Goal: Communication & Community: Answer question/provide support

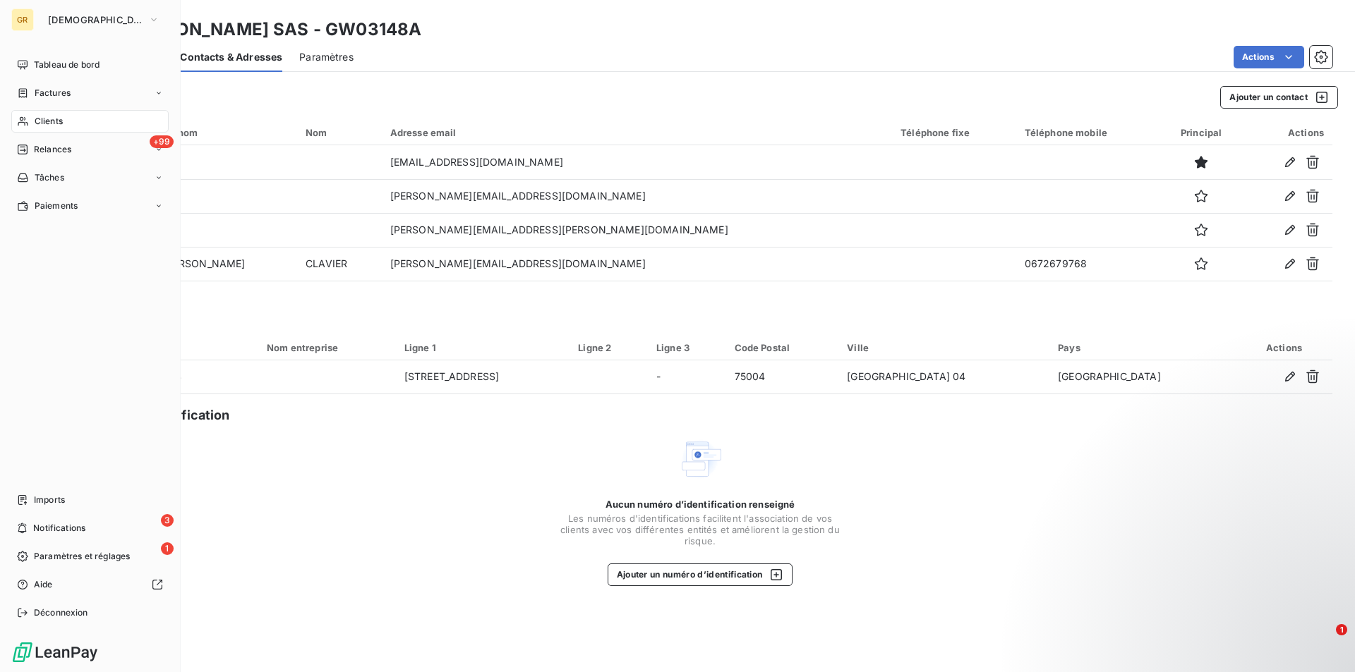
click at [35, 118] on span "Clients" at bounding box center [49, 121] width 28 height 13
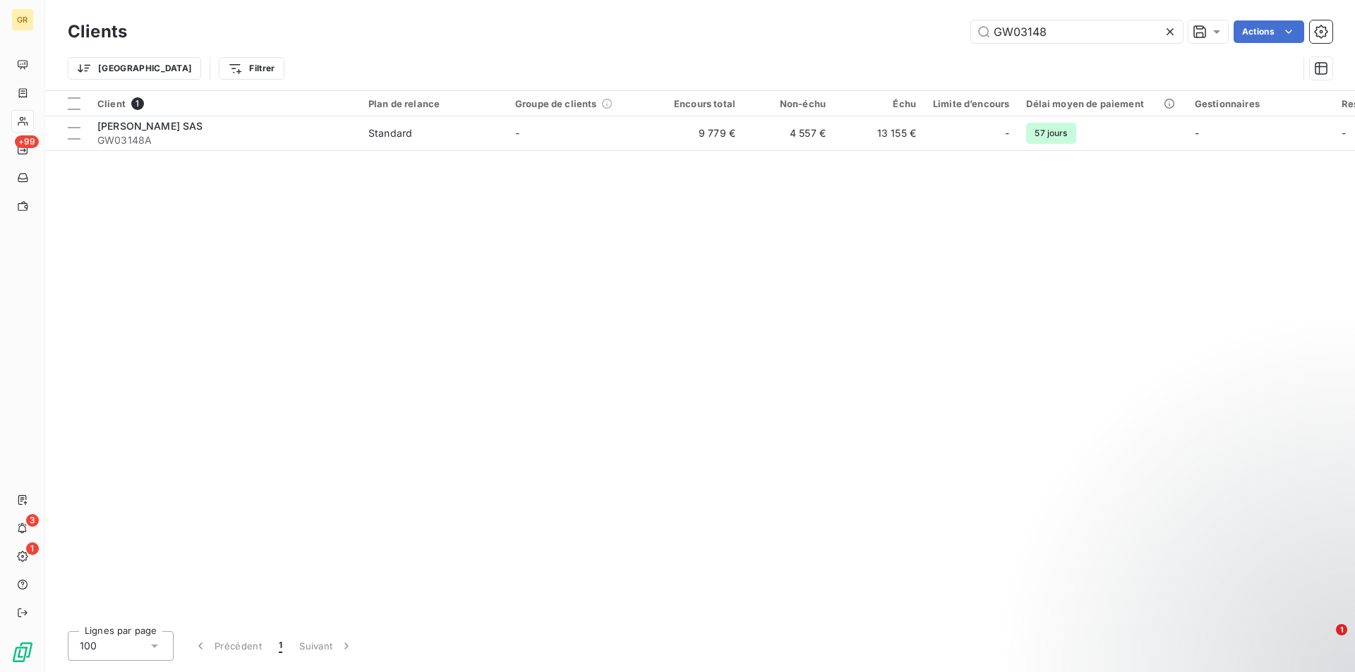
drag, startPoint x: 1061, startPoint y: 35, endPoint x: 885, endPoint y: 30, distance: 175.8
click at [885, 30] on div "GW03148 Actions" at bounding box center [738, 31] width 1188 height 23
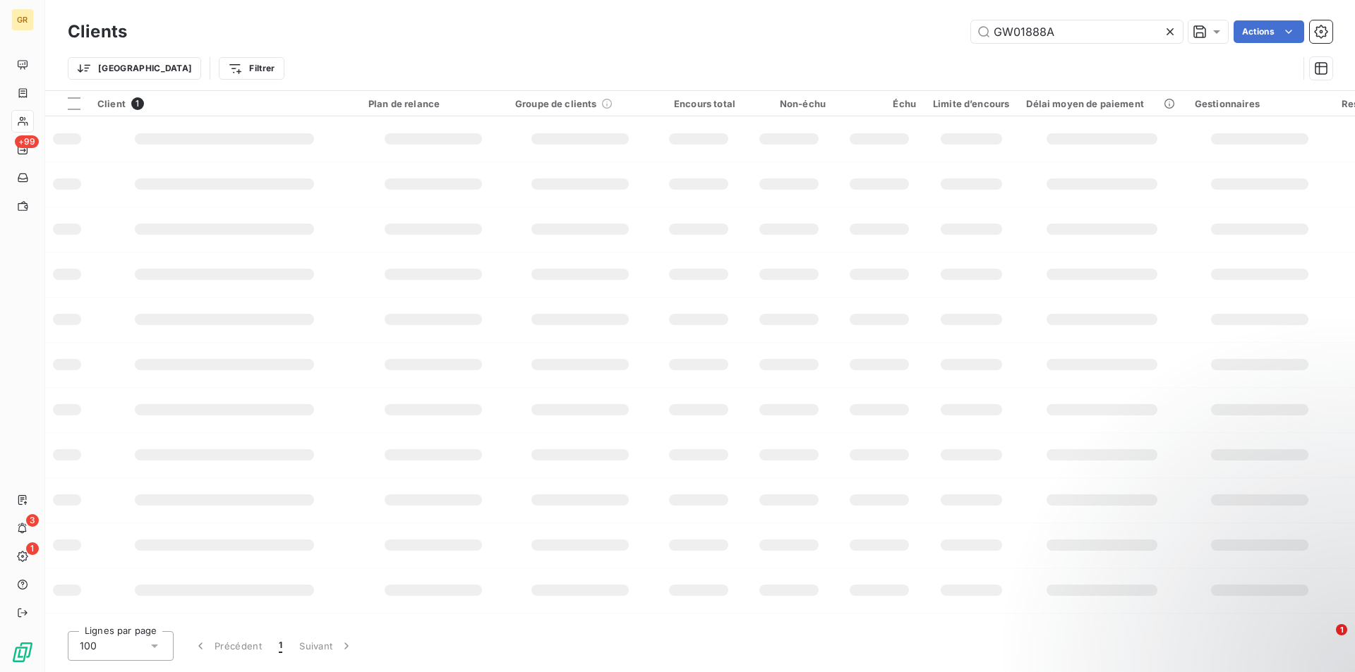
type input "GW01888A"
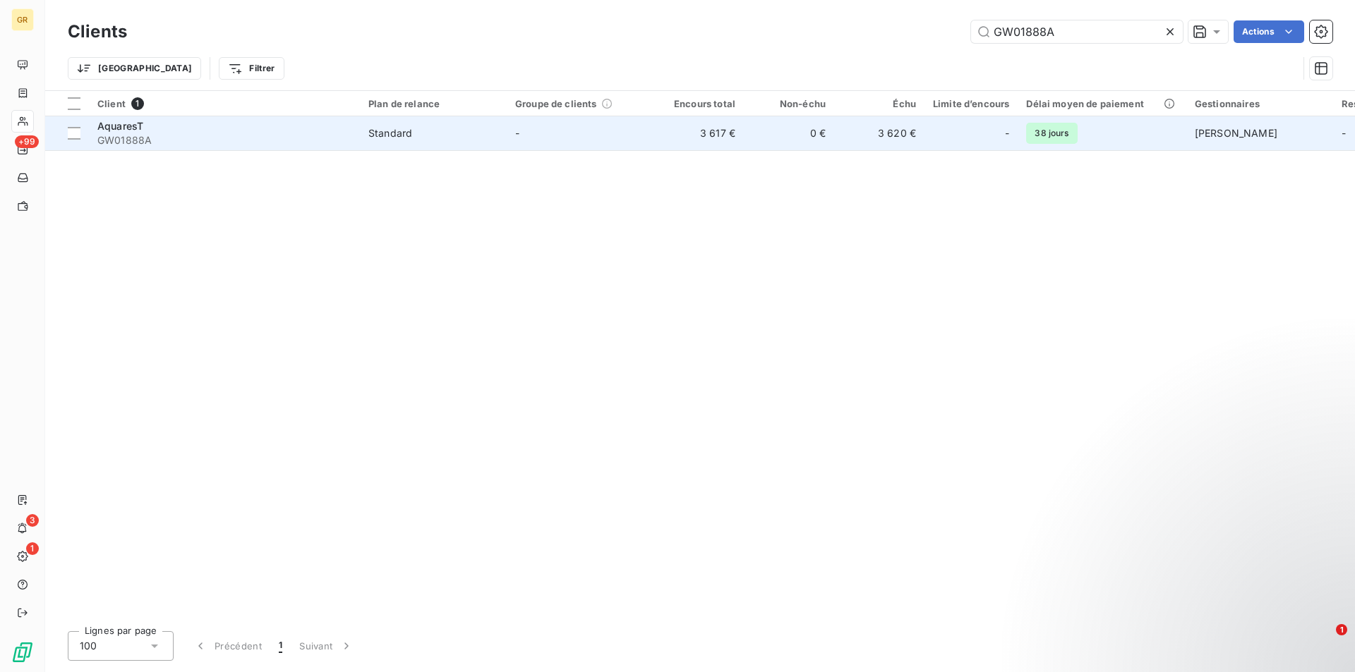
click at [190, 136] on span "GW01888A" at bounding box center [224, 140] width 254 height 14
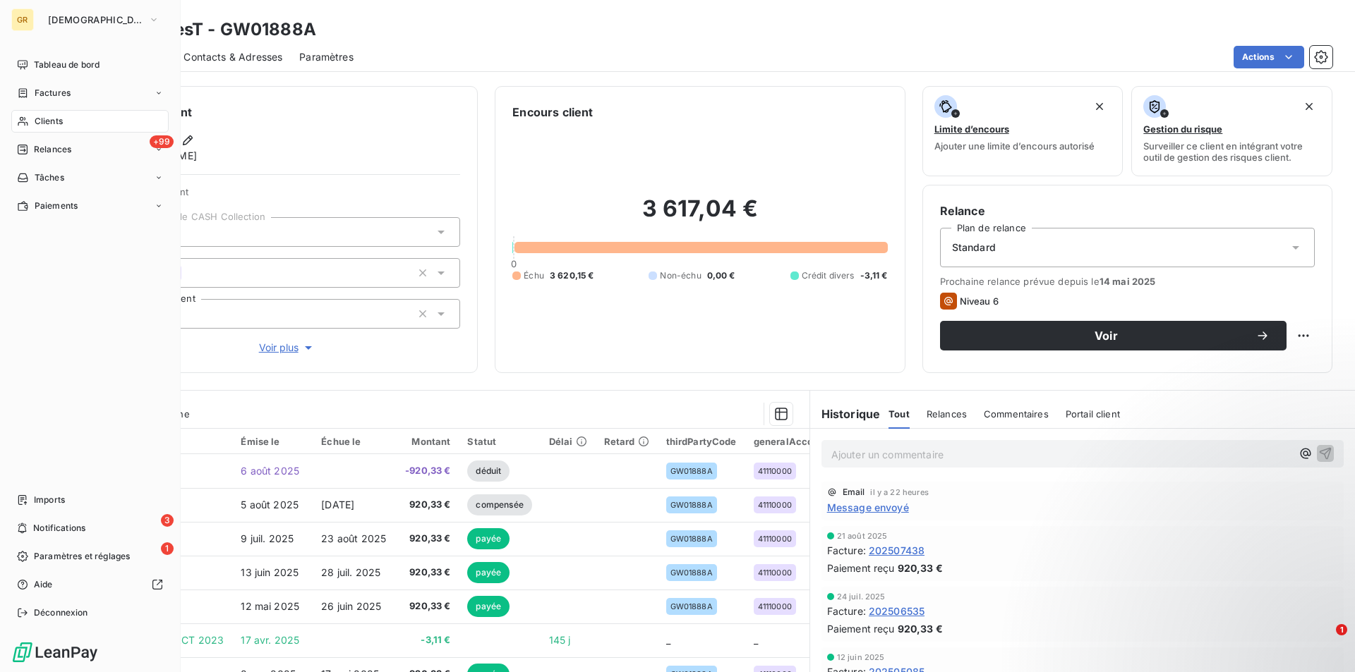
drag, startPoint x: 56, startPoint y: 118, endPoint x: 75, endPoint y: 118, distance: 18.3
click at [56, 118] on span "Clients" at bounding box center [49, 121] width 28 height 13
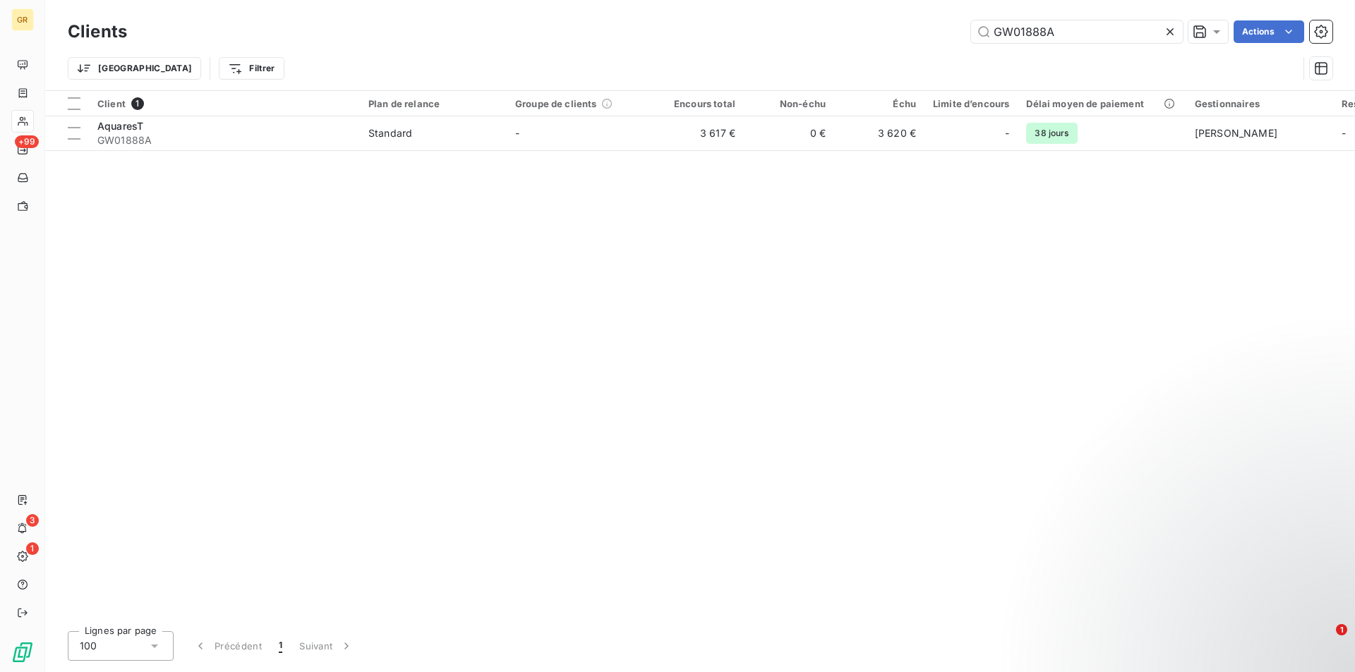
drag, startPoint x: 1080, startPoint y: 39, endPoint x: 795, endPoint y: 57, distance: 285.7
click at [795, 57] on div "Clients GW01888A Actions Trier Filtrer" at bounding box center [700, 53] width 1265 height 73
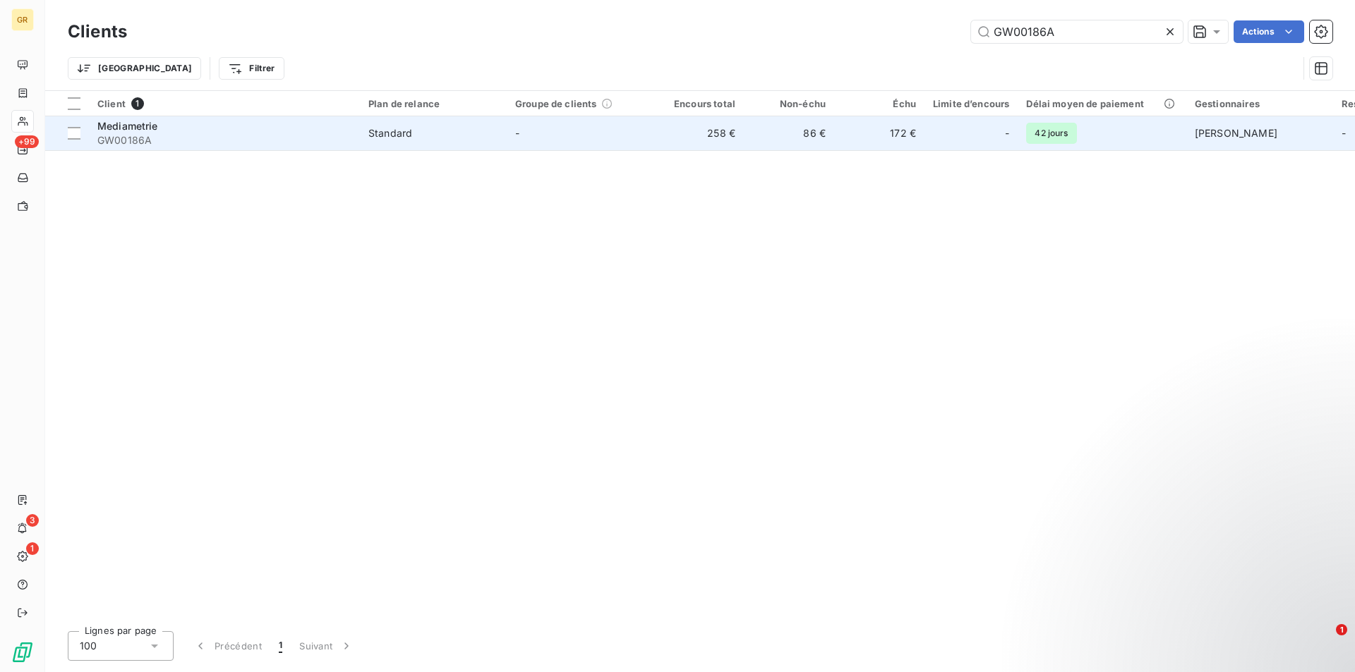
type input "GW00186A"
click at [201, 123] on div "Mediametrie" at bounding box center [224, 126] width 254 height 14
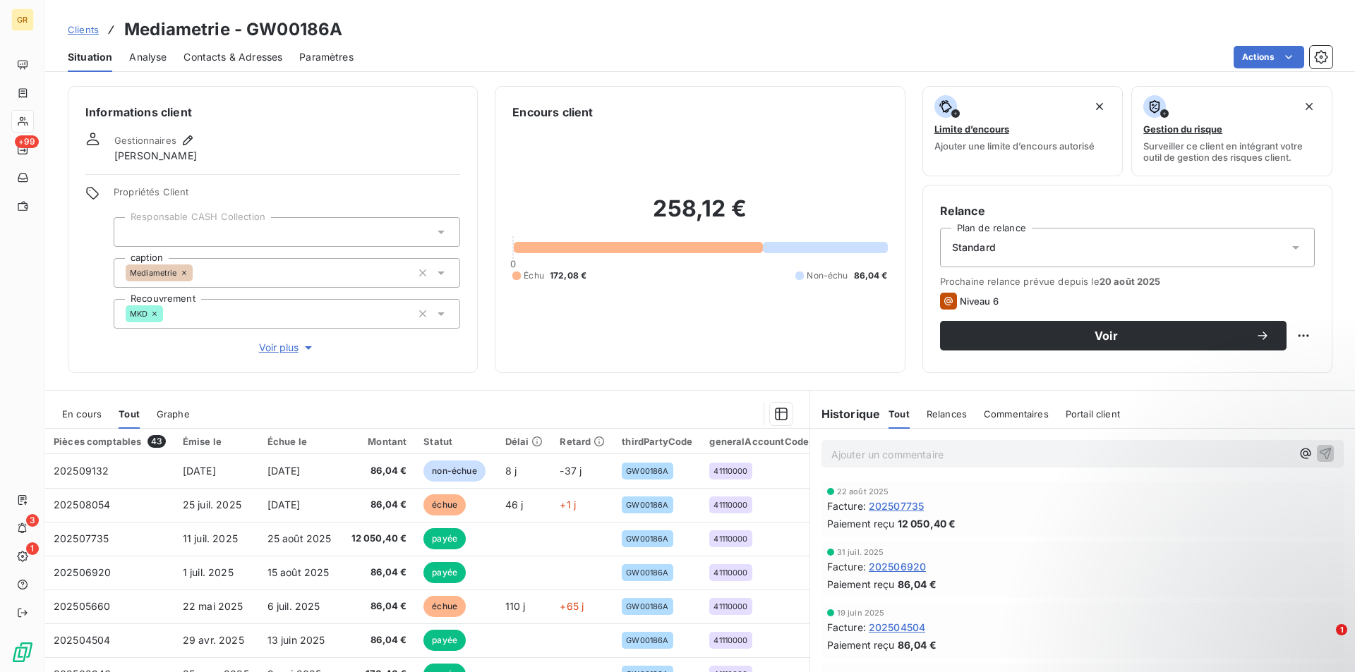
click at [239, 52] on span "Contacts & Adresses" at bounding box center [232, 57] width 99 height 14
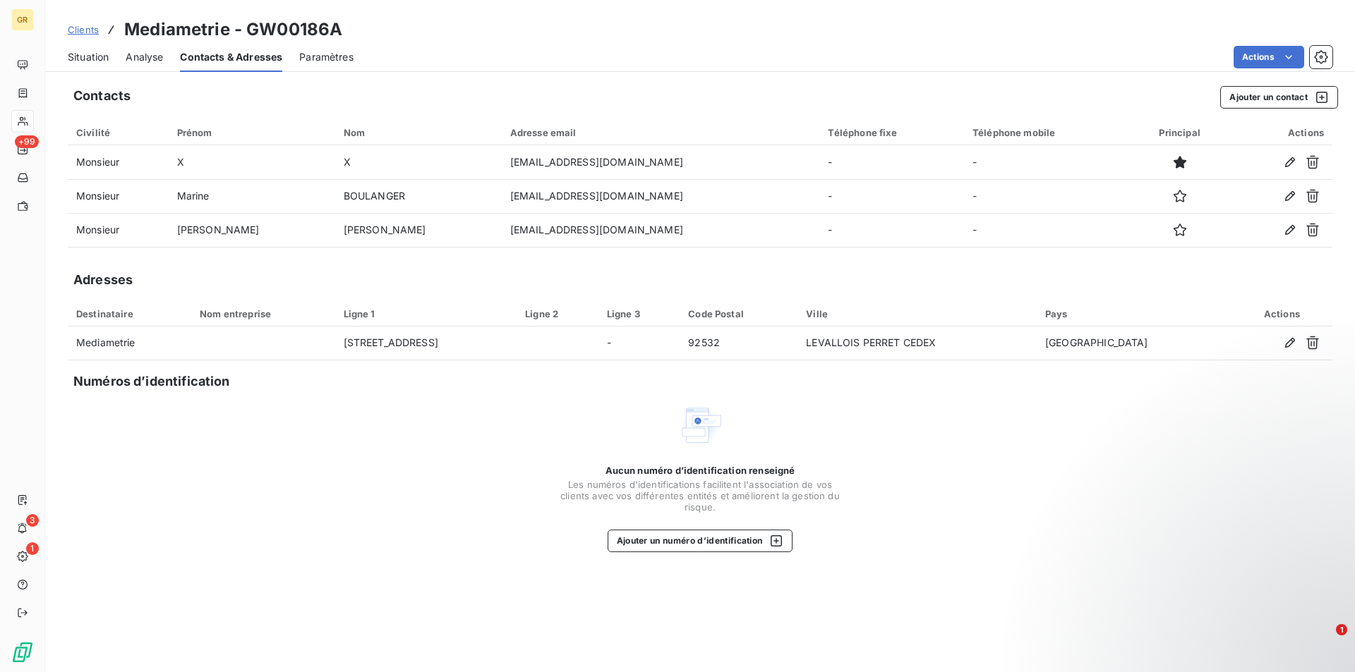
click at [88, 59] on span "Situation" at bounding box center [88, 57] width 41 height 14
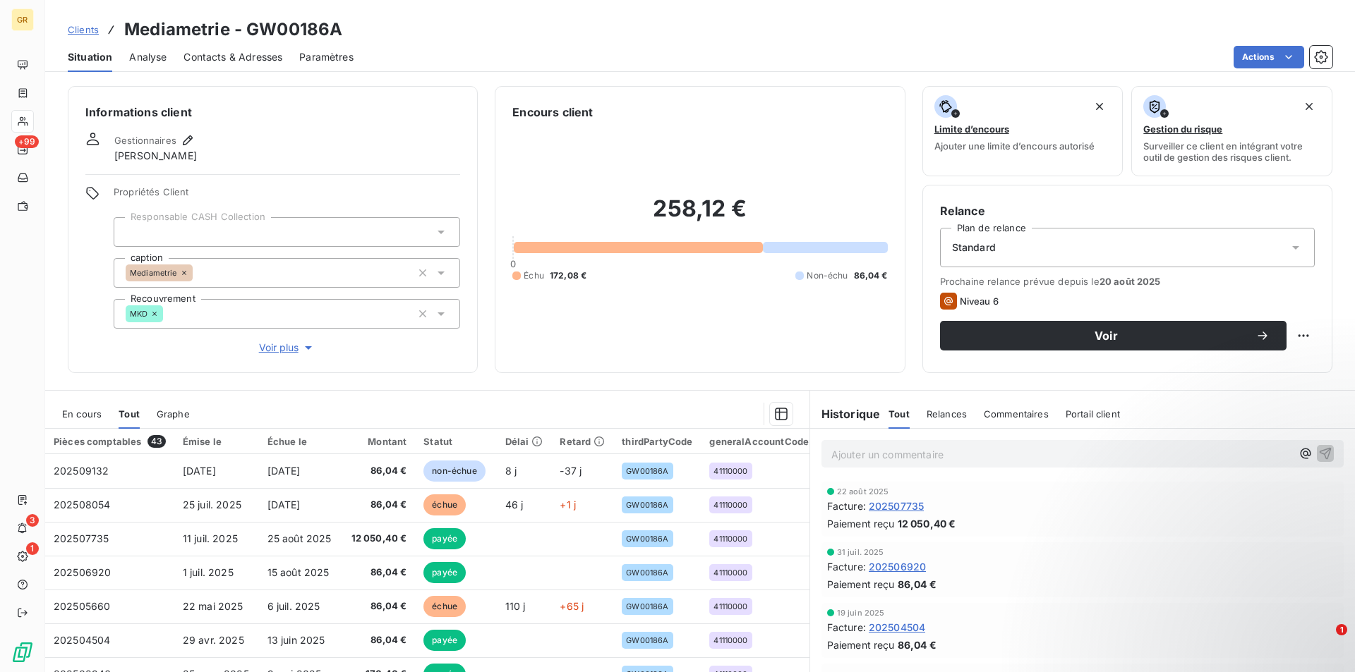
click at [242, 61] on span "Contacts & Adresses" at bounding box center [232, 57] width 99 height 14
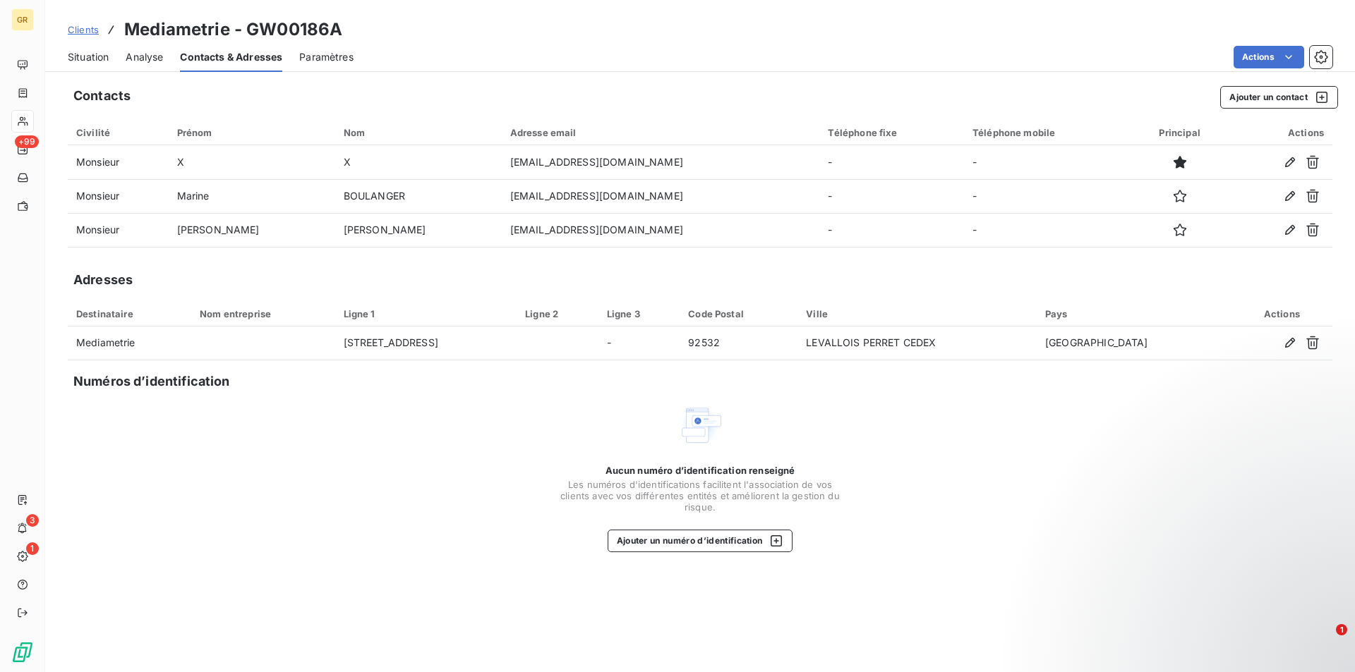
click at [91, 56] on span "Situation" at bounding box center [88, 57] width 41 height 14
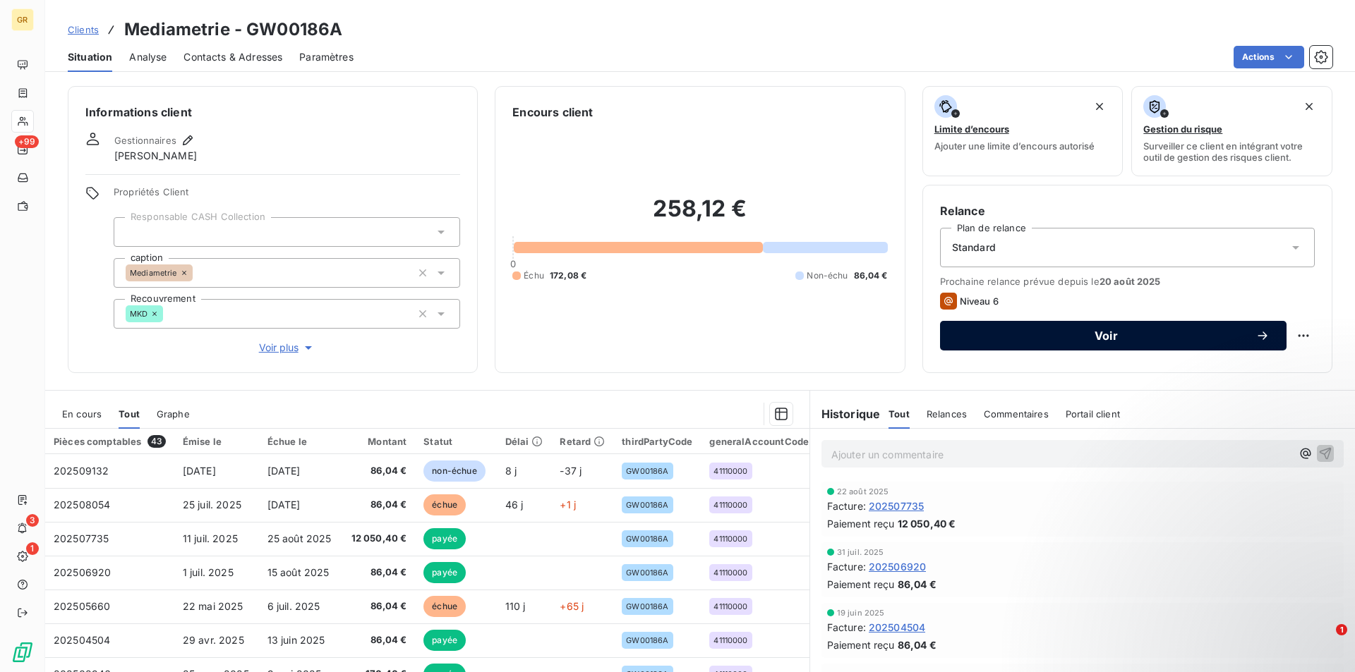
click at [1077, 327] on button "Voir" at bounding box center [1113, 336] width 346 height 30
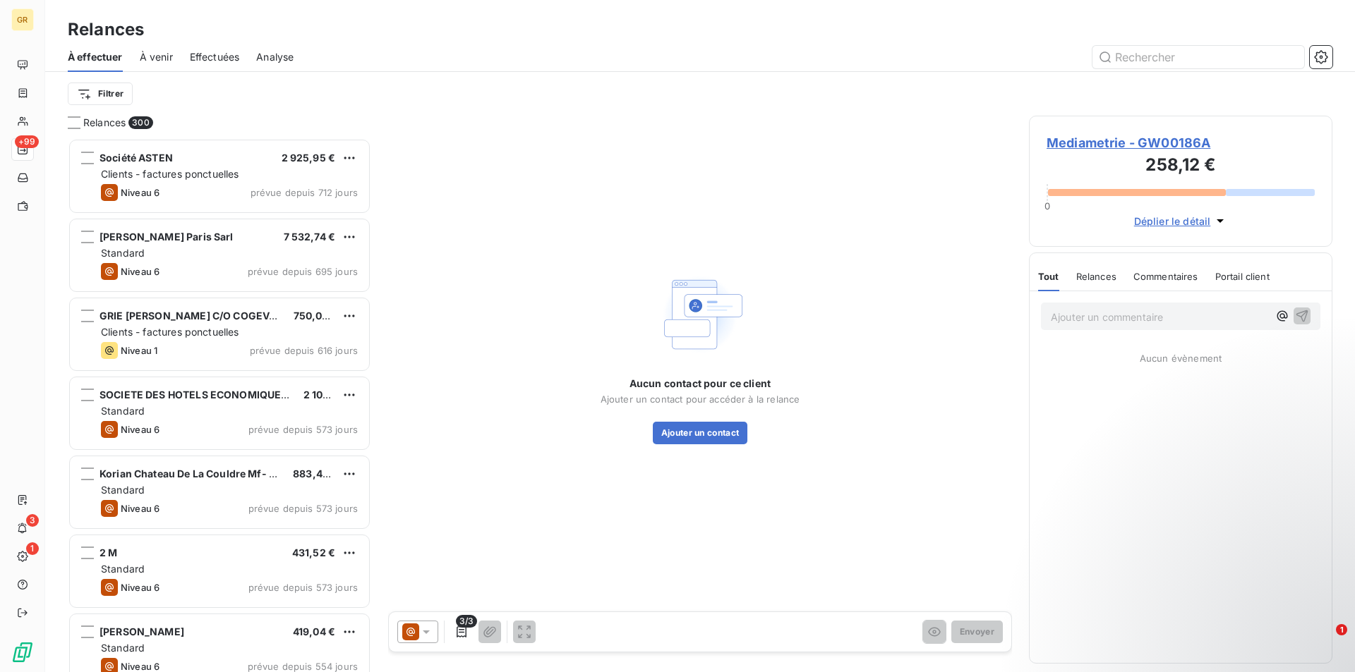
scroll to position [524, 293]
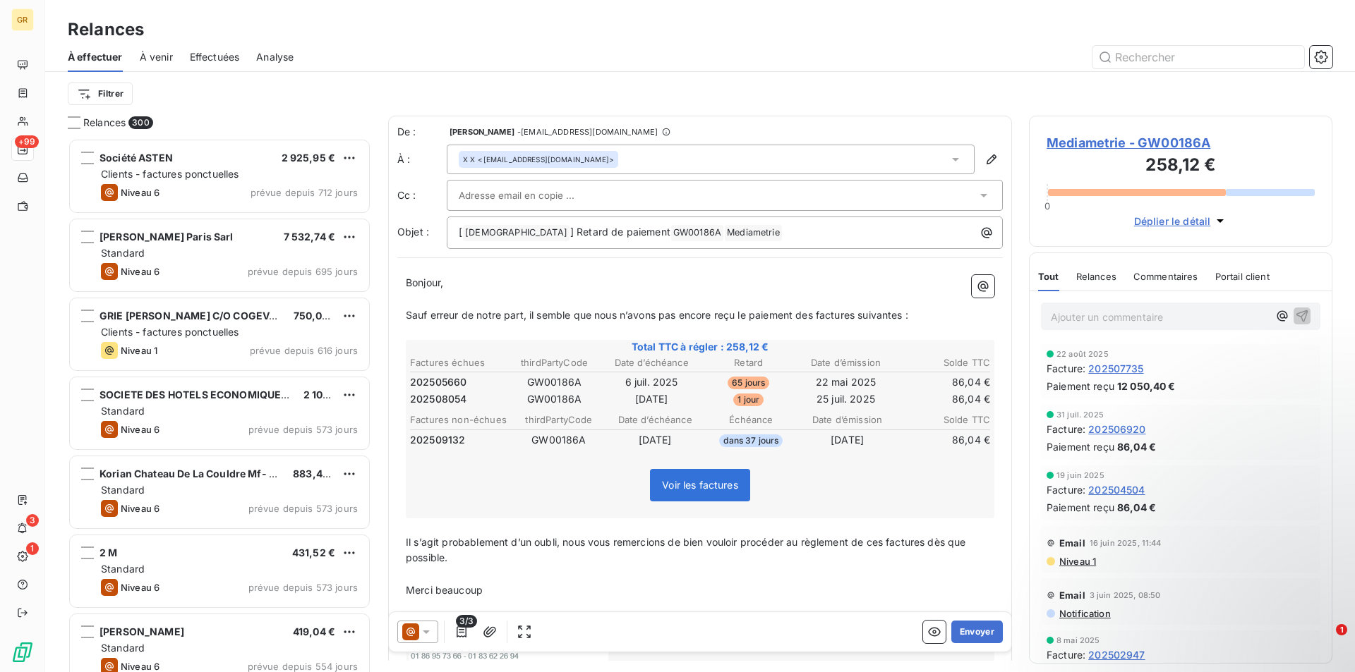
click at [418, 635] on icon at bounding box center [410, 632] width 17 height 17
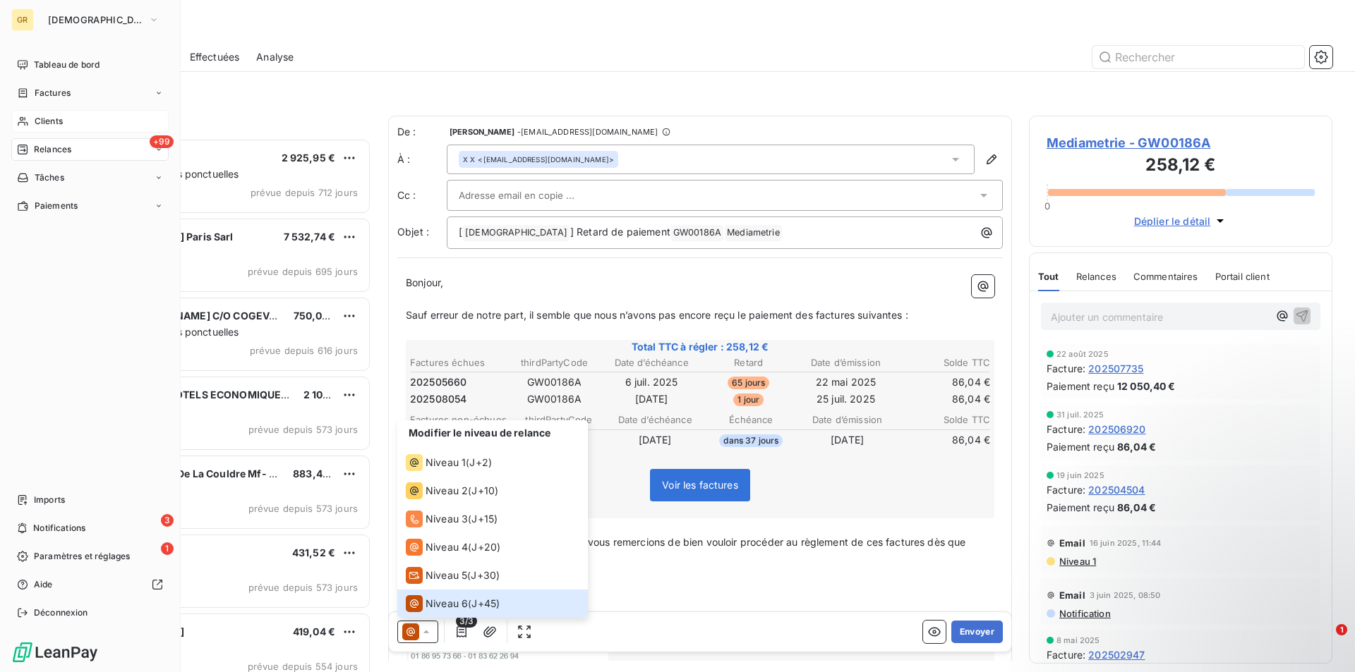
click at [56, 121] on span "Clients" at bounding box center [49, 121] width 28 height 13
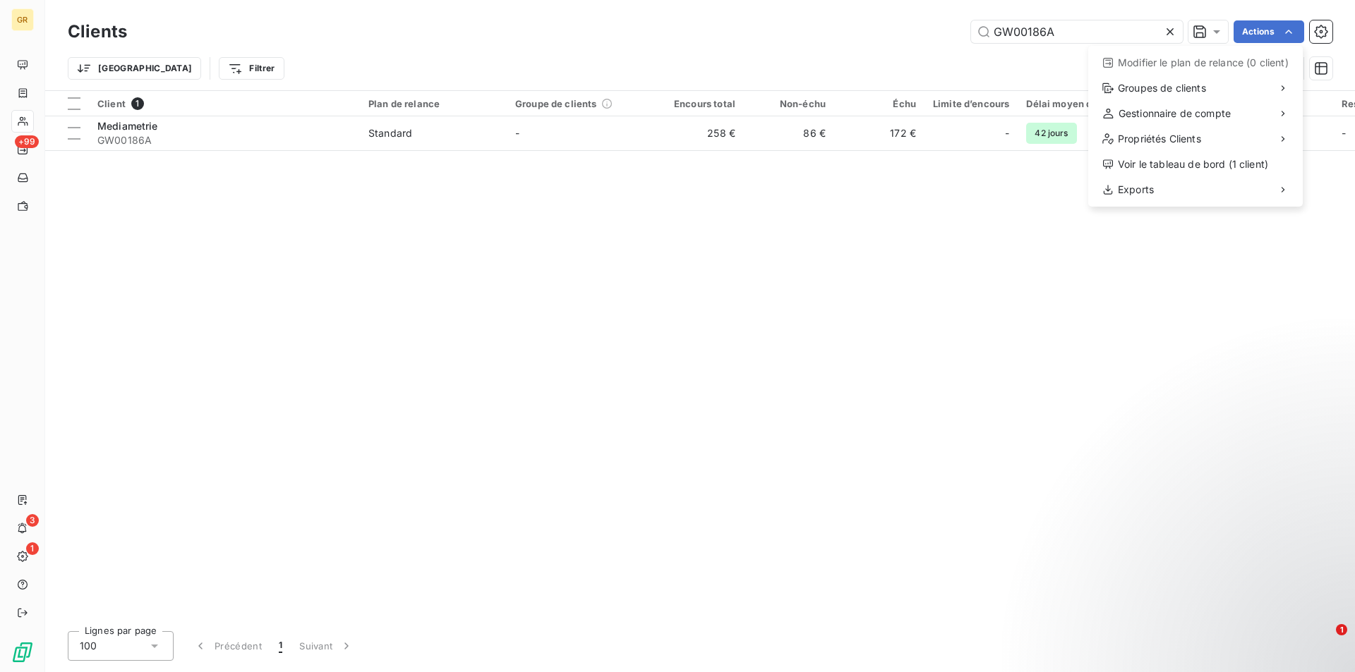
click at [158, 134] on html "GR +99 3 1 Clients GW00186A Actions Modifier le plan de relance (0 client) Grou…" at bounding box center [677, 336] width 1355 height 672
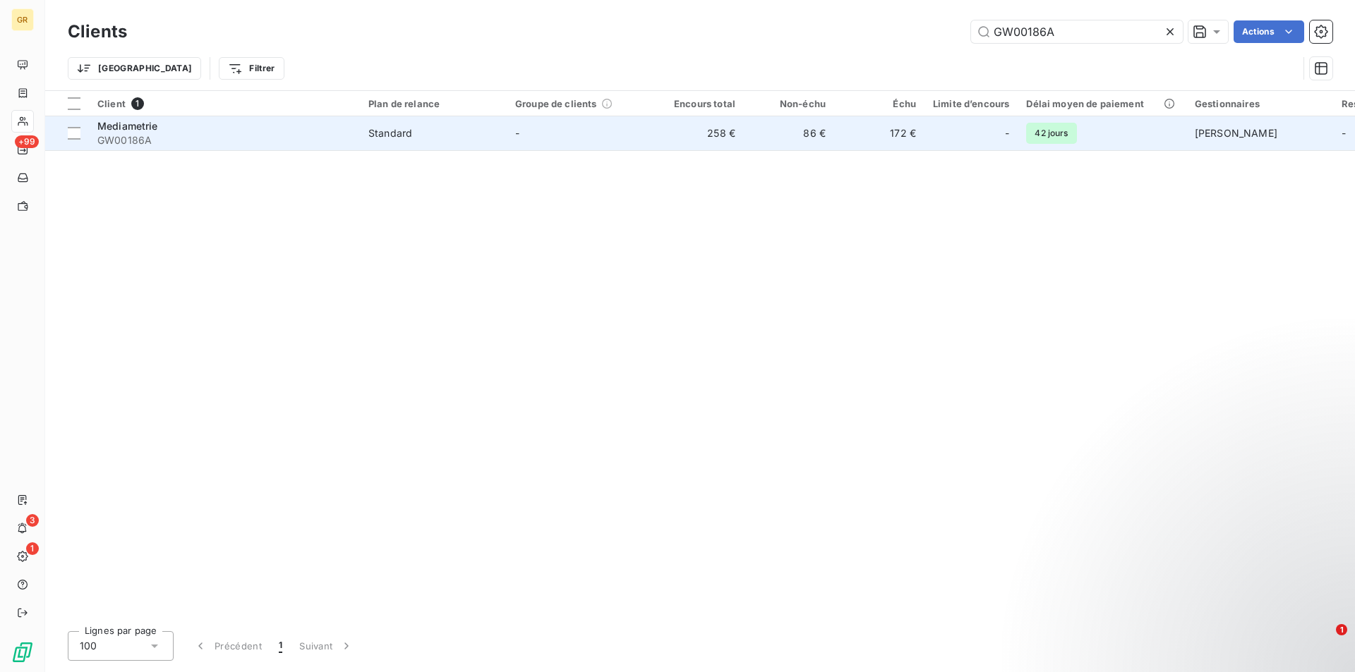
drag, startPoint x: 283, startPoint y: 137, endPoint x: 303, endPoint y: 140, distance: 20.1
click at [286, 138] on span "GW00186A" at bounding box center [224, 140] width 254 height 14
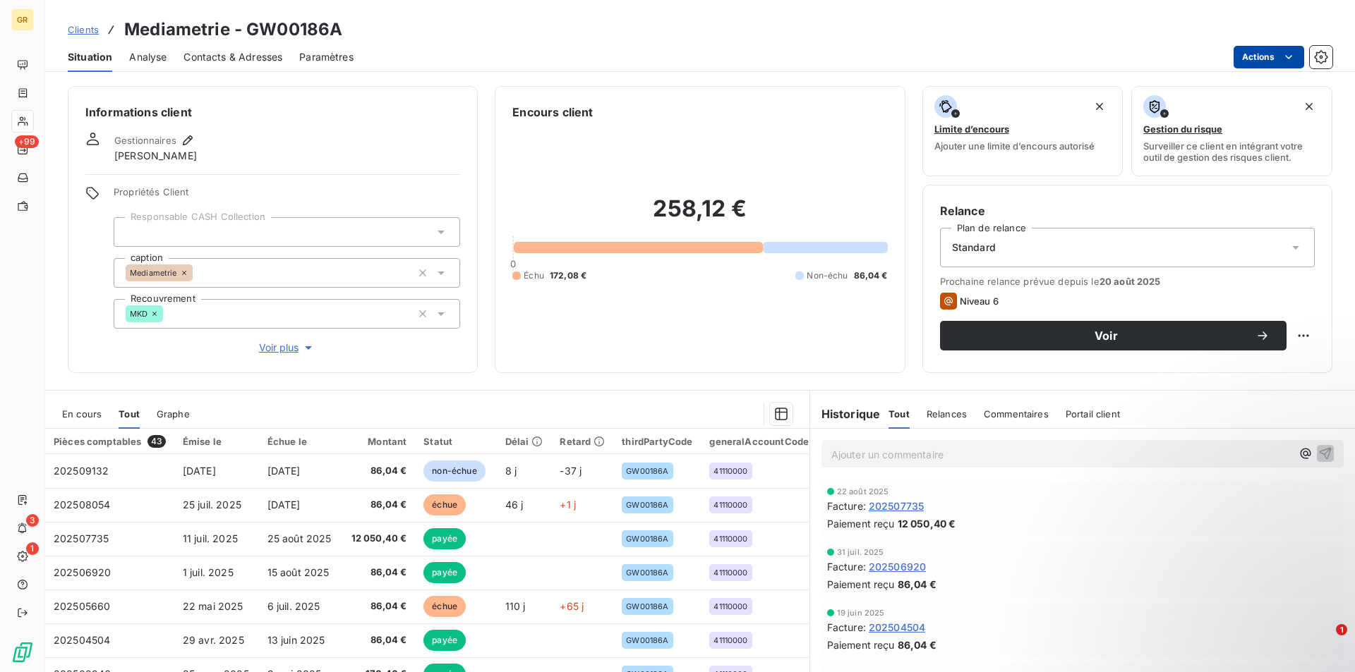
click at [1298, 61] on html "GR +99 3 1 Clients Mediametrie - GW00186A Situation Analyse Contacts & Adresses…" at bounding box center [677, 336] width 1355 height 672
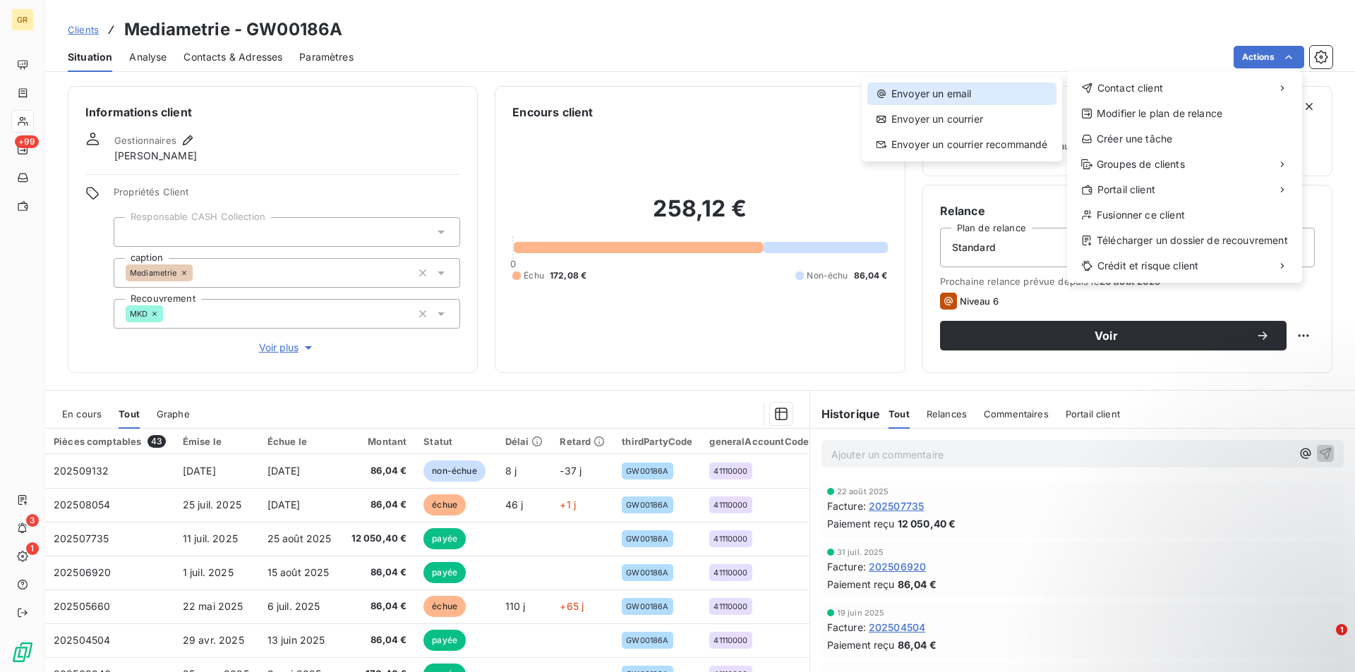
click at [905, 90] on div "Envoyer un email" at bounding box center [961, 94] width 189 height 23
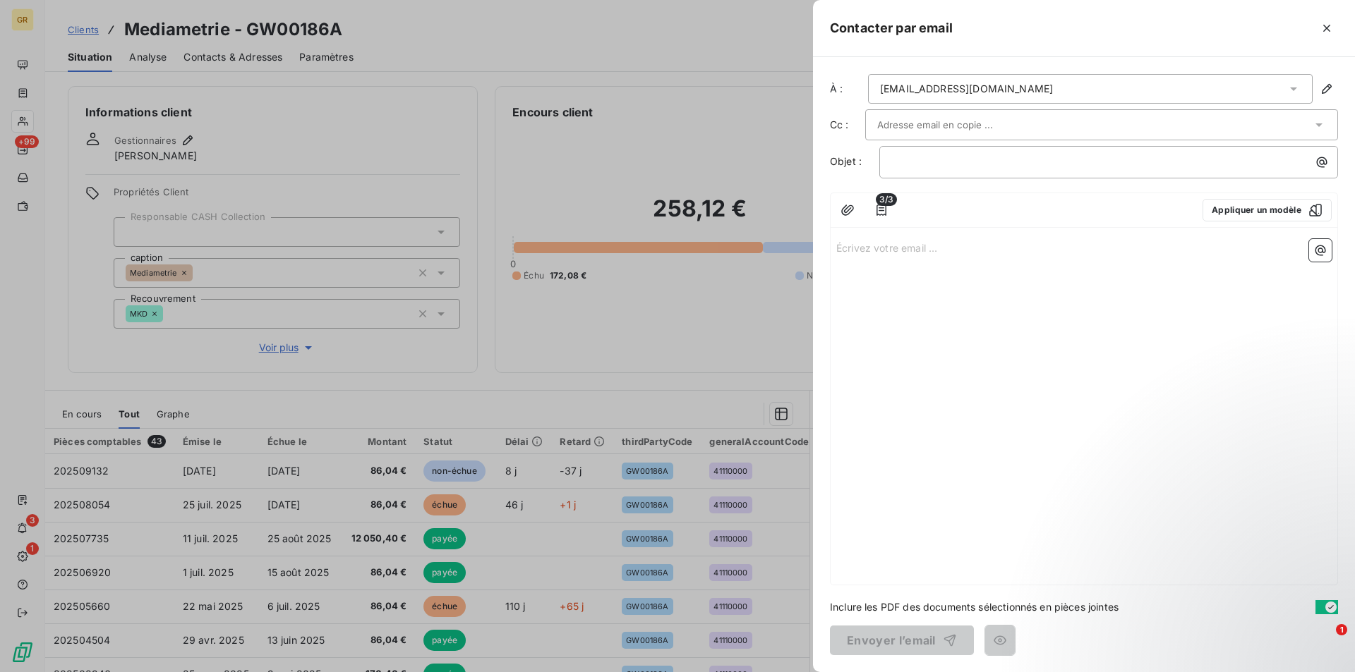
click at [967, 128] on input "text" at bounding box center [953, 124] width 152 height 21
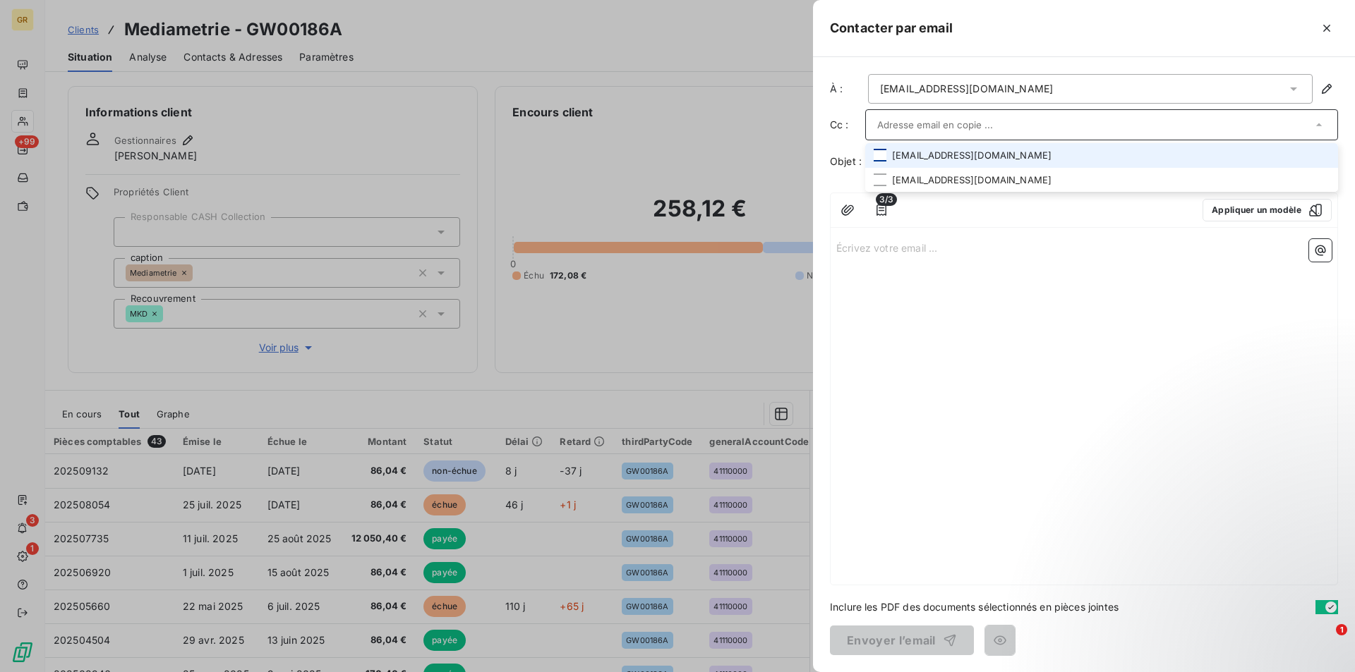
click at [876, 157] on div at bounding box center [880, 155] width 13 height 13
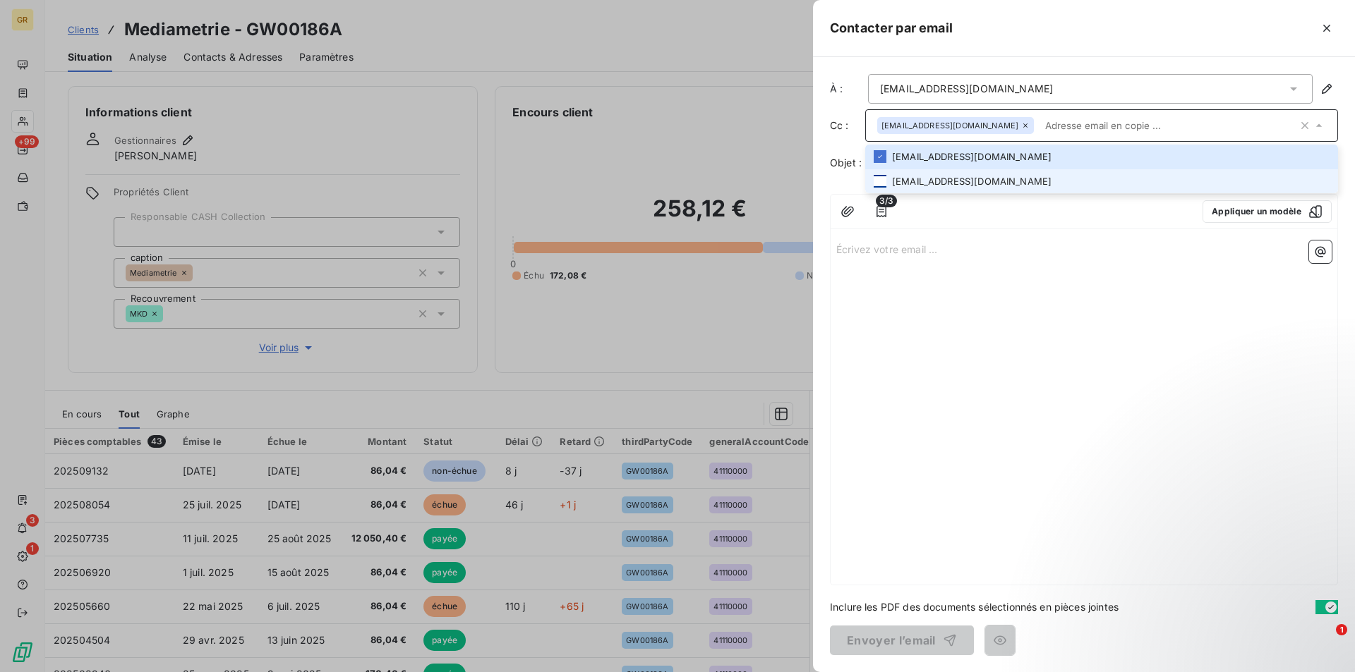
click at [879, 181] on div at bounding box center [880, 181] width 13 height 13
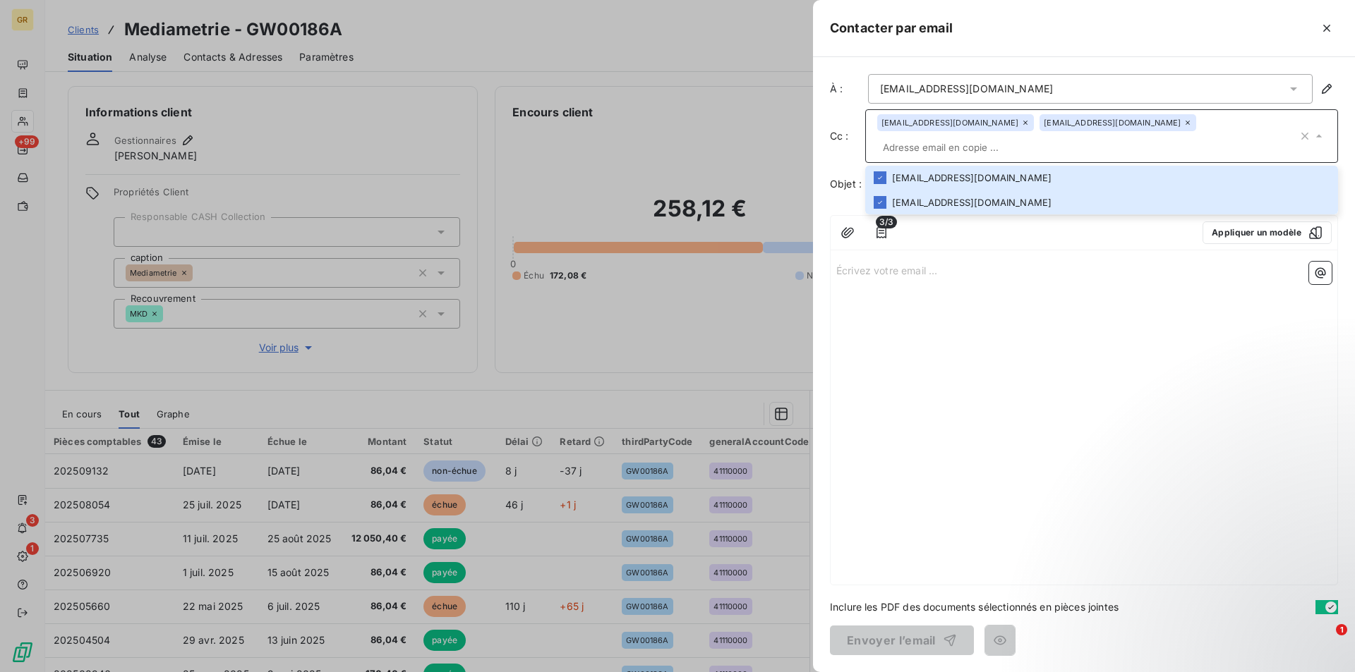
click at [1082, 296] on div "Écrivez votre email ... ﻿" at bounding box center [1084, 420] width 507 height 329
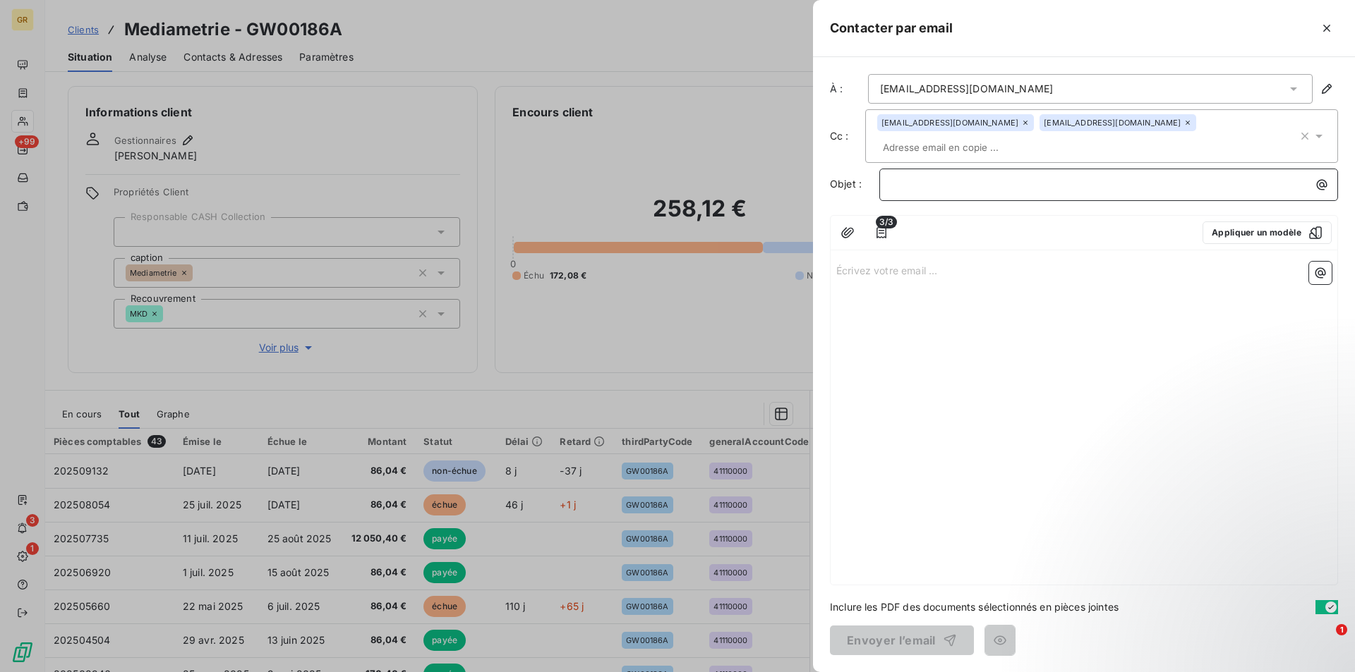
click at [988, 176] on p "﻿" at bounding box center [1112, 184] width 442 height 16
click at [947, 176] on p "﻿" at bounding box center [1112, 184] width 442 height 16
click at [1317, 180] on icon "button" at bounding box center [1322, 185] width 11 height 11
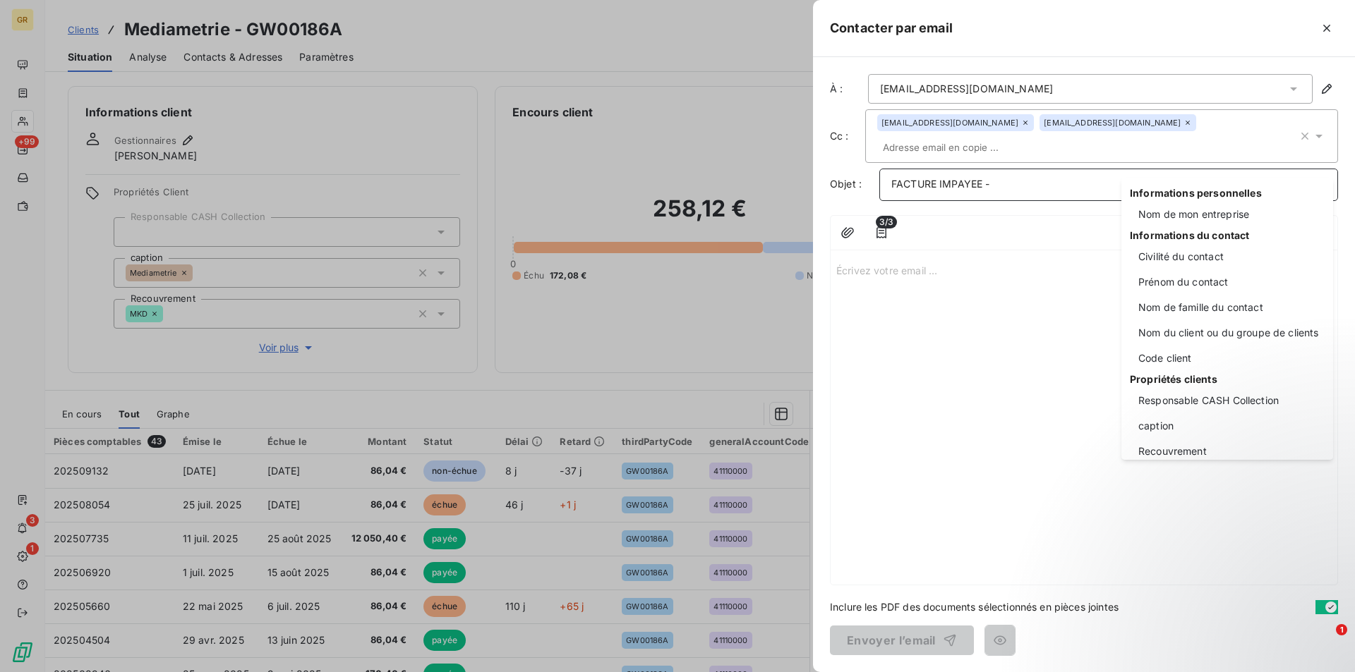
click at [1192, 200] on span "Informations personnelles" at bounding box center [1227, 193] width 195 height 14
click at [1187, 212] on div "Nom de mon entreprise" at bounding box center [1227, 214] width 195 height 23
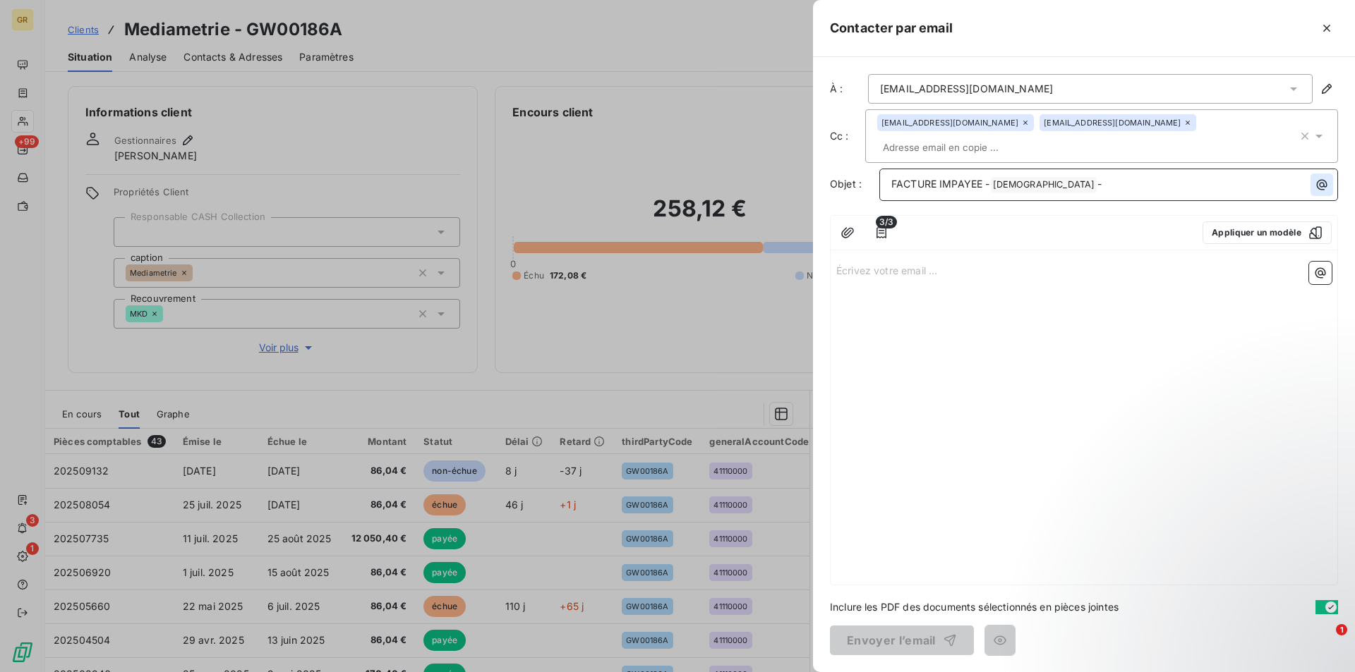
click at [1317, 180] on icon "button" at bounding box center [1322, 185] width 11 height 11
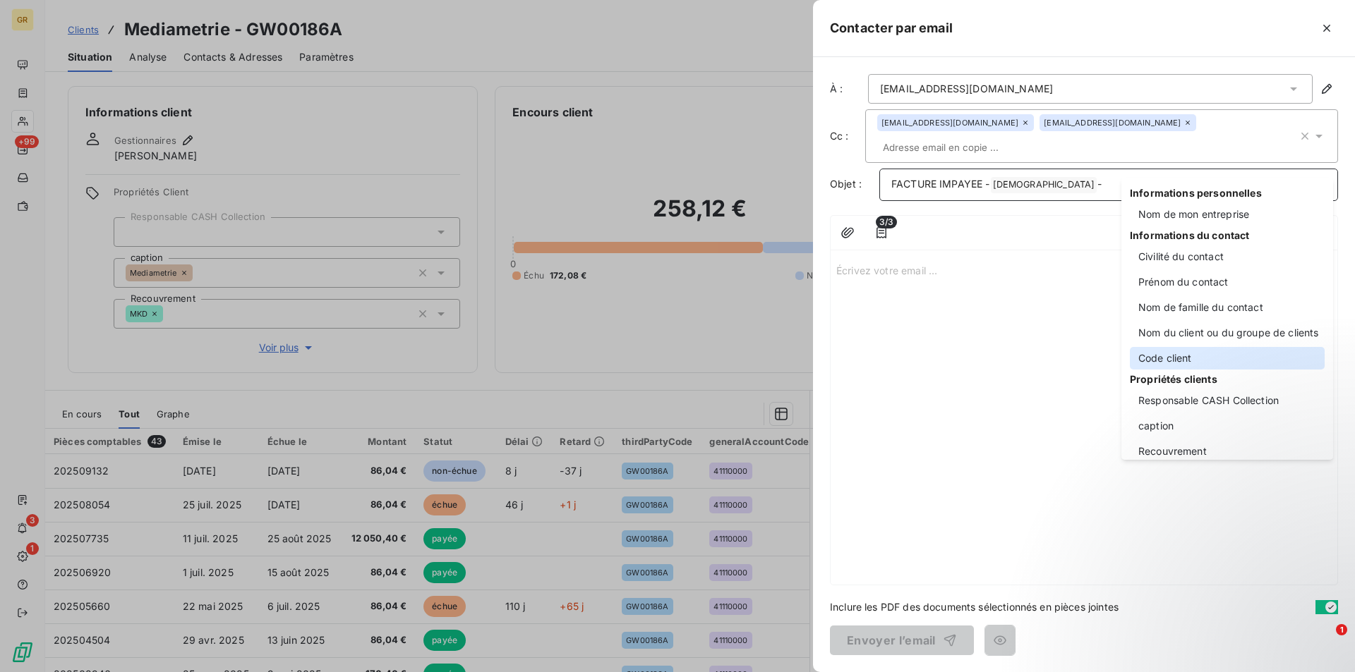
click at [1171, 361] on div "Code client" at bounding box center [1227, 358] width 195 height 23
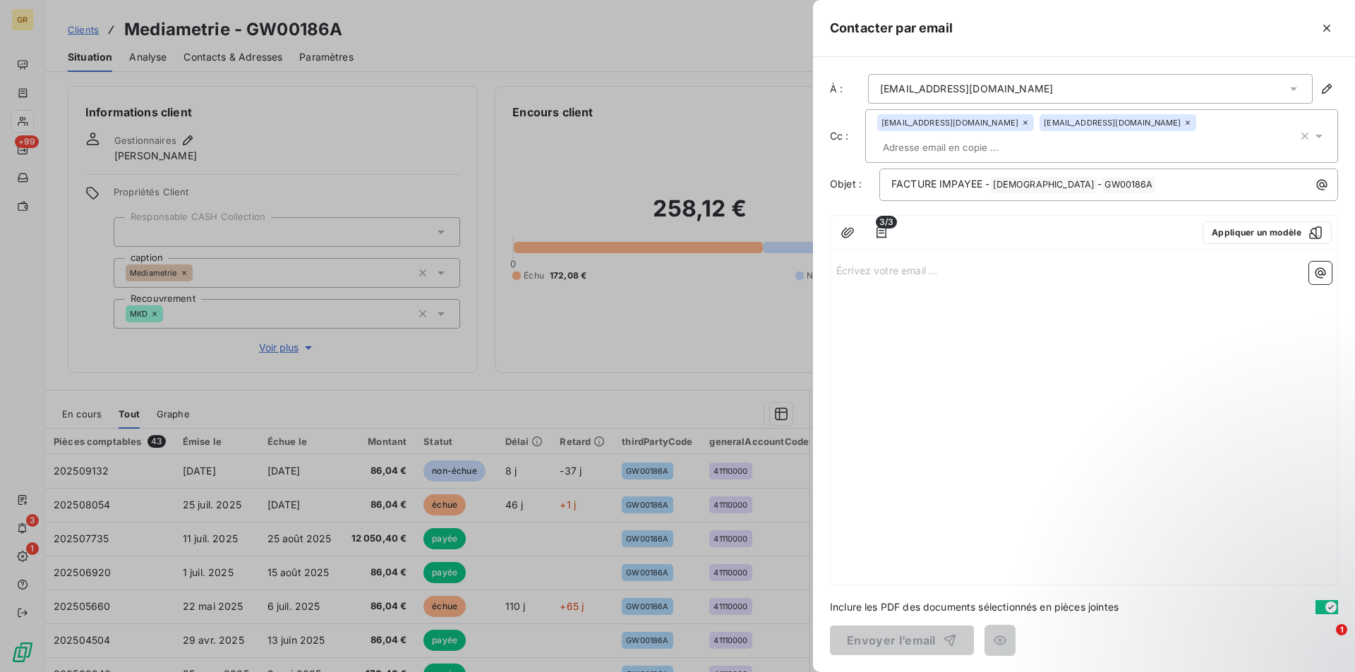
click at [926, 262] on p "Écrivez votre email ... ﻿" at bounding box center [1083, 270] width 495 height 16
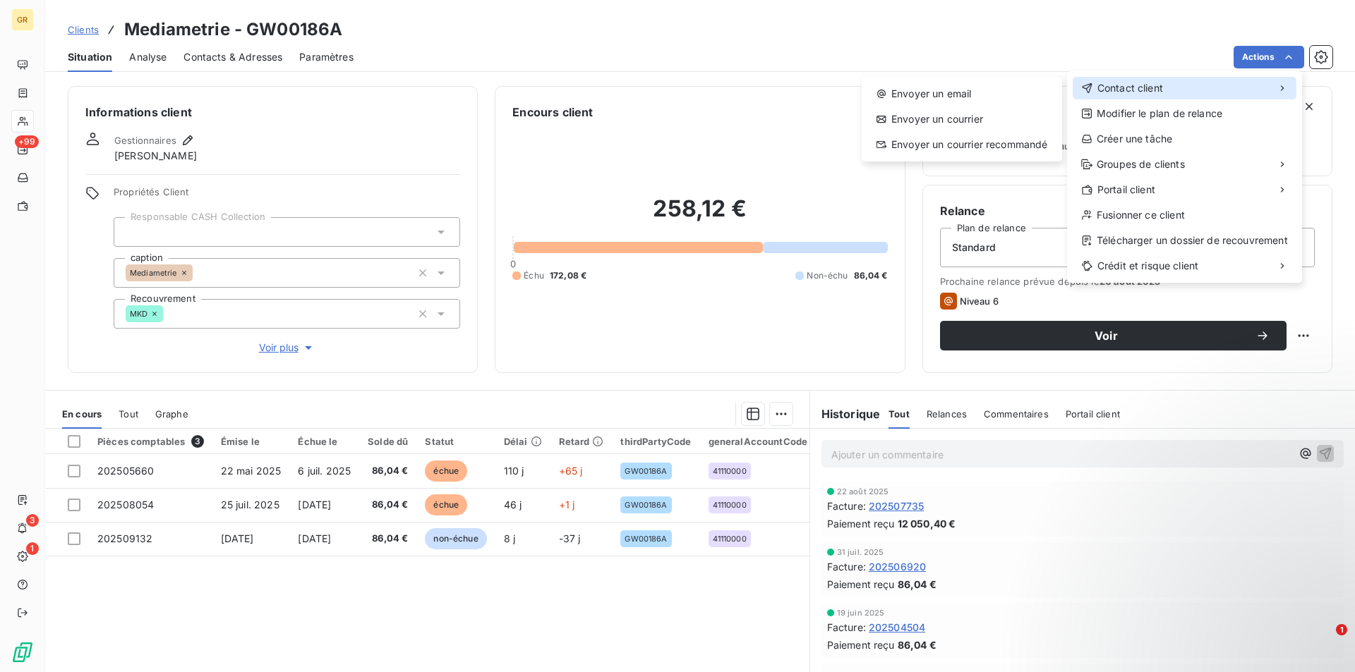
click at [1135, 90] on span "Contact client" at bounding box center [1130, 88] width 66 height 14
click at [961, 96] on div "Envoyer un email" at bounding box center [961, 94] width 189 height 23
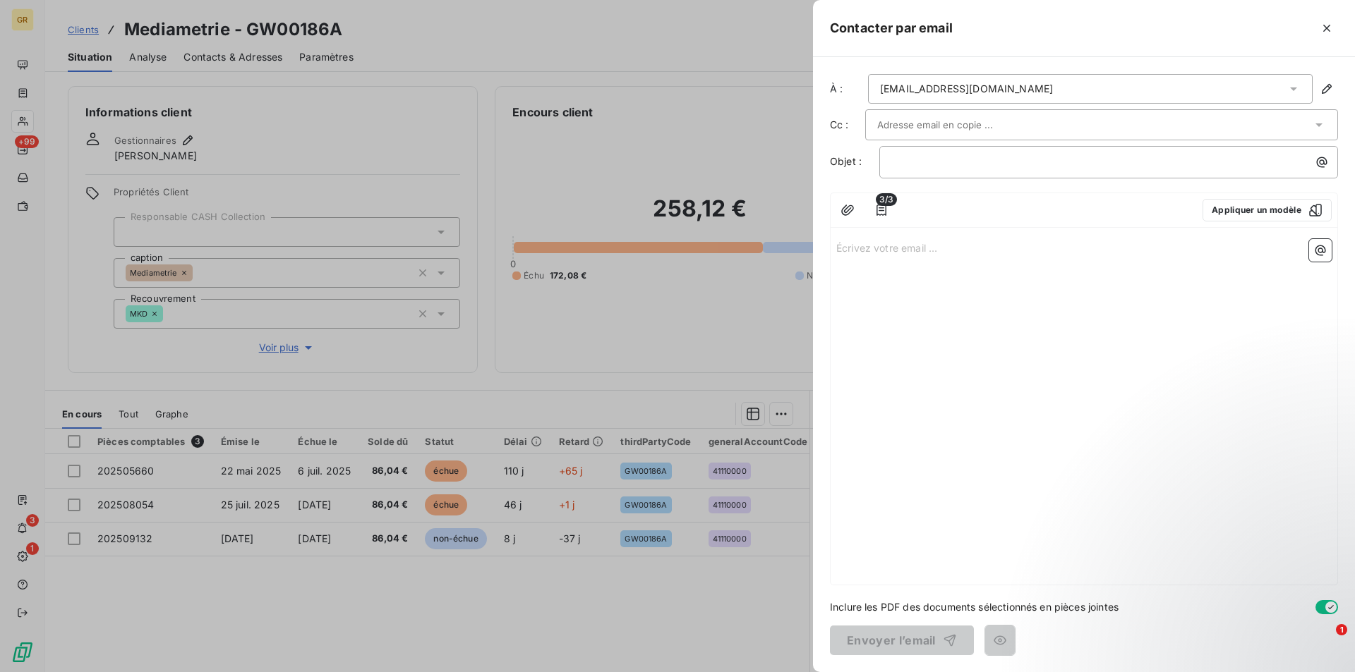
click at [994, 129] on input "text" at bounding box center [953, 124] width 152 height 21
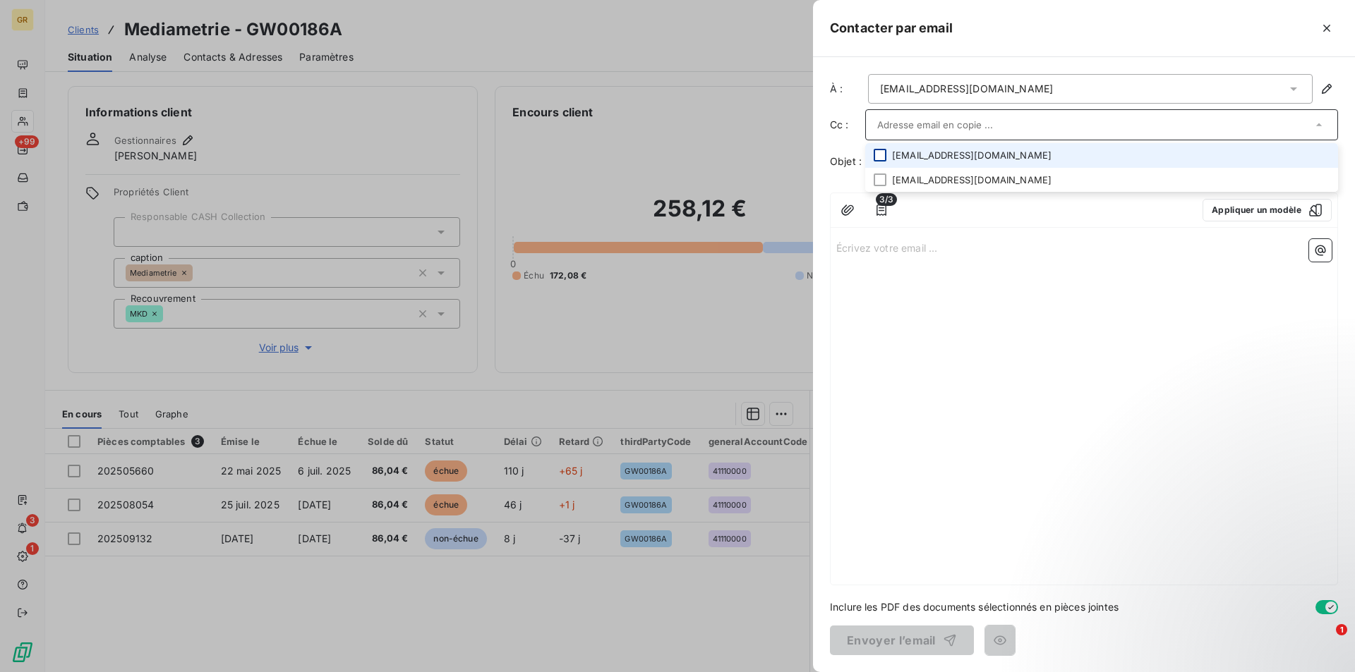
click at [879, 155] on div at bounding box center [880, 155] width 13 height 13
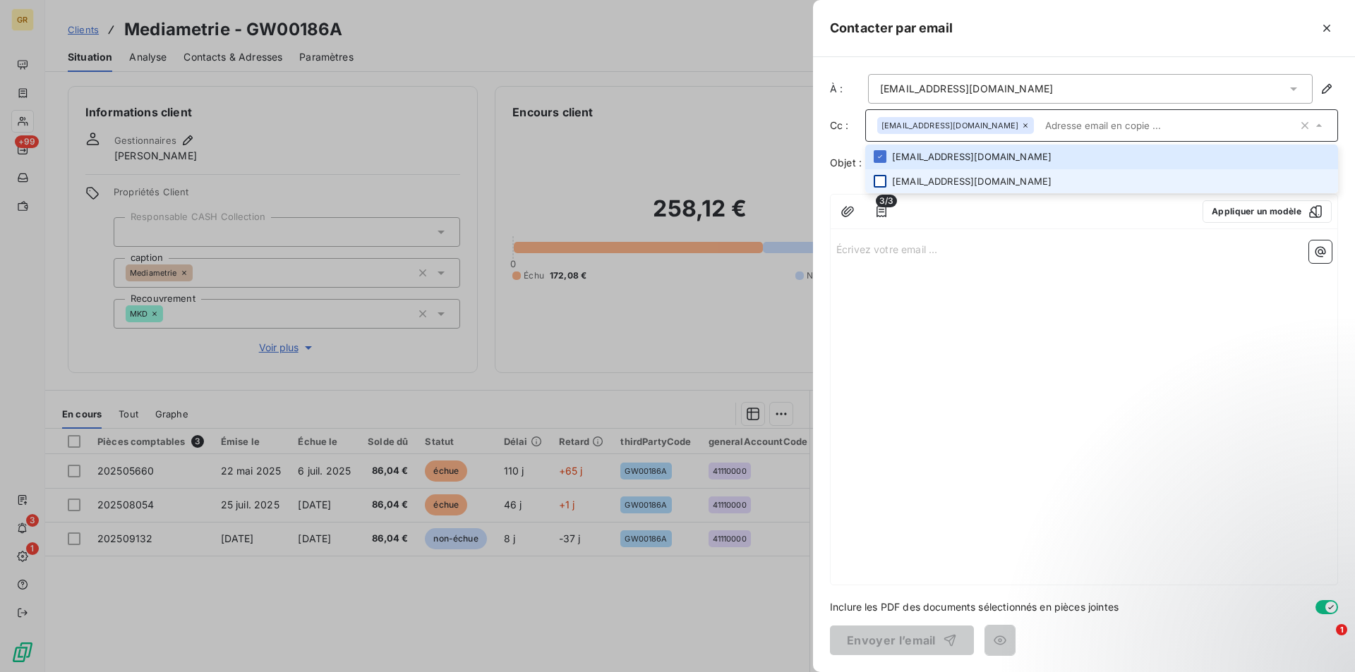
drag, startPoint x: 883, startPoint y: 181, endPoint x: 929, endPoint y: 204, distance: 51.4
click at [883, 181] on div at bounding box center [880, 181] width 13 height 13
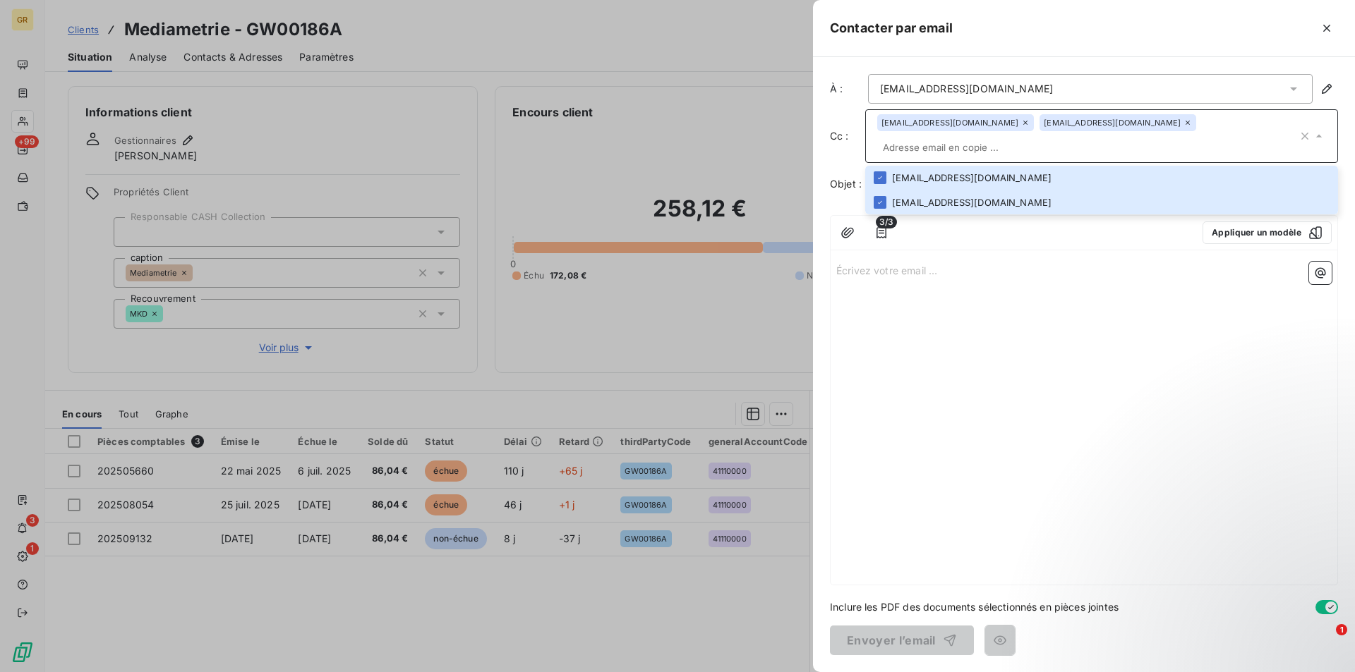
click at [958, 370] on div "Écrivez votre email ... ﻿" at bounding box center [1084, 420] width 507 height 329
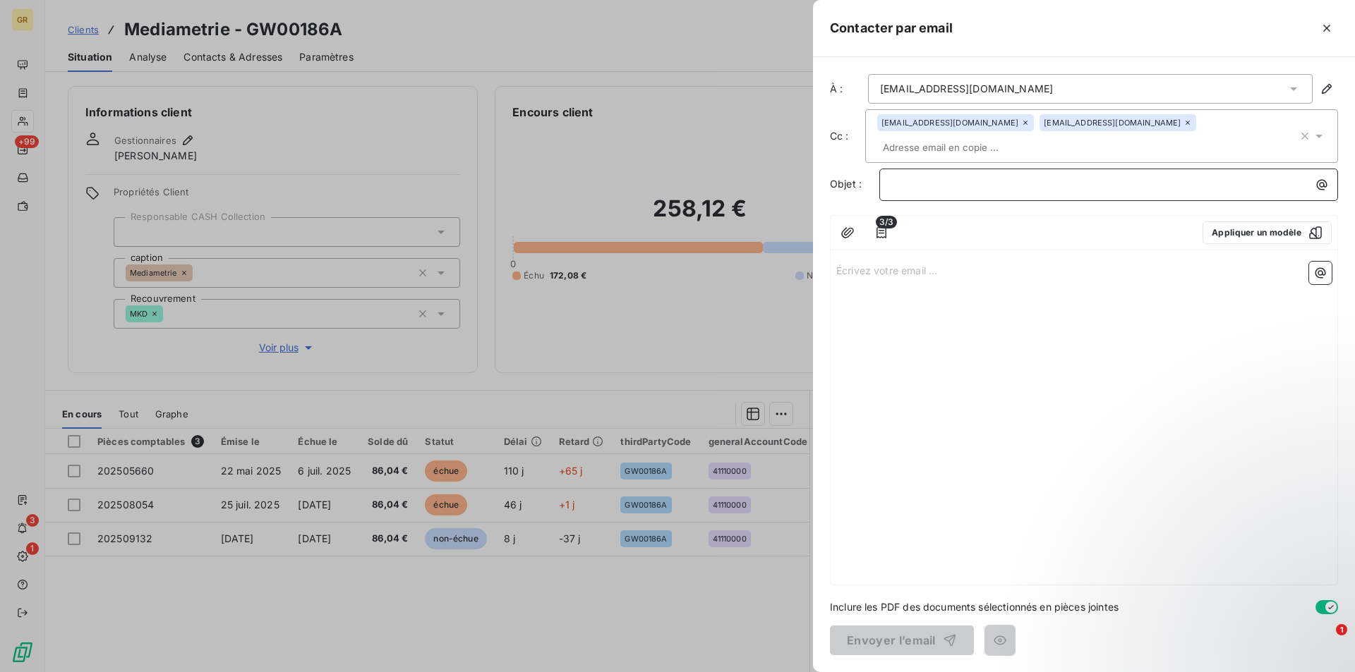
click at [966, 176] on p "﻿" at bounding box center [1112, 184] width 442 height 16
click at [1320, 180] on icon "button" at bounding box center [1322, 185] width 11 height 11
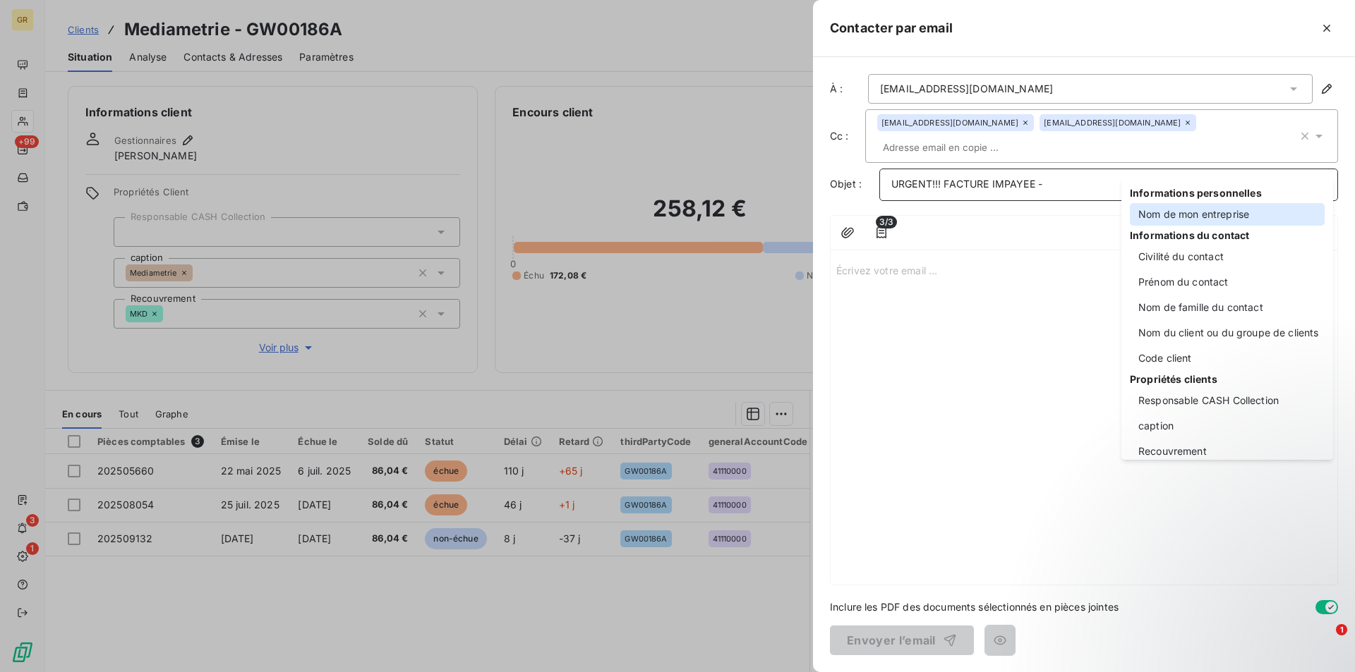
click at [1176, 211] on div "Nom de mon entreprise" at bounding box center [1227, 214] width 195 height 23
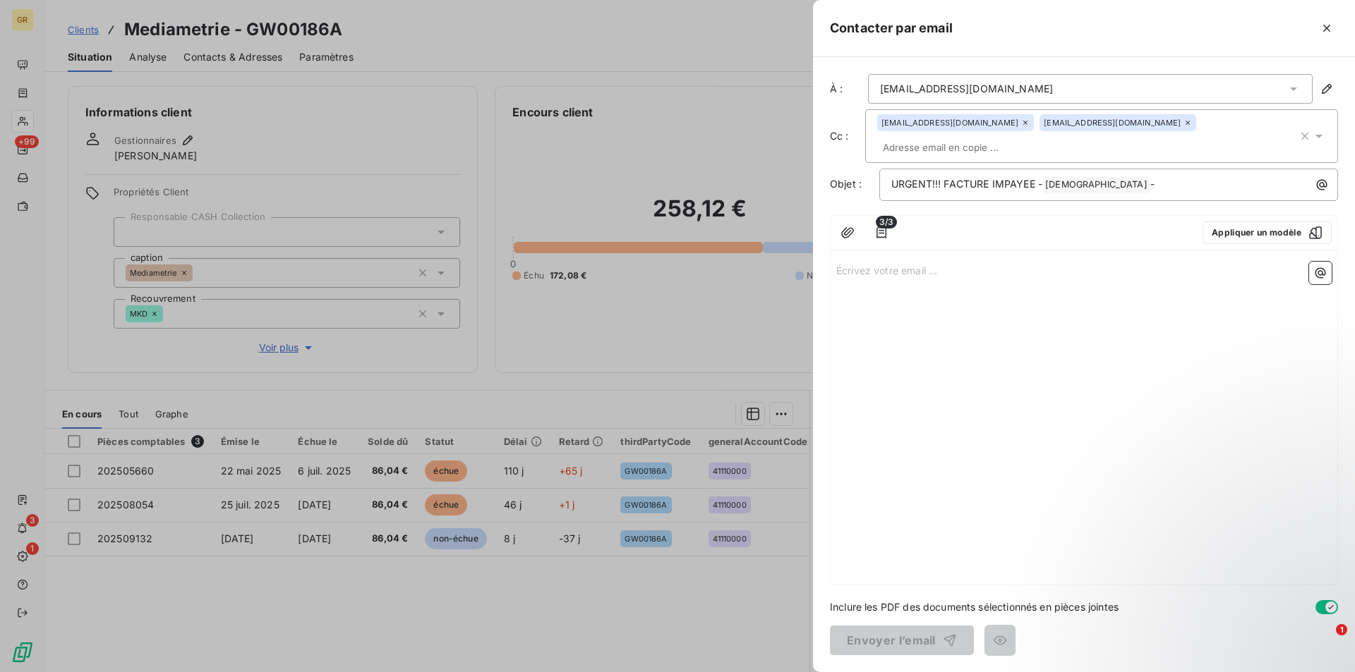
drag, startPoint x: 934, startPoint y: 259, endPoint x: 953, endPoint y: 243, distance: 24.6
click at [934, 258] on div "Écrivez votre email ... ﻿" at bounding box center [1084, 420] width 507 height 329
click at [1322, 178] on icon "button" at bounding box center [1322, 185] width 14 height 14
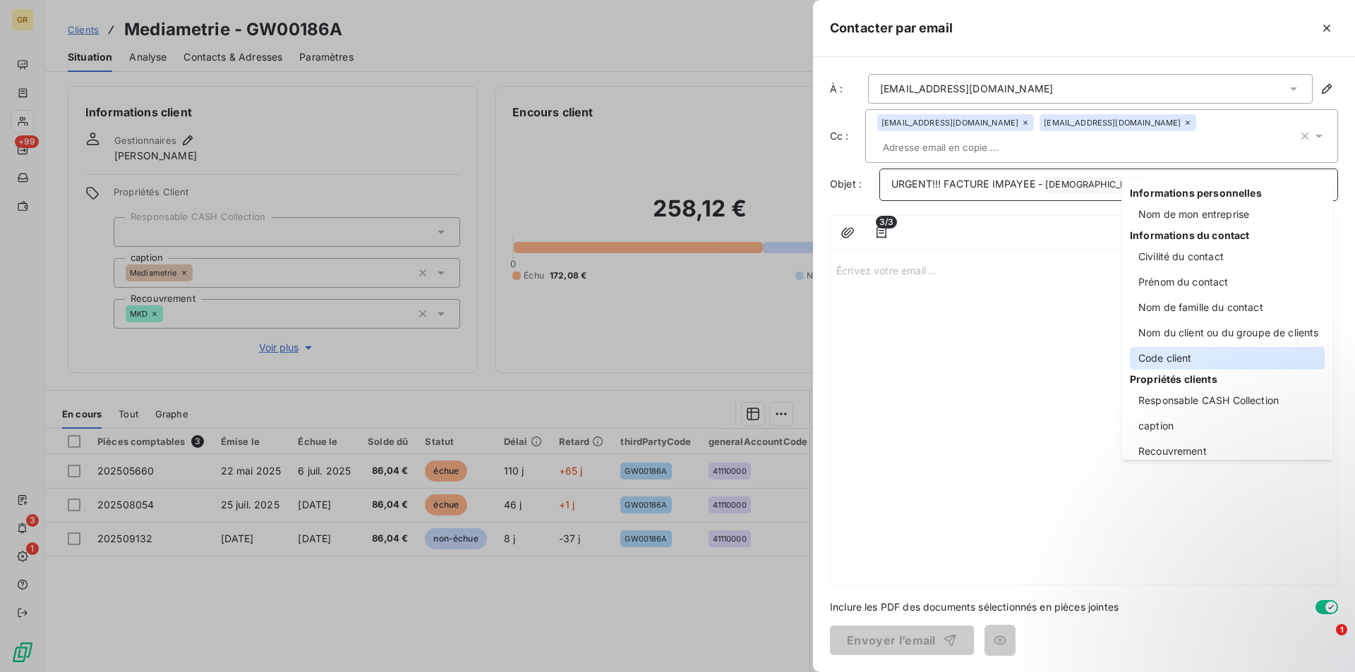
click at [1172, 358] on div "Code client" at bounding box center [1227, 358] width 195 height 23
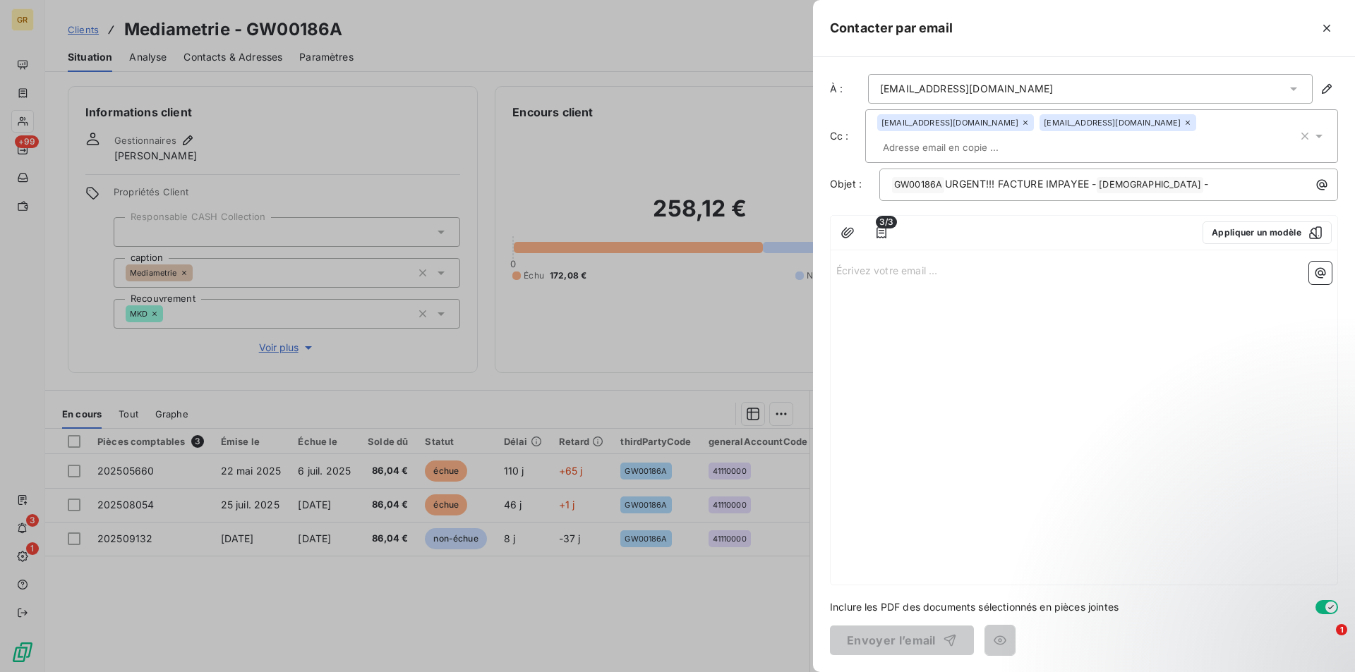
click at [894, 262] on p "Écrivez votre email ... ﻿" at bounding box center [1083, 270] width 495 height 16
click at [893, 264] on div "Écrivez votre email ... ﻿" at bounding box center [1084, 420] width 507 height 329
click at [903, 262] on p "Écrivez votre email ... ﻿" at bounding box center [1083, 270] width 495 height 16
click at [1209, 176] on p "﻿ GW00186A ﻿ URGENT!!! FACTURE IMPAYEE - GREENWISHES ﻿ -" at bounding box center [1112, 184] width 442 height 17
click at [1329, 174] on button "button" at bounding box center [1321, 185] width 23 height 23
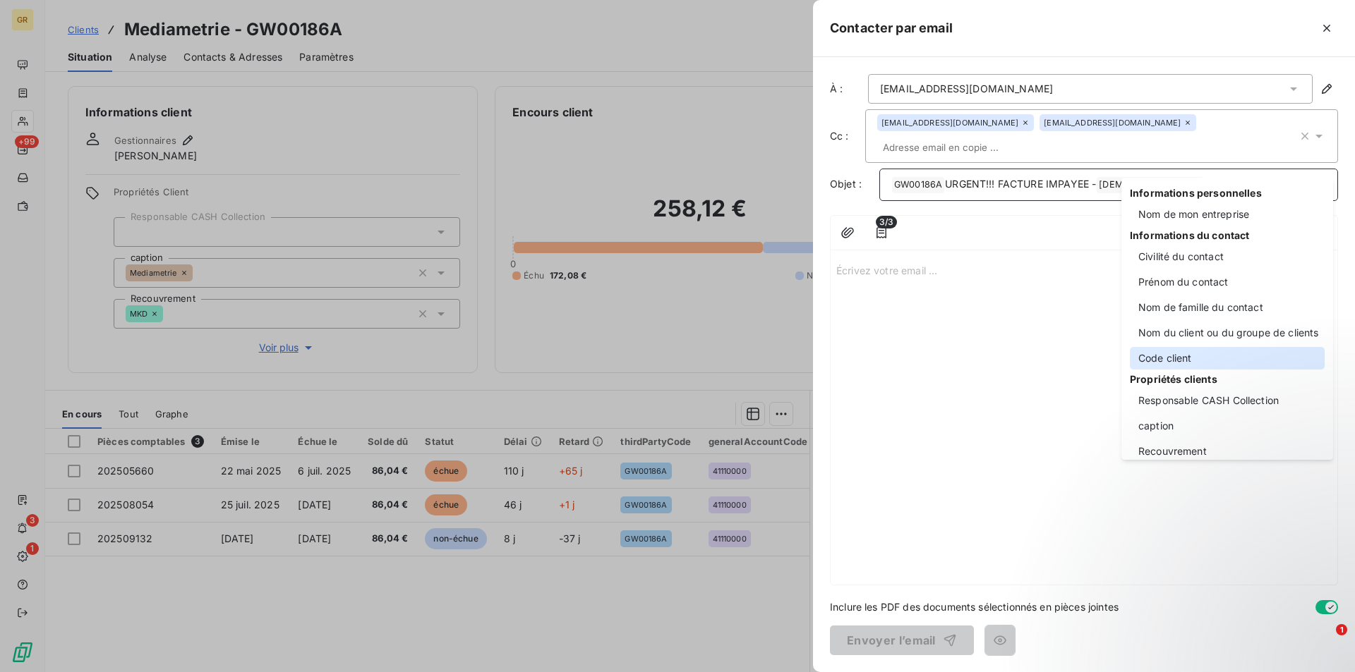
click at [1183, 361] on div "Code client" at bounding box center [1227, 358] width 195 height 23
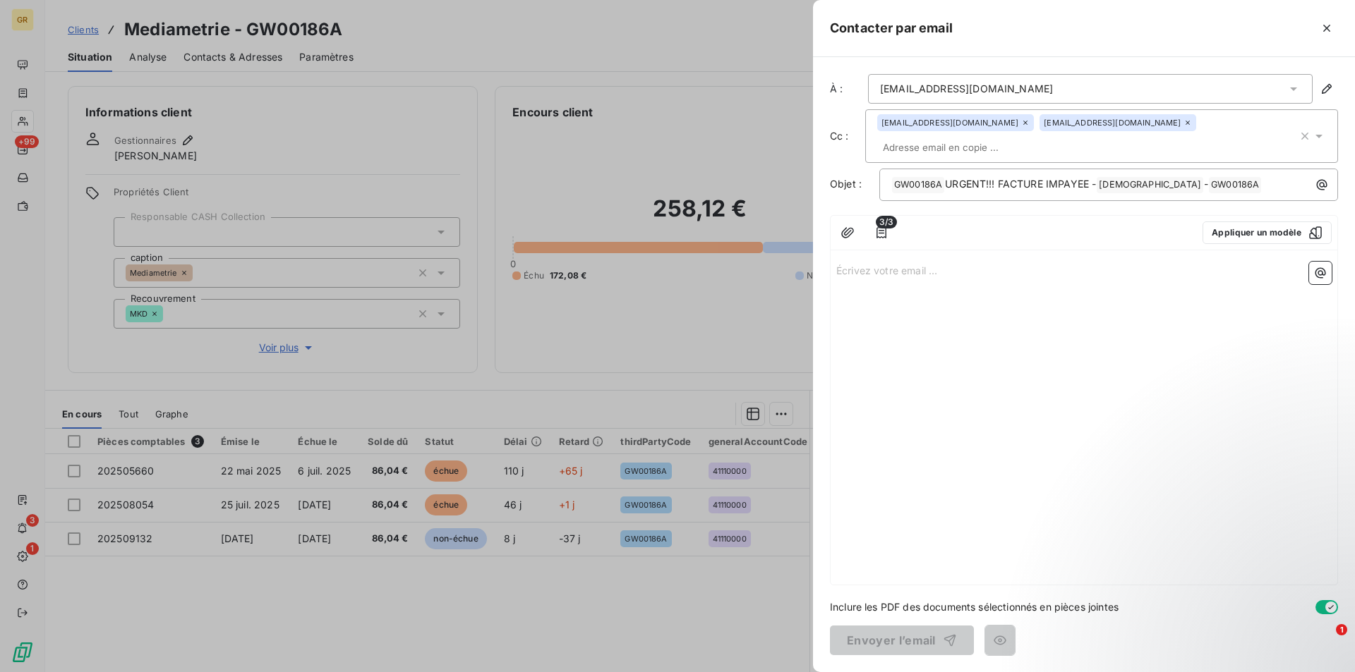
click at [879, 262] on p "Écrivez votre email ... ﻿" at bounding box center [1083, 270] width 495 height 16
click at [939, 262] on p "Écrivez votre email ... ﻿" at bounding box center [1083, 270] width 495 height 16
click at [894, 262] on p "Écrivez votre email ... ﻿" at bounding box center [1083, 270] width 495 height 16
click at [874, 262] on p "Écrivez votre email ... ﻿" at bounding box center [1083, 270] width 495 height 16
click at [858, 294] on p "﻿" at bounding box center [1083, 302] width 495 height 16
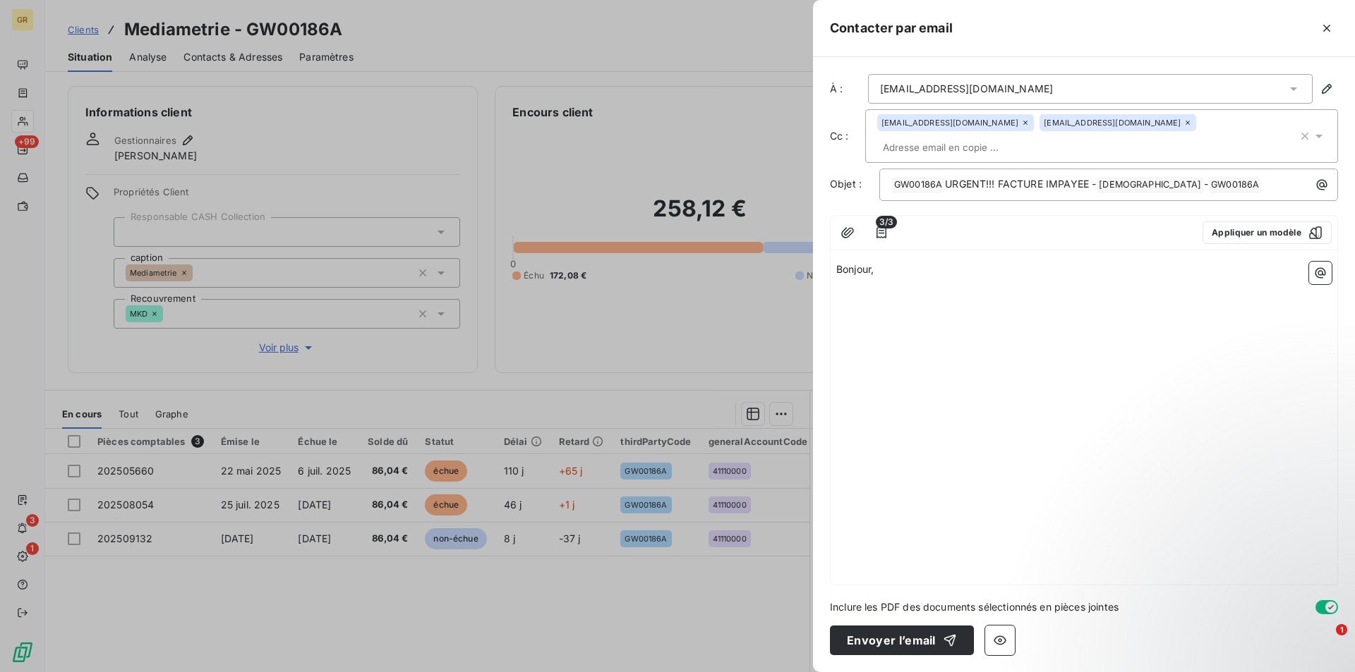
click at [922, 294] on p "﻿" at bounding box center [1083, 302] width 495 height 16
click at [960, 306] on div "Bonjour, ﻿ Sauf erreur de notre part et en dépit de nos précédentes relances la…" at bounding box center [1084, 420] width 507 height 329
drag, startPoint x: 1245, startPoint y: 282, endPoint x: 1262, endPoint y: 287, distance: 18.5
click at [1249, 296] on span "Sauf erreur de notre part et en dépit de nos précédentes relances la facture n°…" at bounding box center [1081, 310] width 490 height 28
drag, startPoint x: 1267, startPoint y: 282, endPoint x: 1245, endPoint y: 286, distance: 22.3
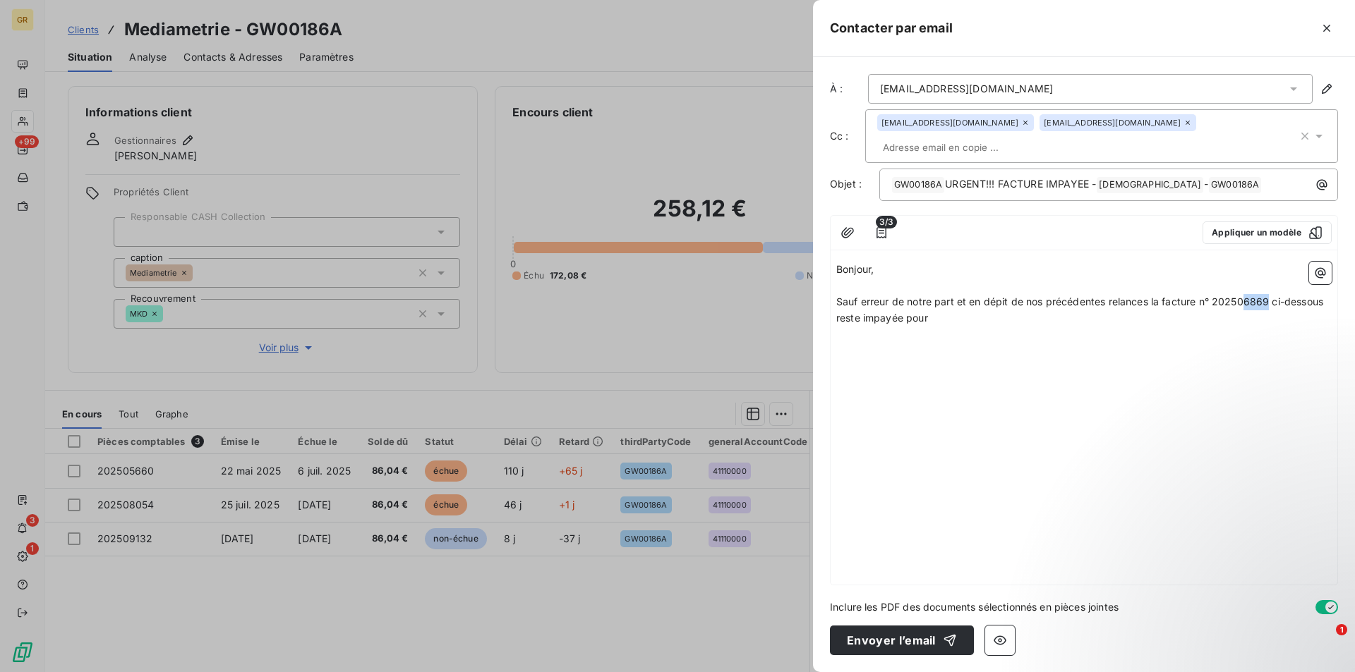
click at [1245, 294] on p "Sauf erreur de notre part et en dépit de nos précédentes relances la facture n°…" at bounding box center [1083, 310] width 495 height 32
click at [935, 298] on p "Sauf erreur de notre part et en dépit de nos précédentes relances la facture n°…" at bounding box center [1083, 310] width 495 height 32
click at [1326, 266] on icon "button" at bounding box center [1320, 273] width 14 height 14
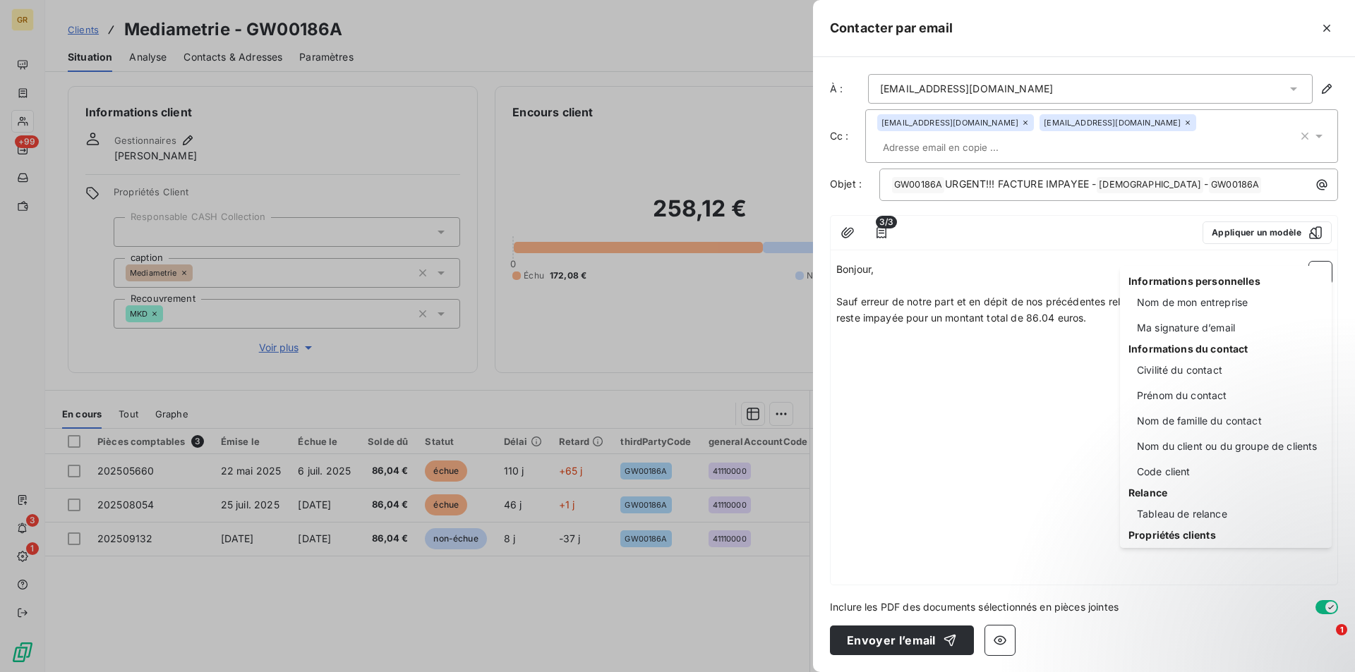
click at [1042, 480] on html "GR +99 3 1 Clients Mediametrie - GW00186A Situation Analyse Contacts & Adresses…" at bounding box center [677, 336] width 1355 height 672
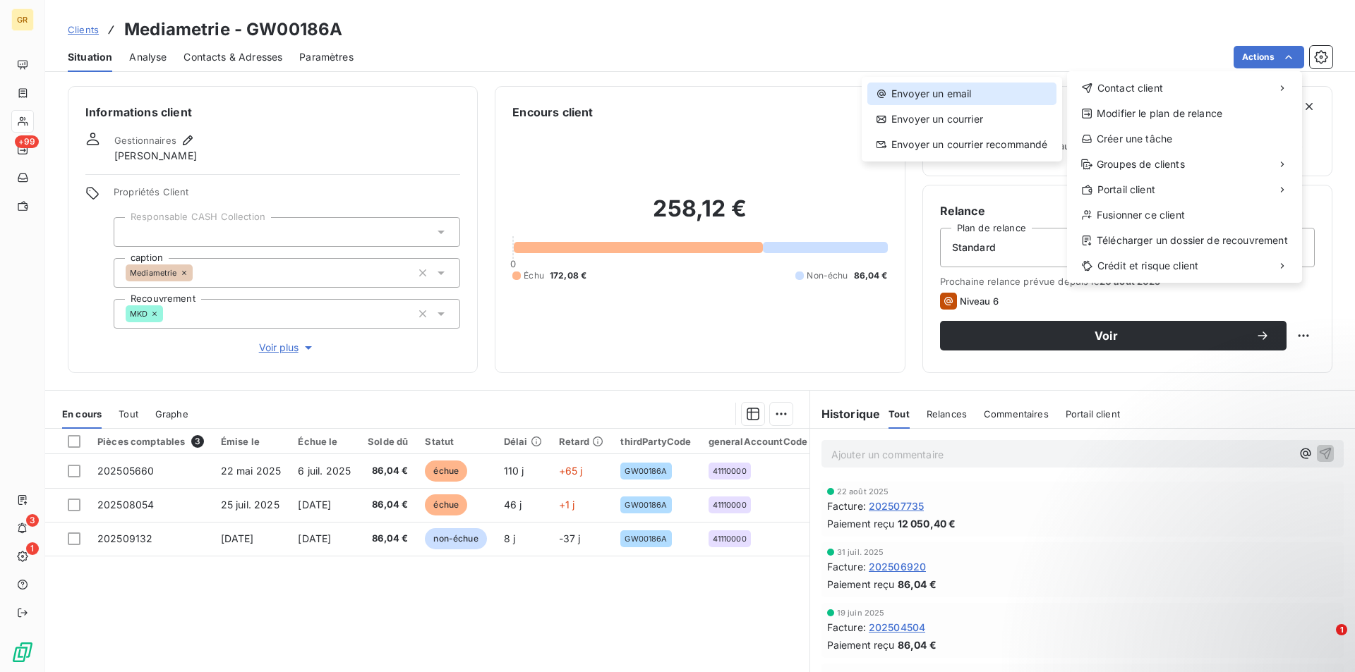
click at [965, 97] on div "Envoyer un email" at bounding box center [961, 94] width 189 height 23
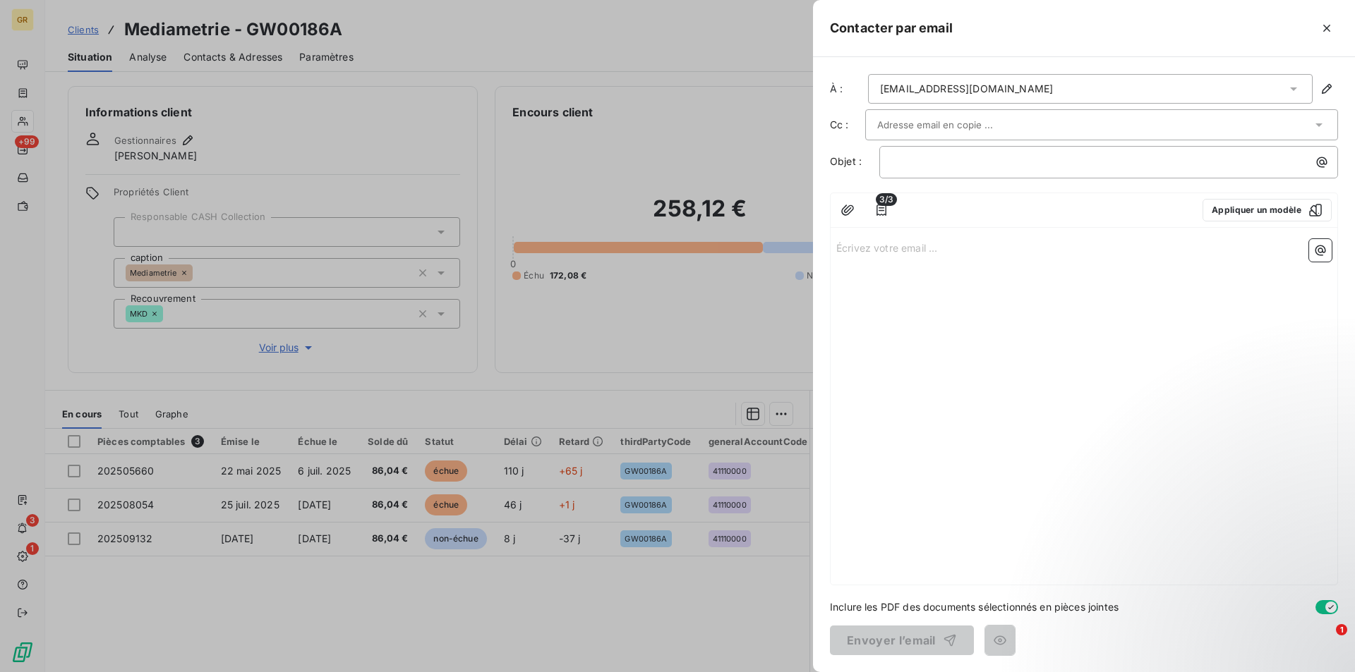
click at [977, 125] on input "text" at bounding box center [953, 124] width 152 height 21
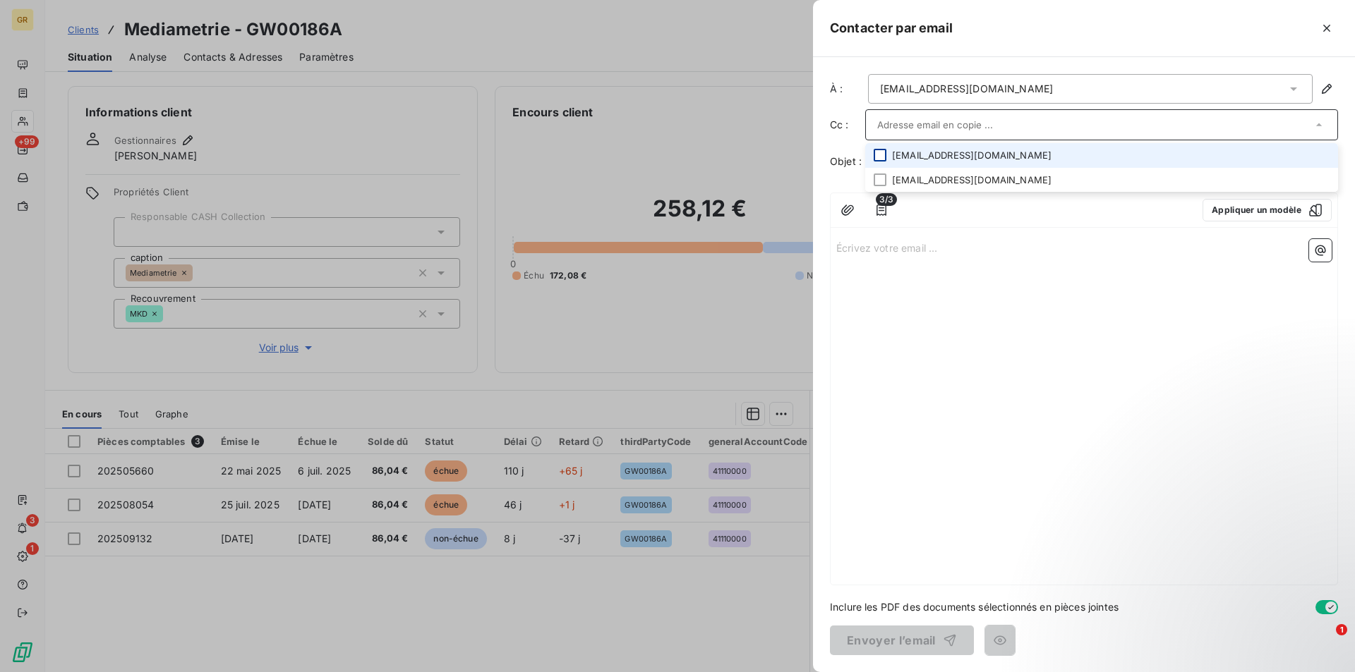
click at [880, 155] on div at bounding box center [880, 155] width 13 height 13
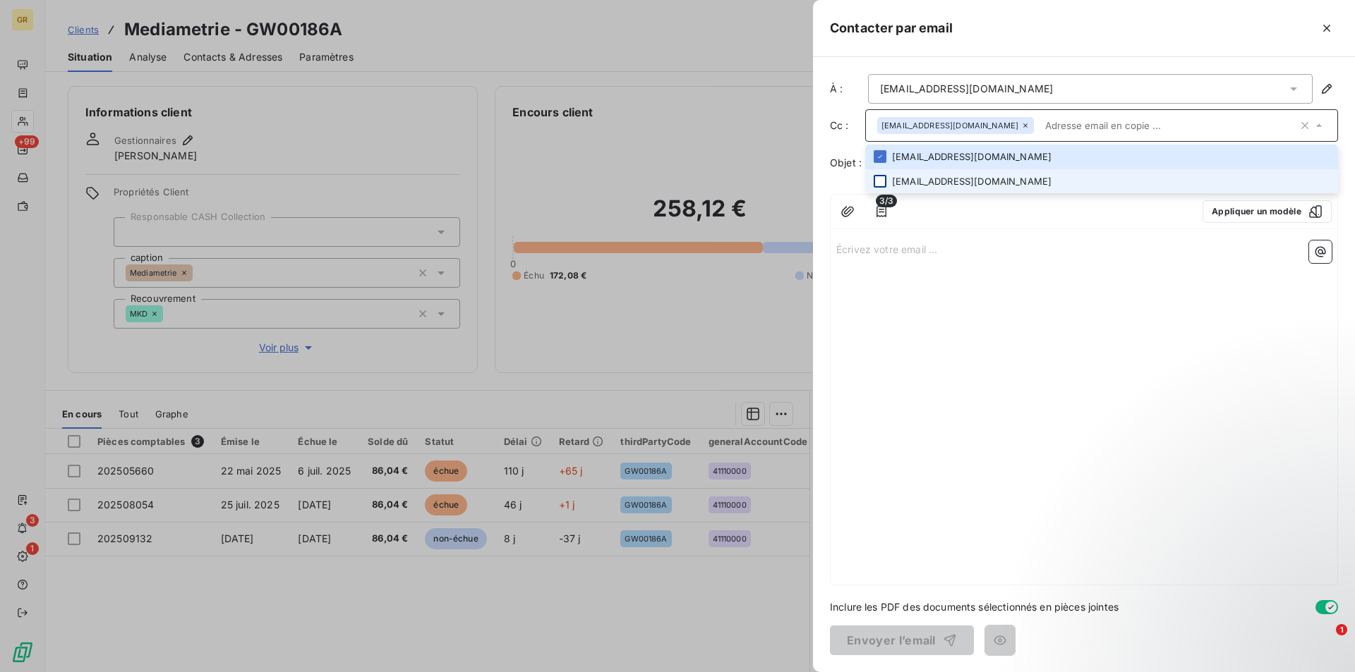
click at [884, 181] on div at bounding box center [880, 181] width 13 height 13
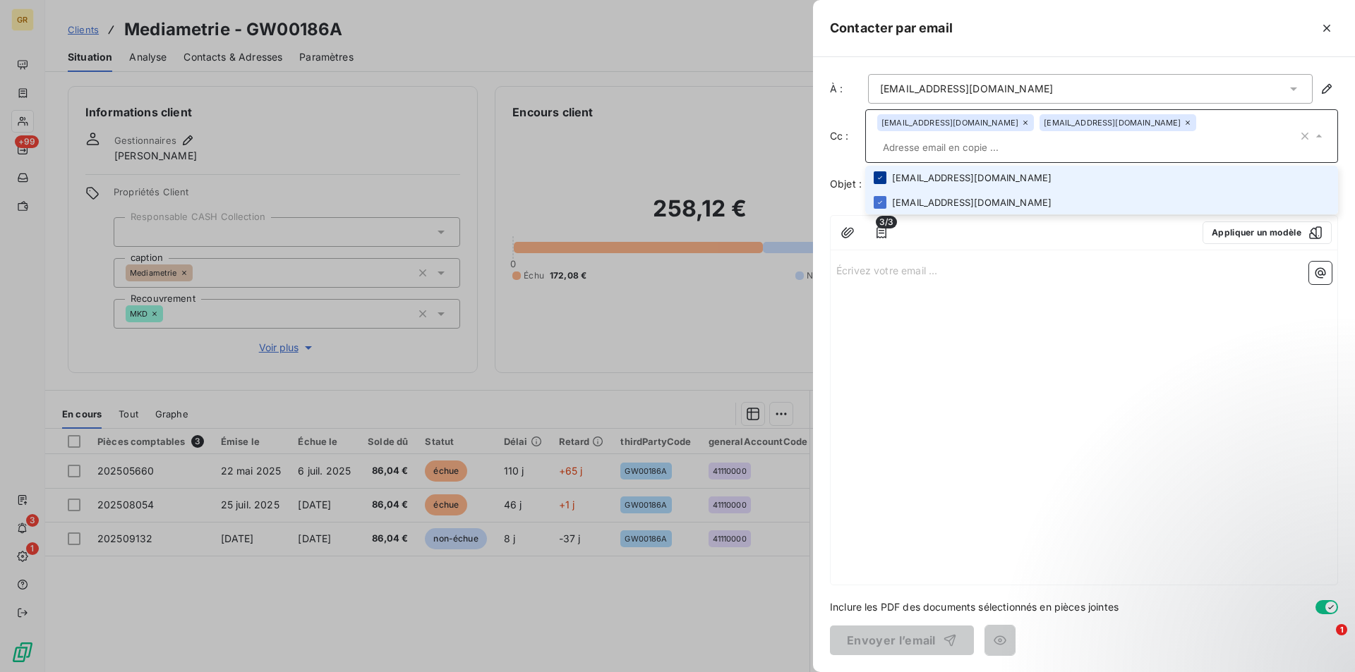
drag, startPoint x: 881, startPoint y: 182, endPoint x: 877, endPoint y: 159, distance: 23.0
click at [881, 198] on icon at bounding box center [880, 202] width 8 height 8
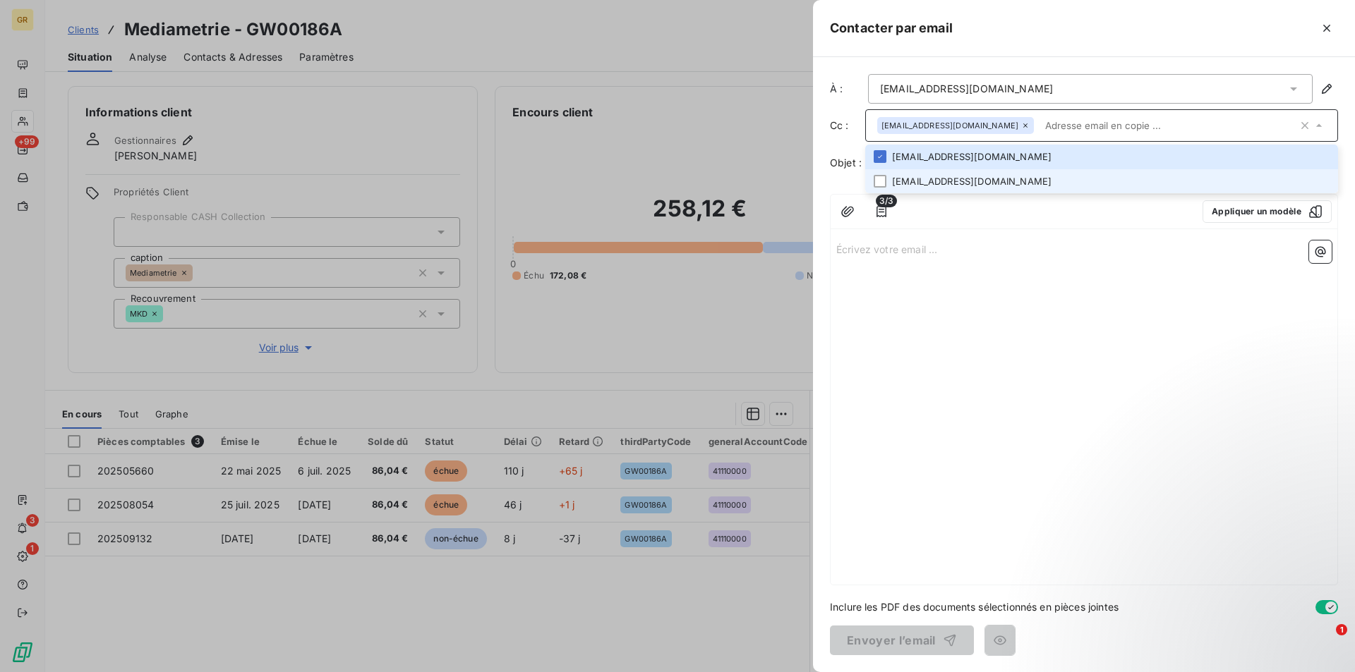
drag, startPoint x: 879, startPoint y: 178, endPoint x: 929, endPoint y: 205, distance: 57.4
click at [880, 180] on div at bounding box center [880, 181] width 13 height 13
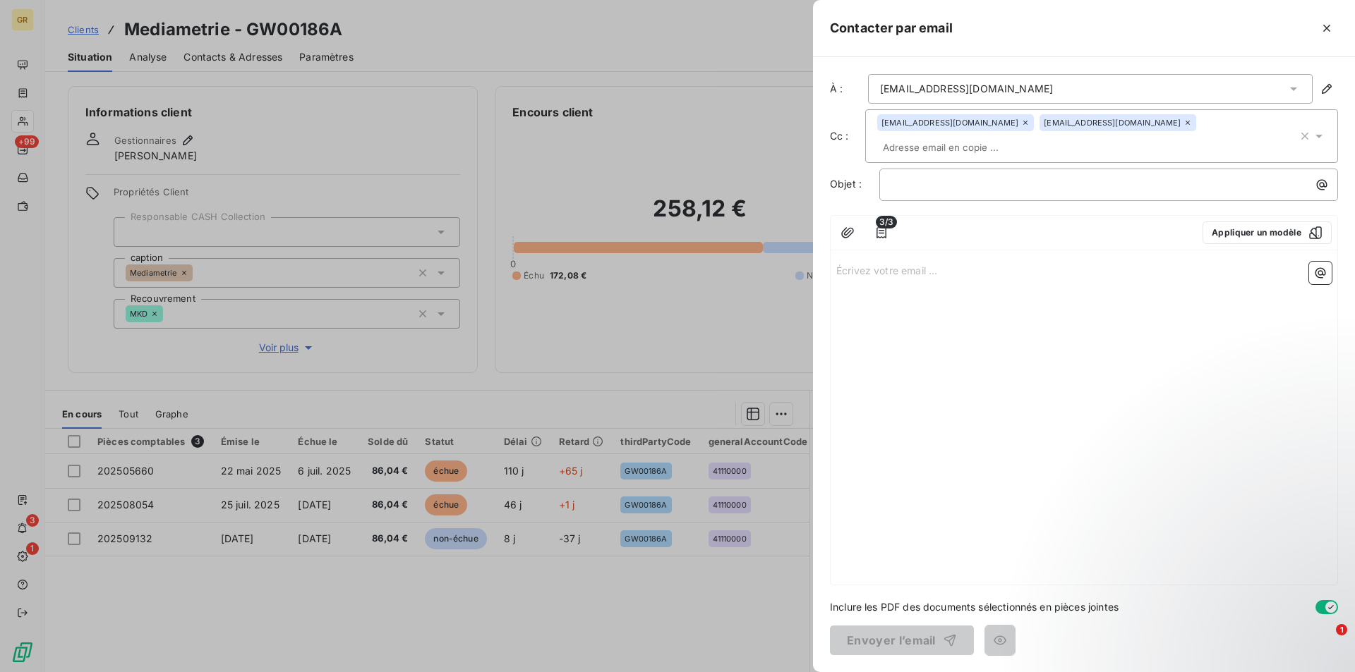
click at [1114, 299] on div "Écrivez votre email ... ﻿" at bounding box center [1084, 420] width 507 height 329
click at [1036, 176] on p "﻿" at bounding box center [1112, 184] width 442 height 16
click at [1327, 178] on icon "button" at bounding box center [1322, 185] width 14 height 14
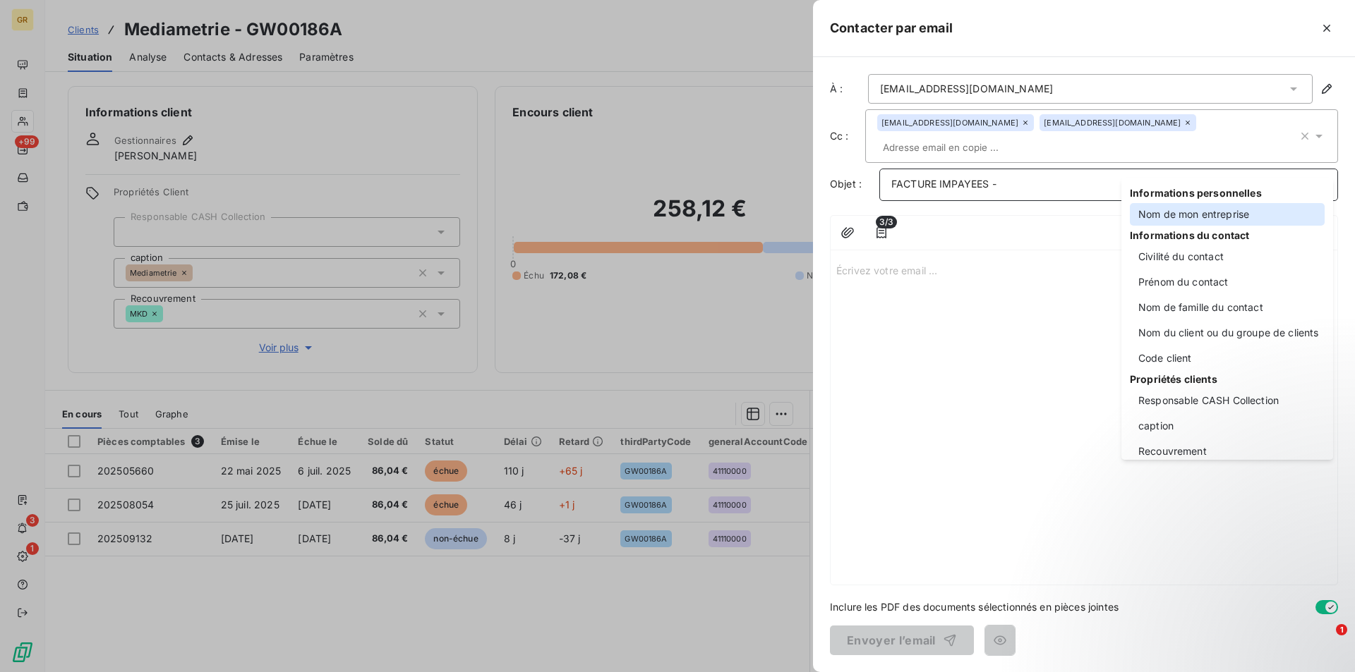
click at [1171, 221] on div "Nom de mon entreprise" at bounding box center [1227, 214] width 195 height 23
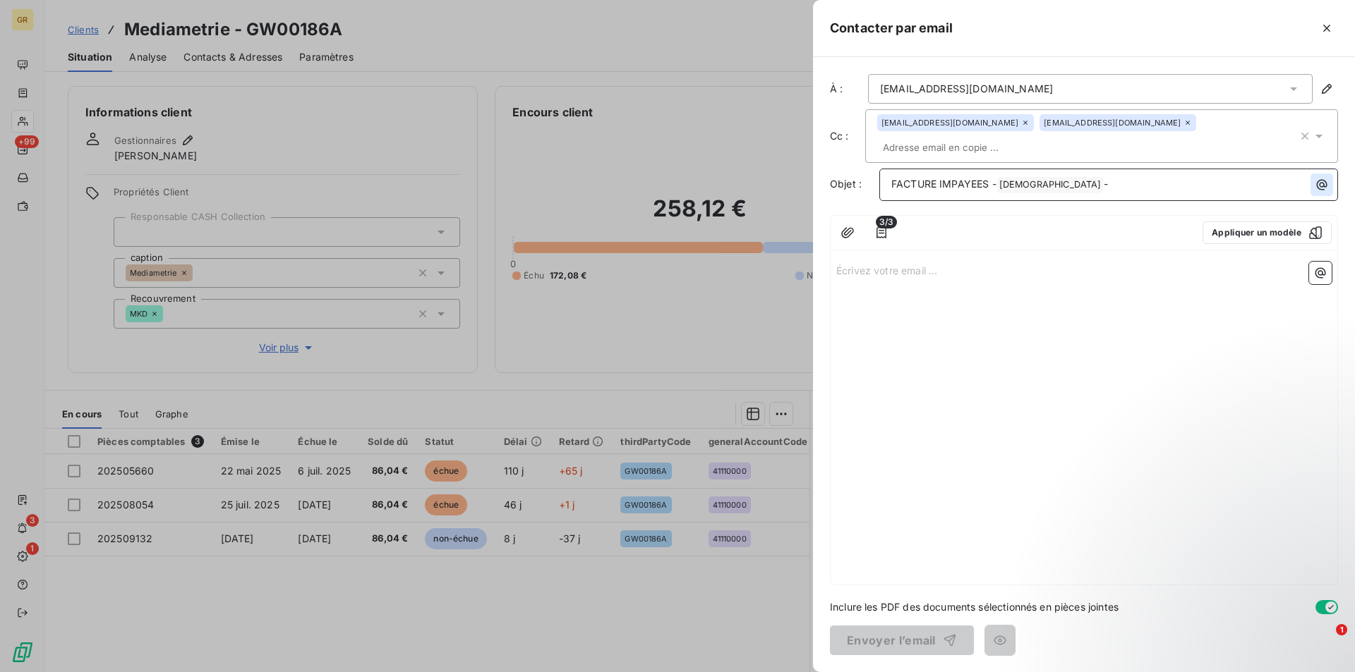
click at [1322, 178] on icon "button" at bounding box center [1322, 185] width 14 height 14
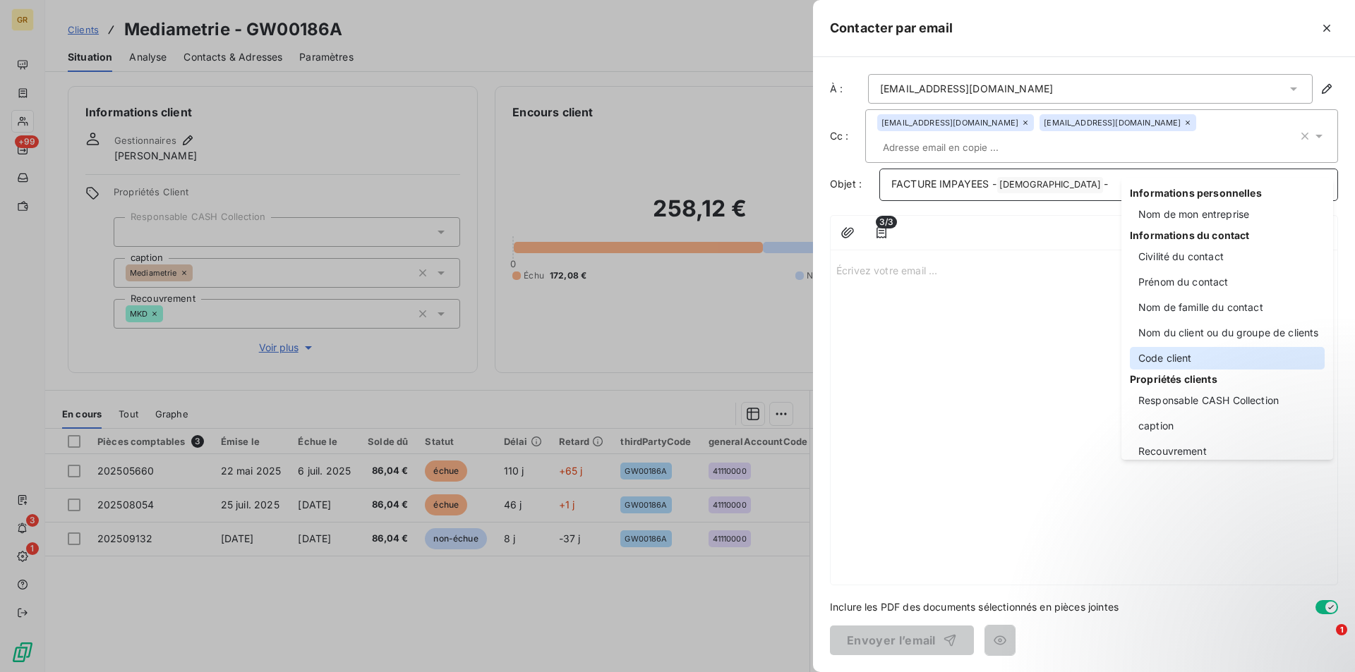
click at [1188, 359] on div "Code client" at bounding box center [1227, 358] width 195 height 23
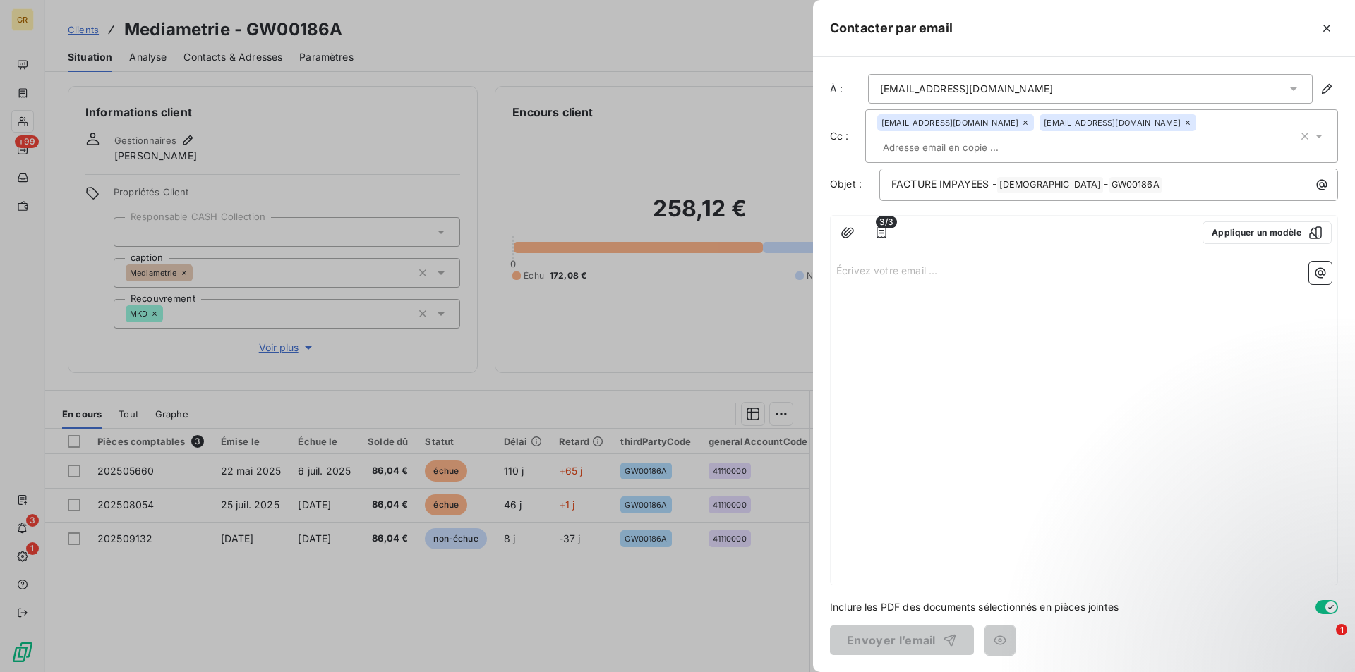
click at [906, 262] on p "Écrivez votre email ... ﻿" at bounding box center [1083, 270] width 495 height 16
click at [871, 294] on p "﻿" at bounding box center [1083, 302] width 495 height 16
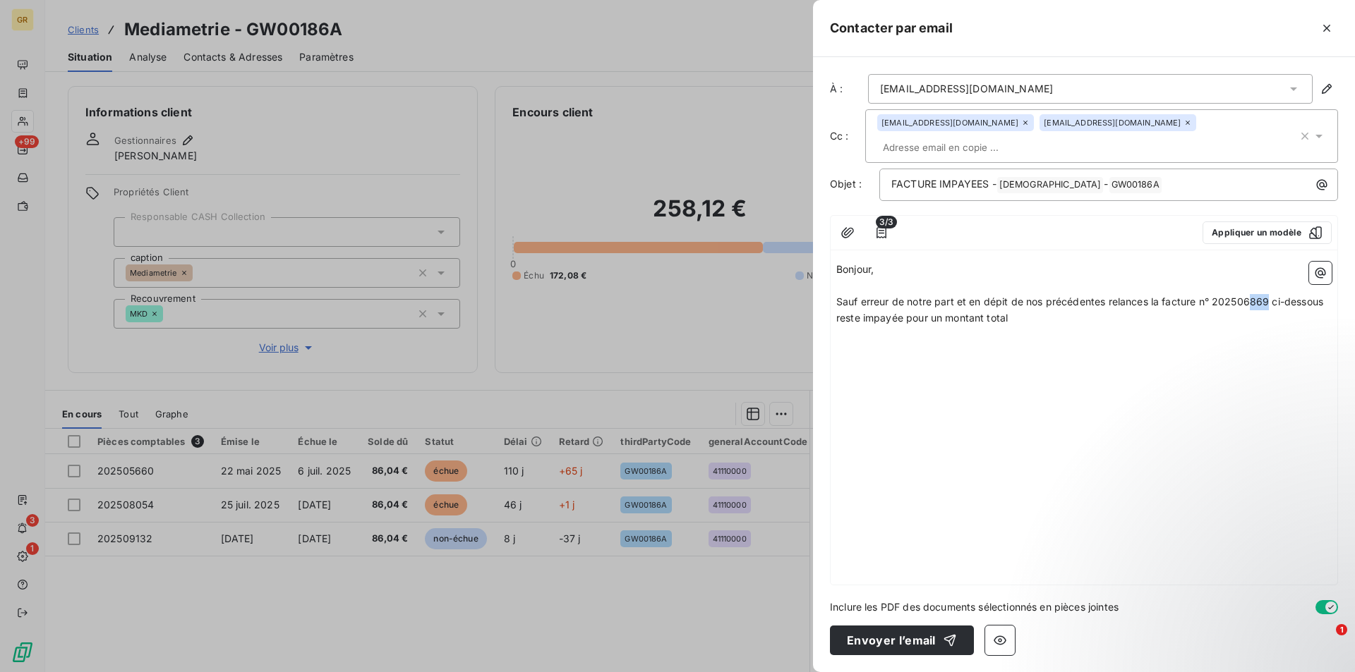
drag, startPoint x: 1269, startPoint y: 280, endPoint x: 1248, endPoint y: 283, distance: 21.4
click at [1248, 296] on span "Sauf erreur de notre part et en dépit de nos précédentes relances la facture n°…" at bounding box center [1081, 310] width 490 height 28
click at [1023, 304] on p "Sauf erreur de notre part et en dépit de nos précédentes relances la facture n°…" at bounding box center [1083, 310] width 495 height 32
click at [1318, 266] on icon "button" at bounding box center [1320, 273] width 14 height 14
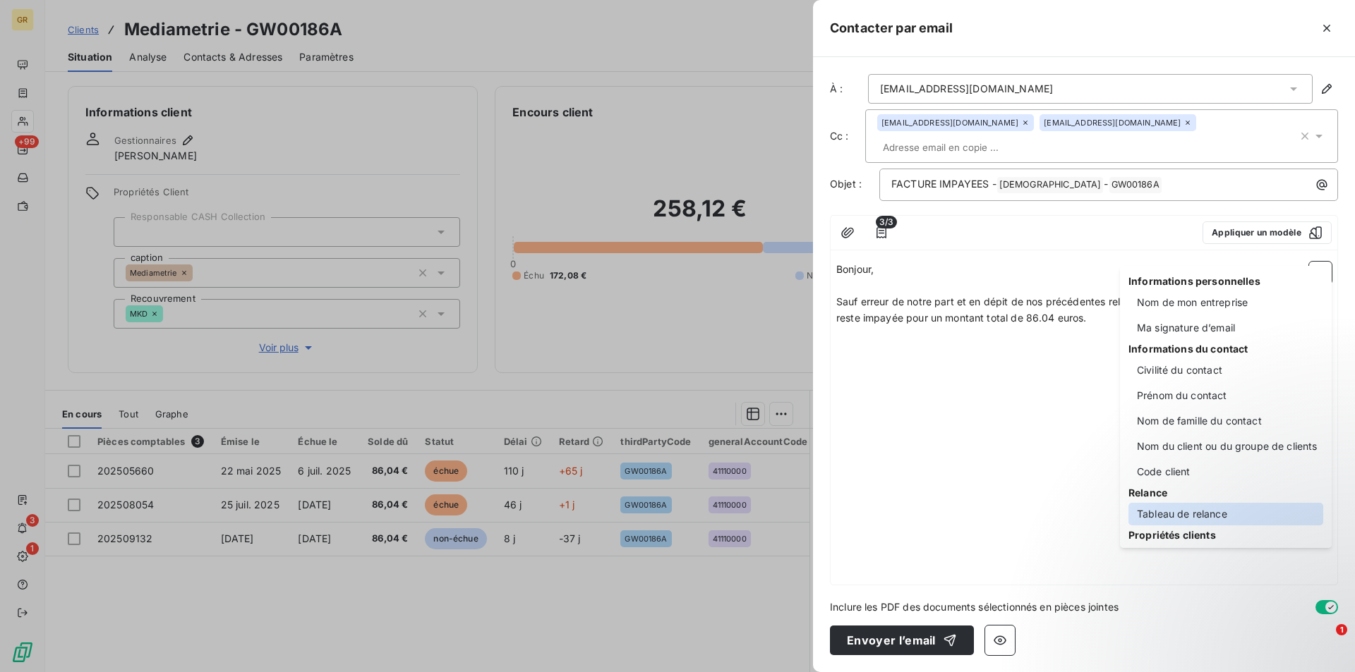
click at [1184, 514] on div "Tableau de relance" at bounding box center [1225, 514] width 195 height 23
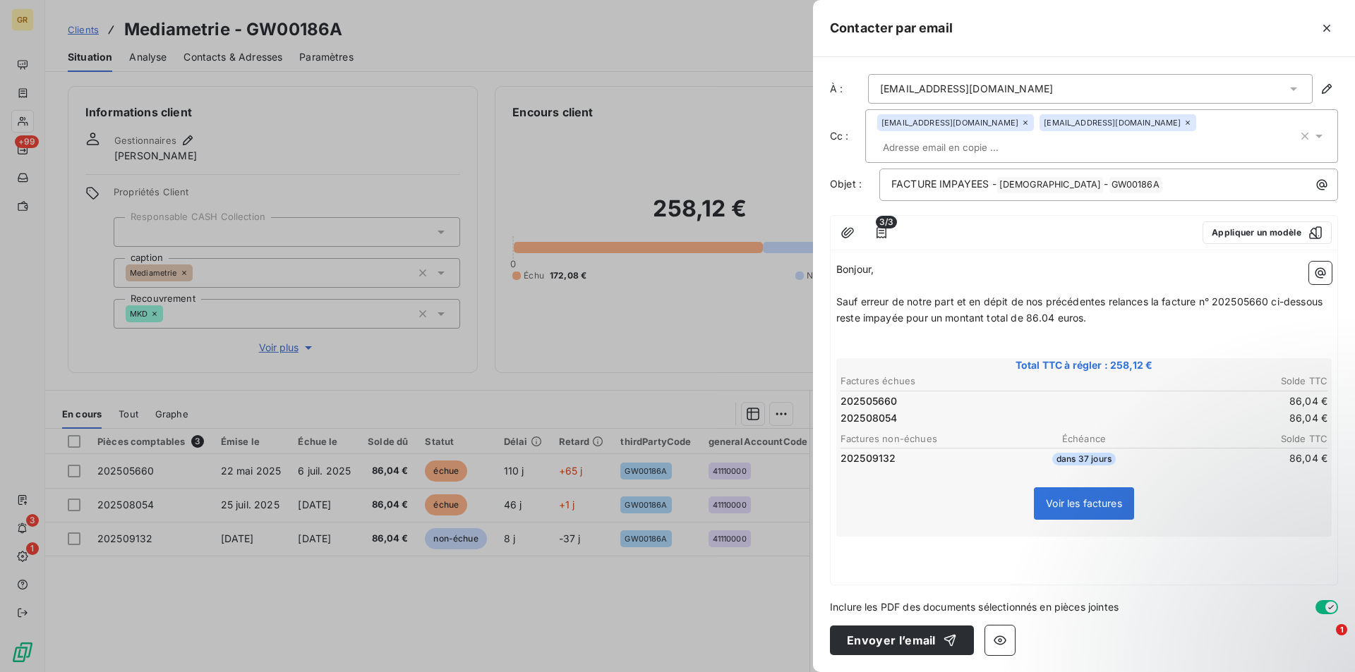
click at [1097, 301] on p "Sauf erreur de notre part et en dépit de nos précédentes relances la facture n°…" at bounding box center [1083, 310] width 495 height 32
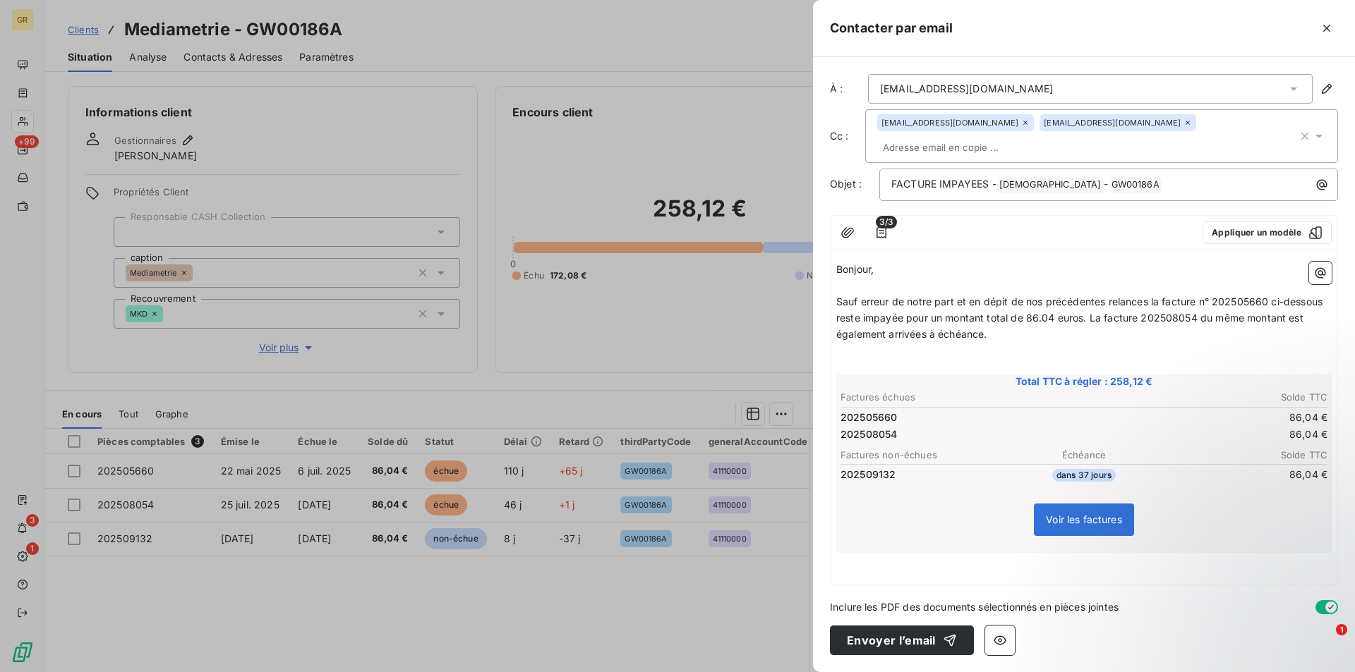
click at [873, 553] on p "﻿" at bounding box center [1083, 561] width 495 height 16
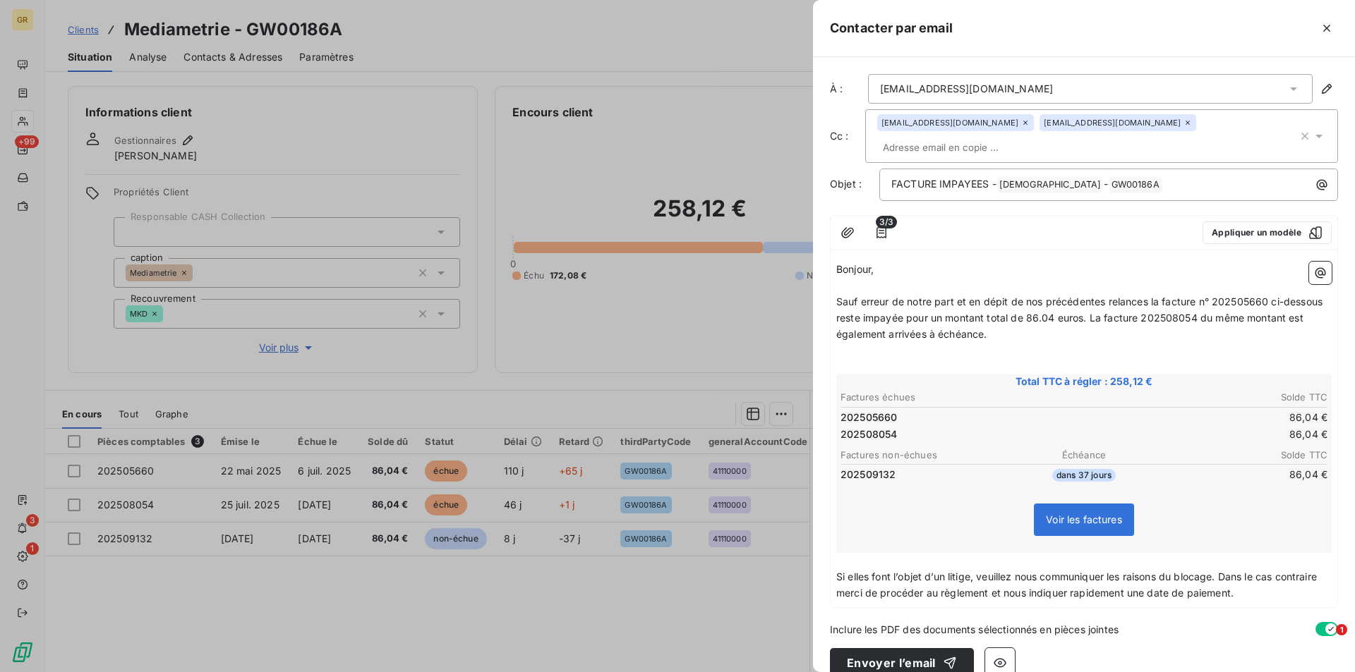
drag, startPoint x: 869, startPoint y: 557, endPoint x: 869, endPoint y: 570, distance: 13.4
click at [869, 571] on span "Si elles font l’objet d’un litige, veuillez nous communiquer les raisons du blo…" at bounding box center [1077, 585] width 483 height 28
click at [883, 571] on span "Si elle font l’objet d’un litige, veuillez nous communiquer les raisons du bloc…" at bounding box center [1075, 585] width 478 height 28
click at [1132, 575] on span "Si elle fait l’objet d’un litige, veuillez nous communiquer les raisons du bloc…" at bounding box center [1073, 585] width 475 height 28
drag, startPoint x: 1126, startPoint y: 575, endPoint x: 1069, endPoint y: 575, distance: 57.2
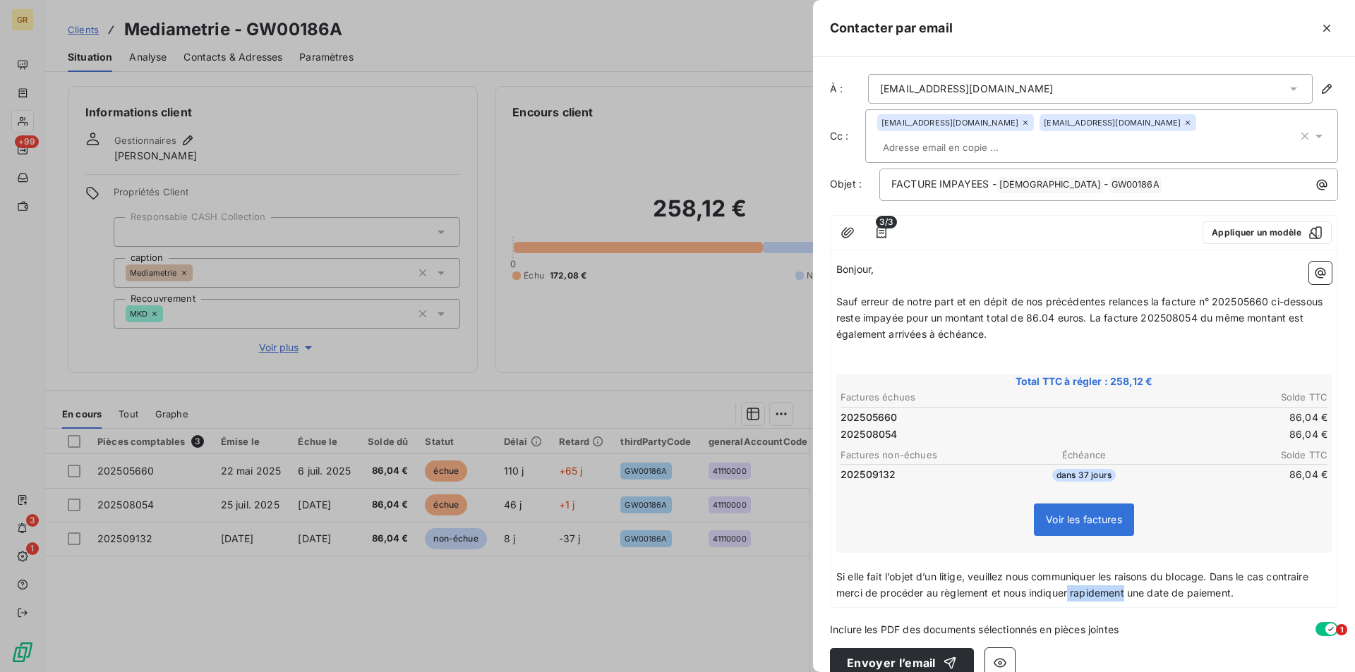
click at [1069, 575] on span "Si elle fait l’objet d’un litige, veuillez nous communiquer les raisons du bloc…" at bounding box center [1073, 585] width 475 height 28
click at [1194, 572] on p "Si elle fait l’objet d’un litige, veuillez nous communiquer les raisons du bloc…" at bounding box center [1083, 585] width 495 height 32
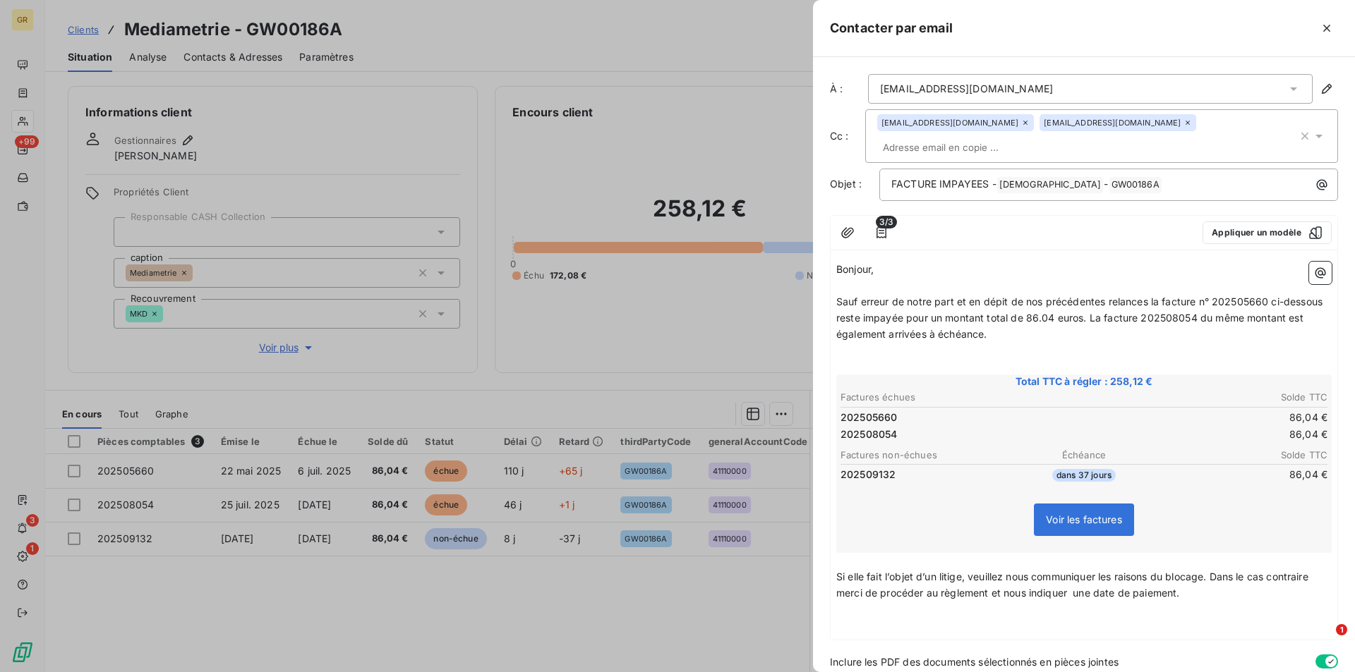
click at [847, 571] on span "Si elle fait l’objet d’un litige, veuillez nous communiquer les raisons du bloc…" at bounding box center [1073, 585] width 475 height 28
click at [929, 571] on span "Si la facture 2025065660 elle fait l’objet d’un litige, veuillez nous communiqu…" at bounding box center [1079, 585] width 487 height 28
click at [973, 571] on span "Si la facture 202505660 elle fait l’objet d’un litige, veuillez nous communique…" at bounding box center [1076, 585] width 481 height 28
click at [1093, 571] on span "Si la facture 202505660 fait l’objet d’un litige, veuillez nous communiquer les…" at bounding box center [1080, 585] width 488 height 28
click at [874, 634] on p "﻿" at bounding box center [1083, 642] width 495 height 16
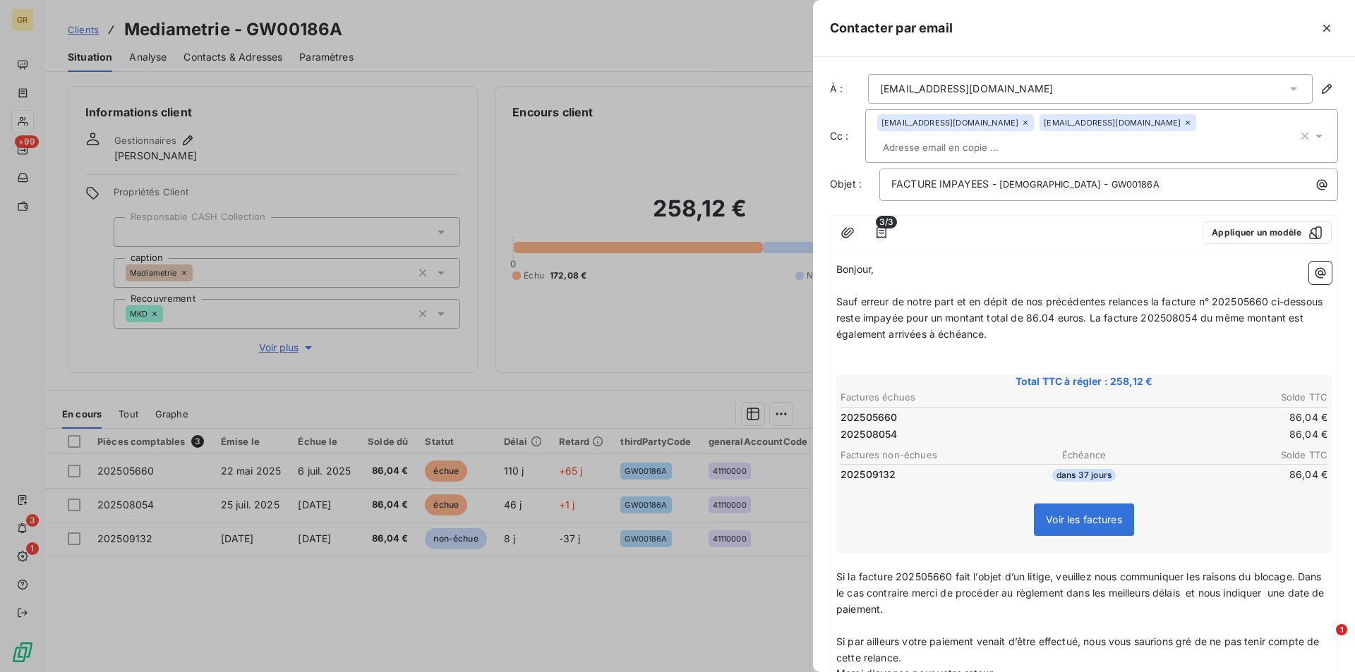
click at [941, 637] on p "Si par ailleurs votre paiement venait d’être effectué, nous vous saurions gré d…" at bounding box center [1083, 650] width 495 height 32
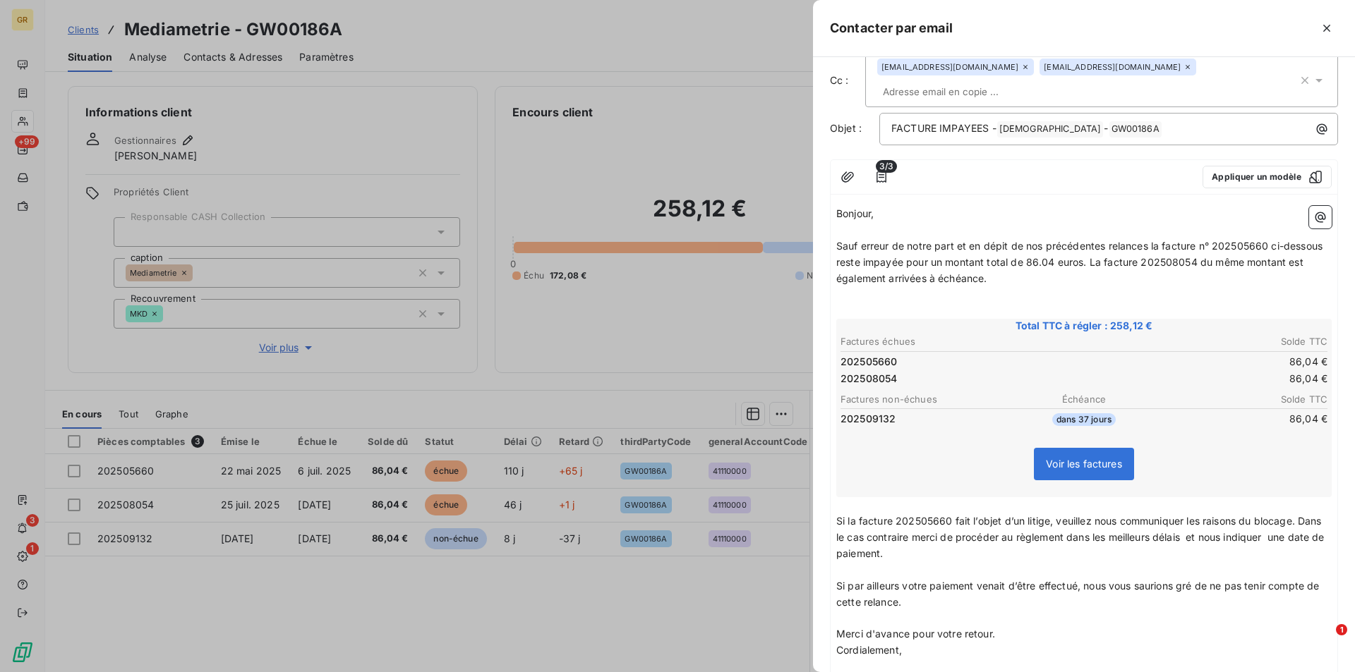
scroll to position [131, 0]
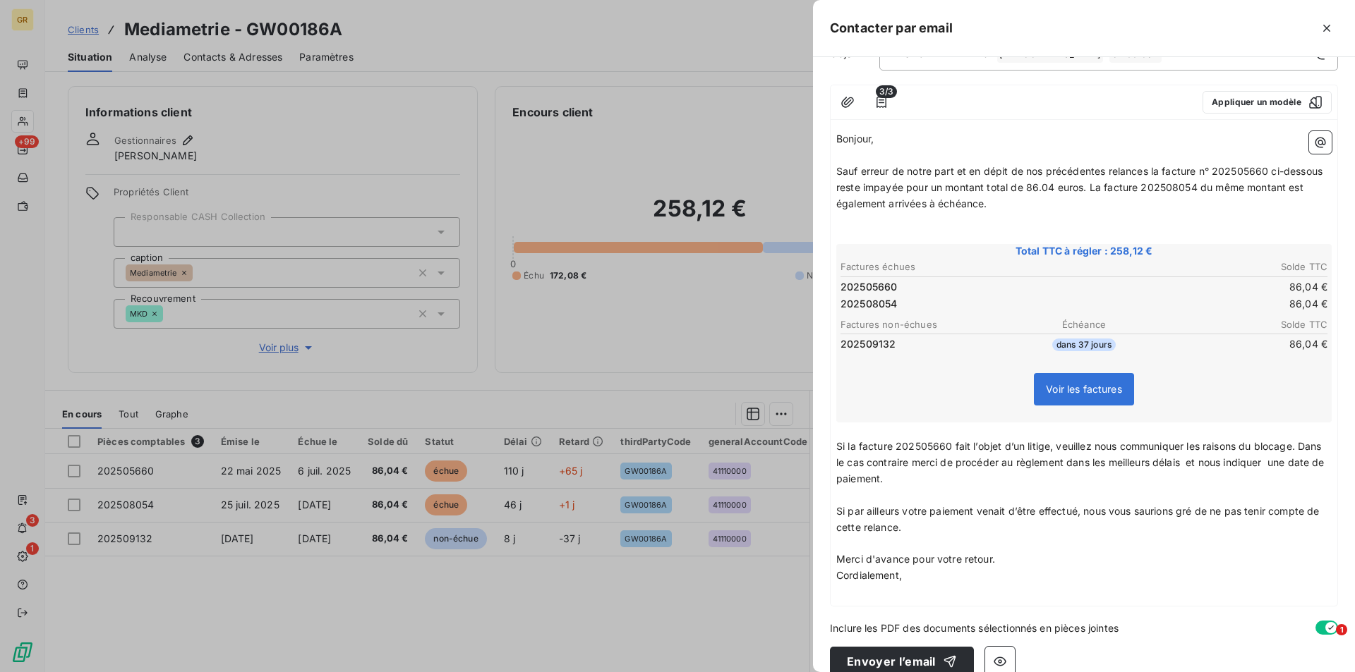
click at [1026, 552] on p "Merci d'avance pour votre retour." at bounding box center [1083, 560] width 495 height 16
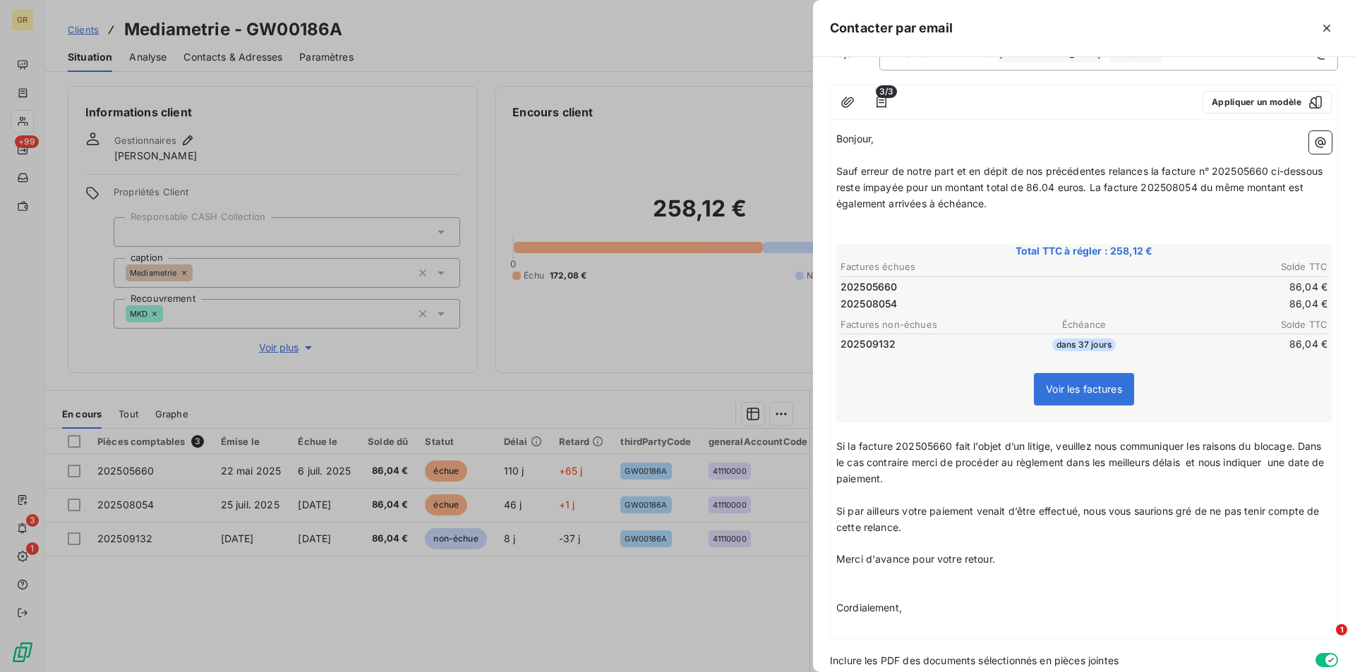
click at [840, 617] on p "﻿" at bounding box center [1083, 625] width 495 height 16
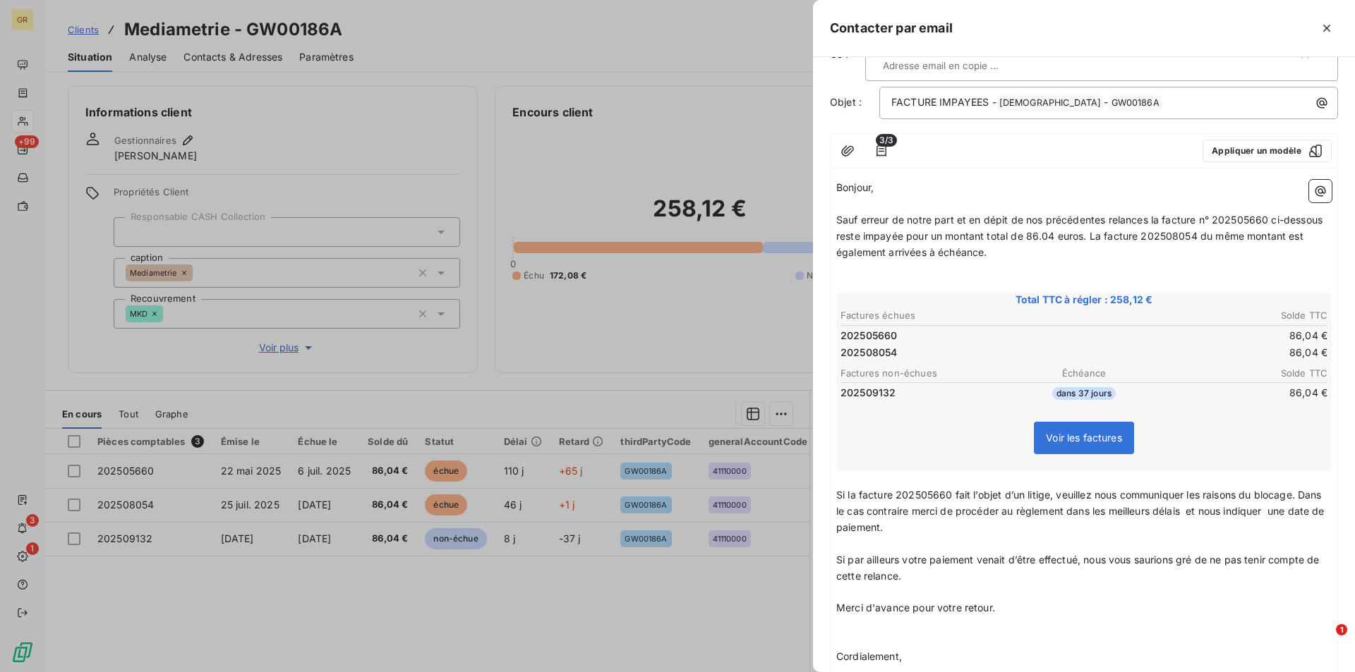
scroll to position [163, 0]
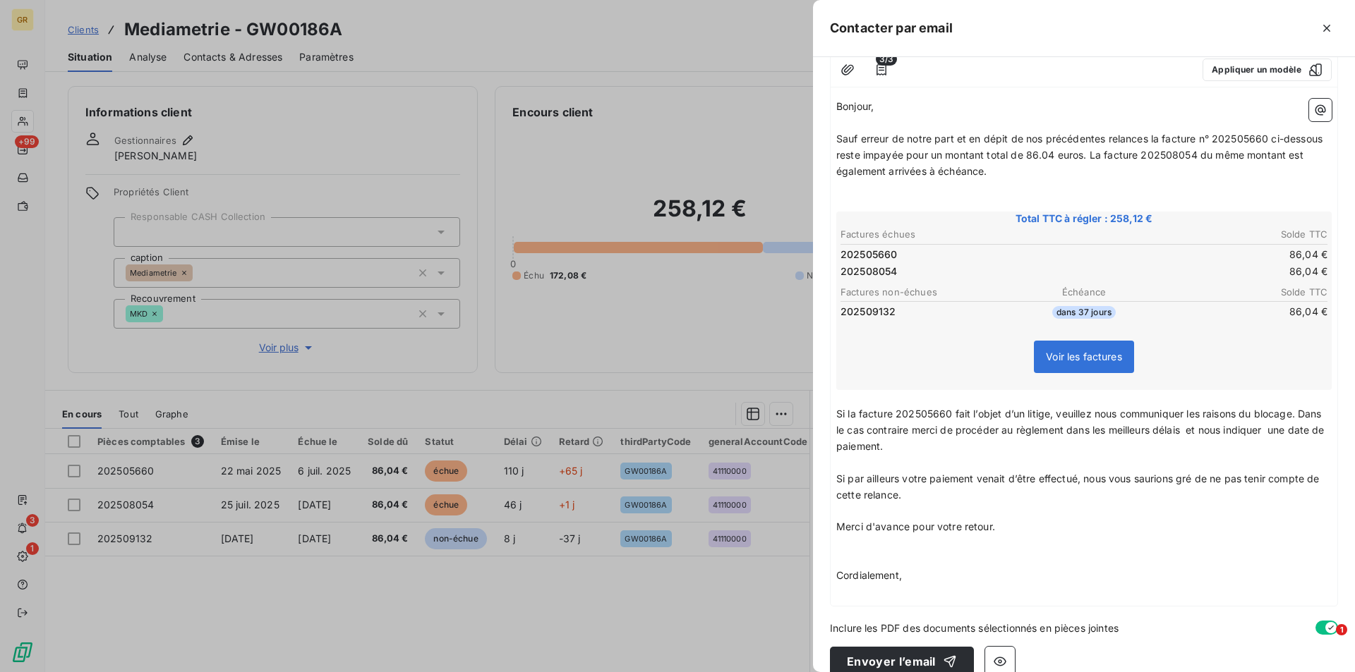
click at [1094, 414] on span "Si la facture 202505660 fait l’objet d’un litige, veuillez nous communiquer les…" at bounding box center [1081, 430] width 491 height 44
click at [923, 568] on p "Cordialement," at bounding box center [1083, 576] width 495 height 16
click at [905, 647] on button "Envoyer l’email" at bounding box center [902, 662] width 144 height 30
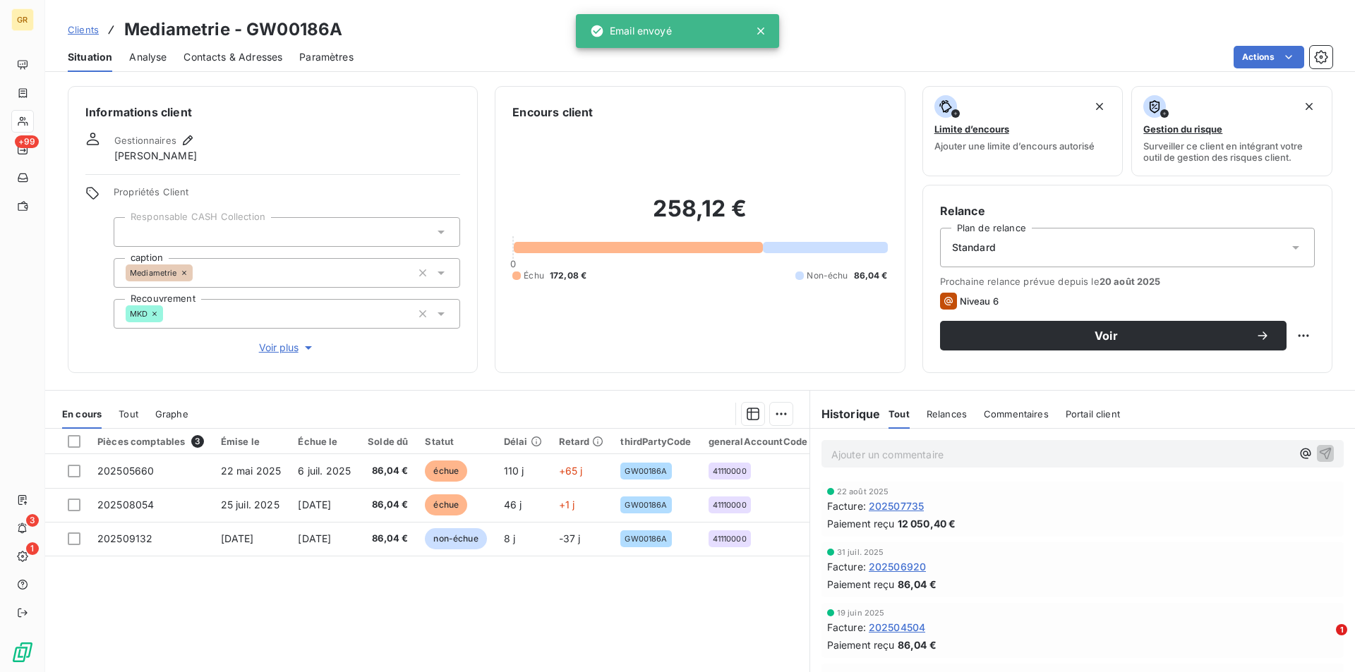
click at [246, 56] on span "Contacts & Adresses" at bounding box center [232, 57] width 99 height 14
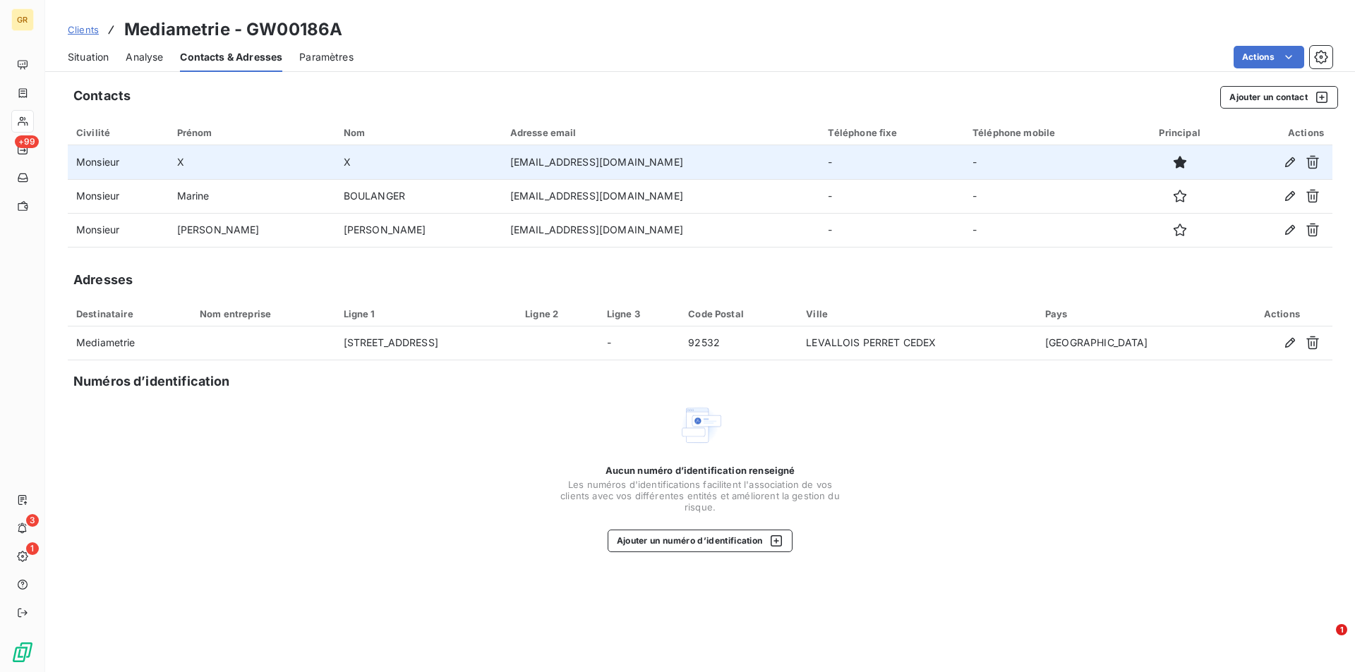
drag, startPoint x: 637, startPoint y: 161, endPoint x: 416, endPoint y: 161, distance: 221.6
click at [502, 161] on td "comptabilite-fournisseurs@mediametrie.fr" at bounding box center [661, 162] width 318 height 34
copy td "comptabilite-fournisseurs@mediametrie.fr"
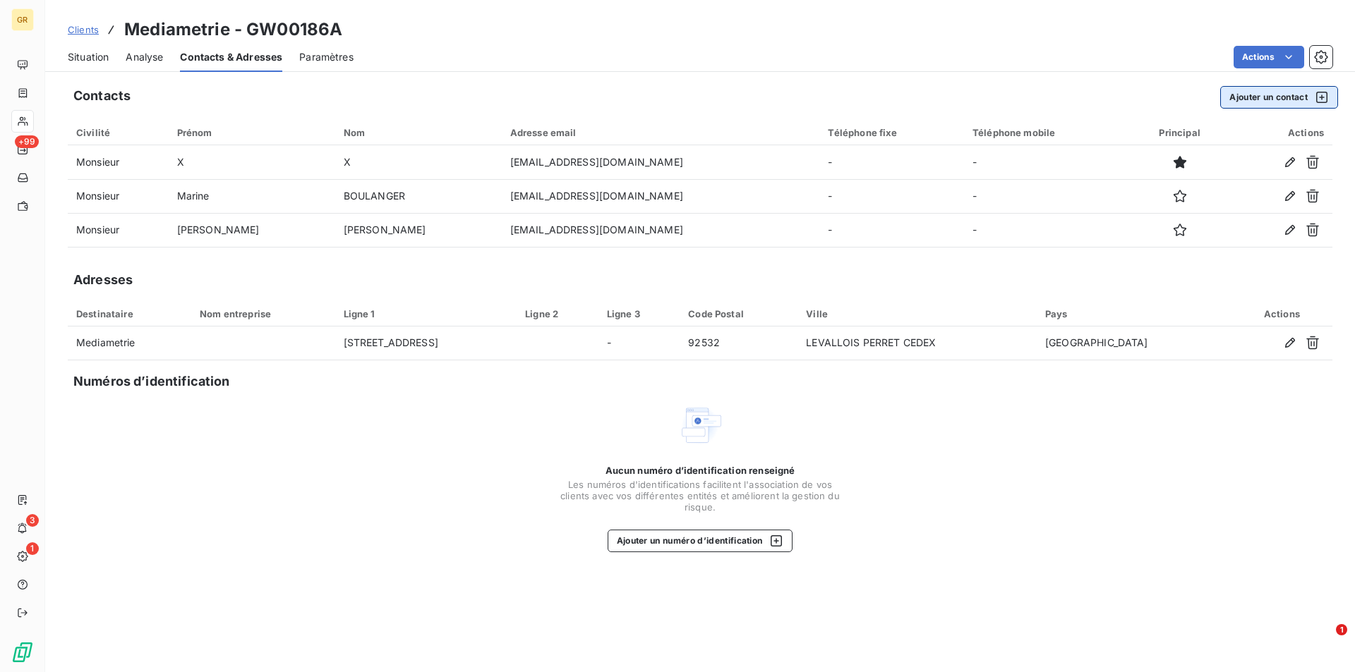
click at [1289, 94] on button "Ajouter un contact" at bounding box center [1279, 97] width 118 height 23
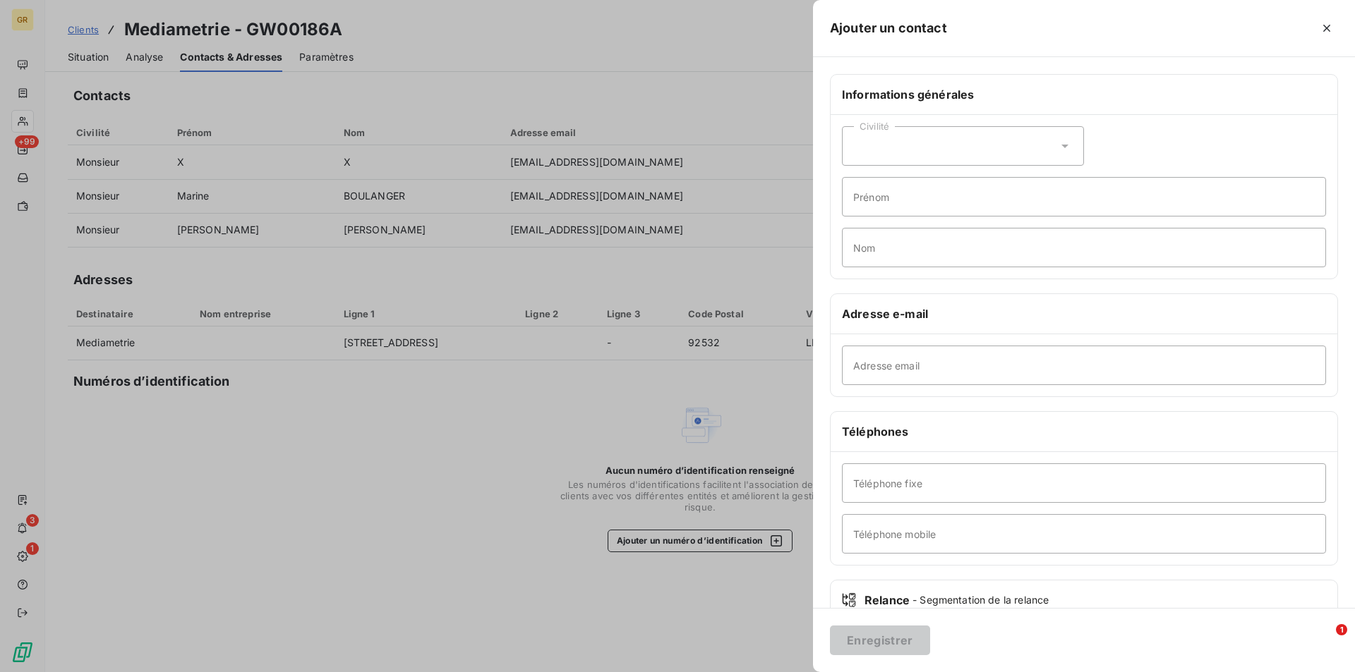
click at [929, 152] on div "Civilité" at bounding box center [963, 146] width 242 height 40
click at [862, 180] on input "radio" at bounding box center [857, 181] width 14 height 14
click at [936, 201] on input "Prénom" at bounding box center [1084, 197] width 484 height 40
type input "Virginie"
click at [954, 249] on input "Nom" at bounding box center [1084, 248] width 484 height 40
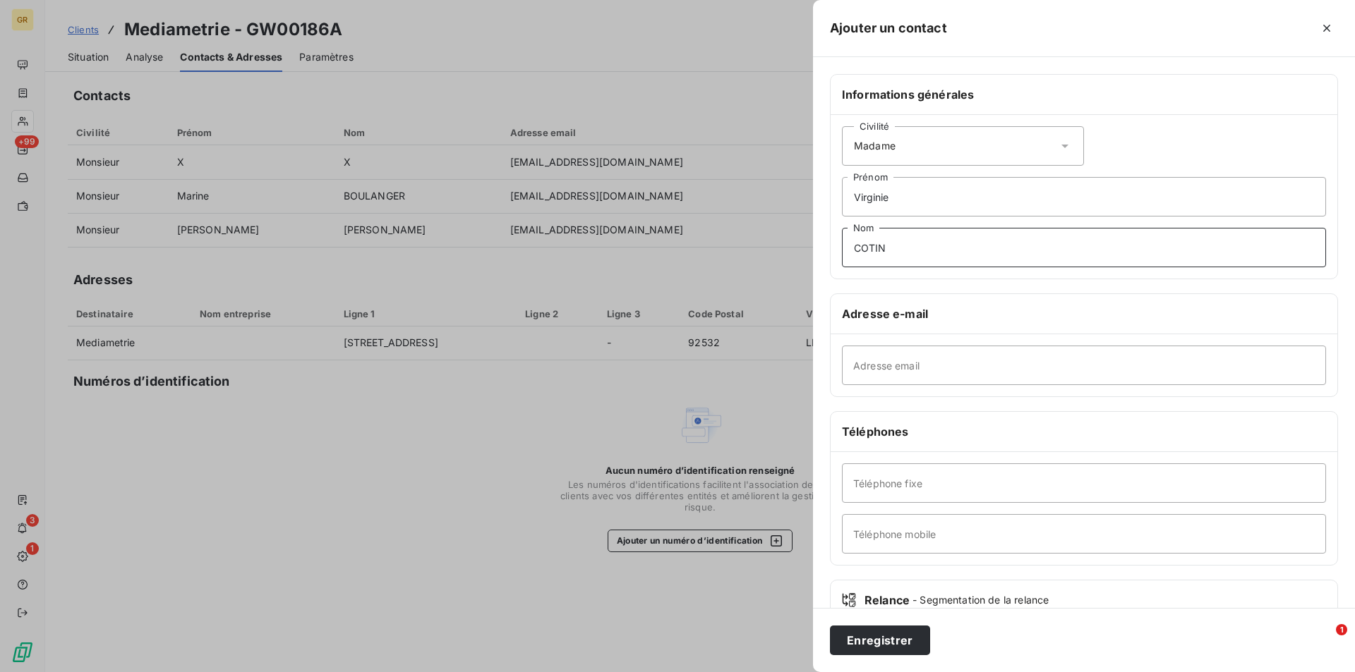
type input "COTIN"
drag, startPoint x: 898, startPoint y: 345, endPoint x: 907, endPoint y: 352, distance: 11.6
click at [901, 346] on div "Adresse email" at bounding box center [1084, 365] width 507 height 62
click at [916, 365] on input "Adresse email" at bounding box center [1084, 366] width 484 height 40
click at [968, 359] on input "Adresse email" at bounding box center [1084, 366] width 484 height 40
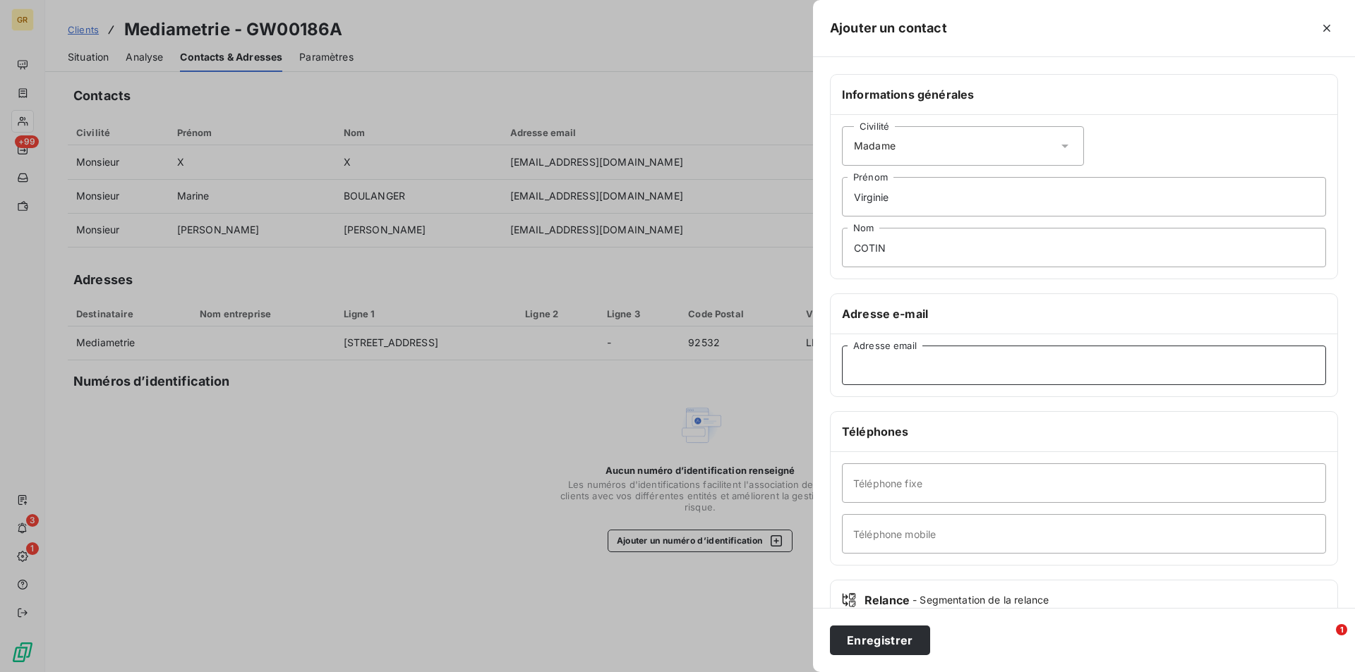
paste input "vcotin@mediametrie.fr"
click at [982, 366] on input "vcotin@mediametrie.fr" at bounding box center [1084, 366] width 484 height 40
type input "vcotin@mediametrie.fr"
click at [936, 537] on input "Téléphone mobile" at bounding box center [1084, 534] width 484 height 40
click at [871, 540] on input "06 71 89 26 13" at bounding box center [1084, 534] width 484 height 40
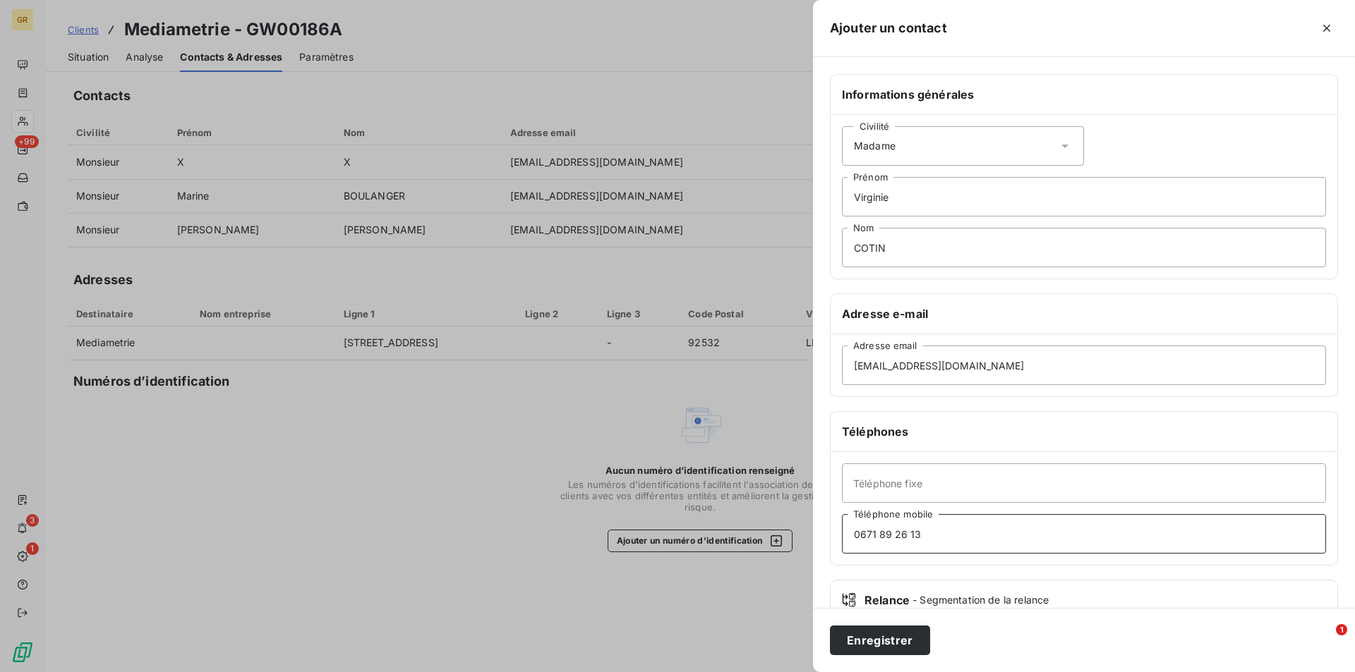
click at [881, 535] on input "0671 89 26 13" at bounding box center [1084, 534] width 484 height 40
click at [897, 536] on input "067189 26 13" at bounding box center [1084, 534] width 484 height 40
click at [869, 535] on input "067189 26 13" at bounding box center [1084, 534] width 484 height 40
click at [867, 535] on input "067189 26 13" at bounding box center [1084, 534] width 484 height 40
click at [878, 531] on input "06 7189 26 13" at bounding box center [1084, 534] width 484 height 40
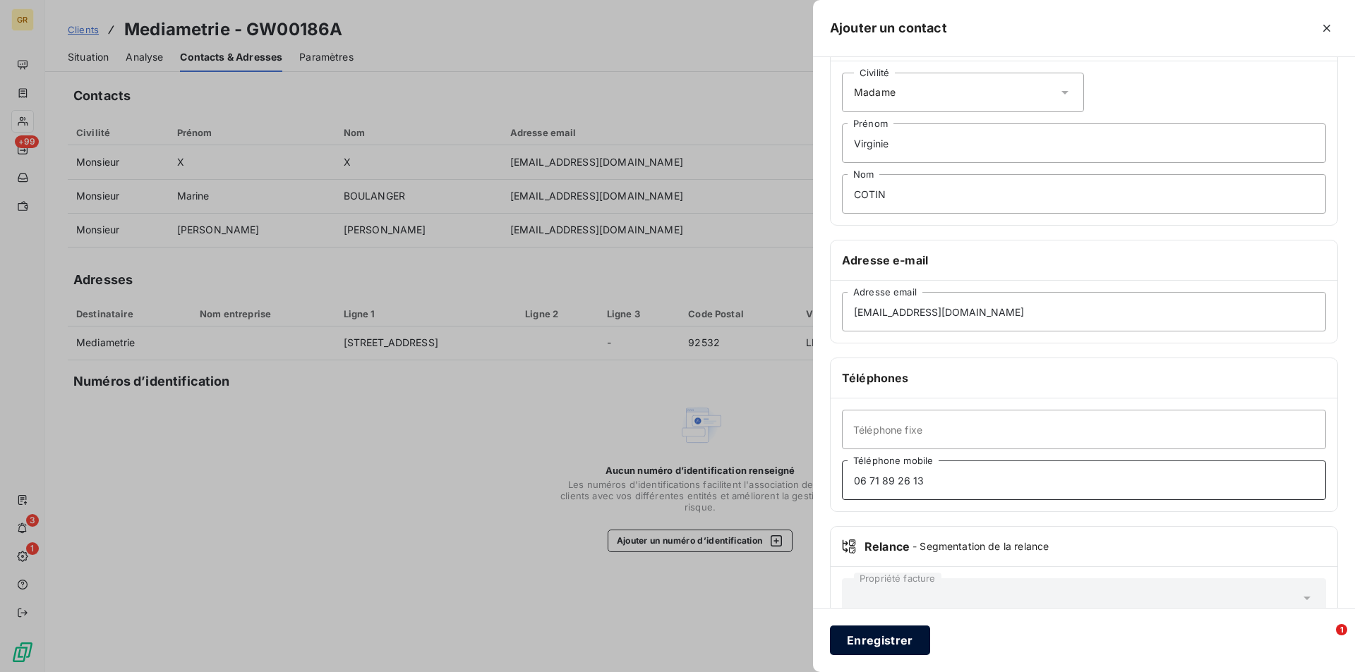
scroll to position [92, 0]
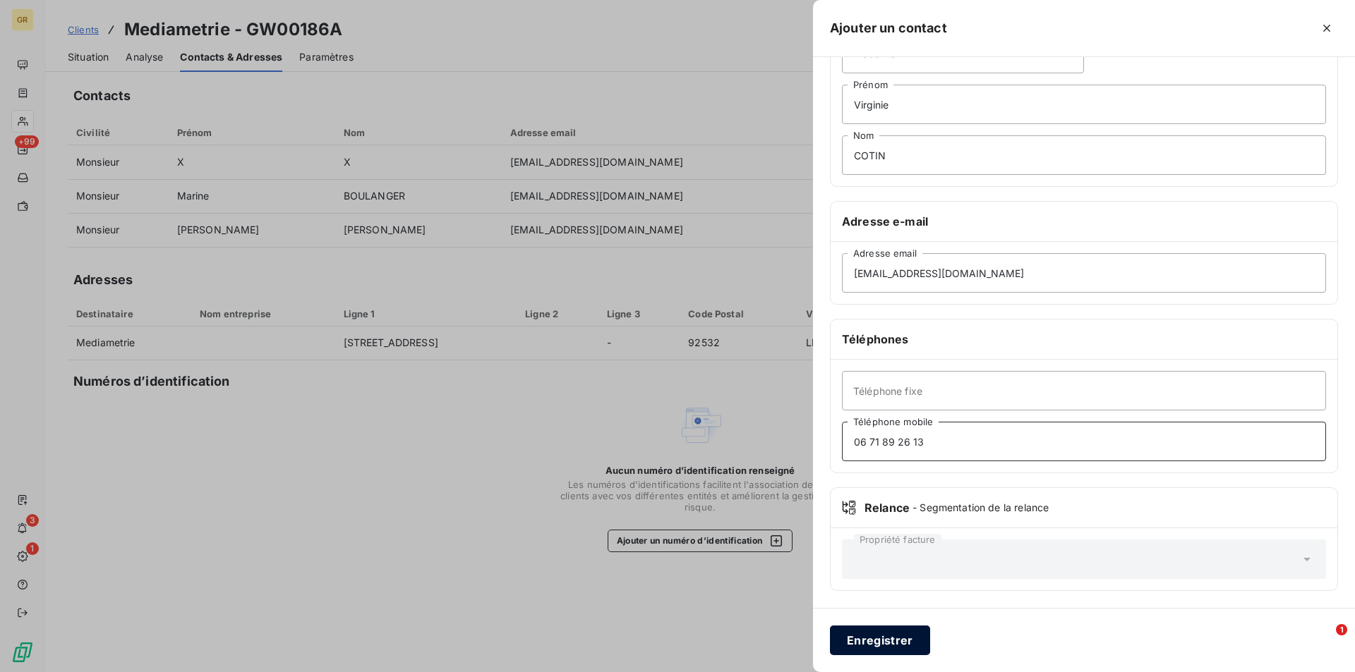
type input "06 71 89 26 13"
click at [875, 634] on button "Enregistrer" at bounding box center [880, 641] width 100 height 30
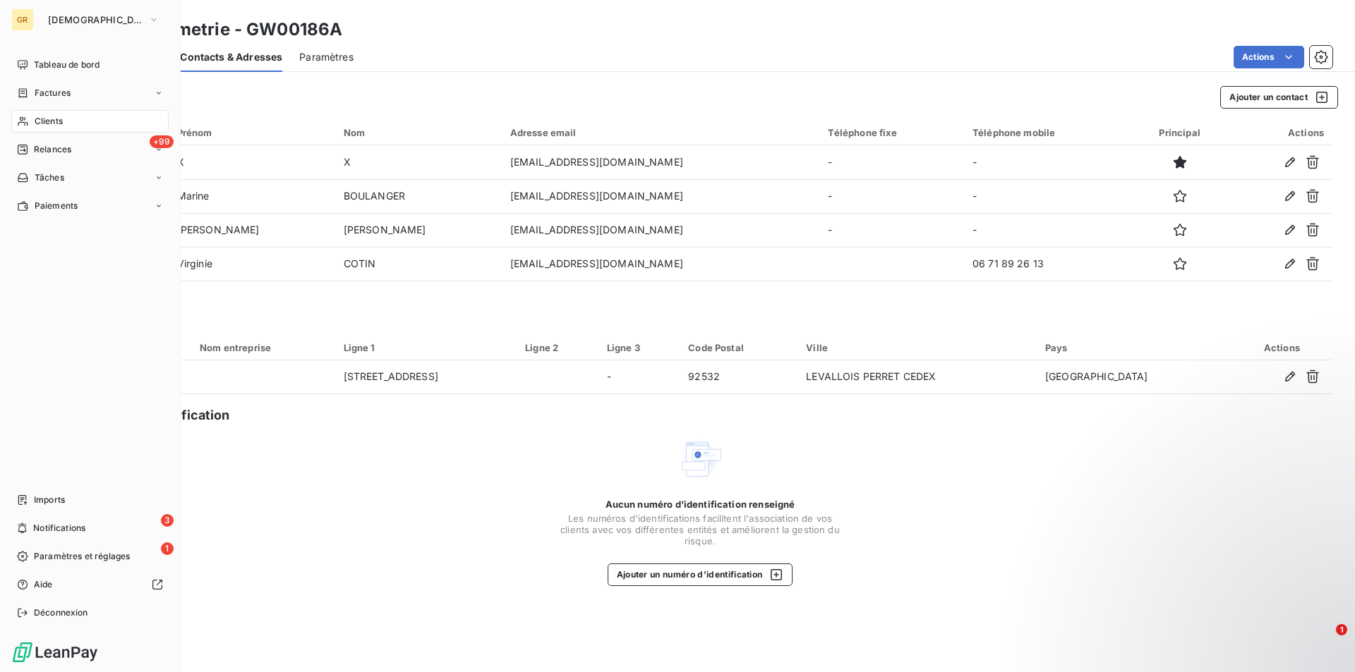
click at [49, 127] on span "Clients" at bounding box center [49, 121] width 28 height 13
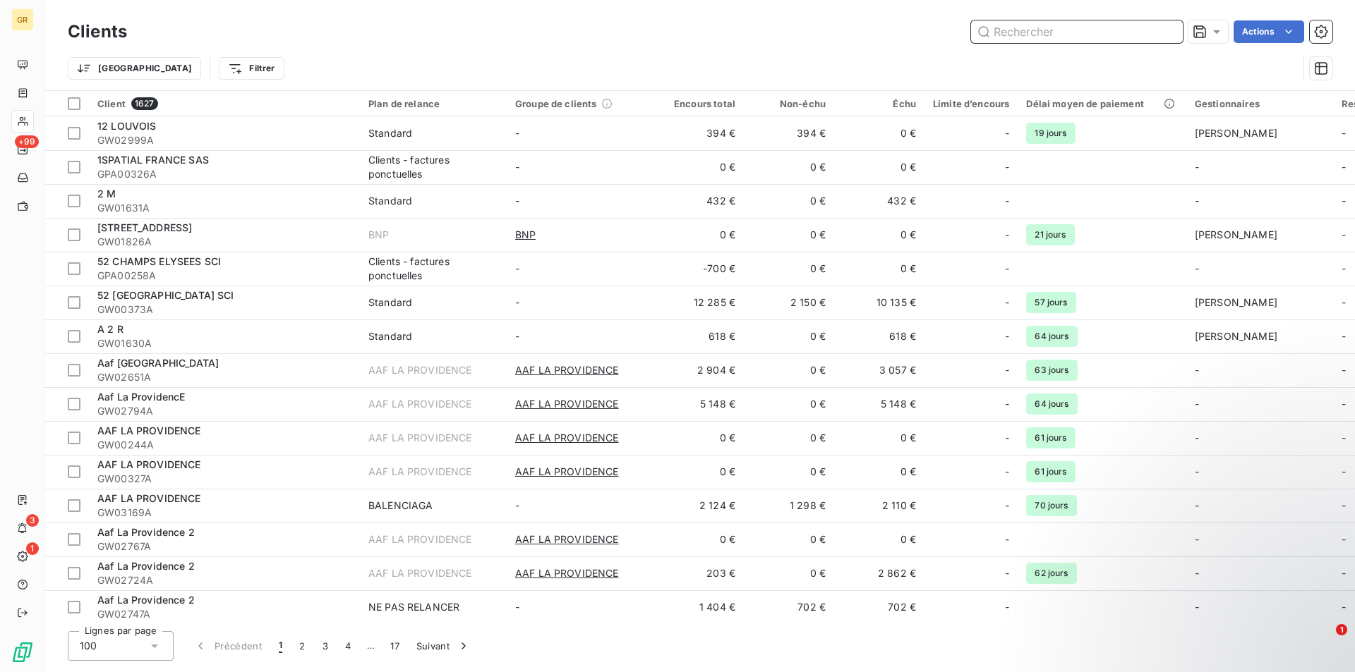
click at [1114, 38] on input "text" at bounding box center [1077, 31] width 212 height 23
paste input "OR03108A"
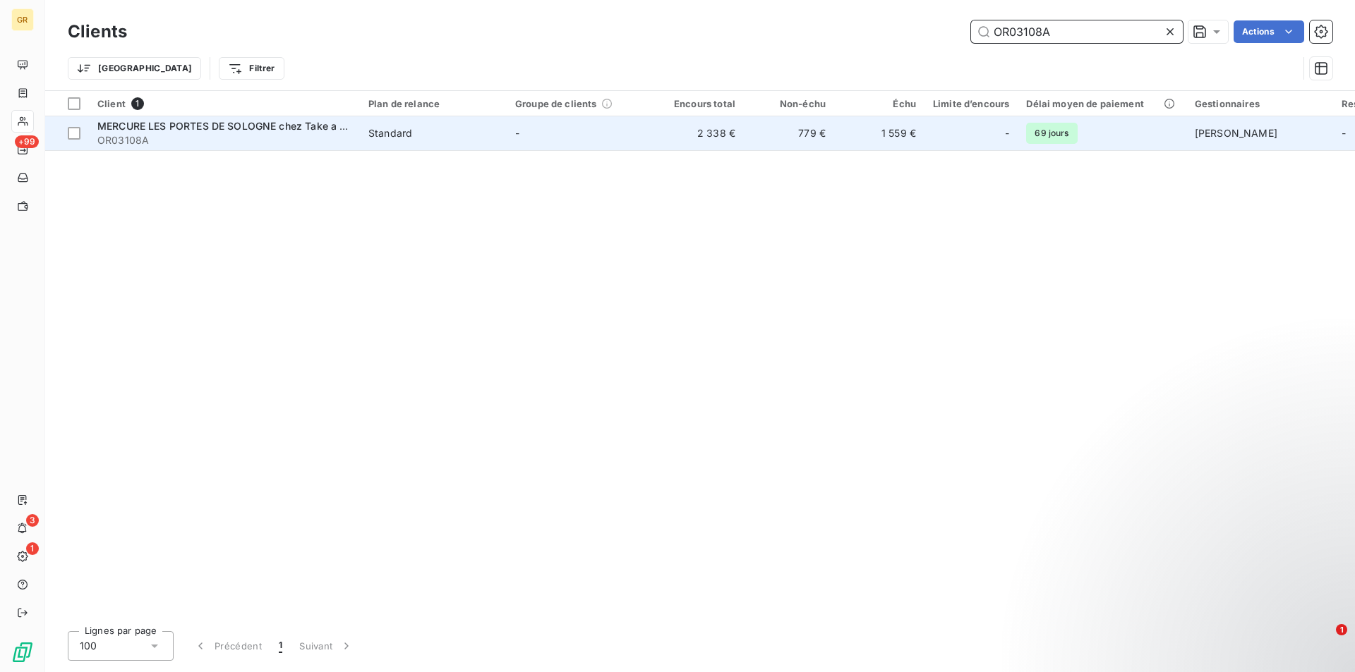
type input "OR03108A"
click at [276, 139] on span "OR03108A" at bounding box center [224, 140] width 254 height 14
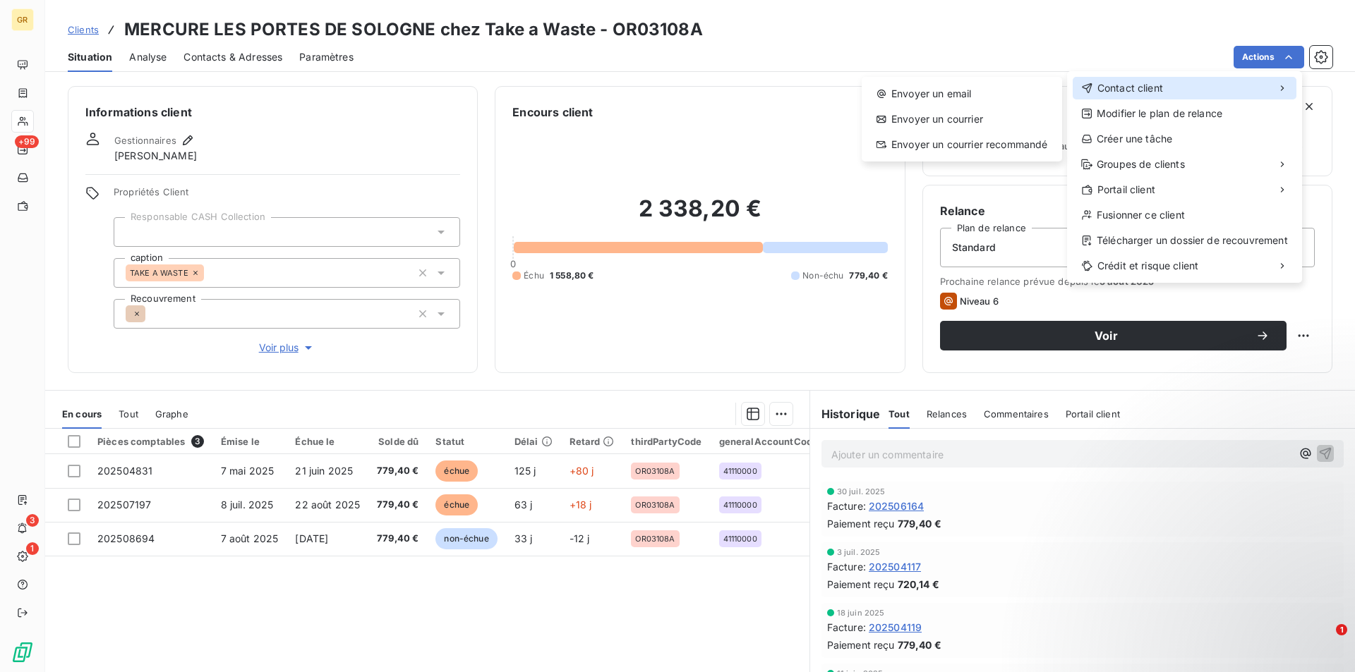
click at [1142, 88] on span "Contact client" at bounding box center [1130, 88] width 66 height 14
click at [939, 91] on div "Envoyer un email" at bounding box center [961, 94] width 189 height 23
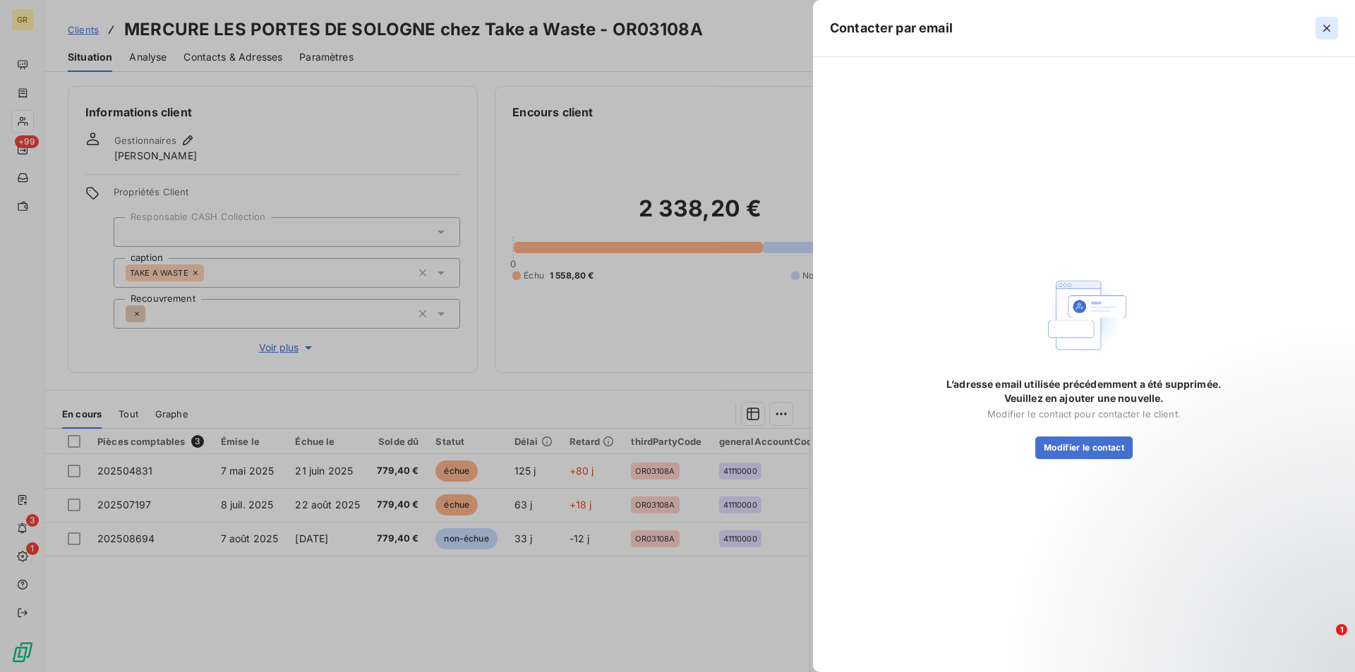
click at [1332, 32] on icon "button" at bounding box center [1327, 28] width 14 height 14
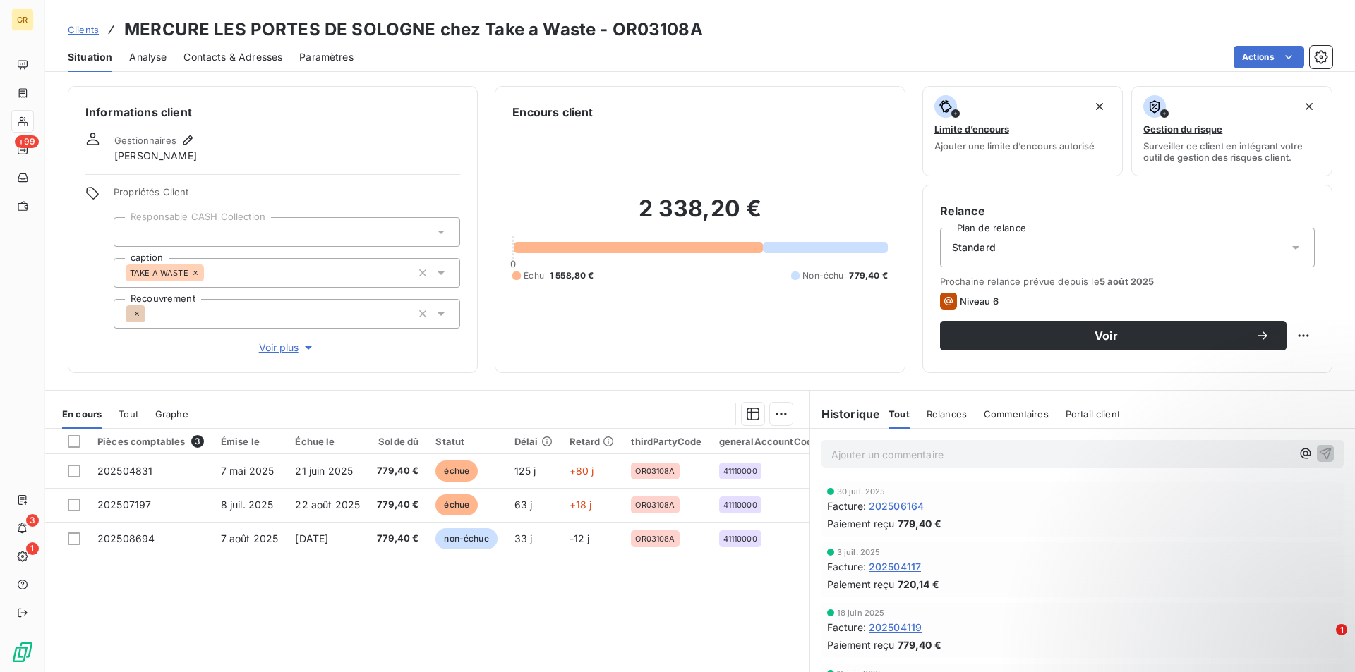
click at [227, 61] on span "Contacts & Adresses" at bounding box center [232, 57] width 99 height 14
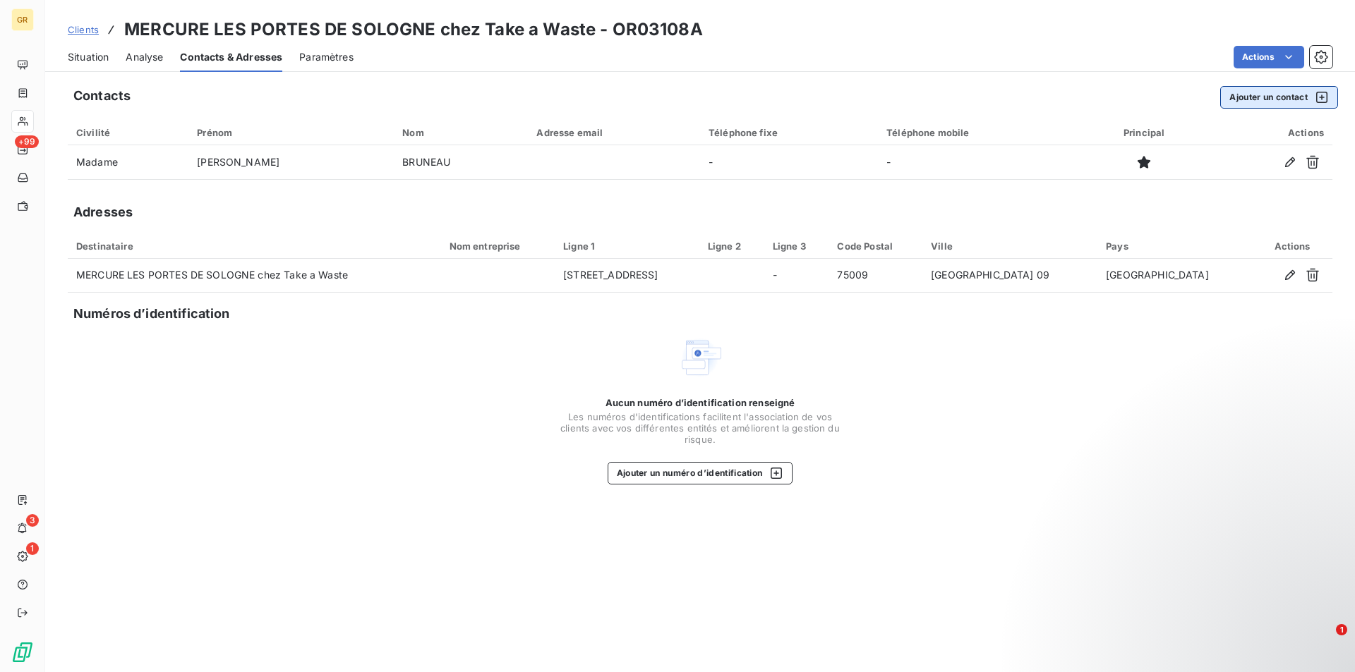
click at [1262, 98] on button "Ajouter un contact" at bounding box center [1279, 97] width 118 height 23
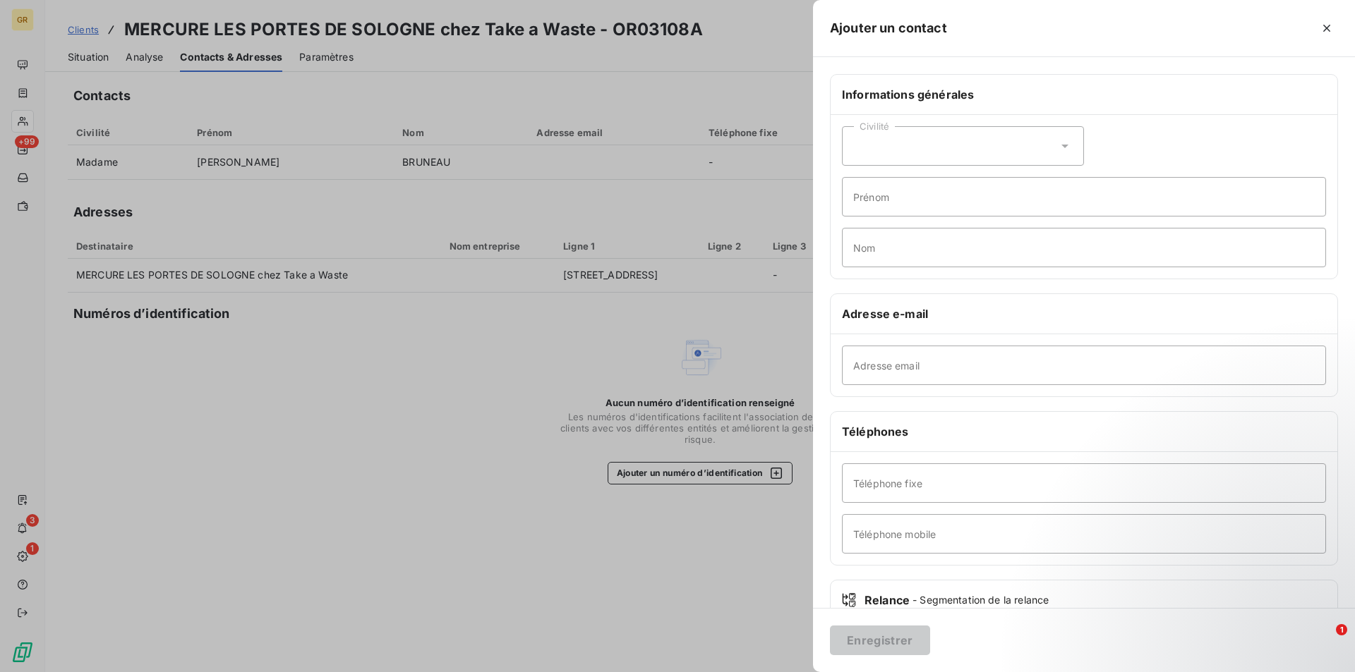
click at [932, 145] on div "Civilité" at bounding box center [963, 146] width 242 height 40
click at [876, 183] on span "Madame" at bounding box center [889, 181] width 38 height 13
click at [905, 207] on input "Prénom" at bounding box center [1084, 197] width 484 height 40
type input "Philomène"
type input "MORIN"
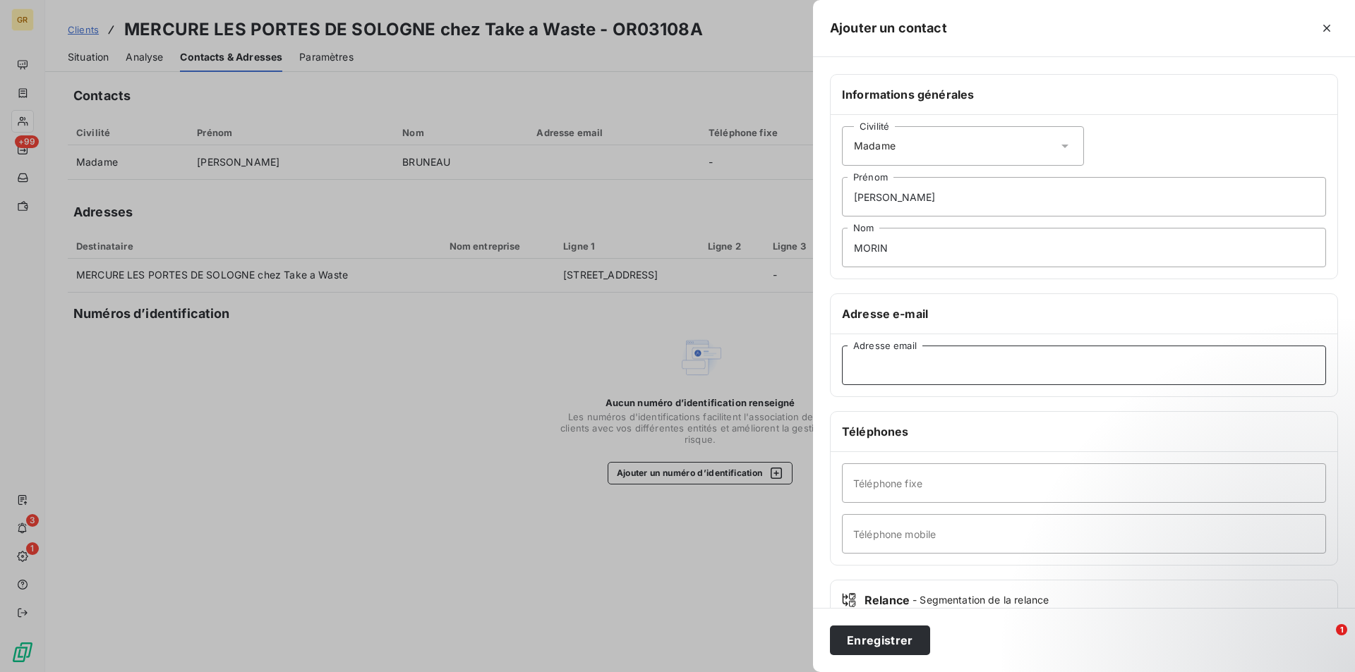
click at [933, 382] on input "Adresse email" at bounding box center [1084, 366] width 484 height 40
paste input "[PERSON_NAME][EMAIL_ADDRESS][DOMAIN_NAME]"
type input "[PERSON_NAME][EMAIL_ADDRESS][DOMAIN_NAME]"
click at [970, 534] on input "Téléphone mobile" at bounding box center [1084, 534] width 484 height 40
click at [948, 526] on input "Téléphone mobile" at bounding box center [1084, 534] width 484 height 40
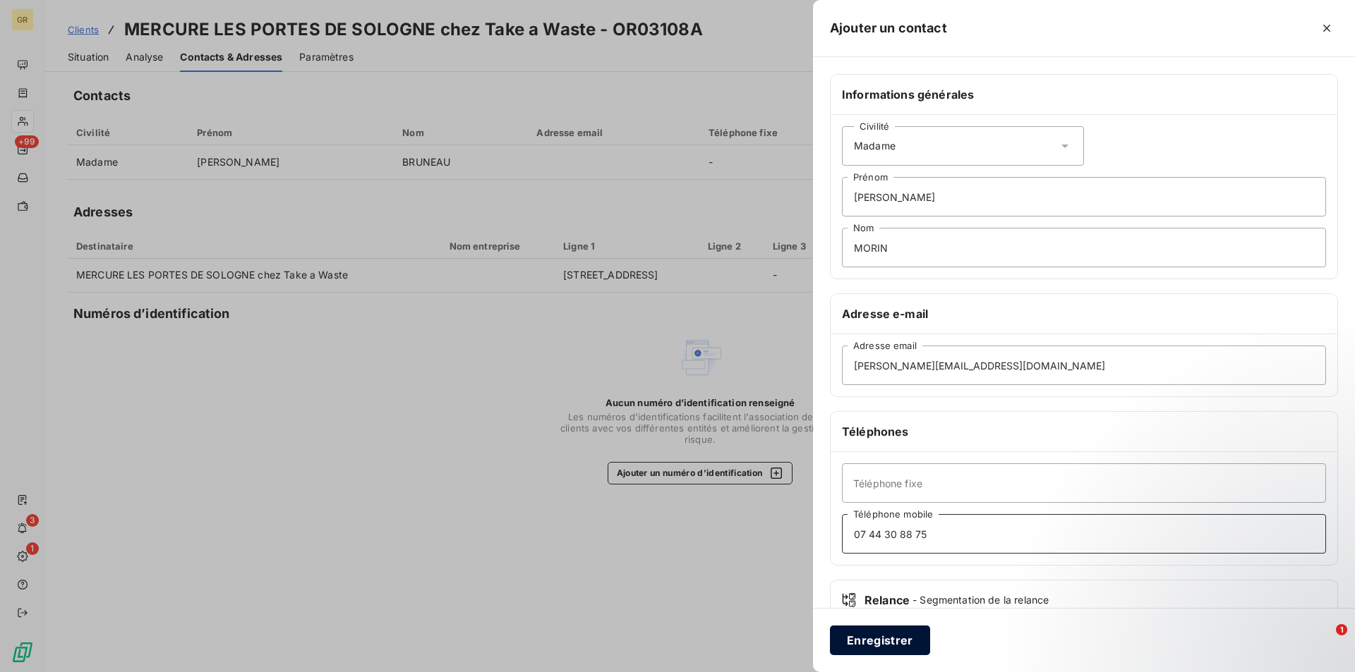
type input "07 44 30 88 75"
click at [872, 647] on button "Enregistrer" at bounding box center [880, 641] width 100 height 30
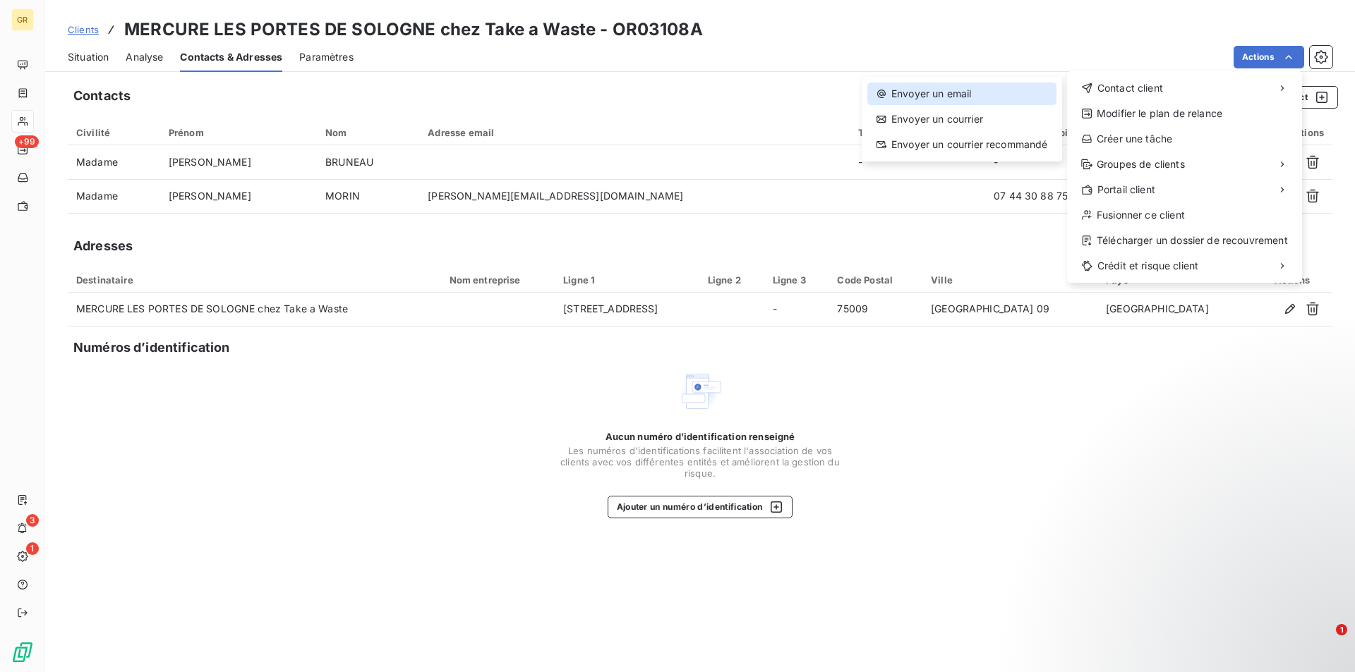
click at [992, 95] on div "Envoyer un email" at bounding box center [961, 94] width 189 height 23
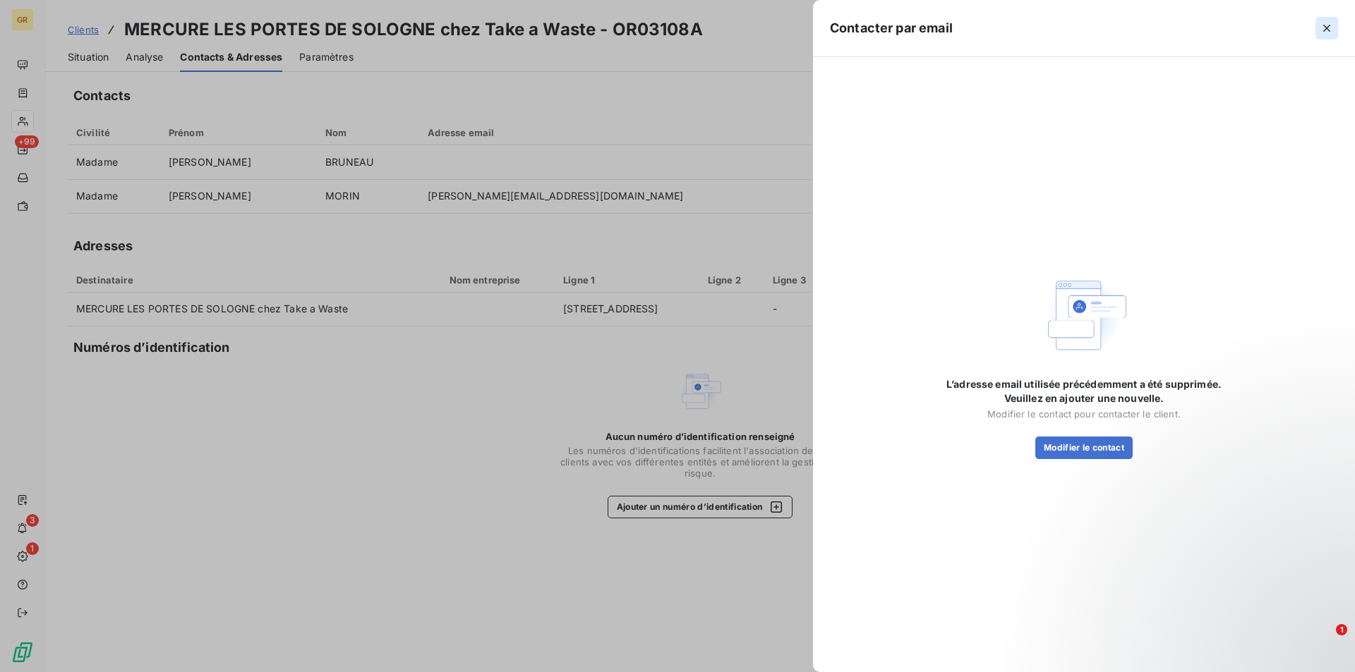
click at [1328, 32] on icon "button" at bounding box center [1327, 28] width 14 height 14
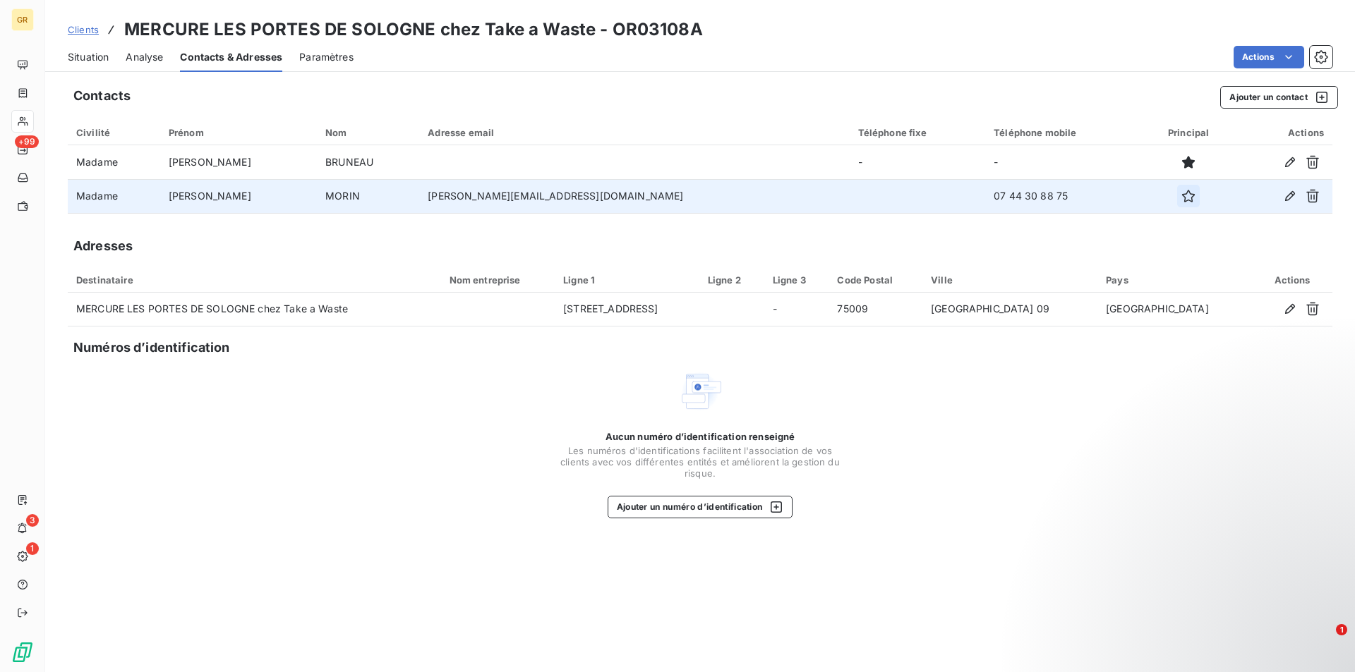
click at [1181, 195] on icon "button" at bounding box center [1188, 196] width 14 height 14
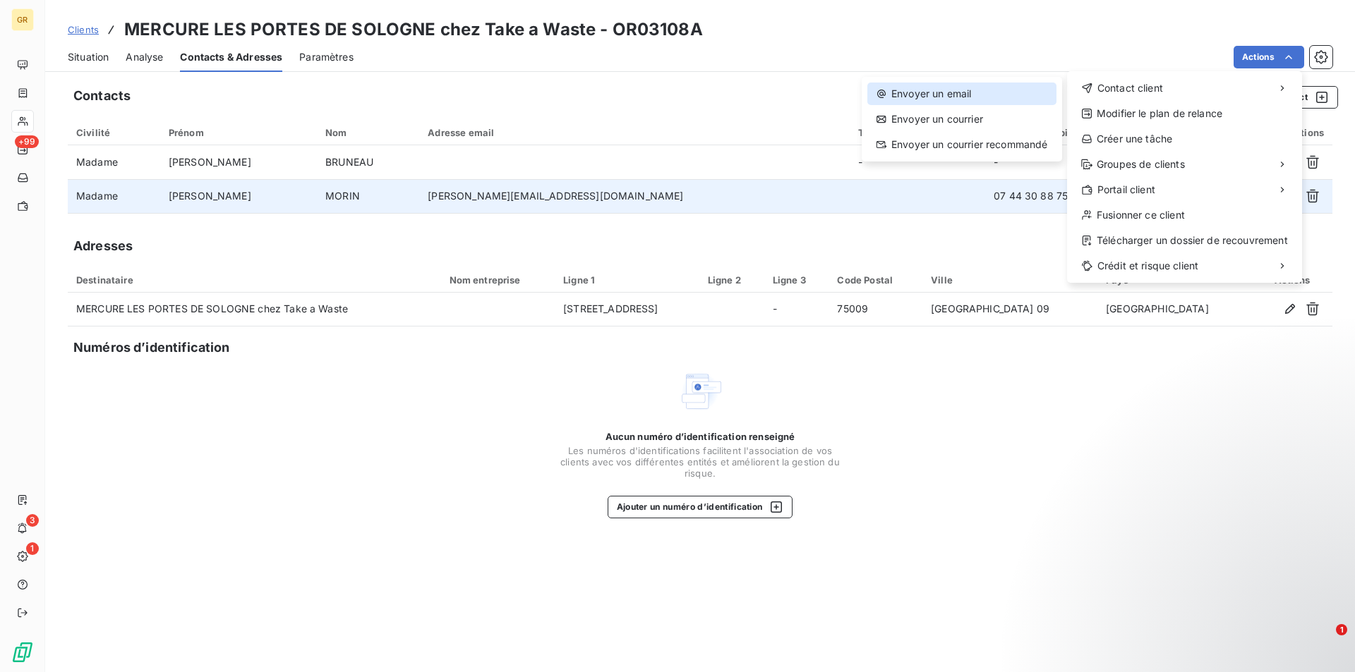
click at [1002, 89] on div "Envoyer un email" at bounding box center [961, 94] width 189 height 23
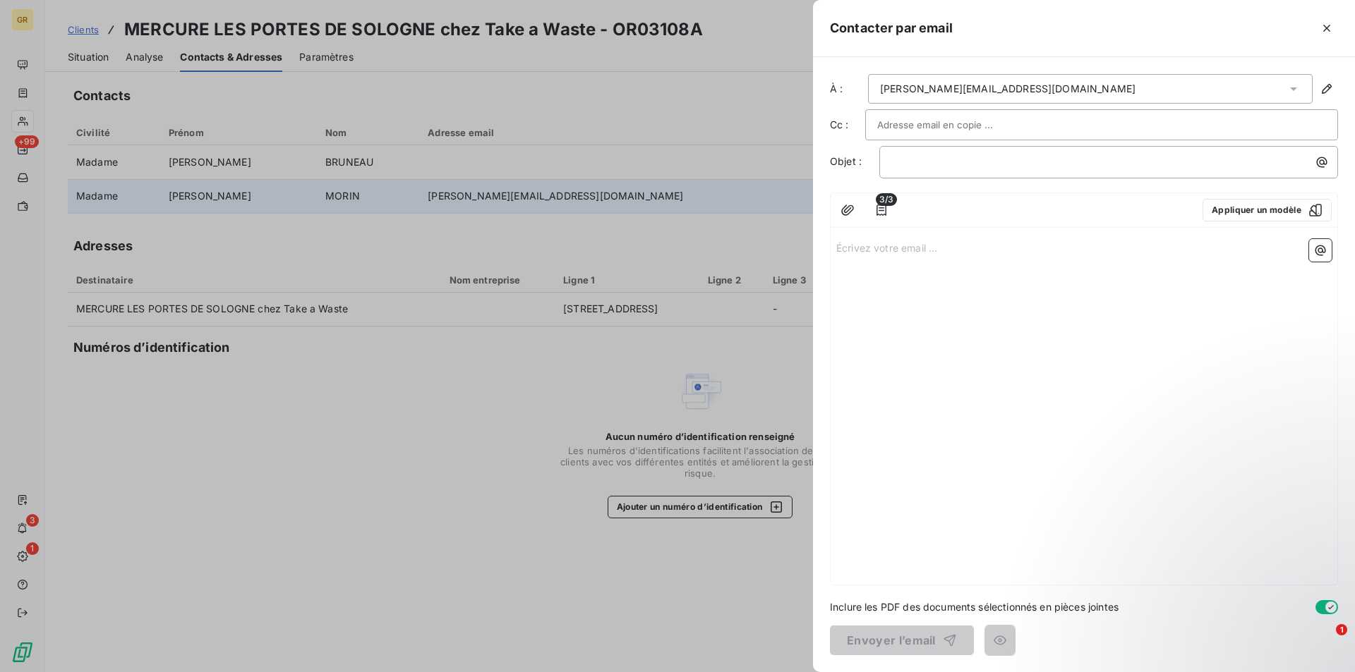
click at [965, 127] on input "text" at bounding box center [953, 124] width 152 height 21
click at [970, 168] on p "﻿" at bounding box center [1112, 162] width 442 height 16
click at [892, 161] on span "FACTURE IMPAYEE -" at bounding box center [940, 161] width 99 height 12
click at [1067, 156] on p "URGENT !!! FACTURE IMPAYEE -" at bounding box center [1112, 162] width 442 height 16
click at [1320, 162] on icon "button" at bounding box center [1322, 162] width 11 height 11
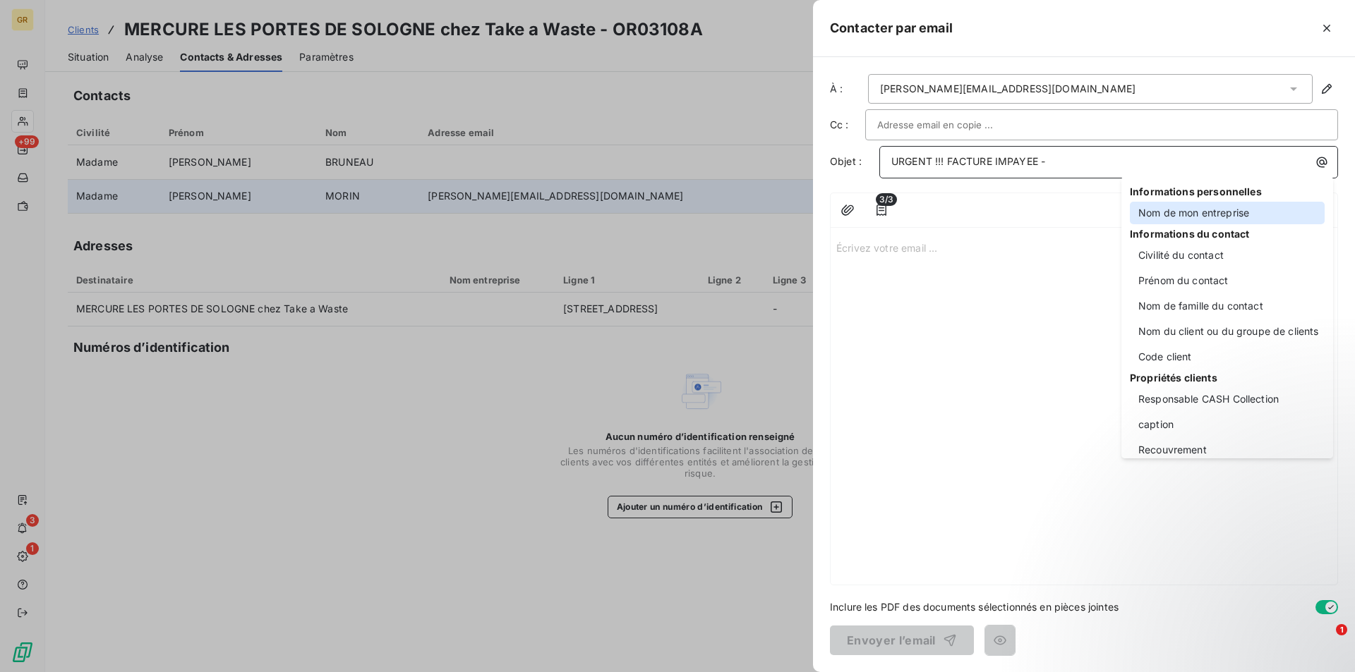
click at [1172, 212] on div "Nom de mon entreprise" at bounding box center [1227, 213] width 195 height 23
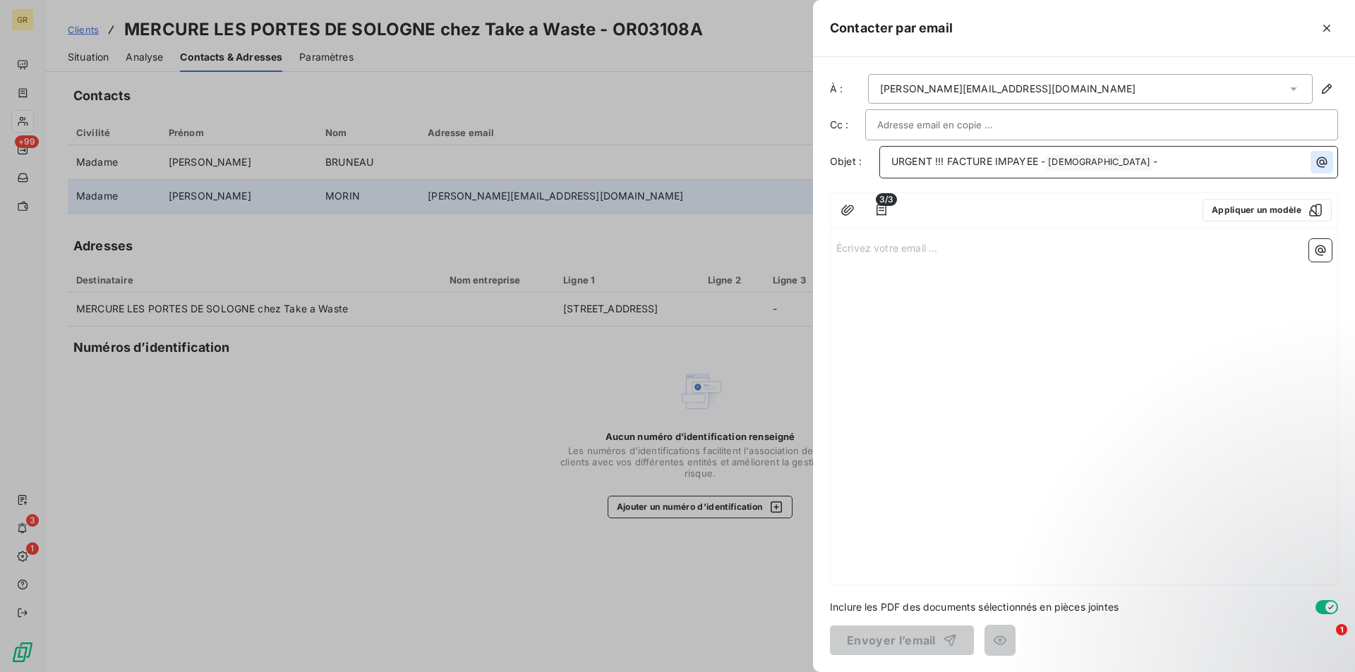
click at [1315, 166] on icon "button" at bounding box center [1322, 162] width 14 height 14
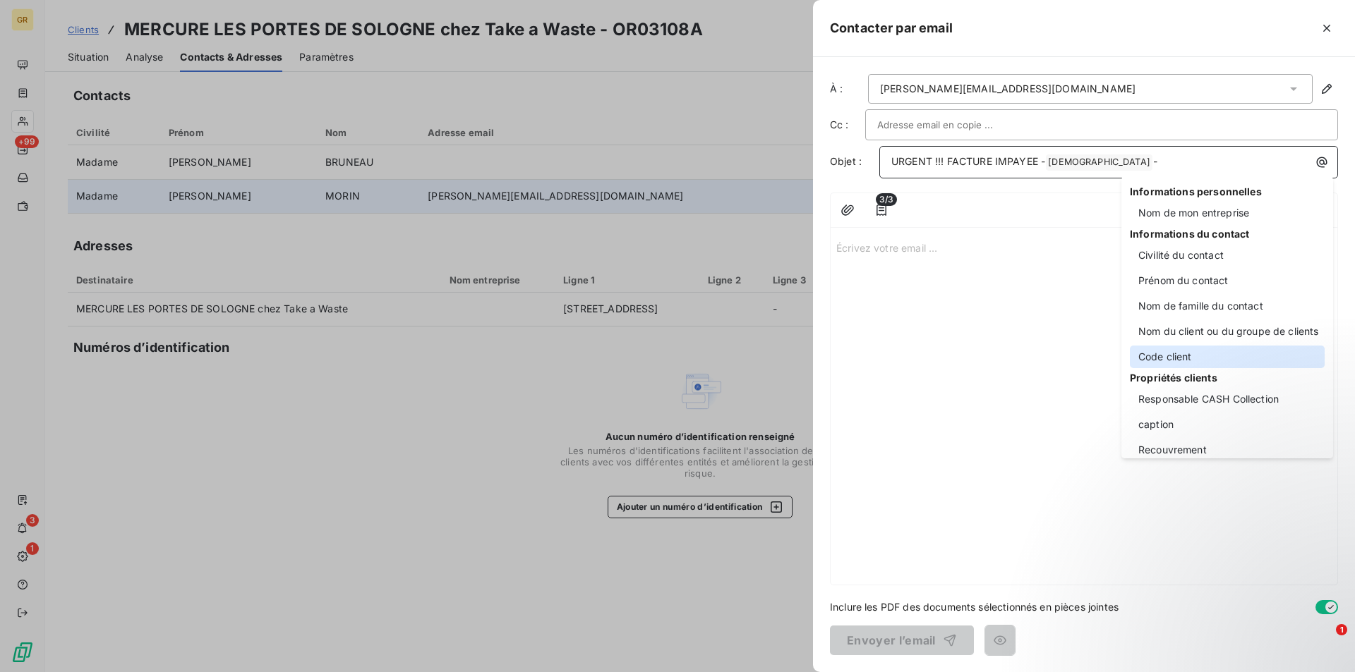
click at [1150, 355] on div "Code client" at bounding box center [1227, 357] width 195 height 23
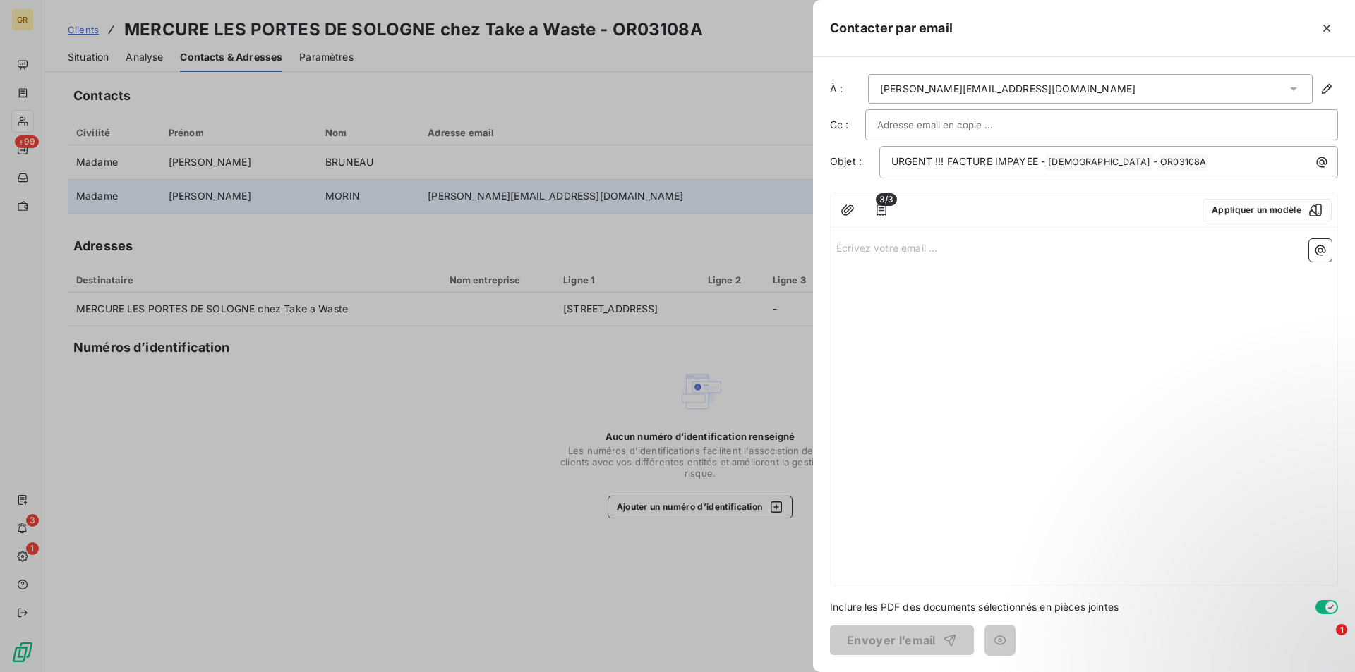
click at [859, 248] on p "Écrivez votre email ... ﻿" at bounding box center [1083, 247] width 495 height 16
click at [942, 246] on p "Écrivez votre email ... ﻿" at bounding box center [1083, 247] width 495 height 16
click at [879, 250] on p "Écrivez votre email ... ﻿" at bounding box center [1083, 247] width 495 height 16
click at [879, 251] on p "Bonjour," at bounding box center [1083, 247] width 495 height 16
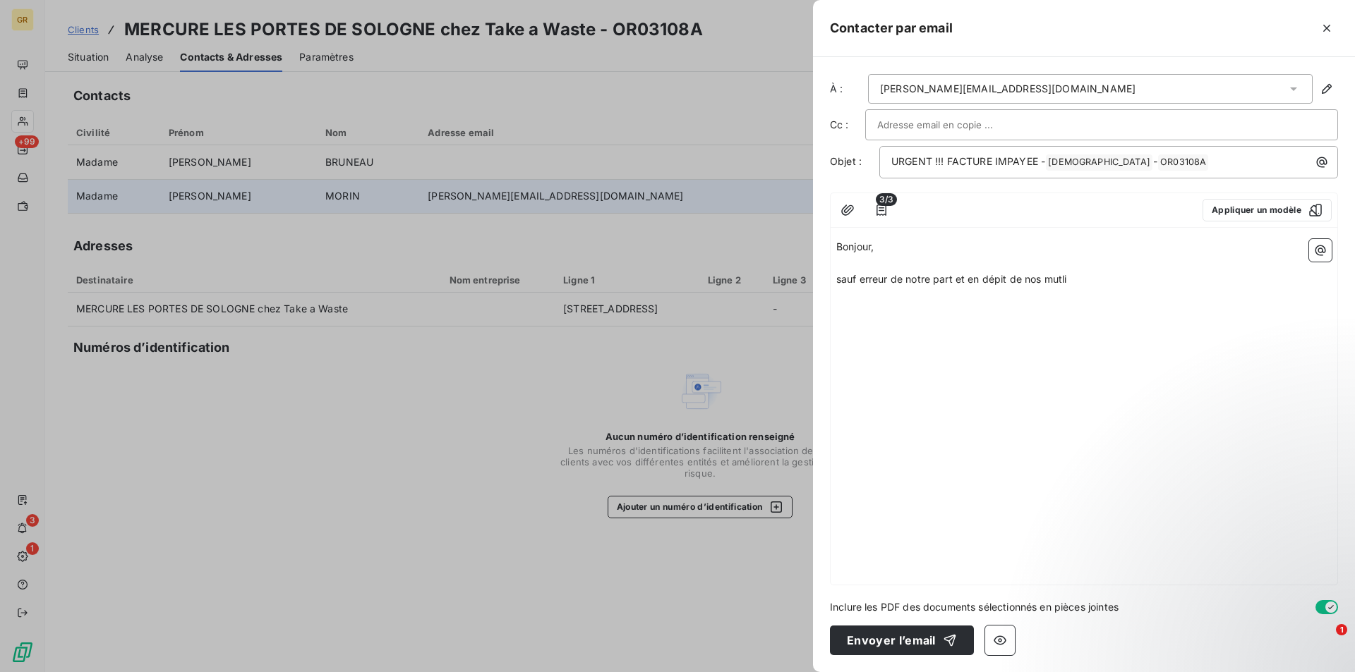
drag, startPoint x: 958, startPoint y: 267, endPoint x: 1088, endPoint y: 298, distance: 134.2
click at [958, 268] on p "﻿" at bounding box center [1083, 263] width 495 height 16
drag, startPoint x: 1034, startPoint y: 271, endPoint x: 836, endPoint y: 280, distance: 197.8
click at [836, 280] on p "sauf erreur de notre part et en dépit de nos mutli" at bounding box center [1083, 280] width 495 height 16
drag, startPoint x: 1269, startPoint y: 280, endPoint x: 1238, endPoint y: 286, distance: 31.7
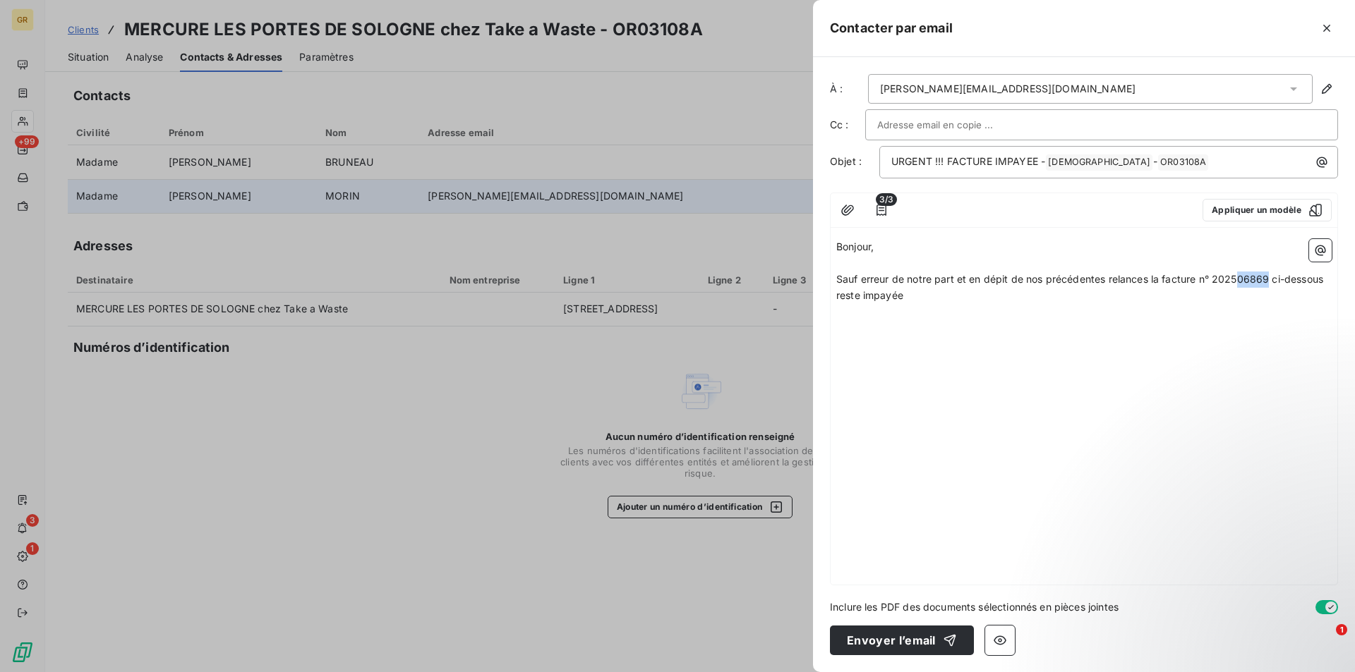
click at [1238, 286] on p "Sauf erreur de notre part et en dépit de nos précédentes relances la facture n°…" at bounding box center [1083, 288] width 495 height 32
click at [900, 294] on span "Sauf erreur de notre part et en dépit de nos précédentes relances la facture n°…" at bounding box center [1080, 287] width 488 height 28
click at [1320, 255] on icon "button" at bounding box center [1320, 251] width 11 height 11
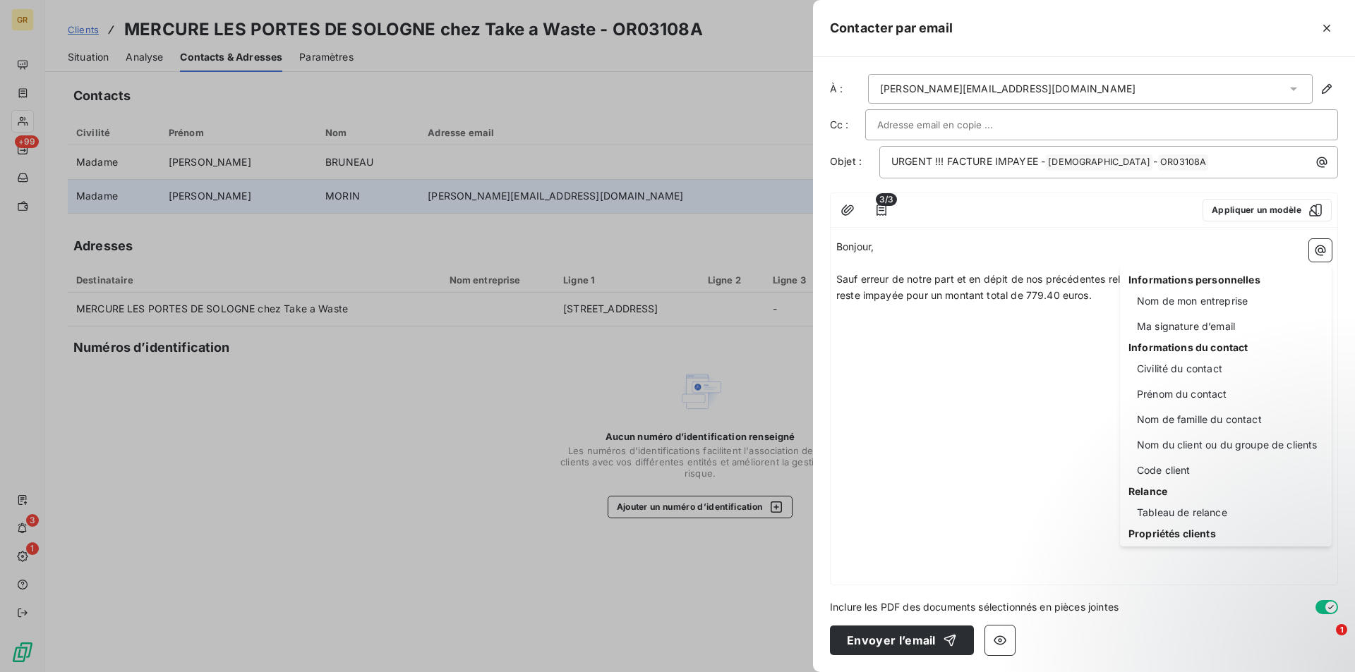
click at [882, 209] on html "GR +99 3 1 Clients MERCURE LES PORTES DE SOLOGNE chez Take a Waste - OR03108A S…" at bounding box center [677, 336] width 1355 height 672
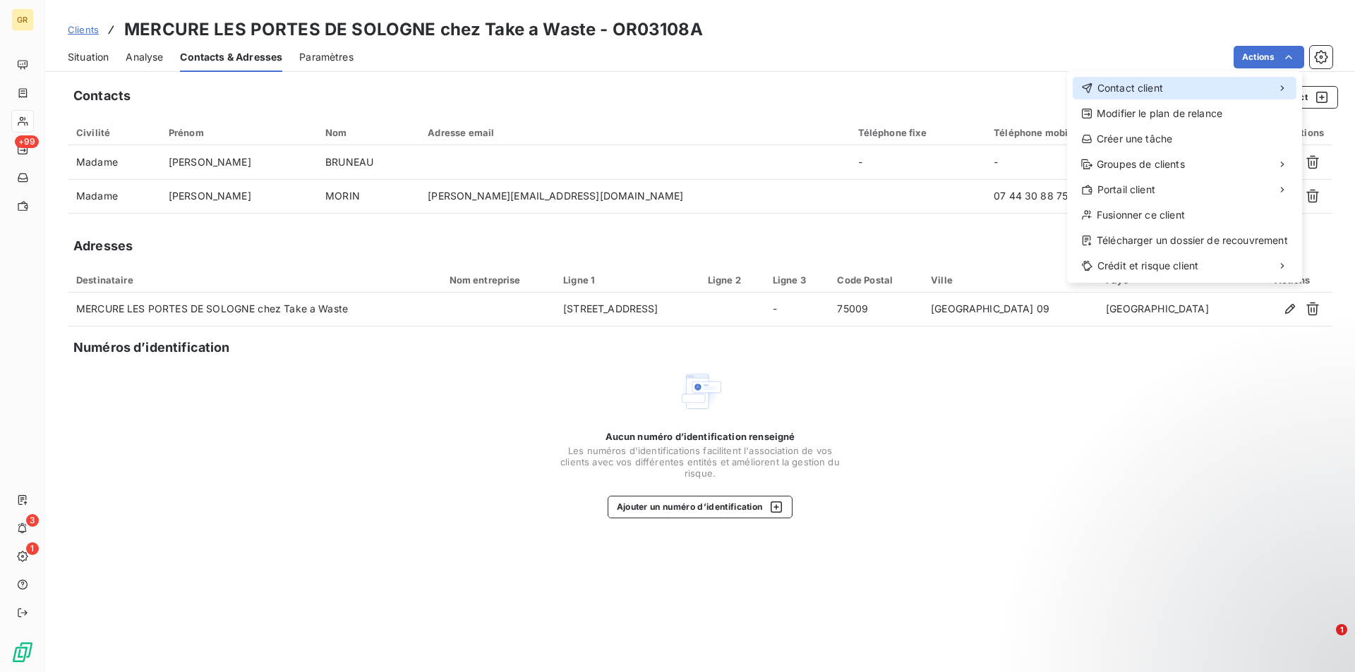
click at [1149, 88] on span "Contact client" at bounding box center [1130, 88] width 66 height 14
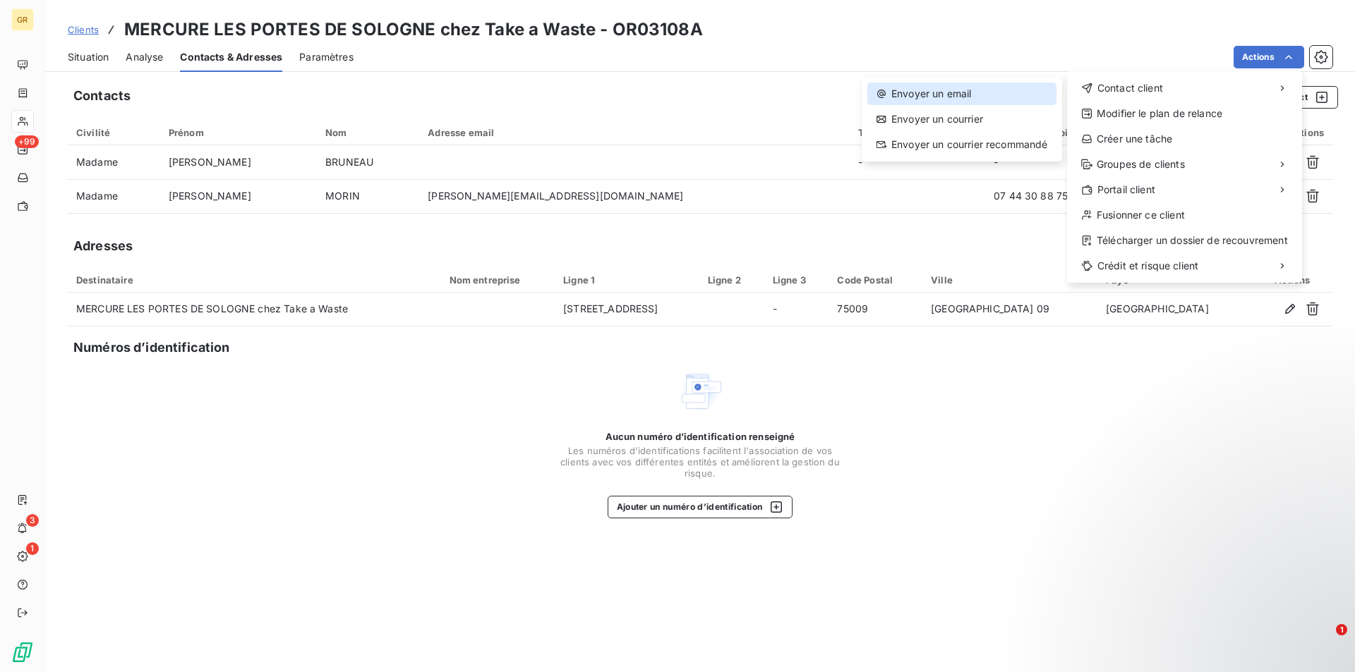
click at [955, 95] on div "Envoyer un email" at bounding box center [961, 94] width 189 height 23
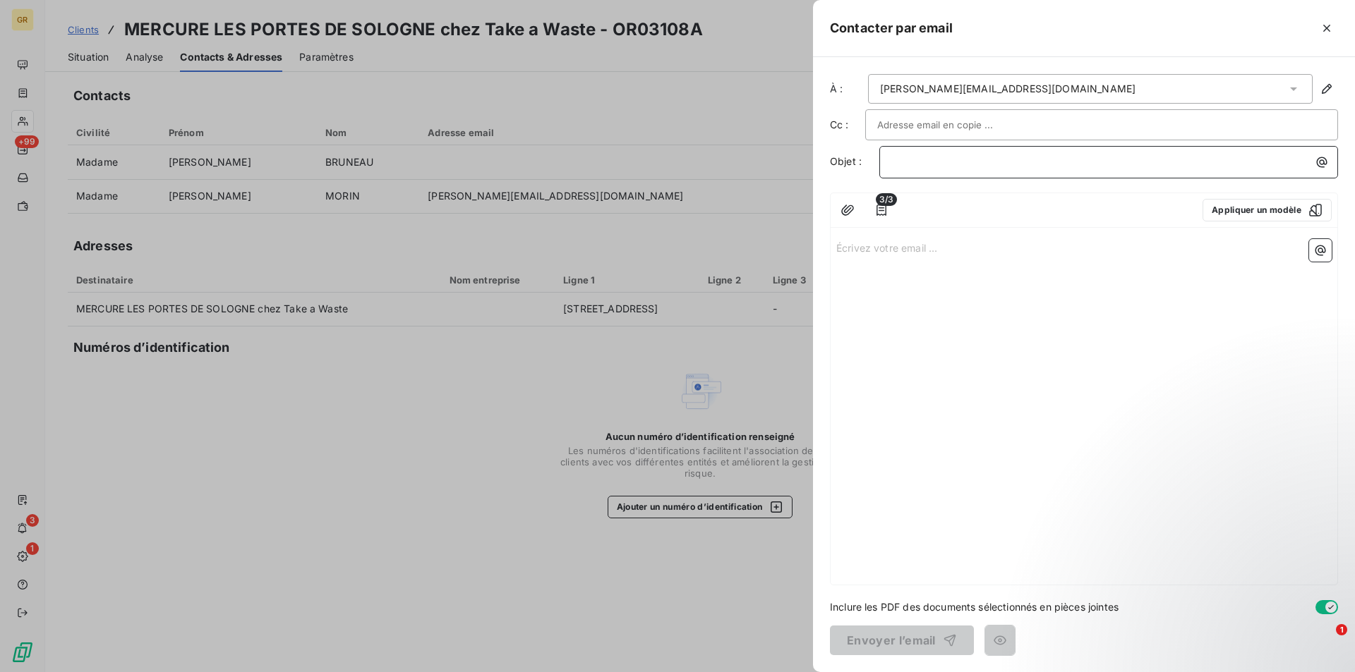
click at [958, 169] on p "﻿" at bounding box center [1112, 162] width 442 height 16
click at [1325, 164] on icon "button" at bounding box center [1322, 162] width 11 height 11
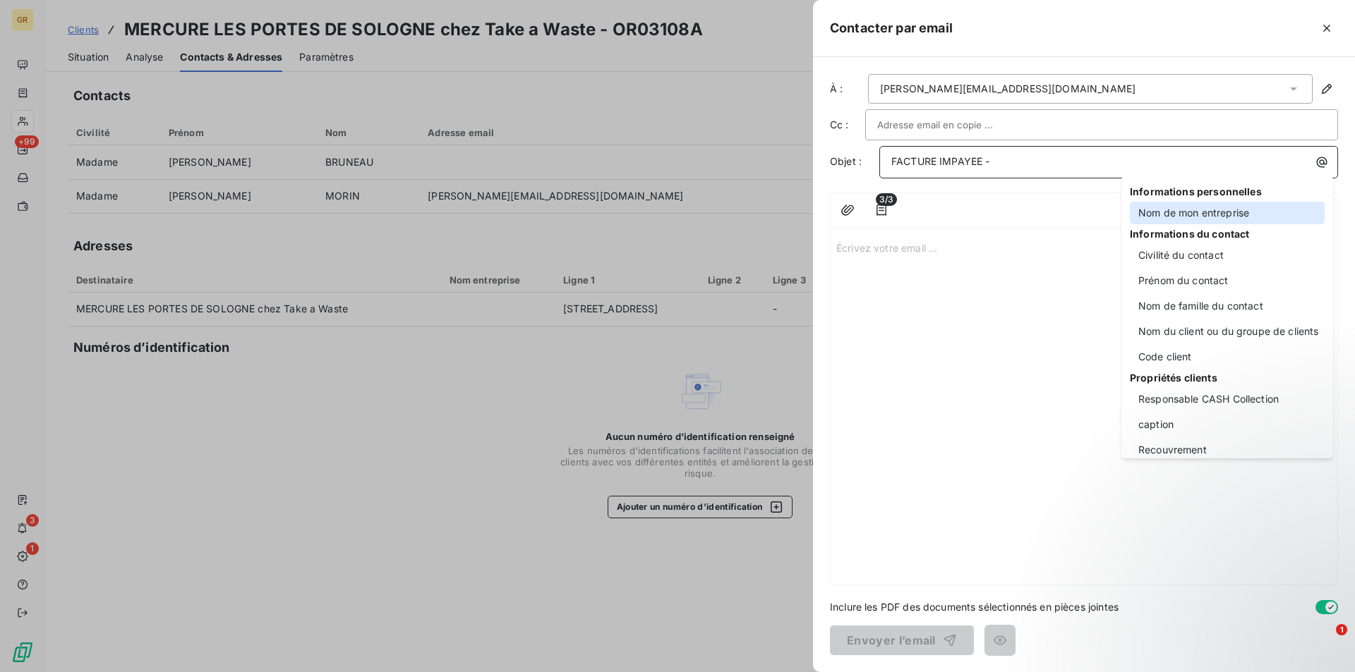
click at [1186, 217] on div "Nom de mon entreprise" at bounding box center [1227, 213] width 195 height 23
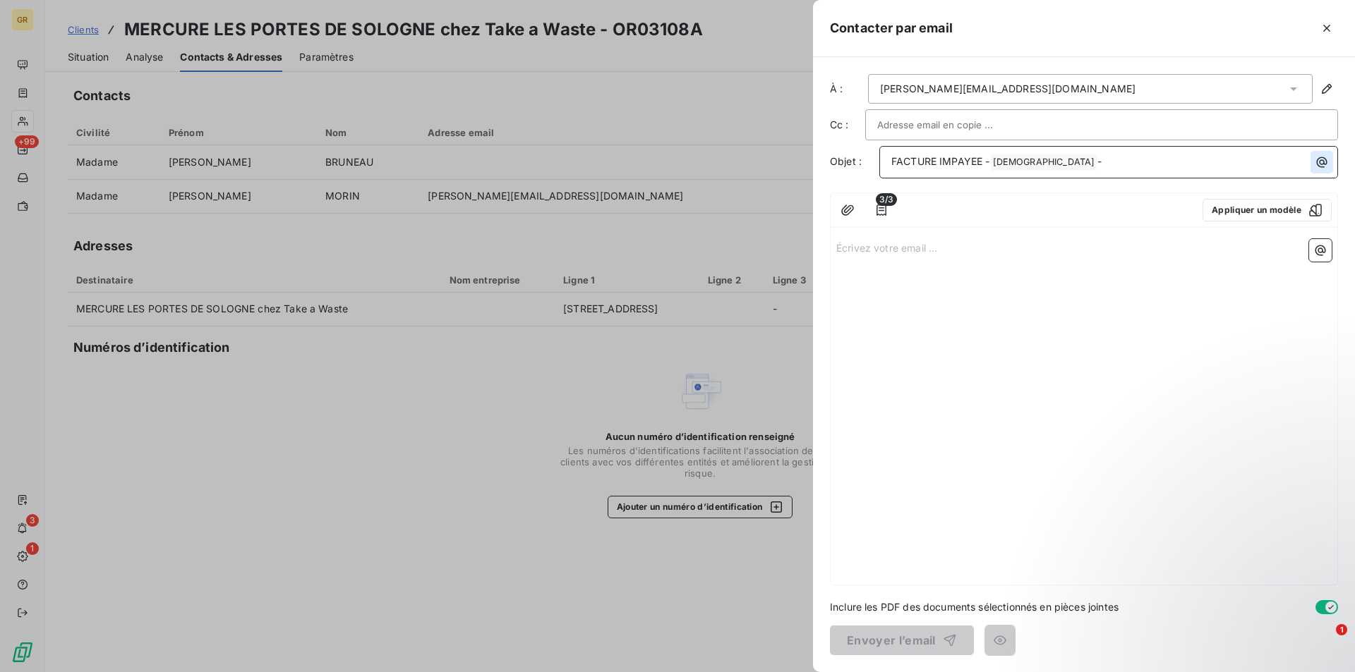
click at [1325, 163] on icon "button" at bounding box center [1322, 162] width 14 height 14
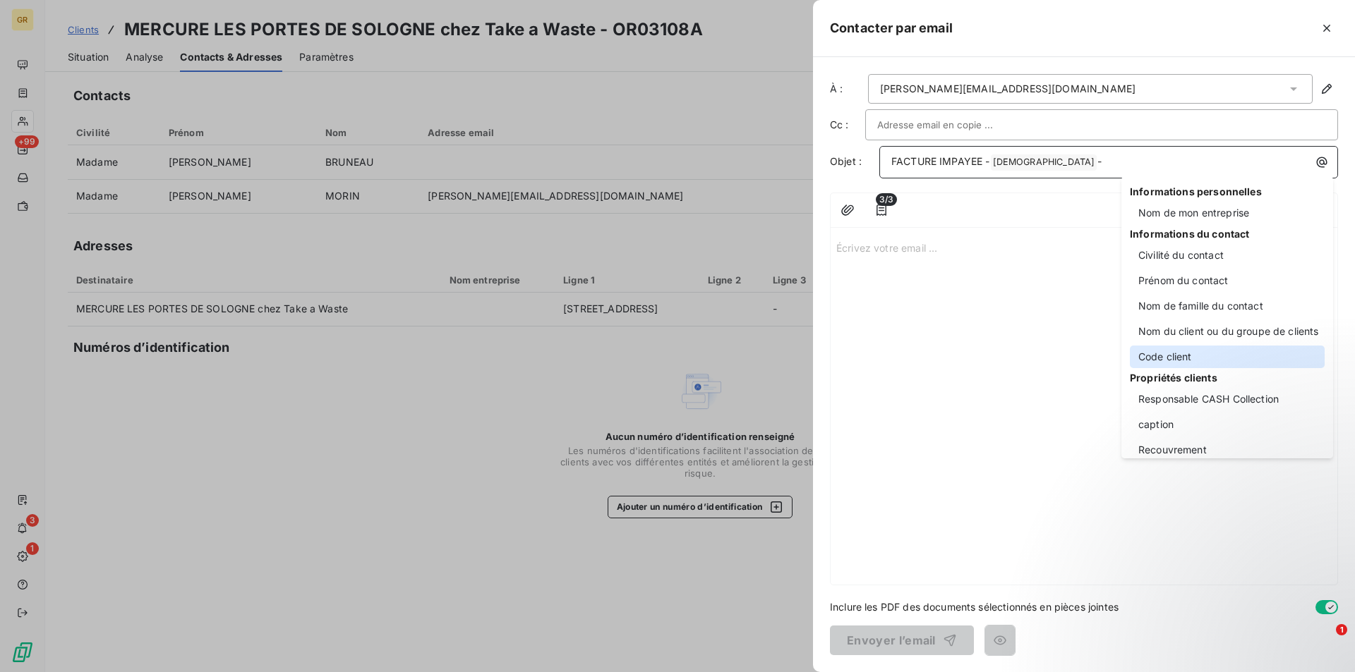
click at [1169, 354] on div "Code client" at bounding box center [1227, 357] width 195 height 23
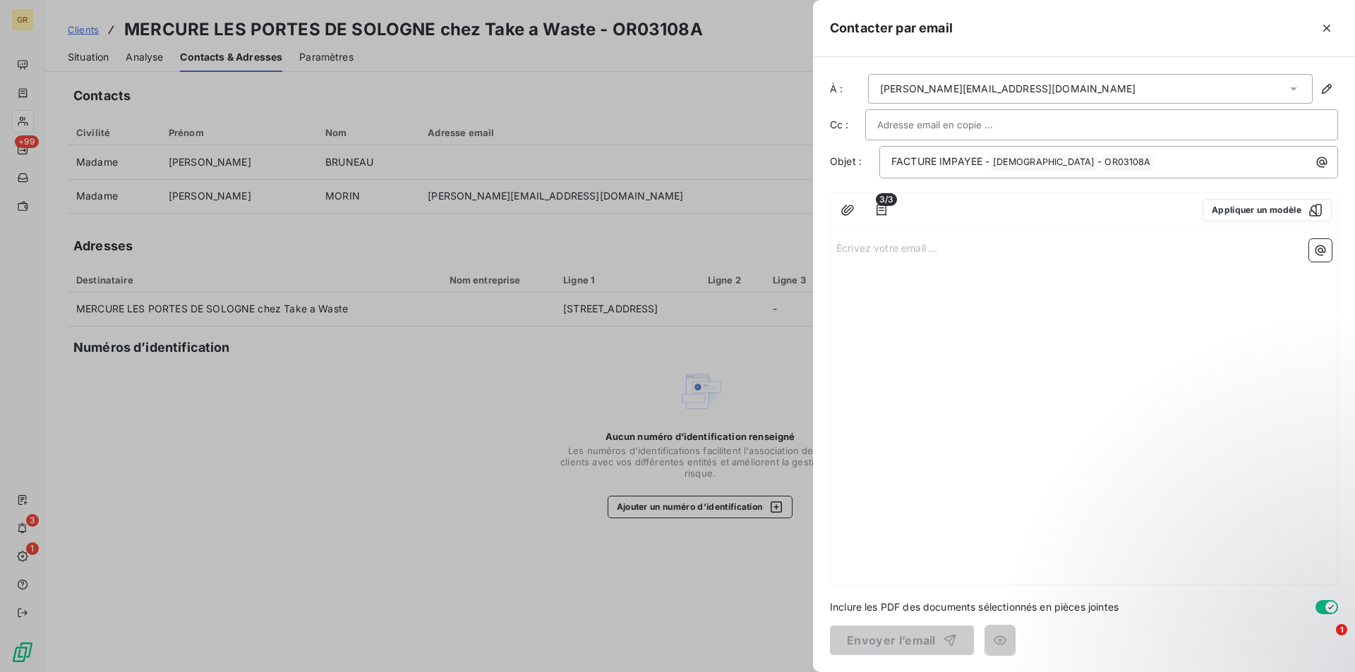
click at [917, 248] on p "Écrivez votre email ... ﻿" at bounding box center [1083, 247] width 495 height 16
click at [889, 298] on div "Bonjour, ﻿ ﻿" at bounding box center [1084, 409] width 507 height 351
click at [876, 283] on p "﻿" at bounding box center [1083, 280] width 495 height 16
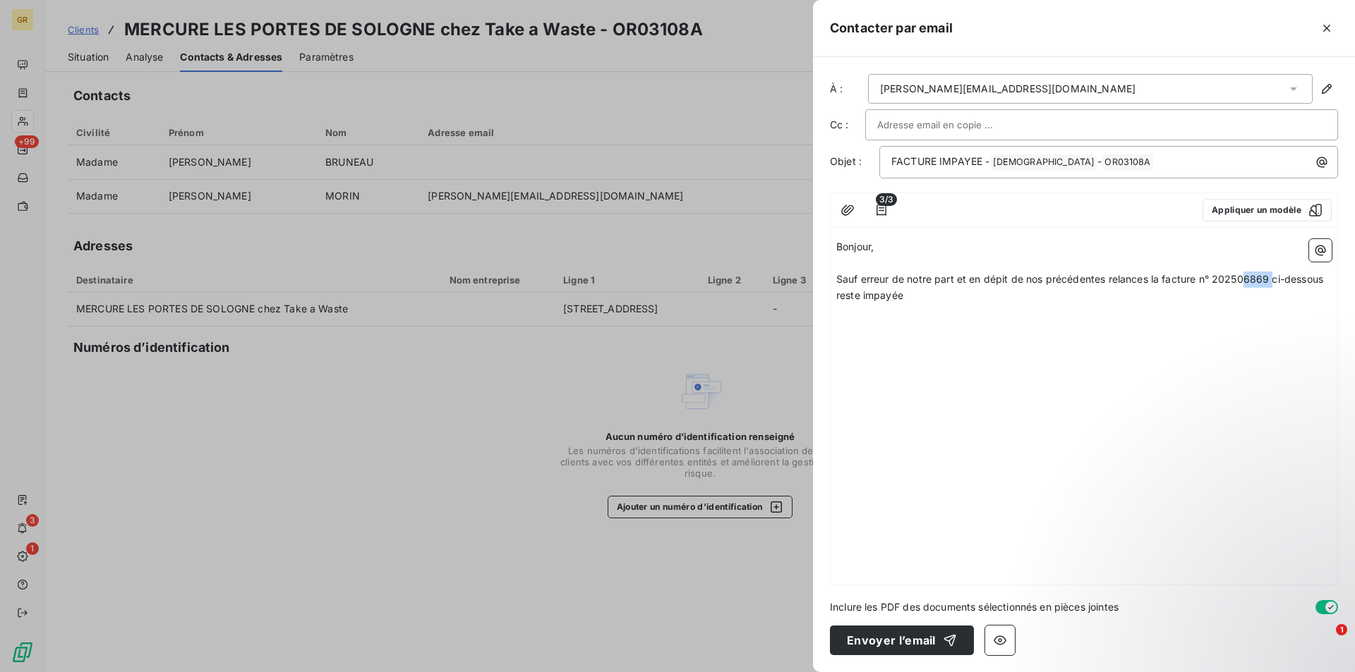
drag, startPoint x: 1272, startPoint y: 280, endPoint x: 1244, endPoint y: 286, distance: 28.1
click at [1244, 286] on p "Sauf erreur de notre part et en dépit de nos précédentes relances la facture n°…" at bounding box center [1083, 288] width 495 height 32
click at [1247, 284] on span "Sauf erreur de notre part et en dépit de nos précédentes relances la facture n°…" at bounding box center [1080, 287] width 488 height 28
click at [1269, 280] on span "Sauf erreur de notre part et en dépit de nos précédentes relances la facture n°…" at bounding box center [1080, 287] width 488 height 28
click at [926, 295] on p "Sauf erreur de notre part et en dépit de nos précédentes relances la facture n°…" at bounding box center [1083, 288] width 495 height 32
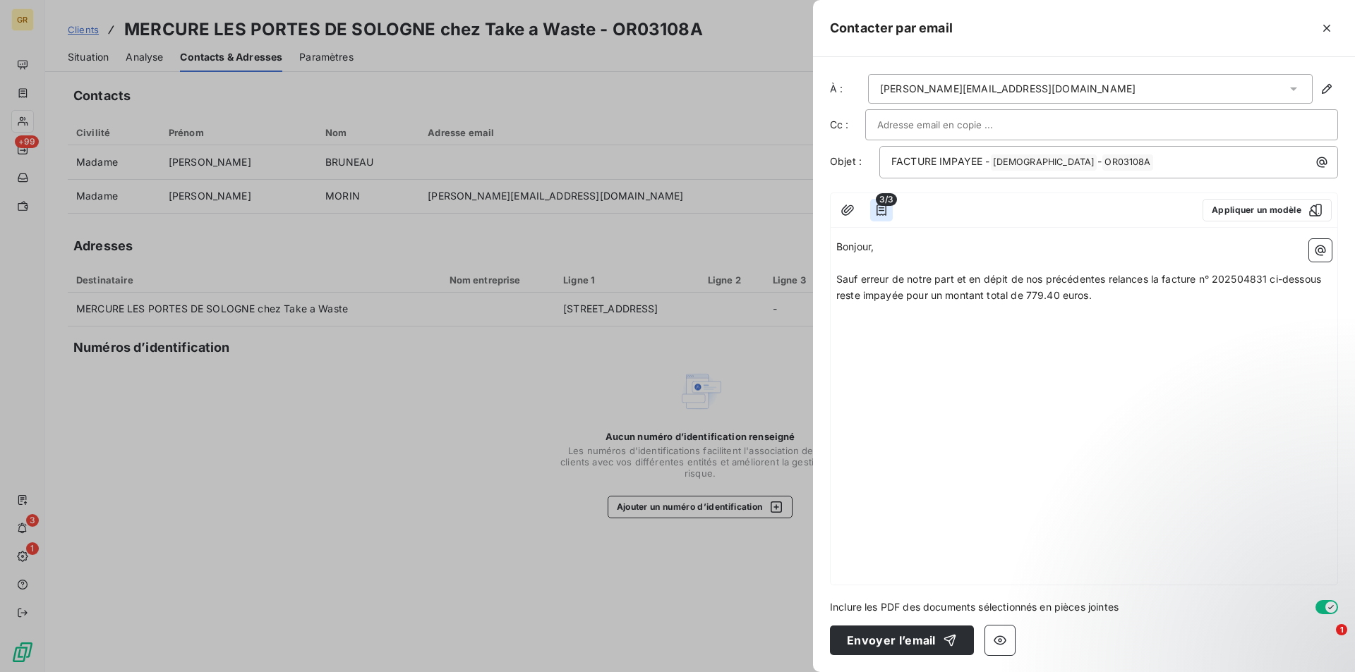
click at [879, 207] on icon "button" at bounding box center [881, 210] width 14 height 14
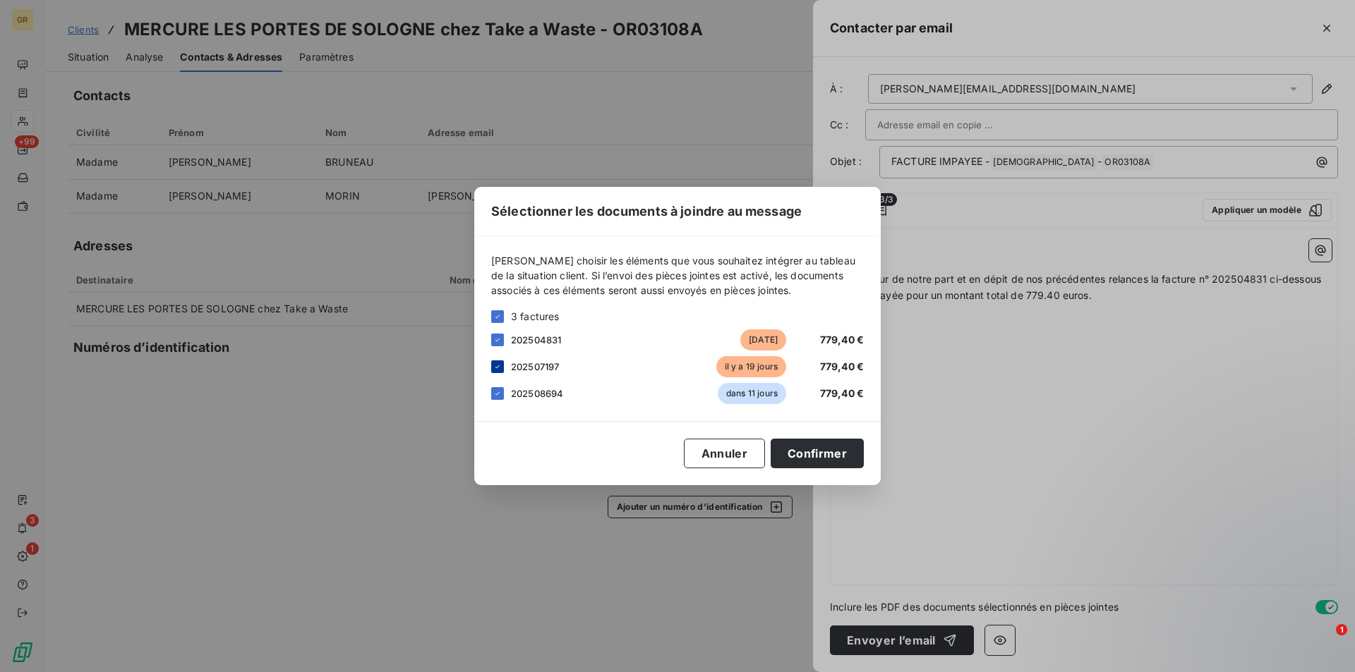
click at [497, 368] on icon at bounding box center [497, 367] width 4 height 3
click at [829, 455] on button "Confirmer" at bounding box center [817, 454] width 93 height 30
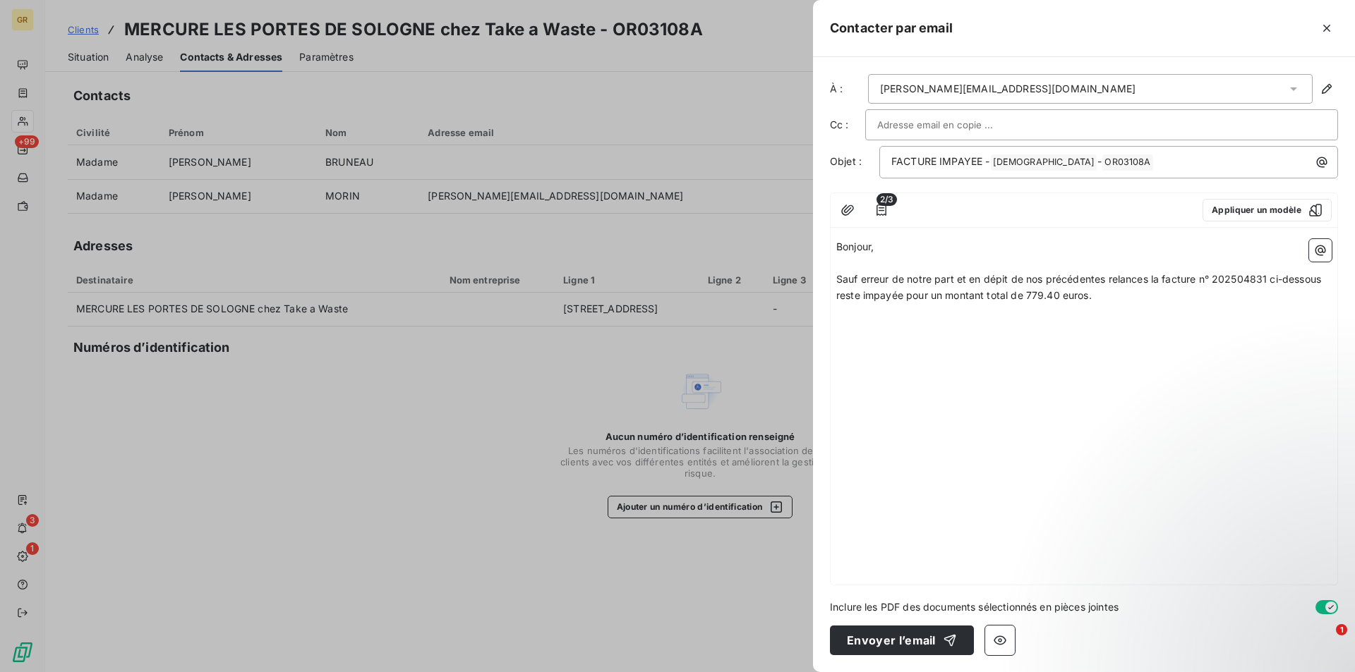
click at [1093, 304] on p "﻿" at bounding box center [1083, 312] width 495 height 16
click at [1078, 339] on div "Bonjour, ﻿ Sauf erreur de notre part et en dépit de nos précédentes relances la…" at bounding box center [1084, 409] width 507 height 351
click at [1324, 253] on icon "button" at bounding box center [1320, 250] width 14 height 14
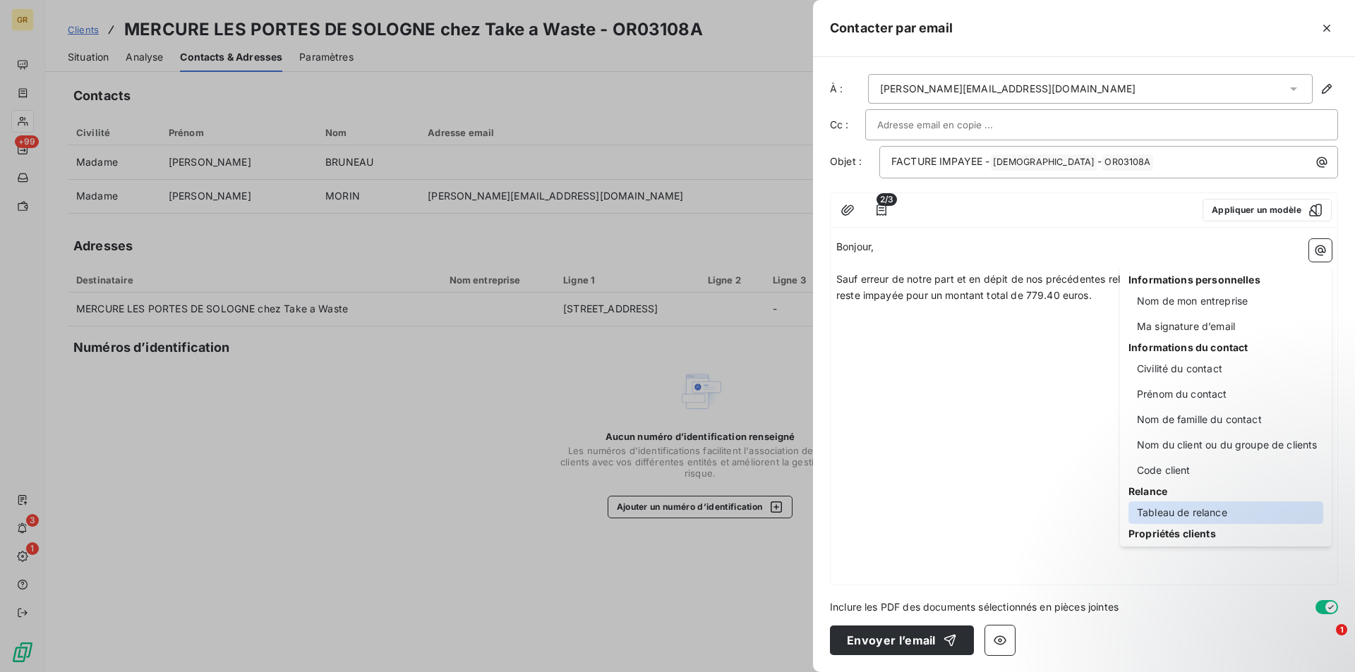
click at [1192, 514] on div "Tableau de relance" at bounding box center [1225, 513] width 195 height 23
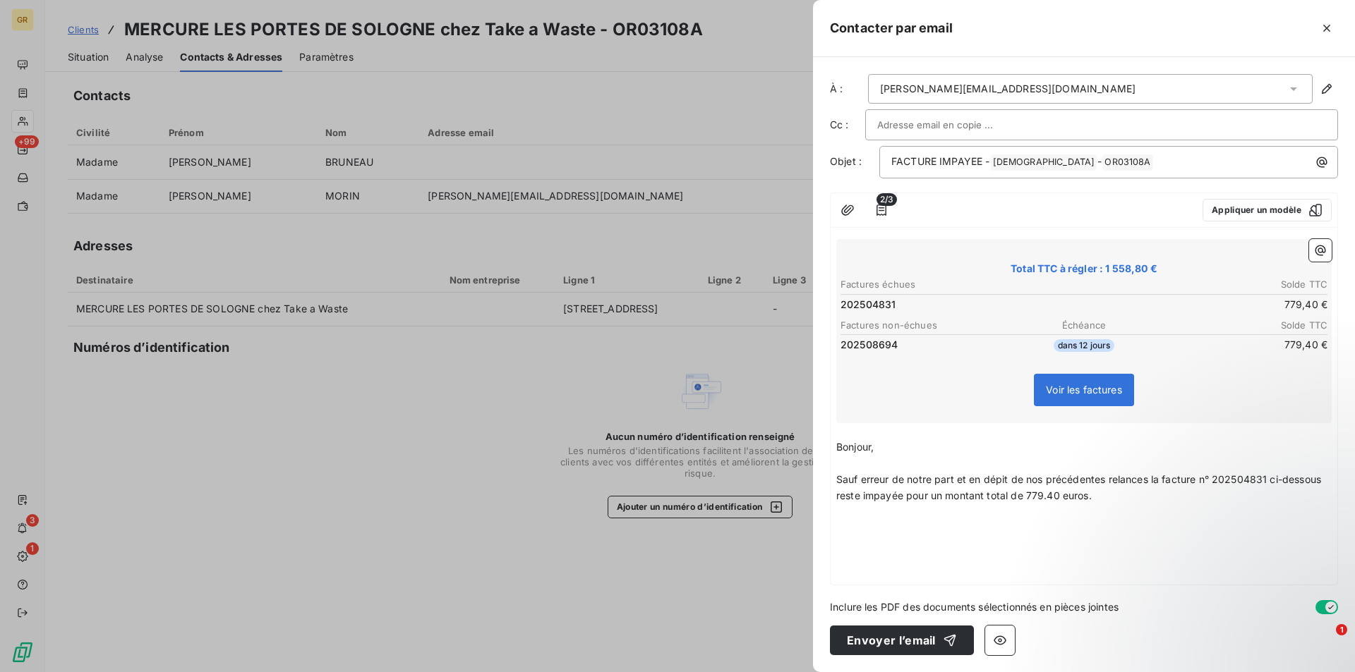
click at [903, 305] on td "202504831" at bounding box center [961, 305] width 243 height 16
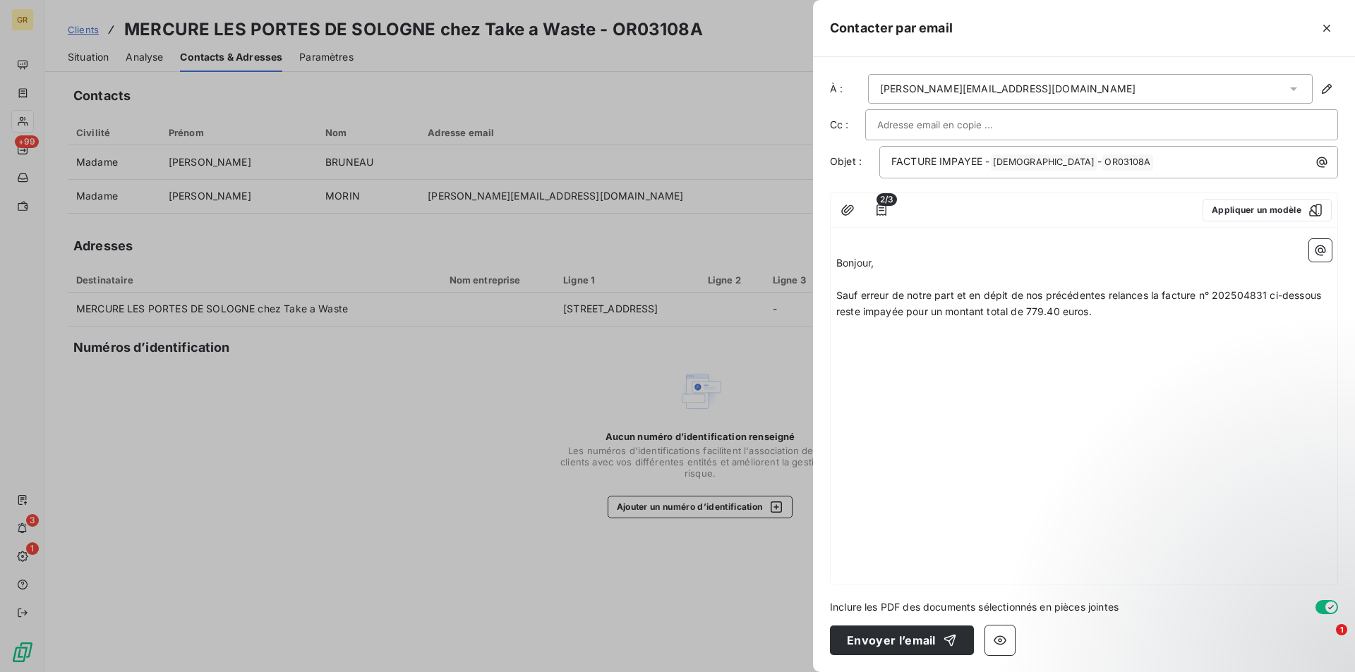
click at [888, 374] on div "﻿ Bonjour, ﻿ Sauf erreur de notre part et en dépit de nos précédentes relances …" at bounding box center [1084, 409] width 507 height 351
click at [866, 348] on p "﻿" at bounding box center [1083, 344] width 495 height 16
click at [866, 347] on p "﻿" at bounding box center [1083, 344] width 495 height 16
click at [1322, 248] on icon "button" at bounding box center [1320, 250] width 14 height 14
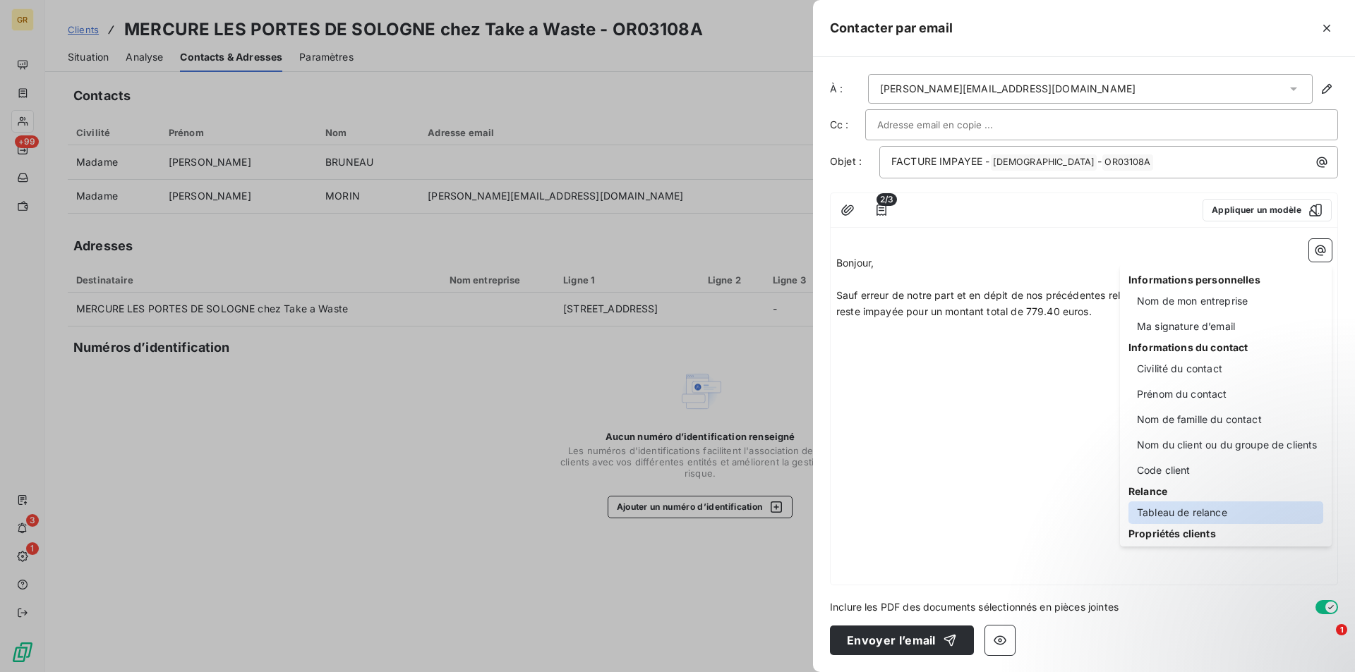
click at [1195, 512] on div "Tableau de relance" at bounding box center [1225, 513] width 195 height 23
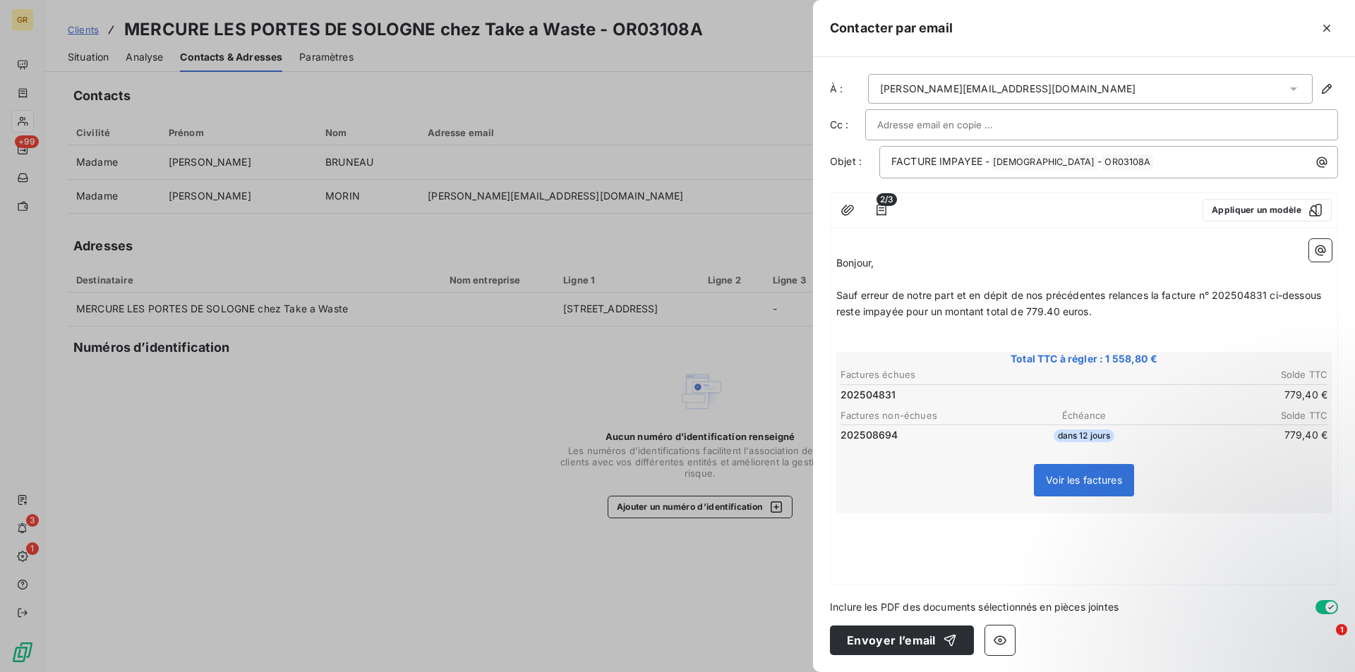
click at [876, 337] on p "﻿" at bounding box center [1083, 344] width 495 height 16
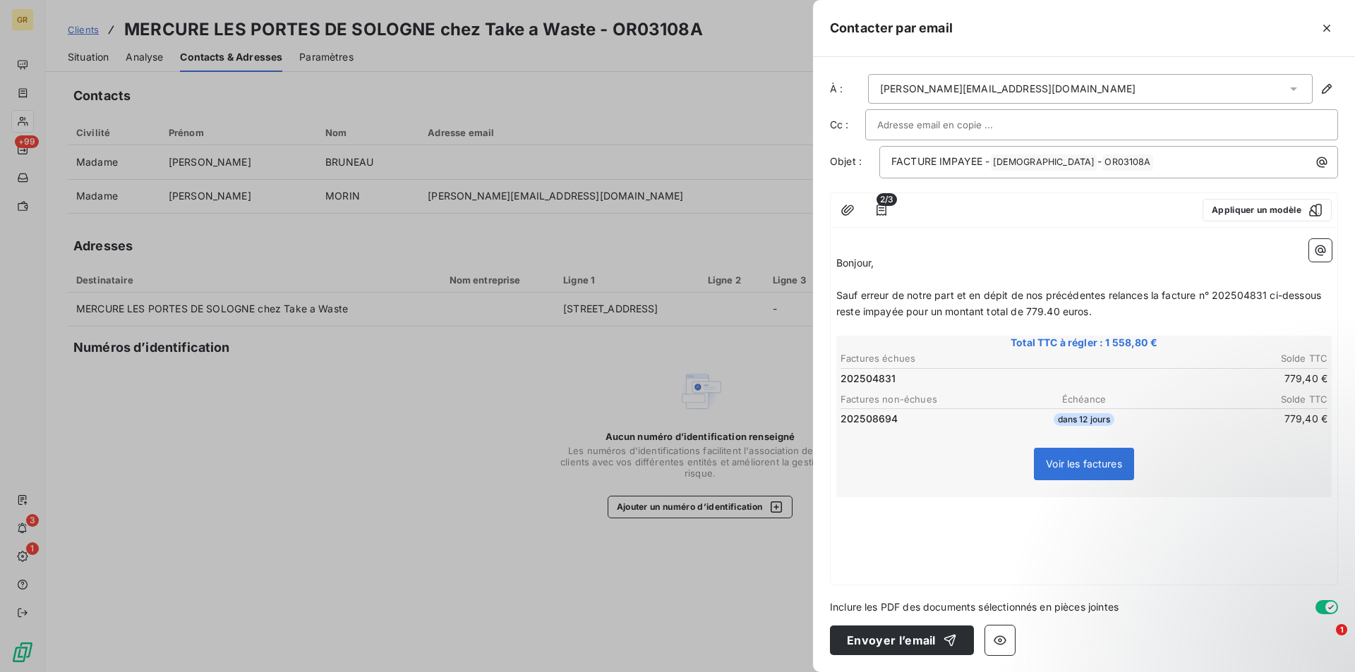
click at [872, 528] on div "﻿ Bonjour, ﻿ Sauf erreur de notre part et en dépit de nos précédentes relances …" at bounding box center [1084, 409] width 507 height 351
click at [860, 510] on p "﻿" at bounding box center [1083, 505] width 495 height 16
click at [876, 521] on p "﻿" at bounding box center [1083, 522] width 495 height 16
drag, startPoint x: 859, startPoint y: 575, endPoint x: 865, endPoint y: 570, distance: 7.5
click at [862, 574] on p "﻿" at bounding box center [1083, 570] width 495 height 16
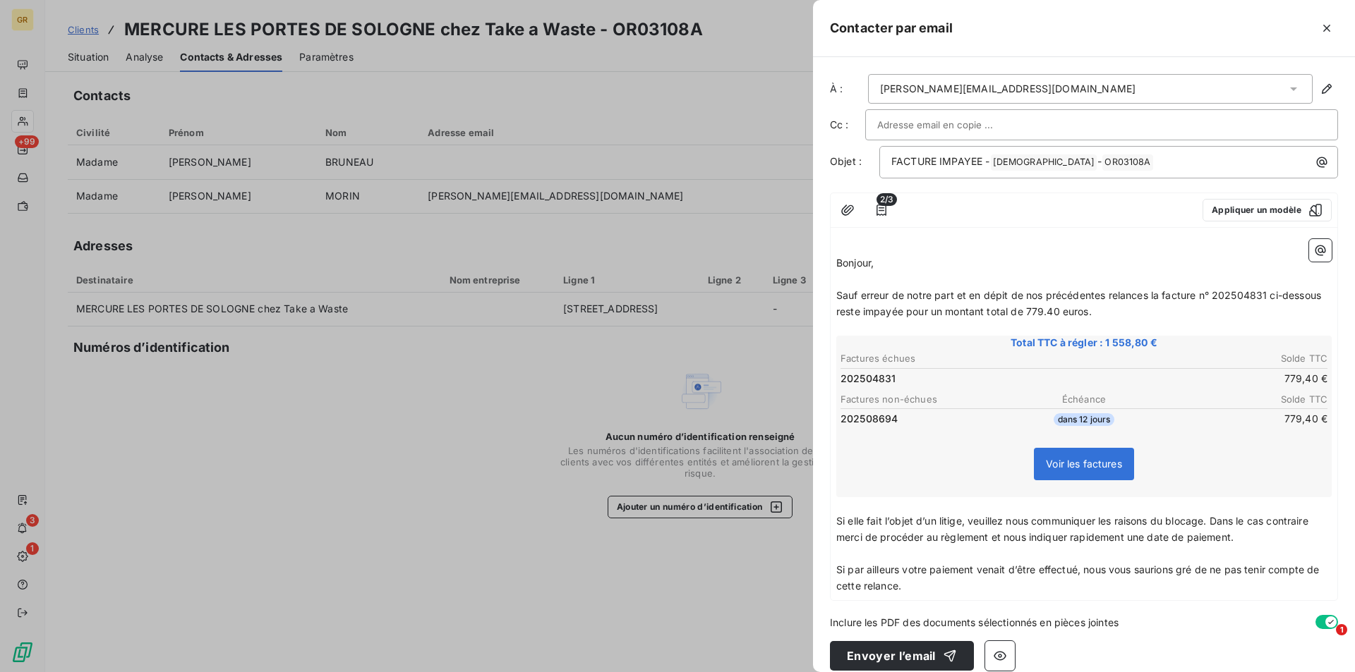
click at [1145, 333] on p "﻿" at bounding box center [1083, 328] width 495 height 16
click at [1154, 325] on p "﻿" at bounding box center [1083, 328] width 495 height 16
click at [838, 262] on span "Bonjour," at bounding box center [854, 263] width 37 height 12
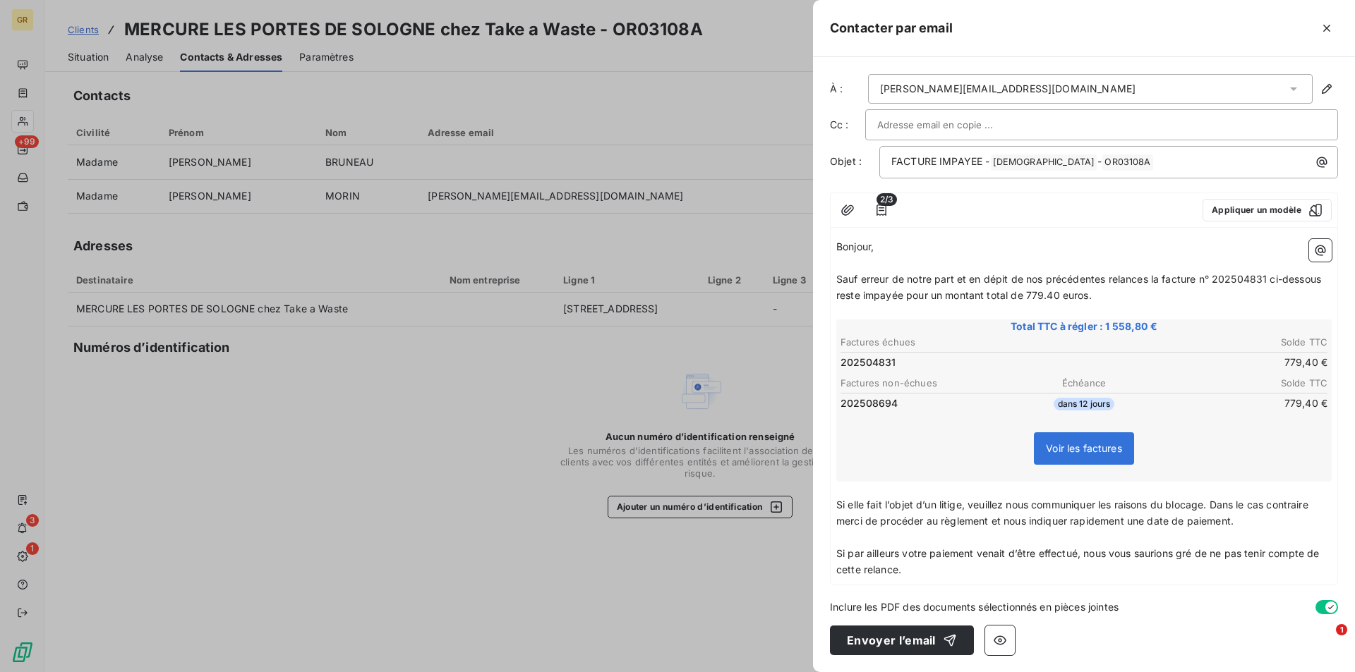
click at [928, 572] on p "Si par ailleurs votre paiement venait d’être effectué, nous vous saurions gré d…" at bounding box center [1083, 562] width 495 height 32
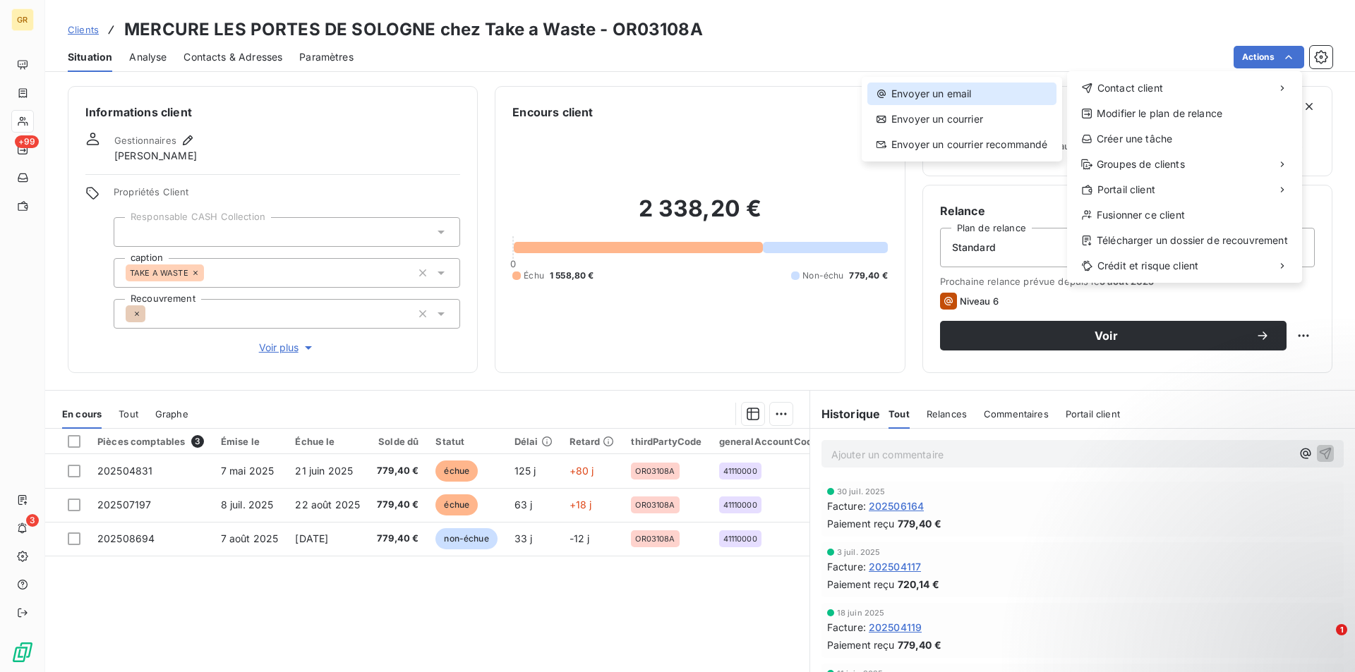
click at [967, 99] on div "Envoyer un email" at bounding box center [961, 94] width 189 height 23
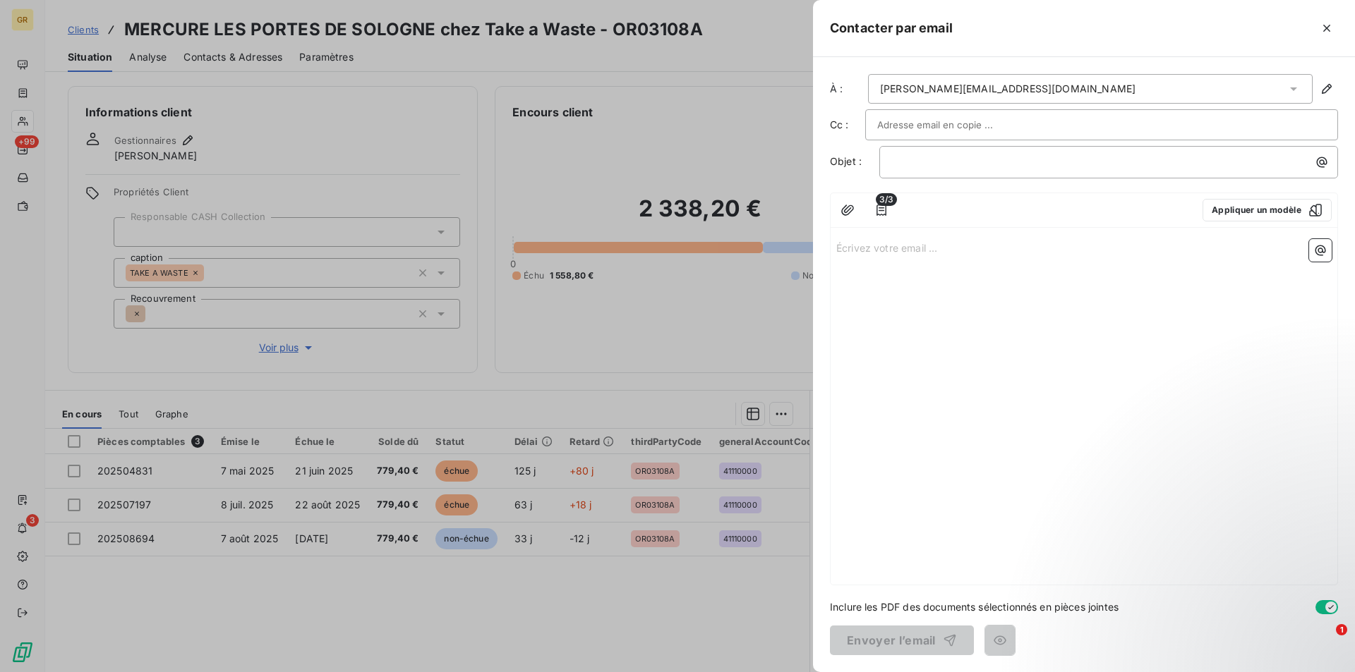
click at [970, 118] on input "text" at bounding box center [953, 124] width 152 height 21
drag, startPoint x: 994, startPoint y: 168, endPoint x: 983, endPoint y: 147, distance: 23.4
click at [995, 167] on p "﻿" at bounding box center [1112, 162] width 442 height 16
click at [1317, 159] on icon "button" at bounding box center [1322, 162] width 14 height 14
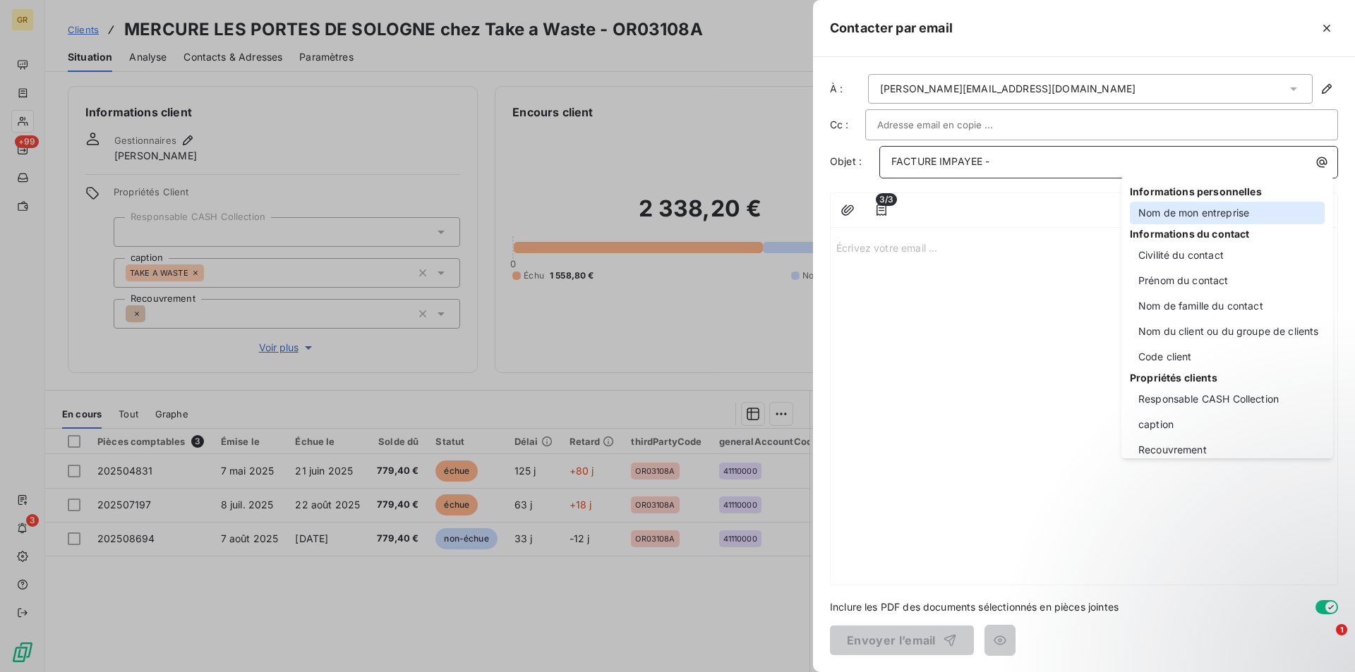
click at [1174, 215] on div "Nom de mon entreprise" at bounding box center [1227, 213] width 195 height 23
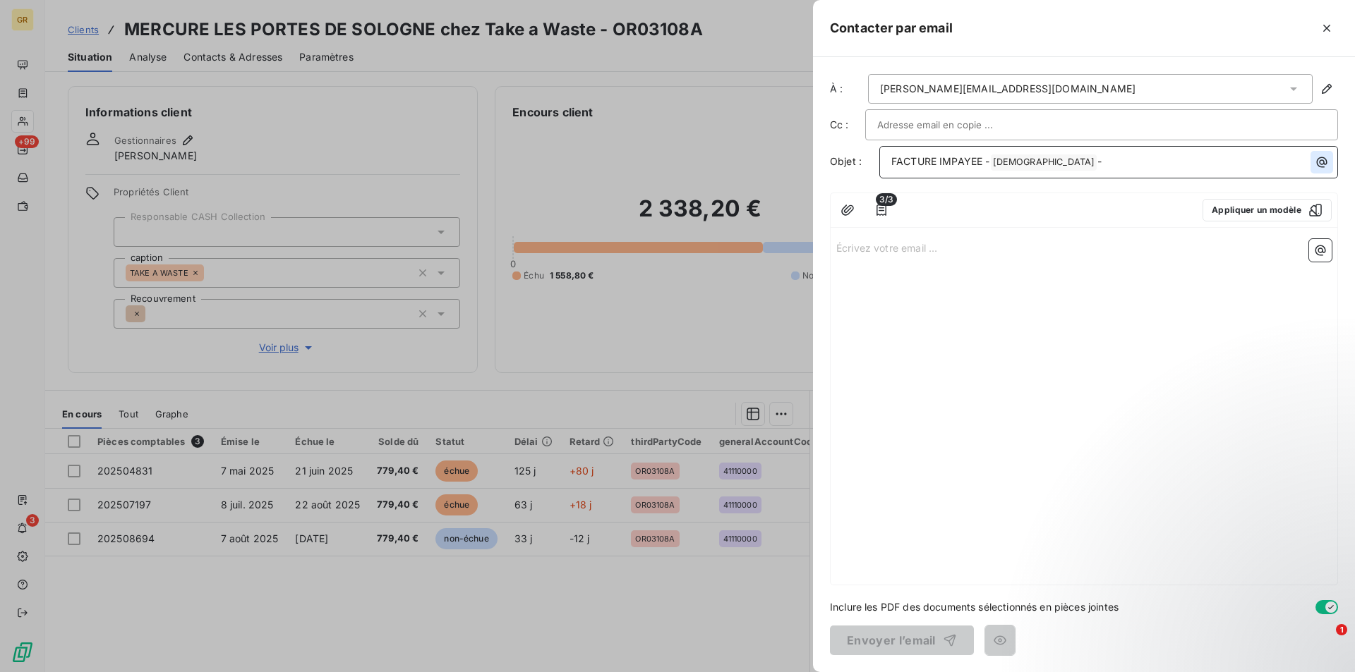
click at [1320, 155] on icon "button" at bounding box center [1322, 162] width 14 height 14
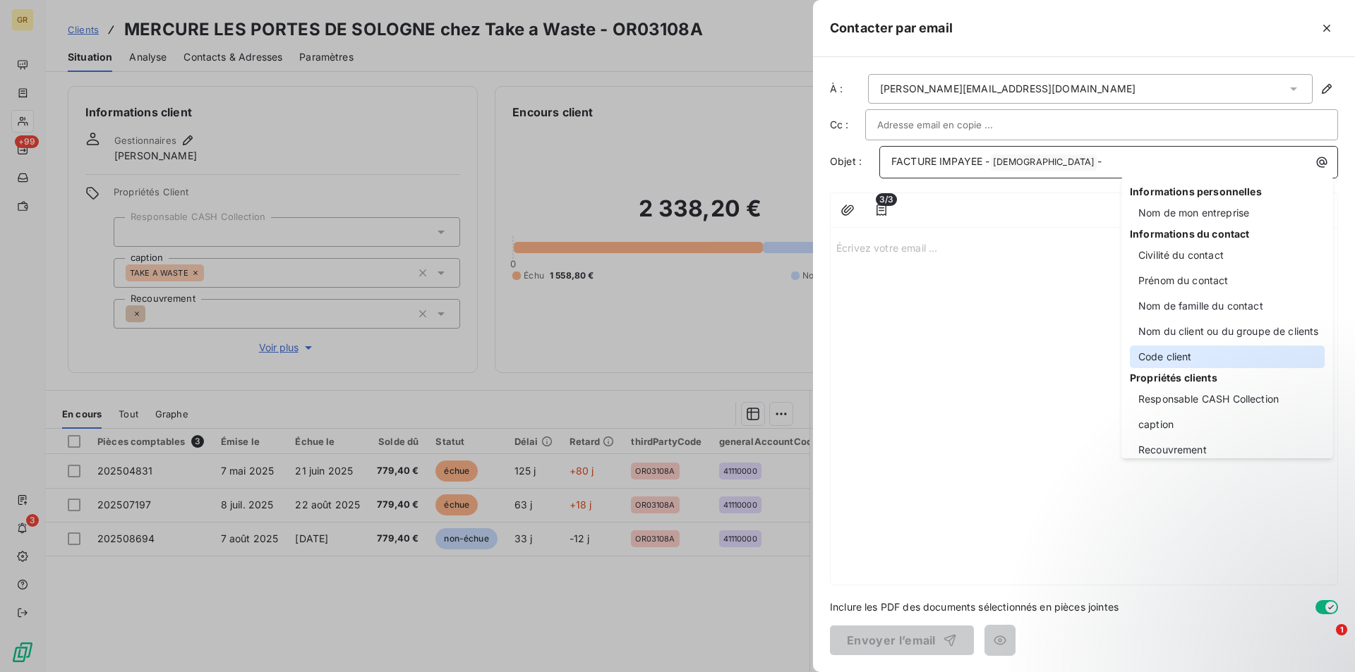
click at [1173, 358] on div "Code client" at bounding box center [1227, 357] width 195 height 23
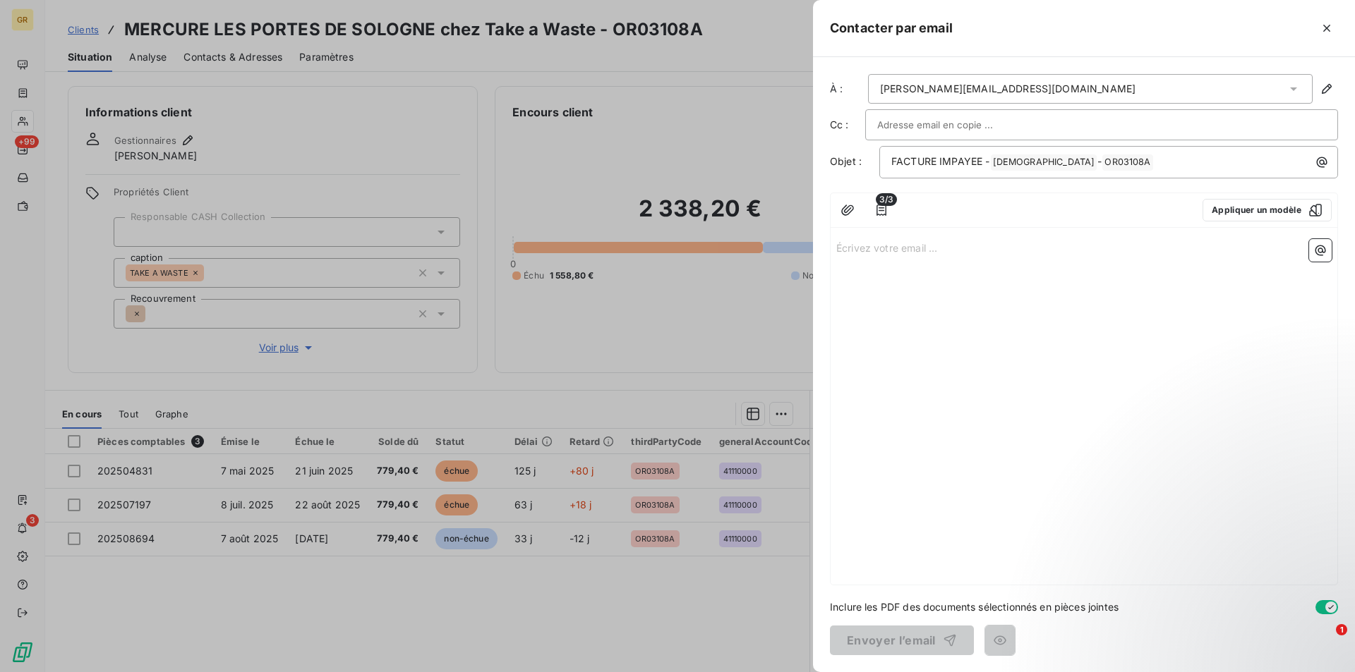
click at [900, 243] on p "Écrivez votre email ... ﻿" at bounding box center [1083, 247] width 495 height 16
click at [880, 208] on icon "button" at bounding box center [881, 210] width 10 height 11
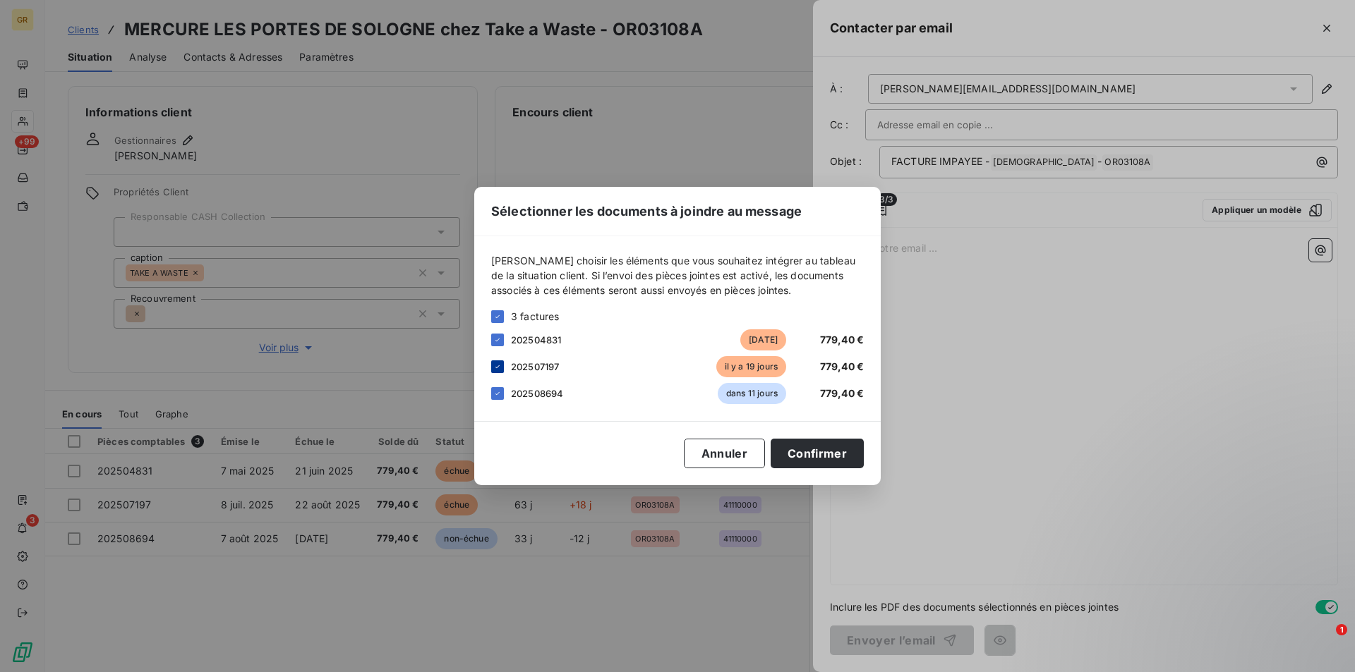
click at [497, 366] on icon at bounding box center [497, 367] width 8 height 8
click at [824, 454] on button "Confirmer" at bounding box center [817, 454] width 93 height 30
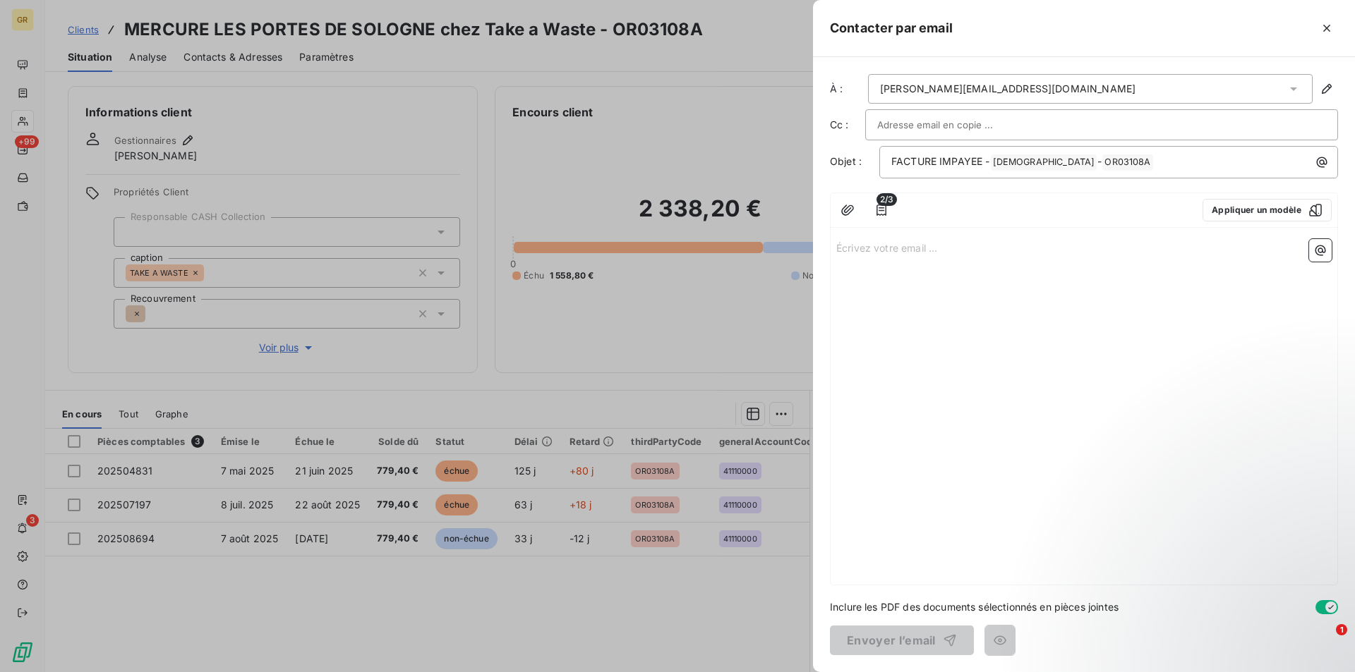
click at [888, 271] on div "Écrivez votre email ... ﻿" at bounding box center [1084, 409] width 507 height 351
click at [884, 246] on p "Écrivez votre email ... ﻿" at bounding box center [1083, 247] width 495 height 16
click at [927, 258] on div "Écrivez votre email ... ﻿" at bounding box center [1084, 409] width 507 height 351
click at [925, 248] on p "Écrivez votre email ... ﻿" at bounding box center [1083, 247] width 495 height 16
click at [862, 277] on p "﻿" at bounding box center [1083, 280] width 495 height 16
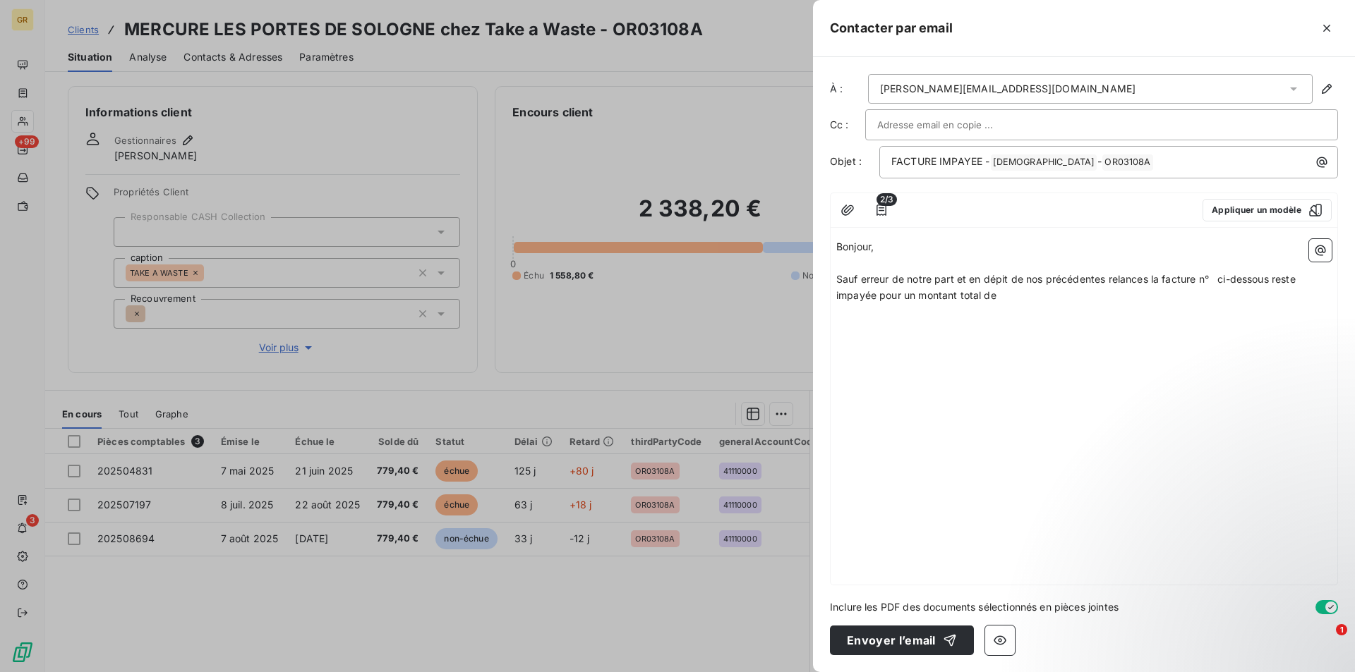
click at [1209, 278] on span "Sauf erreur de notre part et en dépit de nos précédentes relances la facture n°…" at bounding box center [1067, 287] width 462 height 28
click at [1210, 280] on span "Sauf erreur de notre part et en dépit de nos précédentes relances la facture n°…" at bounding box center [1067, 287] width 462 height 28
click at [1038, 299] on p "Sauf erreur de notre part et en dépit de nos précédentes relances la facture n°…" at bounding box center [1083, 288] width 495 height 32
click at [1321, 258] on button "button" at bounding box center [1320, 250] width 23 height 23
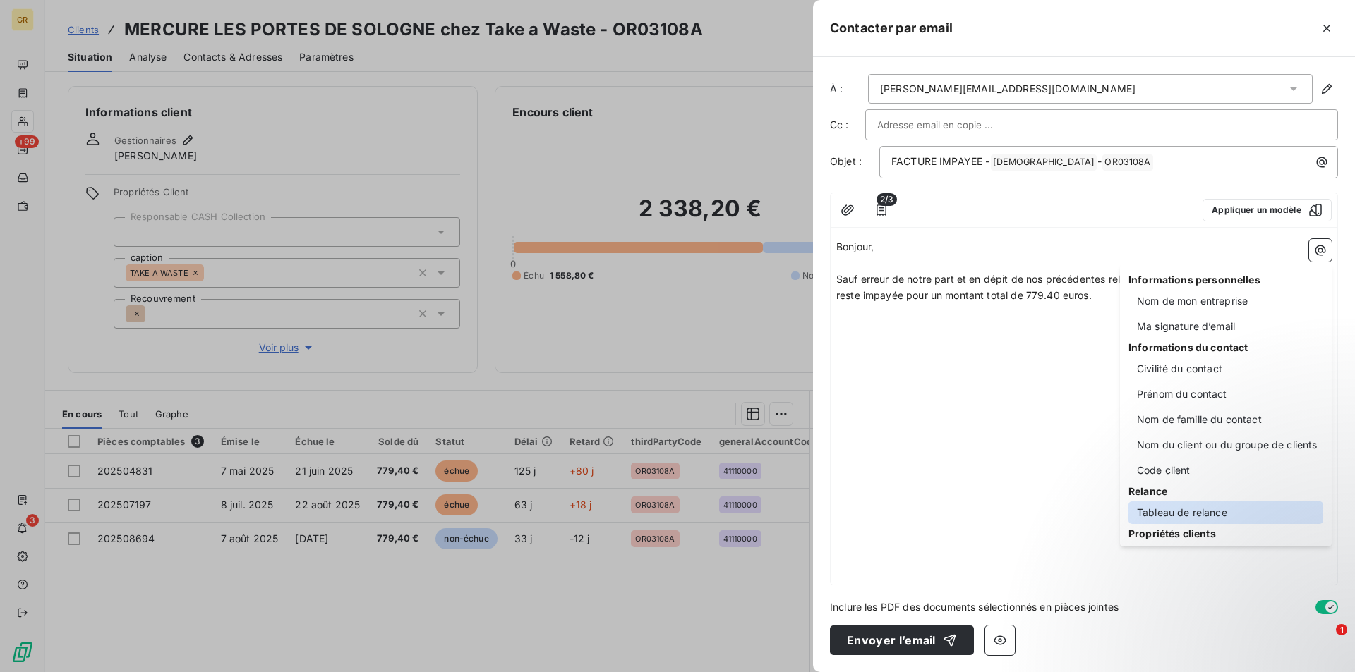
drag, startPoint x: 1187, startPoint y: 511, endPoint x: 1081, endPoint y: 492, distance: 107.6
click at [1186, 512] on div "Tableau de relance" at bounding box center [1225, 513] width 195 height 23
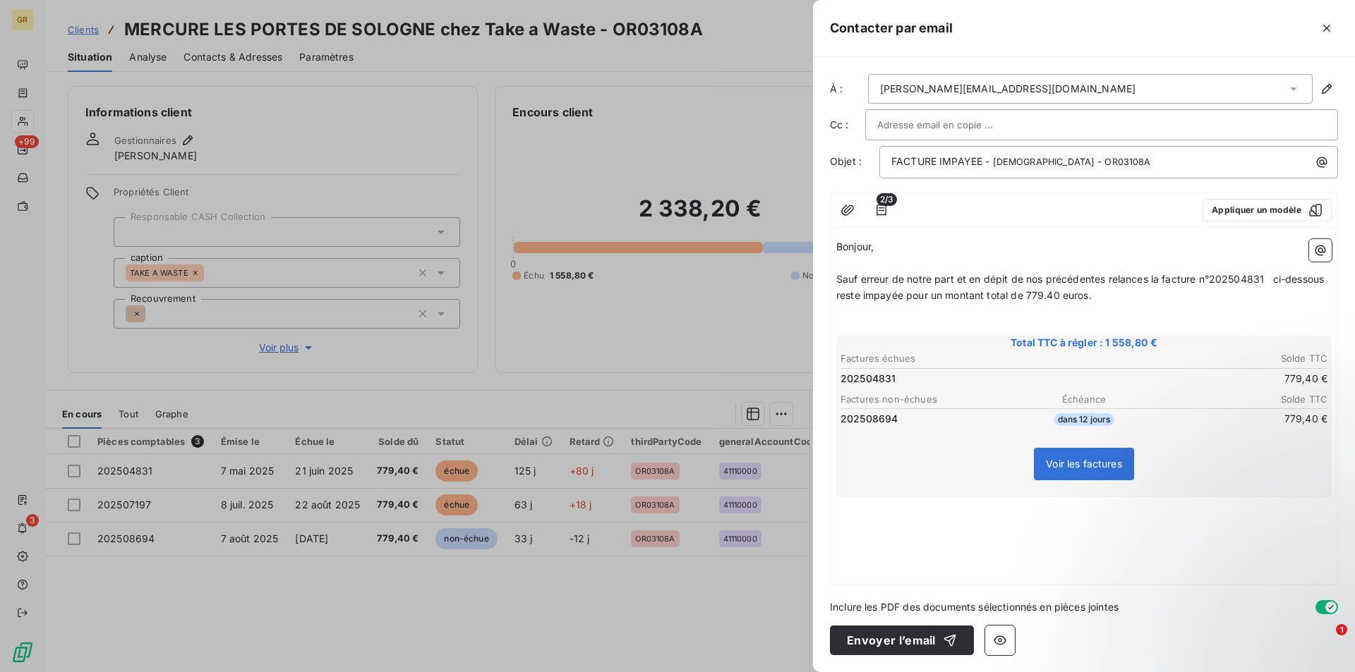
click at [919, 532] on div "Bonjour, ﻿ Sauf erreur de notre part et en dépit de nos précédentes relances la…" at bounding box center [1084, 409] width 507 height 351
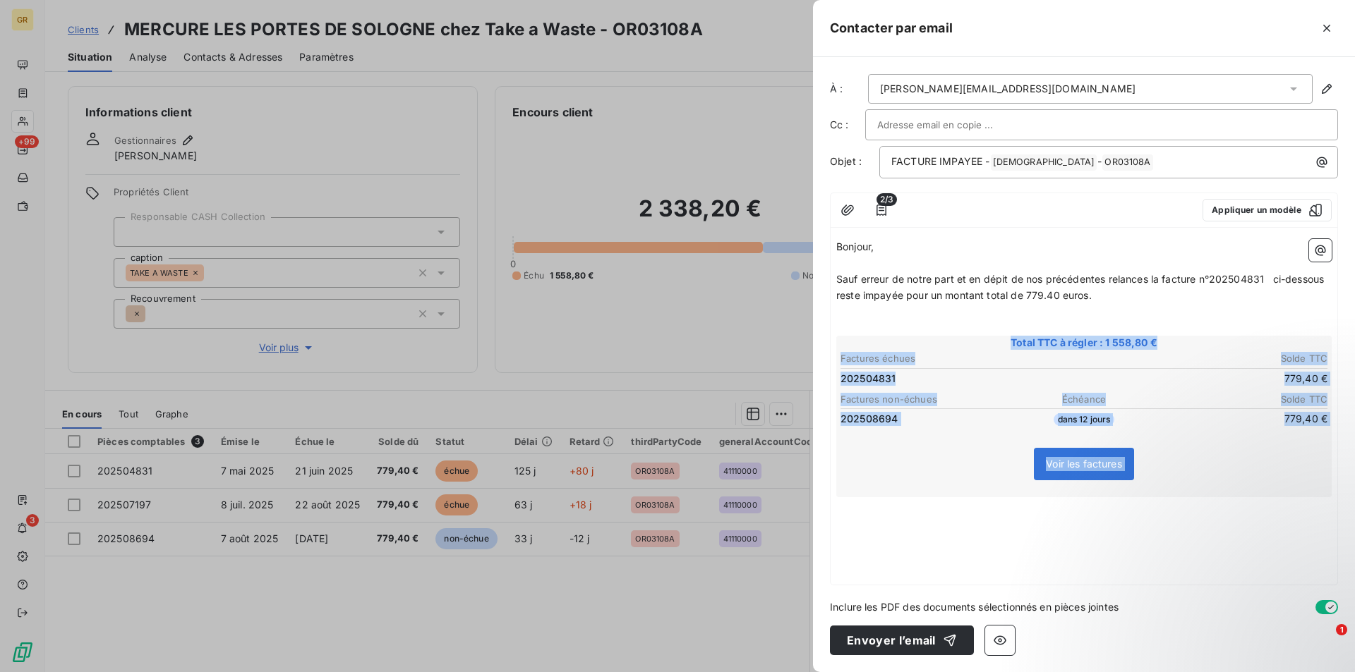
drag, startPoint x: 855, startPoint y: 497, endPoint x: 862, endPoint y: 501, distance: 7.6
click at [857, 496] on div "Bonjour, ﻿ Sauf erreur de notre part et en dépit de nos précédentes relances la…" at bounding box center [1083, 376] width 495 height 275
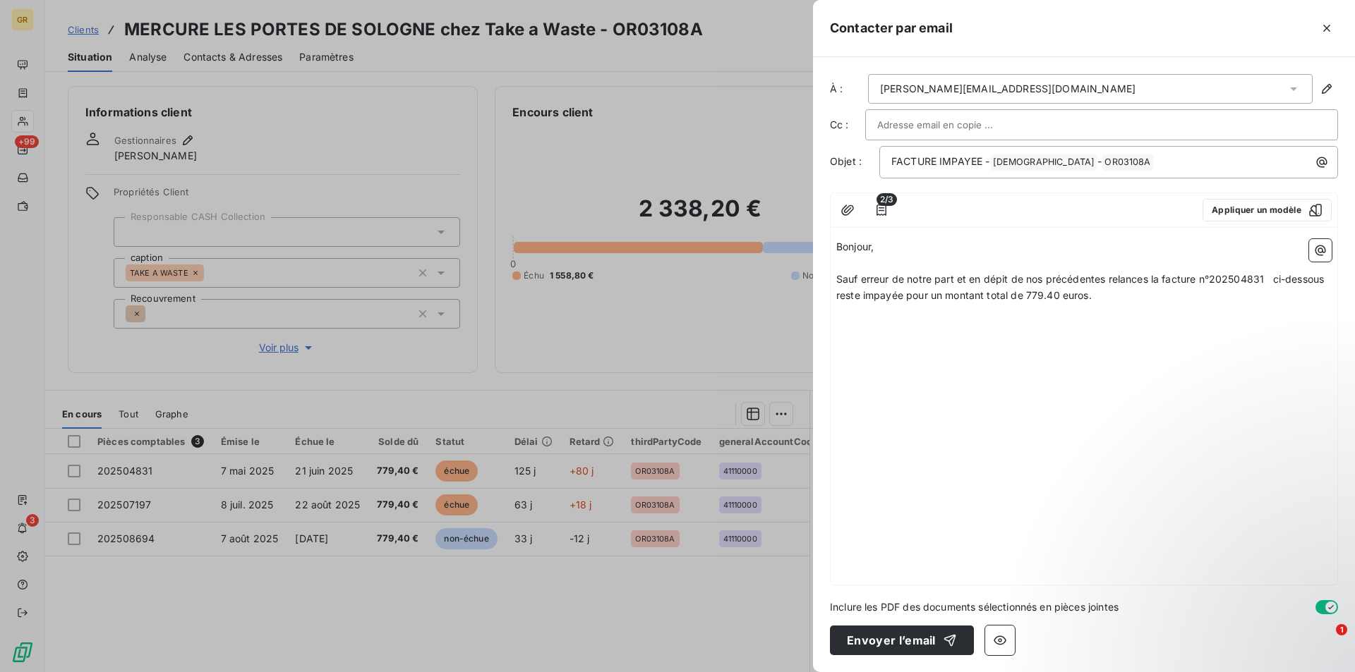
click at [963, 382] on div "Bonjour, ﻿ Sauf erreur de notre part et en dépit de nos précédentes relances la…" at bounding box center [1084, 409] width 507 height 351
click at [1128, 387] on div "Bonjour, ﻿ Sauf erreur de notre part et en dépit de nos précédentes relances la…" at bounding box center [1084, 409] width 507 height 351
click at [1116, 299] on p "Sauf erreur de notre part et en dépit de nos précédentes relances la facture n°…" at bounding box center [1083, 288] width 495 height 32
click at [1322, 254] on icon "button" at bounding box center [1320, 250] width 14 height 14
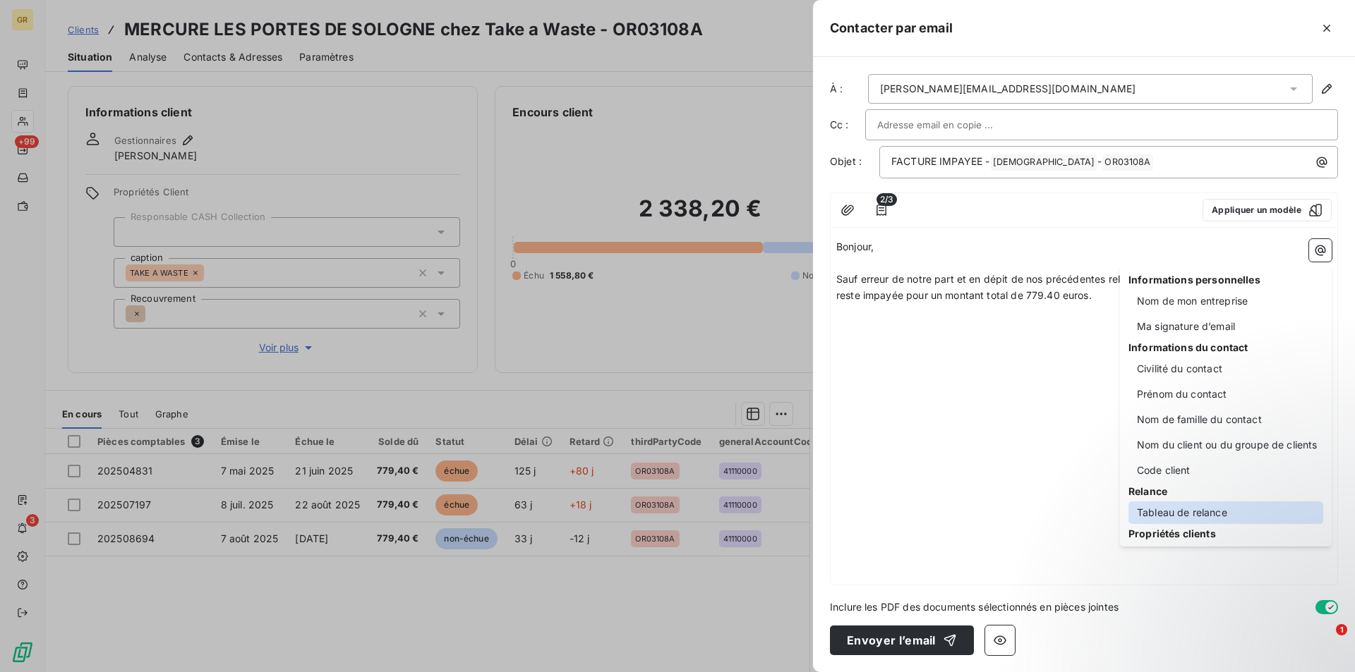
click at [1177, 512] on div "Tableau de relance" at bounding box center [1225, 513] width 195 height 23
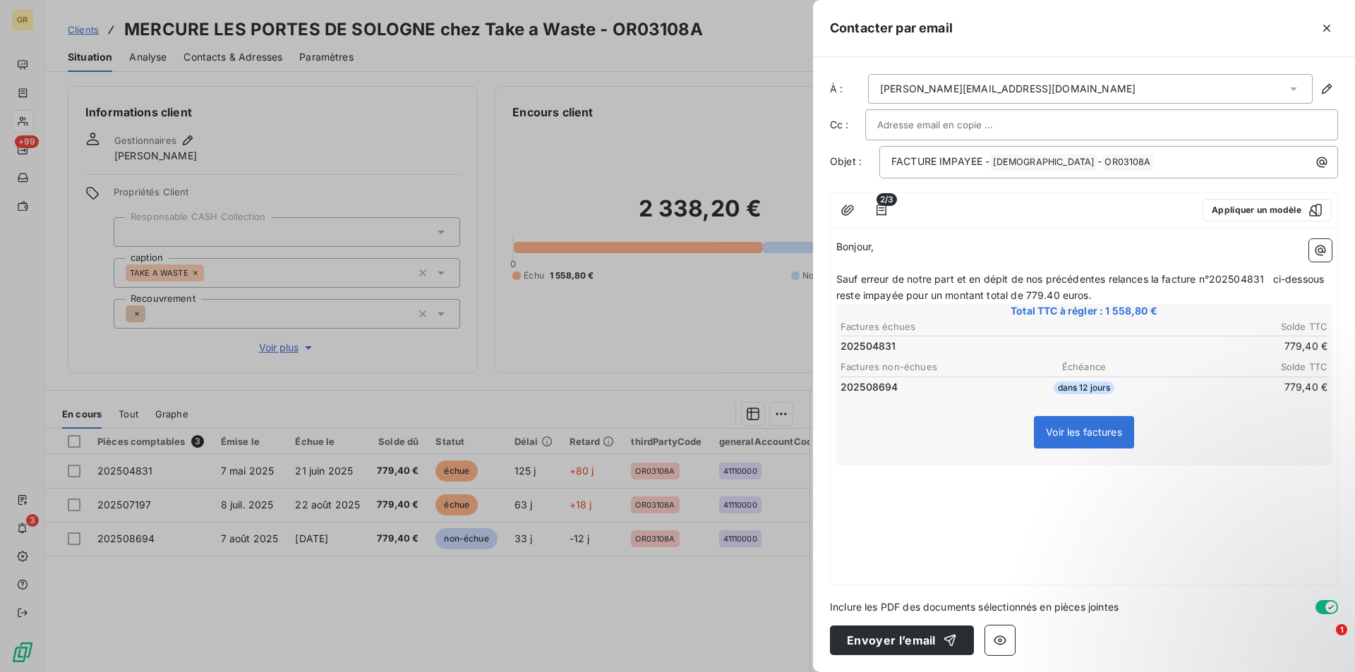
click at [1121, 302] on p "Sauf erreur de notre part et en dépit de nos précédentes relances la facture n°…" at bounding box center [1083, 288] width 495 height 32
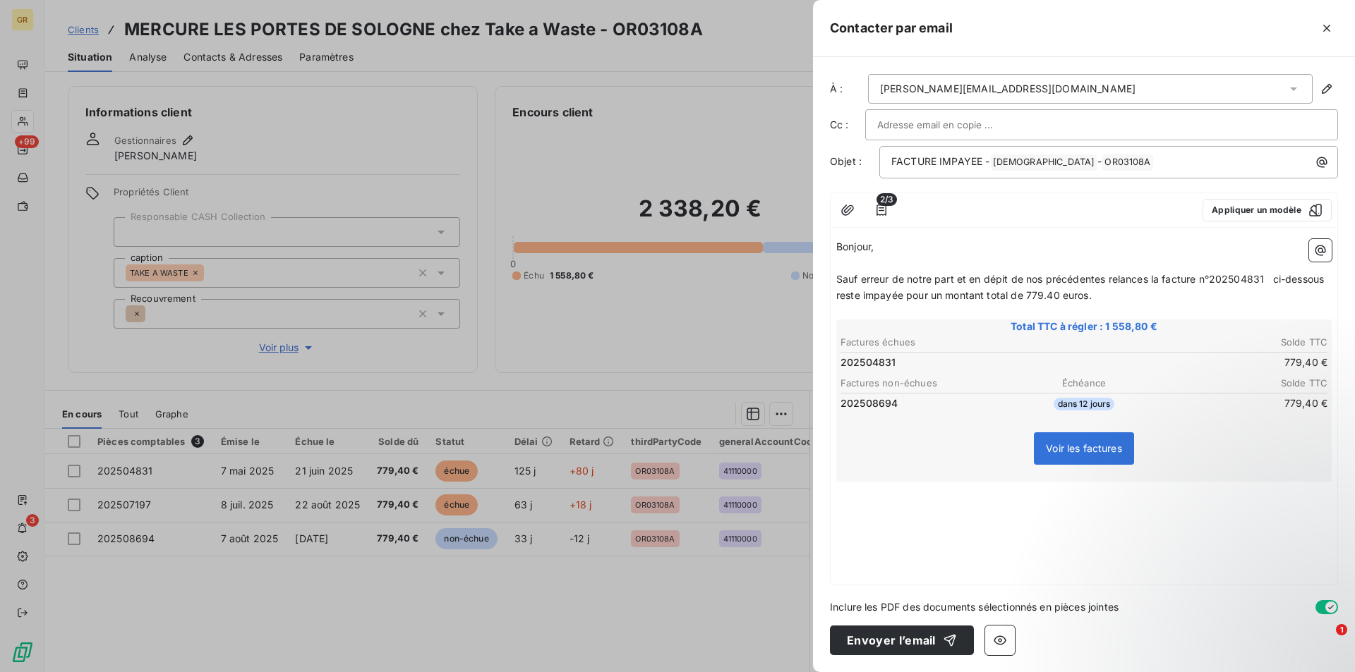
click at [865, 489] on p "﻿" at bounding box center [1083, 490] width 495 height 16
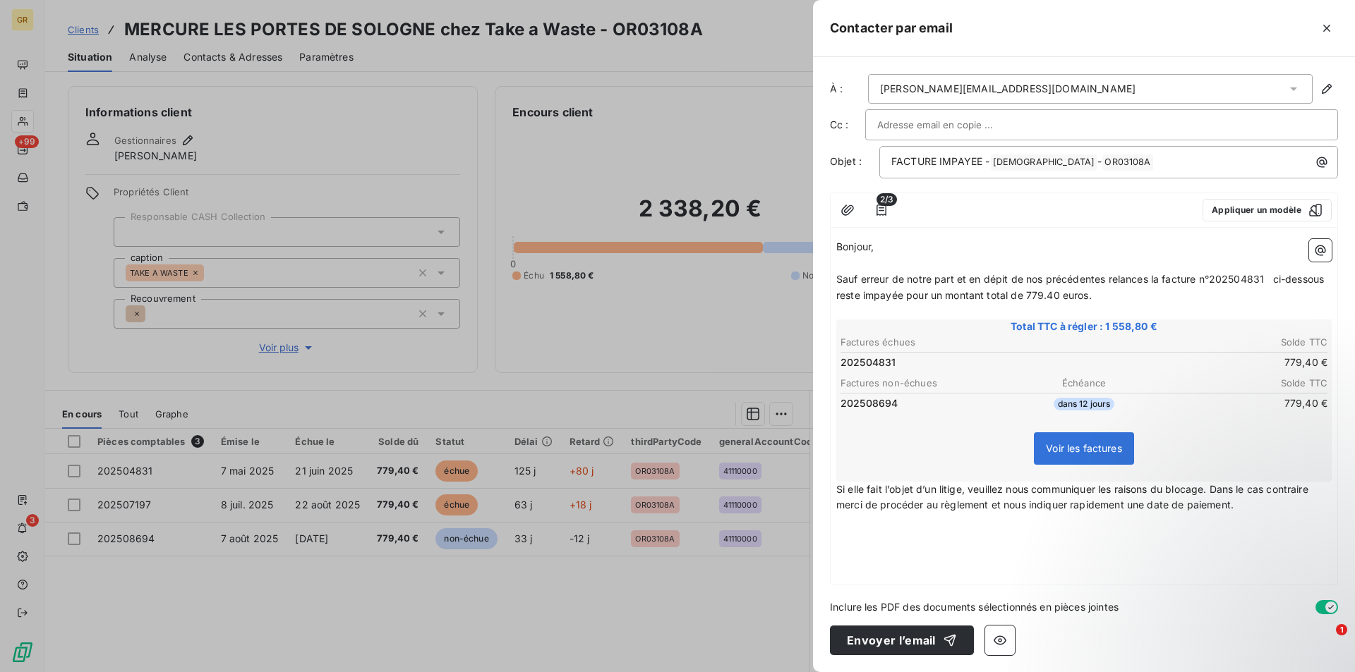
click at [838, 490] on span "Si elle fait l’objet d’un litige, veuillez nous communiquer les raisons du bloc…" at bounding box center [1073, 497] width 475 height 28
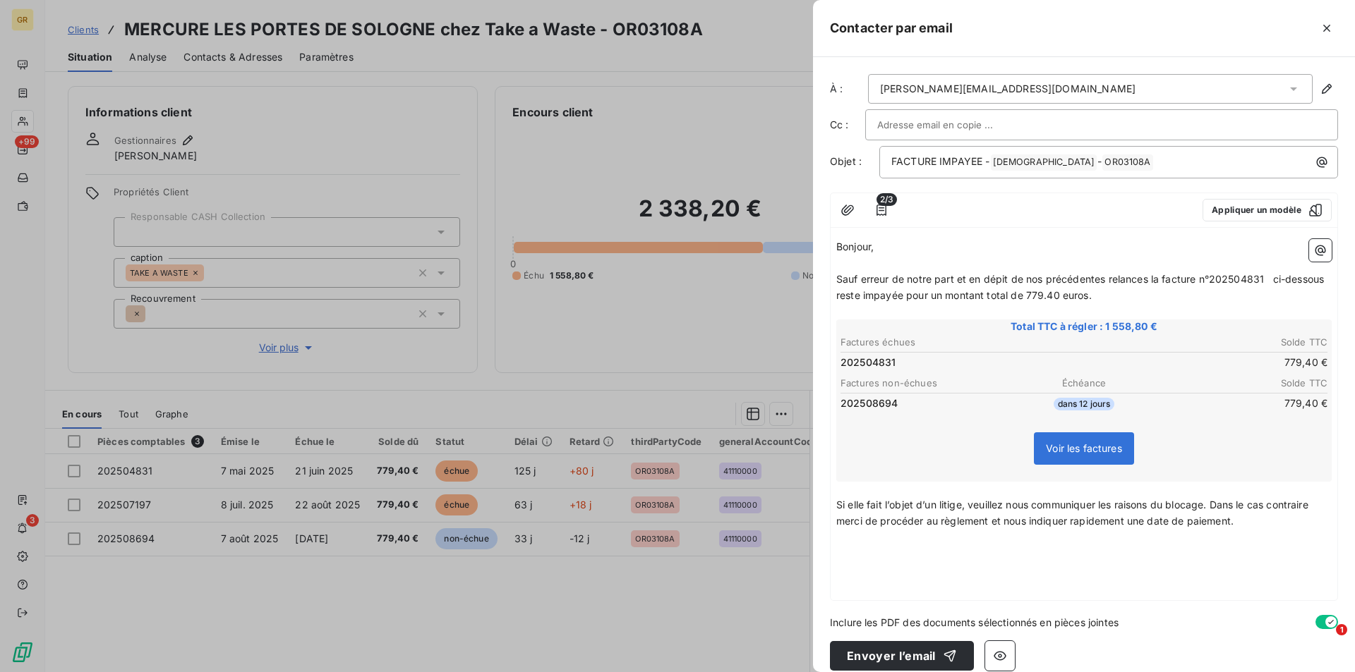
click at [1267, 532] on p "﻿" at bounding box center [1083, 538] width 495 height 16
click at [850, 534] on p "﻿" at bounding box center [1083, 538] width 495 height 16
click at [876, 568] on p "﻿" at bounding box center [1083, 570] width 495 height 16
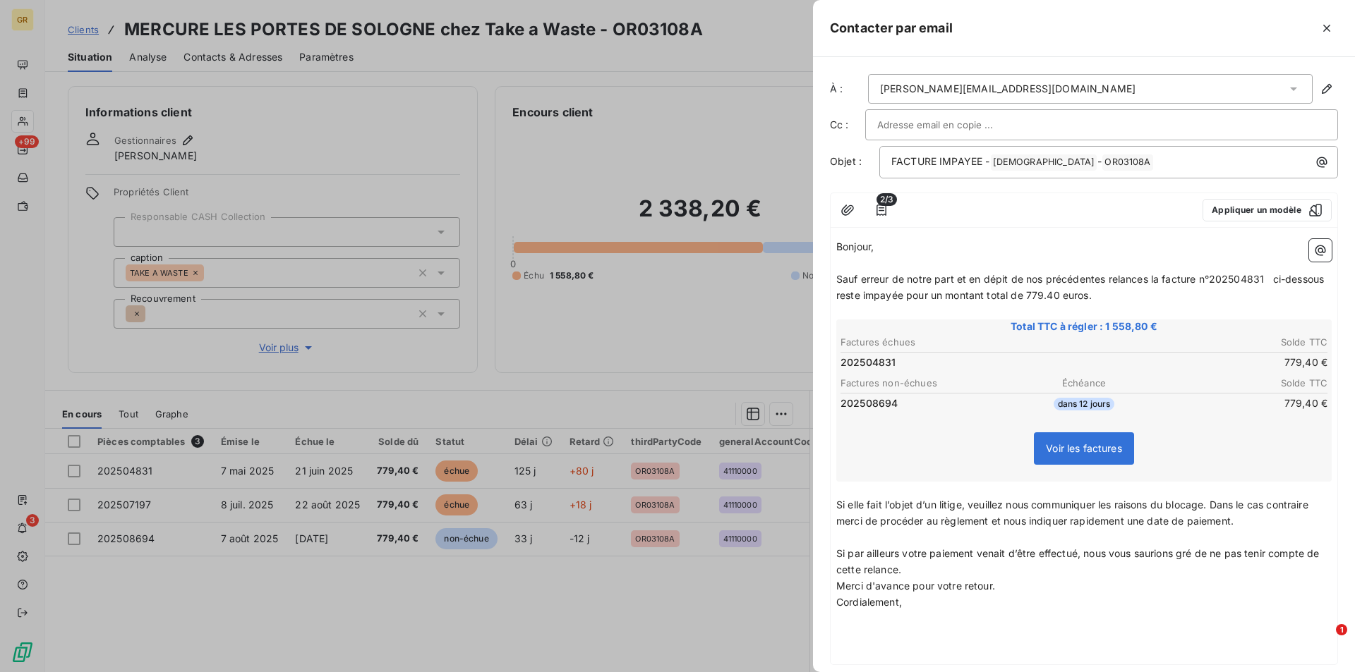
click at [935, 567] on p "Si par ailleurs votre paiement venait d’être effectué, nous vous saurions gré d…" at bounding box center [1083, 562] width 495 height 32
drag, startPoint x: 1011, startPoint y: 609, endPoint x: 834, endPoint y: 610, distance: 177.1
click at [834, 610] on div "Bonjour, ﻿ Sauf erreur de notre part et en dépit de nos précédentes relances la…" at bounding box center [1084, 457] width 507 height 447
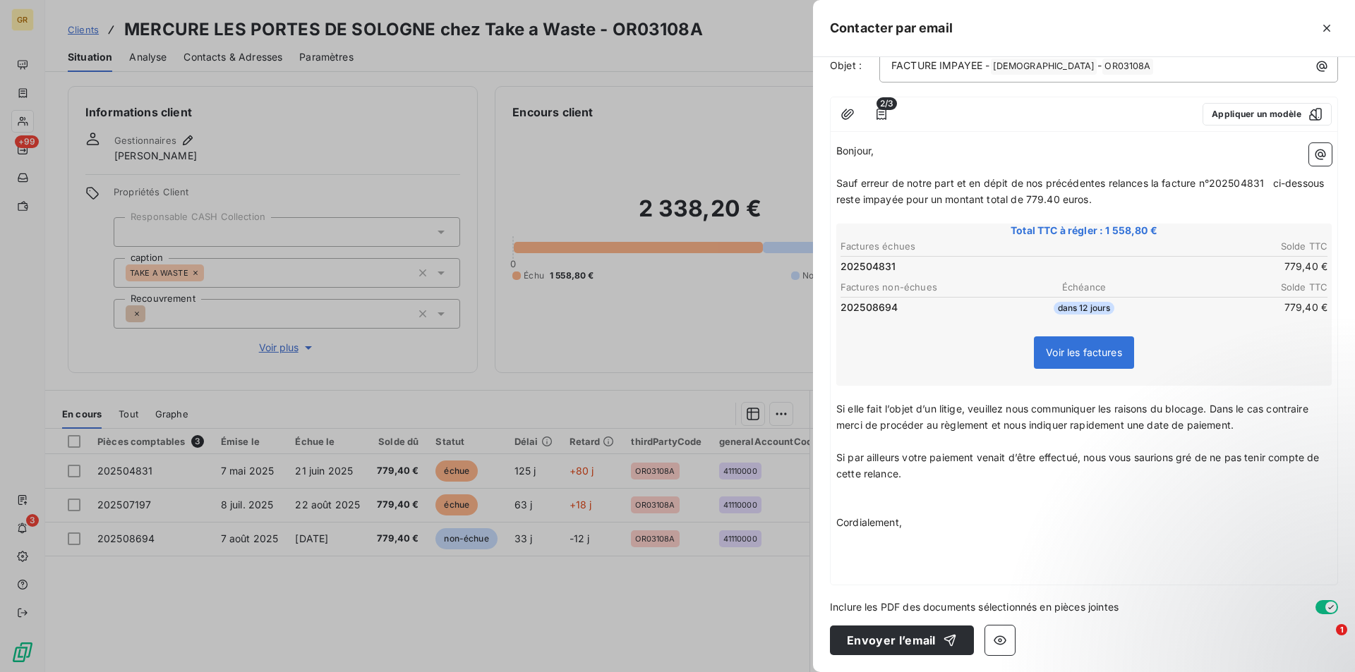
click at [905, 528] on p "Cordialement," at bounding box center [1083, 523] width 495 height 16
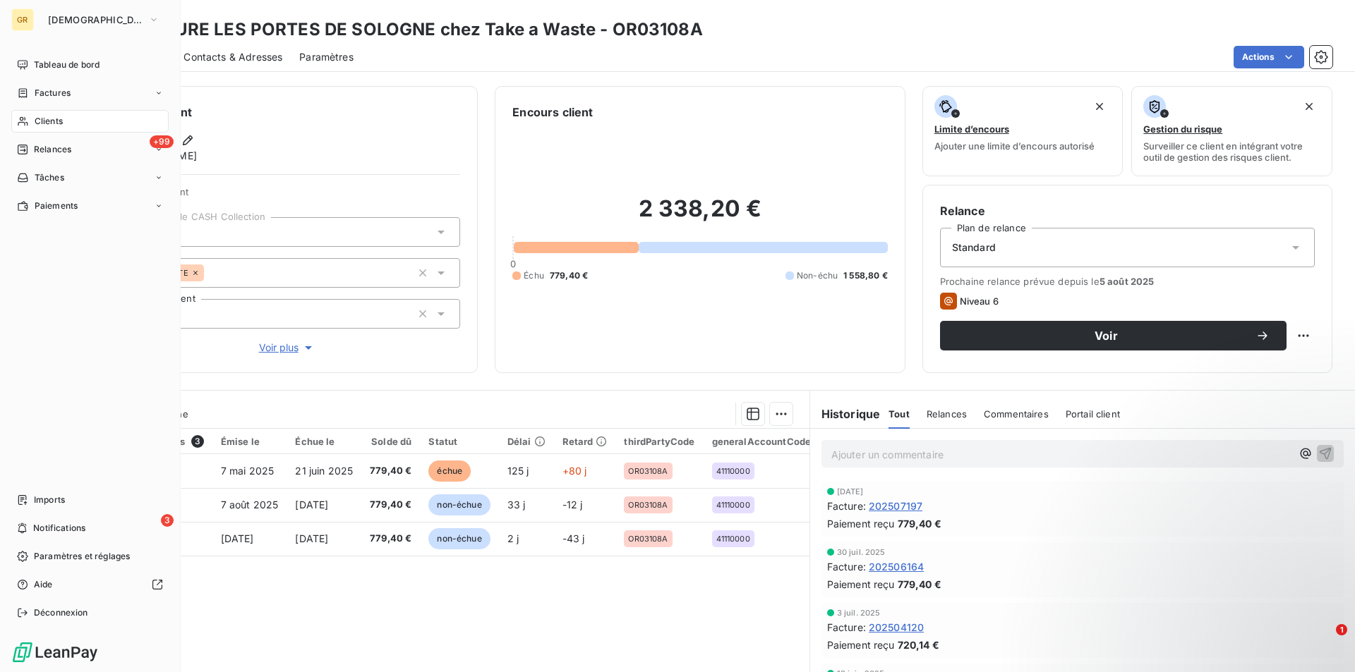
click at [45, 126] on span "Clients" at bounding box center [49, 121] width 28 height 13
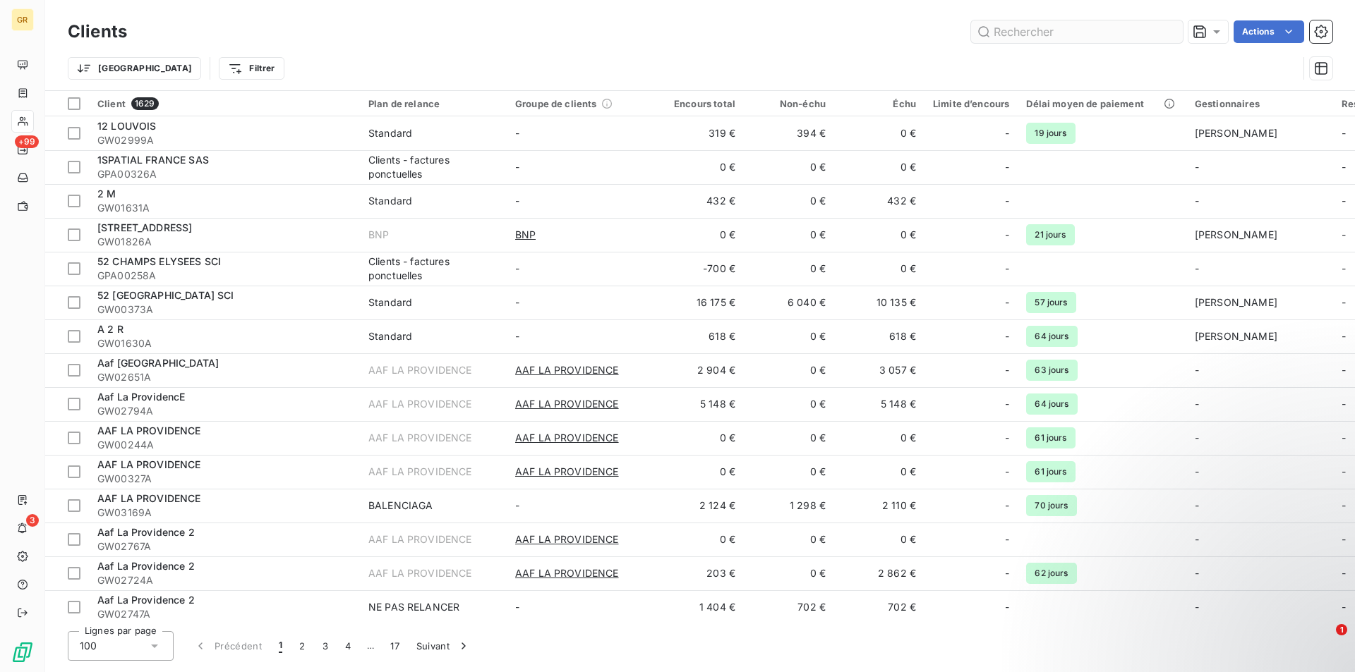
click at [1019, 31] on input "text" at bounding box center [1077, 31] width 212 height 23
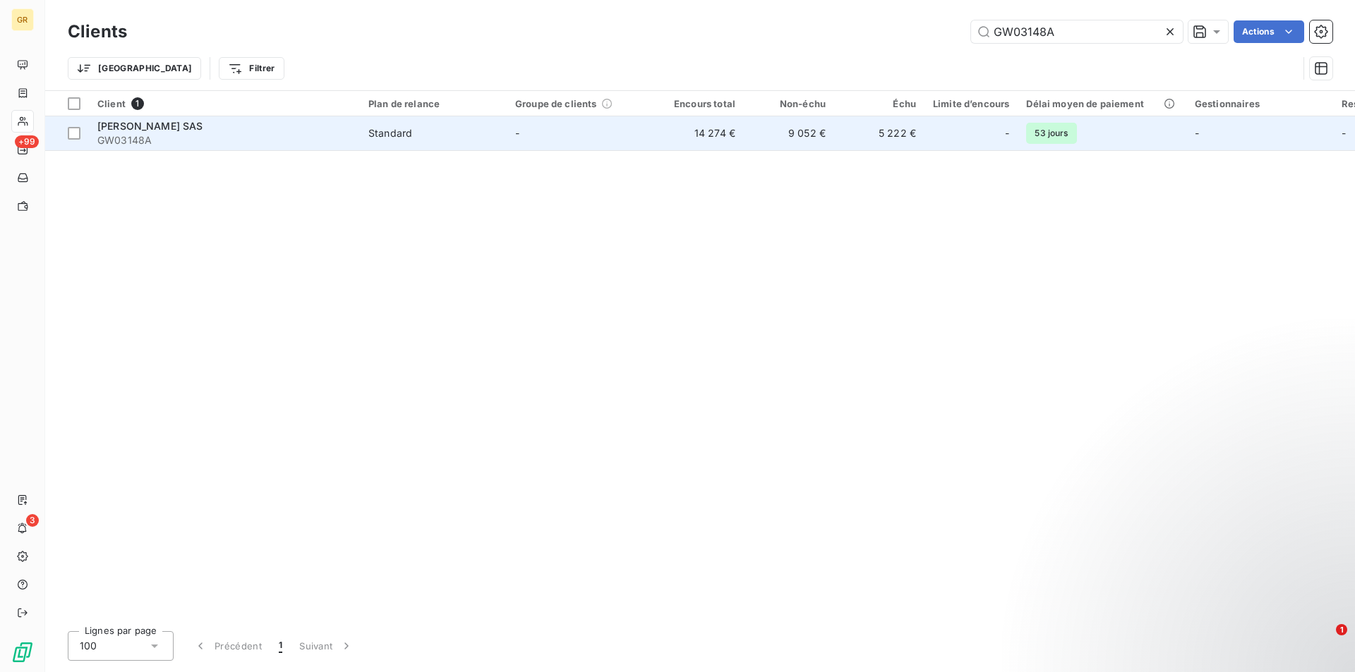
type input "GW03148A"
click at [270, 142] on span "GW03148A" at bounding box center [224, 140] width 254 height 14
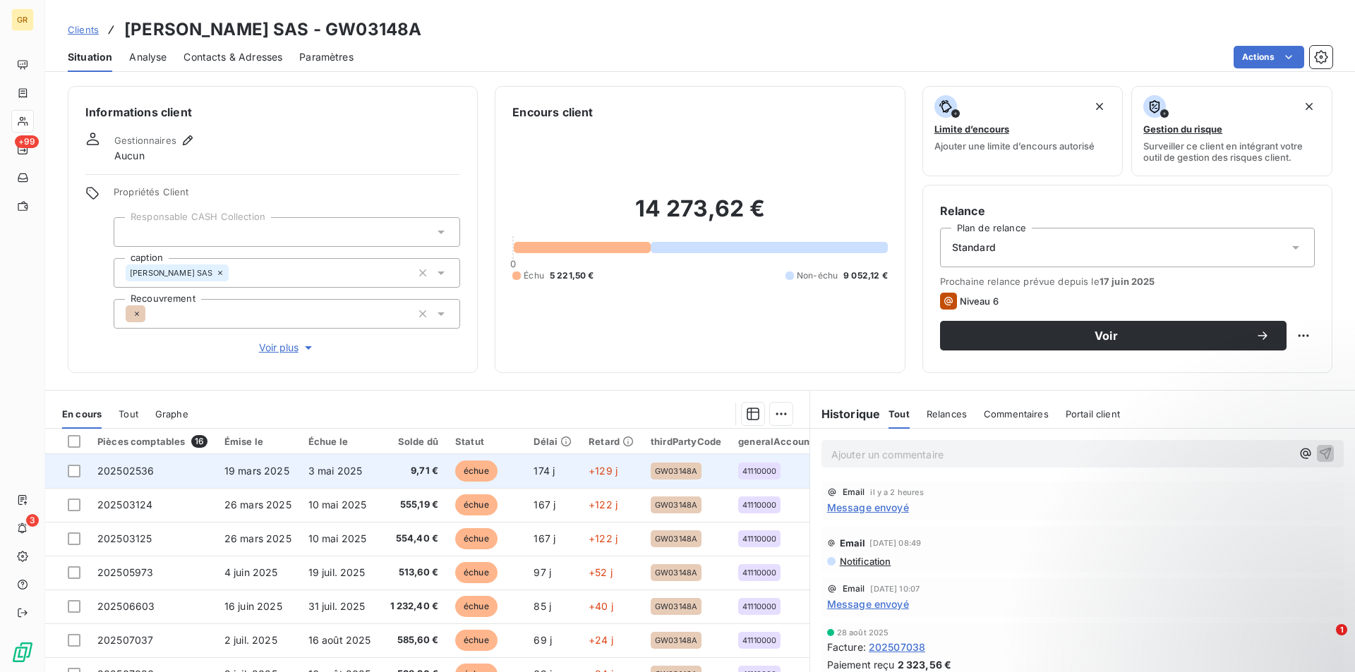
click at [66, 474] on td at bounding box center [67, 471] width 44 height 34
click at [77, 470] on div at bounding box center [74, 471] width 13 height 13
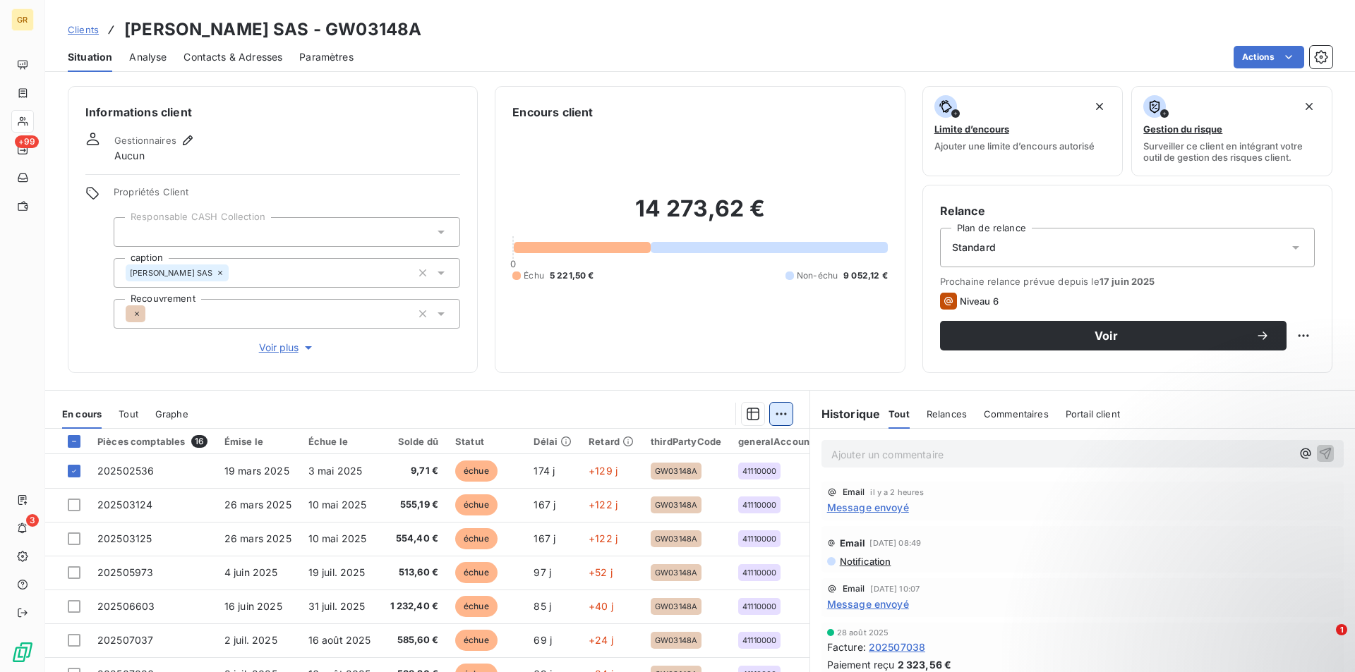
click at [776, 414] on html "GR +99 3 Clients [PERSON_NAME] SAS - GW03148A Situation Analyse Contacts & Adre…" at bounding box center [677, 336] width 1355 height 672
click at [556, 442] on div "Mettre en litige (1 facture)" at bounding box center [654, 445] width 249 height 23
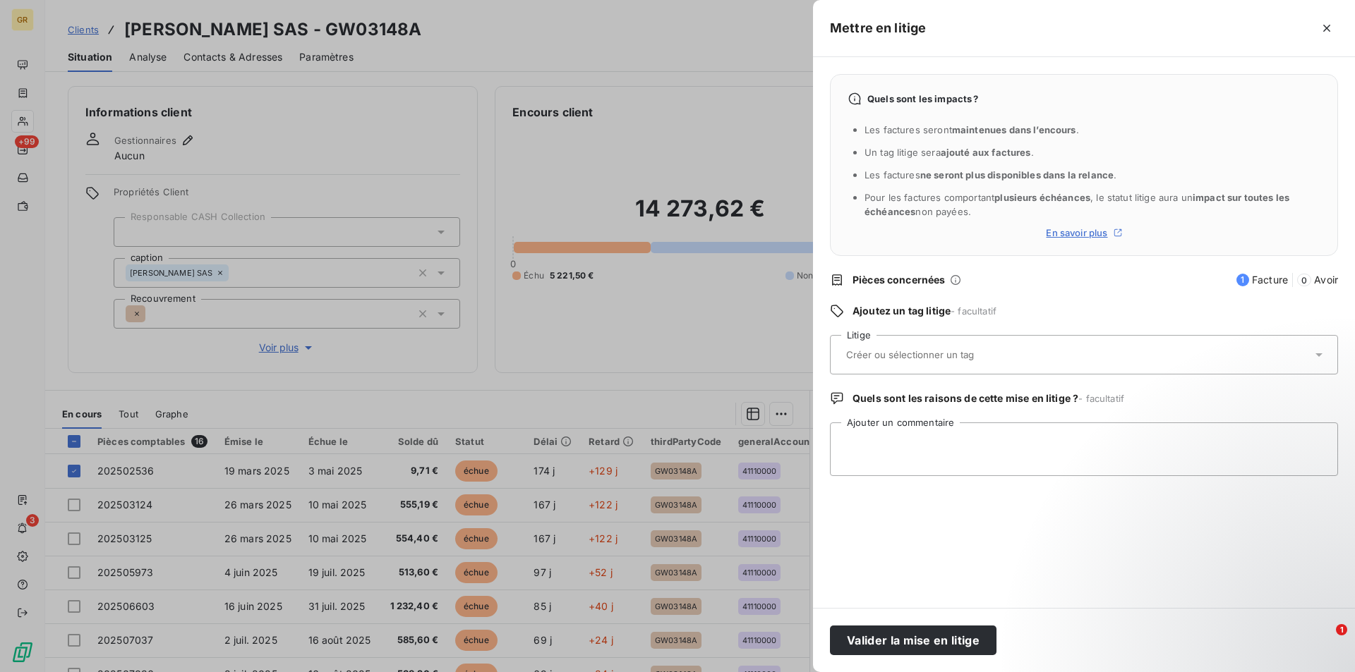
click at [1326, 29] on icon "button" at bounding box center [1326, 28] width 7 height 7
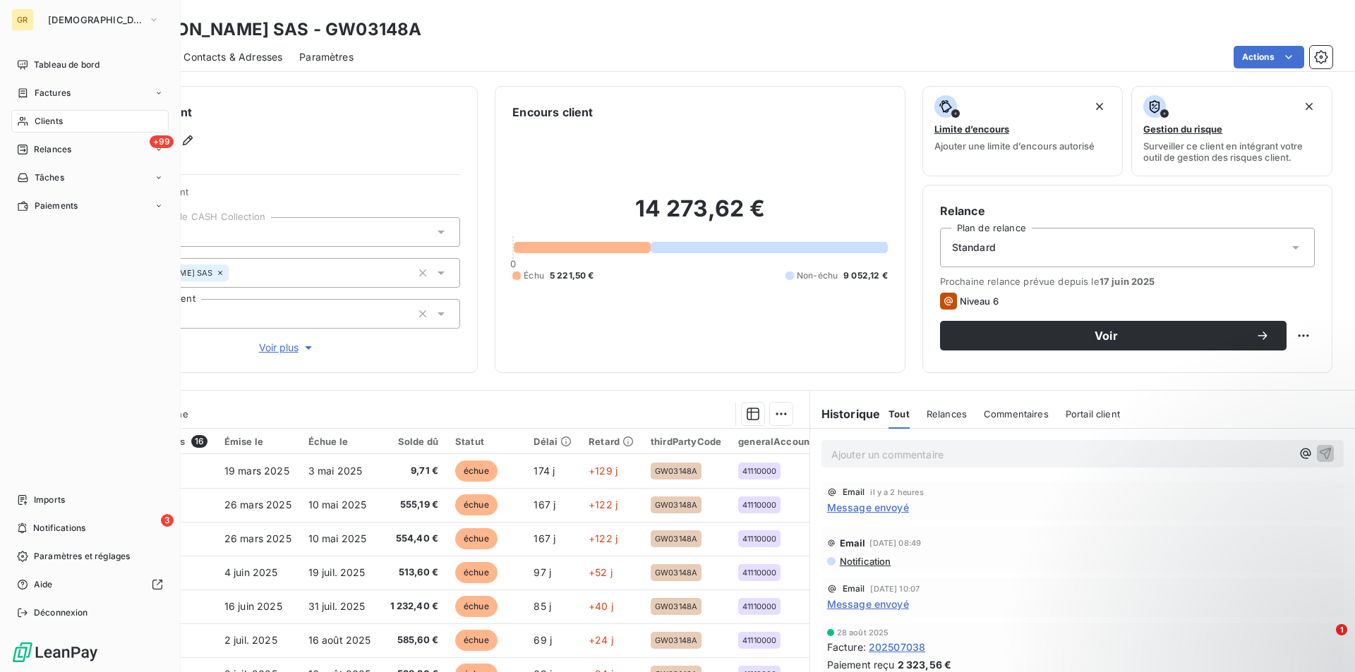
drag, startPoint x: 57, startPoint y: 122, endPoint x: 100, endPoint y: 126, distance: 43.3
click at [57, 124] on span "Clients" at bounding box center [49, 121] width 28 height 13
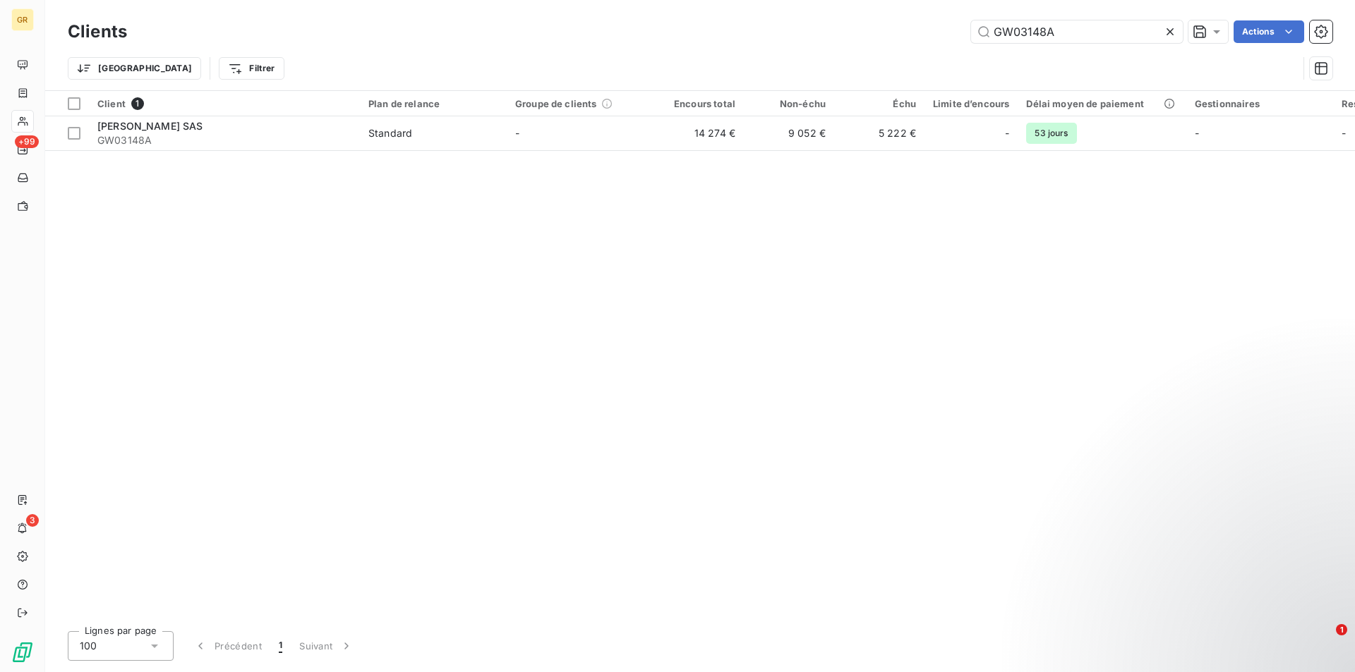
drag, startPoint x: 1080, startPoint y: 37, endPoint x: 927, endPoint y: 20, distance: 154.0
click at [927, 20] on div "GW03148A Actions" at bounding box center [738, 31] width 1188 height 23
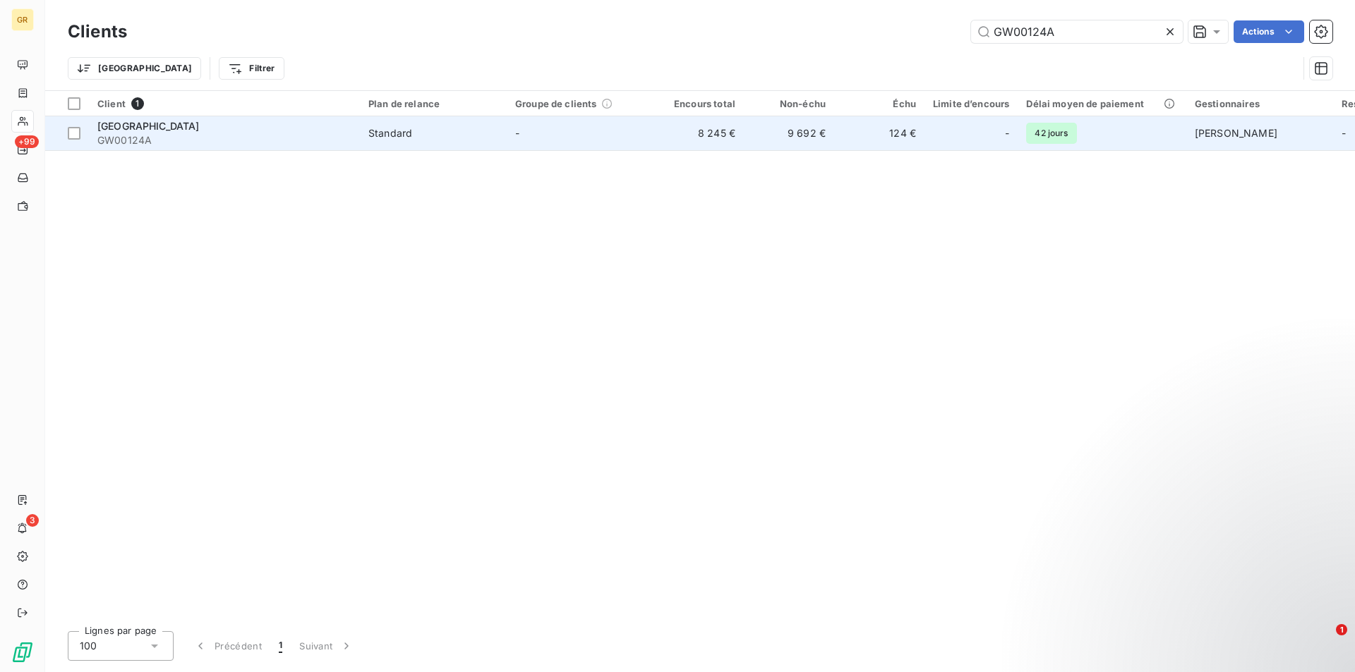
type input "GW00124A"
click at [231, 132] on div "[GEOGRAPHIC_DATA]" at bounding box center [224, 126] width 254 height 14
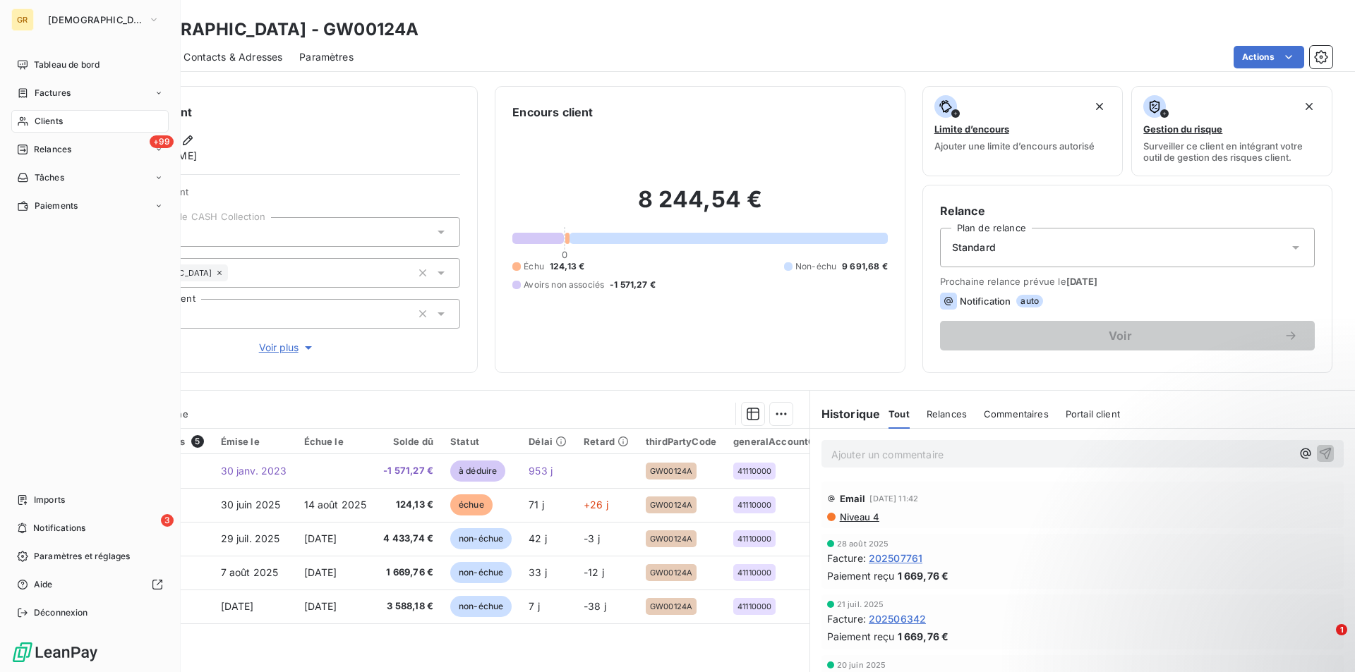
click at [54, 123] on span "Clients" at bounding box center [49, 121] width 28 height 13
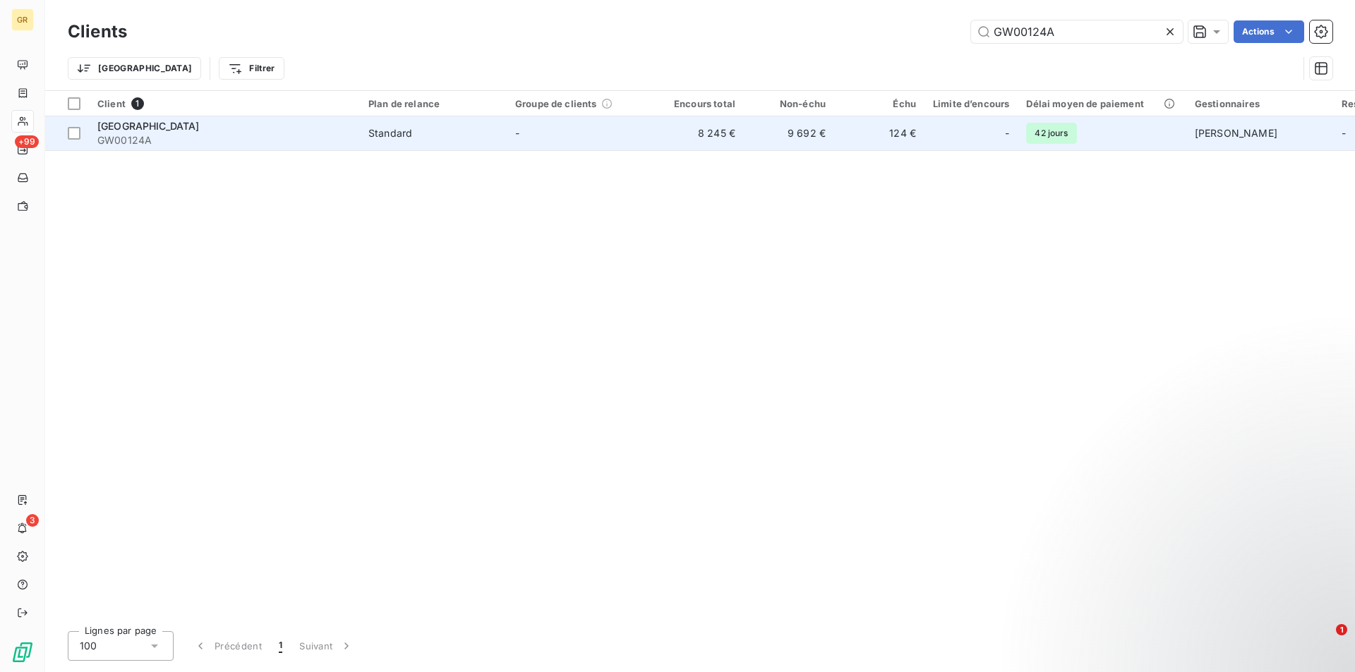
click at [200, 121] on span "[GEOGRAPHIC_DATA]" at bounding box center [148, 126] width 102 height 12
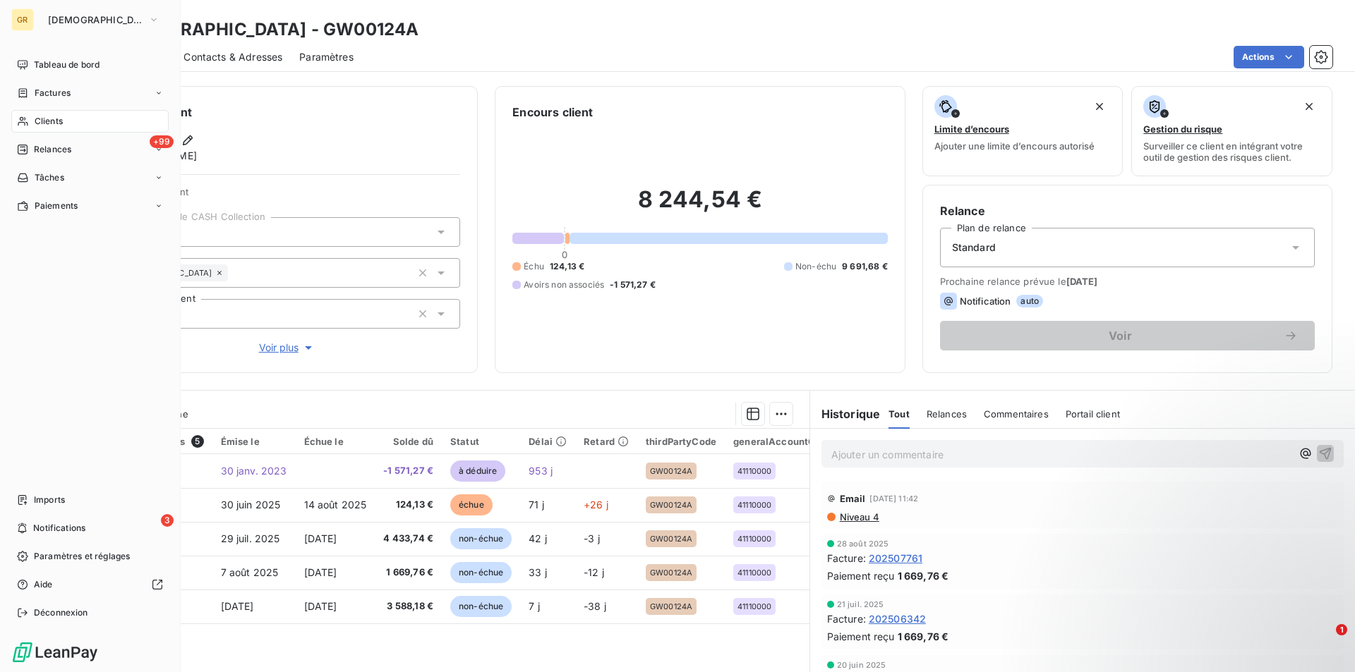
click at [57, 122] on span "Clients" at bounding box center [49, 121] width 28 height 13
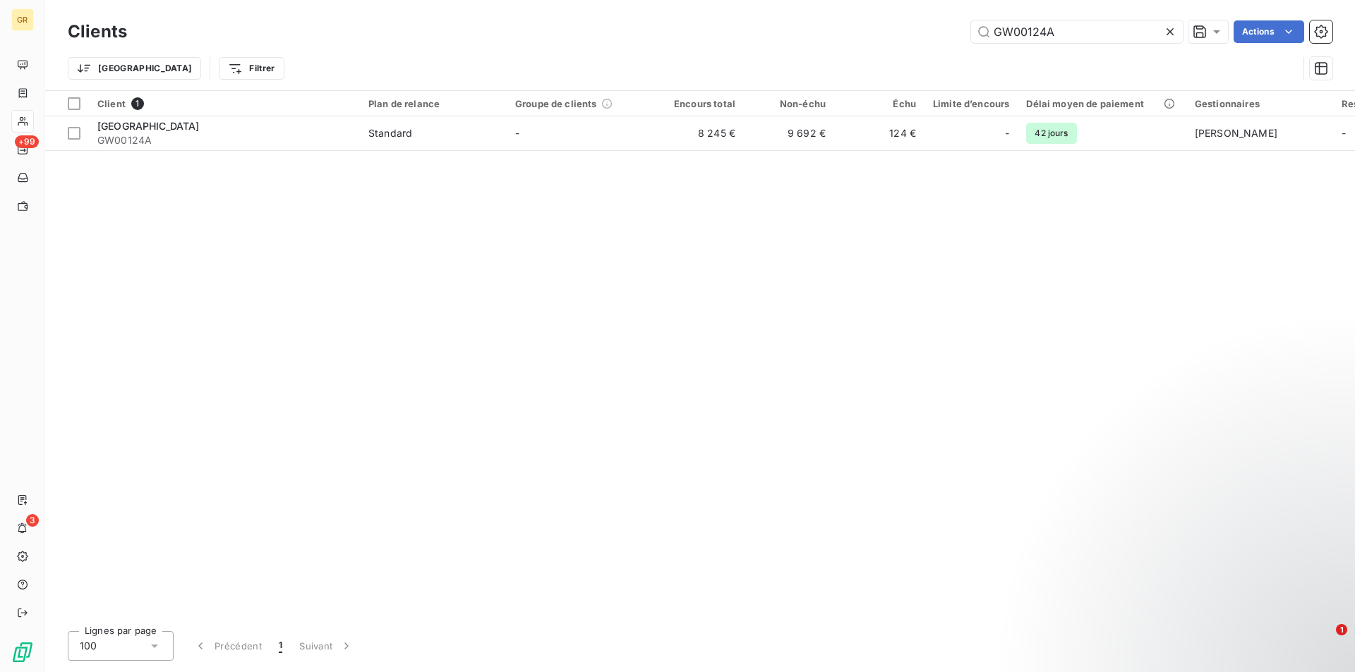
drag, startPoint x: 1092, startPoint y: 33, endPoint x: 843, endPoint y: 34, distance: 249.8
click at [840, 34] on div "GW00124A Actions" at bounding box center [738, 31] width 1188 height 23
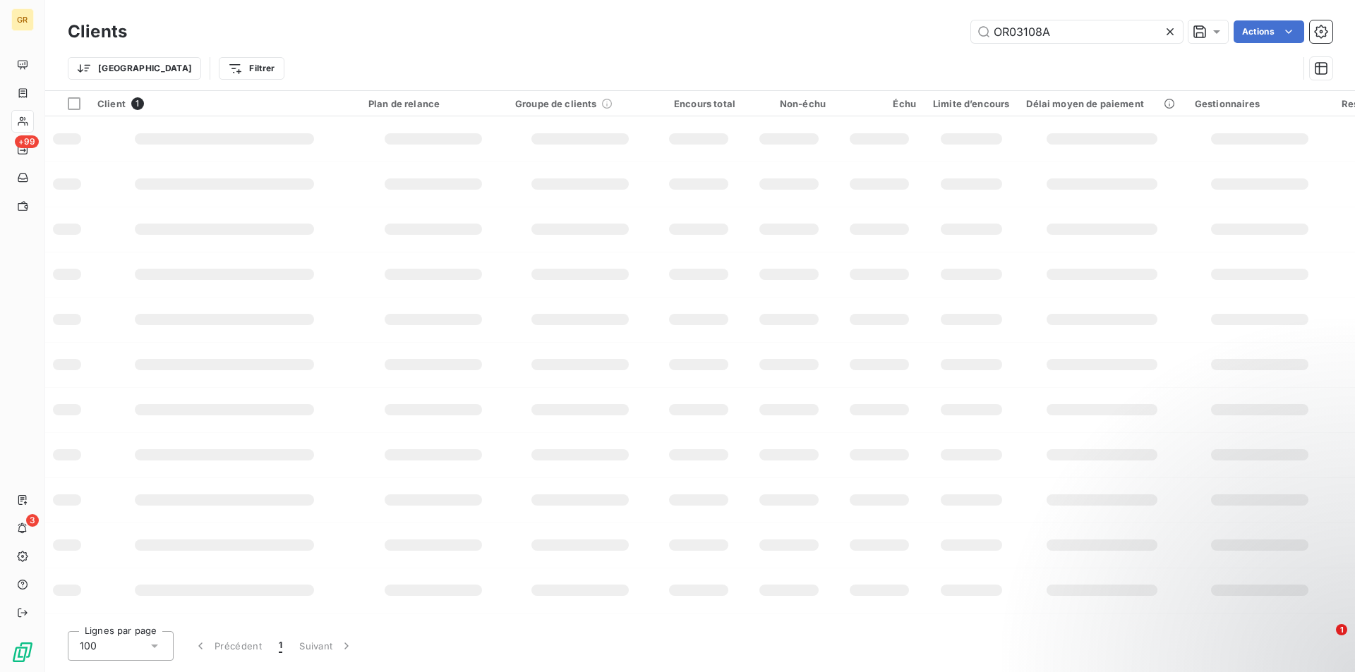
type input "OR03108A"
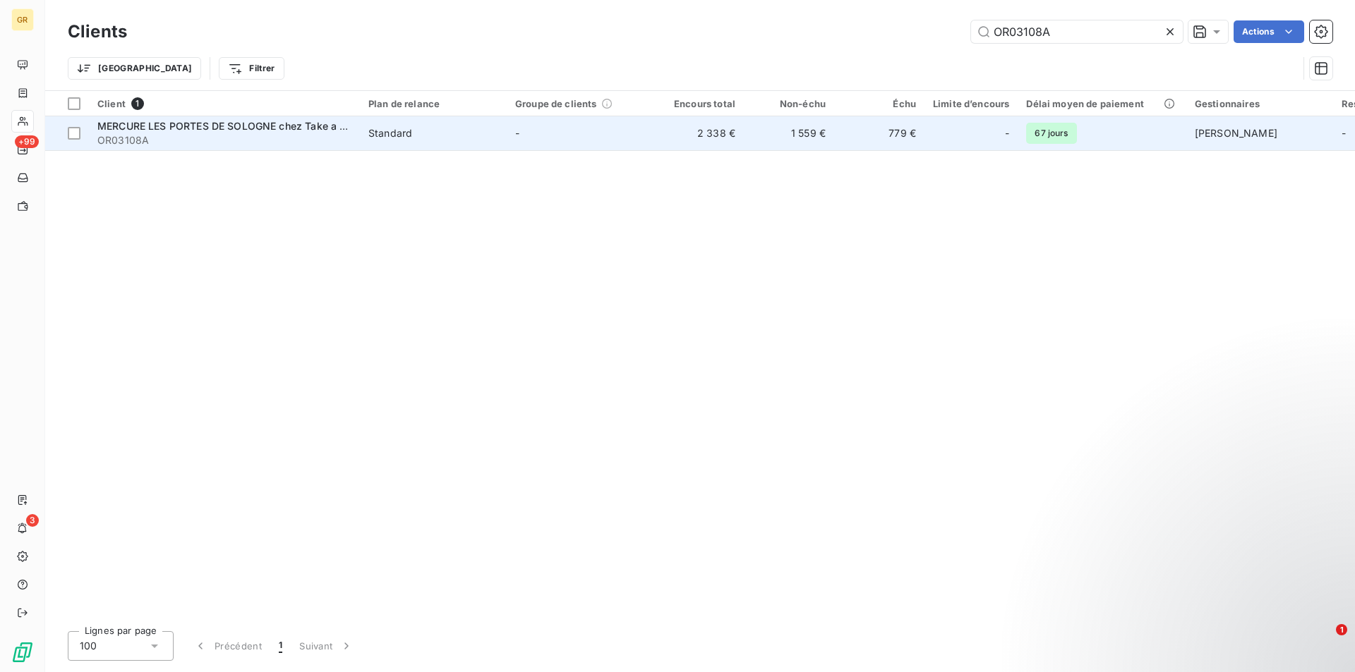
click at [302, 133] on span "OR03108A" at bounding box center [224, 140] width 254 height 14
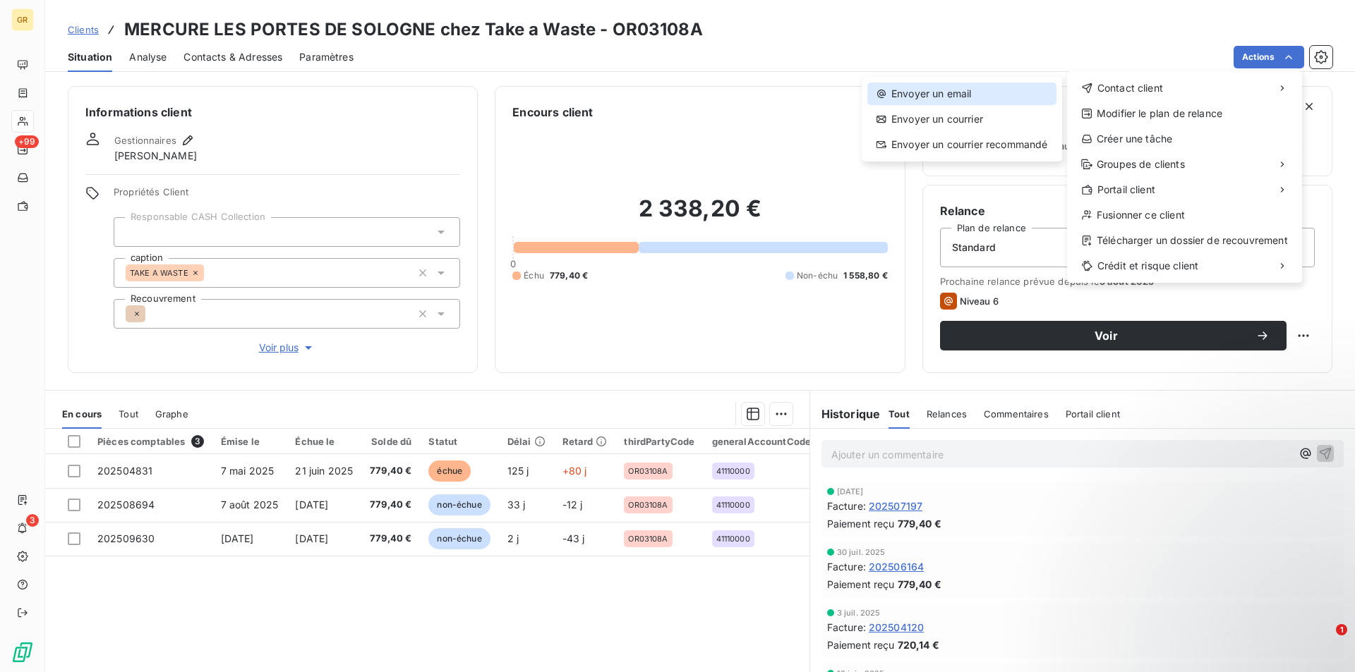
click at [956, 93] on div "Envoyer un email" at bounding box center [961, 94] width 189 height 23
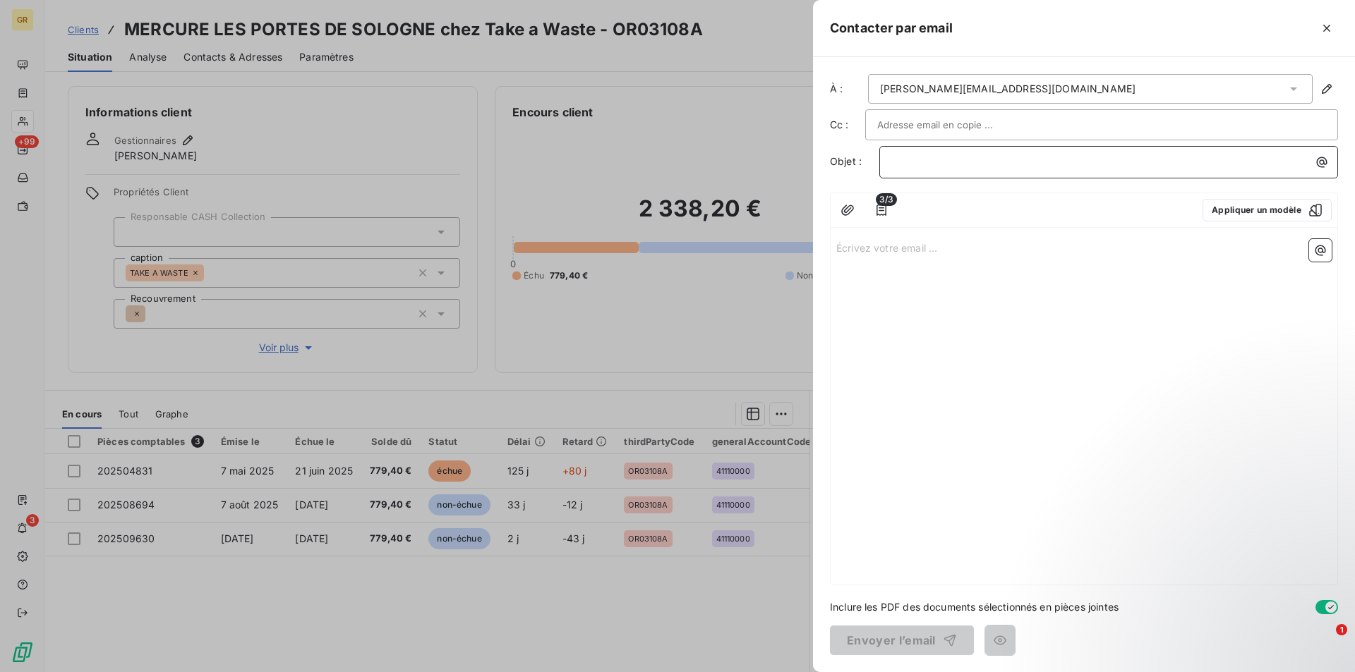
click at [991, 167] on p "﻿" at bounding box center [1112, 162] width 442 height 16
click at [1321, 168] on icon "button" at bounding box center [1322, 162] width 14 height 14
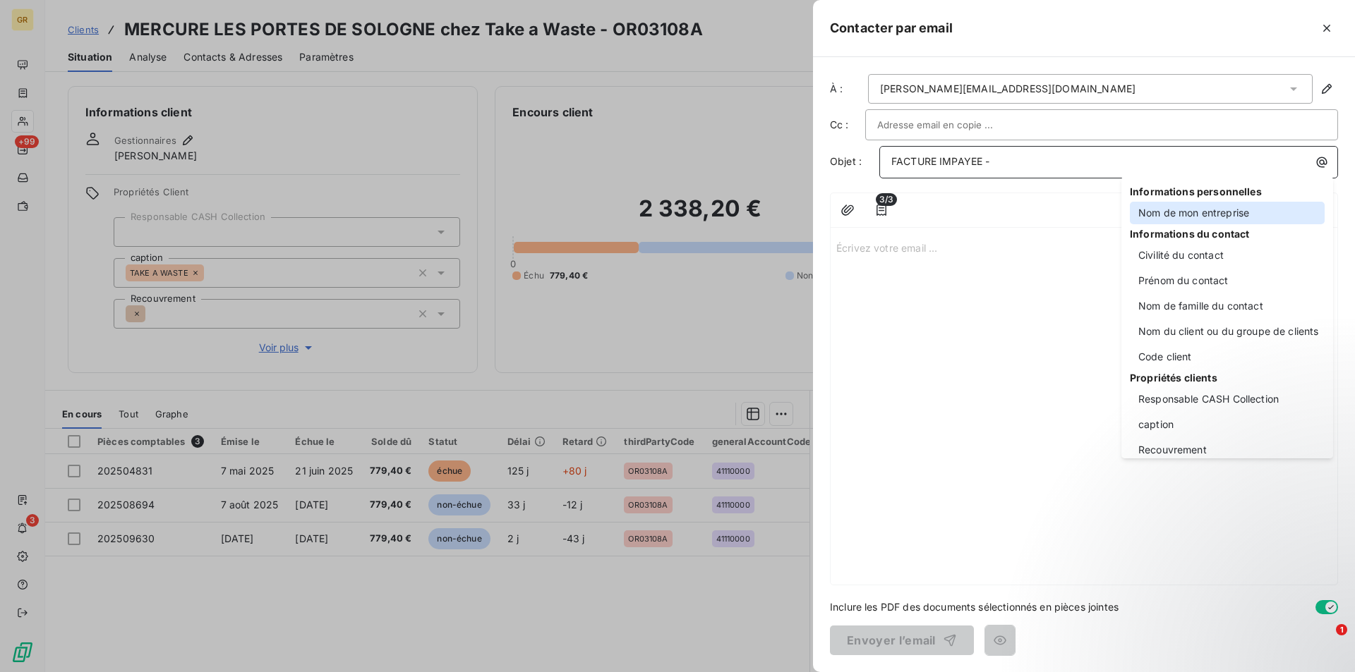
click at [1176, 220] on div "Nom de mon entreprise" at bounding box center [1227, 213] width 195 height 23
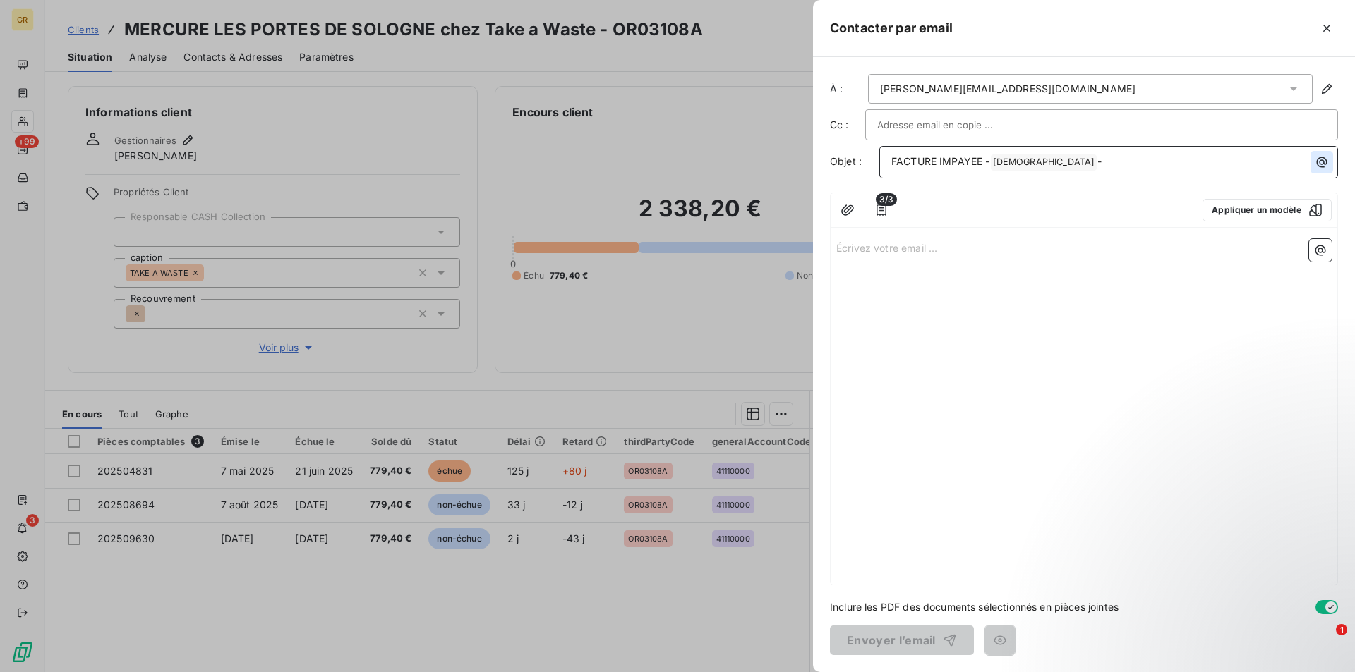
click at [1327, 164] on icon "button" at bounding box center [1322, 162] width 11 height 11
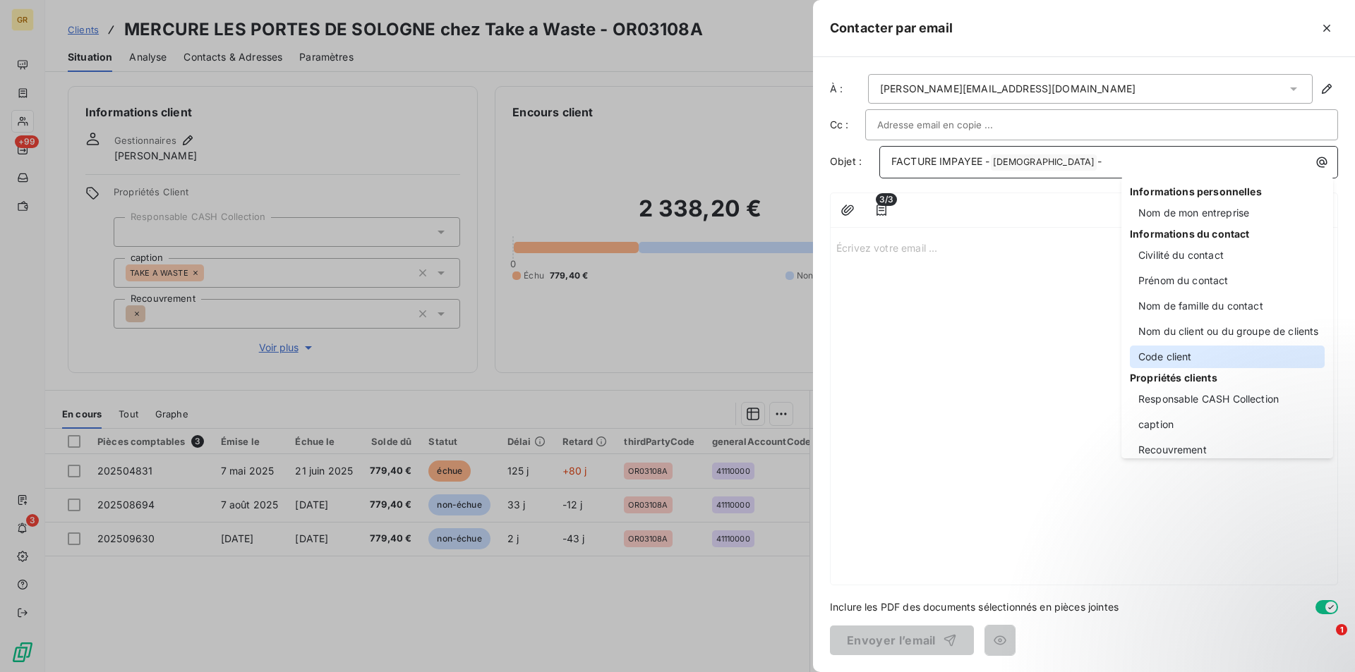
click at [1164, 354] on div "Code client" at bounding box center [1227, 357] width 195 height 23
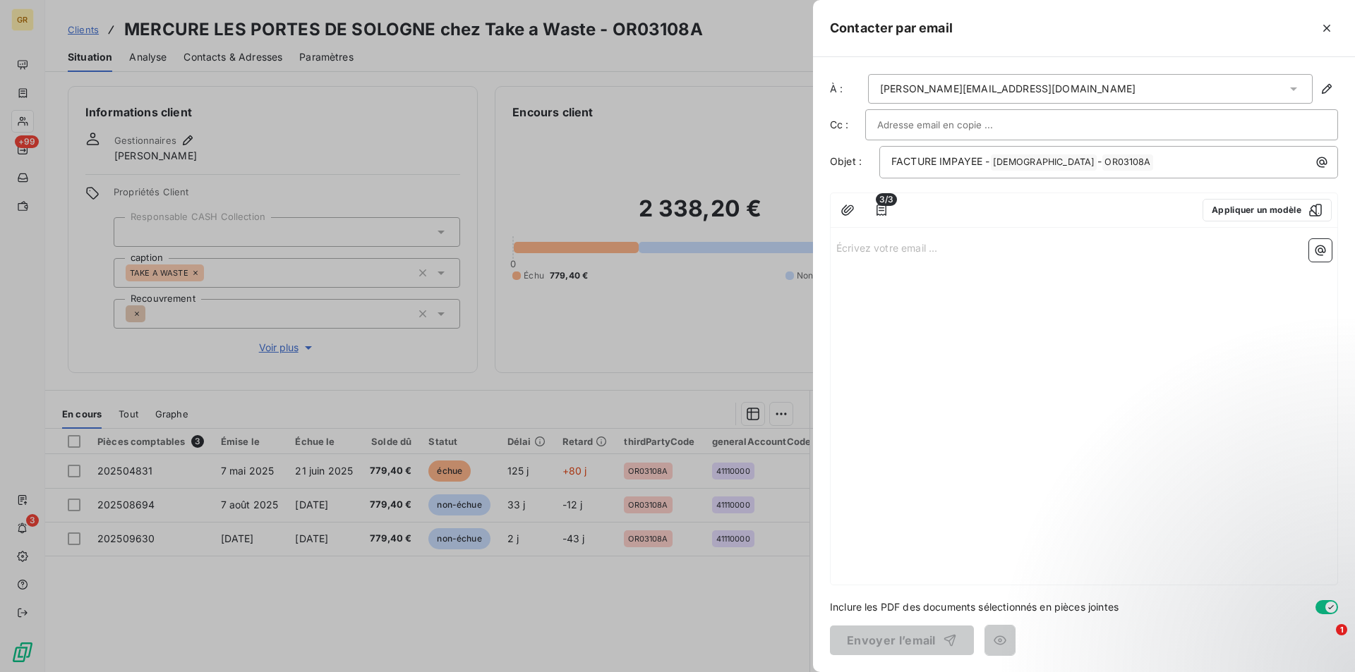
click at [903, 253] on p "Écrivez votre email ... ﻿" at bounding box center [1083, 247] width 495 height 16
drag, startPoint x: 891, startPoint y: 257, endPoint x: 891, endPoint y: 265, distance: 7.8
click at [891, 257] on p "﻿" at bounding box center [1083, 263] width 495 height 16
click at [857, 272] on p "﻿" at bounding box center [1083, 280] width 495 height 16
click at [865, 293] on div "Bonjour, ﻿ ﻿" at bounding box center [1084, 409] width 507 height 351
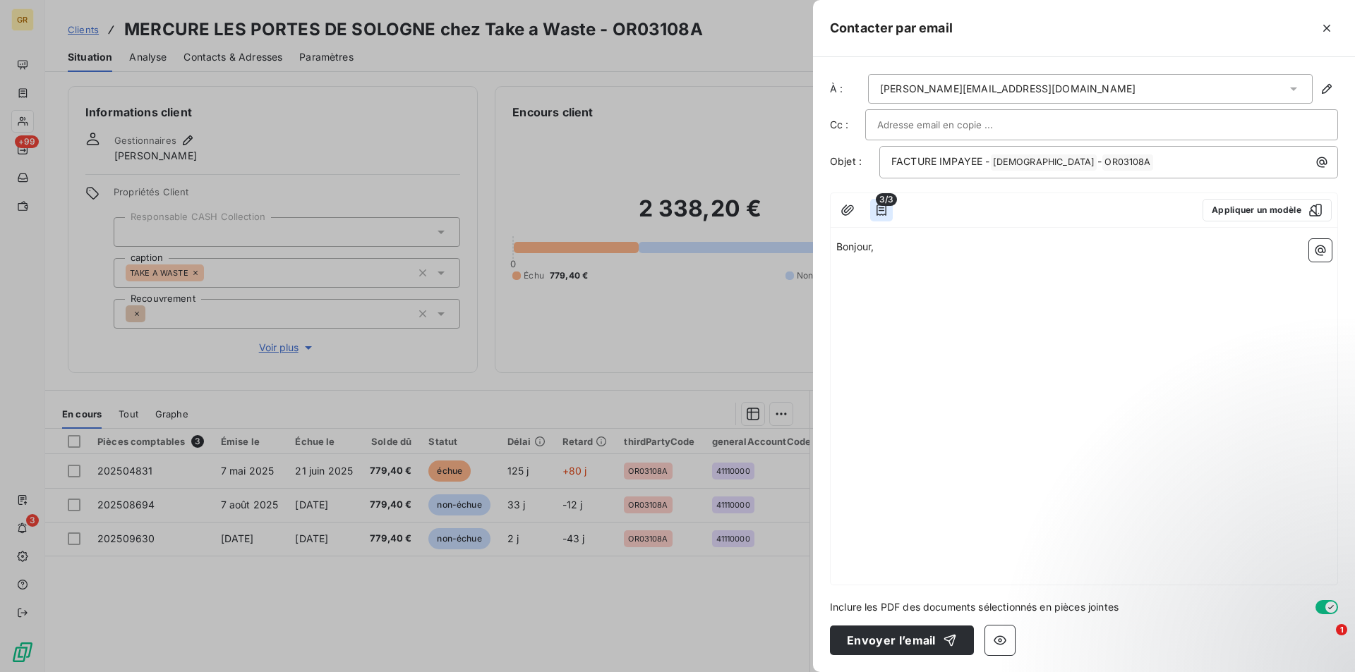
click at [879, 207] on icon "button" at bounding box center [881, 210] width 14 height 14
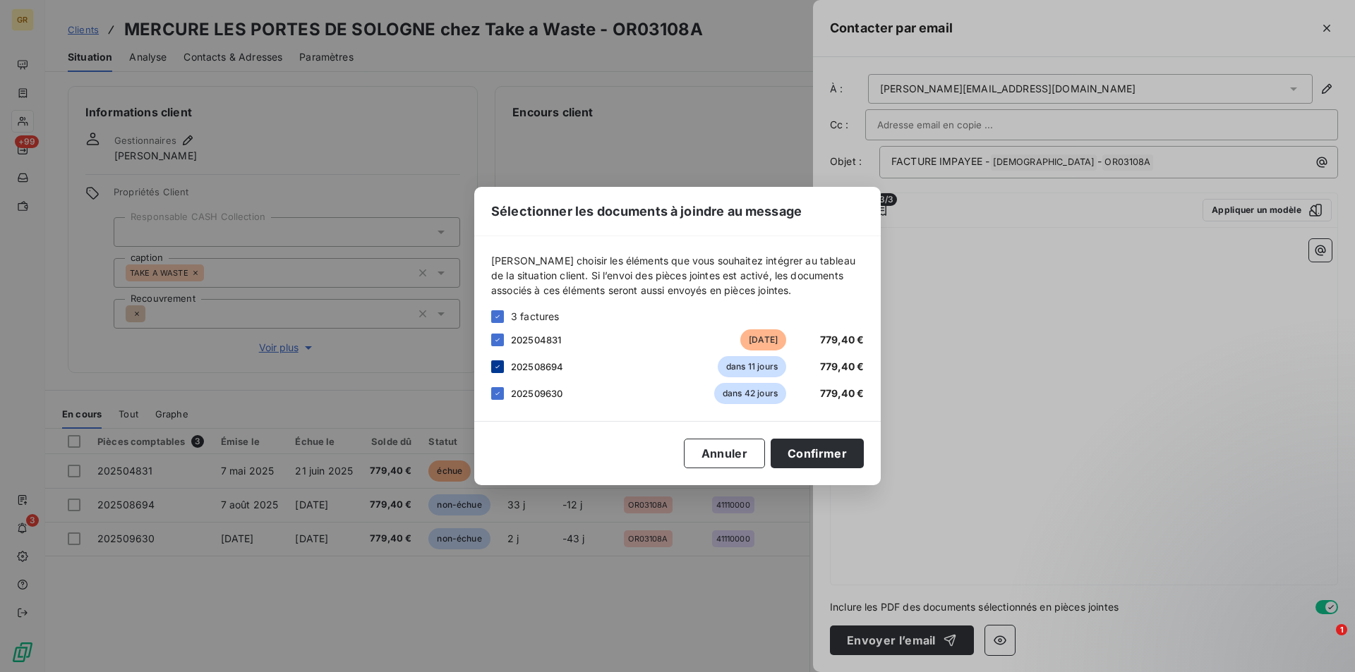
click at [497, 368] on icon at bounding box center [497, 367] width 4 height 3
click at [822, 461] on button "Confirmer" at bounding box center [817, 454] width 93 height 30
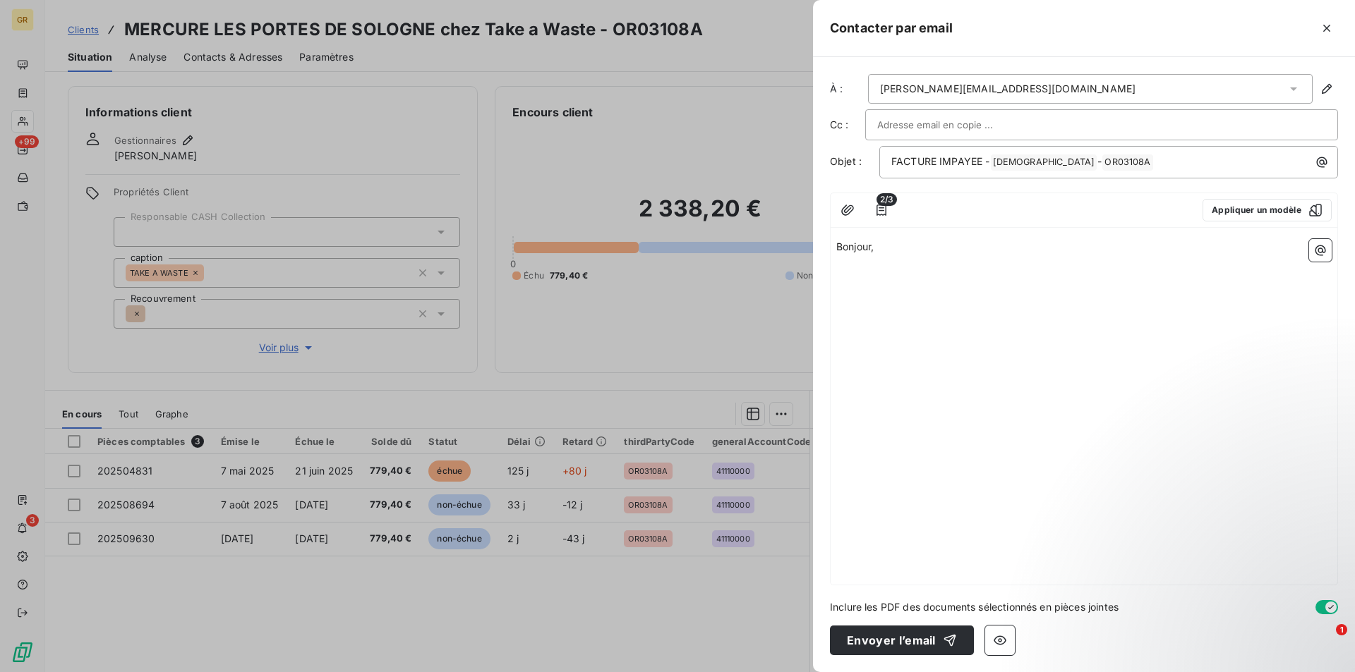
click at [888, 298] on div "Bonjour, ﻿ ﻿" at bounding box center [1084, 409] width 507 height 351
click at [861, 277] on p "﻿" at bounding box center [1083, 280] width 495 height 16
click at [1129, 163] on p "FACTURE IMPAYEE - GREENWISHES ﻿ - OR03108A ﻿ ﻿" at bounding box center [1112, 162] width 442 height 17
drag, startPoint x: 1112, startPoint y: 163, endPoint x: 1089, endPoint y: 164, distance: 23.3
click at [1089, 164] on p "FACTURE IMPAYEE - GREENWISHES ﻿ - OR03108A ﻿ ﻿" at bounding box center [1112, 162] width 442 height 17
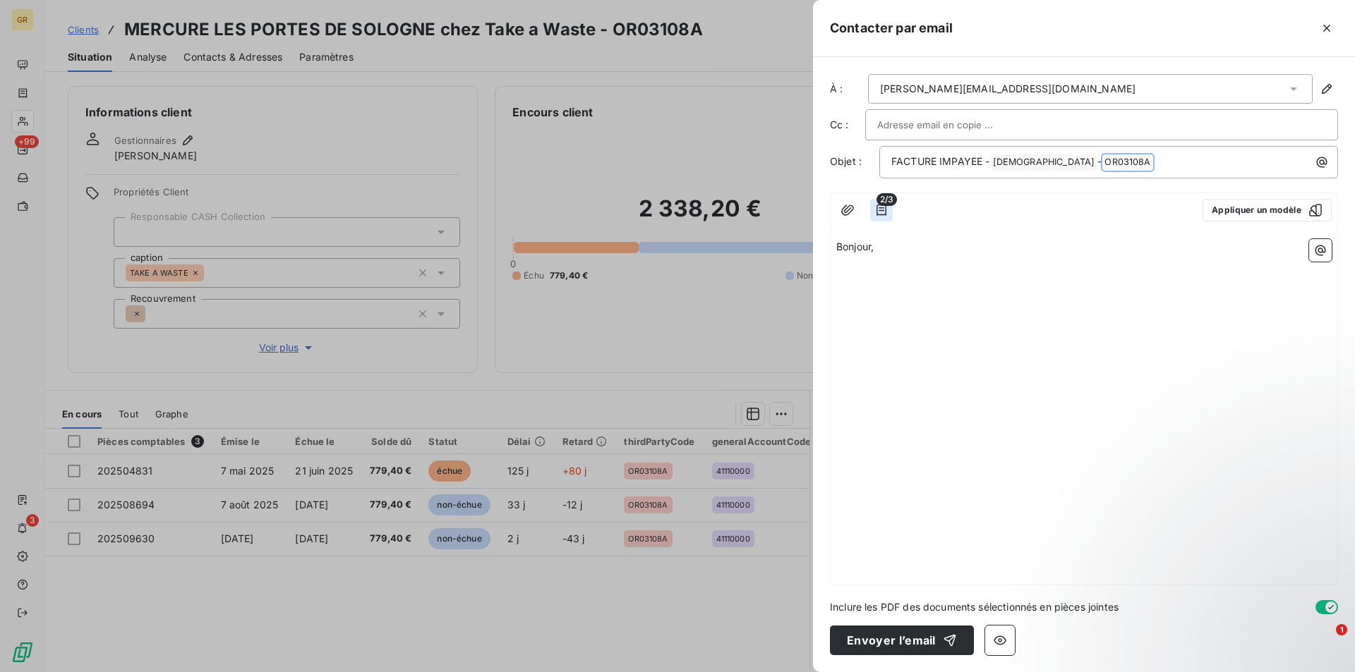
click at [879, 212] on icon "button" at bounding box center [881, 210] width 14 height 14
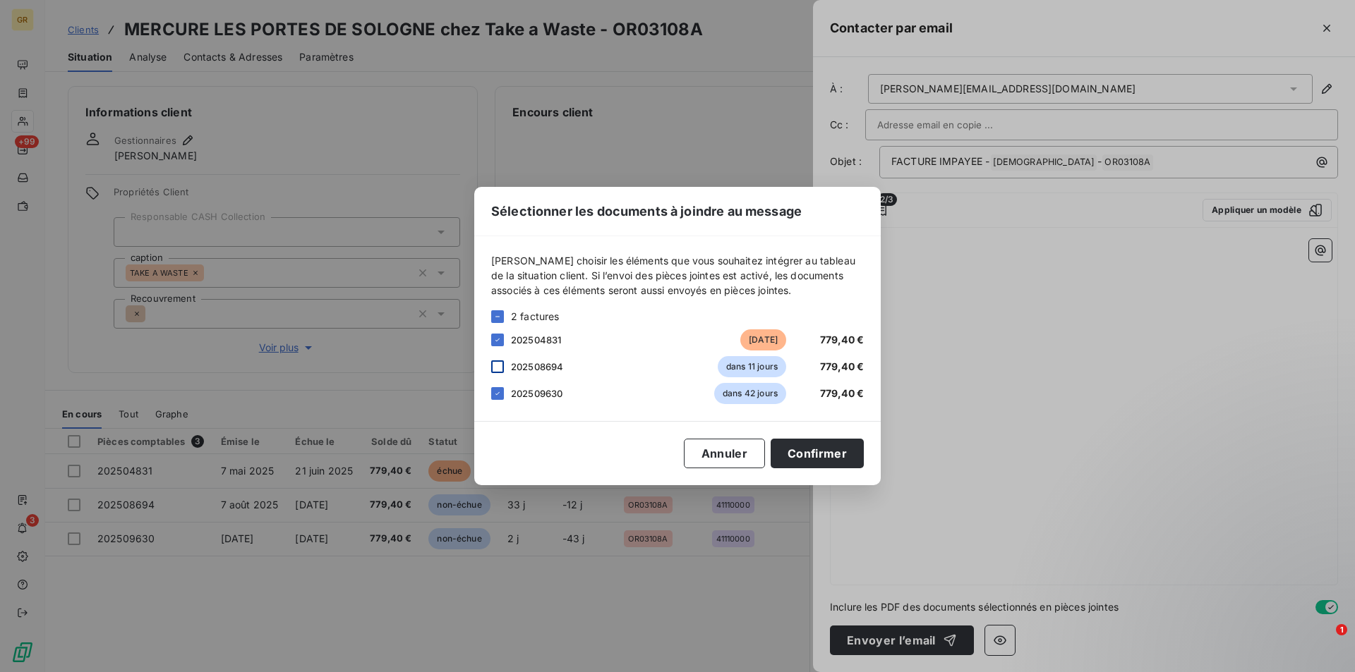
click at [497, 373] on div at bounding box center [497, 367] width 13 height 13
click at [845, 463] on button "Confirmer" at bounding box center [817, 454] width 93 height 30
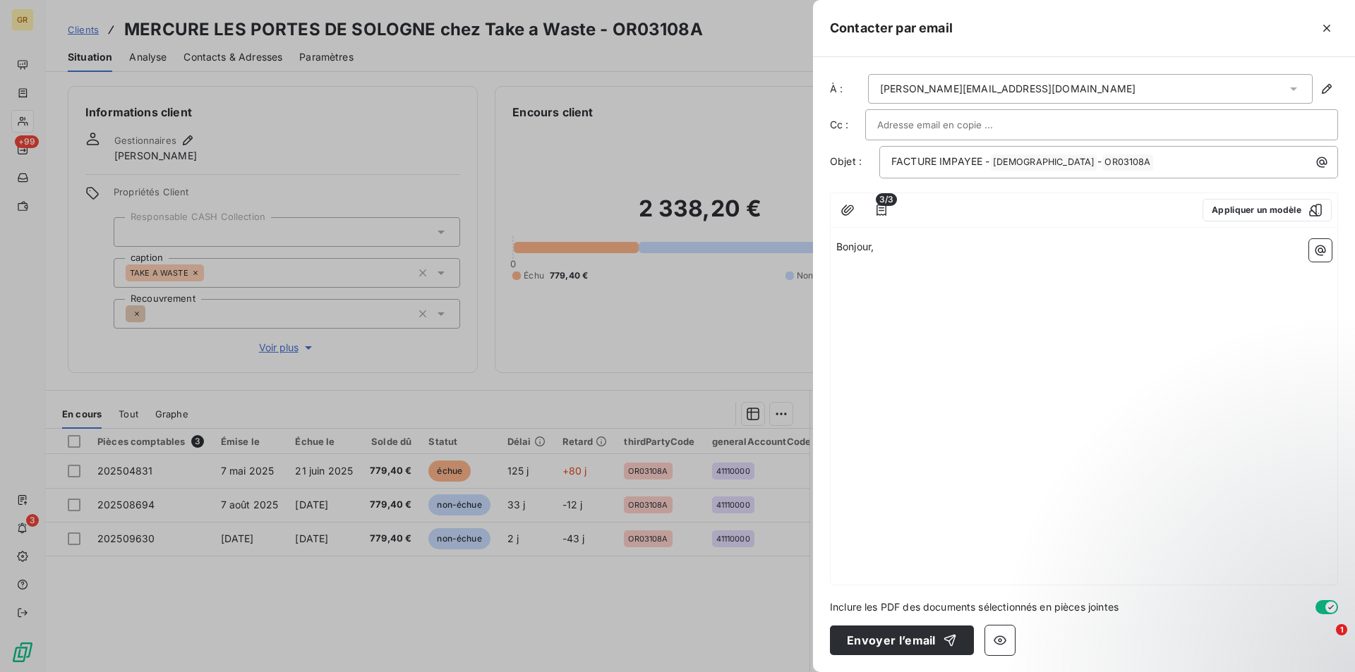
click at [884, 286] on p "﻿" at bounding box center [1083, 280] width 495 height 16
click at [869, 294] on div "Bonjour, ﻿ ﻿" at bounding box center [1084, 409] width 507 height 351
click at [850, 280] on p "﻿" at bounding box center [1083, 280] width 495 height 16
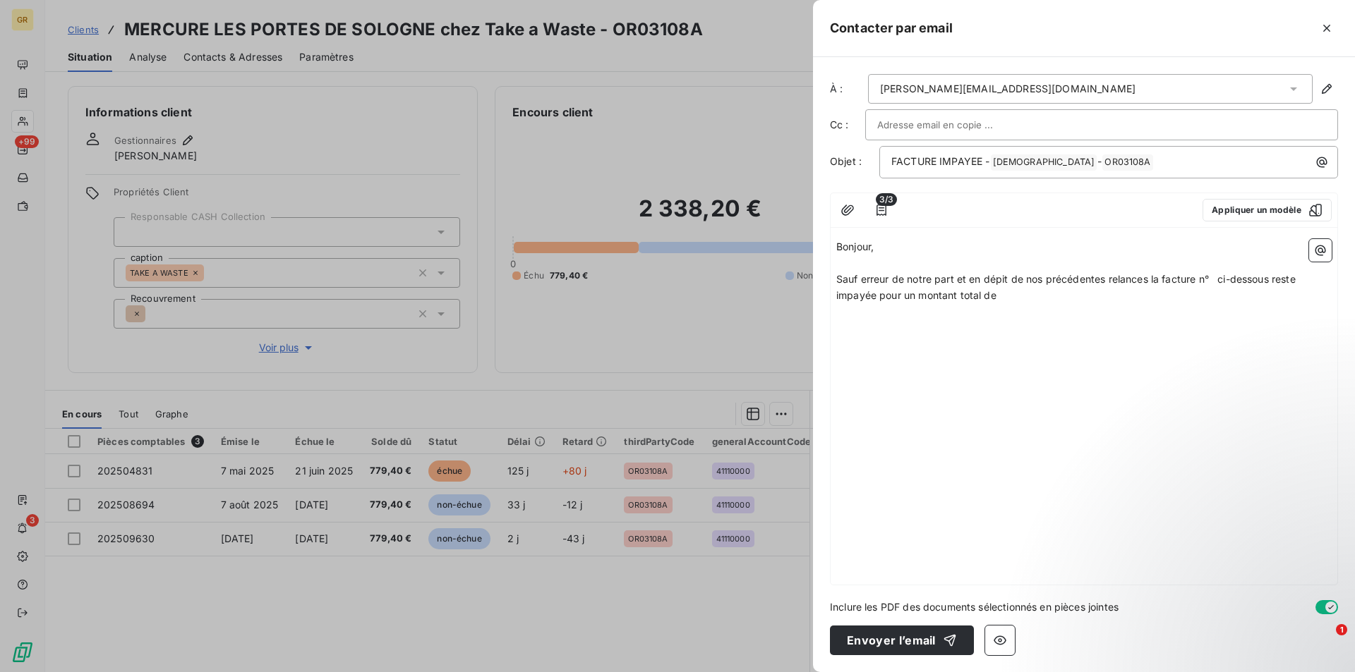
click at [1210, 275] on span "Sauf erreur de notre part et en dépit de nos précédentes relances la facture n°…" at bounding box center [1067, 287] width 462 height 28
click at [1035, 300] on p "Sauf erreur de notre part et en dépit de nos précédentes relances la facture n°…" at bounding box center [1083, 288] width 495 height 32
click at [1166, 316] on p "﻿" at bounding box center [1083, 312] width 495 height 16
click at [1106, 305] on p "﻿" at bounding box center [1083, 312] width 495 height 16
click at [1096, 300] on p "Sauf erreur de notre part et en dépit de nos précédentes relances la facture n°…" at bounding box center [1083, 288] width 495 height 32
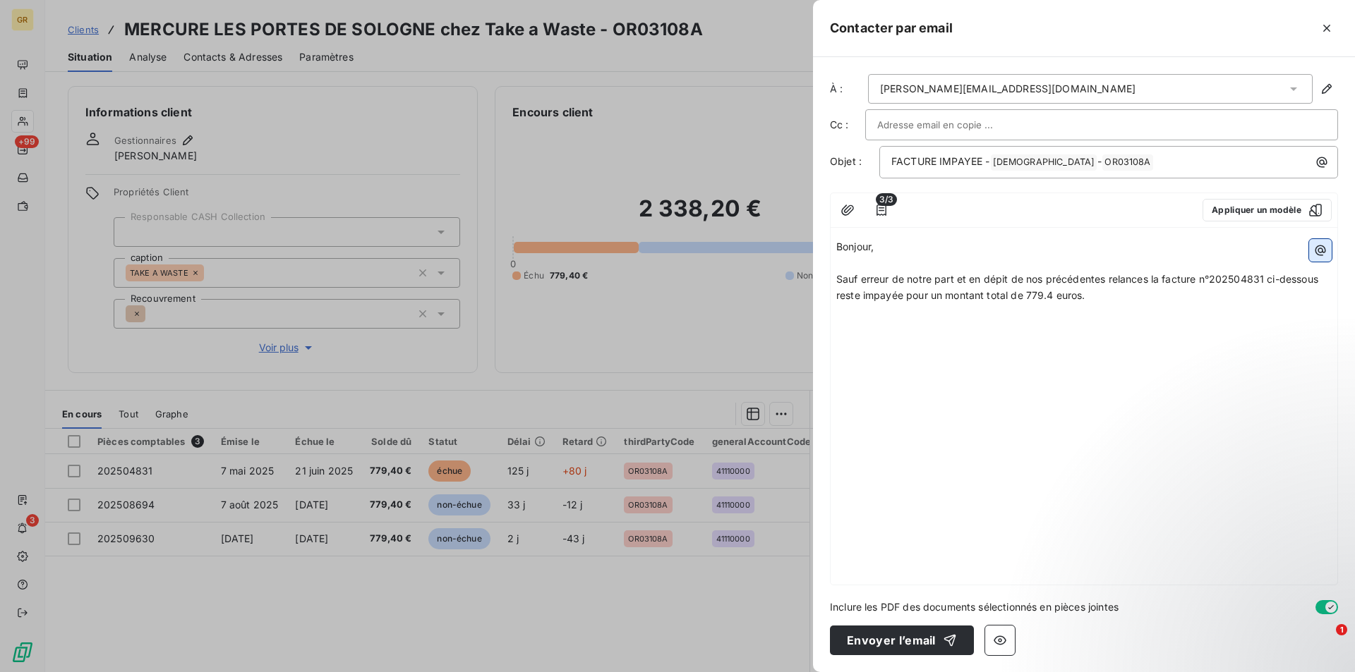
click at [1314, 255] on icon "button" at bounding box center [1320, 250] width 14 height 14
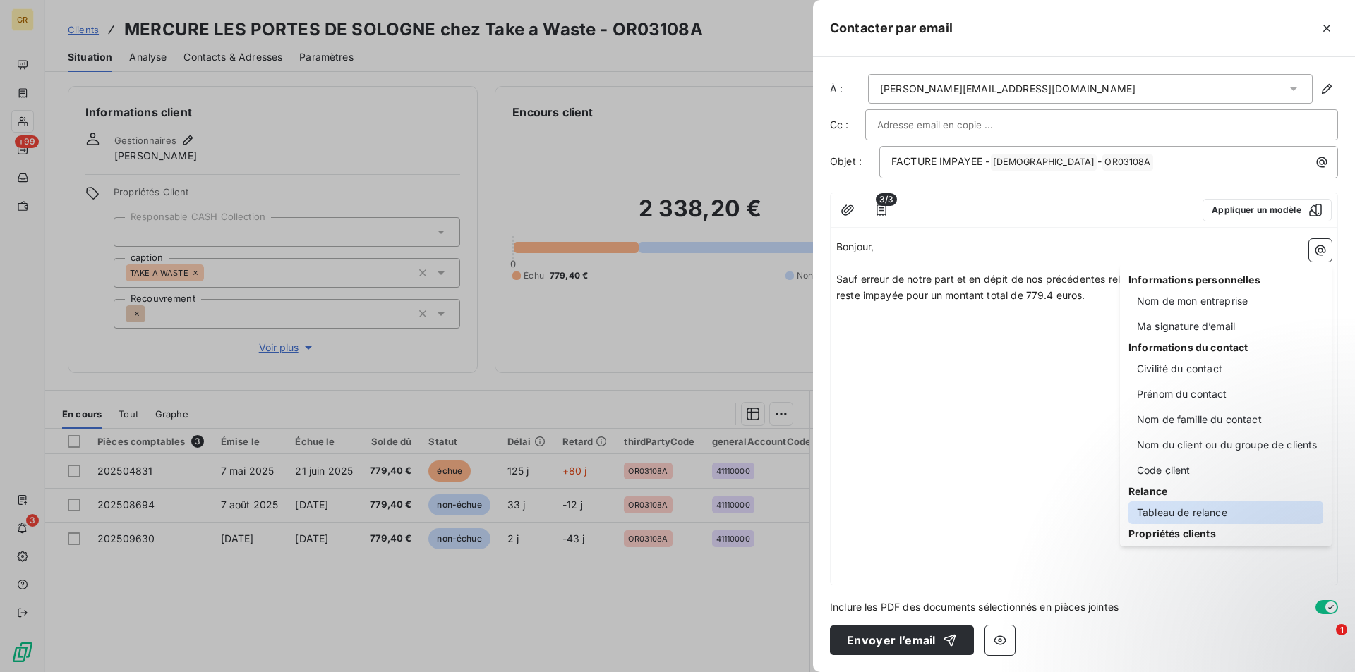
click at [1177, 509] on div "Tableau de relance" at bounding box center [1225, 513] width 195 height 23
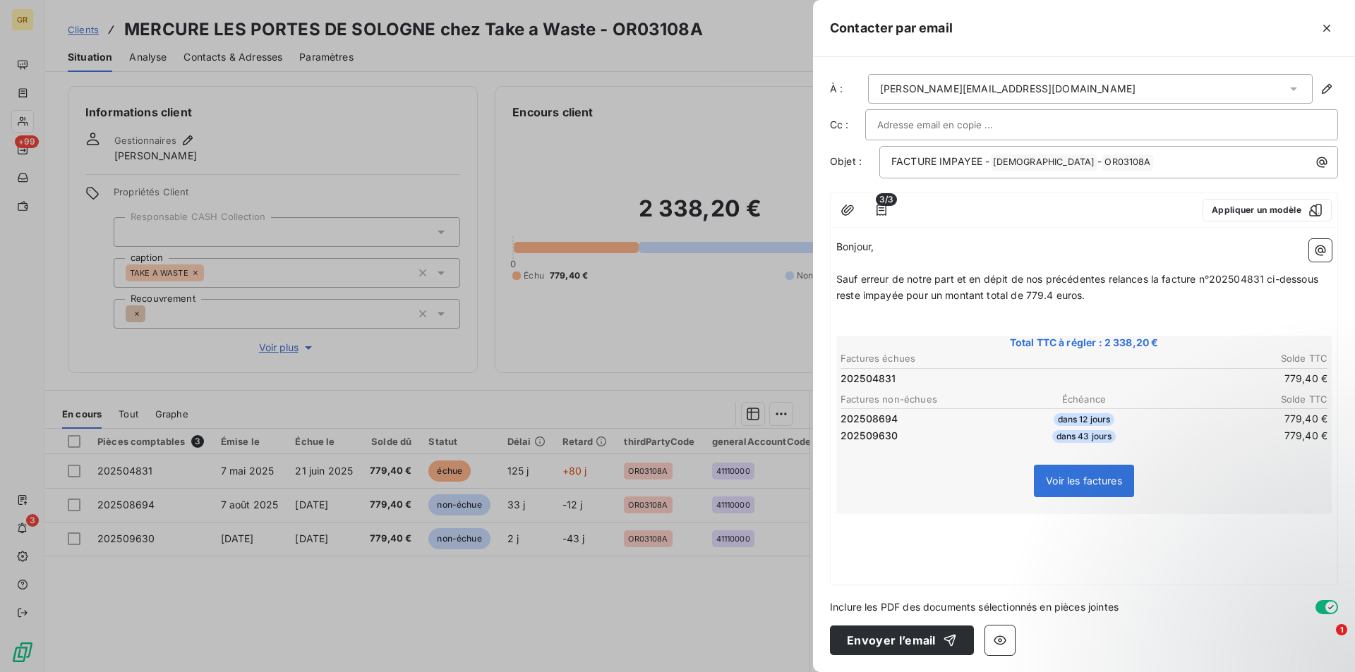
click at [905, 553] on p "﻿" at bounding box center [1083, 555] width 495 height 16
click at [872, 546] on p "﻿" at bounding box center [1083, 539] width 495 height 16
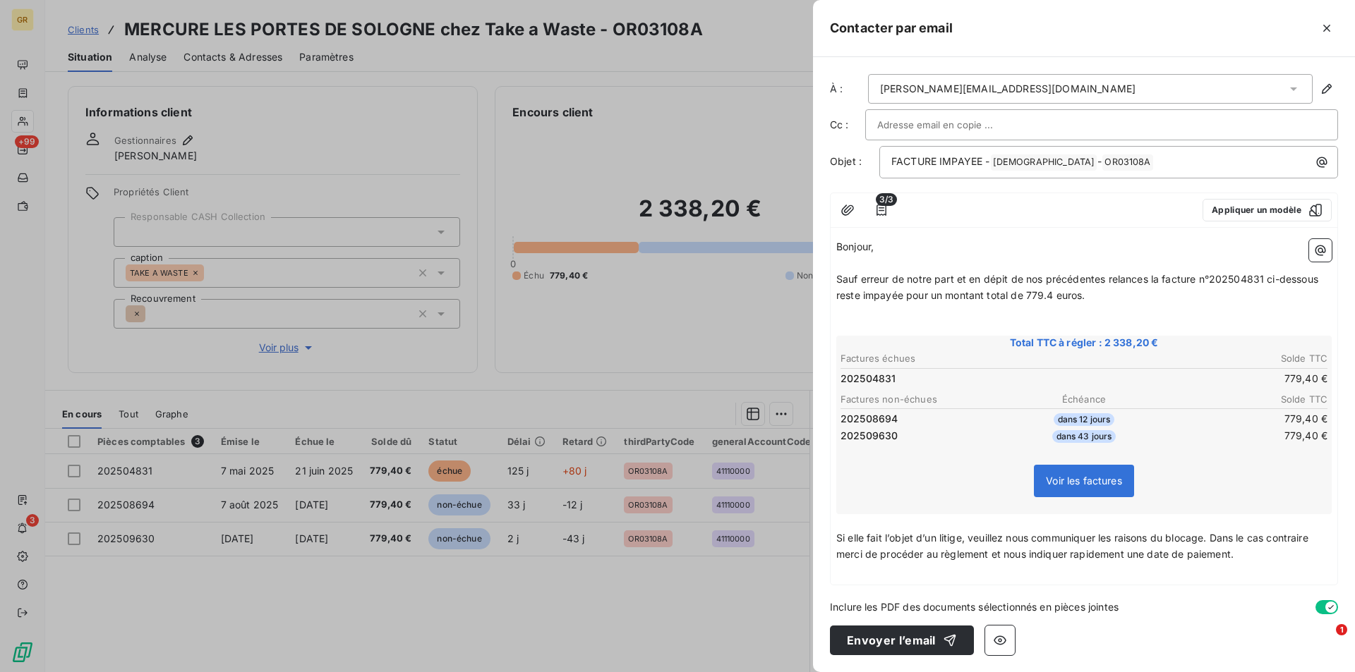
click at [1257, 566] on p "﻿" at bounding box center [1083, 571] width 495 height 16
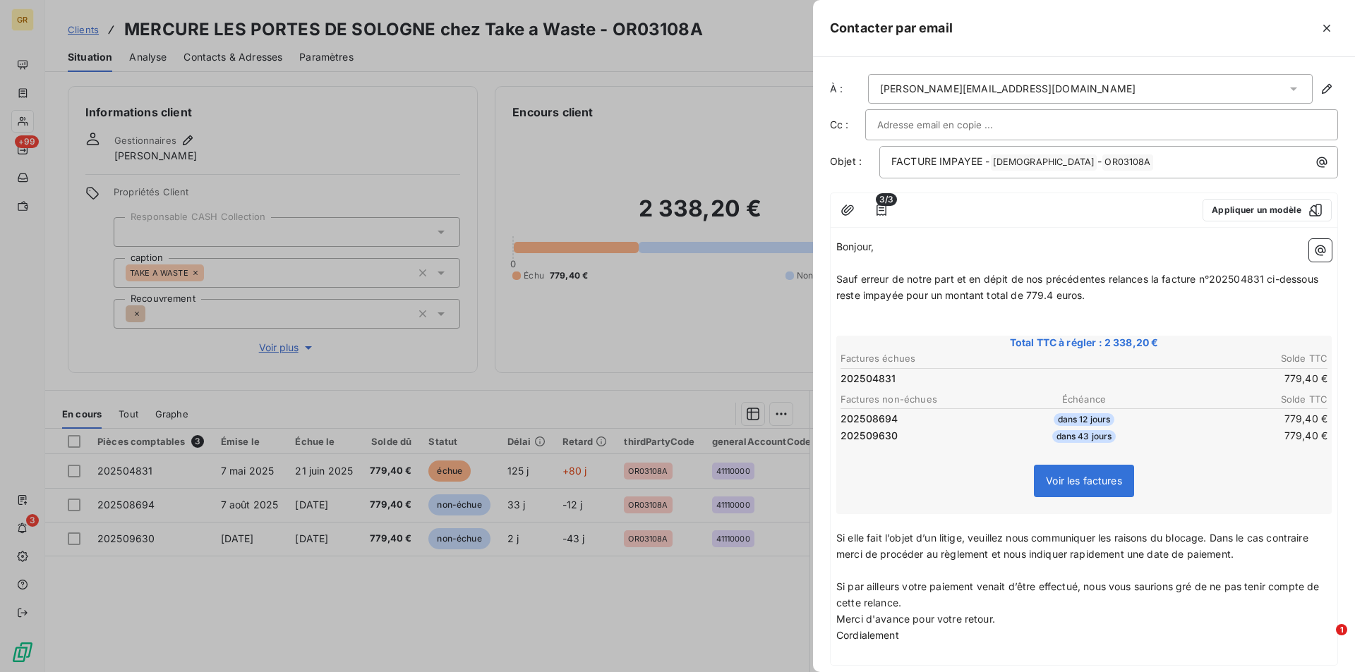
click at [927, 602] on p "Si par ailleurs votre paiement venait d’être effectué, nous vous saurions gré d…" at bounding box center [1083, 595] width 495 height 32
drag, startPoint x: 1012, startPoint y: 639, endPoint x: 842, endPoint y: 651, distance: 170.5
click at [834, 641] on div "Bonjour, ﻿ Sauf erreur de notre part et en dépit de nos précédentes relances la…" at bounding box center [1084, 458] width 507 height 448
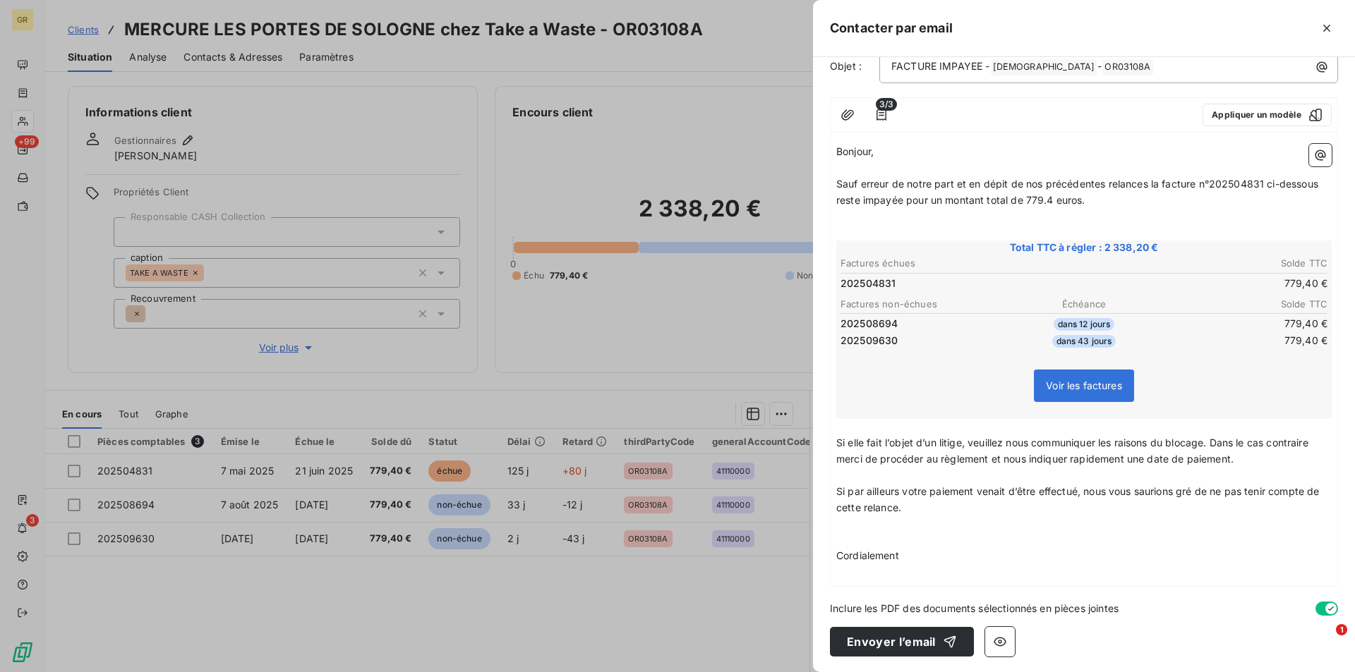
scroll to position [97, 0]
click at [919, 645] on button "Envoyer l’email" at bounding box center [902, 641] width 144 height 30
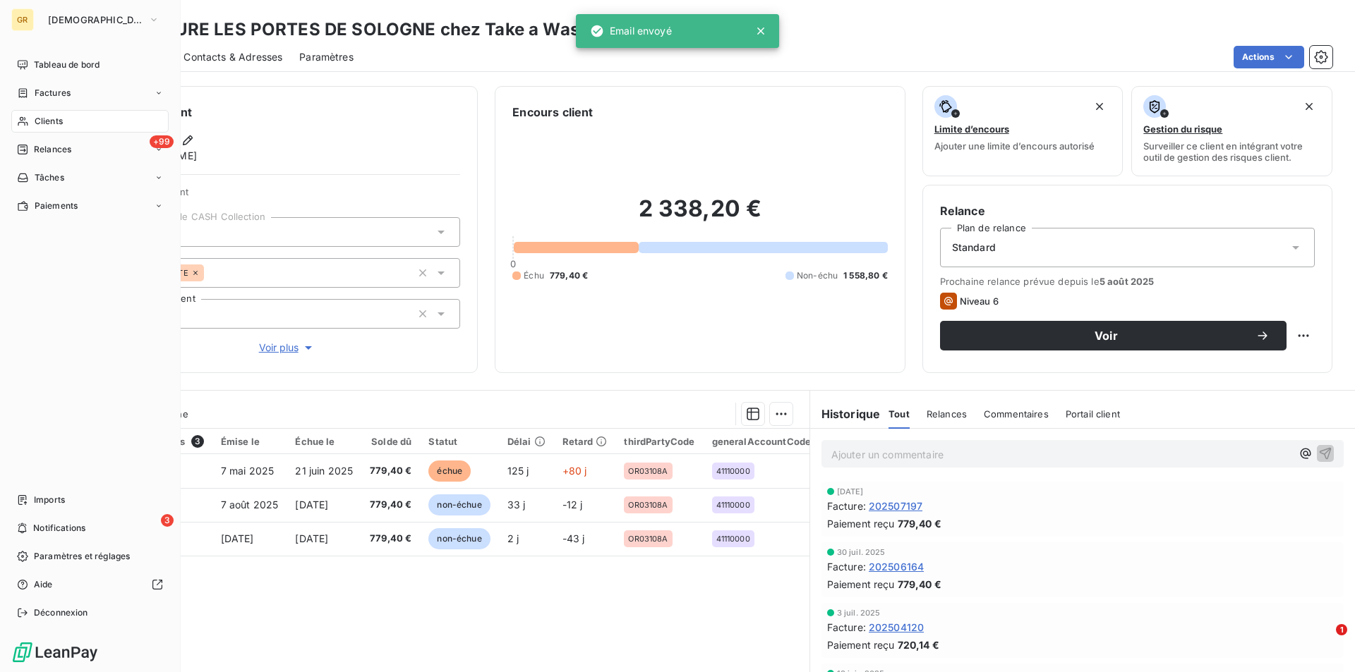
click at [64, 126] on div "Clients" at bounding box center [89, 121] width 157 height 23
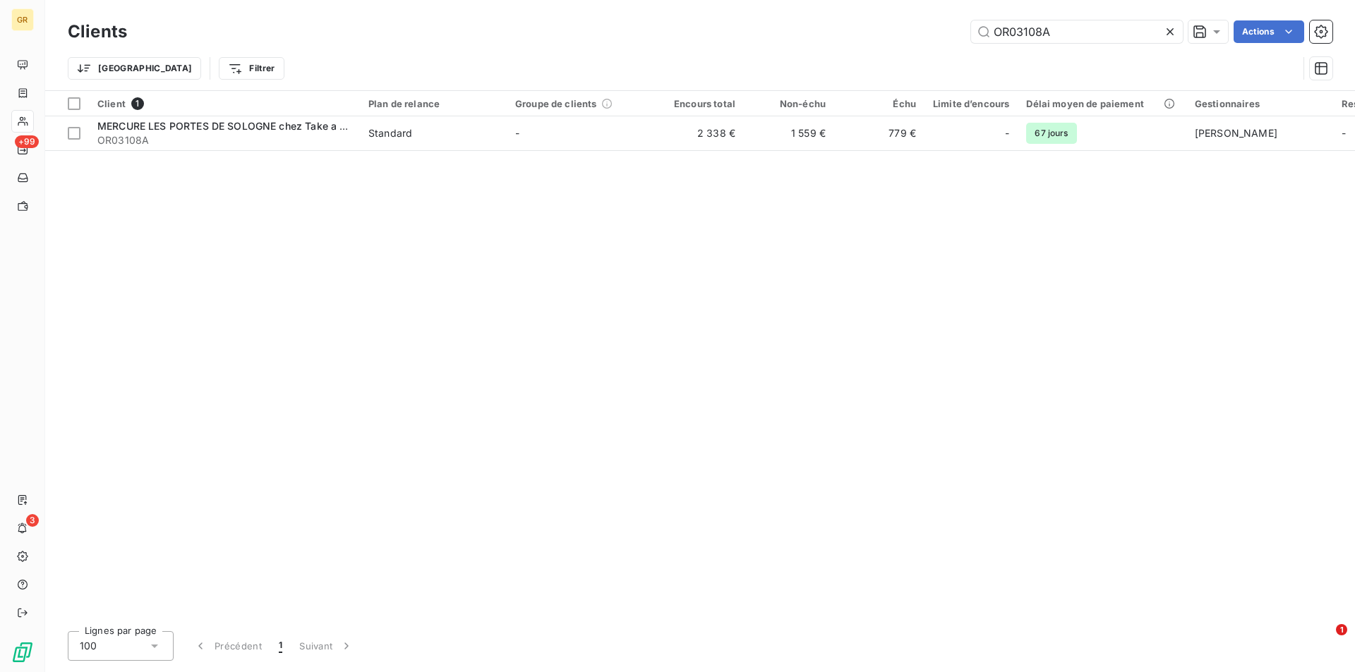
drag, startPoint x: 1054, startPoint y: 32, endPoint x: 782, endPoint y: 13, distance: 273.1
click at [783, 13] on div "Clients OR03108A Actions Trier Filtrer" at bounding box center [700, 45] width 1310 height 90
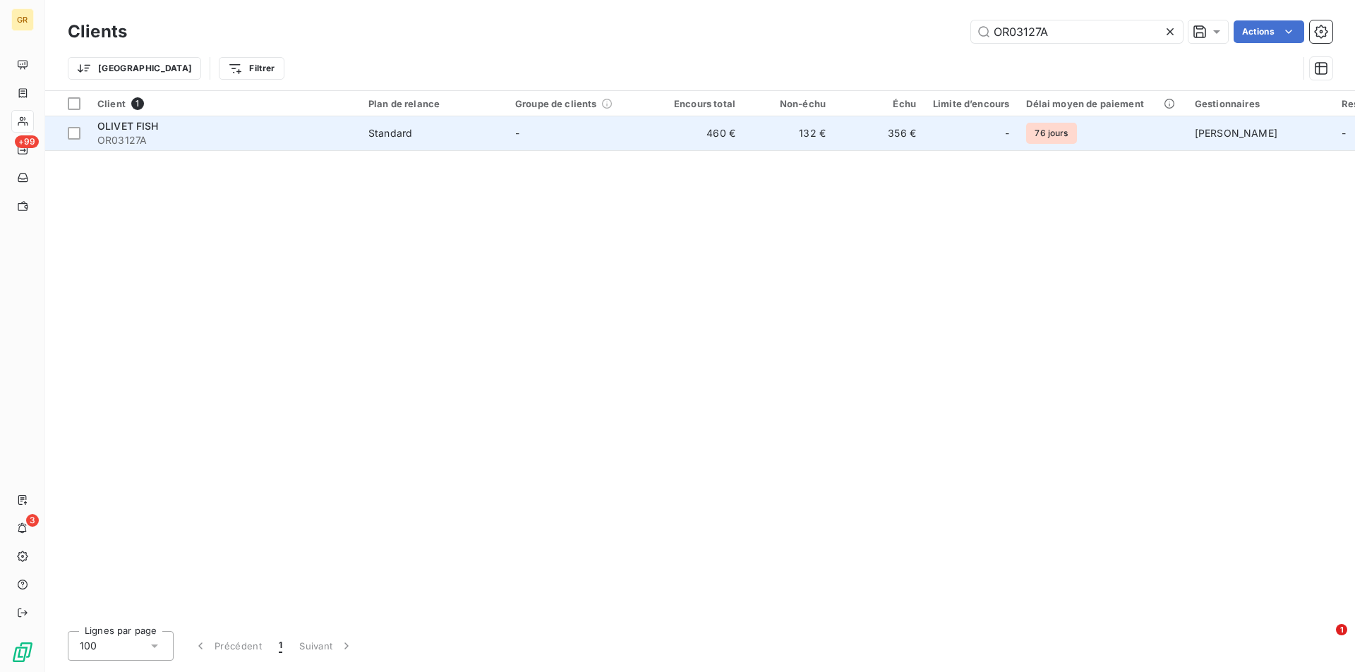
type input "OR03127A"
click at [203, 135] on span "OR03127A" at bounding box center [224, 140] width 254 height 14
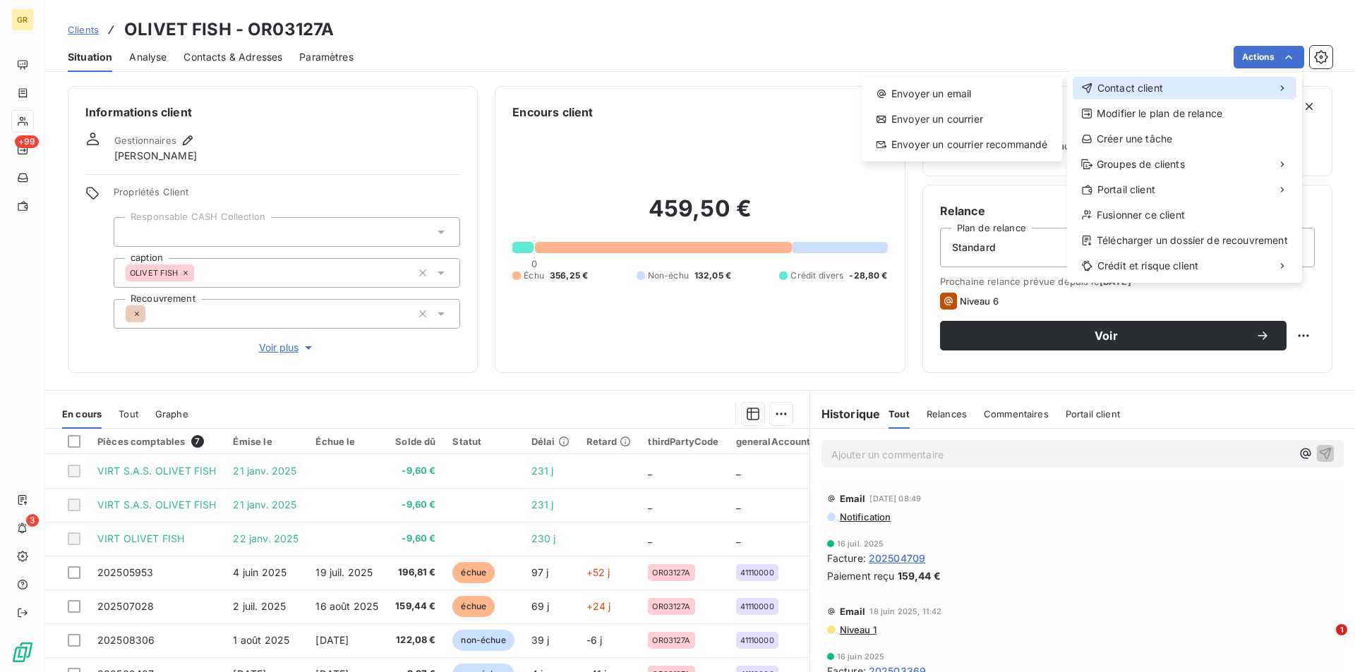
click at [1121, 93] on span "Contact client" at bounding box center [1130, 88] width 66 height 14
click at [967, 90] on div "Envoyer un email" at bounding box center [961, 94] width 189 height 23
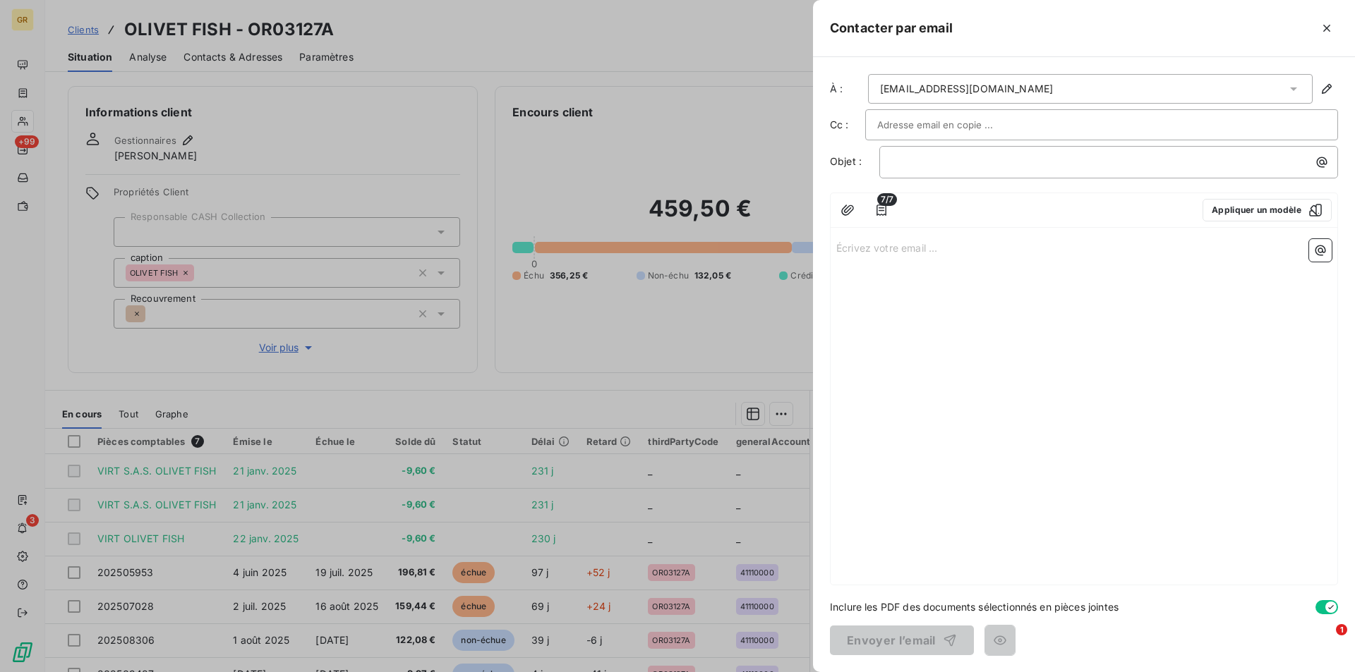
click at [966, 116] on input "text" at bounding box center [953, 124] width 152 height 21
click at [958, 123] on input "text" at bounding box center [1101, 124] width 449 height 21
click at [936, 166] on p "﻿" at bounding box center [1112, 162] width 442 height 16
click at [1320, 157] on icon "button" at bounding box center [1322, 162] width 14 height 14
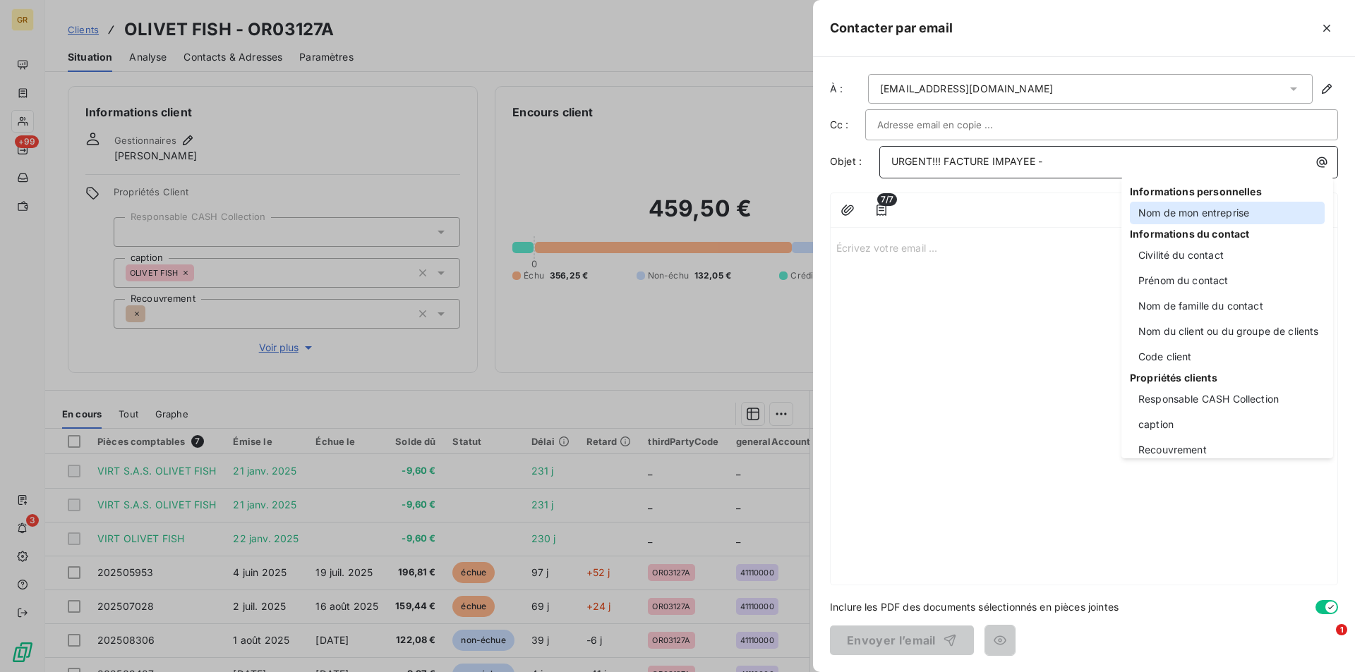
click at [1173, 216] on div "Nom de mon entreprise" at bounding box center [1227, 213] width 195 height 23
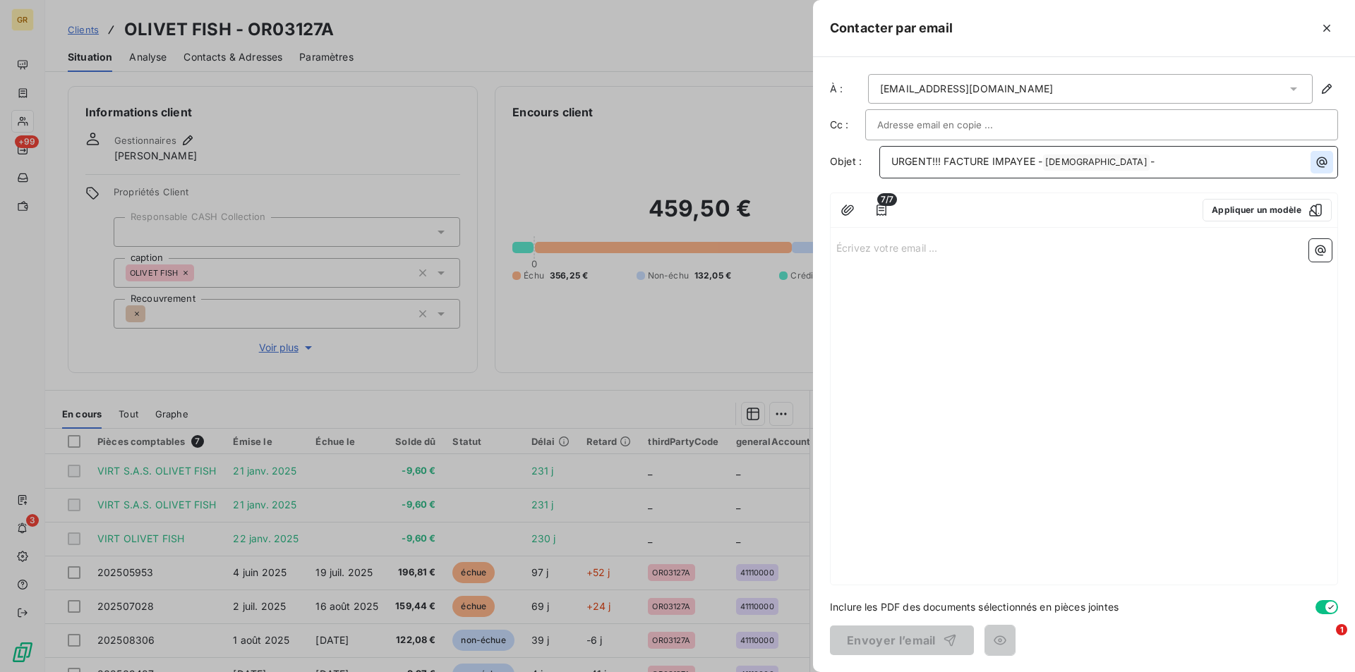
click at [1321, 167] on icon "button" at bounding box center [1322, 162] width 11 height 11
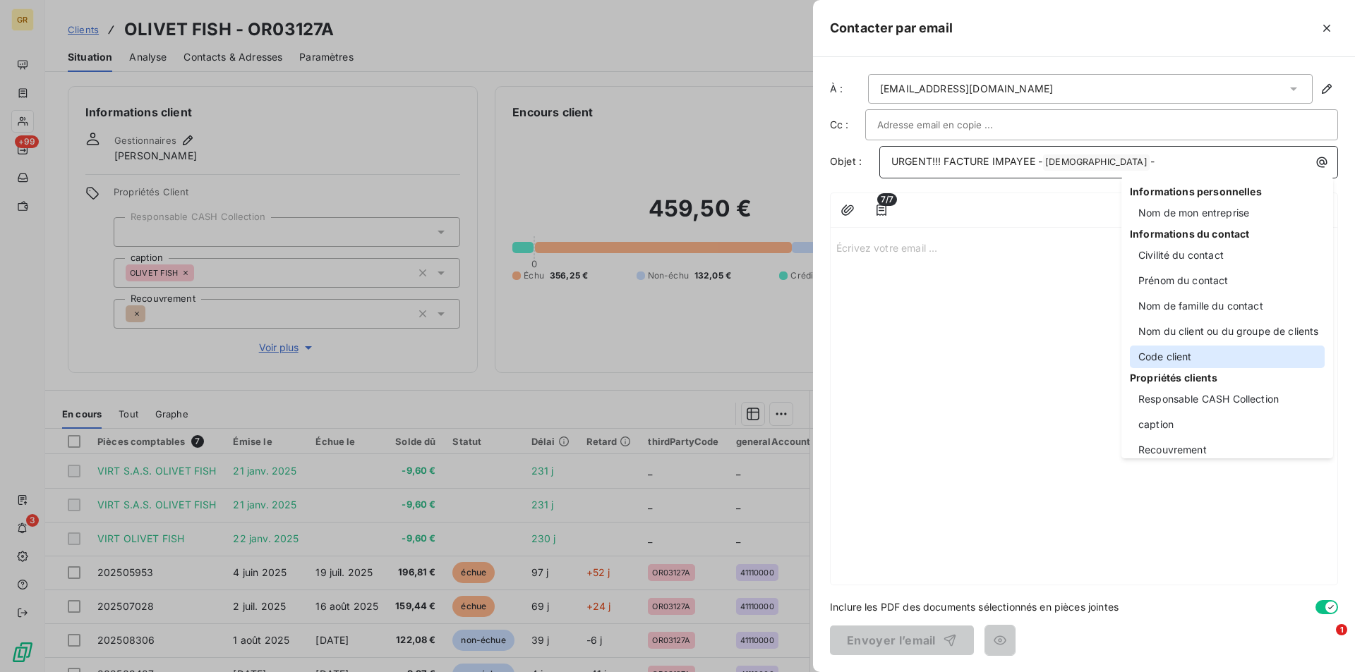
click at [1166, 355] on div "Code client" at bounding box center [1227, 357] width 195 height 23
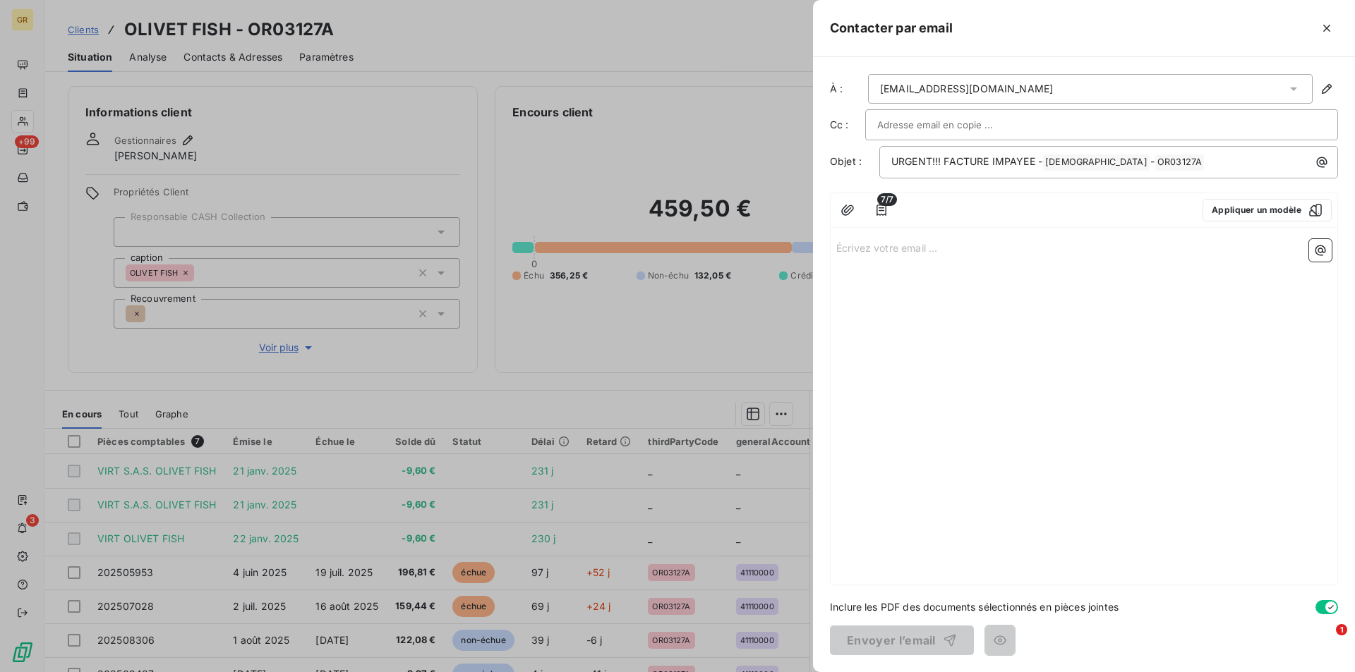
click at [889, 252] on p "Écrivez votre email ... ﻿" at bounding box center [1083, 247] width 495 height 16
click at [900, 262] on p "﻿" at bounding box center [1083, 263] width 495 height 16
click at [868, 279] on p "﻿" at bounding box center [1083, 280] width 495 height 16
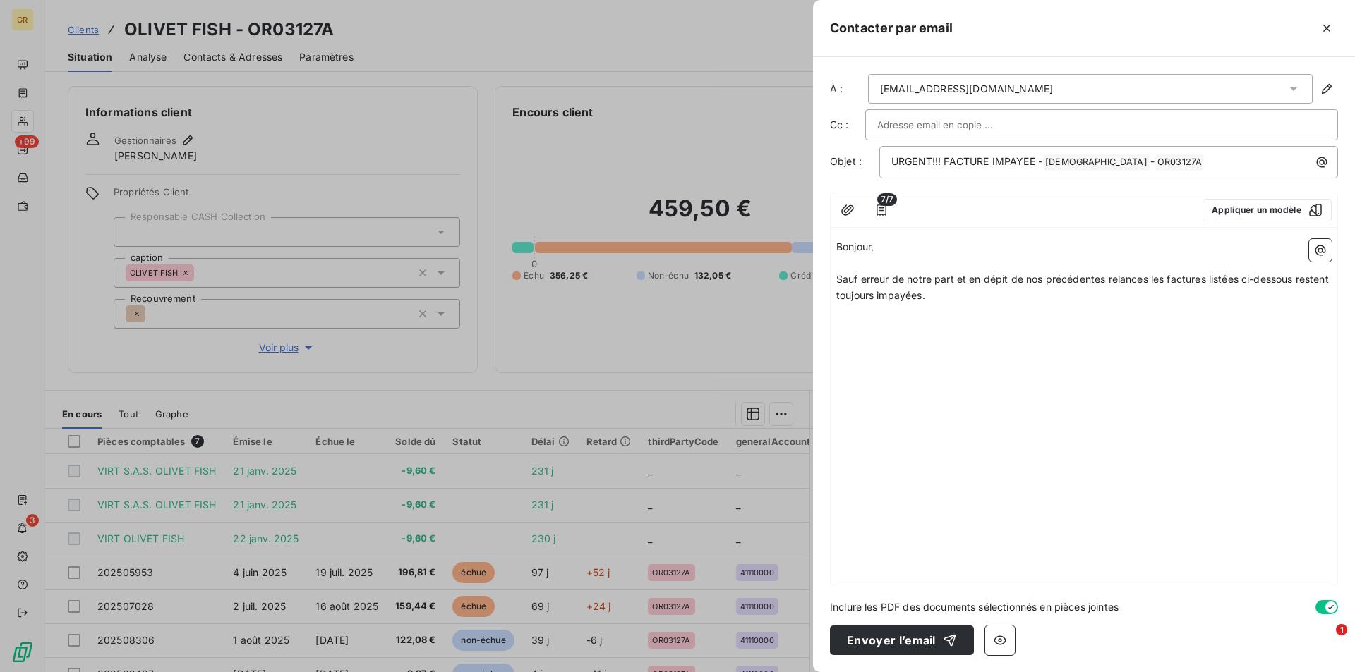
click at [1006, 303] on p "Sauf erreur de notre part et en dépit de nos précédentes relances les factures …" at bounding box center [1083, 288] width 495 height 32
click at [1057, 299] on p "Sauf erreur de notre part et en dépit de nos précédentes relances les factures …" at bounding box center [1083, 288] width 495 height 32
click at [1324, 253] on icon "button" at bounding box center [1320, 251] width 11 height 11
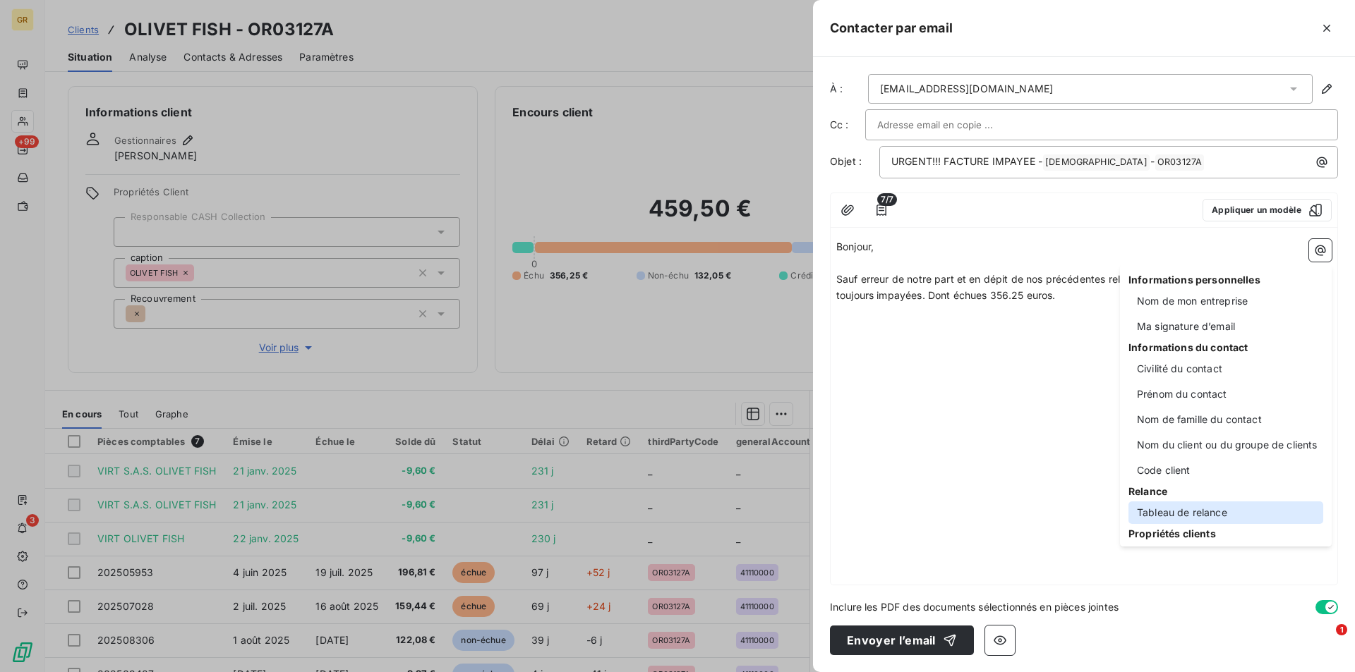
click at [1171, 511] on div "Tableau de relance" at bounding box center [1225, 513] width 195 height 23
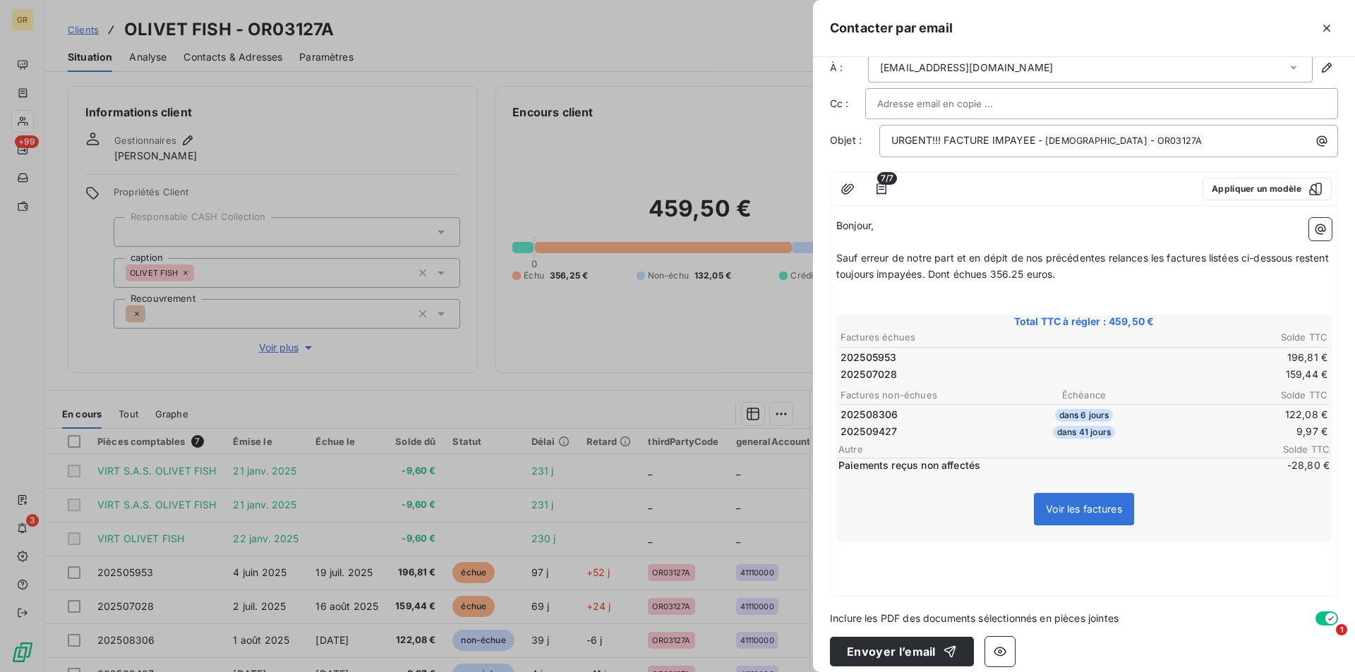
scroll to position [32, 0]
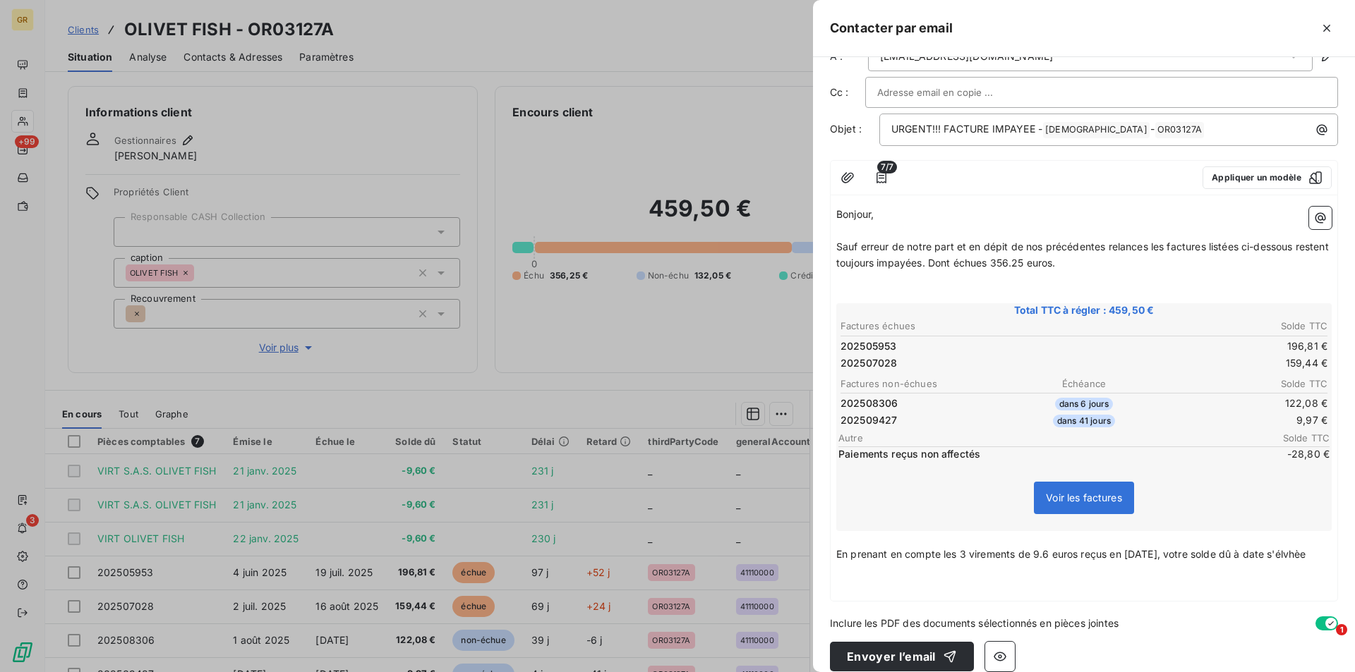
drag, startPoint x: 908, startPoint y: 584, endPoint x: 898, endPoint y: 580, distance: 11.2
click at [908, 579] on p "﻿" at bounding box center [1083, 571] width 495 height 16
click at [888, 563] on p "En prenant en compte les 3 virements de 9.6 euros reçus en [DATE], votre solde …" at bounding box center [1083, 555] width 495 height 16
click at [896, 563] on p "En prenant en compte les 3 virements de 9.6 euros reçus en [DATE], votre solde …" at bounding box center [1083, 555] width 495 height 16
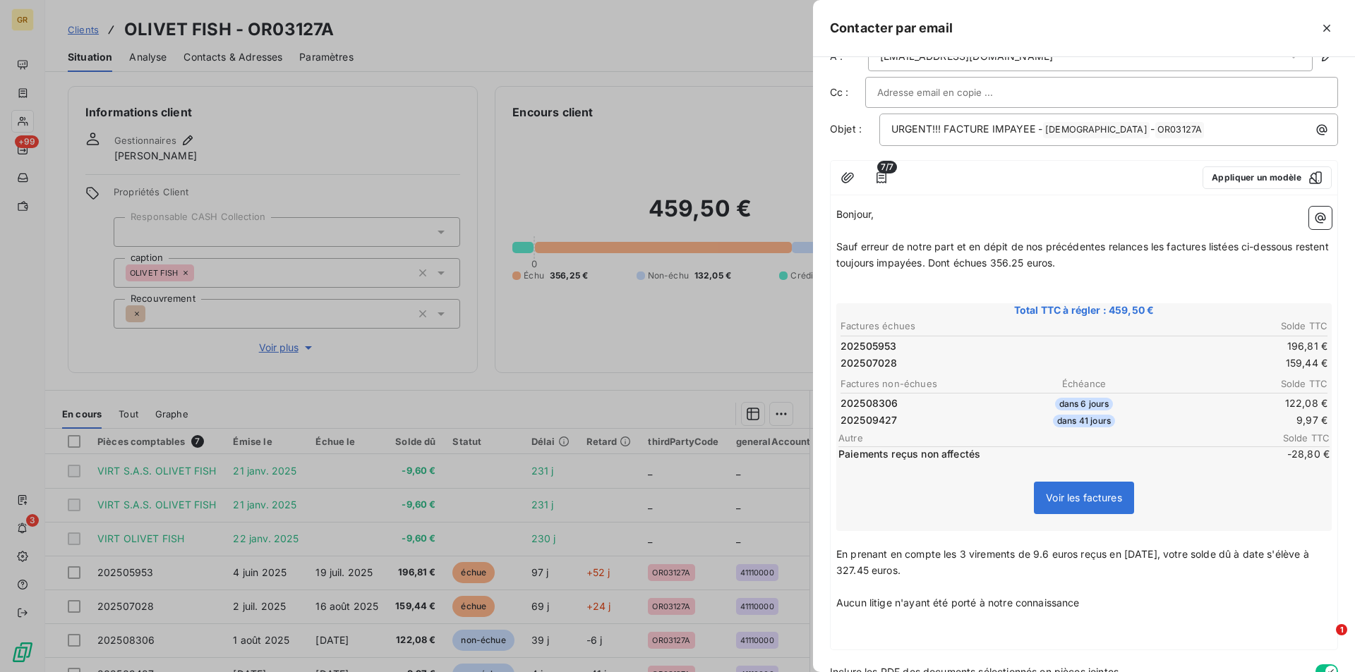
drag, startPoint x: 1094, startPoint y: 604, endPoint x: 994, endPoint y: 613, distance: 100.6
click at [994, 613] on div "Bonjour, ﻿ Sauf erreur de notre part et en dépit de nos précédentes relances le…" at bounding box center [1083, 426] width 495 height 438
click at [1089, 609] on p "Aucun litige n'ayant été porté à notre connaissance" at bounding box center [1083, 604] width 495 height 16
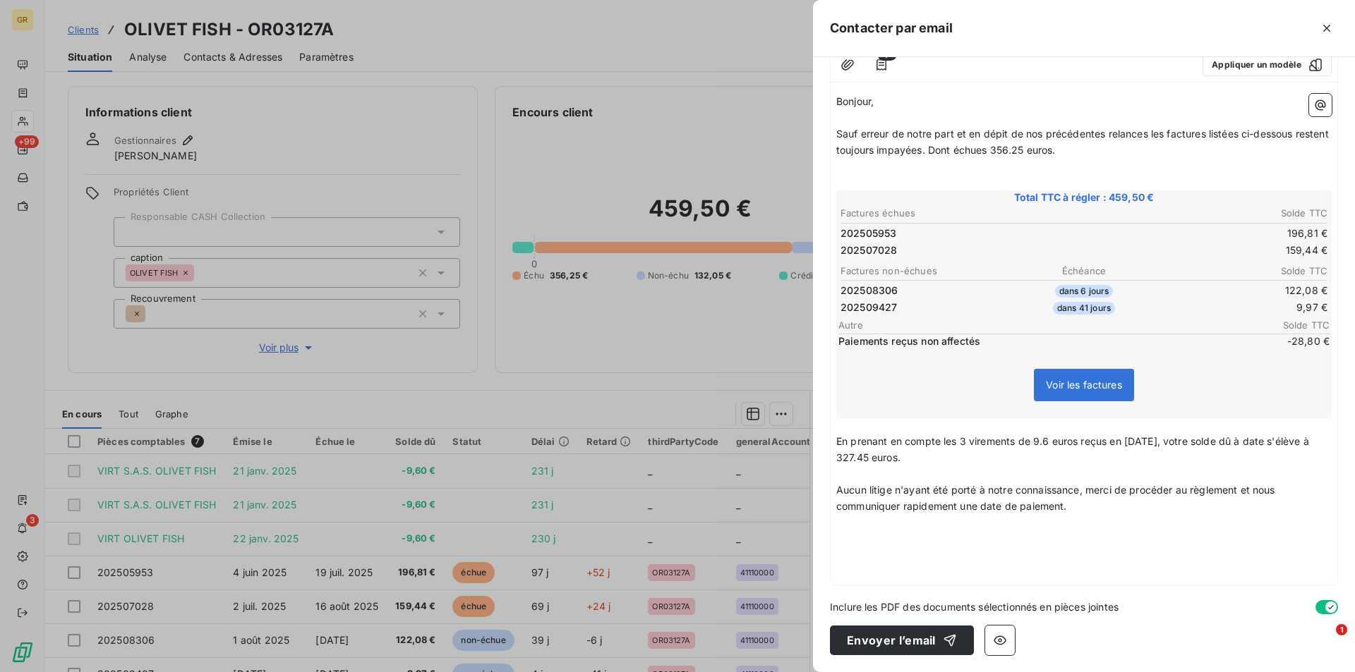
click at [879, 543] on p "﻿" at bounding box center [1083, 539] width 495 height 16
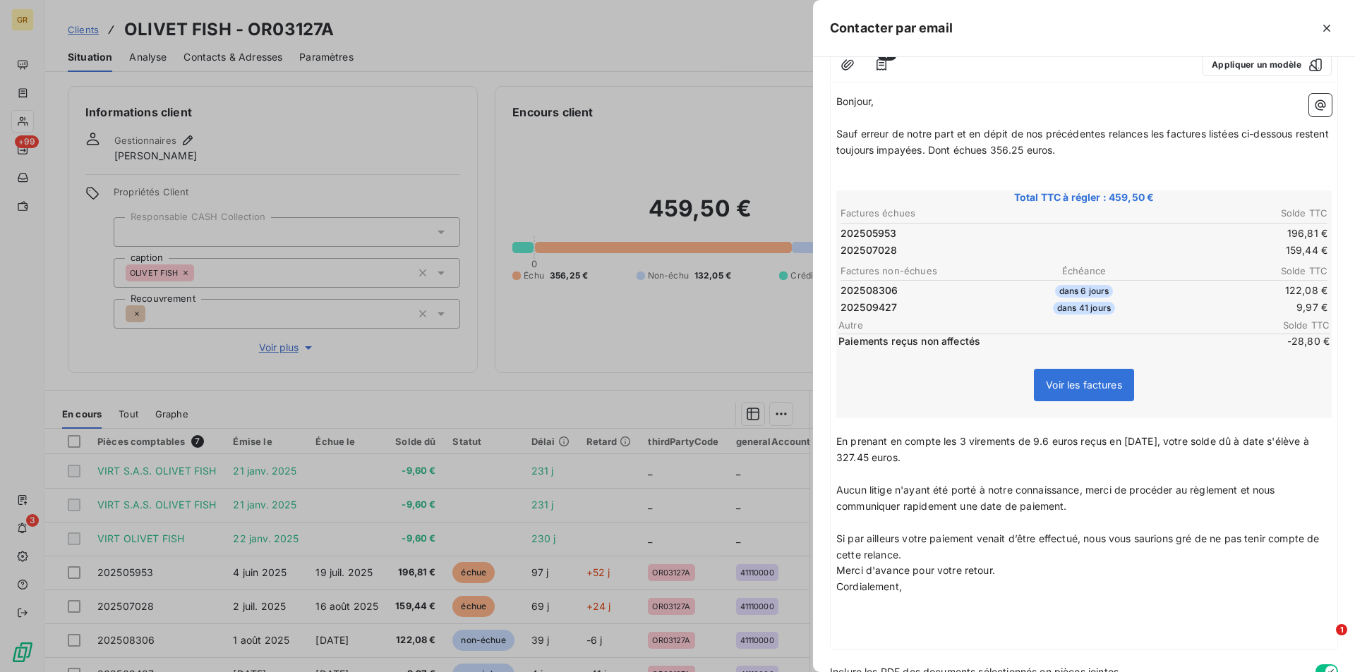
click at [953, 560] on p "Si par ailleurs votre paiement venait d’être effectué, nous vous saurions gré d…" at bounding box center [1083, 547] width 495 height 32
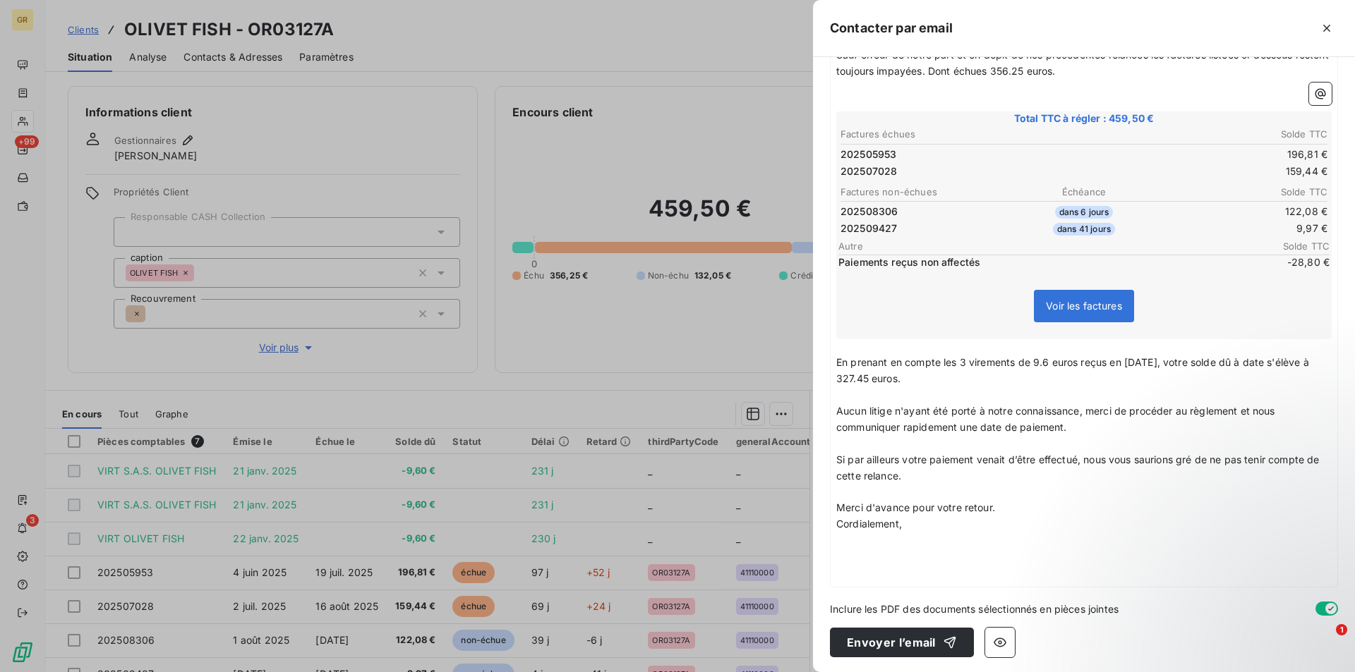
scroll to position [227, 0]
click at [1014, 510] on p "Merci d'avance pour votre retour." at bounding box center [1083, 506] width 495 height 16
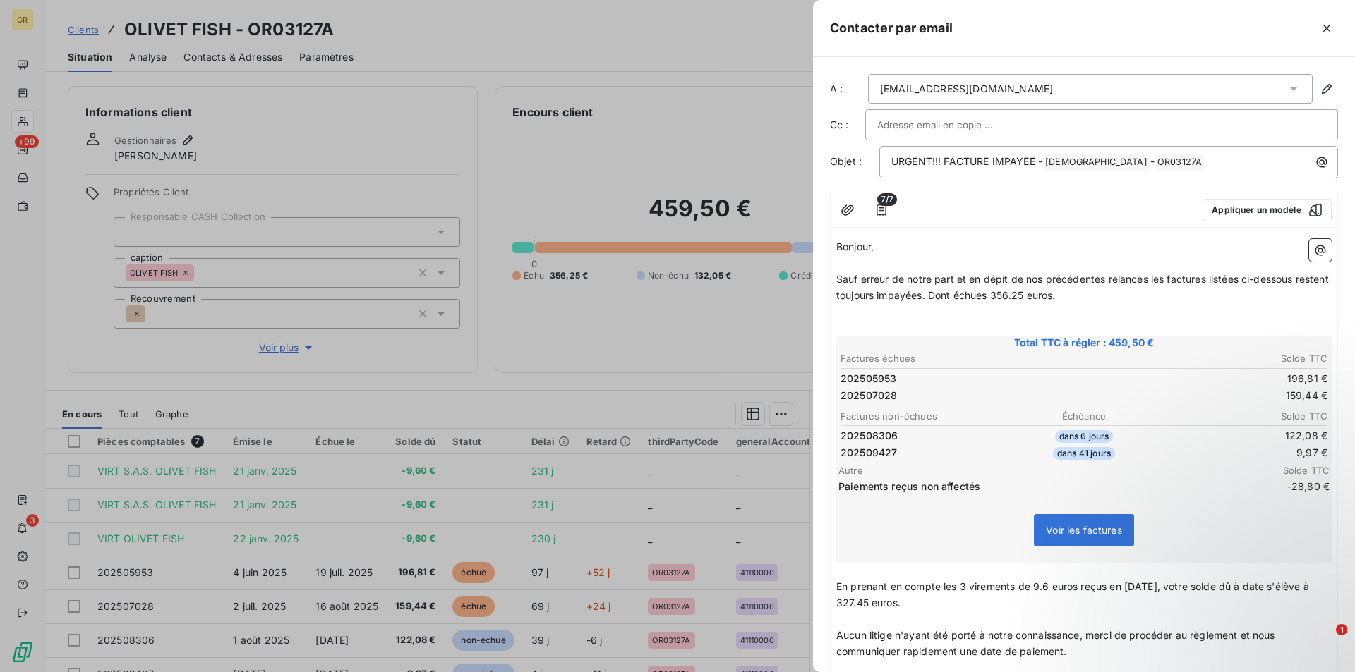
scroll to position [243, 0]
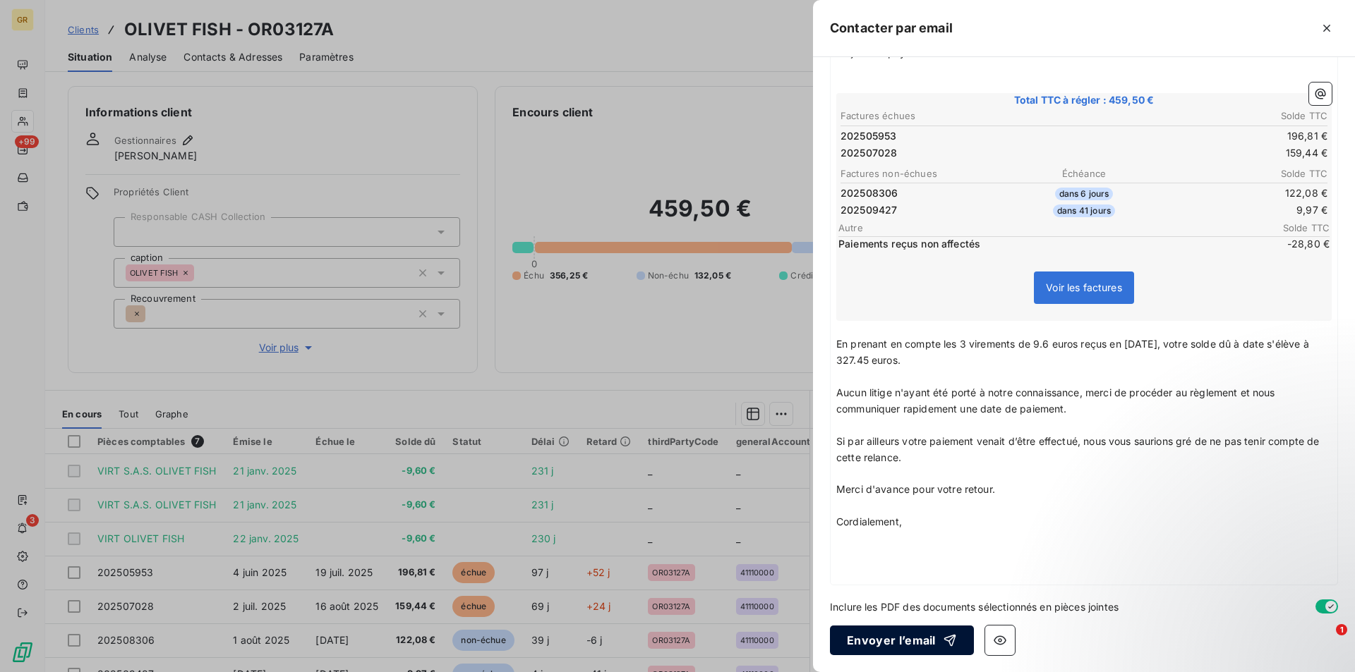
click at [904, 642] on button "Envoyer l’email" at bounding box center [902, 641] width 144 height 30
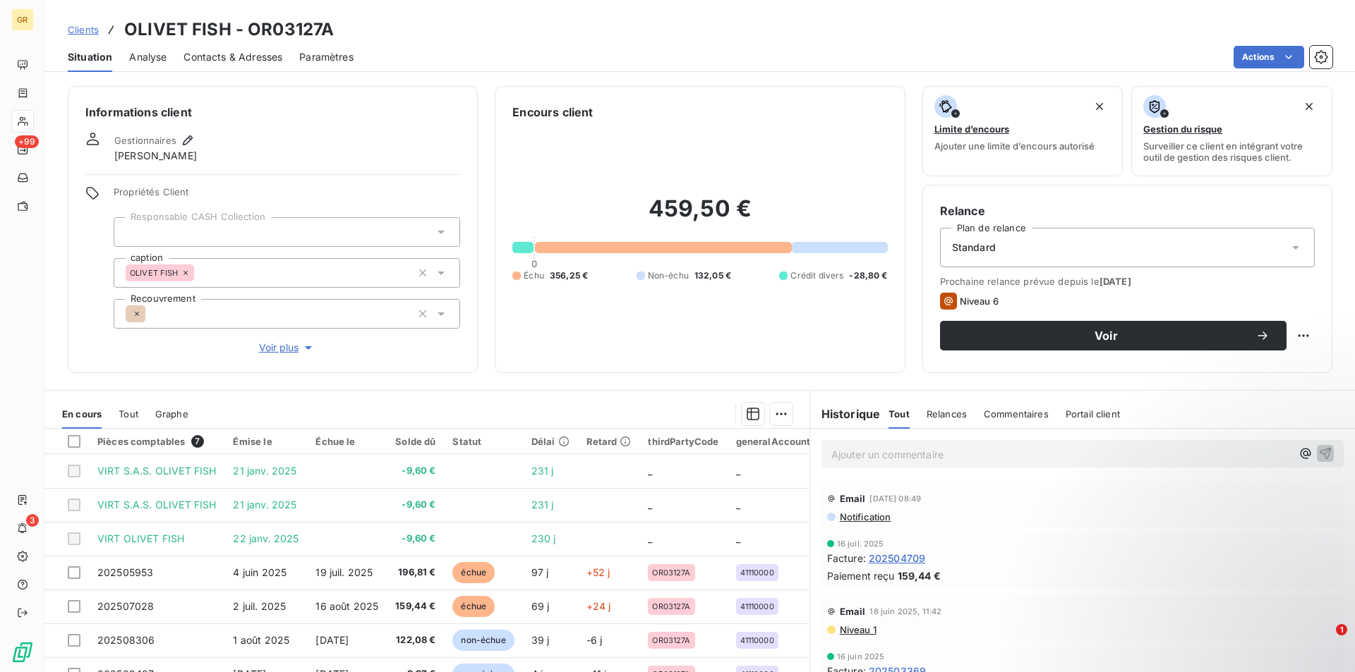
drag, startPoint x: 230, startPoint y: 73, endPoint x: 234, endPoint y: 60, distance: 13.9
click at [230, 73] on div "Clients OLIVET FISH - OR03127A Situation Analyse Contacts & Adresses Paramètres…" at bounding box center [700, 336] width 1310 height 672
click at [234, 60] on span "Contacts & Adresses" at bounding box center [232, 57] width 99 height 14
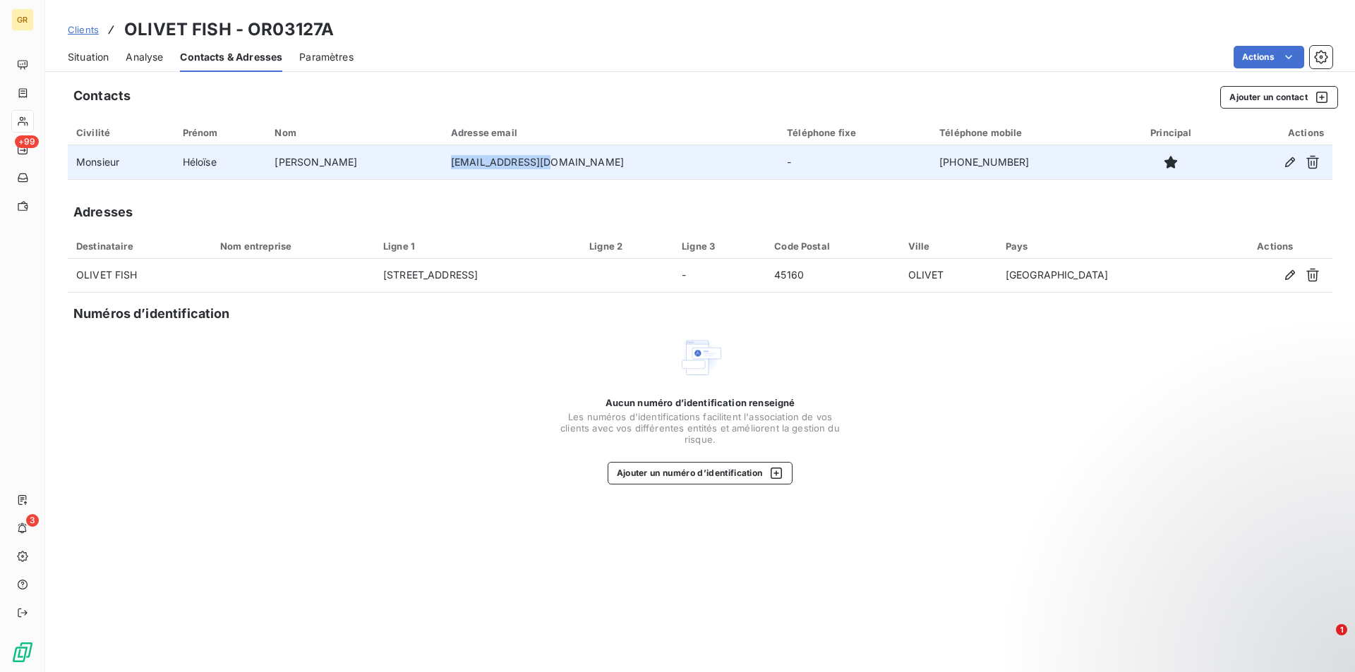
drag, startPoint x: 566, startPoint y: 161, endPoint x: 464, endPoint y: 166, distance: 102.4
click at [464, 166] on td "[EMAIL_ADDRESS][DOMAIN_NAME]" at bounding box center [610, 162] width 336 height 34
copy td "[EMAIL_ADDRESS][DOMAIN_NAME]"
drag, startPoint x: 953, startPoint y: 160, endPoint x: 885, endPoint y: 165, distance: 68.6
click at [931, 165] on td "[PHONE_NUMBER]" at bounding box center [1025, 162] width 188 height 34
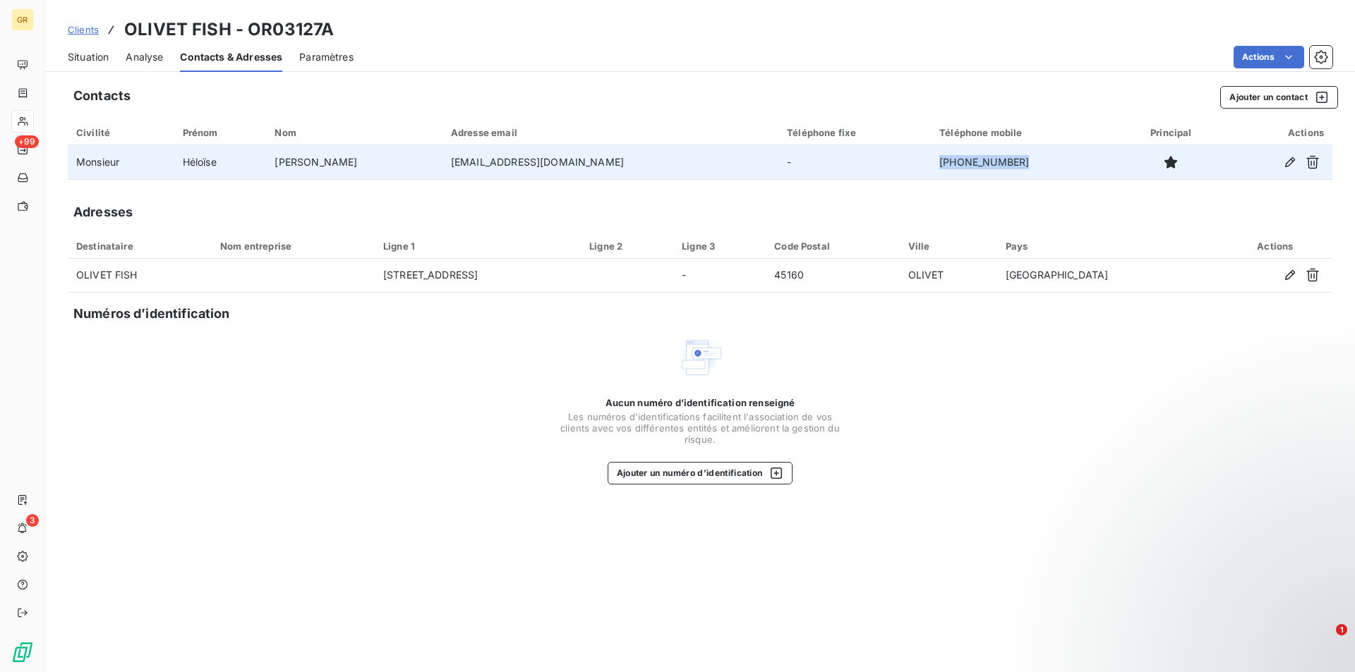
copy td "[PHONE_NUMBER]"
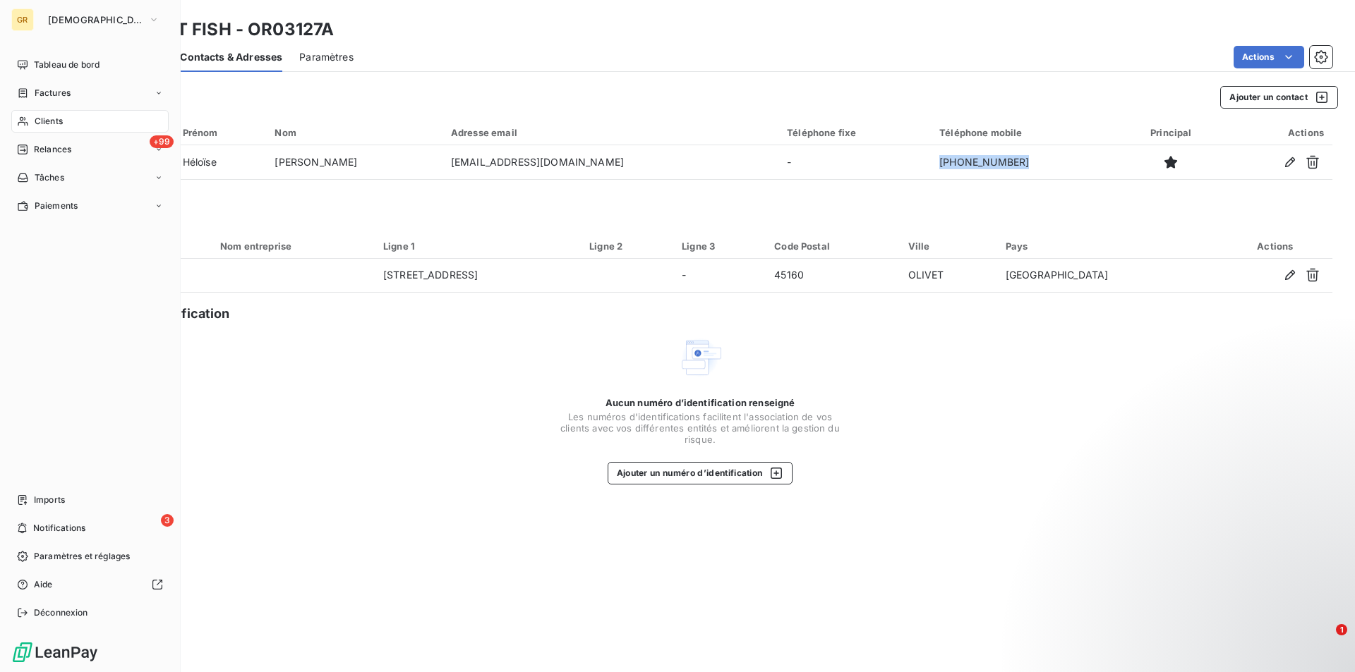
click at [51, 122] on span "Clients" at bounding box center [49, 121] width 28 height 13
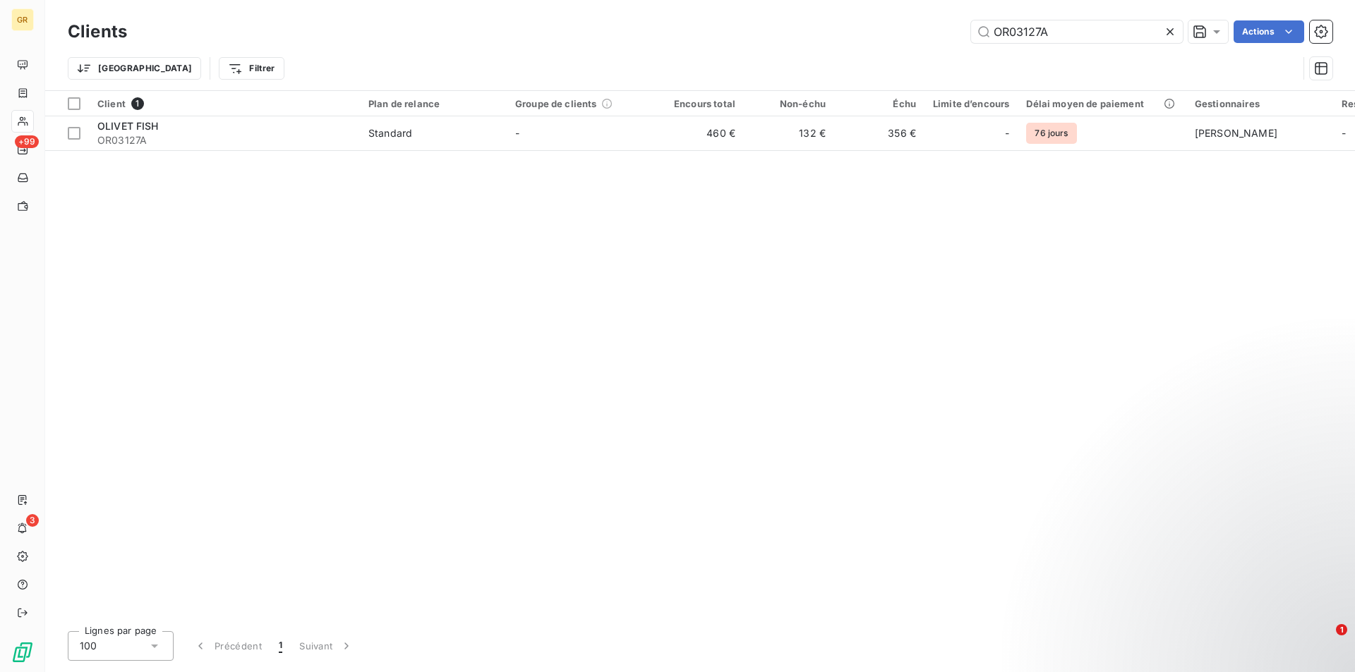
drag, startPoint x: 1068, startPoint y: 38, endPoint x: 859, endPoint y: 35, distance: 209.6
click at [870, 40] on div "OR03127A Actions" at bounding box center [738, 31] width 1188 height 23
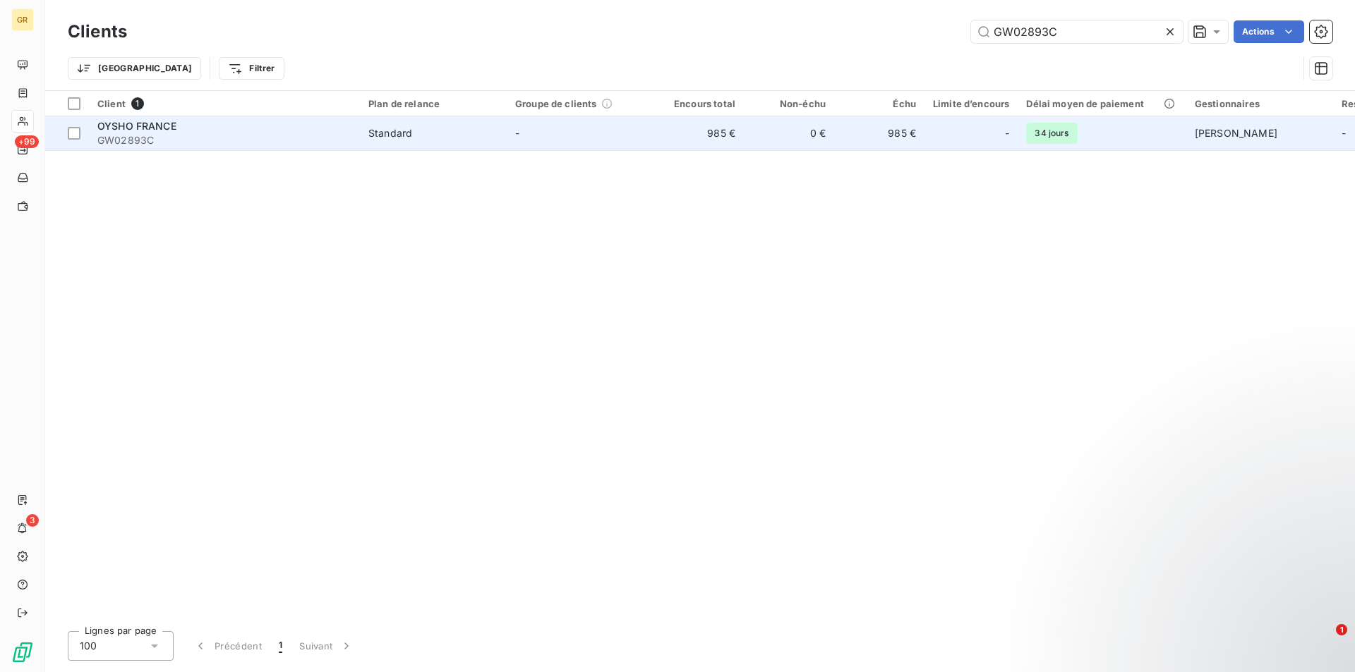
type input "GW02893C"
click at [181, 123] on div "OYSHO FRANCE" at bounding box center [224, 126] width 254 height 14
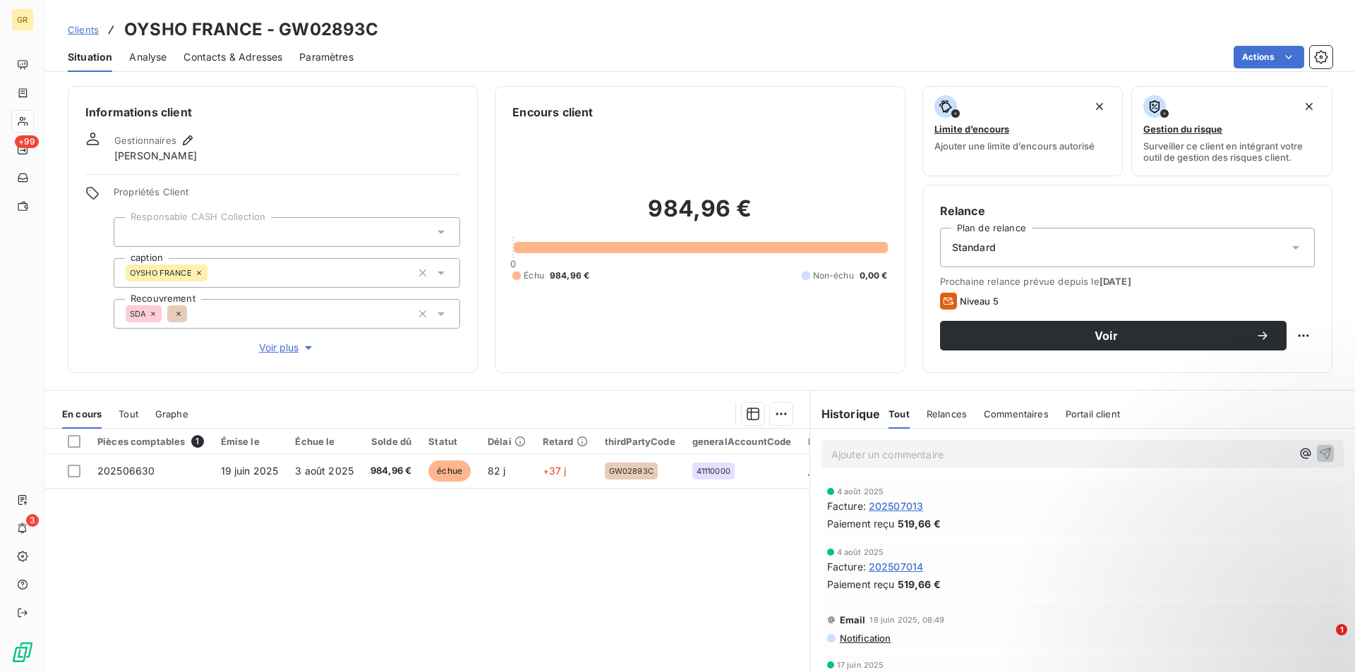
click at [220, 54] on span "Contacts & Adresses" at bounding box center [232, 57] width 99 height 14
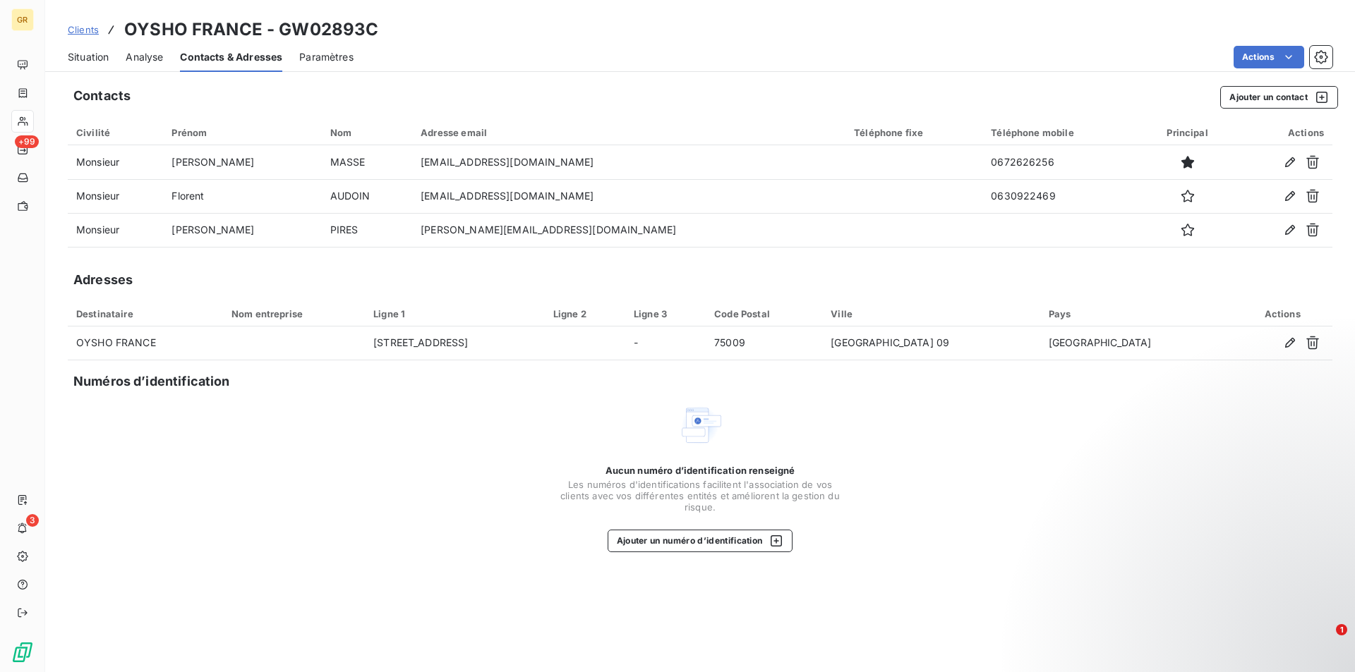
click at [79, 57] on html "GR +99 3 Clients OYSHO [GEOGRAPHIC_DATA] - GW02893C Situation Analyse Contacts …" at bounding box center [677, 336] width 1355 height 672
click at [79, 57] on span "Situation" at bounding box center [88, 57] width 41 height 14
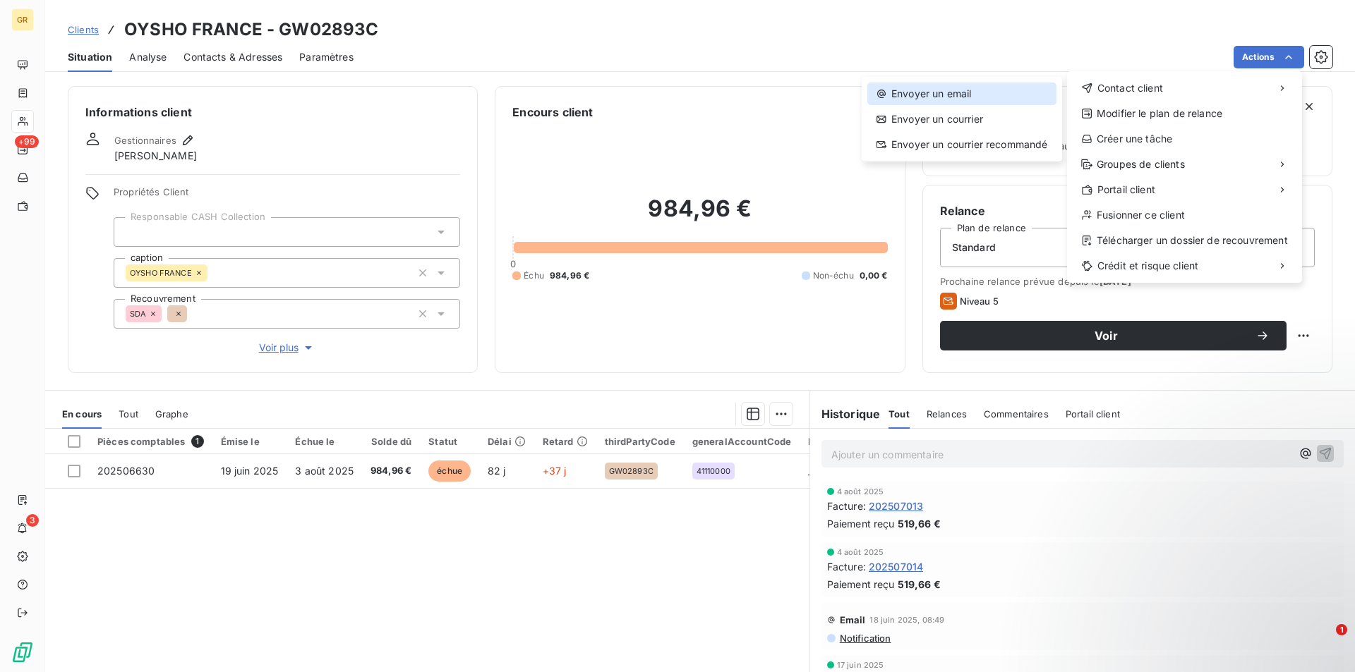
click at [990, 97] on div "Envoyer un email" at bounding box center [961, 94] width 189 height 23
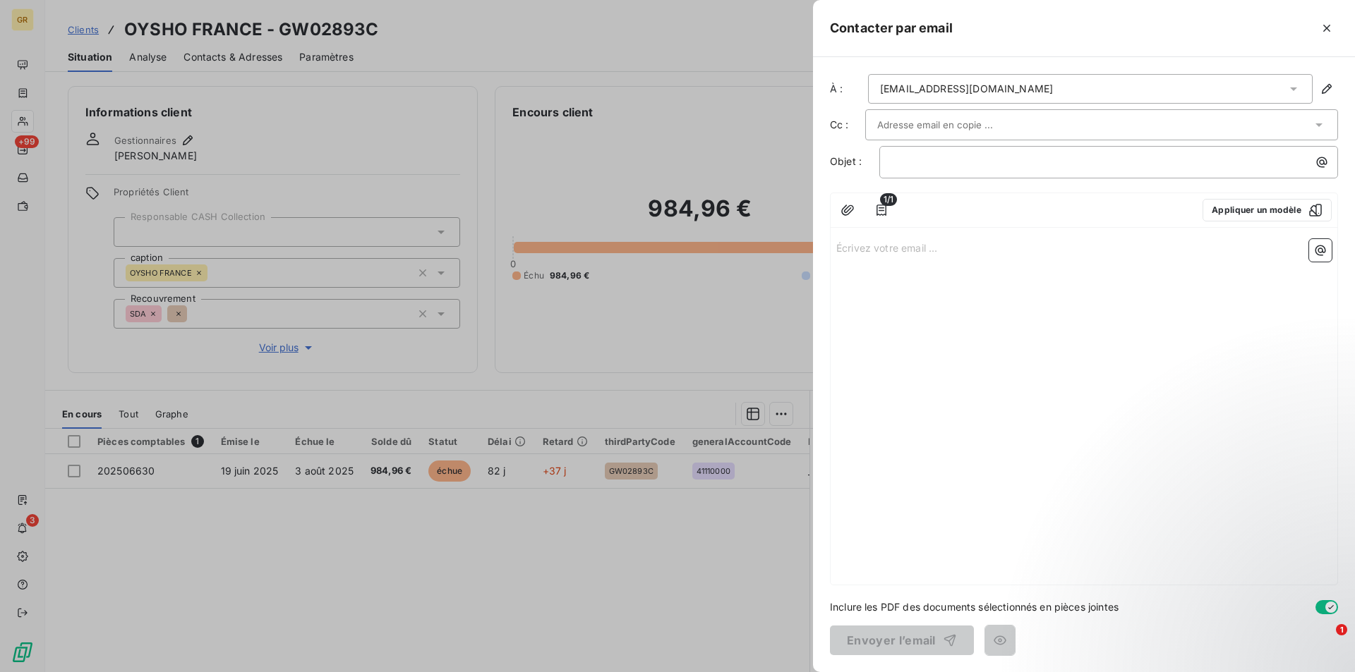
click at [931, 111] on div at bounding box center [1101, 124] width 473 height 31
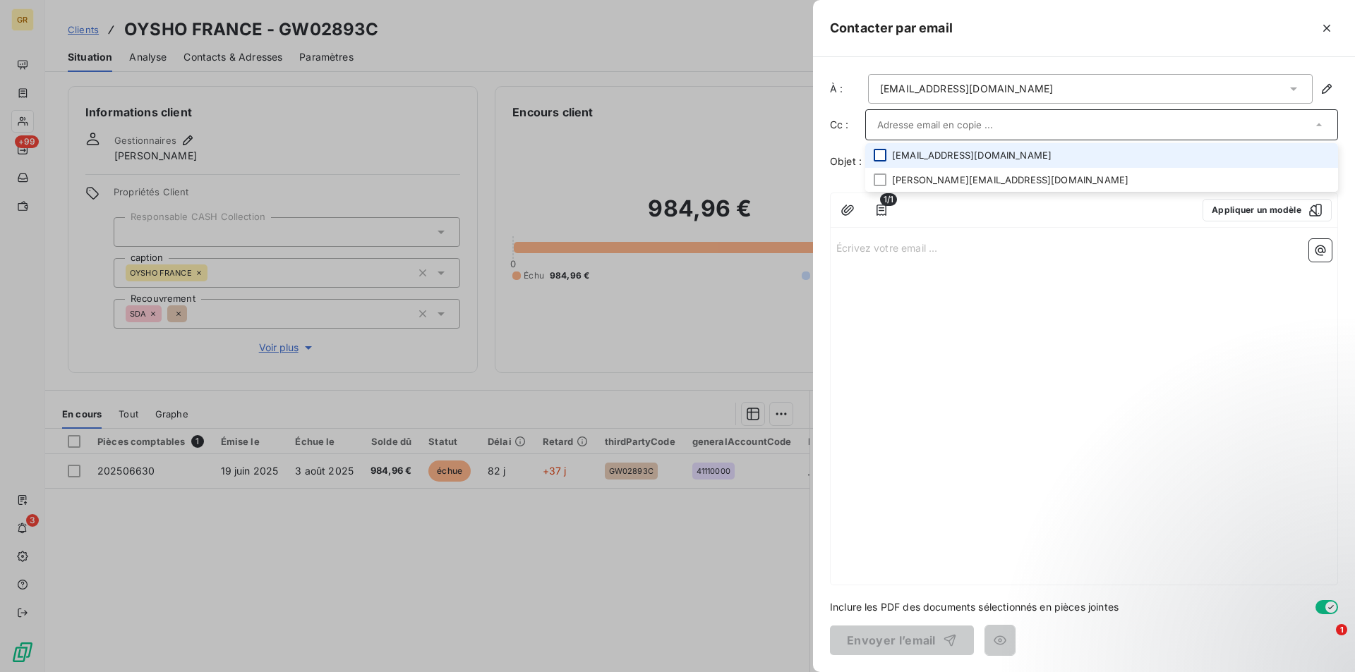
click at [886, 155] on li "[EMAIL_ADDRESS][DOMAIN_NAME]" at bounding box center [1101, 155] width 473 height 25
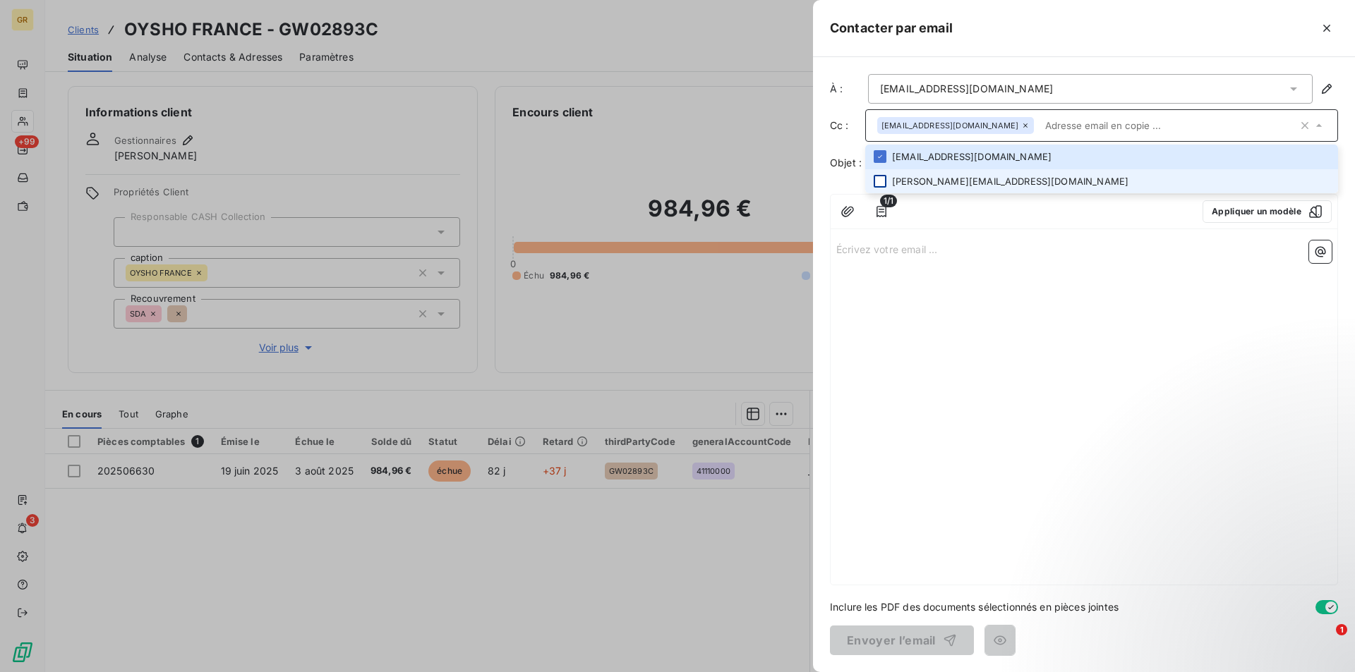
click at [882, 180] on div at bounding box center [880, 181] width 13 height 13
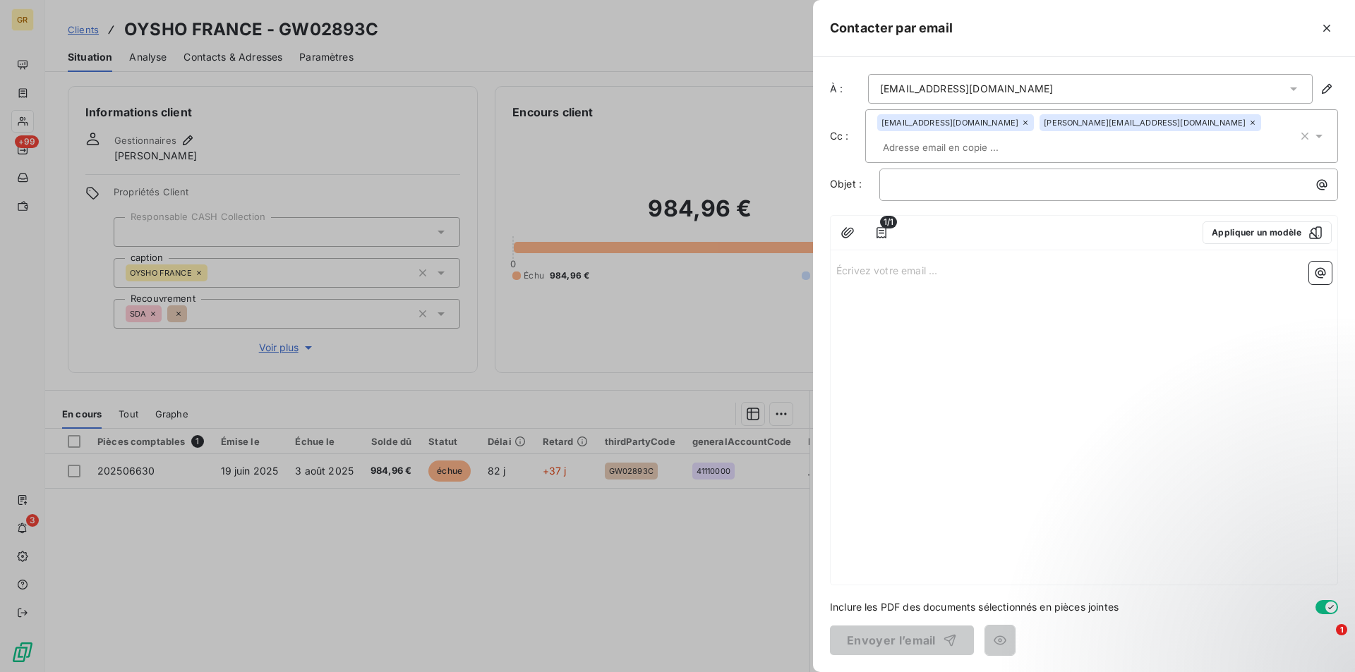
click at [976, 272] on div "Écrivez votre email ... ﻿" at bounding box center [1084, 420] width 507 height 329
click at [955, 176] on p "﻿" at bounding box center [1112, 184] width 442 height 16
click at [1321, 178] on icon "button" at bounding box center [1322, 185] width 14 height 14
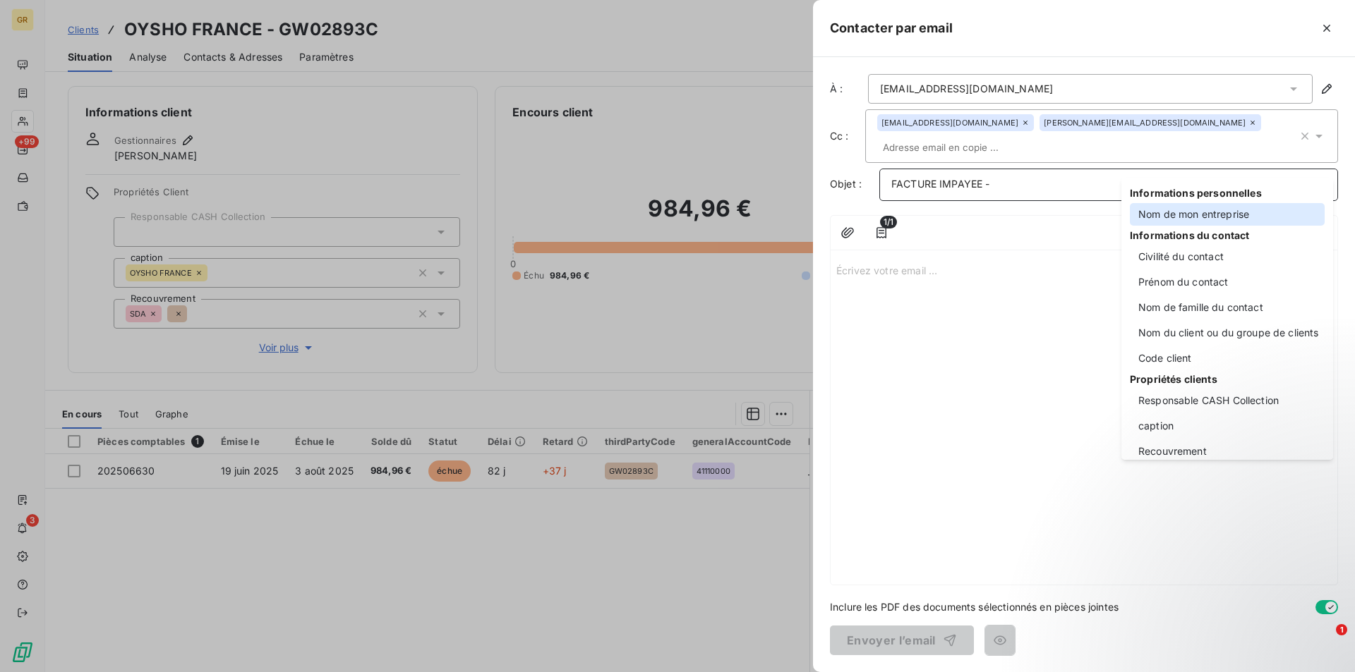
click at [1176, 217] on div "Nom de mon entreprise" at bounding box center [1227, 214] width 195 height 23
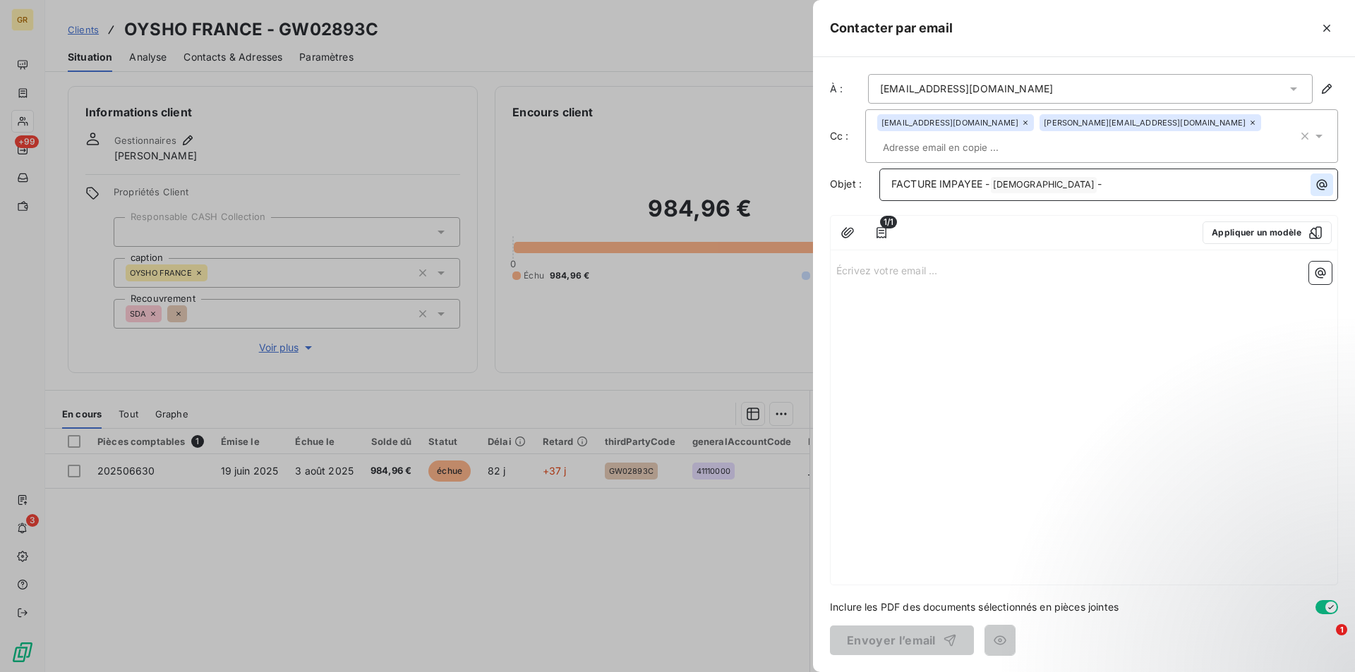
click at [1322, 180] on icon "button" at bounding box center [1322, 185] width 11 height 11
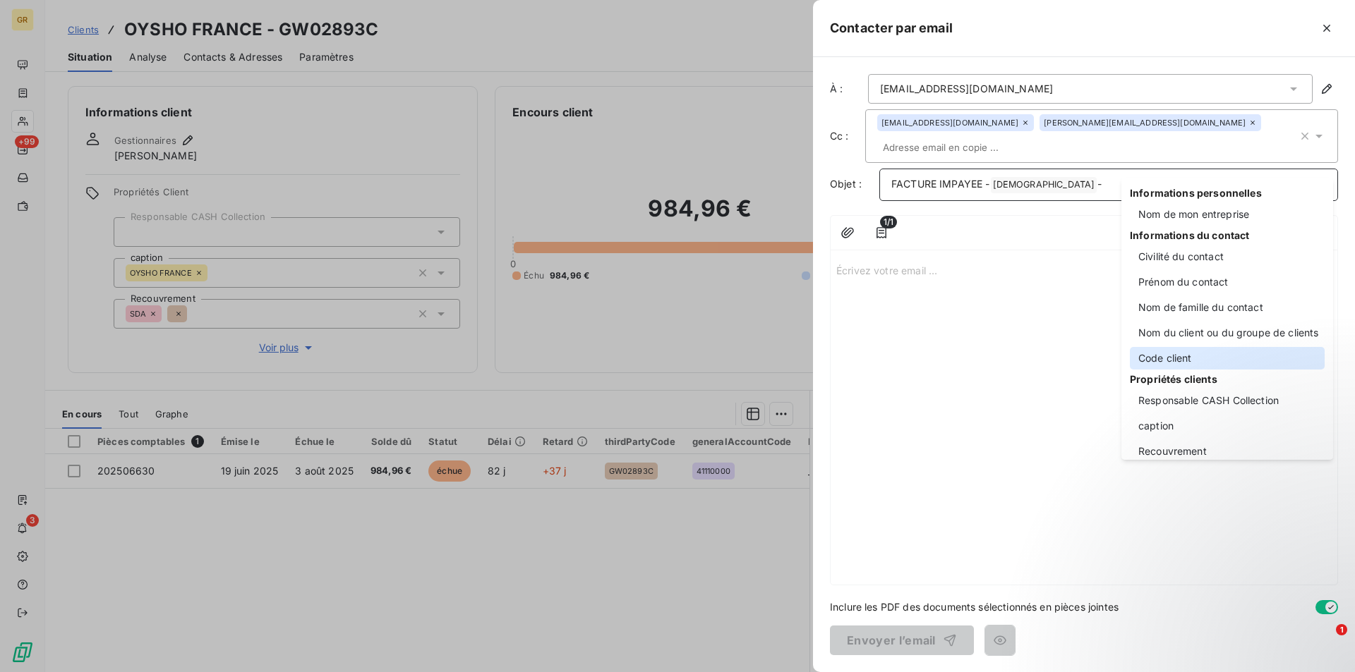
click at [1167, 351] on div "Code client" at bounding box center [1227, 358] width 195 height 23
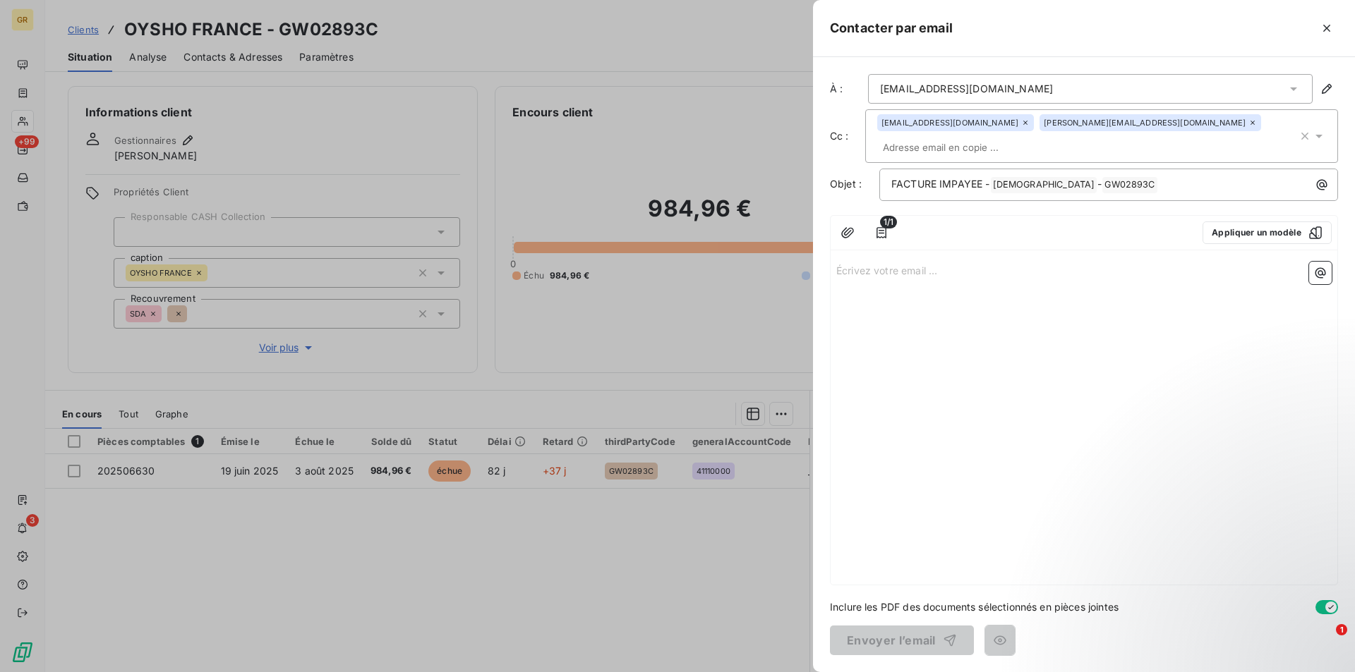
click at [898, 262] on p "Écrivez votre email ... ﻿" at bounding box center [1083, 270] width 495 height 16
click at [891, 262] on p "Écrivez votre email ... ﻿" at bounding box center [1083, 270] width 495 height 16
click at [861, 291] on div "Bonjour, ﻿ ﻿" at bounding box center [1084, 420] width 507 height 329
click at [862, 294] on p "﻿" at bounding box center [1083, 302] width 495 height 16
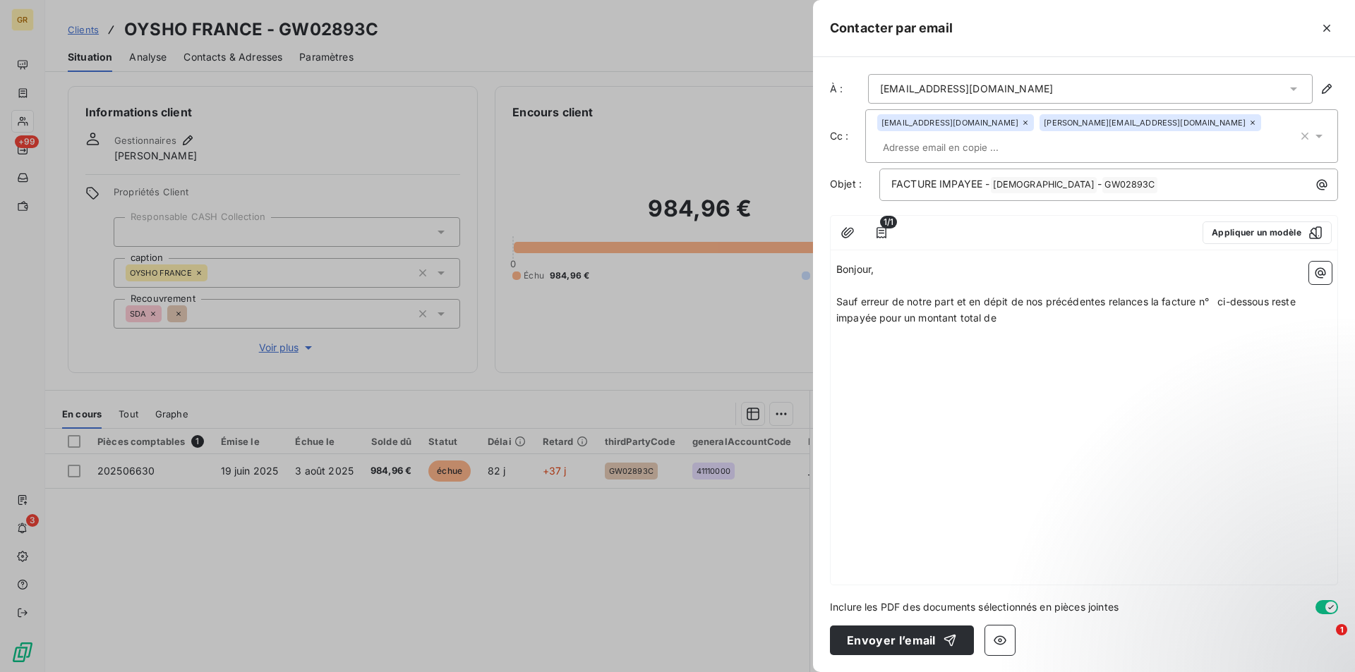
click at [1210, 296] on span "Sauf erreur de notre part et en dépit de nos précédentes relances la facture n°…" at bounding box center [1067, 310] width 462 height 28
click at [1279, 296] on span "Sauf erreur de notre part et en dépit de nos précédentes relances la facture n°…" at bounding box center [1082, 310] width 493 height 28
click at [1275, 296] on span "Sauf erreur de notre part et en dépit de nos précédentes relances la facture n°…" at bounding box center [1082, 310] width 493 height 28
click at [1032, 298] on p "Sauf erreur de notre part et en dépit de nos précédentes relances la facture n°…" at bounding box center [1083, 310] width 495 height 32
click at [1317, 266] on icon "button" at bounding box center [1320, 273] width 14 height 14
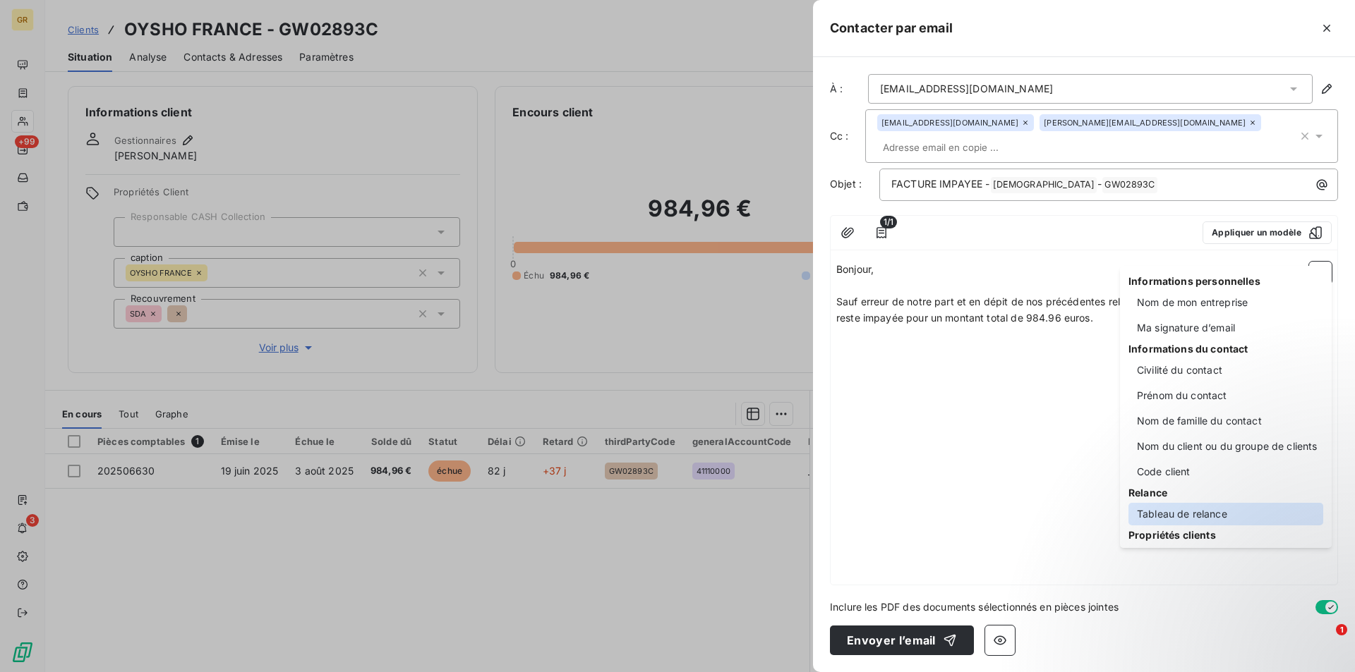
click at [1183, 512] on div "Tableau de relance" at bounding box center [1225, 514] width 195 height 23
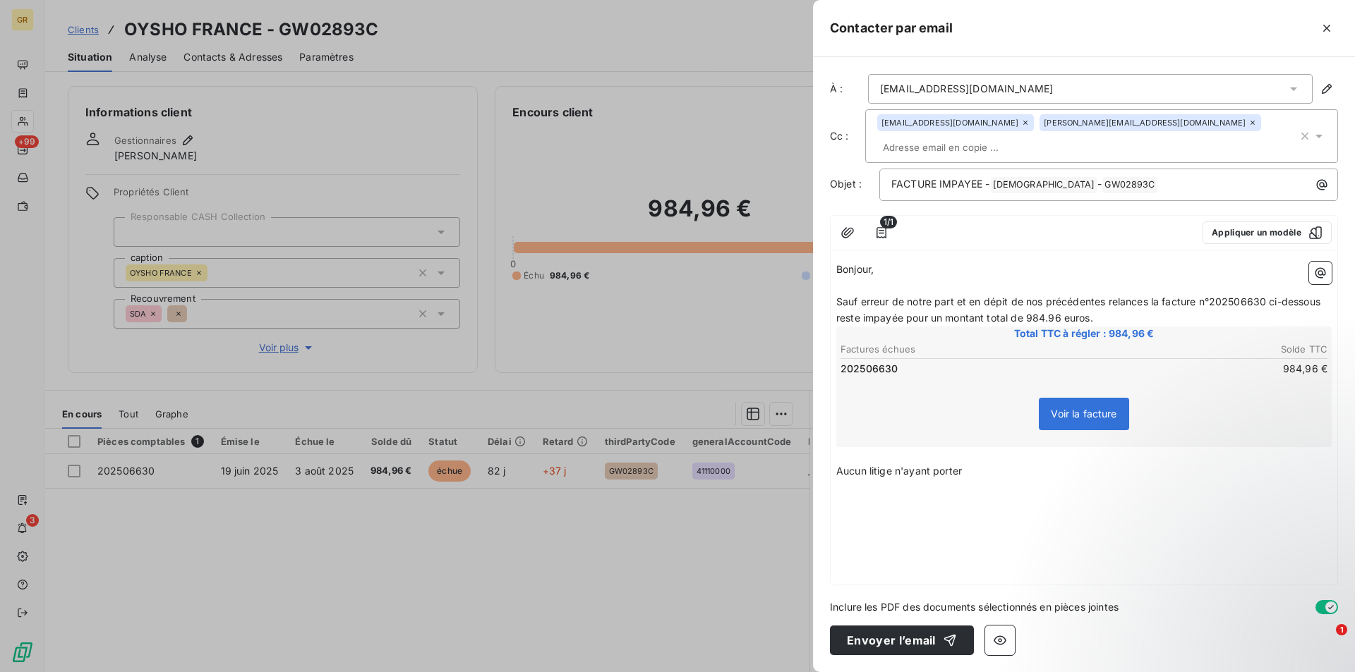
click at [931, 465] on span "Aucun litige n'ayant porter" at bounding box center [899, 471] width 126 height 12
click at [1017, 464] on p "Aucun litige n'ayant été porter" at bounding box center [1083, 472] width 495 height 16
click at [871, 512] on p "﻿" at bounding box center [1083, 520] width 495 height 16
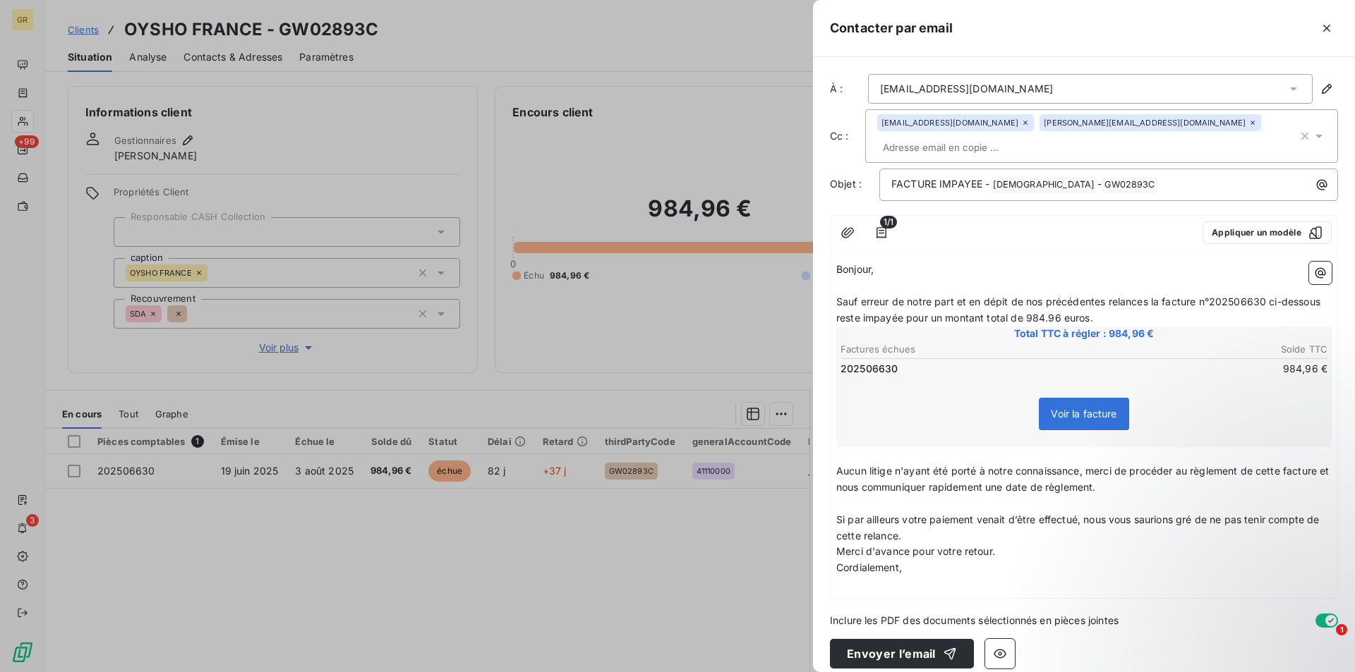
click at [927, 518] on p "Si par ailleurs votre paiement venait d’être effectué, nous vous saurions gré d…" at bounding box center [1083, 528] width 495 height 32
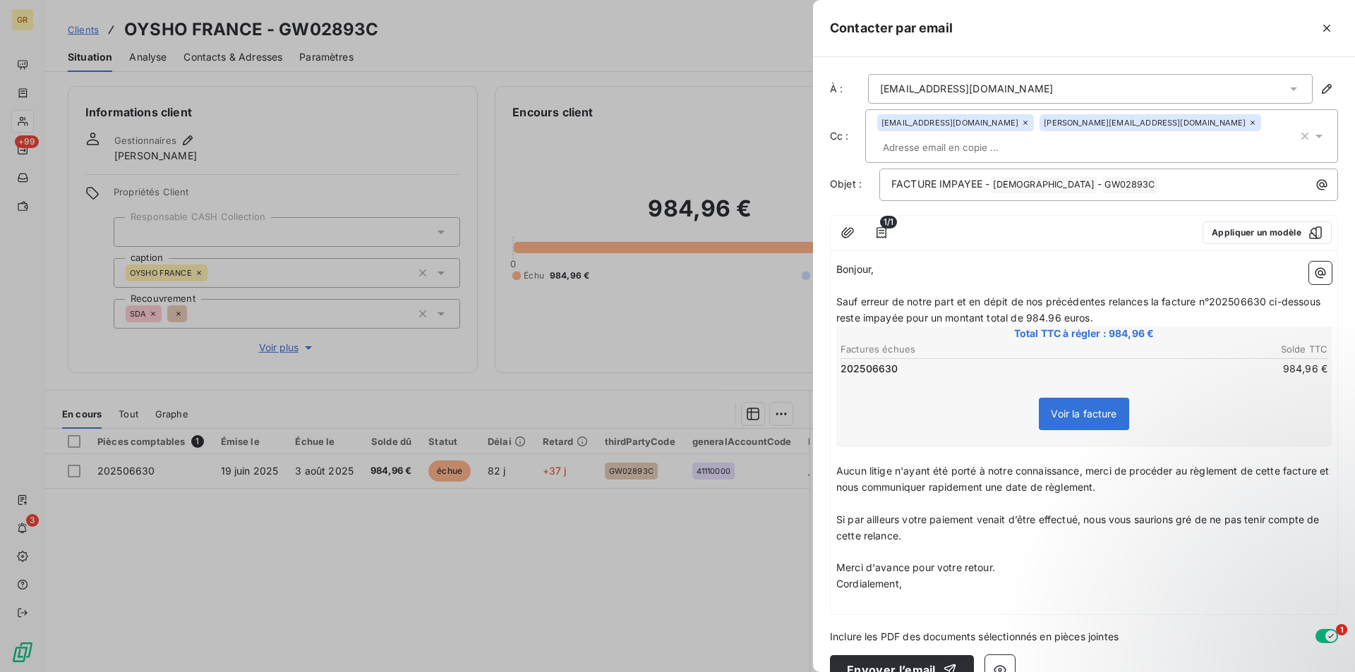
click at [1014, 560] on p "Merci d'avance pour votre retour." at bounding box center [1083, 568] width 495 height 16
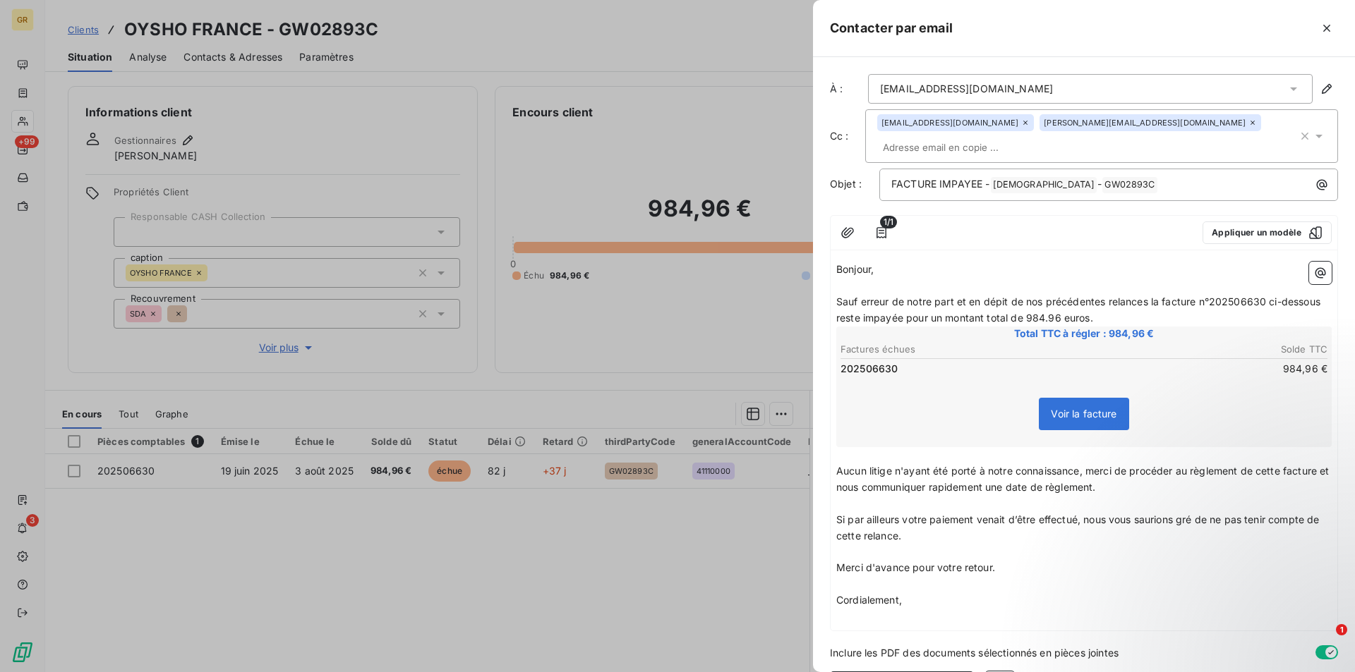
click at [1171, 300] on p "Sauf erreur de notre part et en dépit de nos précédentes relances la facture n°…" at bounding box center [1083, 310] width 495 height 32
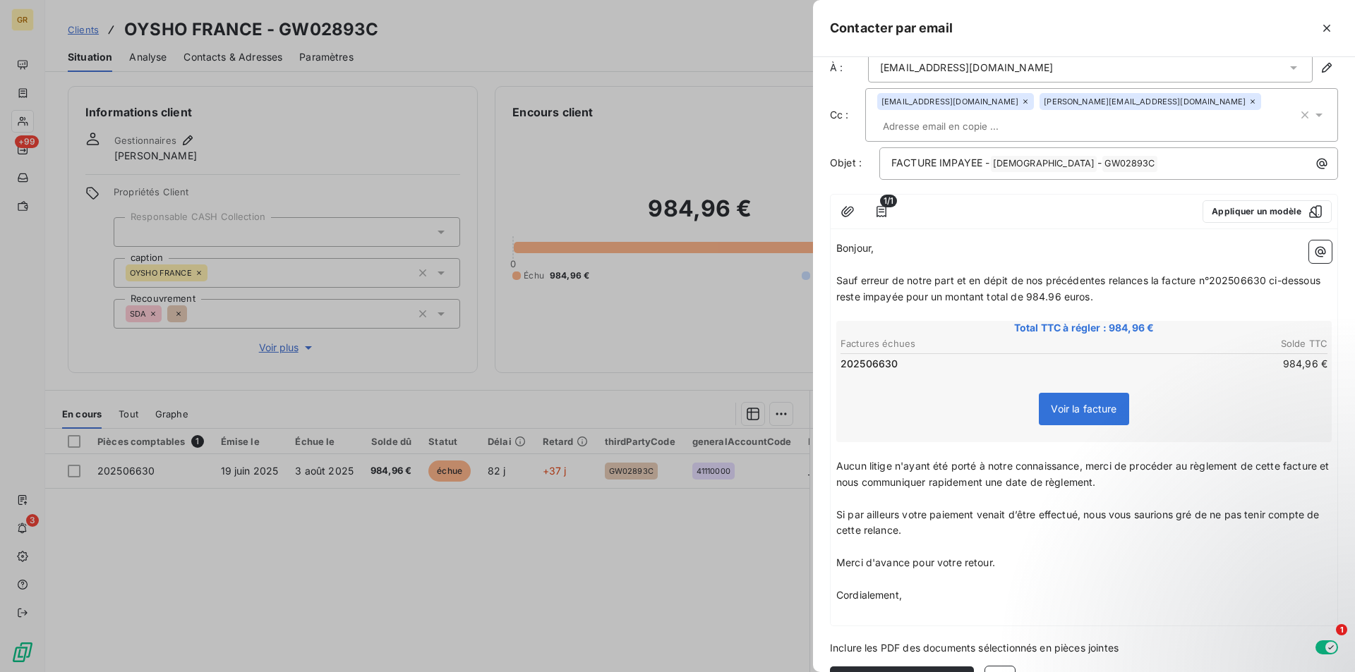
scroll to position [41, 0]
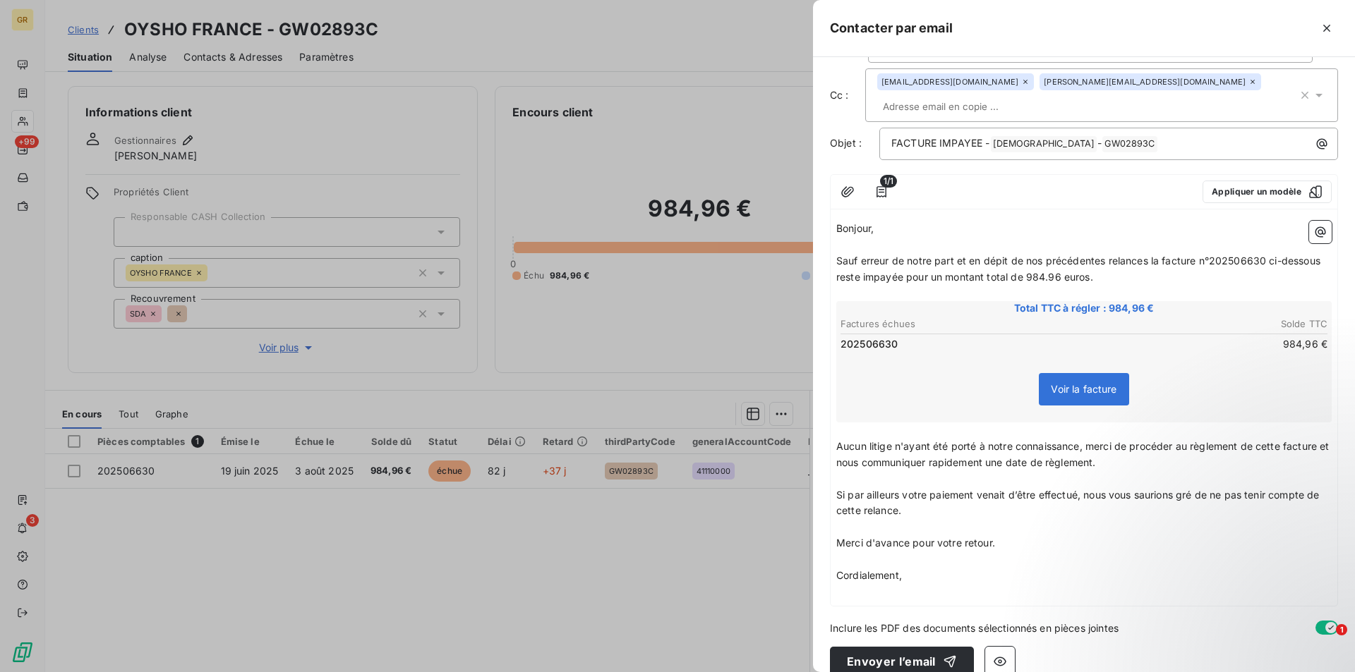
click at [1020, 536] on p "Merci d'avance pour votre retour." at bounding box center [1083, 544] width 495 height 16
click at [900, 647] on button "Envoyer l’email" at bounding box center [902, 662] width 144 height 30
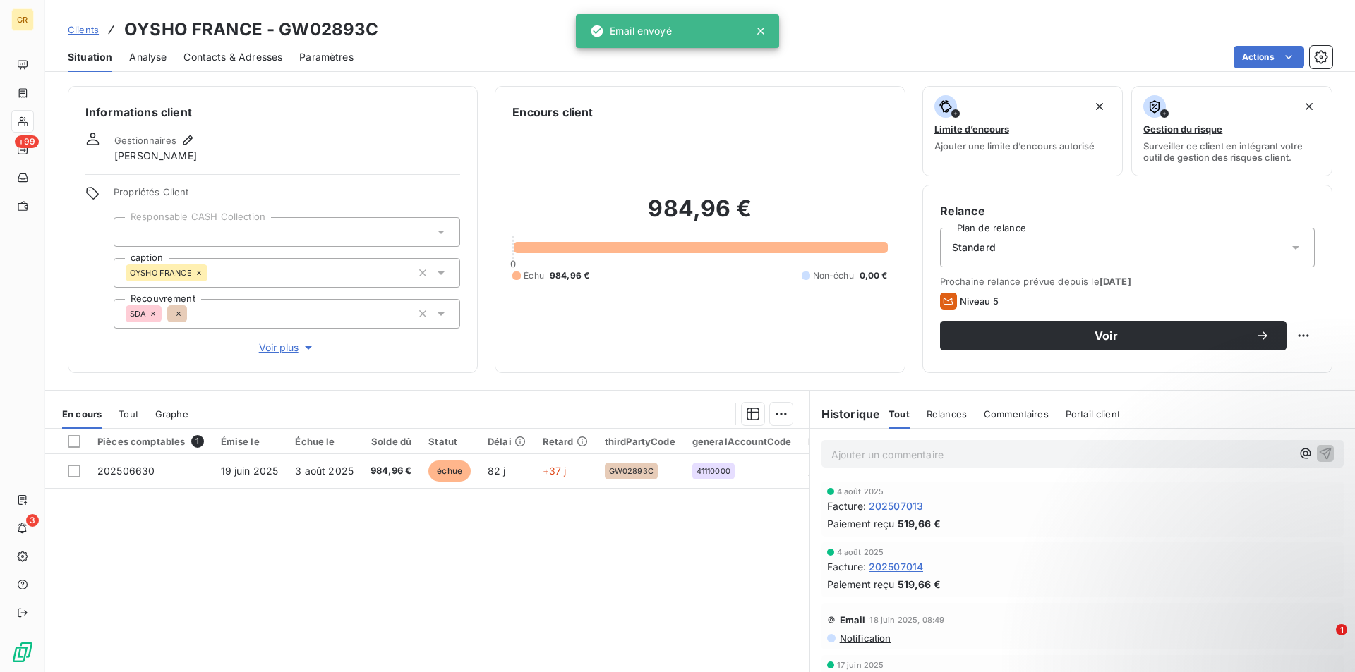
click at [237, 62] on span "Contacts & Adresses" at bounding box center [232, 57] width 99 height 14
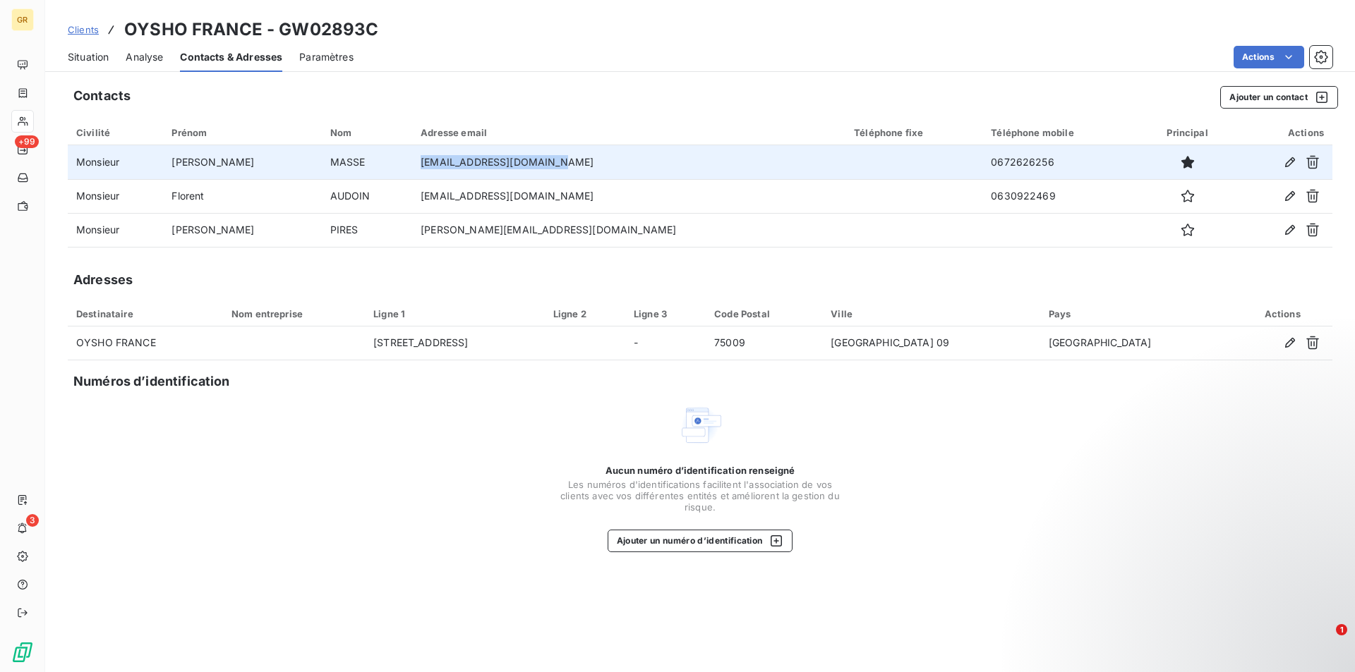
drag, startPoint x: 563, startPoint y: 164, endPoint x: 427, endPoint y: 159, distance: 136.3
click at [427, 159] on td "[EMAIL_ADDRESS][DOMAIN_NAME]" at bounding box center [628, 162] width 433 height 34
copy td "[EMAIL_ADDRESS][DOMAIN_NAME]"
drag, startPoint x: 965, startPoint y: 164, endPoint x: 881, endPoint y: 164, distance: 84.7
click at [881, 164] on tr "Monsieur [PERSON_NAME] [PERSON_NAME][EMAIL_ADDRESS][DOMAIN_NAME] 0672626256" at bounding box center [700, 162] width 1265 height 34
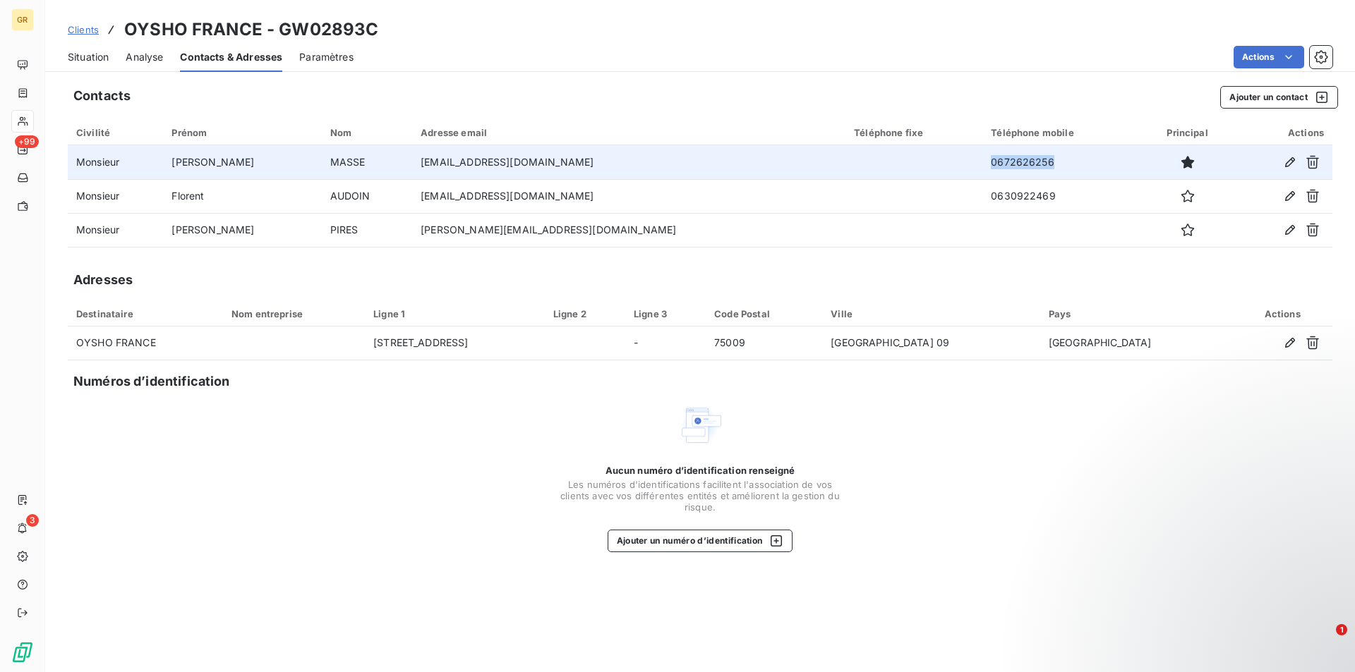
copy tr "0672626256"
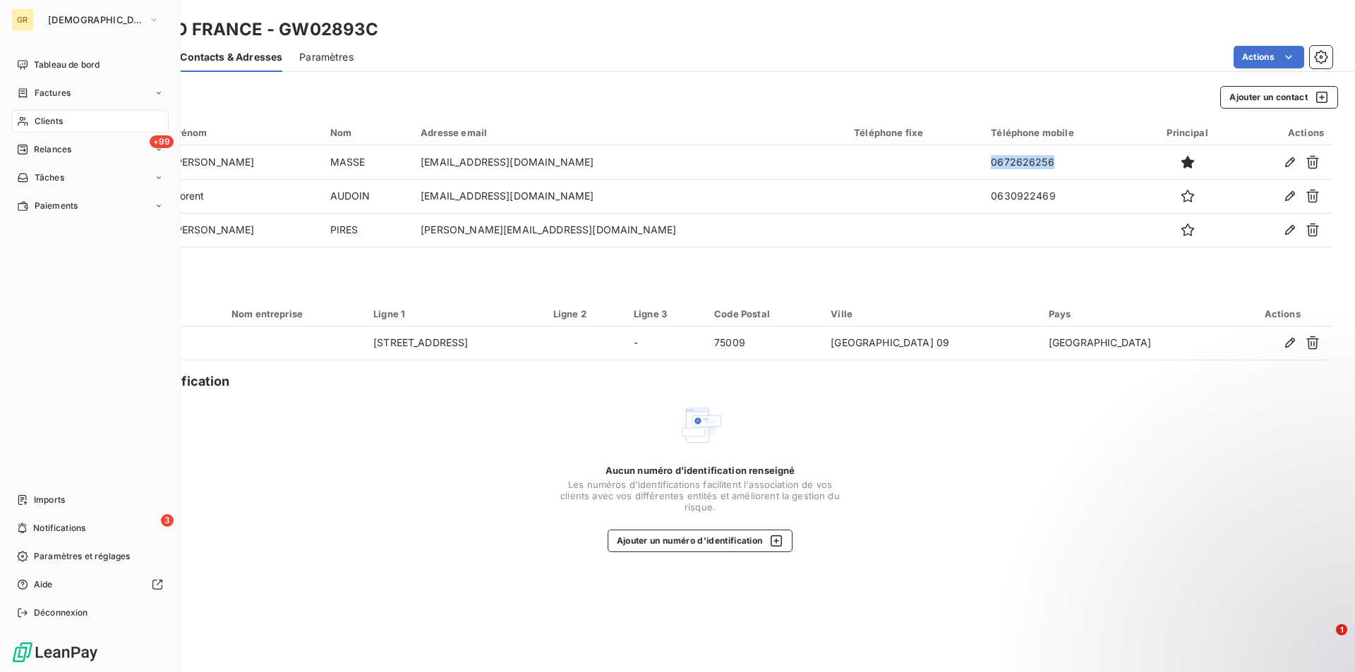
drag, startPoint x: 44, startPoint y: 116, endPoint x: 404, endPoint y: 123, distance: 359.3
click at [45, 116] on span "Clients" at bounding box center [49, 121] width 28 height 13
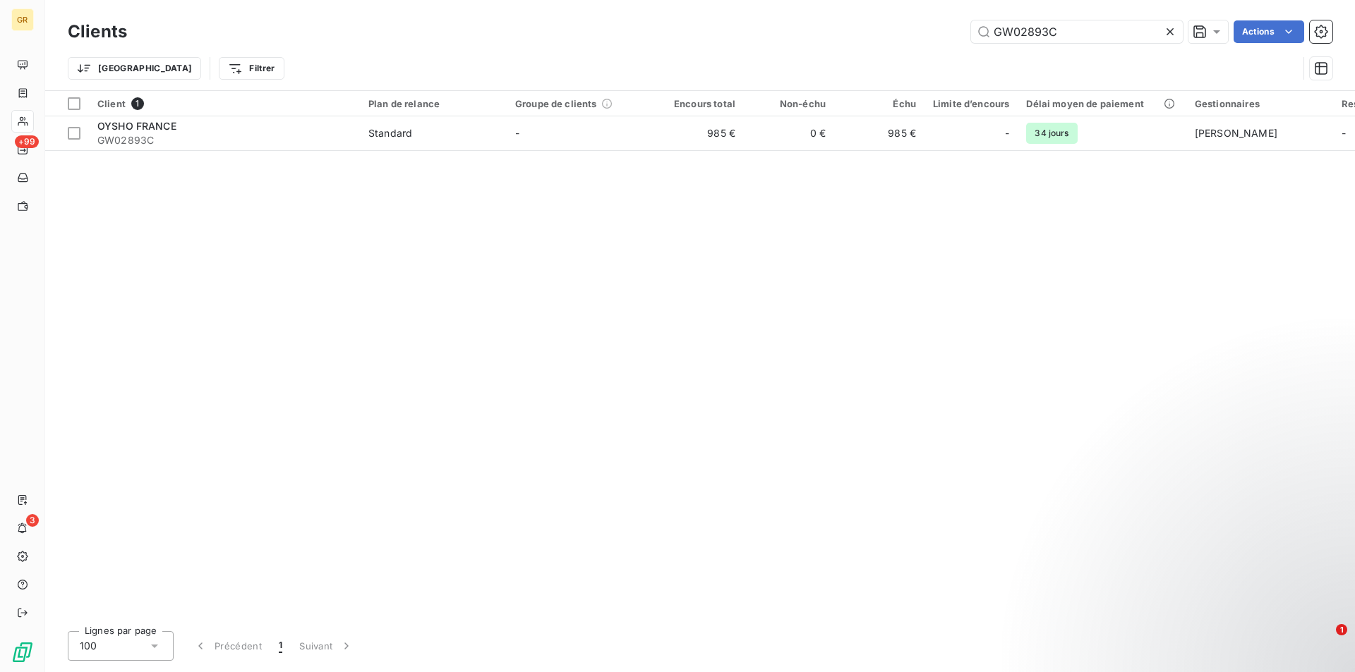
drag, startPoint x: 1068, startPoint y: 35, endPoint x: 936, endPoint y: 39, distance: 132.0
click at [936, 39] on div "GW02893C Actions" at bounding box center [738, 31] width 1188 height 23
click at [1079, 31] on input "GW00204A" at bounding box center [1077, 31] width 212 height 23
drag, startPoint x: 1043, startPoint y: 32, endPoint x: 904, endPoint y: 36, distance: 139.1
click at [904, 36] on div "GW00204A Actions" at bounding box center [738, 31] width 1188 height 23
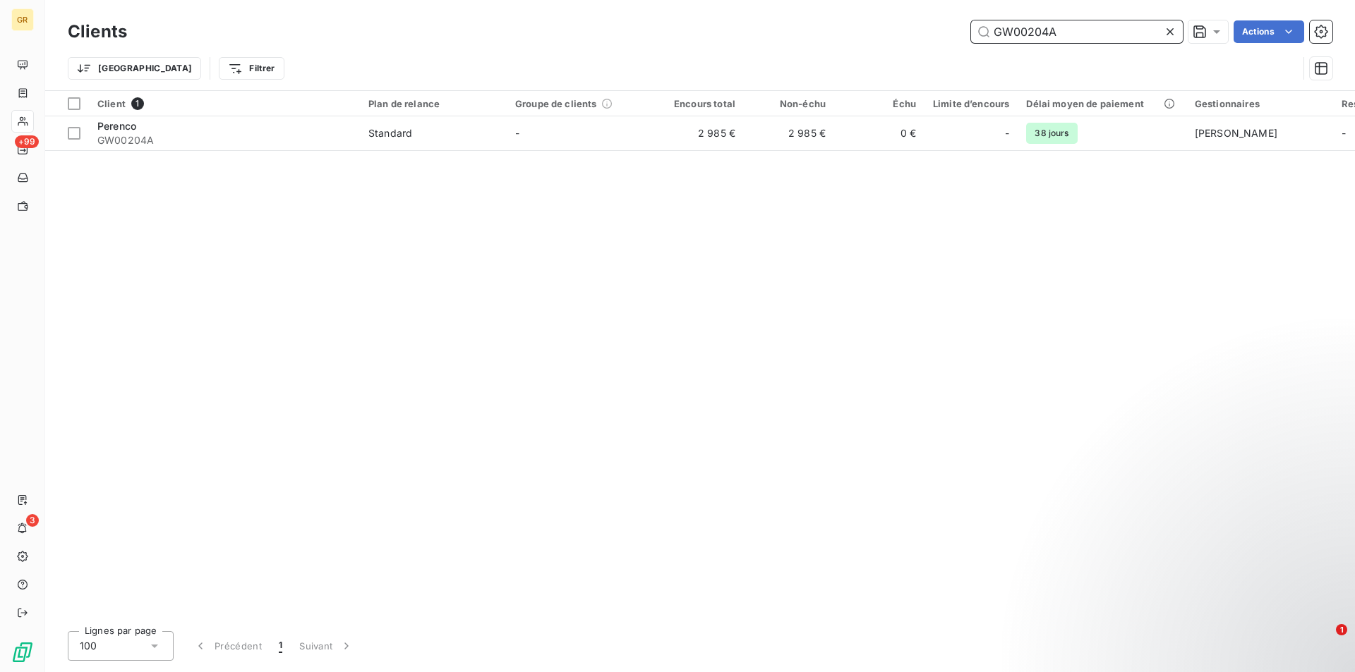
paste input "REC022"
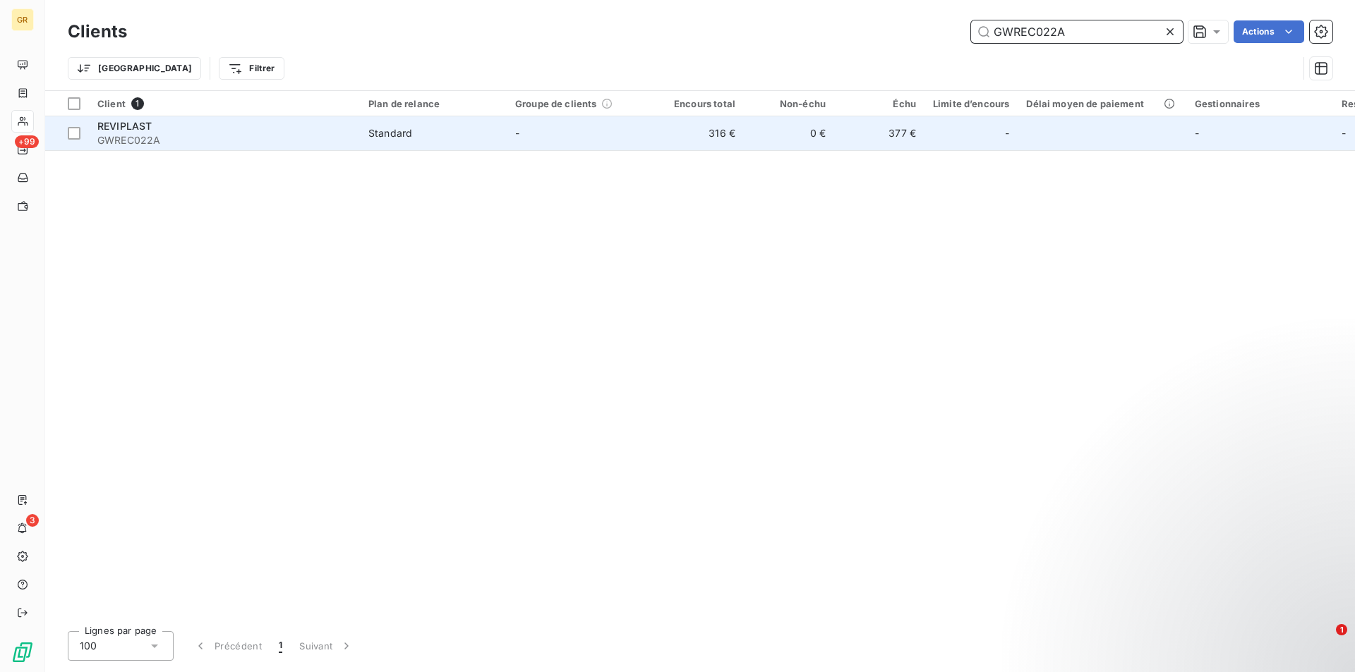
type input "GWREC022A"
click at [176, 140] on span "GWREC022A" at bounding box center [224, 140] width 254 height 14
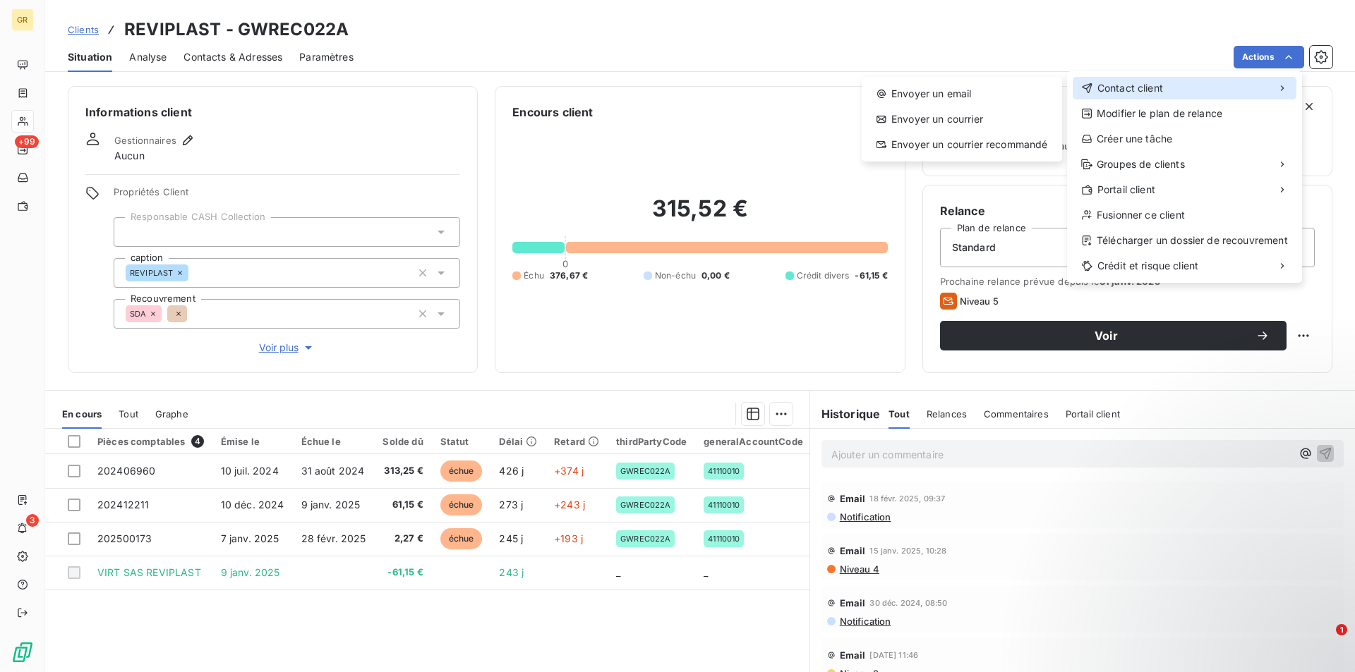
click at [1155, 95] on span "Contact client" at bounding box center [1130, 88] width 66 height 14
click at [980, 90] on div "Envoyer un email" at bounding box center [961, 94] width 189 height 23
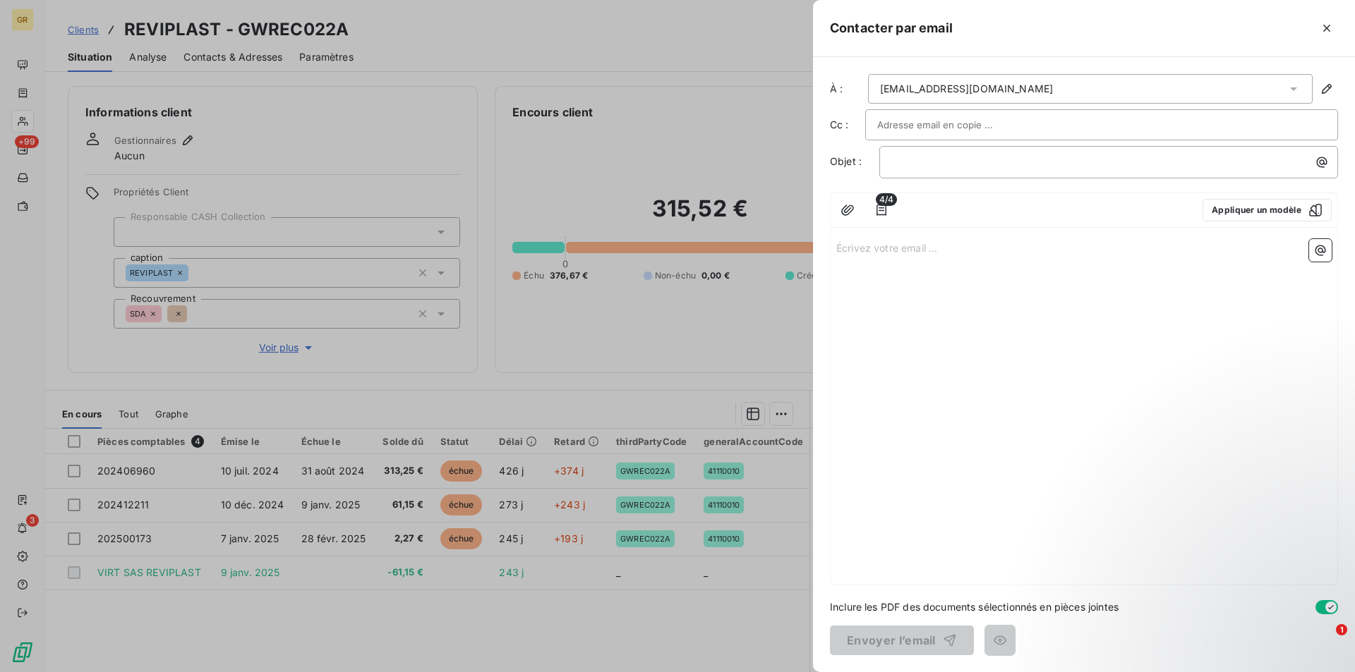
click at [974, 121] on input "text" at bounding box center [953, 124] width 152 height 21
click at [975, 163] on p "﻿" at bounding box center [1112, 162] width 442 height 16
click at [1320, 158] on icon "button" at bounding box center [1322, 162] width 11 height 11
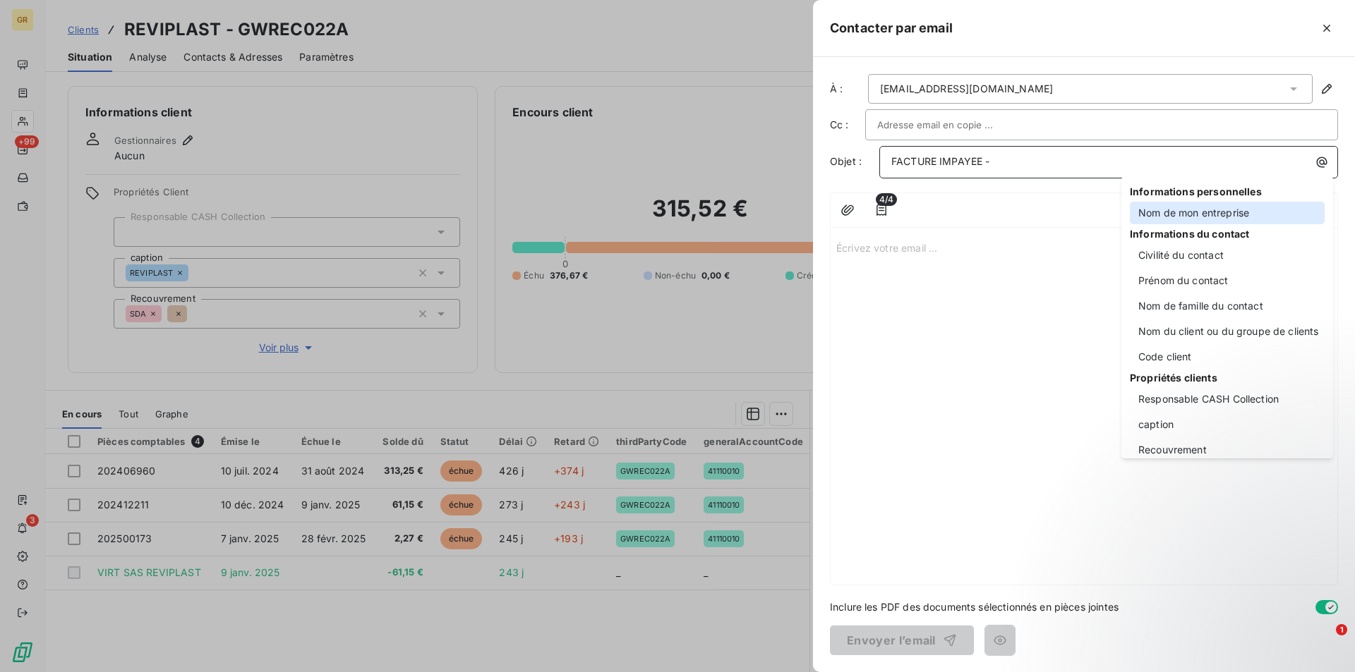
click at [1182, 210] on div "Nom de mon entreprise" at bounding box center [1227, 213] width 195 height 23
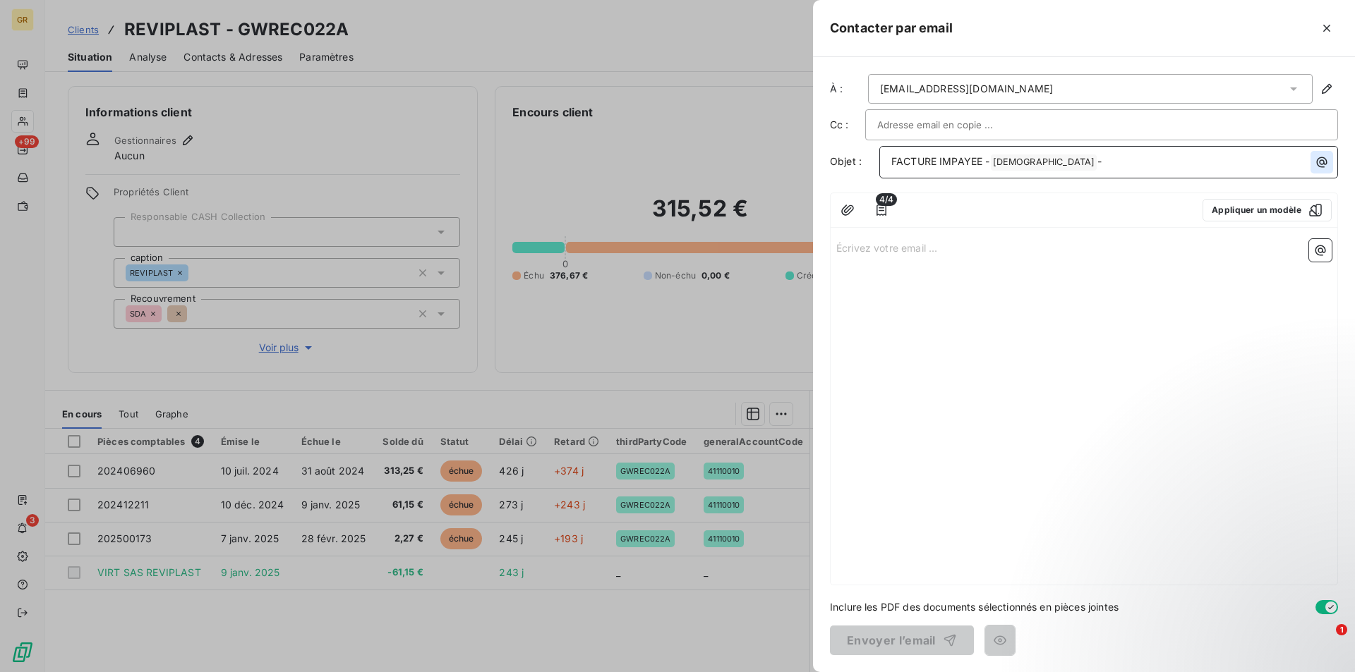
click at [1323, 163] on icon "button" at bounding box center [1322, 162] width 14 height 14
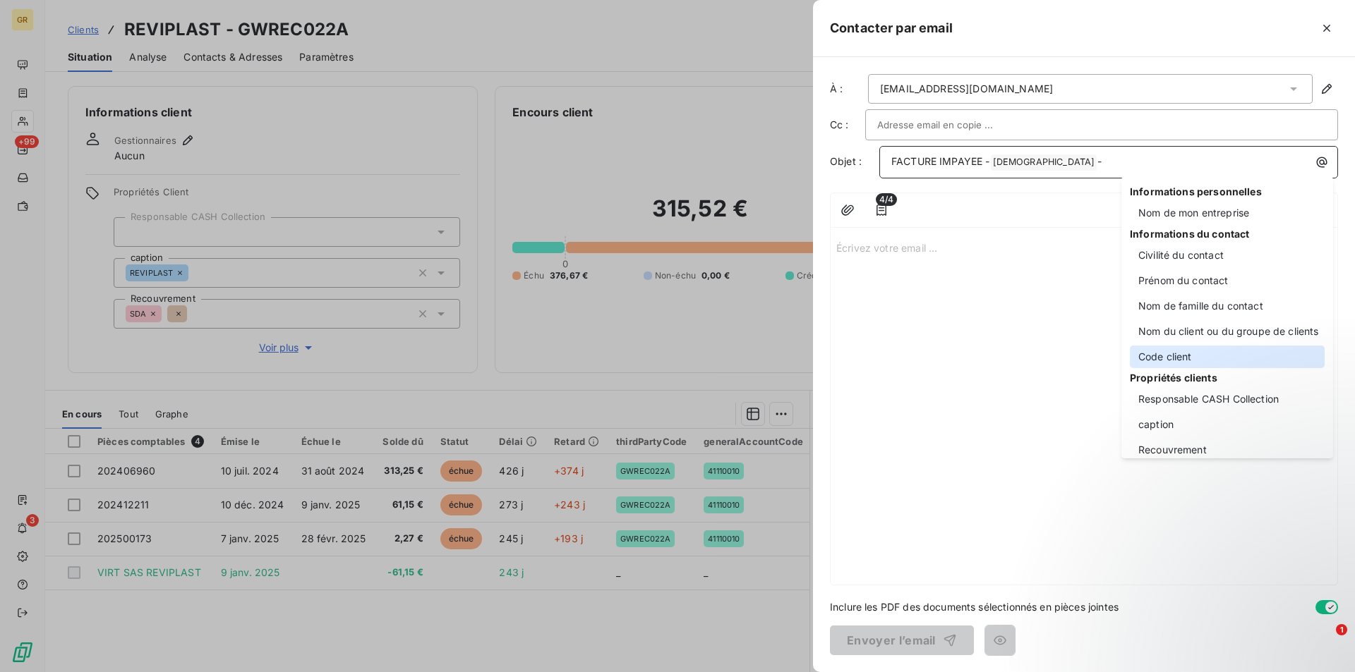
click at [1178, 354] on div "Code client" at bounding box center [1227, 357] width 195 height 23
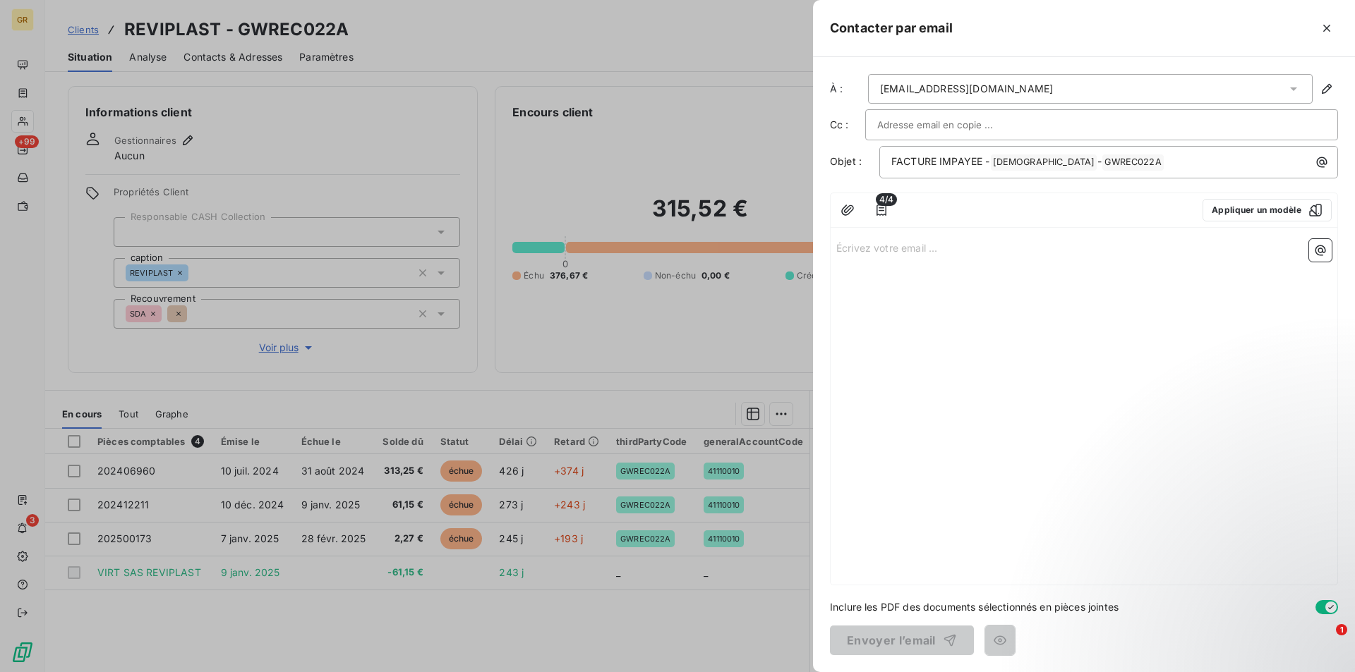
click at [906, 251] on p "Écrivez votre email ... ﻿" at bounding box center [1083, 247] width 495 height 16
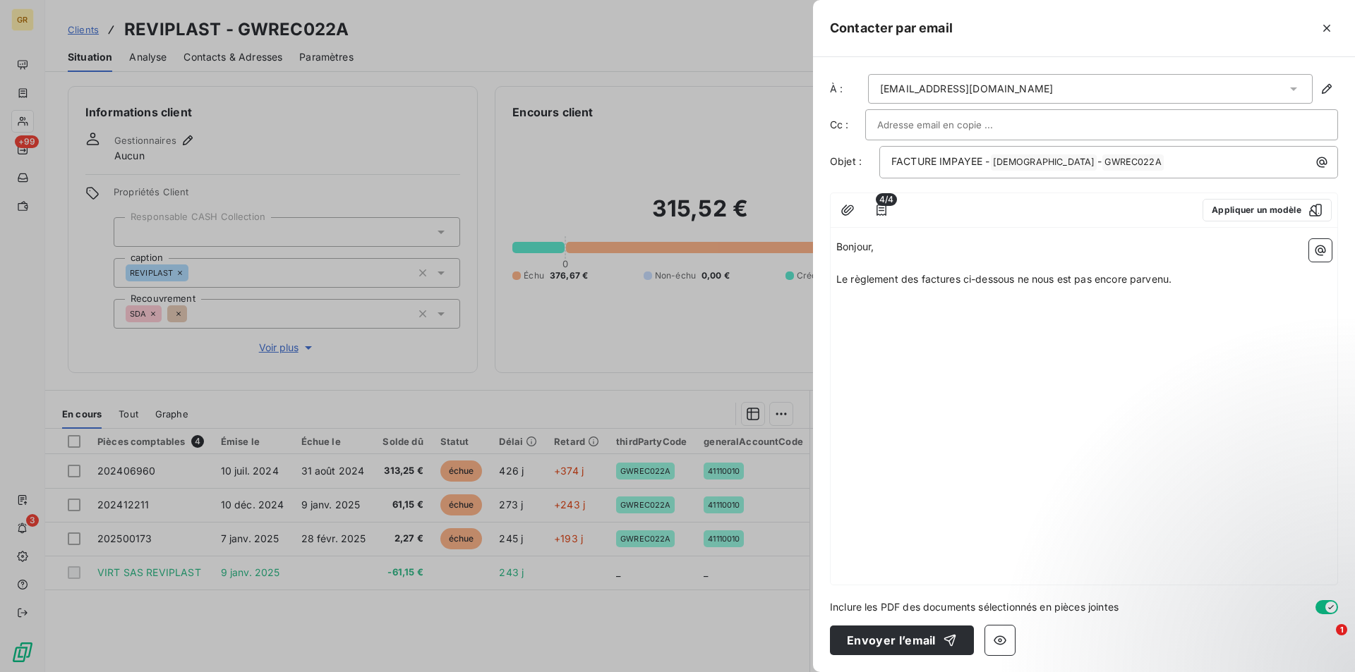
drag, startPoint x: 962, startPoint y: 280, endPoint x: 970, endPoint y: 294, distance: 16.1
click at [962, 283] on span "Le règlement des factures ci-dessous ne nous est pas encore parvenu." at bounding box center [1003, 279] width 335 height 12
click at [1218, 279] on p "Le règlement des factures listées ci-dessous ne nous est pas encore parvenu." at bounding box center [1083, 280] width 495 height 16
click at [1322, 255] on icon "button" at bounding box center [1320, 251] width 11 height 11
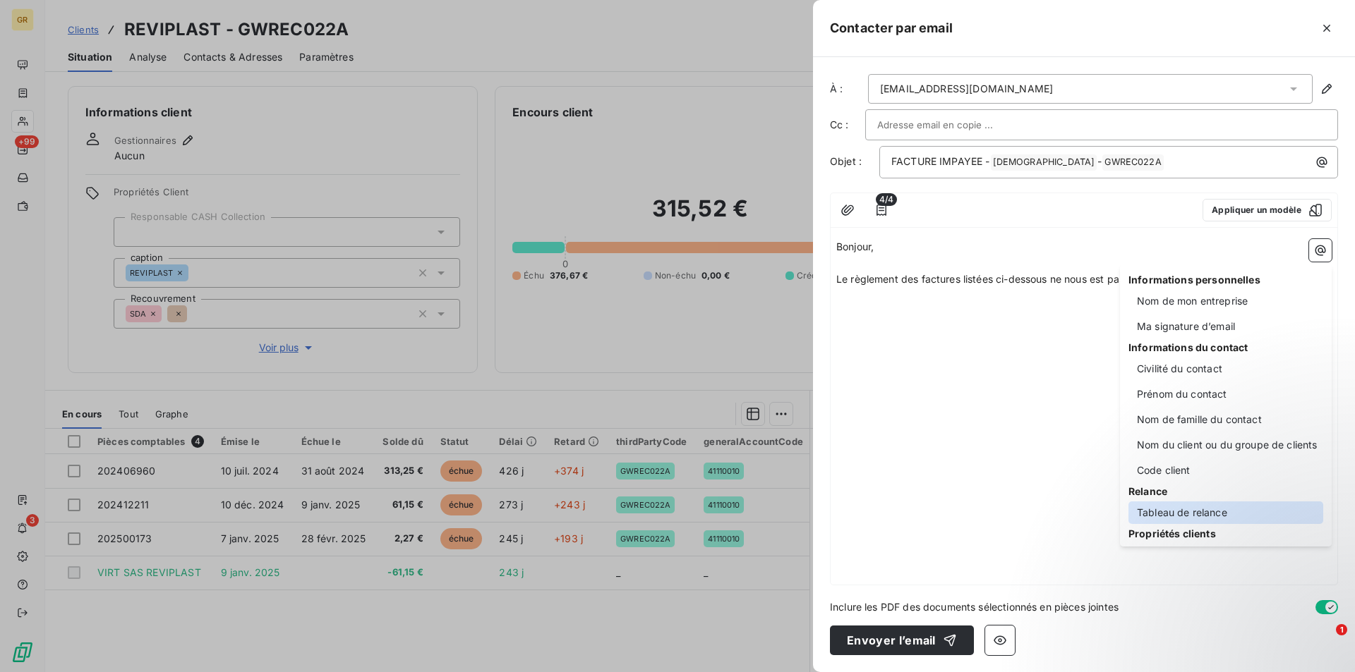
click at [1178, 511] on div "Tableau de relance" at bounding box center [1225, 513] width 195 height 23
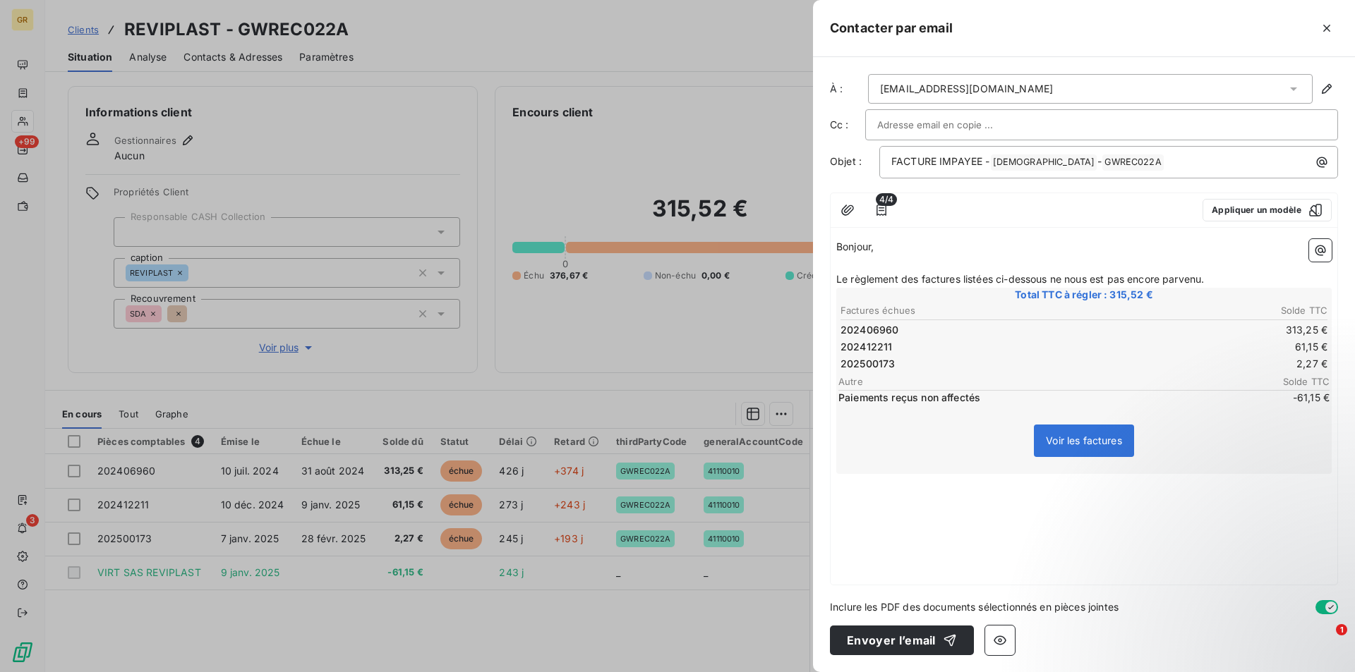
click at [881, 203] on span "4/4" at bounding box center [886, 199] width 21 height 13
click at [1192, 370] on td "2,27 €" at bounding box center [1206, 364] width 243 height 16
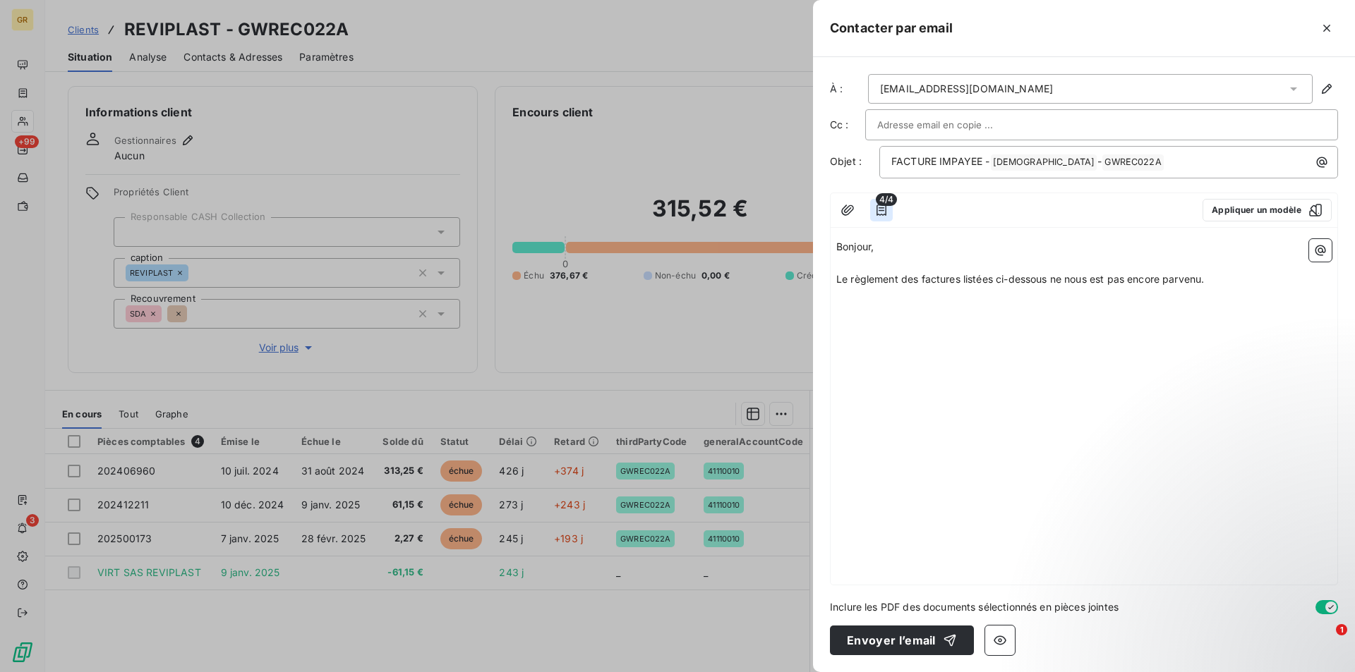
click at [884, 212] on icon "button" at bounding box center [881, 210] width 14 height 14
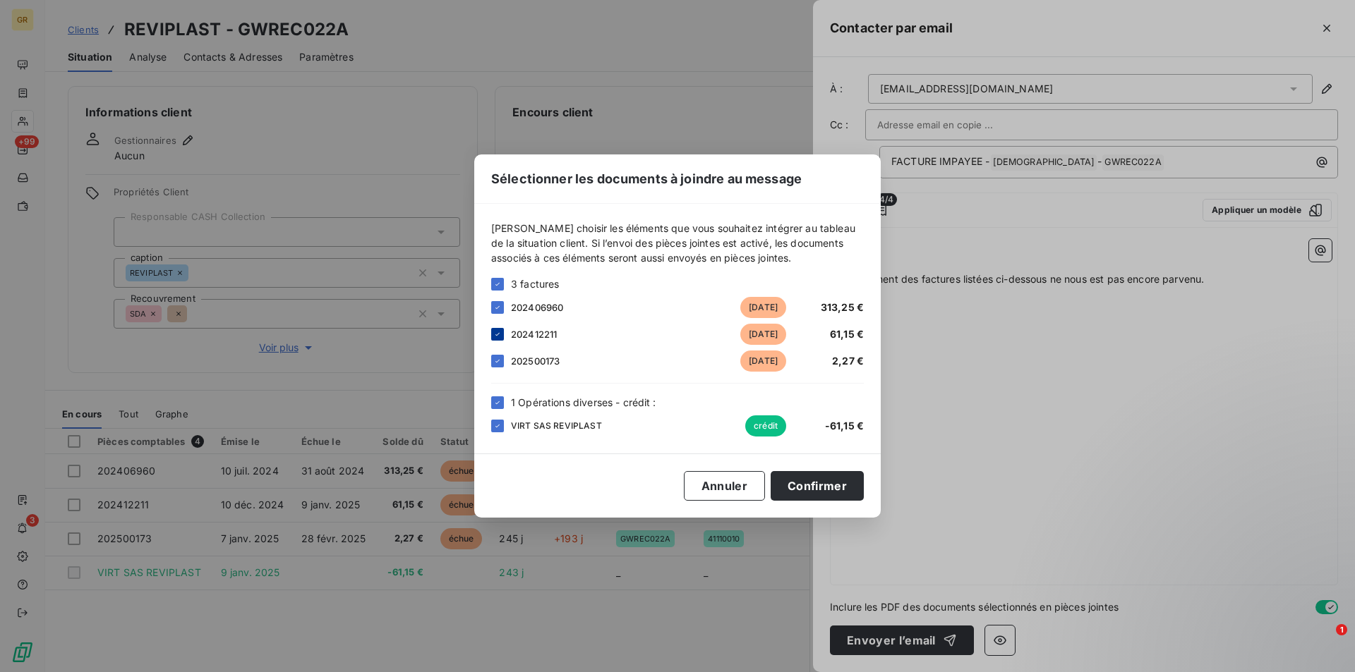
click at [499, 337] on icon at bounding box center [497, 334] width 8 height 8
click at [819, 506] on div "Sélectionner les documents à joindre au message [PERSON_NAME] choisir les éléme…" at bounding box center [677, 336] width 406 height 363
drag, startPoint x: 996, startPoint y: 483, endPoint x: 990, endPoint y: 488, distance: 7.5
click at [999, 483] on div "Sélectionner les documents à joindre au message [PERSON_NAME] choisir les éléme…" at bounding box center [677, 336] width 1355 height 672
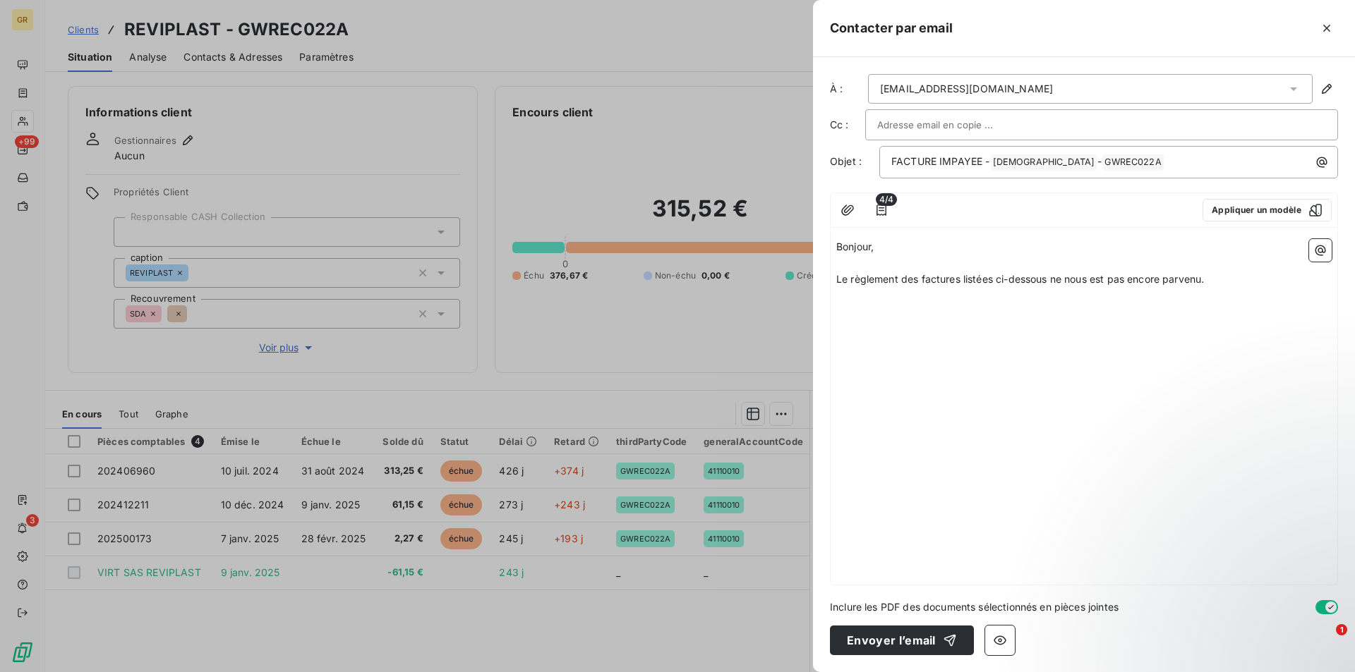
click at [983, 92] on div "[EMAIL_ADDRESS][DOMAIN_NAME]" at bounding box center [1090, 89] width 445 height 30
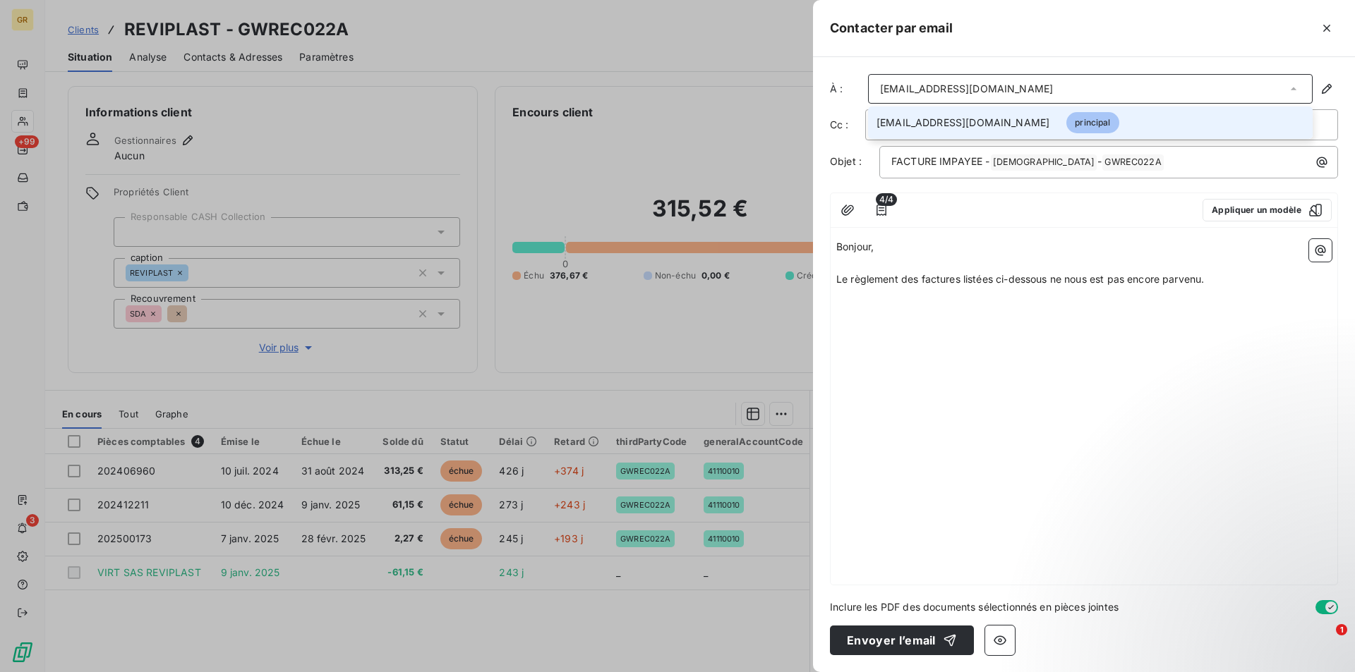
drag, startPoint x: 989, startPoint y: 85, endPoint x: 1039, endPoint y: 88, distance: 50.2
click at [979, 85] on div "[EMAIL_ADDRESS][DOMAIN_NAME]" at bounding box center [1090, 89] width 445 height 30
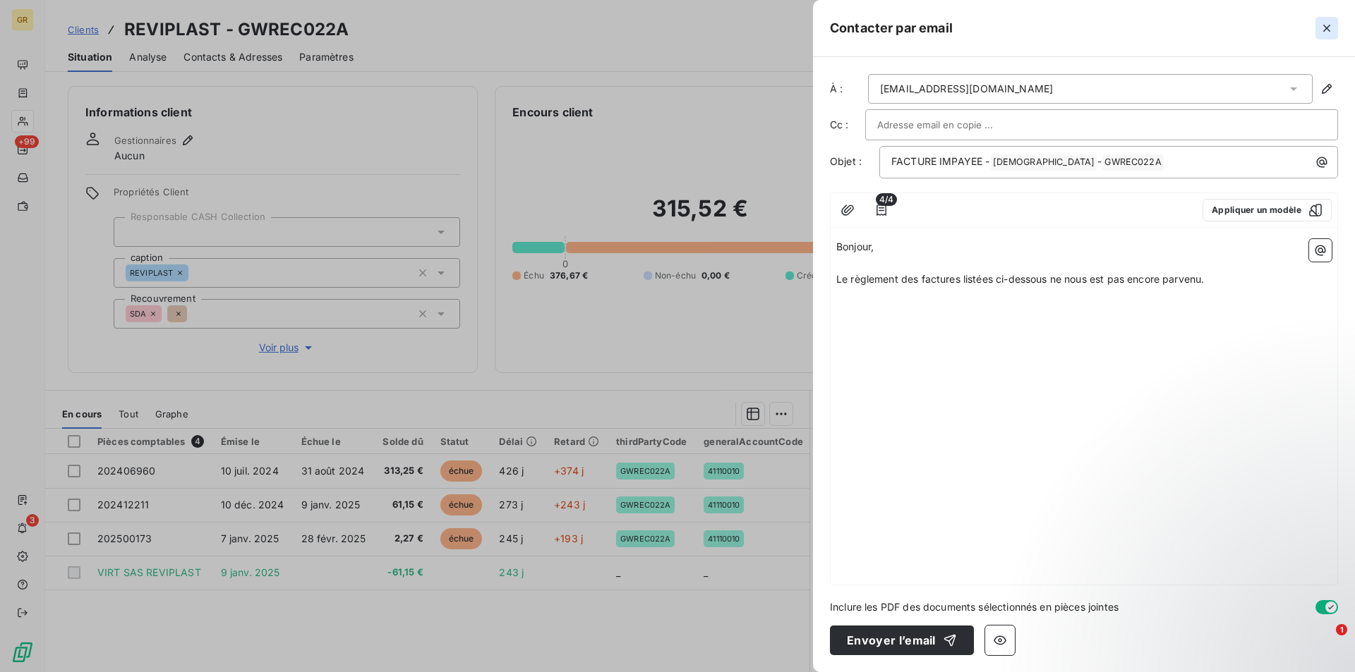
click at [1326, 28] on icon "button" at bounding box center [1326, 28] width 7 height 7
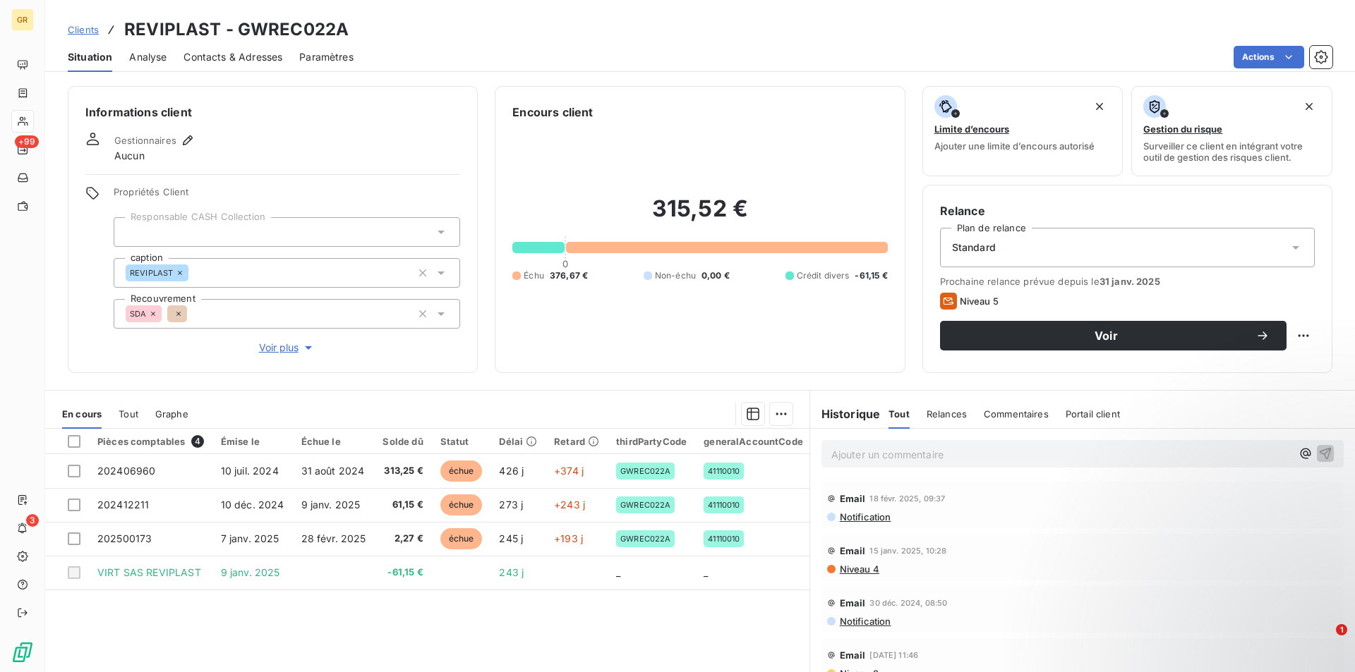
click at [241, 55] on span "Contacts & Adresses" at bounding box center [232, 57] width 99 height 14
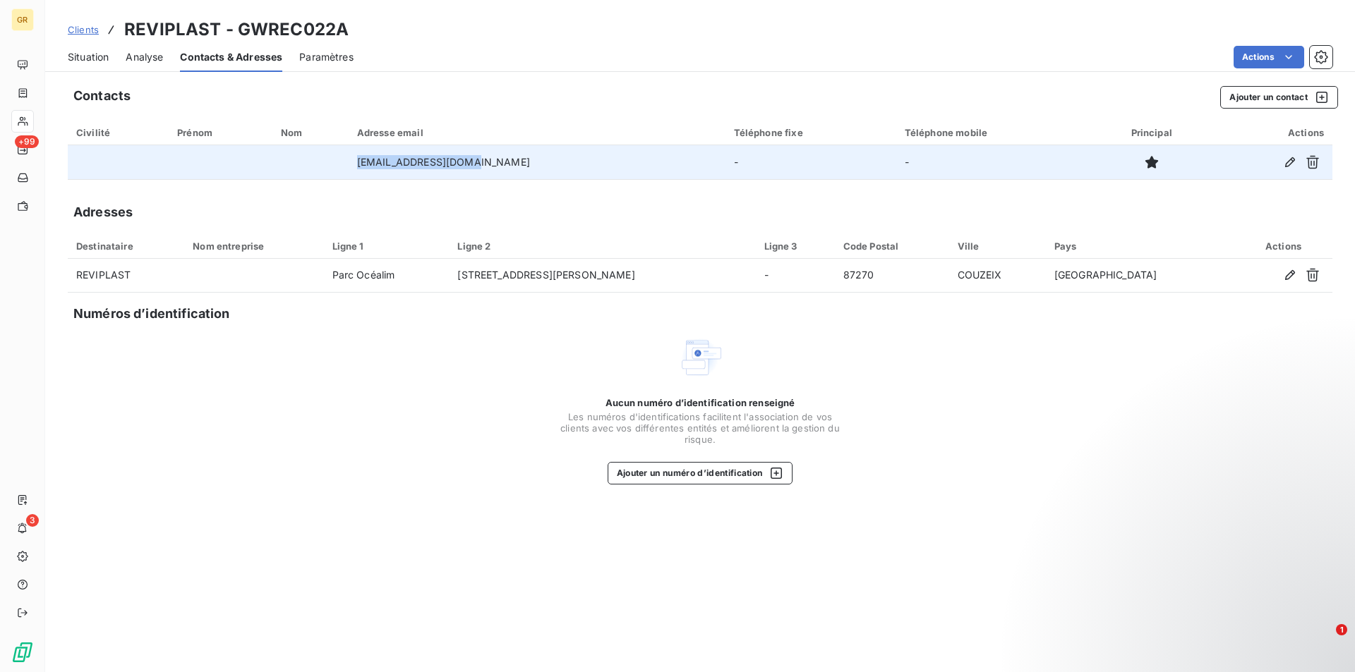
drag, startPoint x: 493, startPoint y: 162, endPoint x: 392, endPoint y: 163, distance: 100.9
click at [392, 166] on td "[EMAIL_ADDRESS][DOMAIN_NAME]" at bounding box center [537, 162] width 377 height 34
copy td "[EMAIL_ADDRESS][DOMAIN_NAME]"
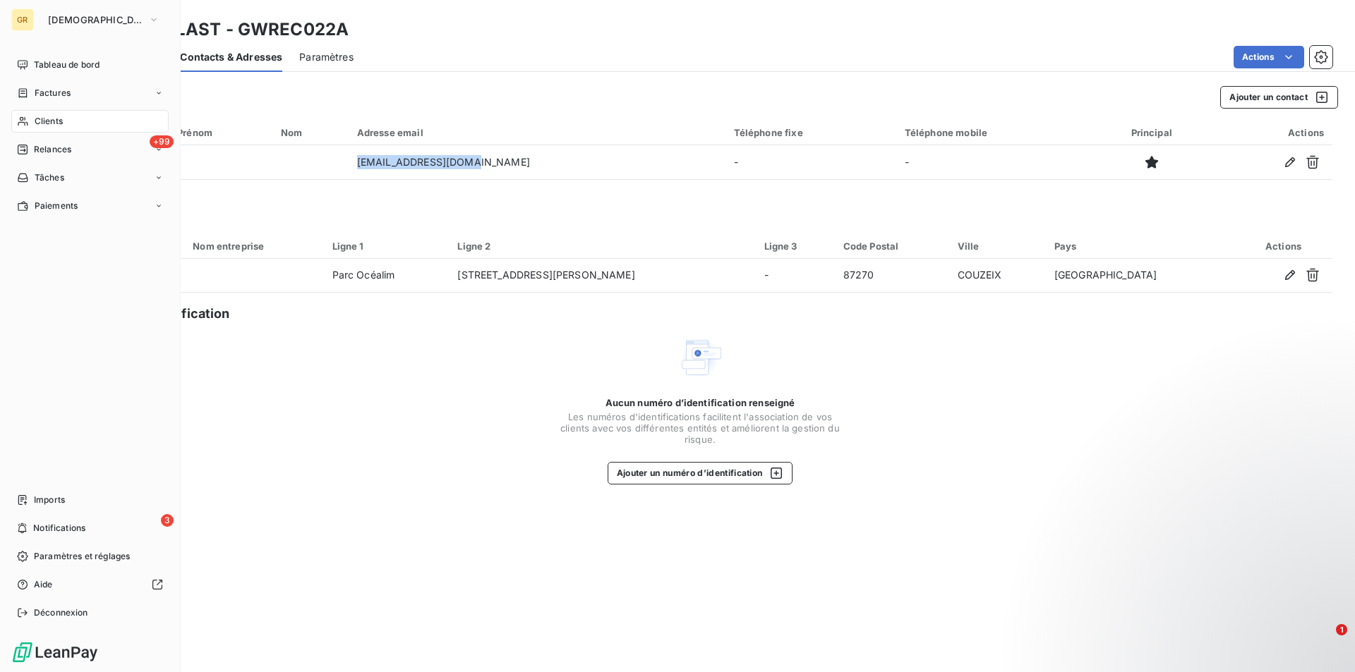
drag, startPoint x: 49, startPoint y: 125, endPoint x: 78, endPoint y: 121, distance: 29.2
click at [49, 125] on span "Clients" at bounding box center [49, 121] width 28 height 13
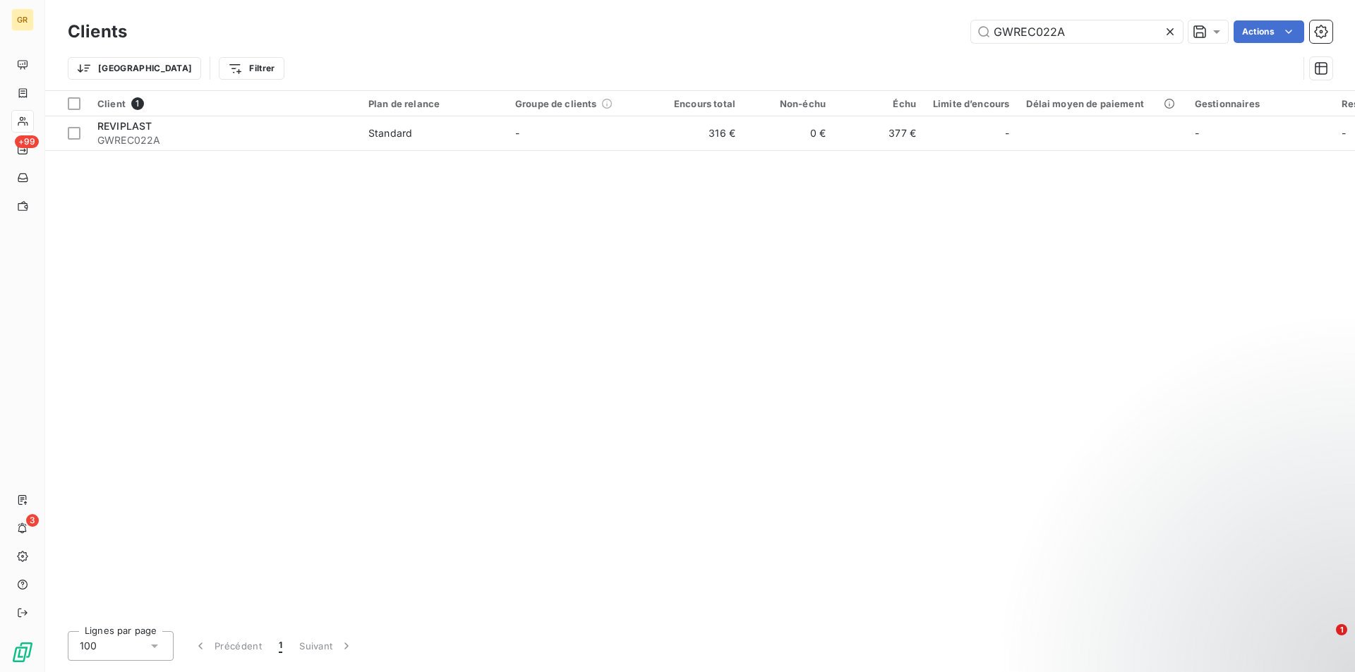
drag, startPoint x: 1075, startPoint y: 38, endPoint x: 855, endPoint y: 33, distance: 220.2
click at [863, 31] on div "GWREC022A Actions" at bounding box center [738, 31] width 1188 height 23
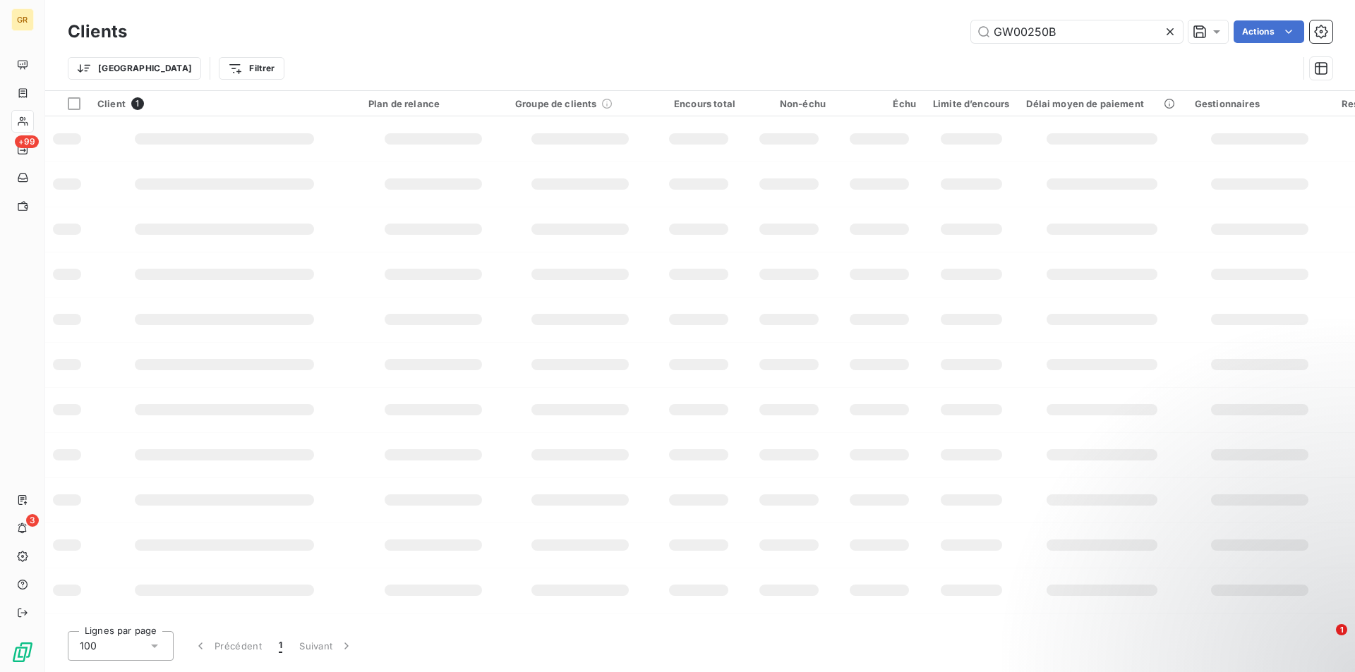
type input "GW00250B"
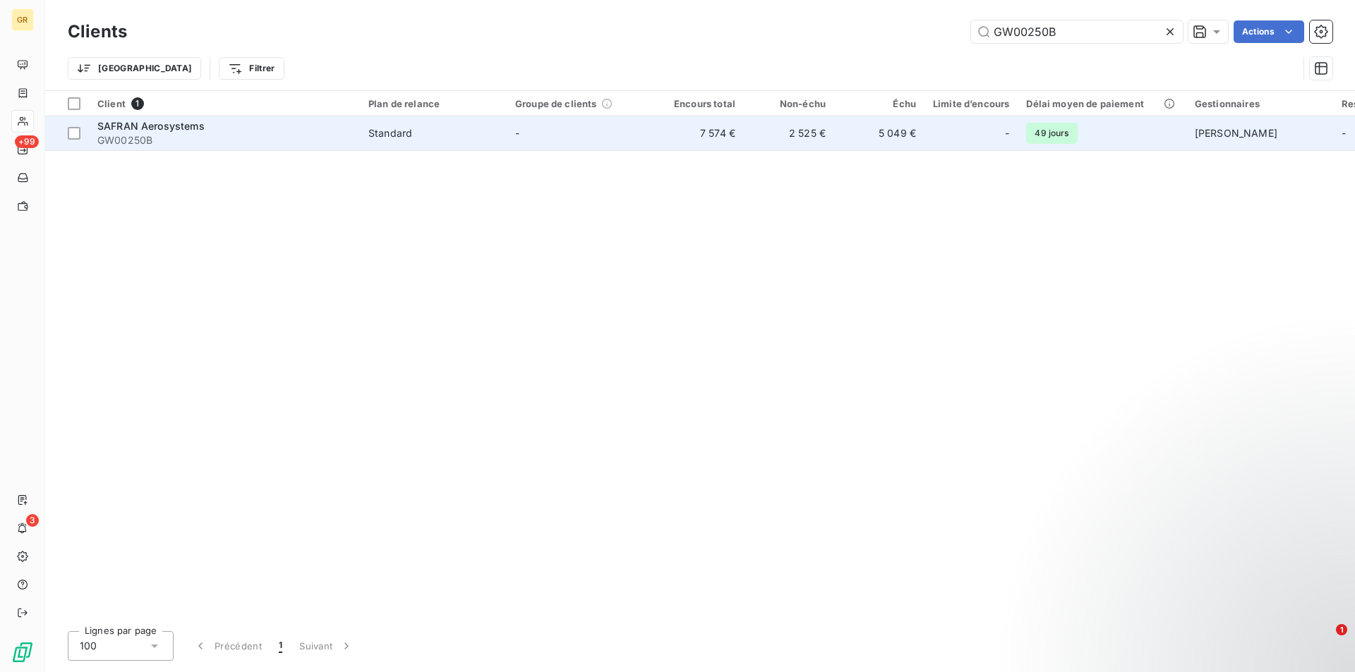
click at [178, 136] on span "GW00250B" at bounding box center [224, 140] width 254 height 14
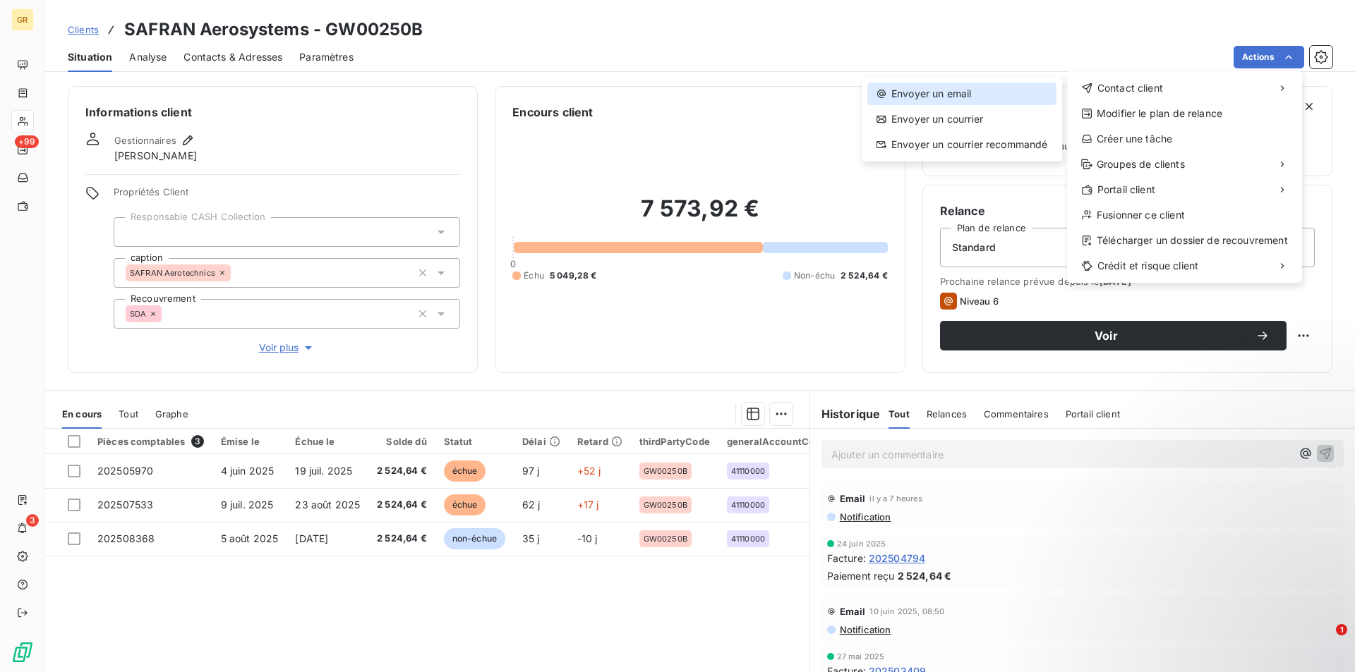
click at [975, 90] on div "Envoyer un email" at bounding box center [961, 94] width 189 height 23
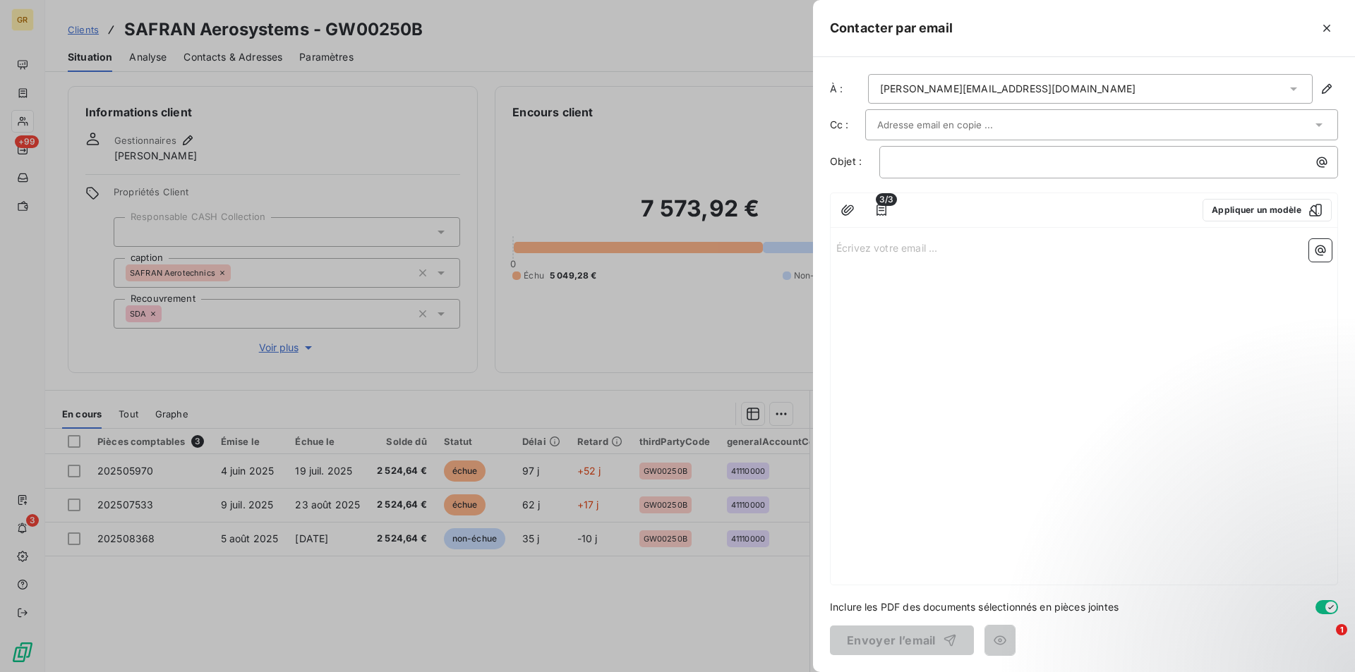
click at [977, 123] on input "text" at bounding box center [953, 124] width 152 height 21
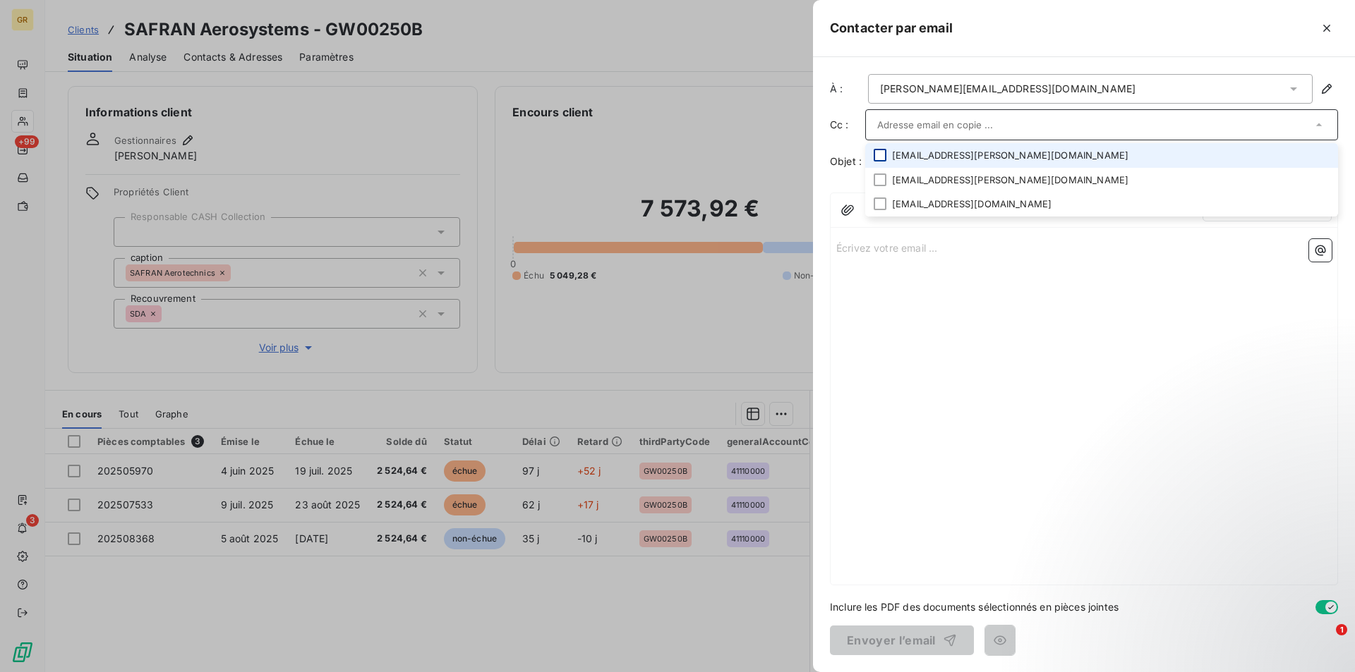
click at [876, 151] on div at bounding box center [880, 155] width 13 height 13
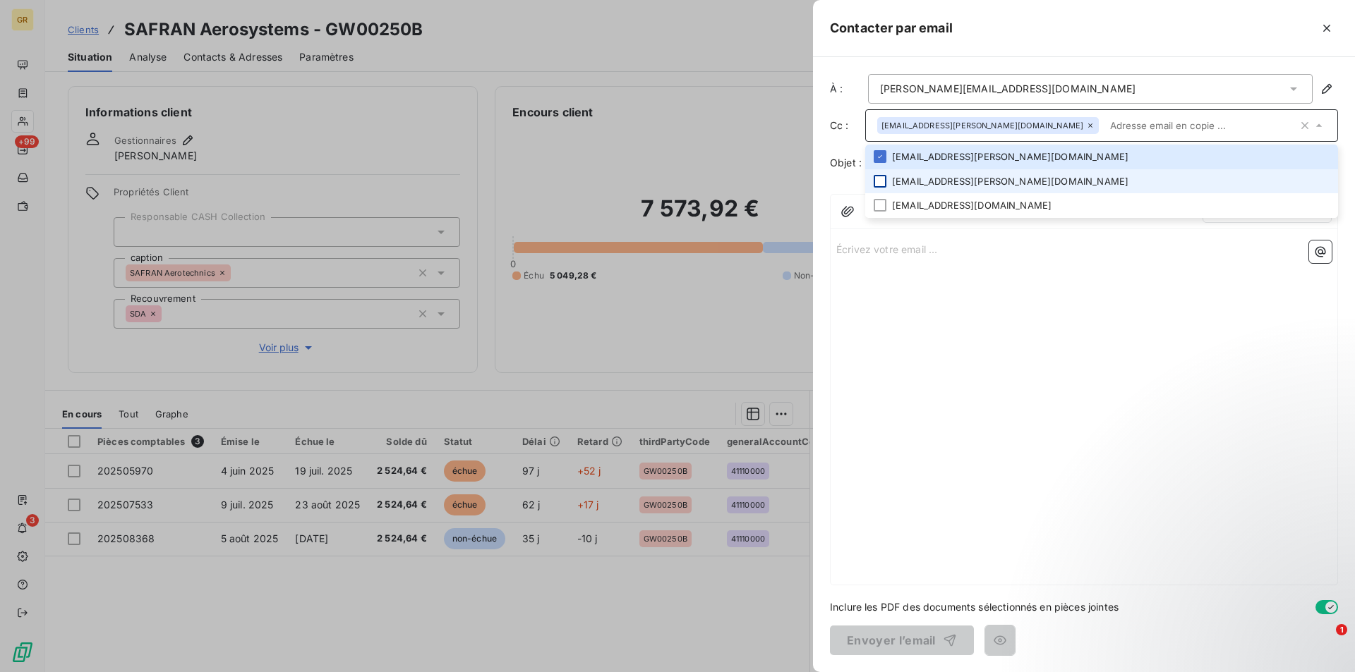
drag, startPoint x: 879, startPoint y: 181, endPoint x: 885, endPoint y: 206, distance: 26.2
click at [879, 181] on div at bounding box center [880, 181] width 13 height 13
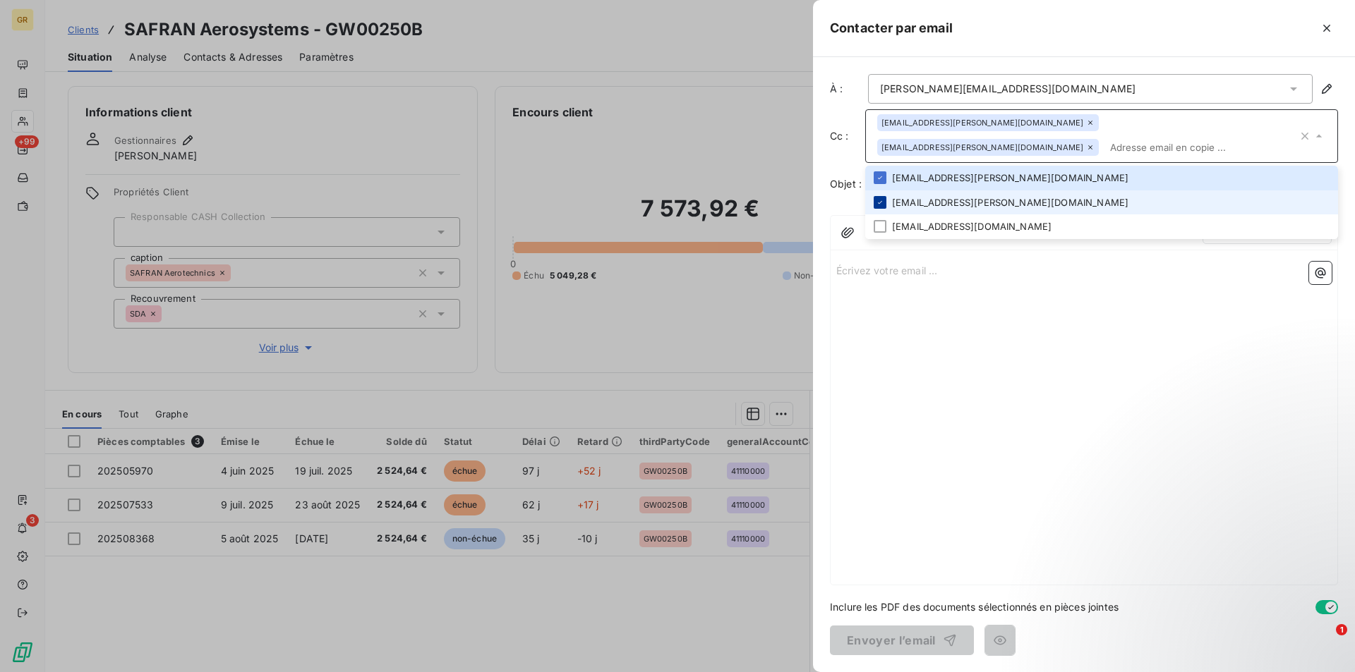
click at [885, 206] on div at bounding box center [880, 202] width 13 height 13
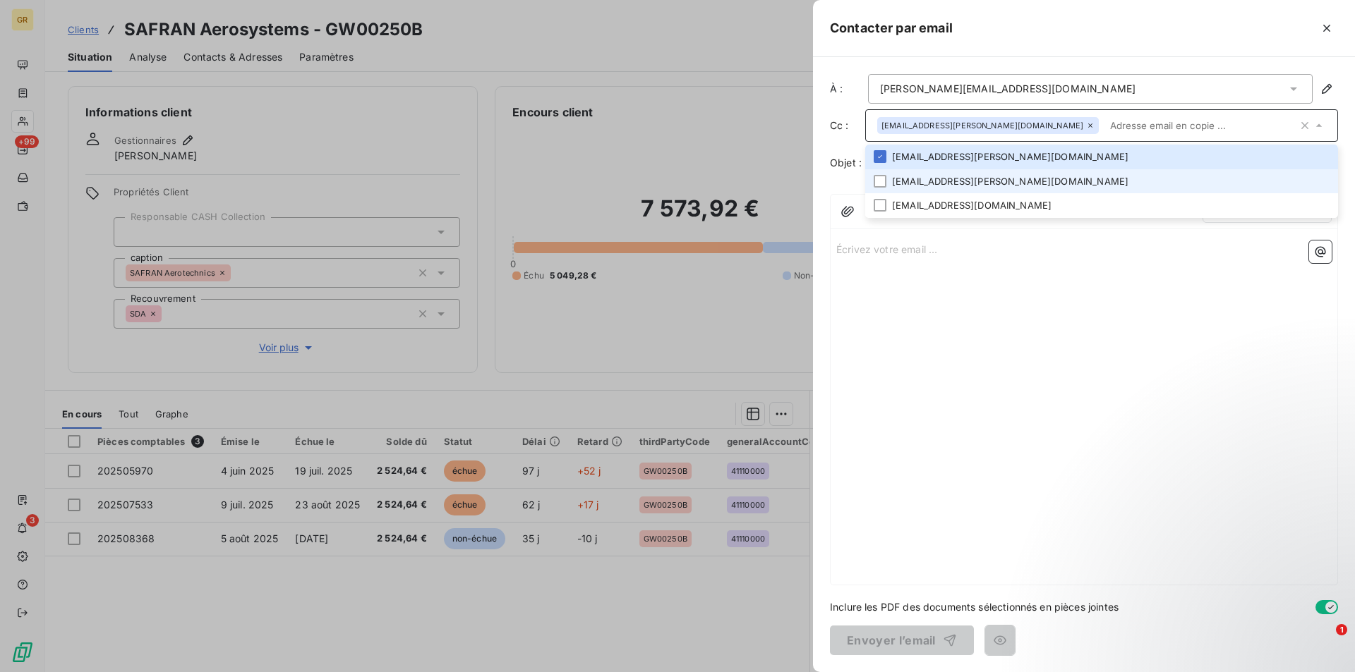
drag, startPoint x: 878, startPoint y: 181, endPoint x: 888, endPoint y: 198, distance: 19.6
click at [879, 181] on div at bounding box center [880, 181] width 13 height 13
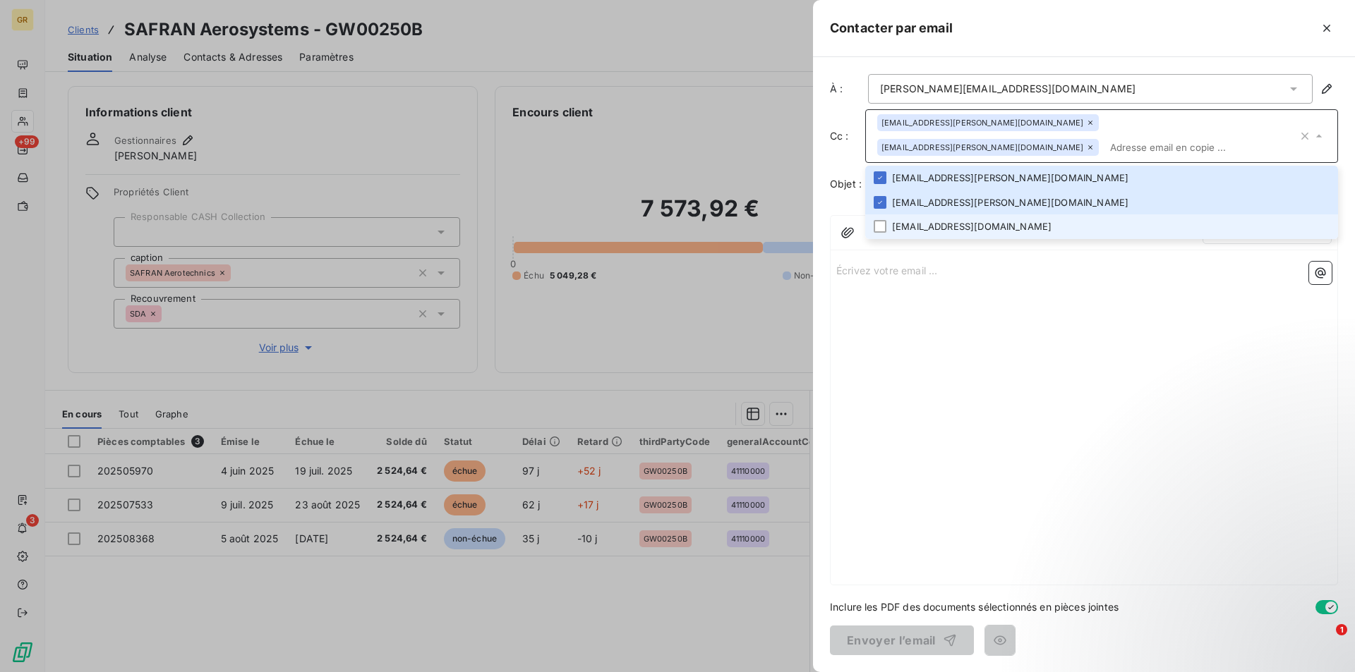
drag, startPoint x: 886, startPoint y: 218, endPoint x: 892, endPoint y: 231, distance: 13.9
click at [886, 219] on li "[EMAIL_ADDRESS][DOMAIN_NAME]" at bounding box center [1101, 227] width 473 height 25
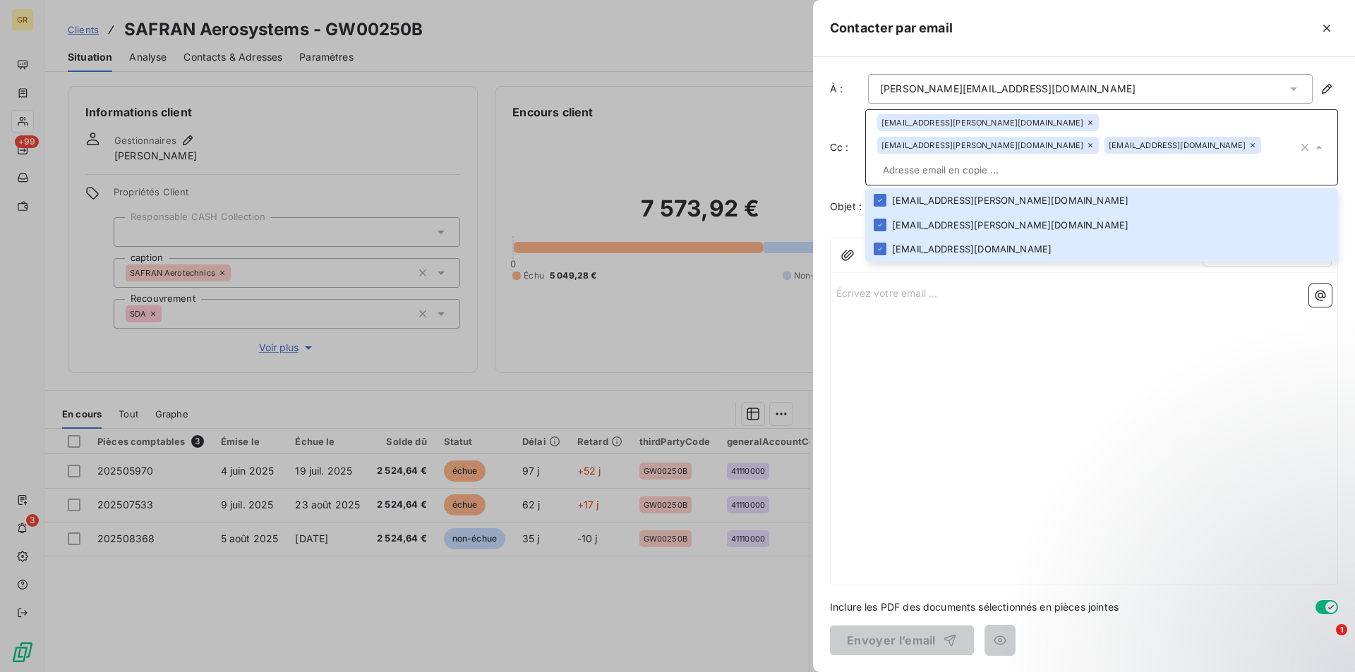
click at [943, 325] on div "Écrivez votre email ... ﻿" at bounding box center [1084, 432] width 507 height 306
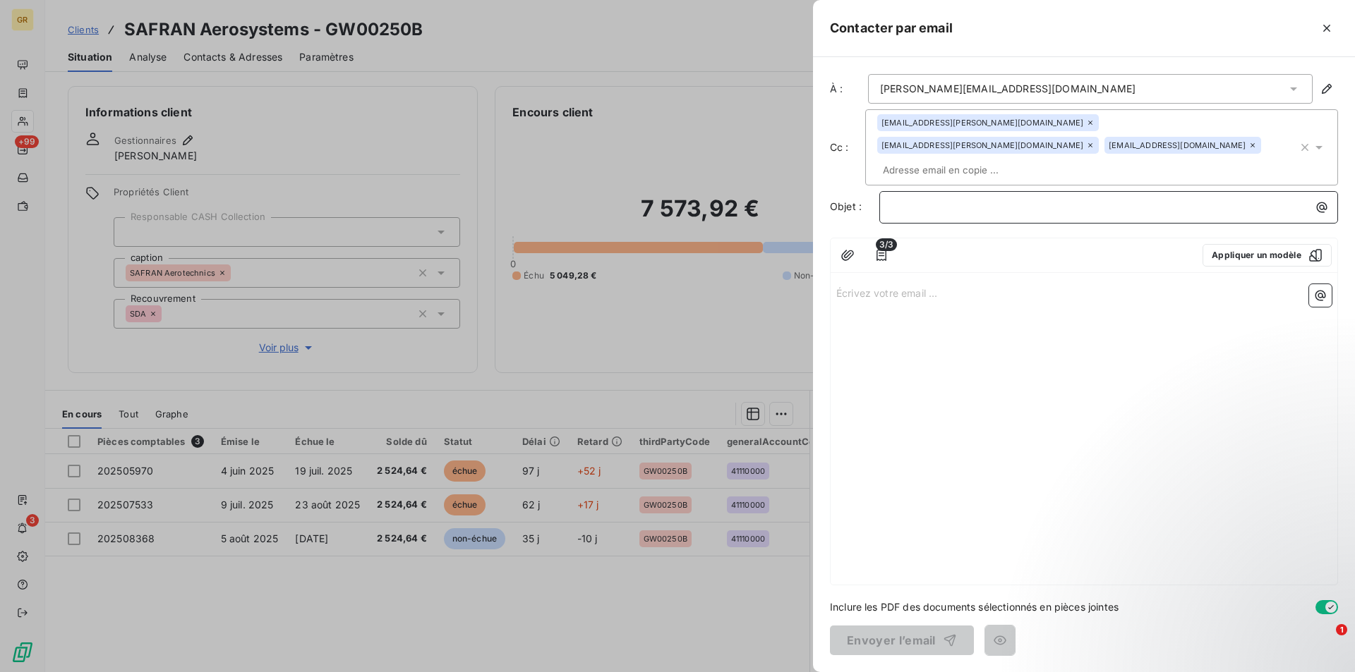
click at [944, 199] on p "﻿" at bounding box center [1112, 207] width 442 height 16
drag, startPoint x: 916, startPoint y: 187, endPoint x: 851, endPoint y: 190, distance: 65.0
click at [851, 191] on div "Objet : URGENT" at bounding box center [1084, 207] width 508 height 32
click at [943, 199] on p "URGENT" at bounding box center [1112, 207] width 442 height 16
click at [1317, 200] on icon "button" at bounding box center [1322, 207] width 14 height 14
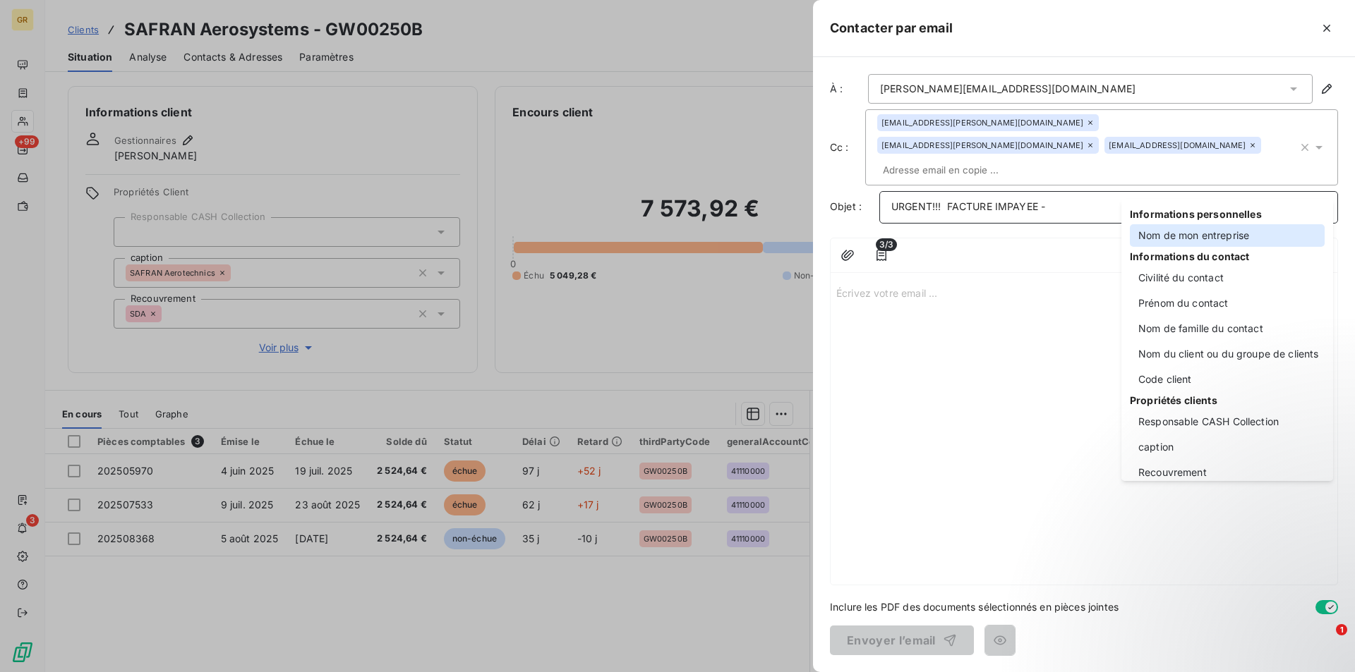
click at [1195, 238] on div "Nom de mon entreprise" at bounding box center [1227, 235] width 195 height 23
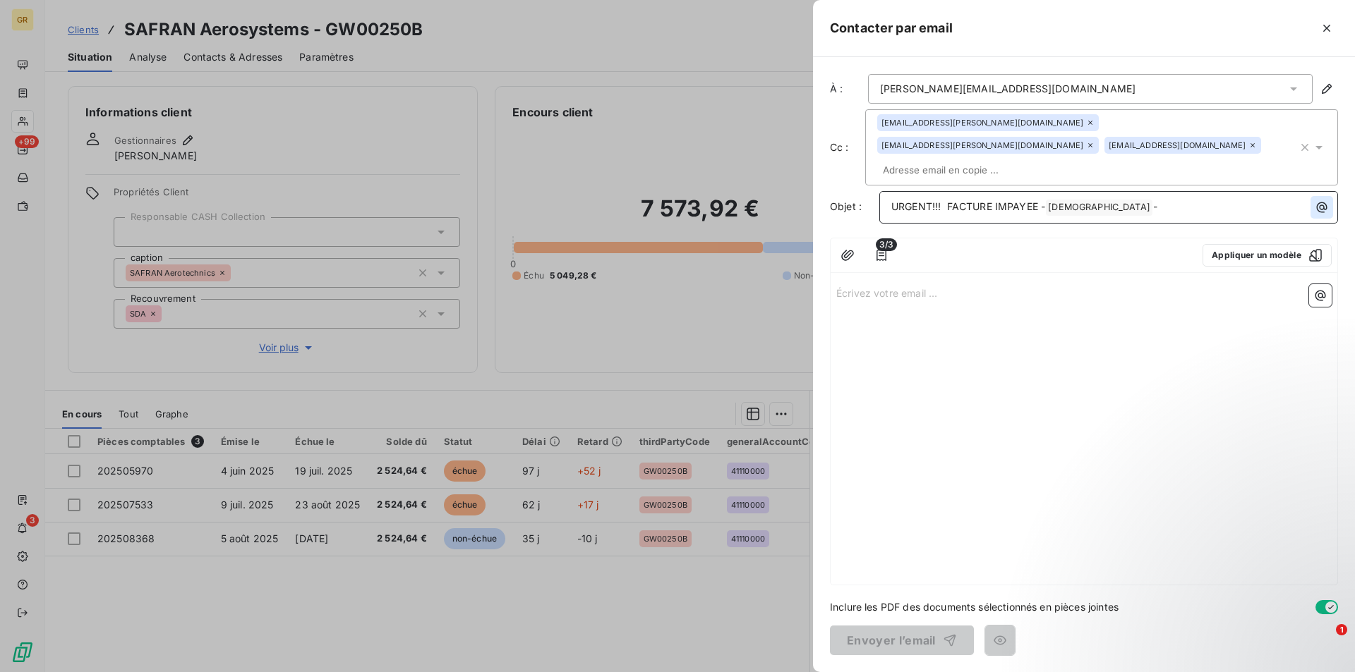
click at [1323, 200] on icon "button" at bounding box center [1322, 207] width 14 height 14
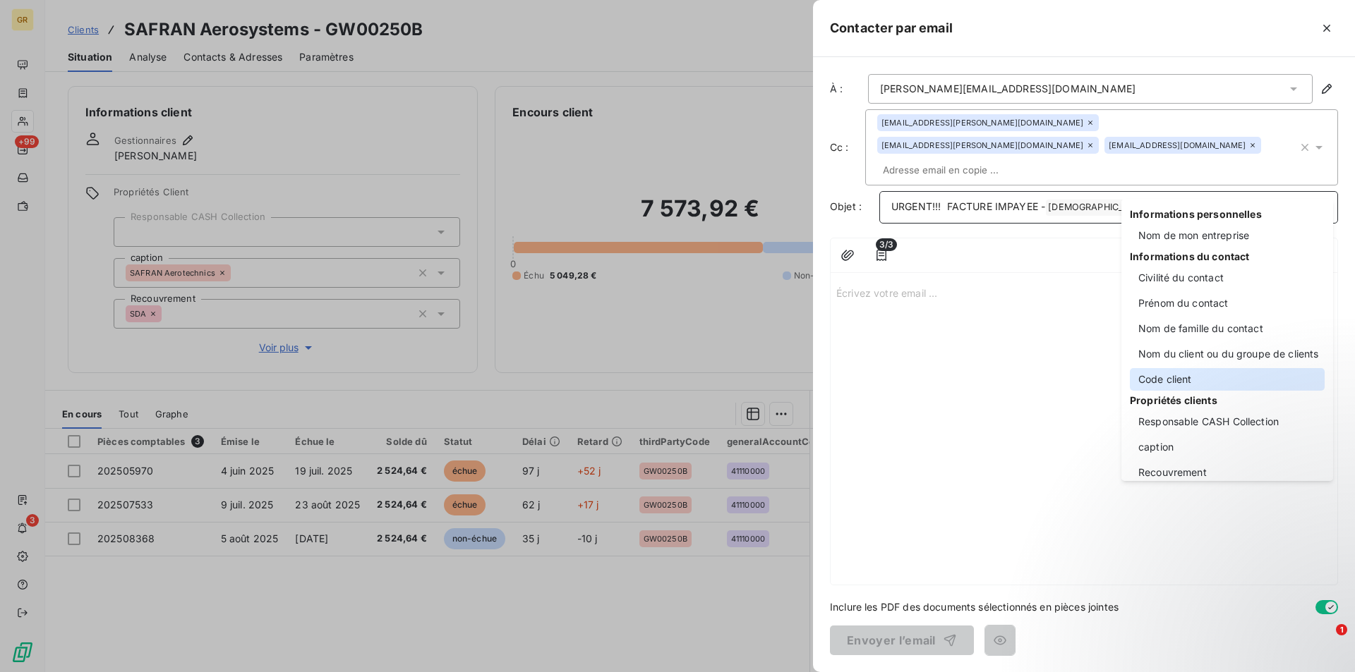
click at [1184, 381] on div "Code client" at bounding box center [1227, 379] width 195 height 23
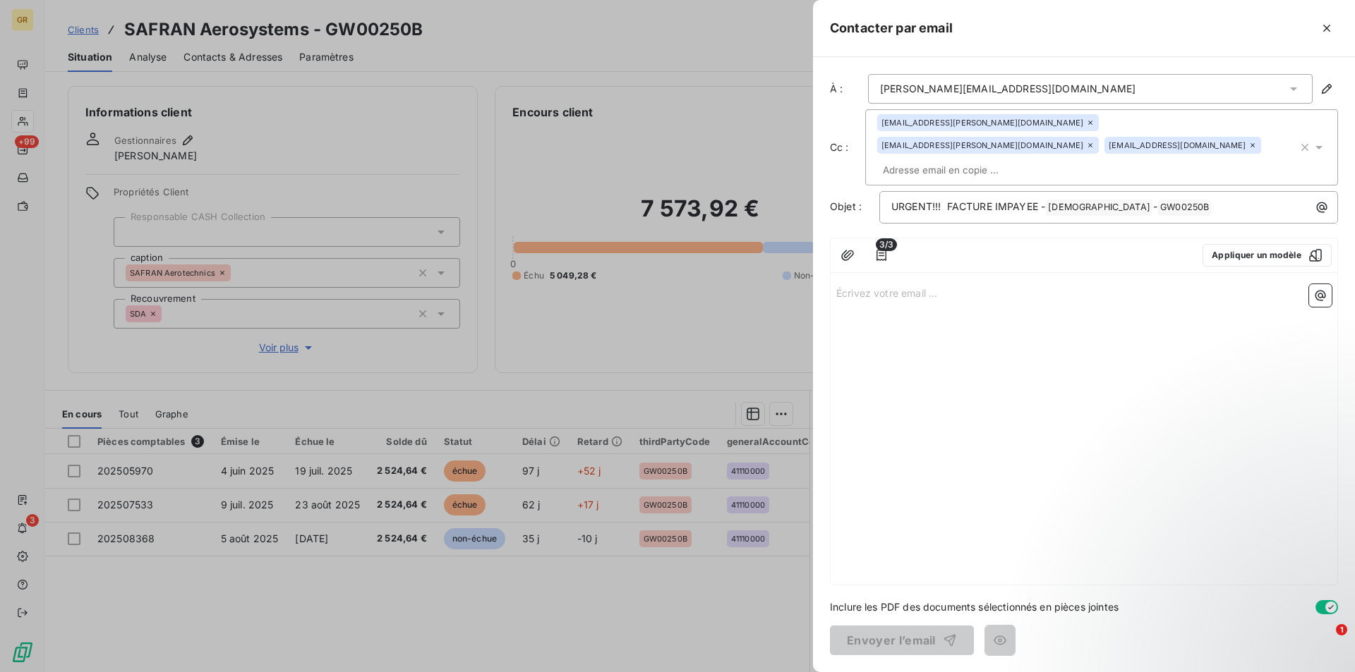
click at [854, 284] on p "Écrivez votre email ... ﻿" at bounding box center [1083, 292] width 495 height 16
click at [848, 317] on p "﻿" at bounding box center [1083, 325] width 495 height 16
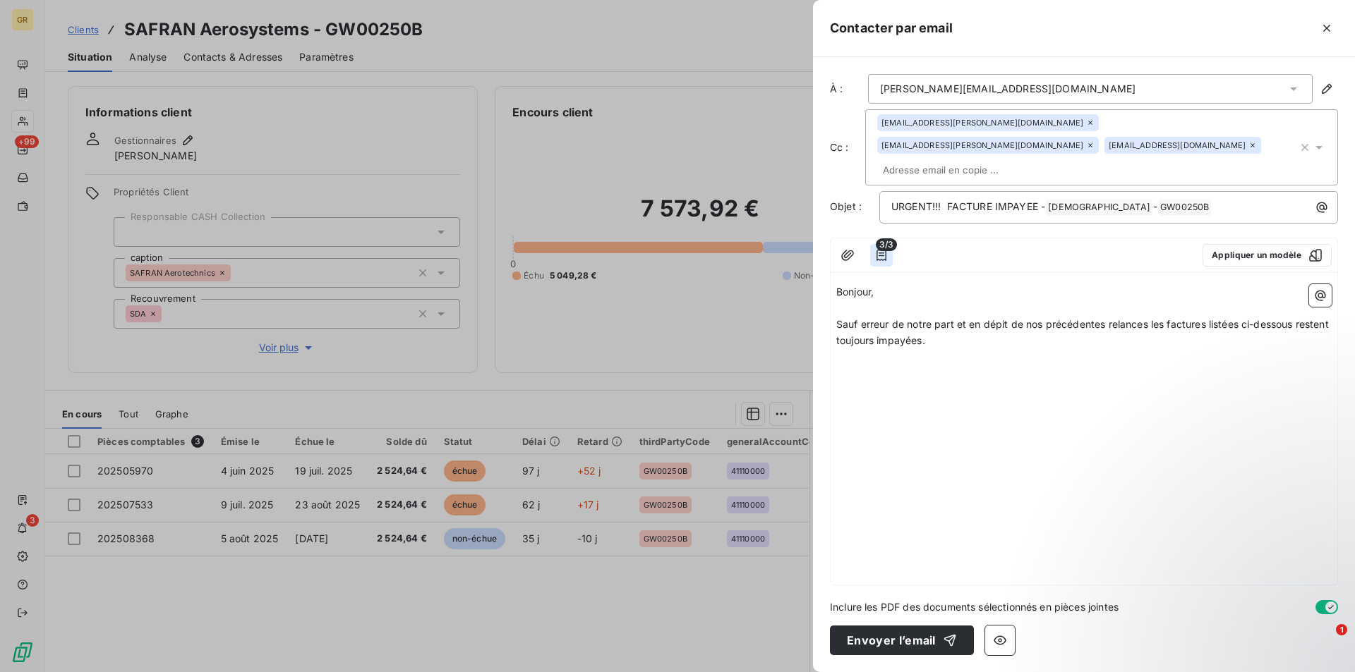
click at [886, 250] on icon "button" at bounding box center [881, 255] width 10 height 11
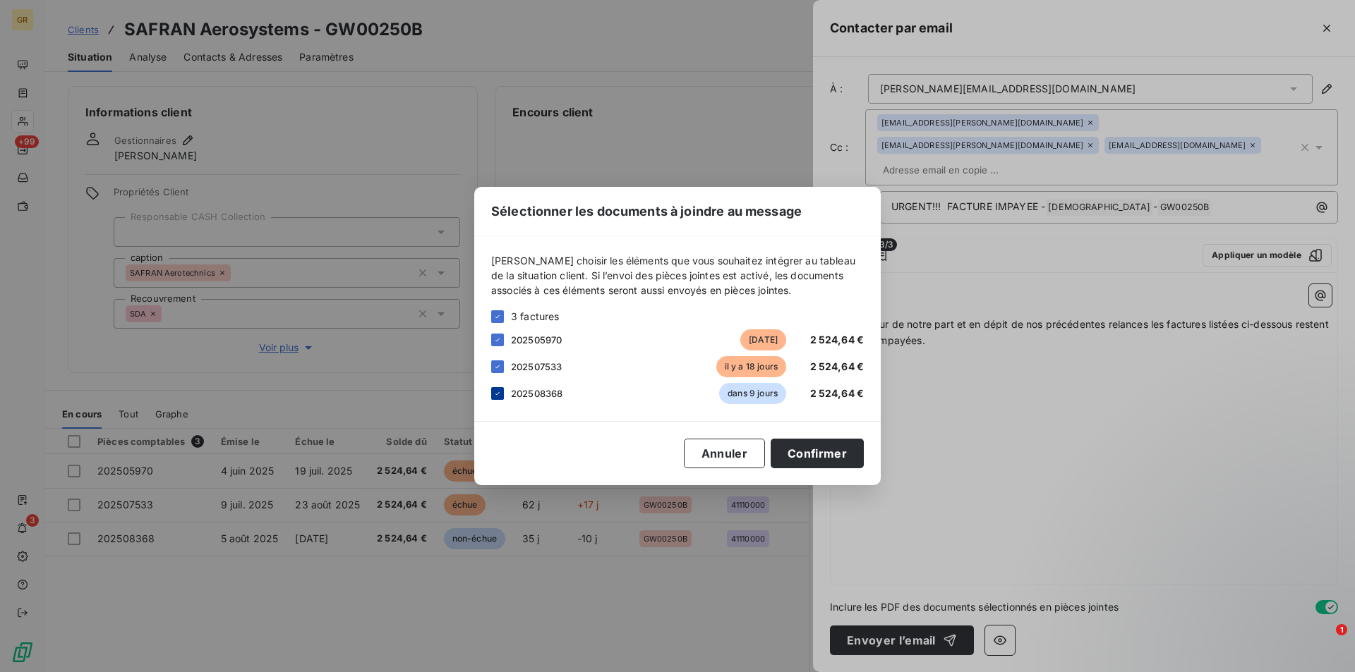
click at [496, 390] on icon at bounding box center [497, 394] width 8 height 8
click at [831, 462] on button "Confirmer" at bounding box center [817, 454] width 93 height 30
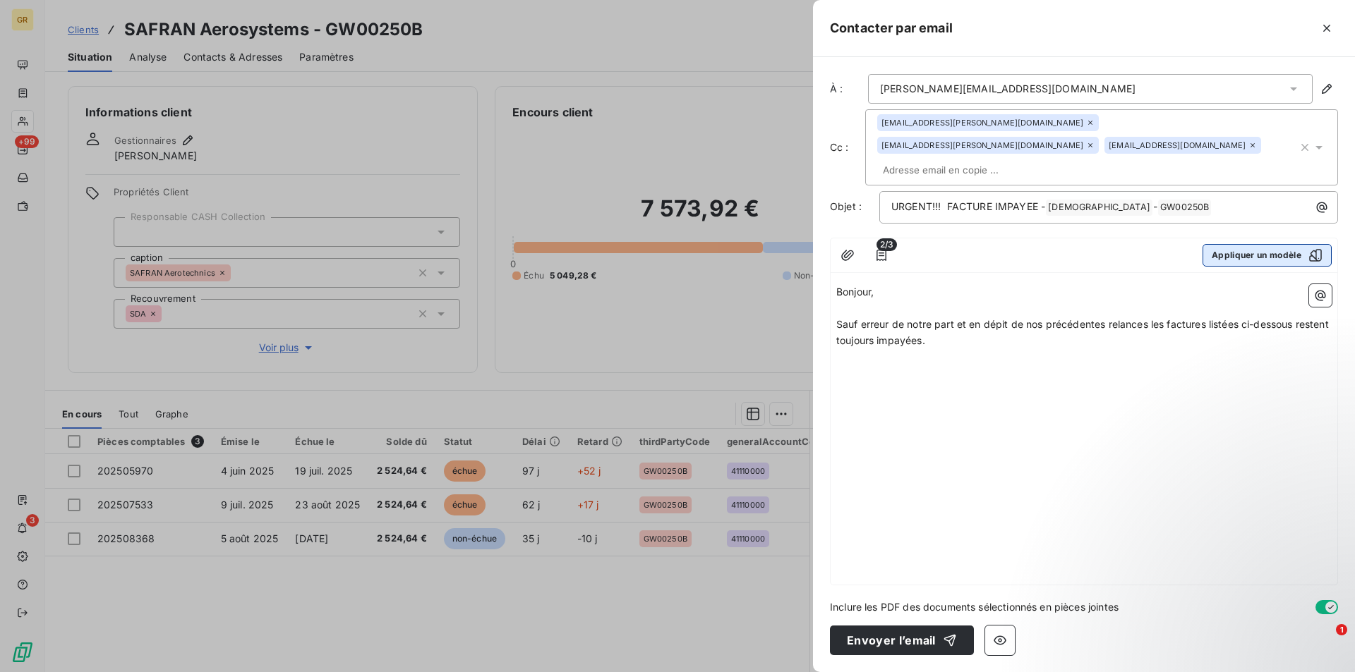
click at [1298, 244] on button "Appliquer un modèle" at bounding box center [1266, 255] width 129 height 23
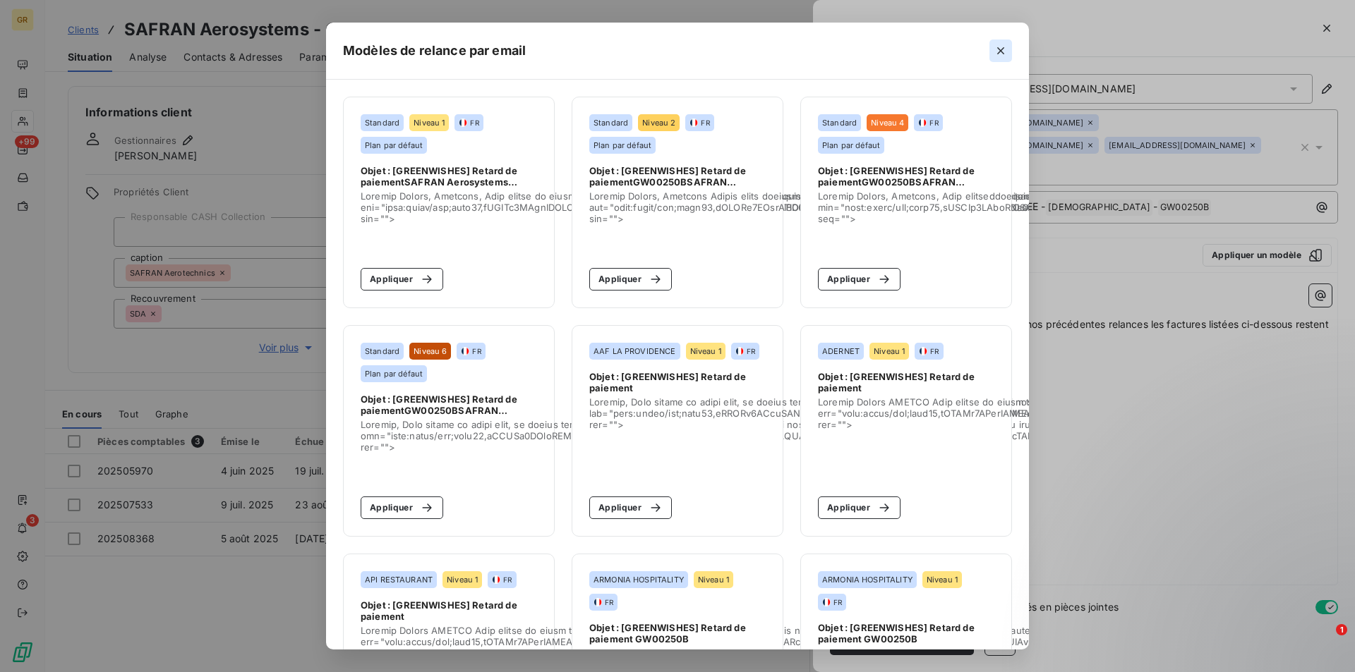
click at [1008, 55] on icon "button" at bounding box center [1001, 51] width 14 height 14
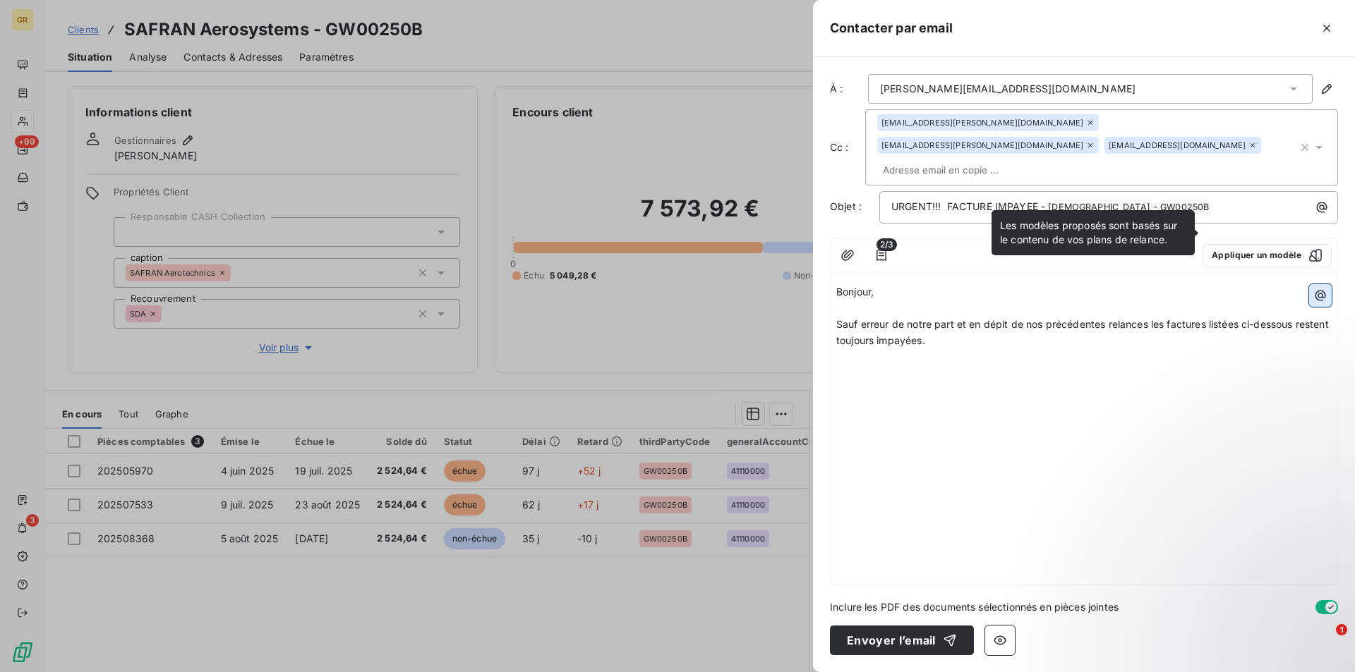
click at [1321, 289] on icon "button" at bounding box center [1320, 296] width 14 height 14
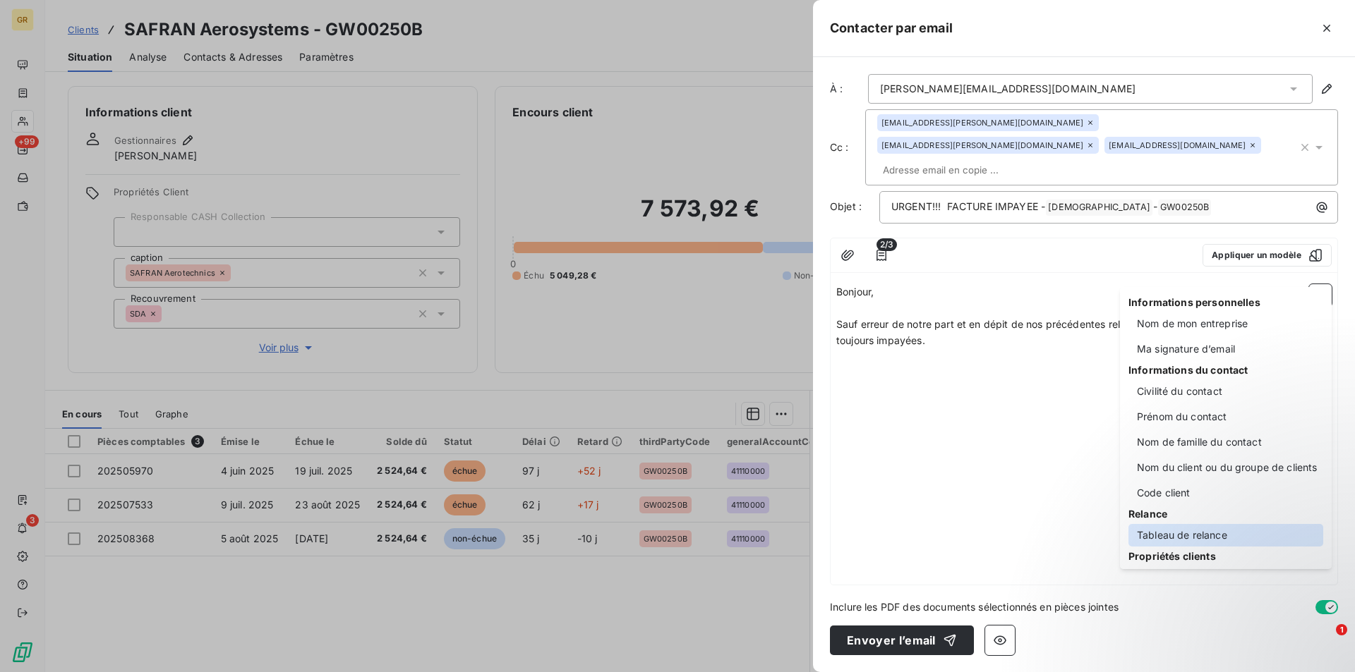
click at [1197, 531] on div "Tableau de relance" at bounding box center [1225, 535] width 195 height 23
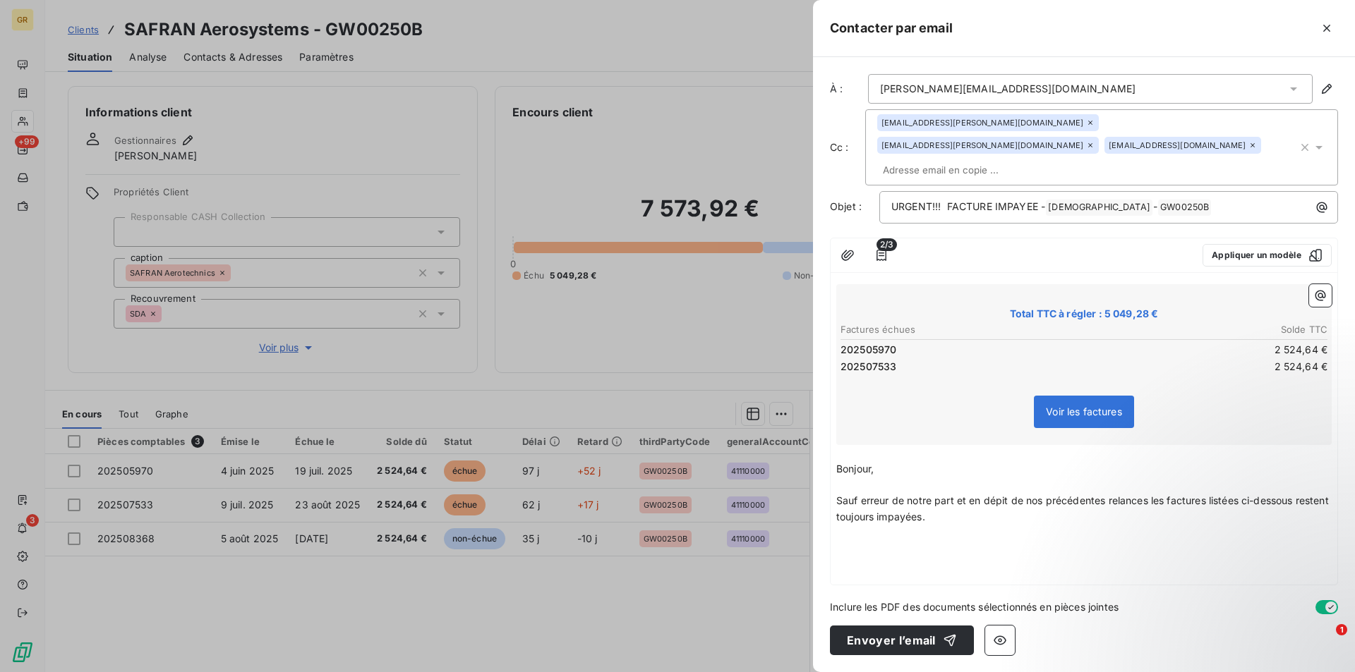
click at [900, 342] on td "202505970" at bounding box center [961, 350] width 243 height 16
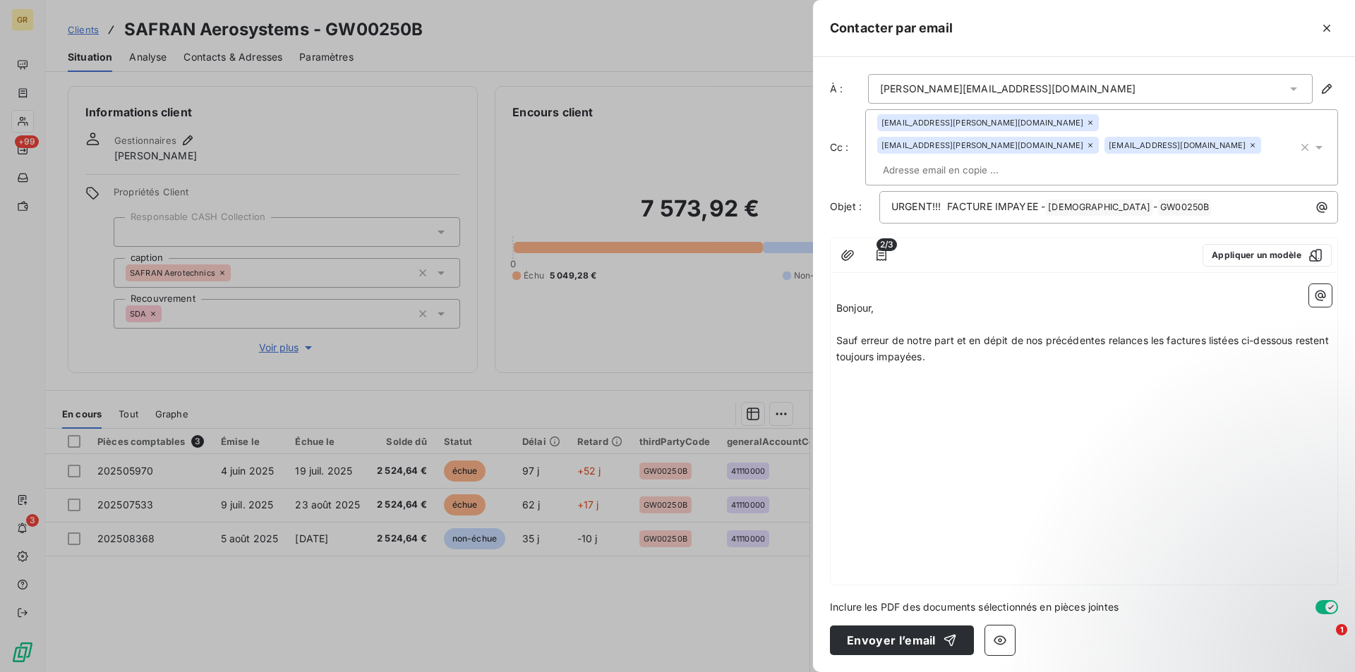
click at [873, 381] on p "﻿" at bounding box center [1083, 389] width 495 height 16
click at [1320, 289] on icon "button" at bounding box center [1320, 296] width 14 height 14
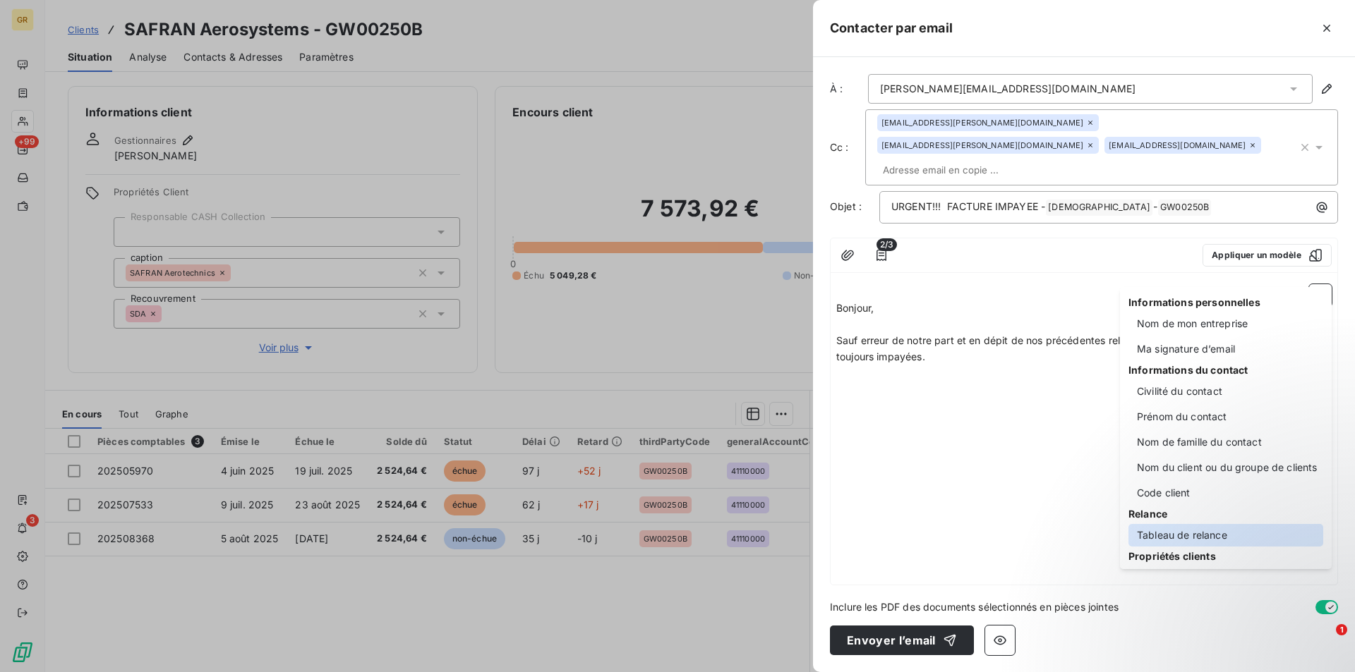
click at [1192, 531] on div "Tableau de relance" at bounding box center [1225, 535] width 195 height 23
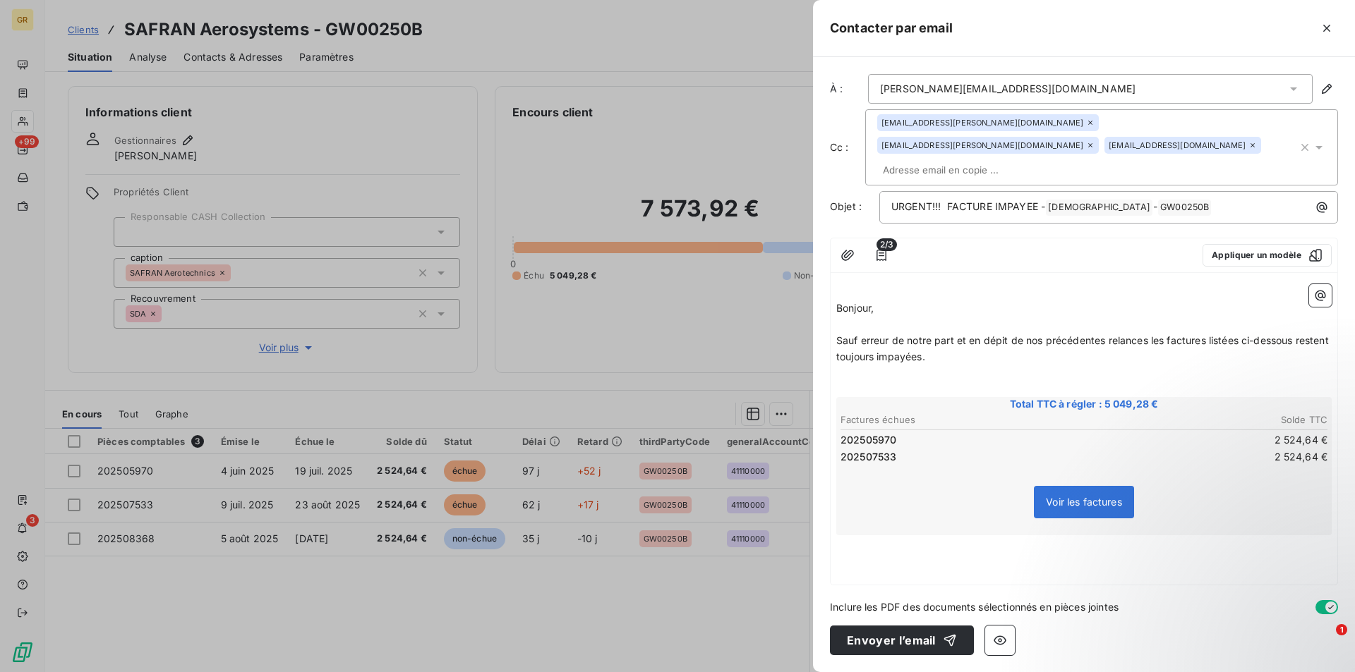
click at [884, 531] on div "﻿ Bonjour, ﻿ Sauf erreur de notre part et en dépit de nos précédentes relances …" at bounding box center [1084, 432] width 507 height 306
drag, startPoint x: 935, startPoint y: 506, endPoint x: 934, endPoint y: 513, distance: 7.1
click at [934, 507] on div "Voir les factures" at bounding box center [1083, 505] width 491 height 61
click at [893, 539] on div "﻿ Bonjour, ﻿ Sauf erreur de notre part et en dépit de nos précédentes relances …" at bounding box center [1084, 432] width 507 height 306
click at [888, 535] on div "﻿ Bonjour, ﻿ Sauf erreur de notre part et en dépit de nos précédentes relances …" at bounding box center [1084, 432] width 507 height 306
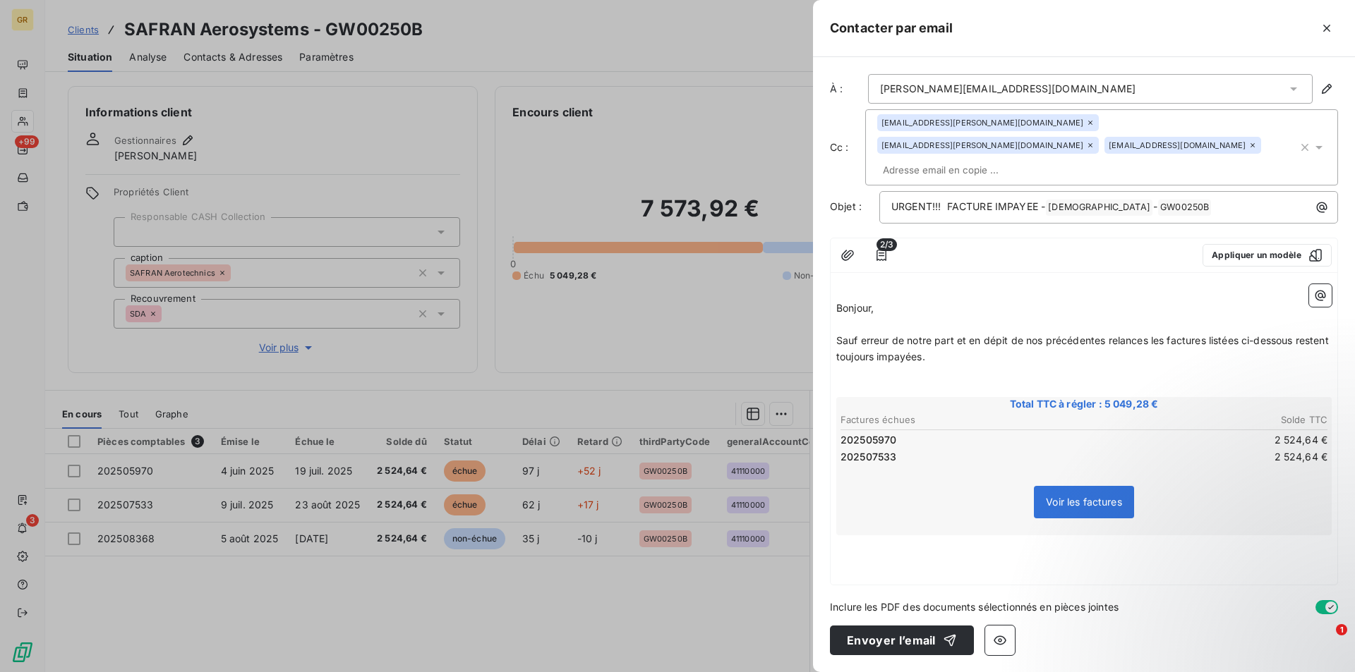
click at [873, 531] on div "﻿ Bonjour, ﻿ Sauf erreur de notre part et en dépit de nos précédentes relances …" at bounding box center [1084, 432] width 507 height 306
click at [872, 536] on p "﻿" at bounding box center [1083, 544] width 495 height 16
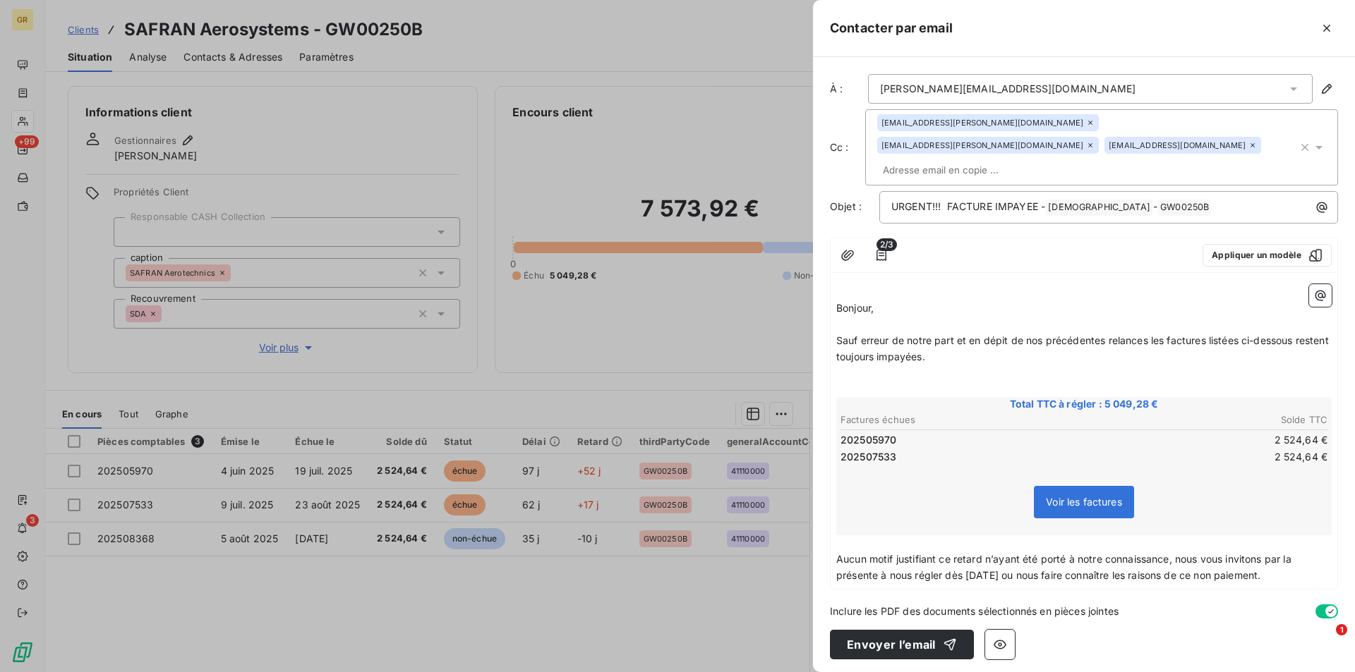
click at [1301, 553] on p "Aucun motif justifiant ce retard n’ayant été porté à notre connaissance, nous v…" at bounding box center [1083, 568] width 495 height 32
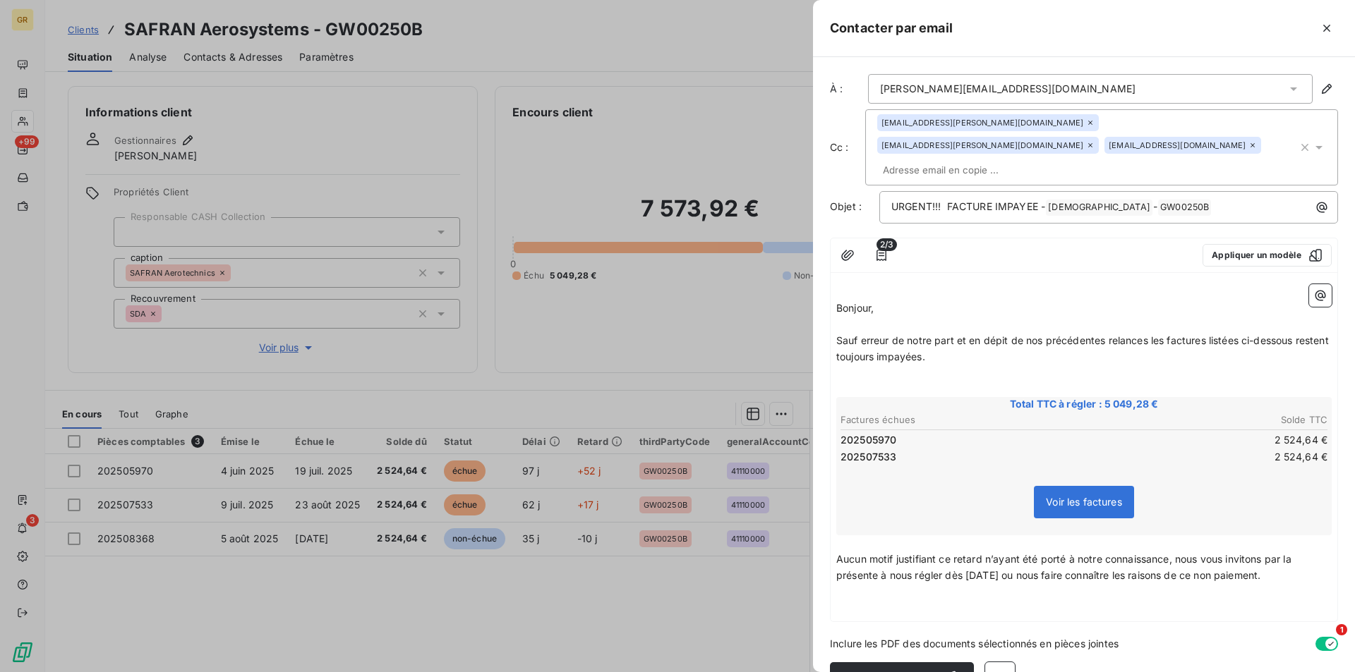
click at [855, 600] on p "﻿" at bounding box center [1083, 608] width 495 height 16
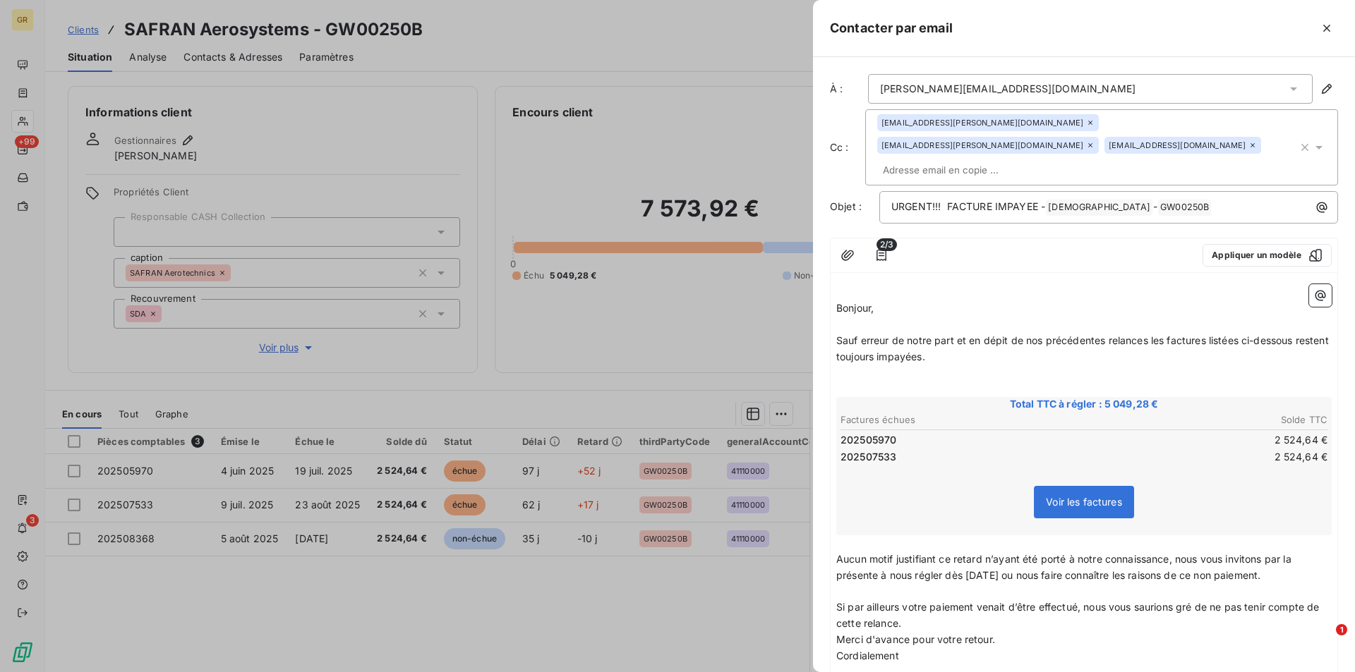
click at [929, 606] on p "Si par ailleurs votre paiement venait d’être effectué, nous vous saurions gré d…" at bounding box center [1083, 616] width 495 height 32
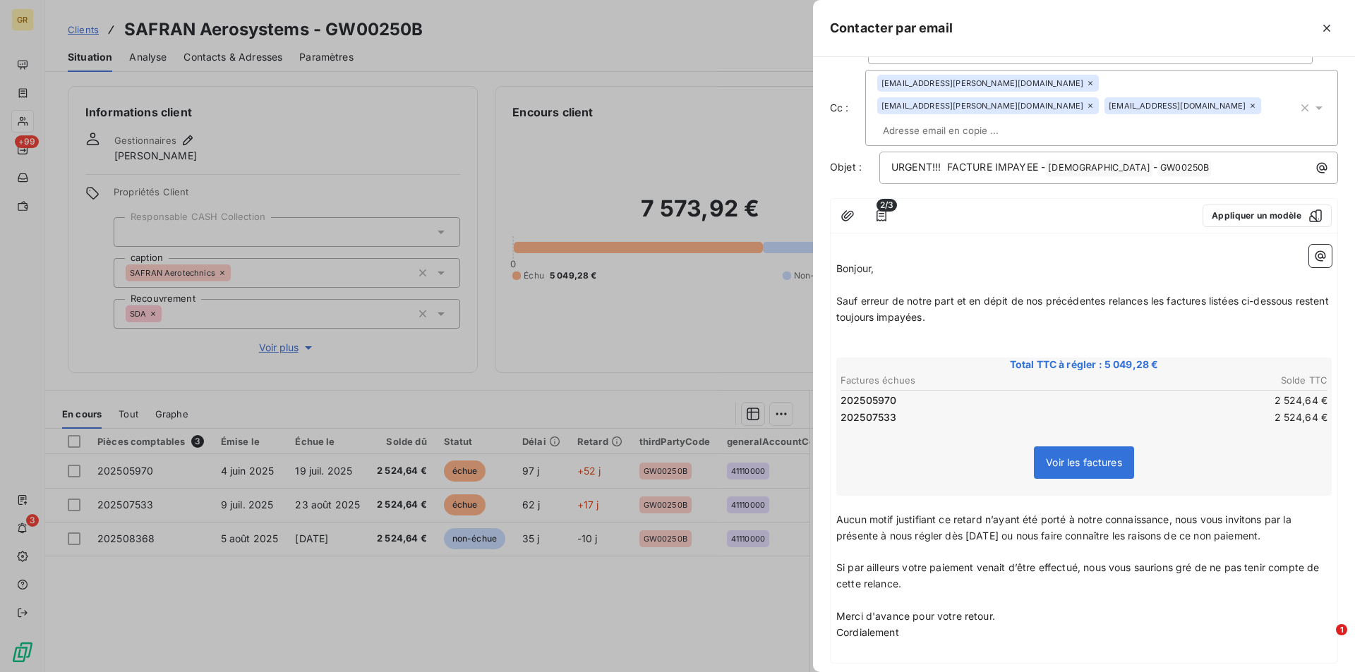
scroll to position [71, 0]
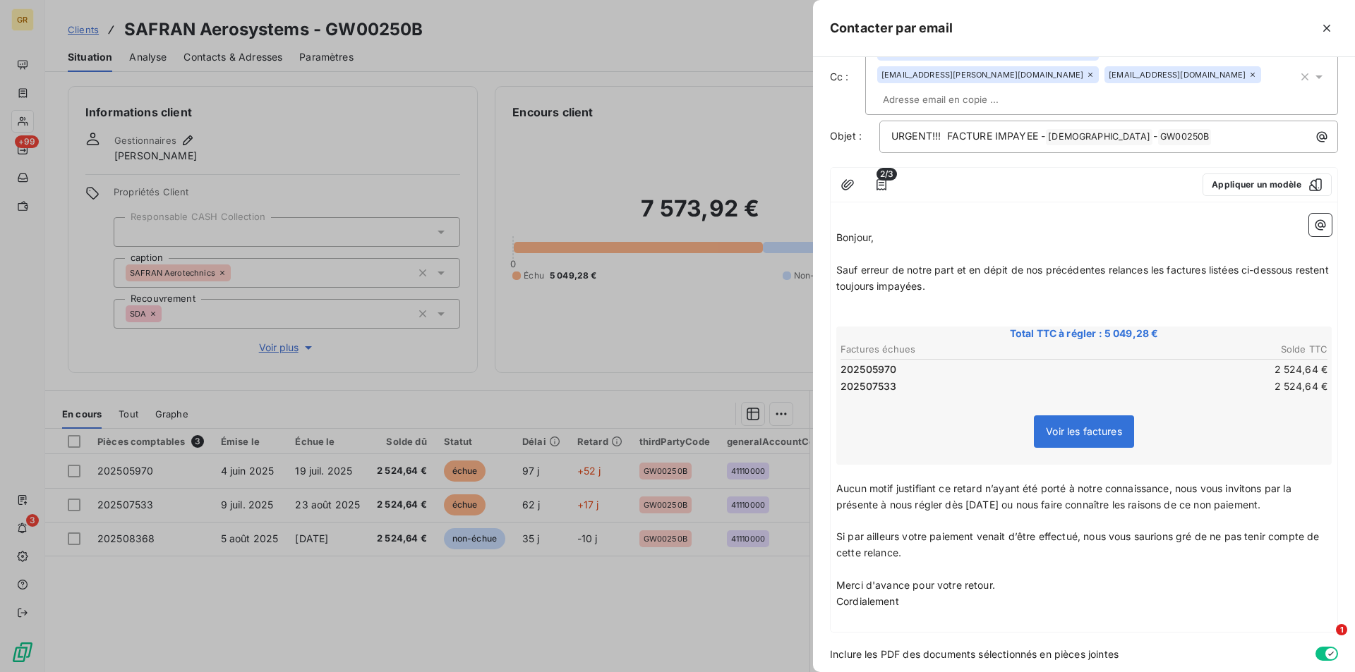
drag, startPoint x: 915, startPoint y: 505, endPoint x: 857, endPoint y: 484, distance: 61.6
click at [915, 513] on p "﻿" at bounding box center [1083, 521] width 495 height 16
drag, startPoint x: 838, startPoint y: 467, endPoint x: 1304, endPoint y: 487, distance: 466.9
click at [1304, 487] on p "Aucun motif justifiant ce retard n’ayant été porté à notre connaissance, nous v…" at bounding box center [1083, 497] width 495 height 32
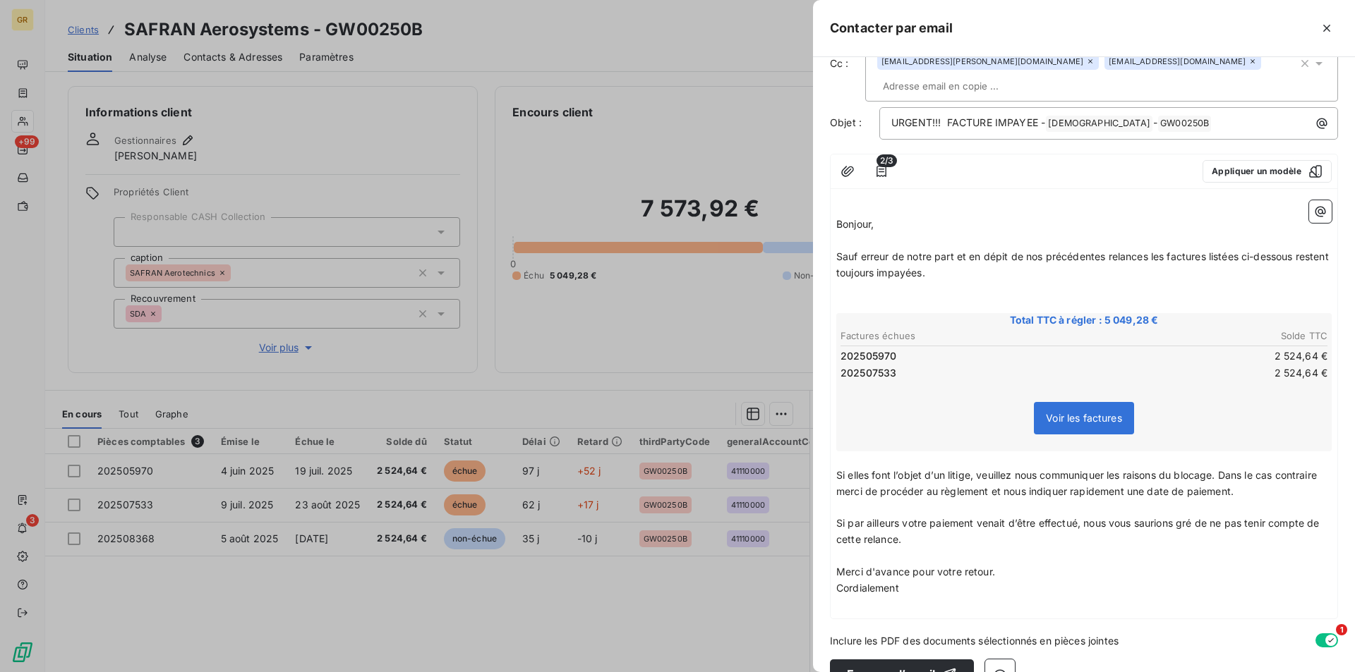
scroll to position [95, 0]
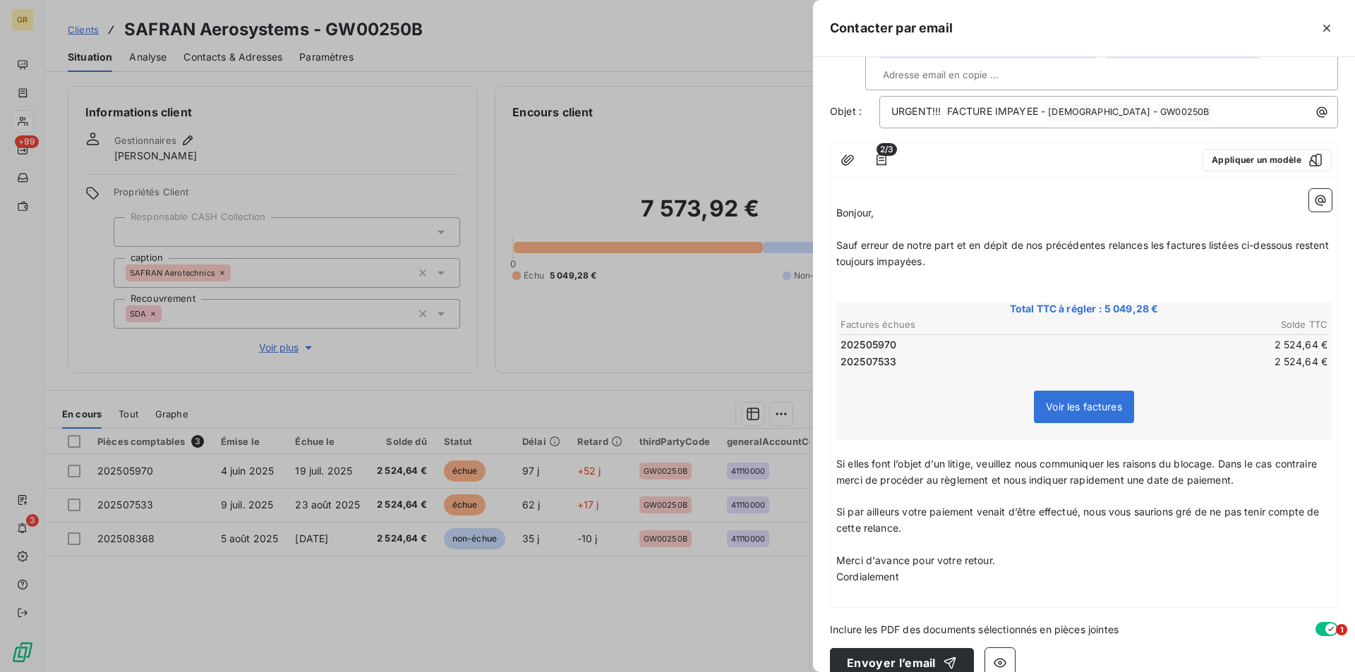
click at [1017, 553] on p "Merci d'avance pour votre retour." at bounding box center [1083, 561] width 495 height 16
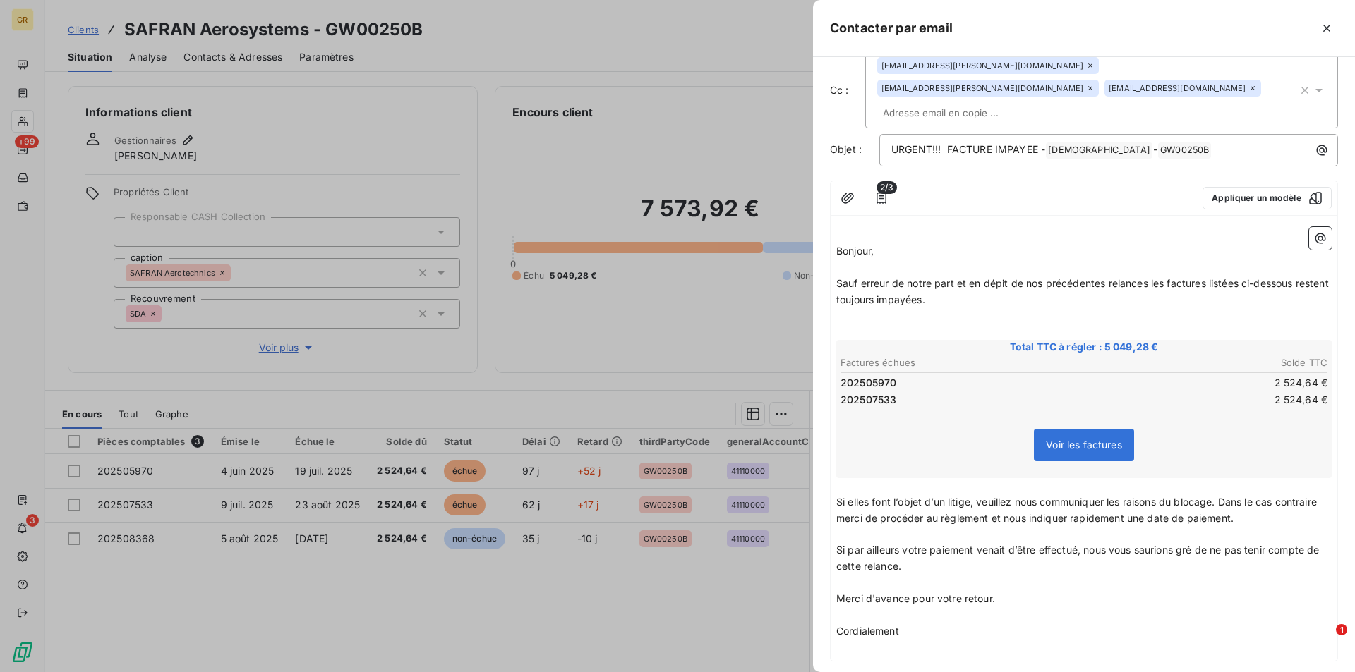
scroll to position [111, 0]
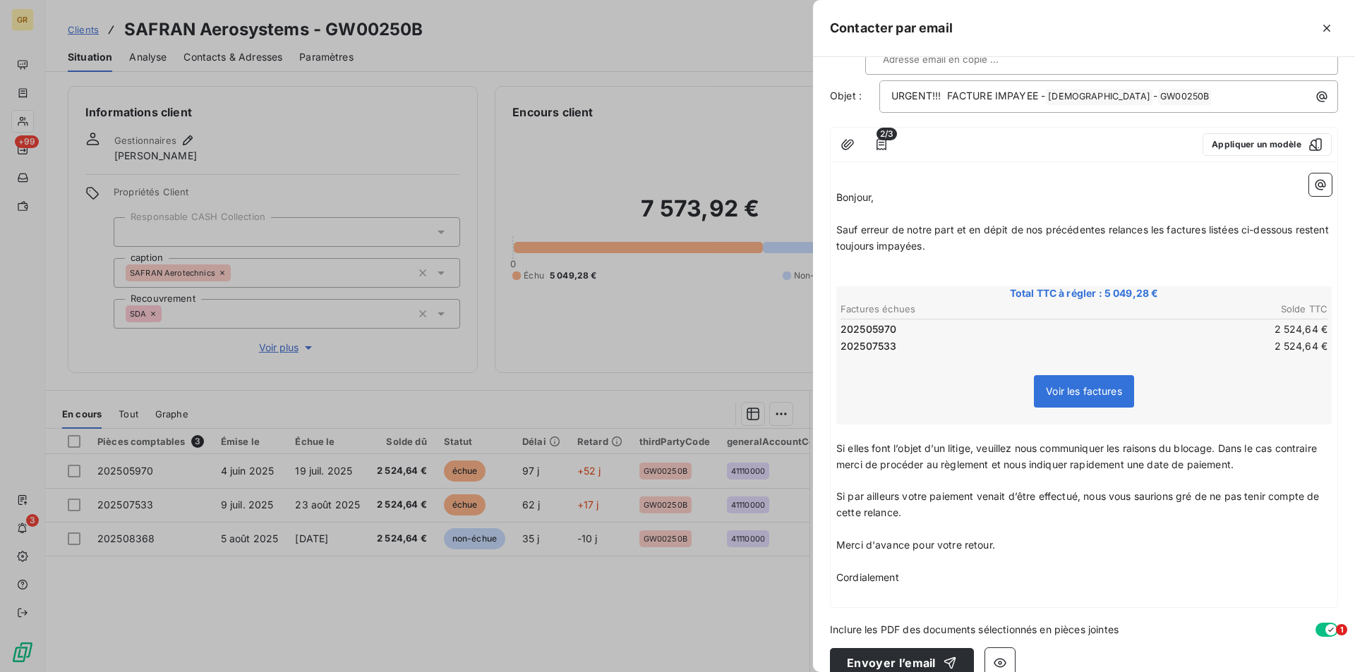
click at [974, 495] on p "Si par ailleurs votre paiement venait d’être effectué, nous vous saurions gré d…" at bounding box center [1083, 505] width 495 height 32
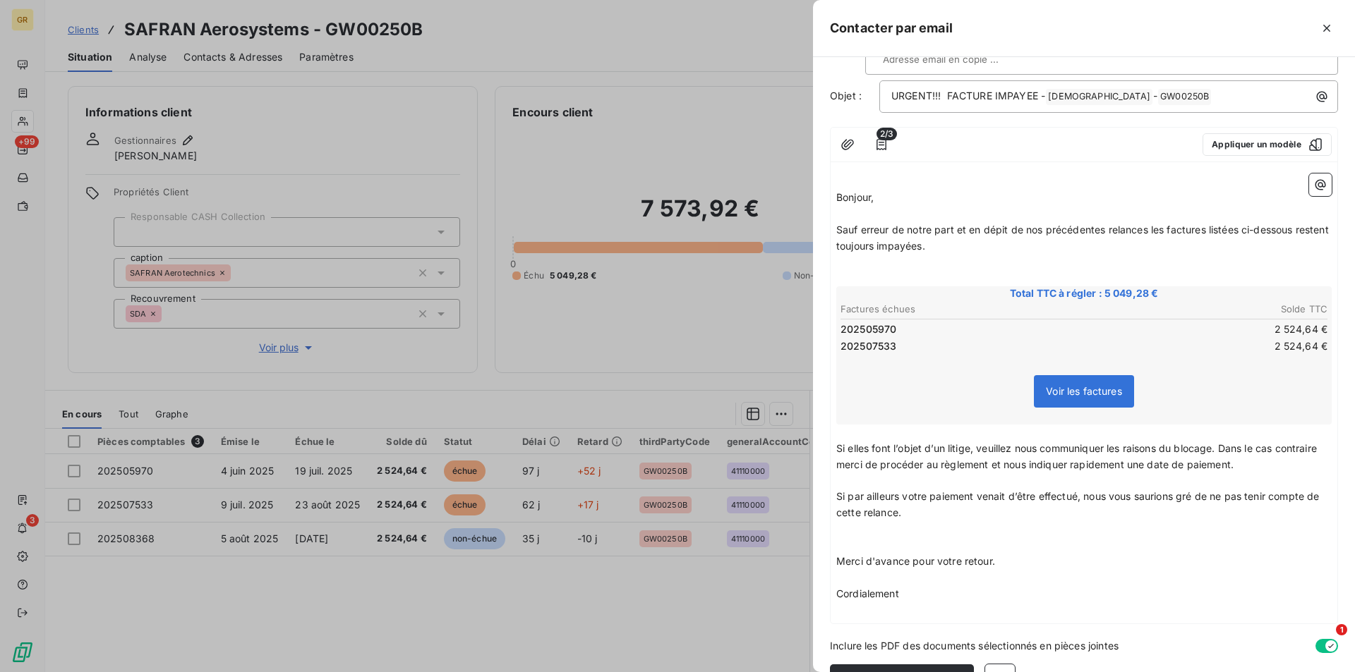
click at [1298, 445] on p "Si elles font l’objet d’un litige, veuillez nous communiquer les raisons du blo…" at bounding box center [1083, 457] width 495 height 32
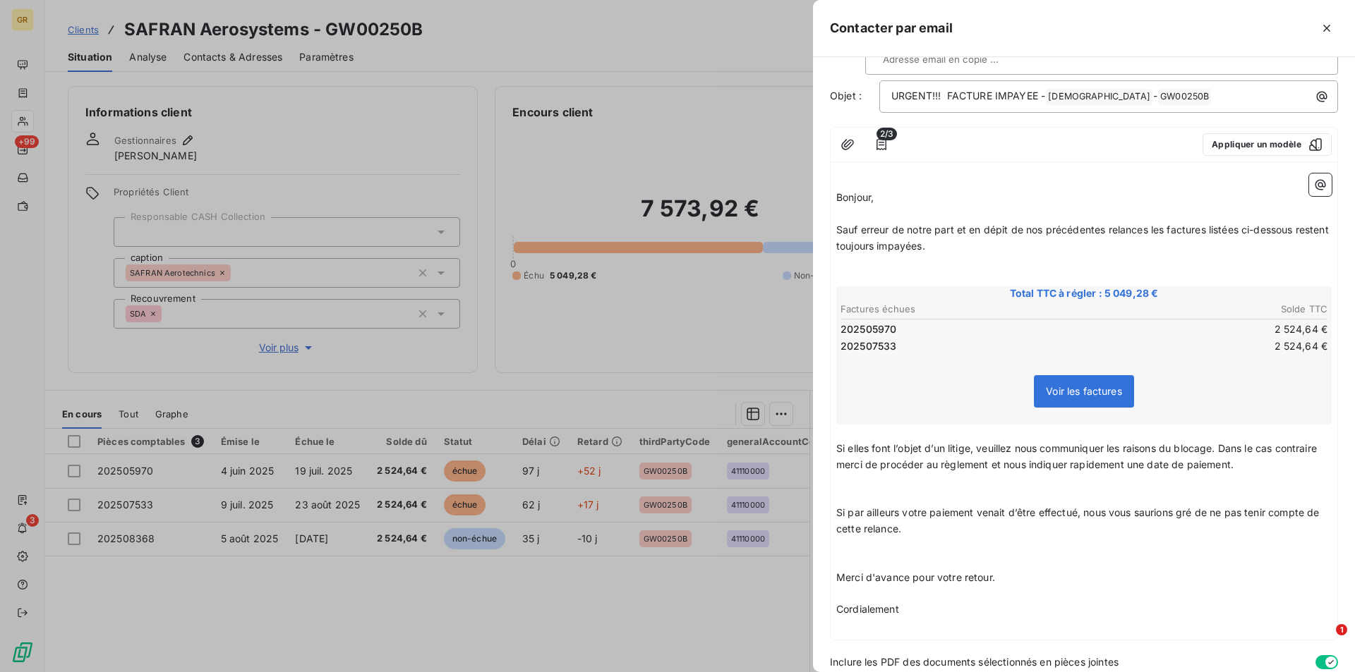
click at [845, 489] on p "﻿" at bounding box center [1083, 497] width 495 height 16
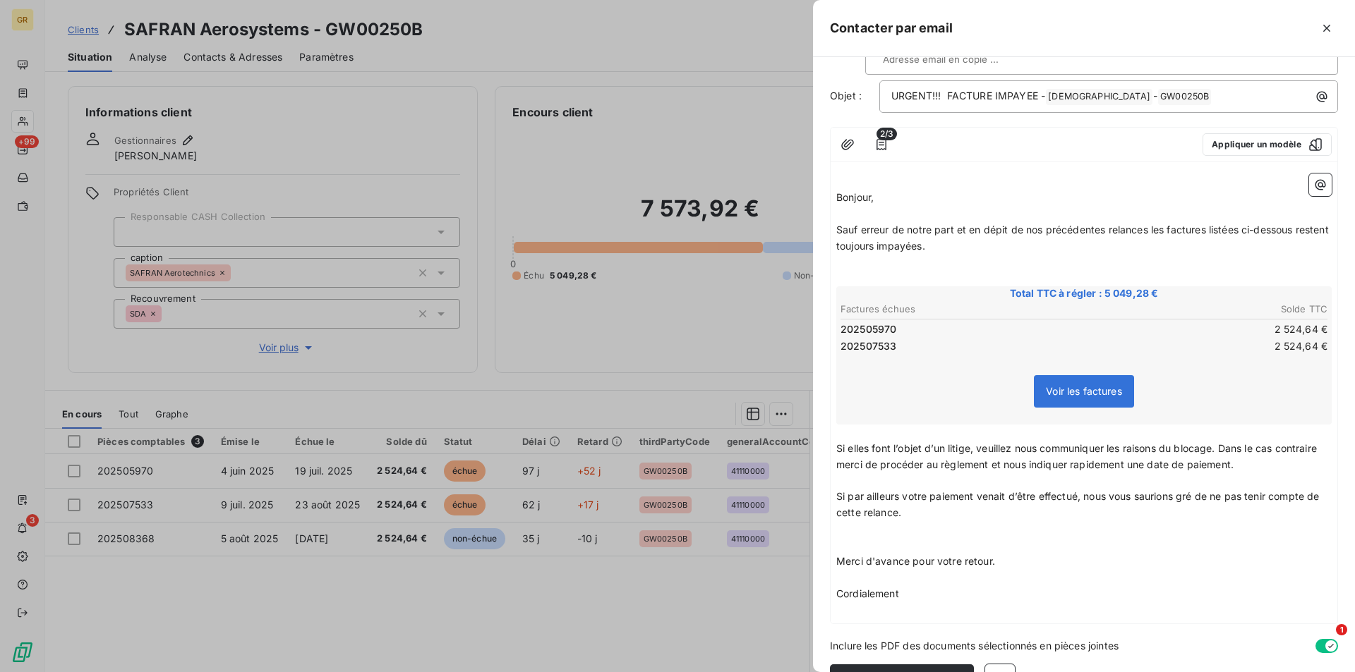
drag, startPoint x: 926, startPoint y: 495, endPoint x: 947, endPoint y: 469, distance: 33.1
click at [927, 495] on p "Si par ailleurs votre paiement venait d’être effectué, nous vous saurions gré d…" at bounding box center [1083, 505] width 495 height 32
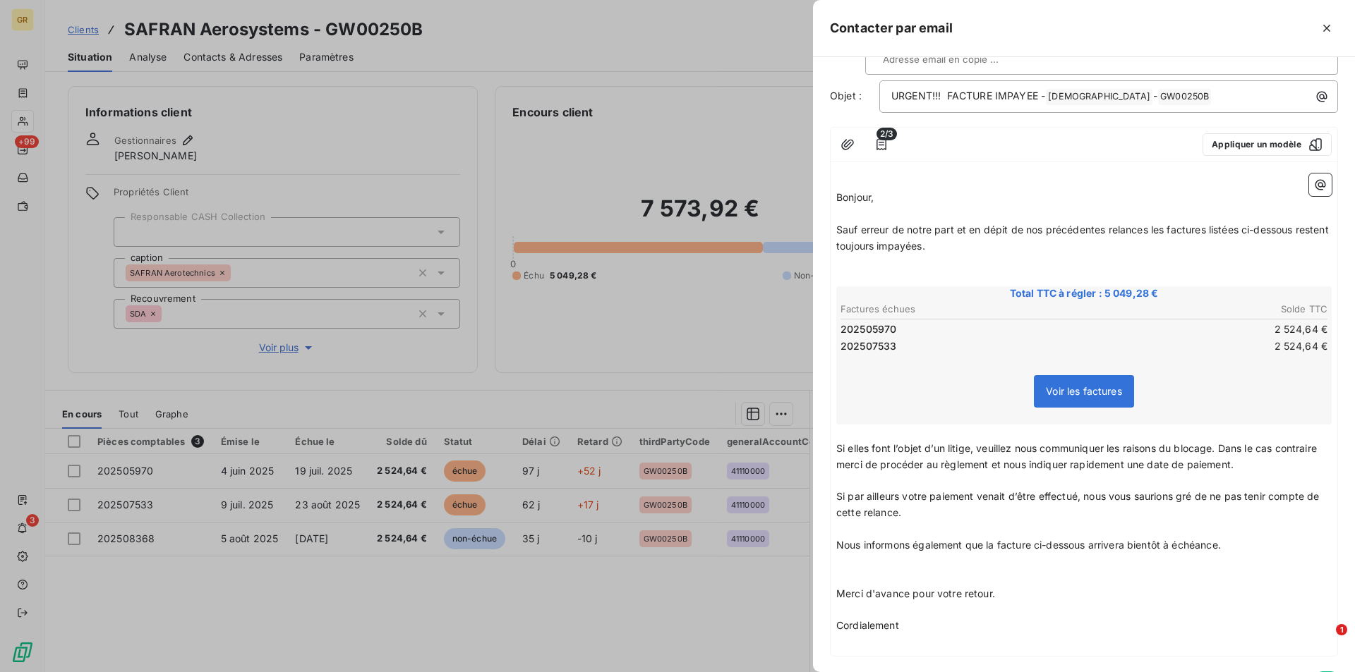
click at [1236, 554] on p "﻿" at bounding box center [1083, 562] width 495 height 16
click at [1233, 538] on p "Nous informons également que la facture ci-dessous arrivera bientôt à échéance." at bounding box center [1083, 546] width 495 height 16
click at [884, 128] on span "2/3" at bounding box center [886, 134] width 20 height 13
click at [880, 128] on span "2/3" at bounding box center [886, 134] width 20 height 13
click at [883, 139] on icon "button" at bounding box center [881, 144] width 10 height 11
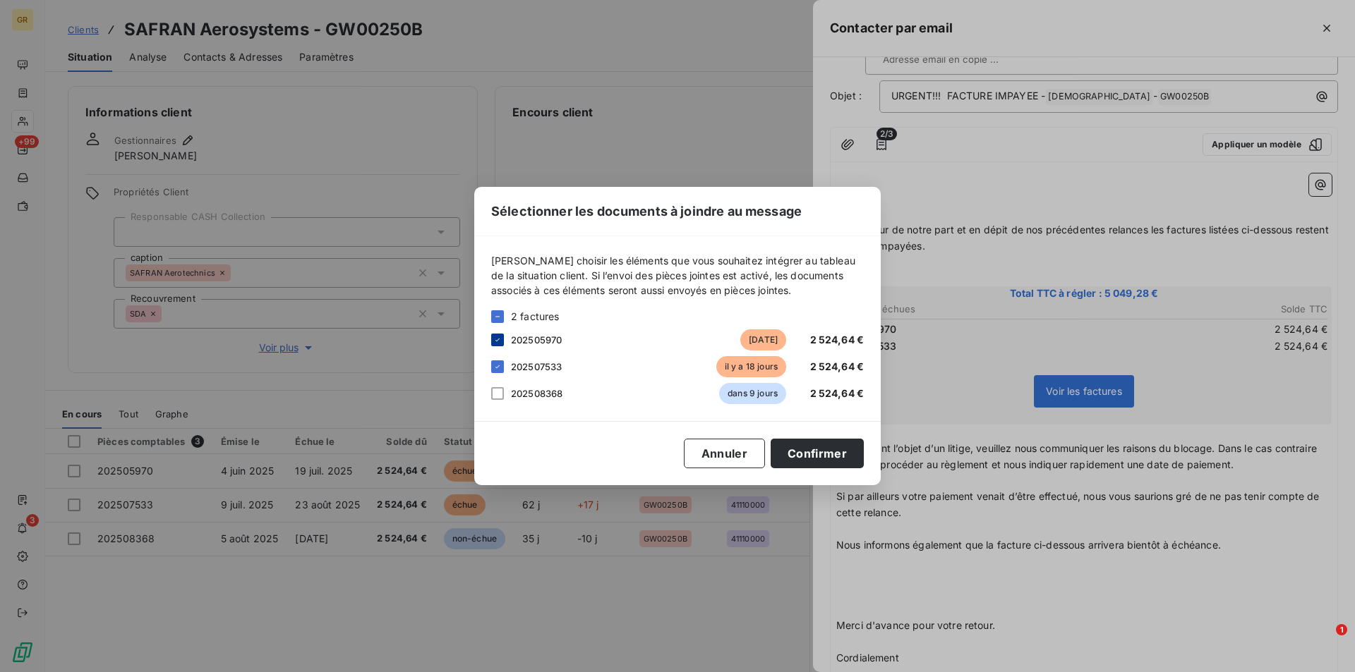
click at [502, 335] on div at bounding box center [497, 340] width 13 height 13
click at [506, 367] on div "202507533 [DATE] 2 524,64 €" at bounding box center [677, 366] width 373 height 21
click at [500, 368] on icon at bounding box center [497, 367] width 8 height 8
click at [500, 391] on div at bounding box center [497, 393] width 13 height 13
click at [846, 459] on button "Confirmer" at bounding box center [817, 454] width 93 height 30
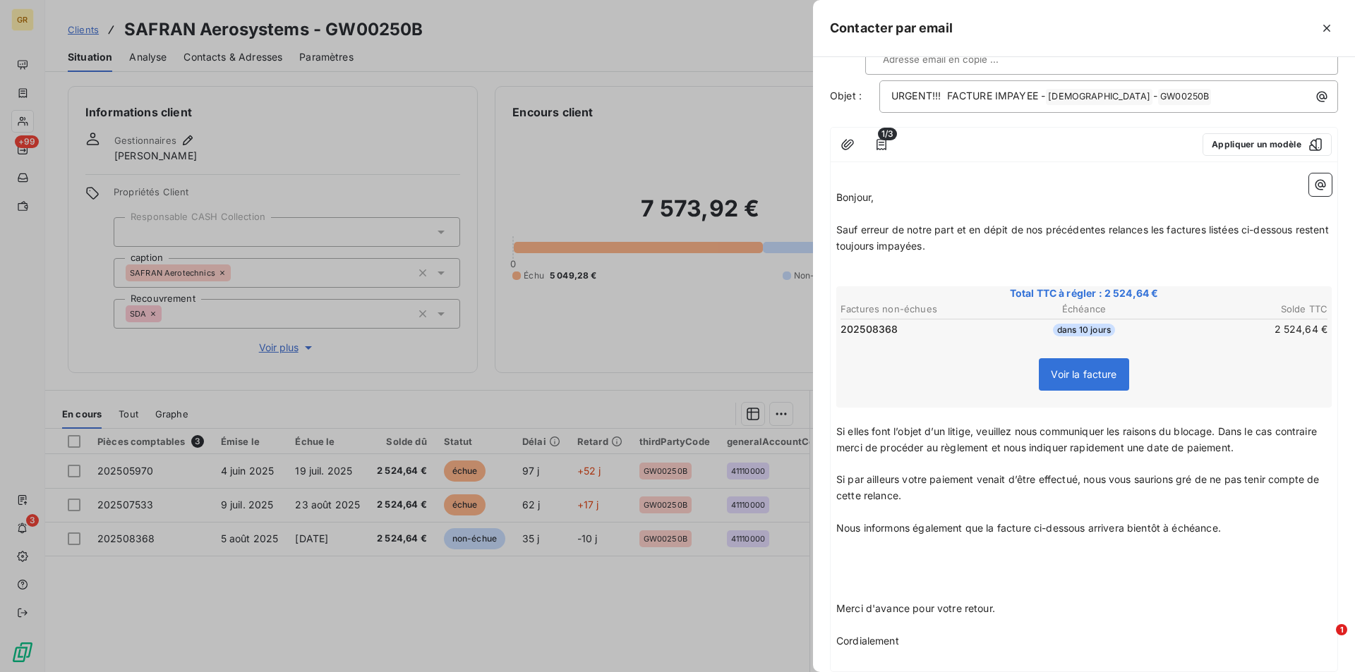
click at [867, 553] on p "﻿" at bounding box center [1083, 561] width 495 height 16
click at [1313, 178] on icon "button" at bounding box center [1320, 185] width 14 height 14
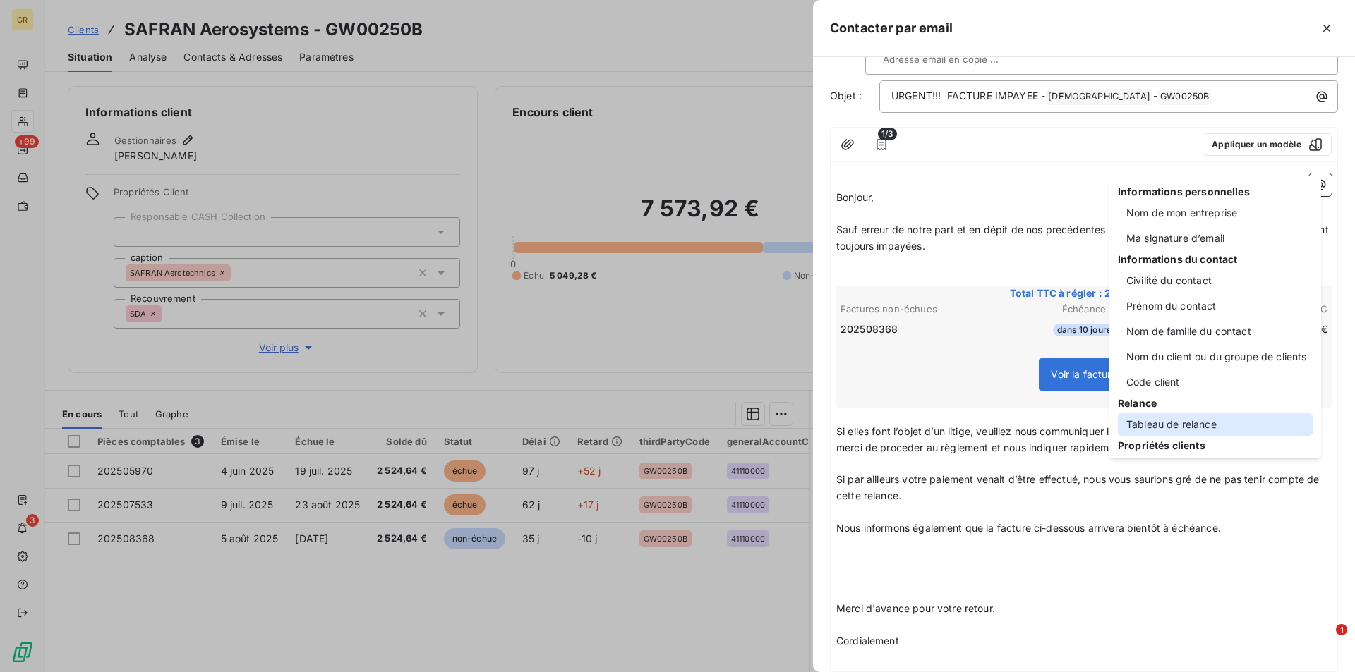
click at [1162, 420] on div "Tableau de relance" at bounding box center [1215, 425] width 195 height 23
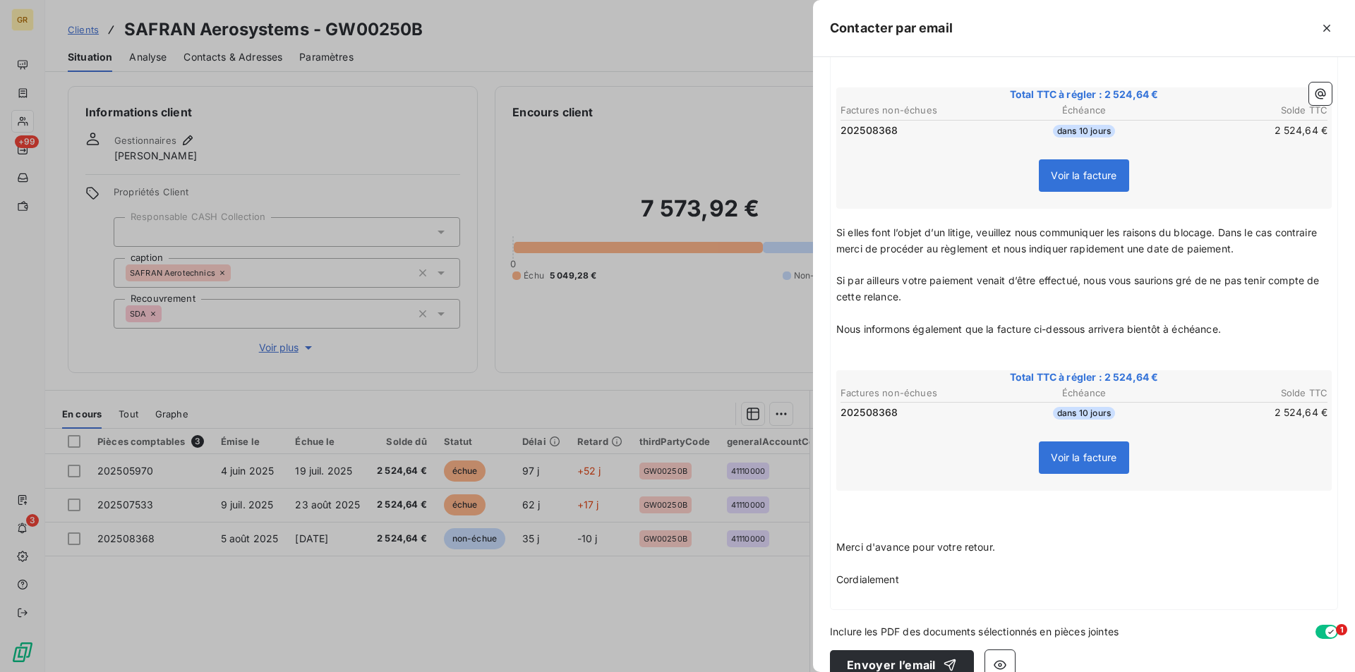
scroll to position [312, 0]
click at [843, 521] on p "﻿" at bounding box center [1083, 529] width 495 height 16
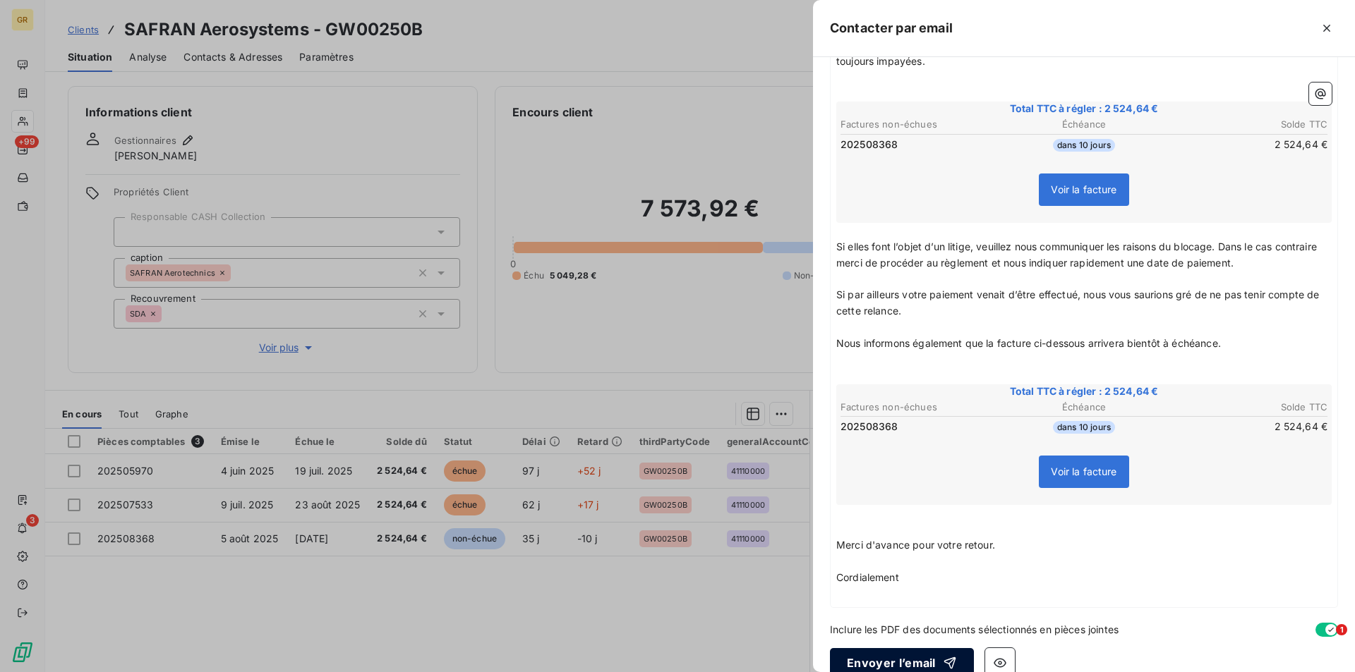
click at [921, 649] on button "Envoyer l’email" at bounding box center [902, 664] width 144 height 30
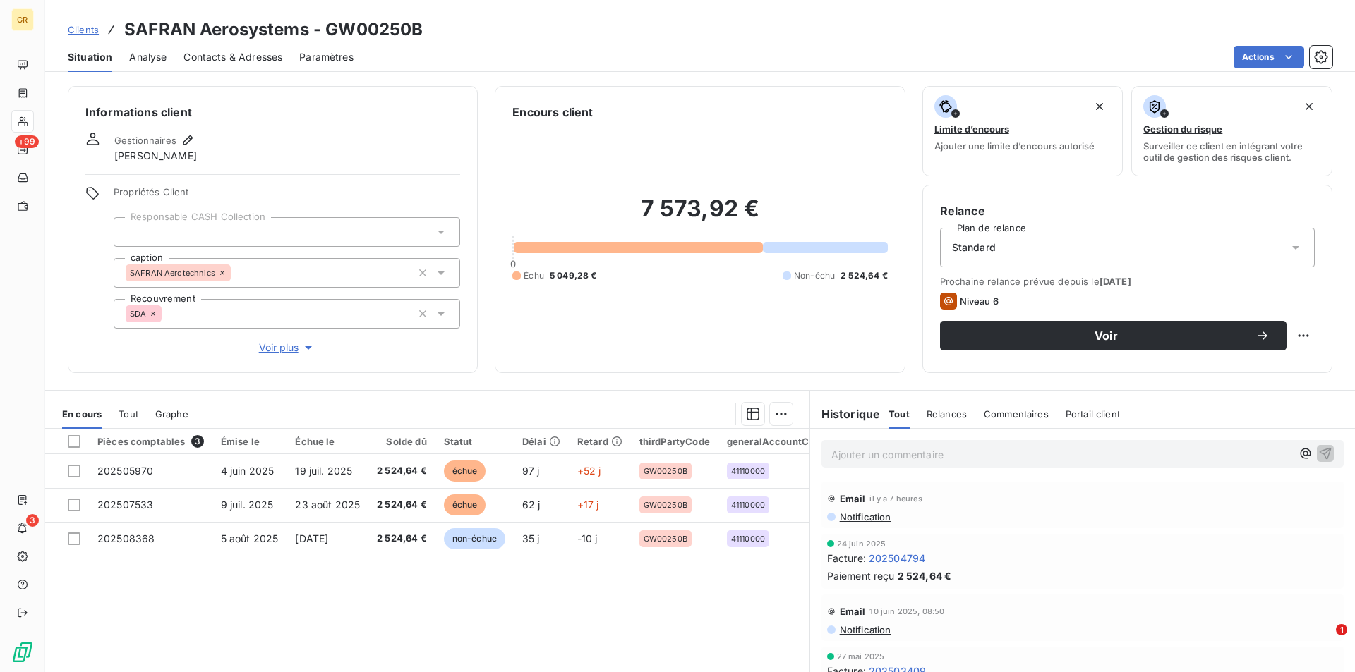
drag, startPoint x: 209, startPoint y: 56, endPoint x: 219, endPoint y: 58, distance: 10.8
click at [209, 56] on span "Contacts & Adresses" at bounding box center [232, 57] width 99 height 14
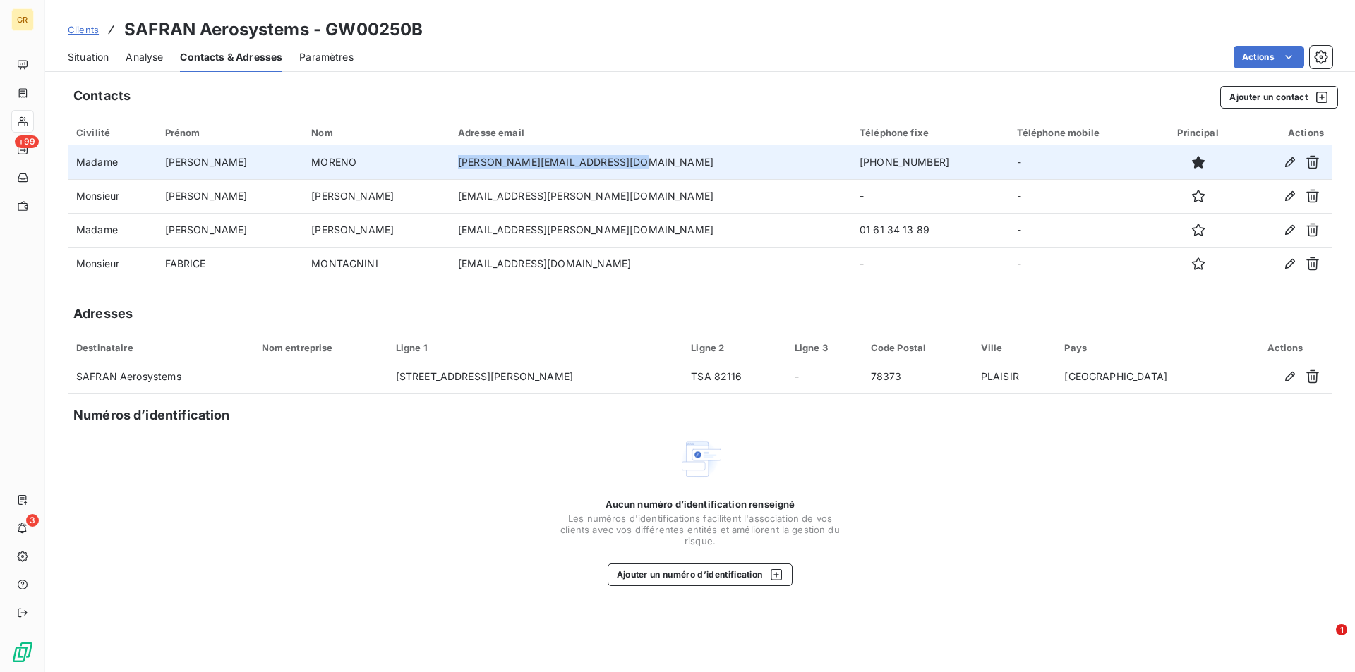
drag, startPoint x: 622, startPoint y: 162, endPoint x: 451, endPoint y: 162, distance: 170.8
click at [451, 162] on tr "Madame [PERSON_NAME] [PERSON_NAME][EMAIL_ADDRESS][DOMAIN_NAME] [PHONE_NUMBER] -" at bounding box center [700, 162] width 1265 height 34
copy tr "[PERSON_NAME][EMAIL_ADDRESS][DOMAIN_NAME]"
drag, startPoint x: 931, startPoint y: 162, endPoint x: 855, endPoint y: 163, distance: 76.2
click at [855, 163] on td "[PHONE_NUMBER]" at bounding box center [929, 162] width 157 height 34
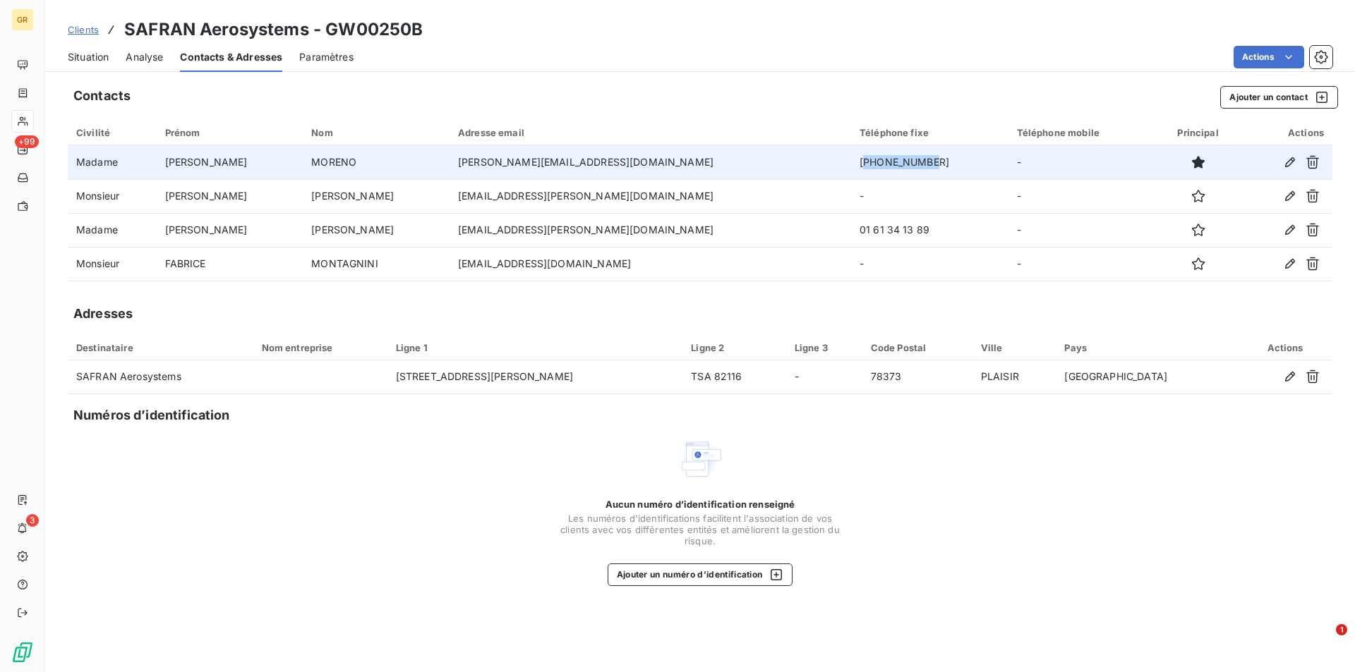
copy td "33161341267"
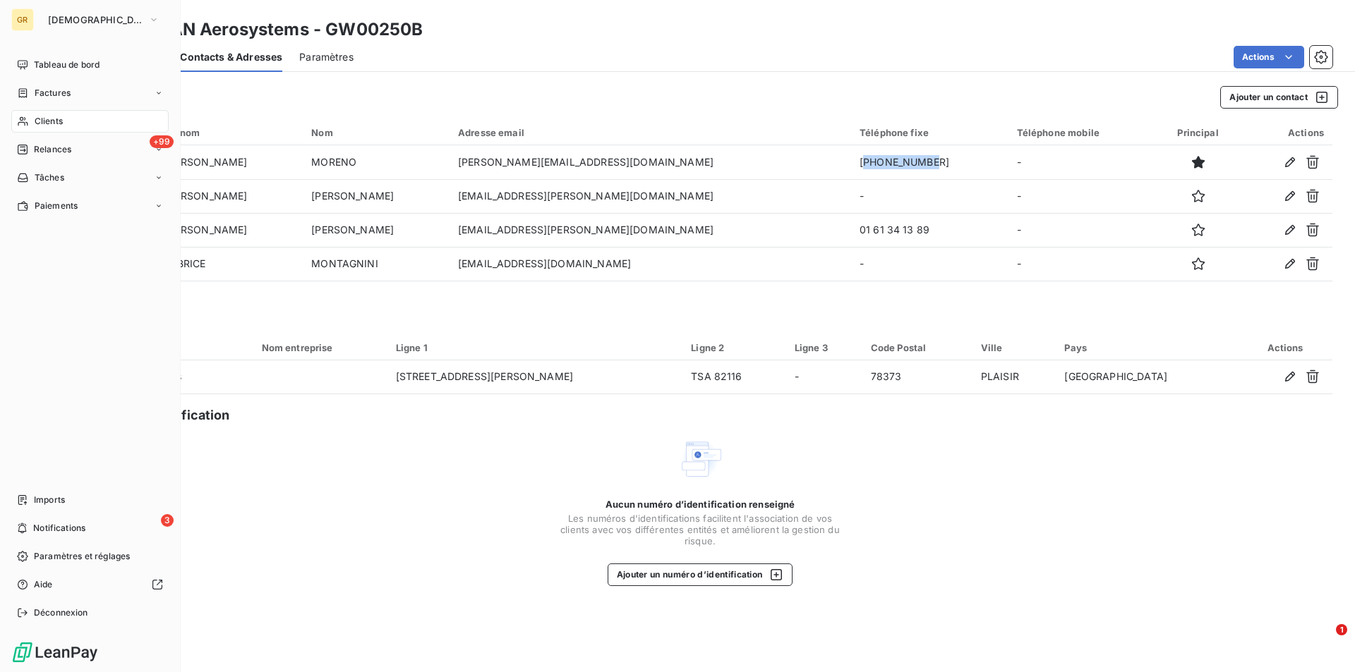
click at [56, 120] on span "Clients" at bounding box center [49, 121] width 28 height 13
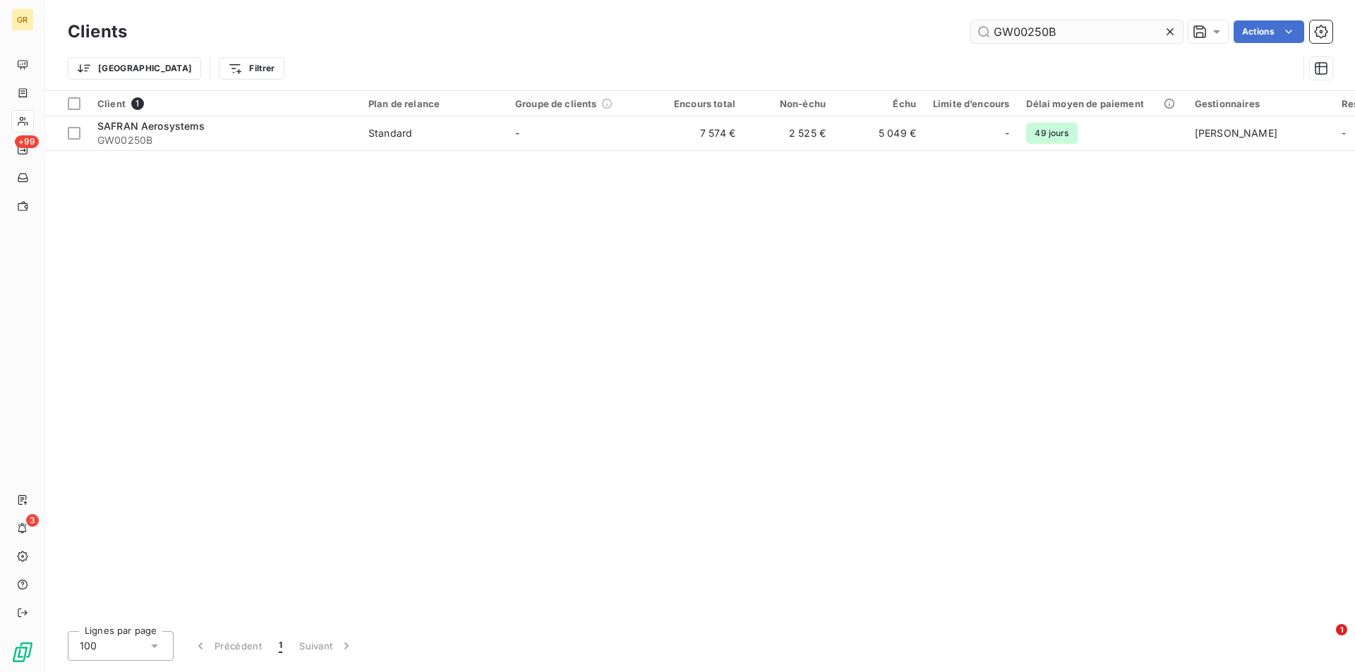
click at [1084, 35] on input "GW00250B" at bounding box center [1077, 31] width 212 height 23
click at [844, 0] on html "GR +99 3 Clients GW00250B Actions Trier Filtrer Client 1 Plan de relance Groupe…" at bounding box center [677, 336] width 1355 height 672
type input "GW02801B"
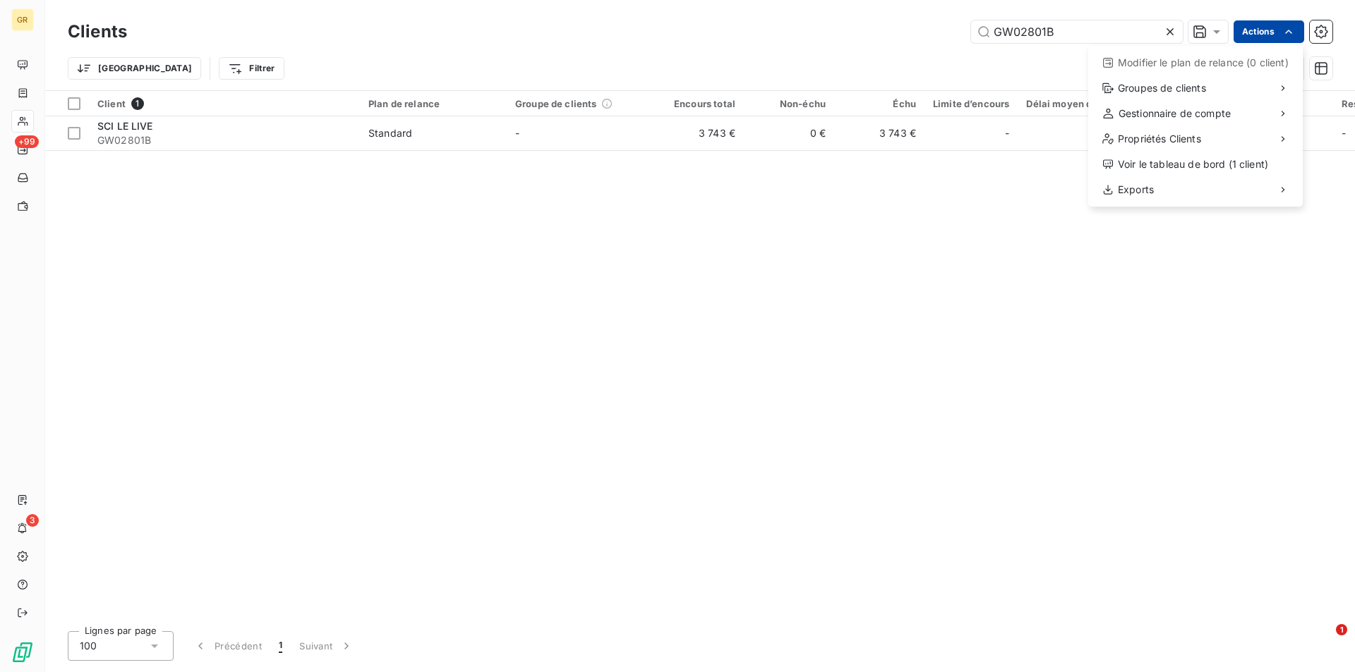
click at [185, 138] on html "GR +99 3 Clients GW02801B Actions Modifier le plan de relance (0 client) Groupe…" at bounding box center [677, 336] width 1355 height 672
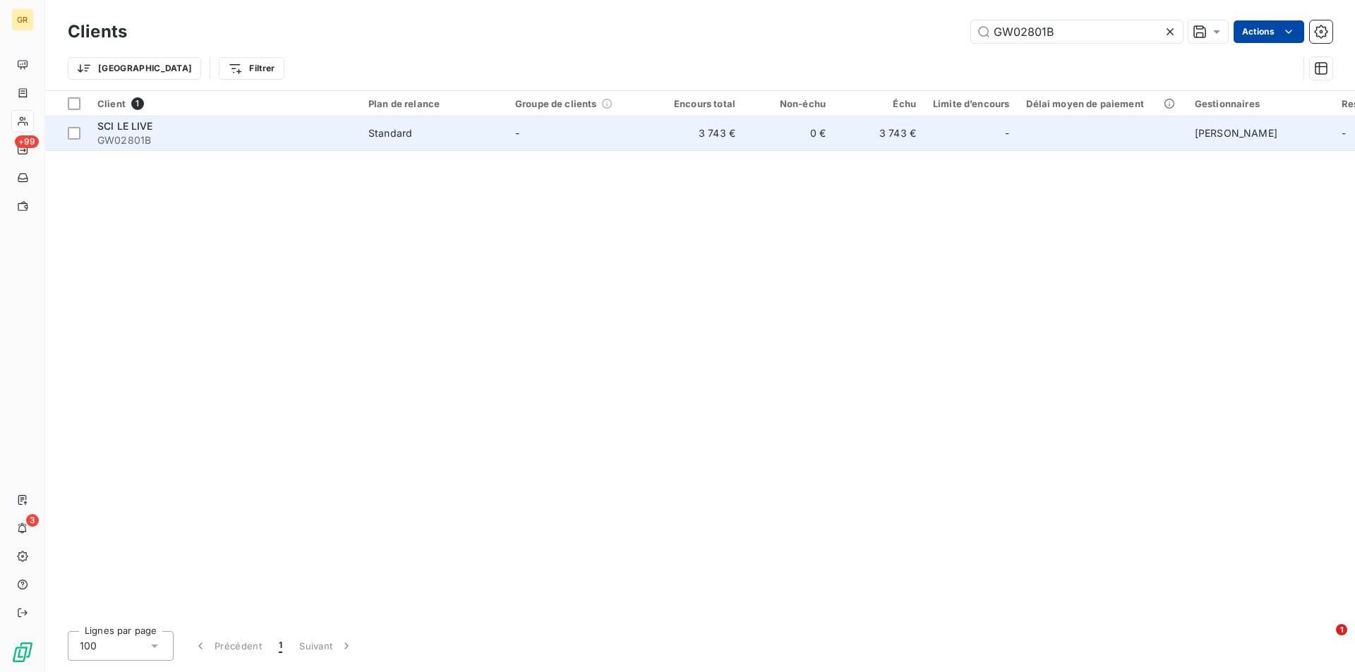
click at [281, 132] on div "SCI LE LIVE" at bounding box center [224, 126] width 254 height 14
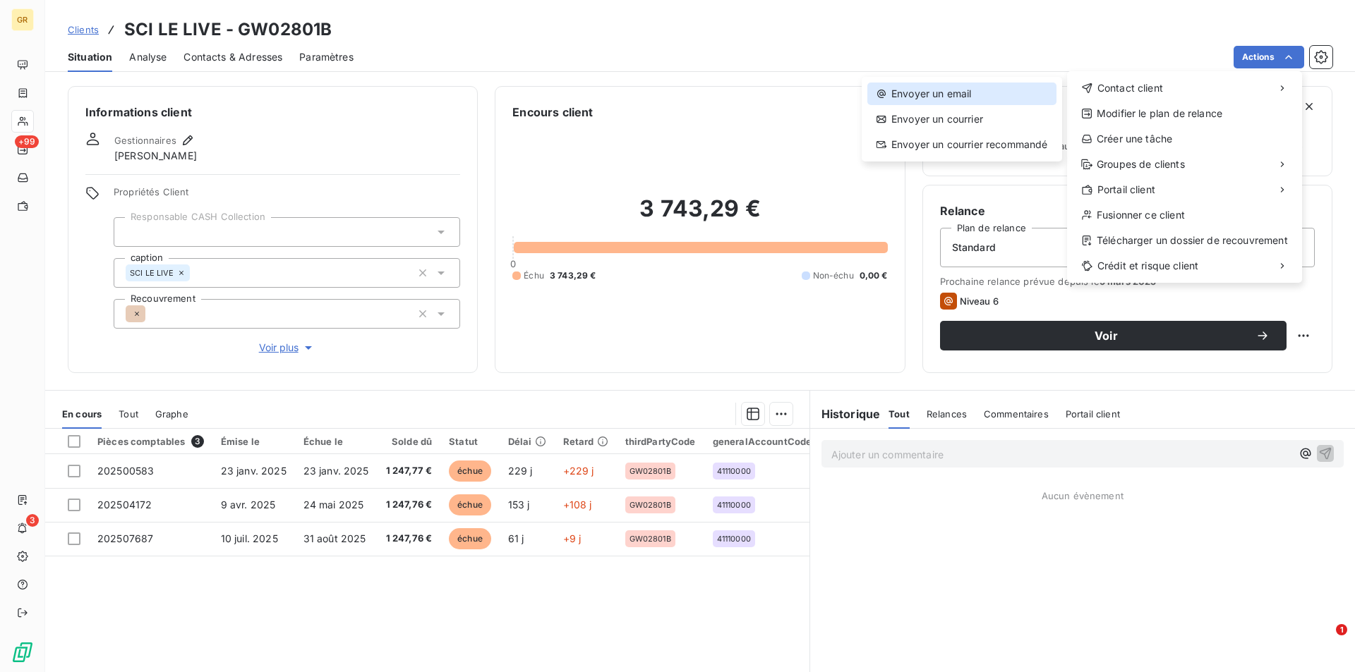
click at [967, 96] on div "Envoyer un email" at bounding box center [961, 94] width 189 height 23
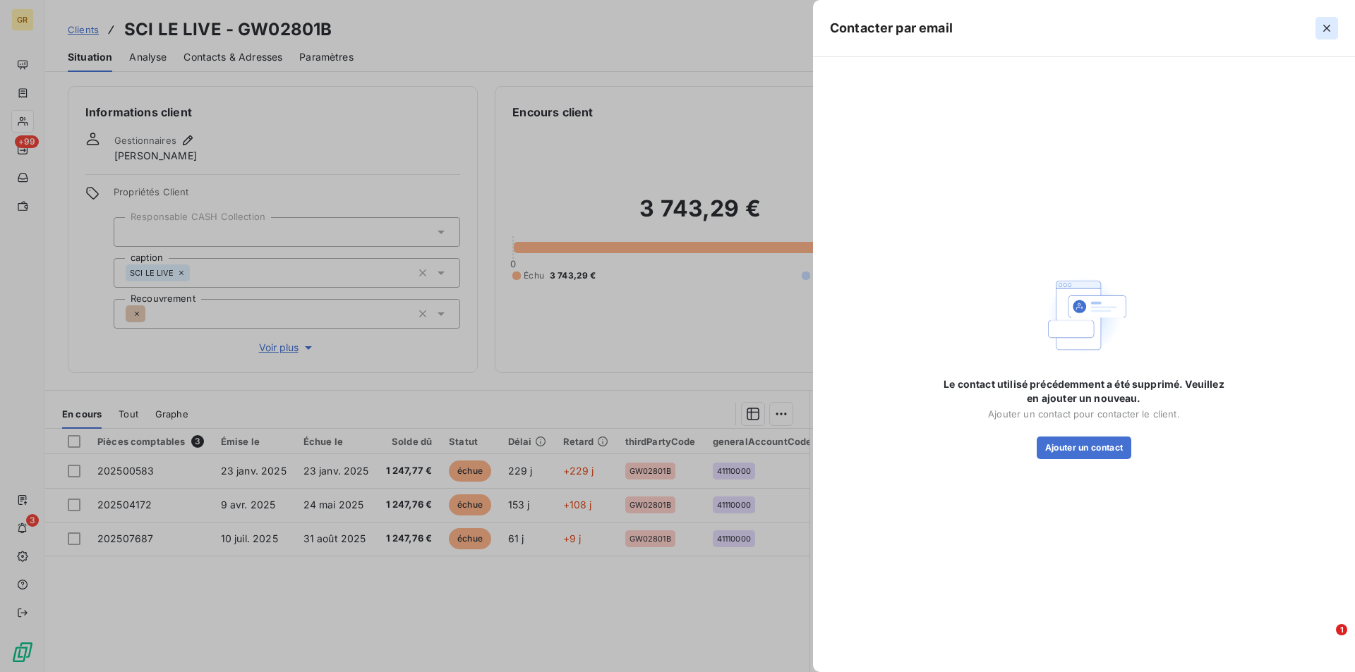
click at [1328, 24] on icon "button" at bounding box center [1327, 28] width 14 height 14
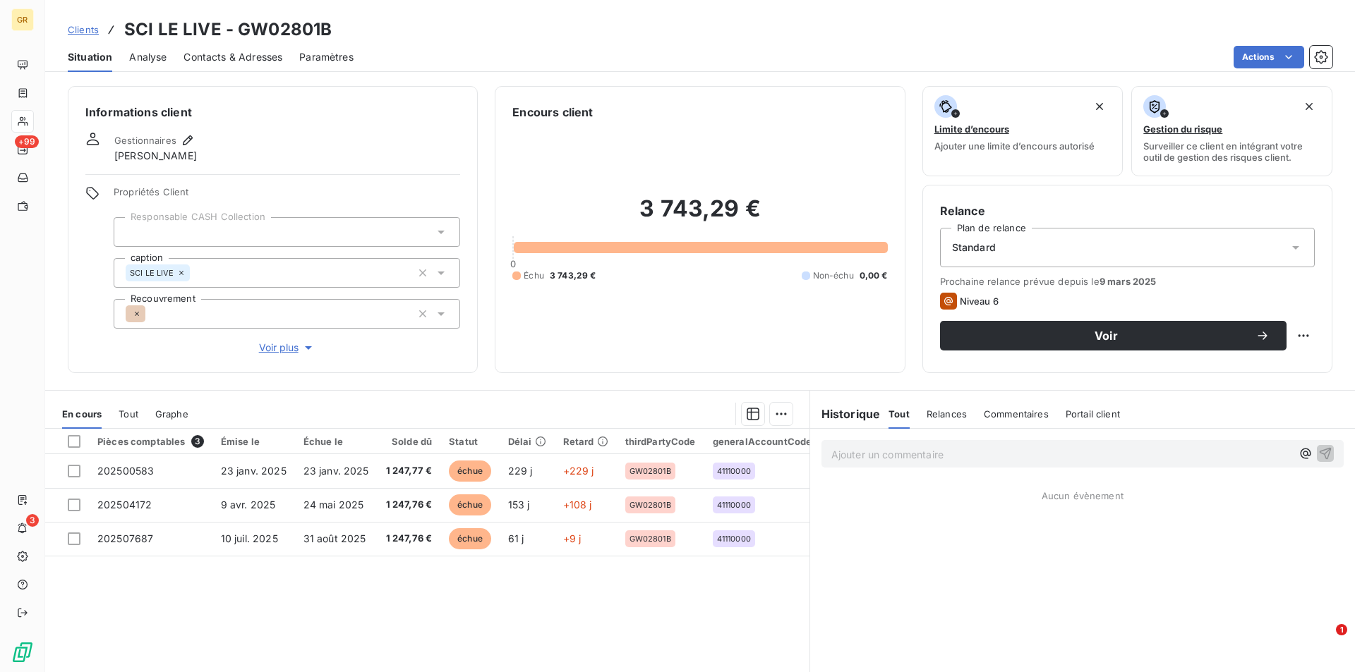
click at [258, 55] on span "Contacts & Adresses" at bounding box center [232, 57] width 99 height 14
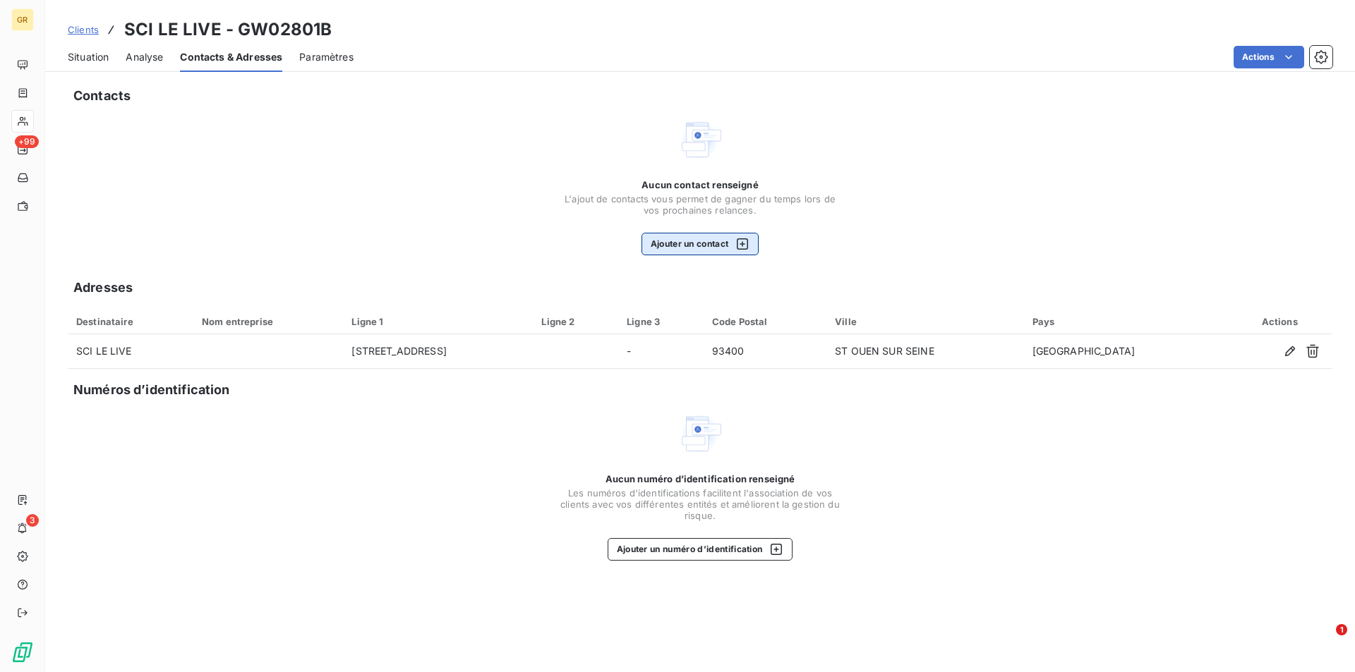
click at [701, 244] on button "Ajouter un contact" at bounding box center [700, 244] width 118 height 23
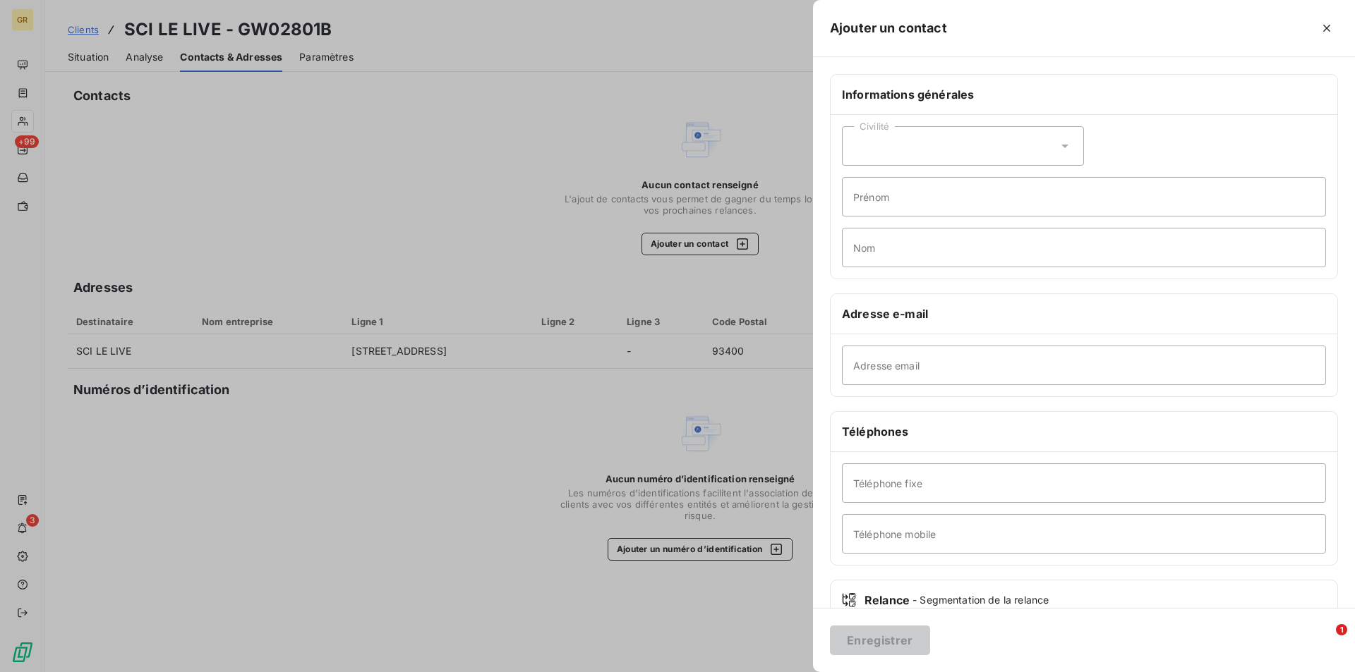
click at [915, 160] on div "Civilité" at bounding box center [963, 146] width 242 height 40
click at [888, 181] on span "Madame" at bounding box center [889, 181] width 38 height 13
click at [919, 209] on input "Prénom" at bounding box center [1084, 197] width 484 height 40
type input "[PERSON_NAME]"
type input "m"
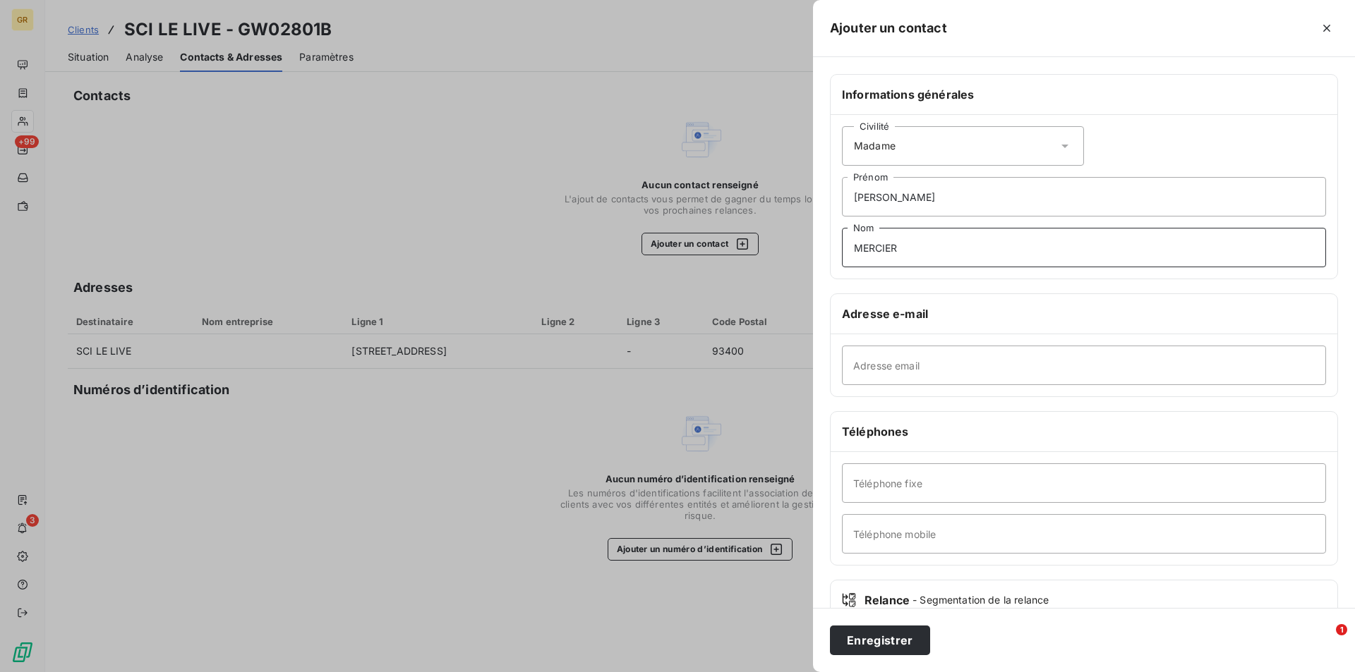
type input "MERCIER"
click at [917, 355] on input "Adresse email" at bounding box center [1084, 366] width 484 height 40
paste input "[PERSON_NAME][EMAIL_ADDRESS][DOMAIN_NAME]"
type input "[PERSON_NAME][EMAIL_ADDRESS][DOMAIN_NAME]"
click at [950, 536] on input "Téléphone mobile" at bounding box center [1084, 534] width 484 height 40
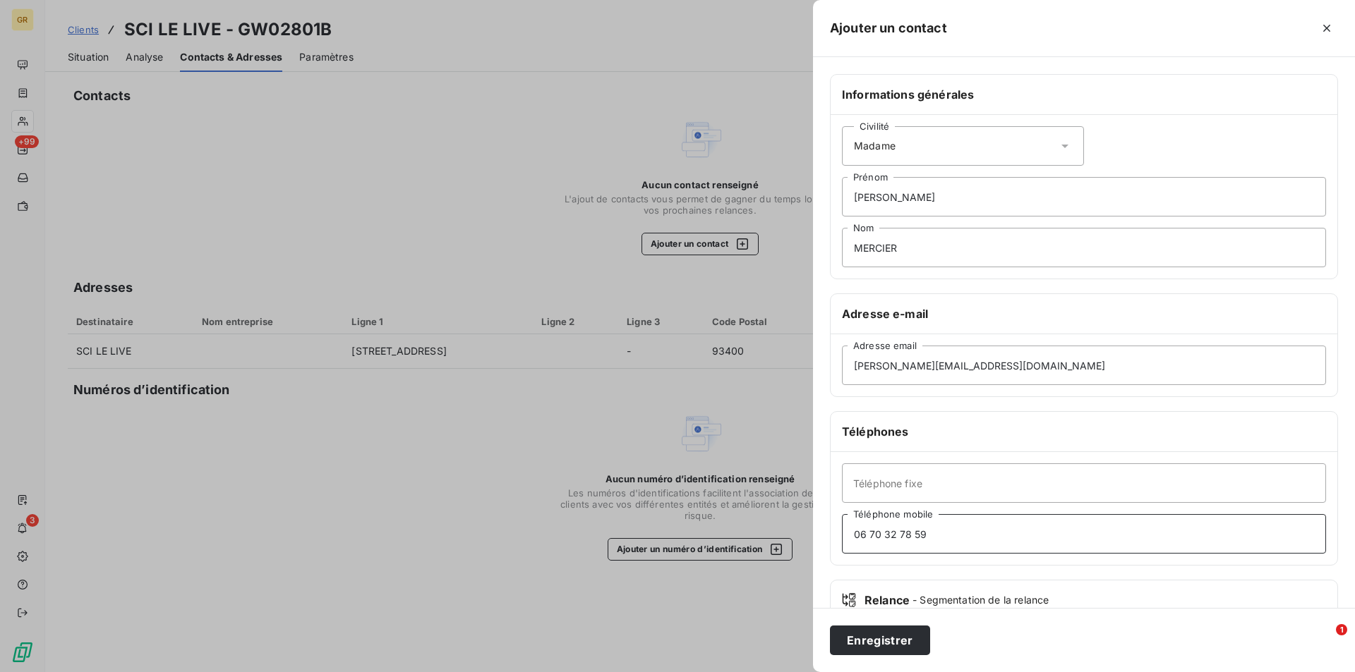
click at [953, 538] on input "06 70 32 78 59" at bounding box center [1084, 534] width 484 height 40
drag, startPoint x: 942, startPoint y: 533, endPoint x: 842, endPoint y: 538, distance: 100.3
click at [842, 538] on input "06 70 32 78 59" at bounding box center [1084, 534] width 484 height 40
type input "06 70 32 78 59"
click at [858, 644] on button "Enregistrer" at bounding box center [880, 641] width 100 height 30
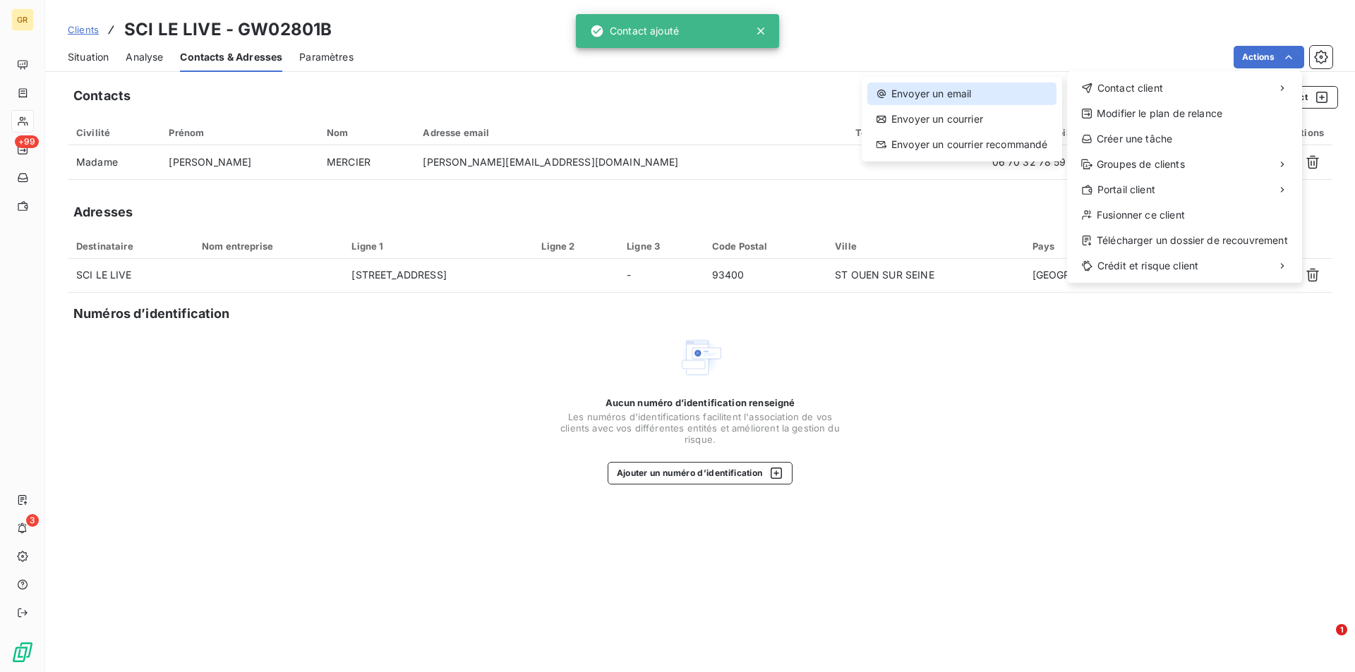
click at [936, 94] on div "Envoyer un email" at bounding box center [961, 94] width 189 height 23
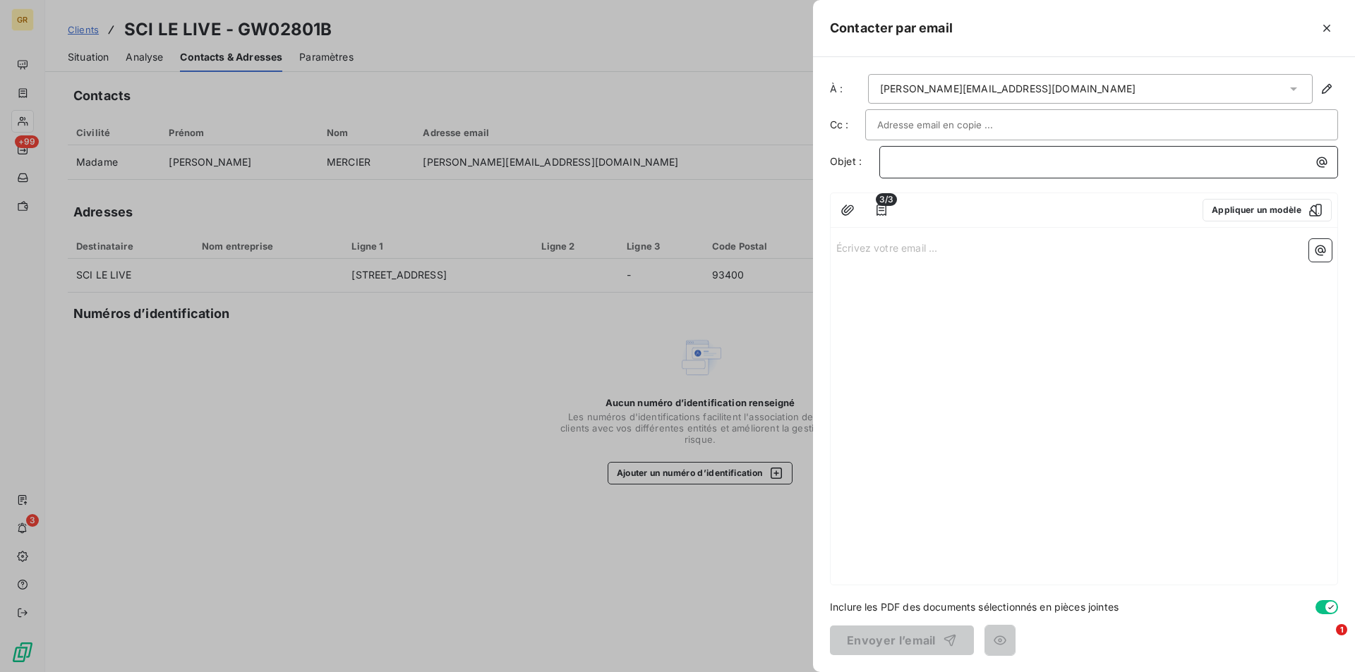
click at [955, 154] on p "﻿" at bounding box center [1112, 162] width 442 height 16
click at [1322, 157] on icon "button" at bounding box center [1322, 162] width 11 height 11
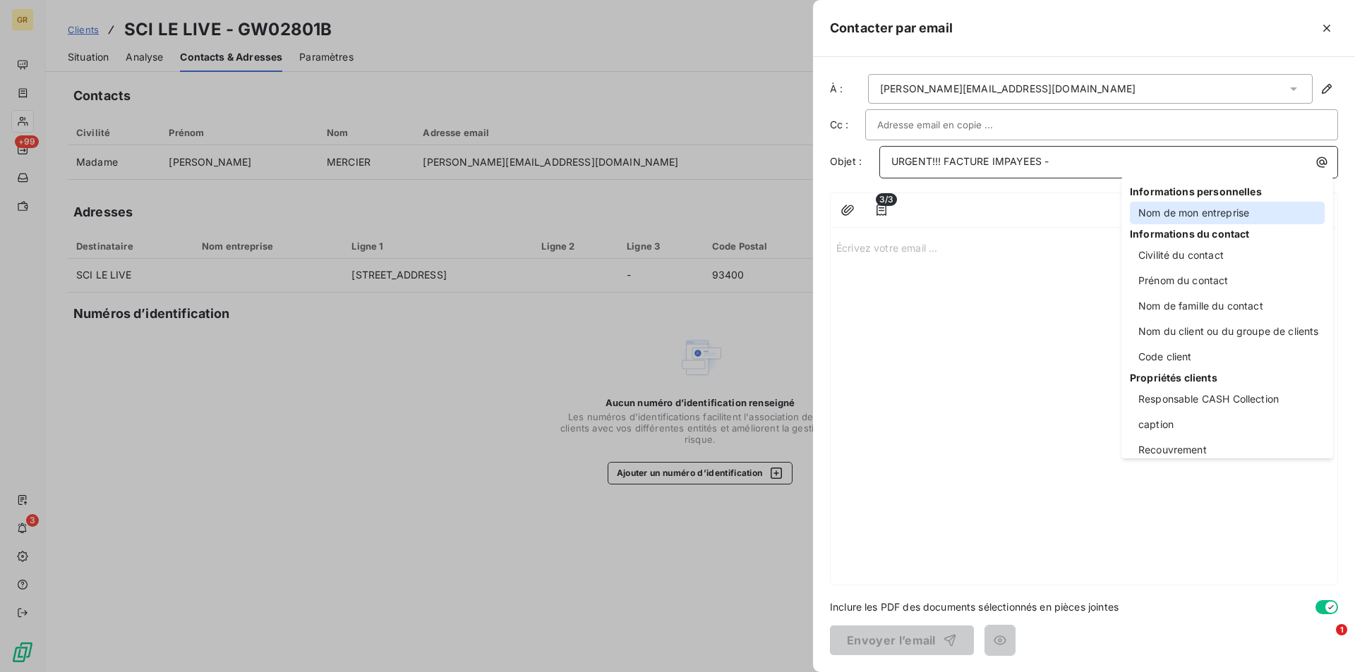
click at [1183, 213] on div "Nom de mon entreprise" at bounding box center [1227, 213] width 195 height 23
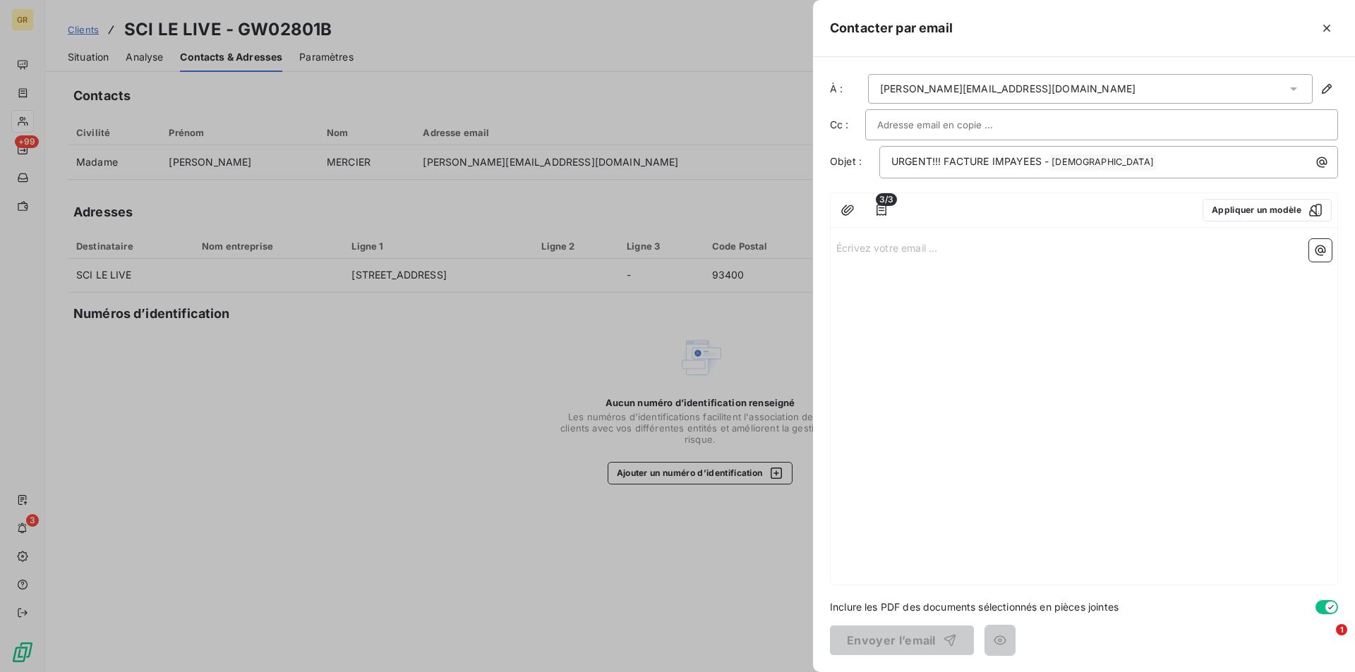
click at [1281, 87] on div "[PERSON_NAME][EMAIL_ADDRESS][DOMAIN_NAME]" at bounding box center [1090, 89] width 445 height 30
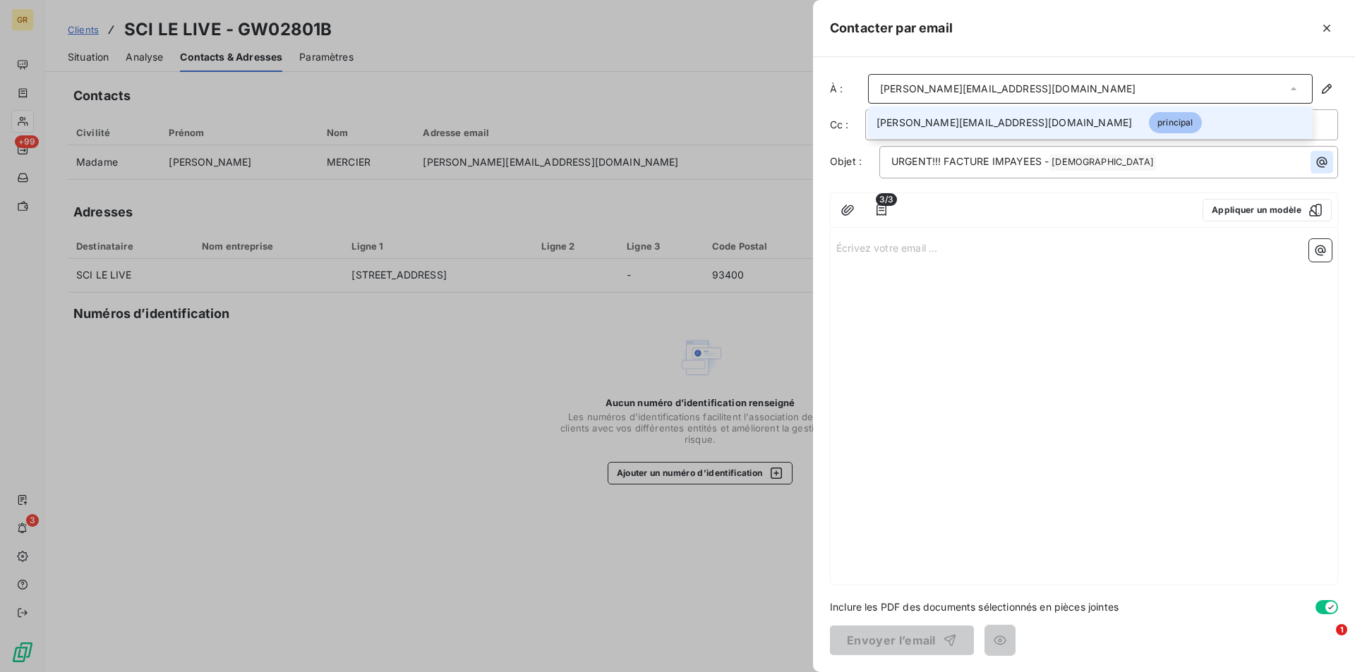
click at [1320, 168] on icon "button" at bounding box center [1322, 162] width 14 height 14
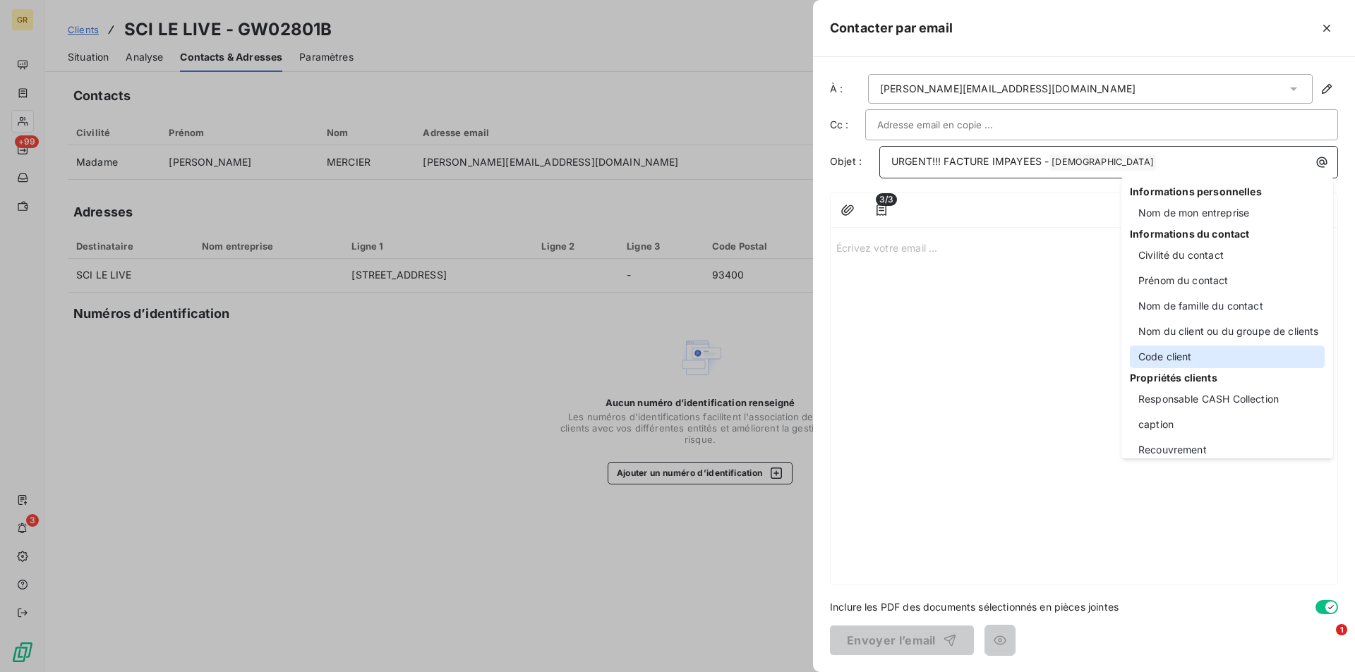
click at [1154, 358] on div "Code client" at bounding box center [1227, 357] width 195 height 23
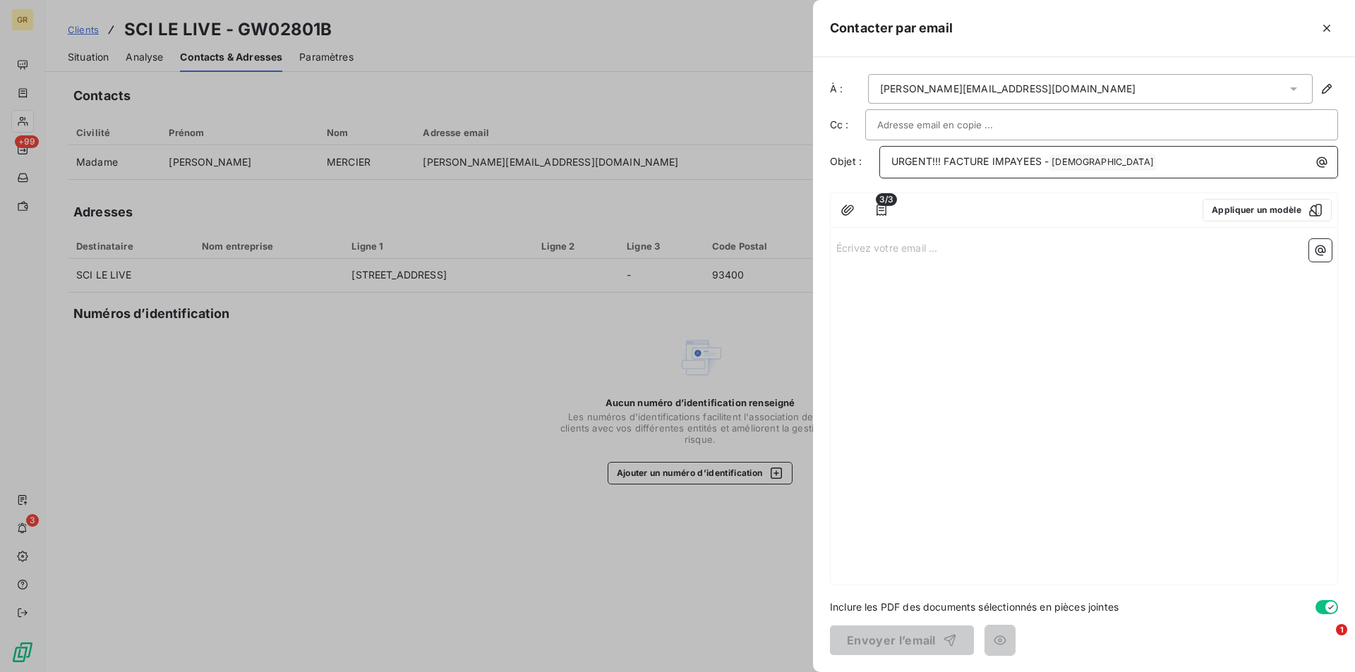
click at [1159, 157] on p "URGENT!!! FACTURE IMPAYEES - GREENWISHES ﻿ ﻿" at bounding box center [1112, 162] width 442 height 17
click at [1321, 161] on icon "button" at bounding box center [1322, 162] width 14 height 14
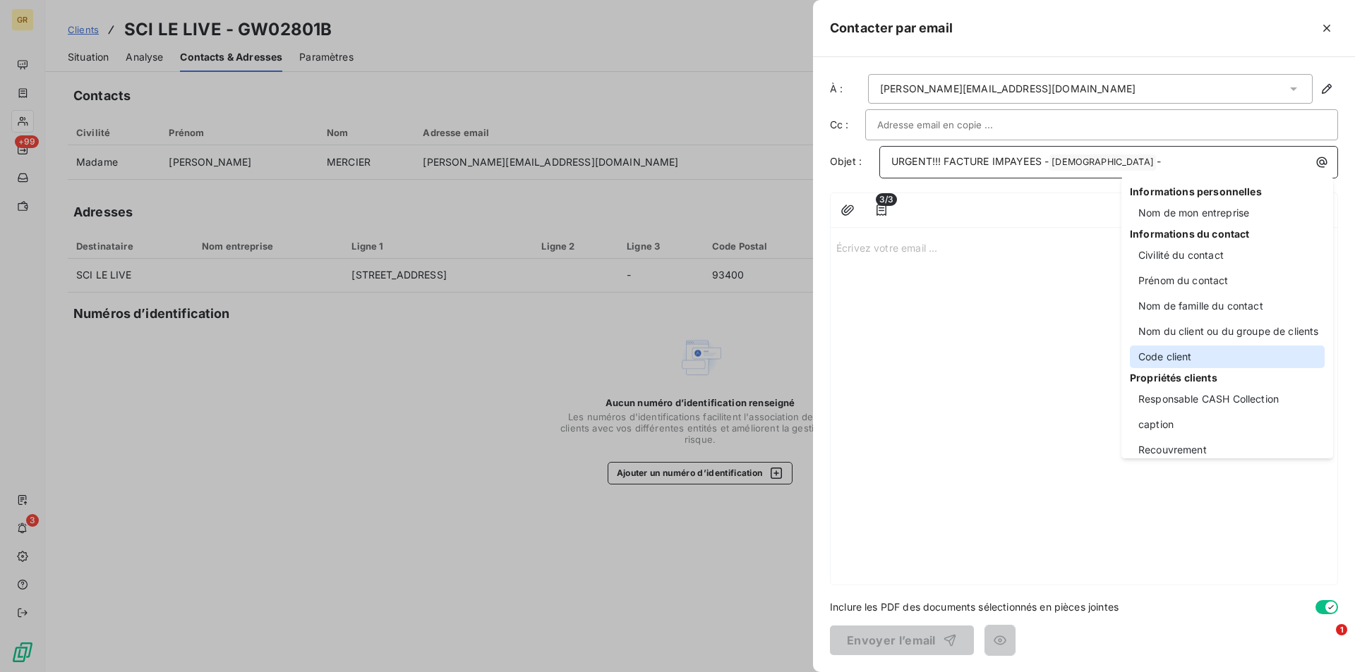
click at [1168, 354] on div "Code client" at bounding box center [1227, 357] width 195 height 23
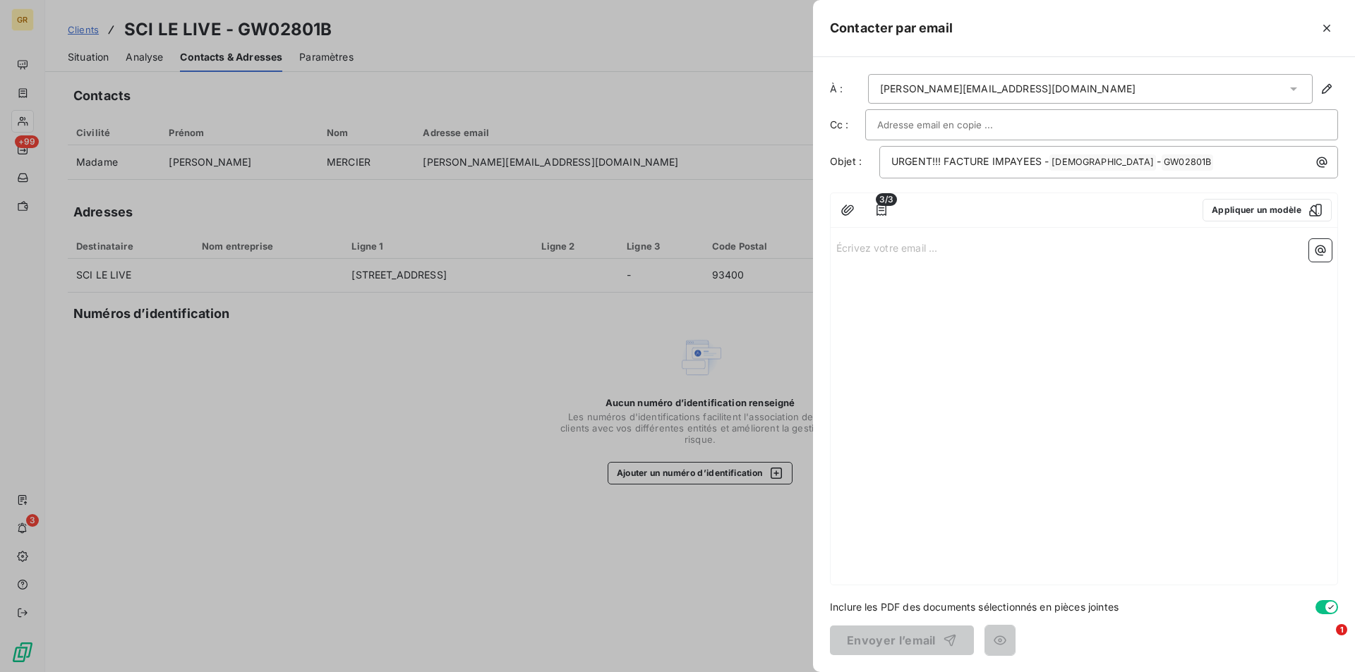
click at [926, 258] on div "Écrivez votre email ... ﻿" at bounding box center [1084, 409] width 507 height 351
click at [923, 253] on p "Écrivez votre email ... ﻿" at bounding box center [1083, 247] width 495 height 16
click at [884, 289] on div "Bonjour, ﻿ sauf erreur" at bounding box center [1084, 409] width 507 height 351
drag, startPoint x: 895, startPoint y: 282, endPoint x: 819, endPoint y: 285, distance: 75.6
click at [819, 285] on div "À : [PERSON_NAME][EMAIL_ADDRESS][DOMAIN_NAME] Cc : Objet : URGENT!!! FACTURE IM…" at bounding box center [1084, 364] width 542 height 615
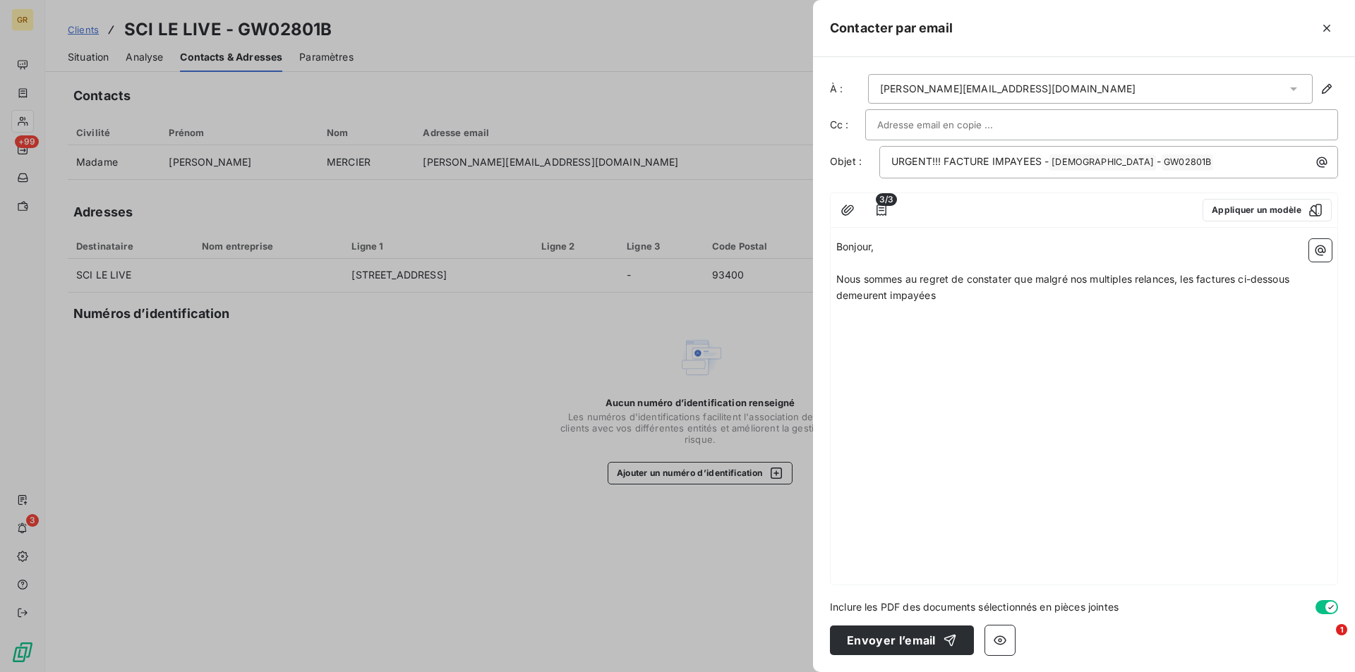
click at [871, 247] on span "Bonjour," at bounding box center [854, 247] width 37 height 12
click at [917, 304] on div "Bonjour madame, ﻿ Nous sommes au regret de constater que malgré nos multiples r…" at bounding box center [1084, 409] width 507 height 351
drag, startPoint x: 835, startPoint y: 282, endPoint x: 887, endPoint y: 284, distance: 52.2
click at [887, 284] on div "Bonjour madame, ﻿ Nous sommes au regret de constater que malgré nos multiples r…" at bounding box center [1084, 409] width 507 height 351
click at [869, 282] on span "Nous sommes au regret de constater que malgré nos multiples relances, les factu…" at bounding box center [1064, 287] width 456 height 28
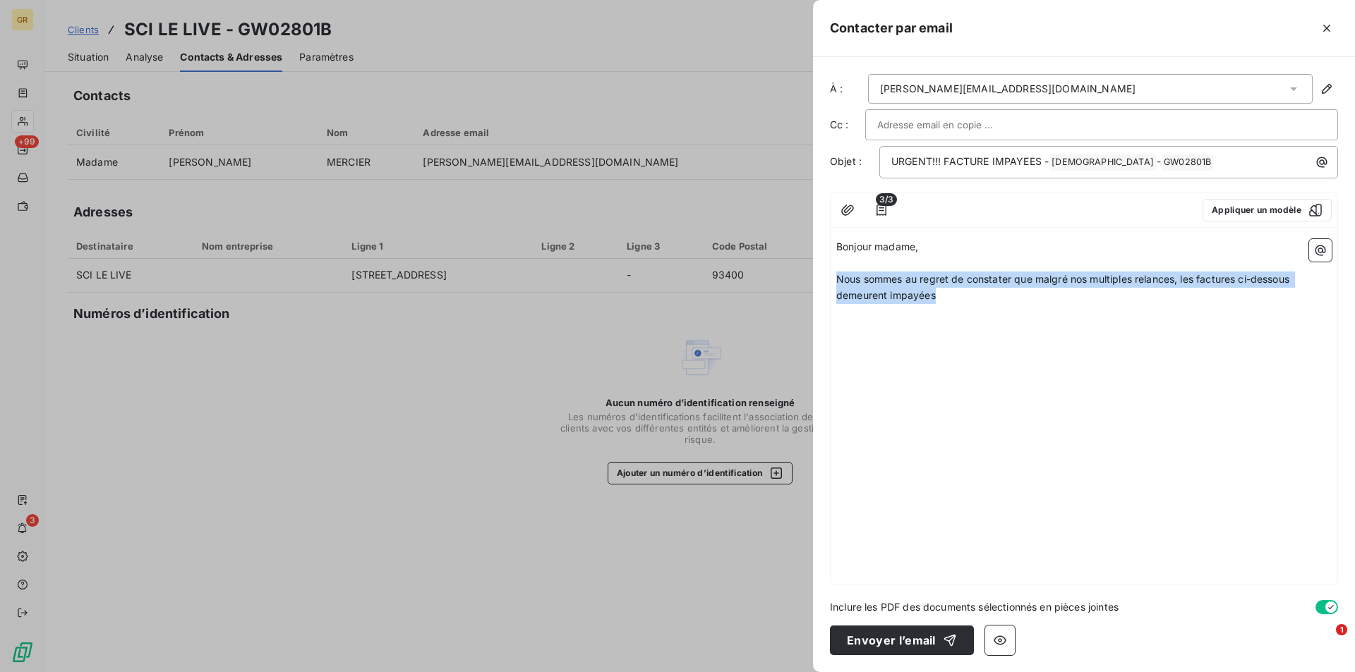
drag, startPoint x: 836, startPoint y: 281, endPoint x: 935, endPoint y: 294, distance: 99.7
click at [935, 294] on span "Nous sommes au regret de constater que malgré nos multiples relances, les factu…" at bounding box center [1064, 287] width 456 height 28
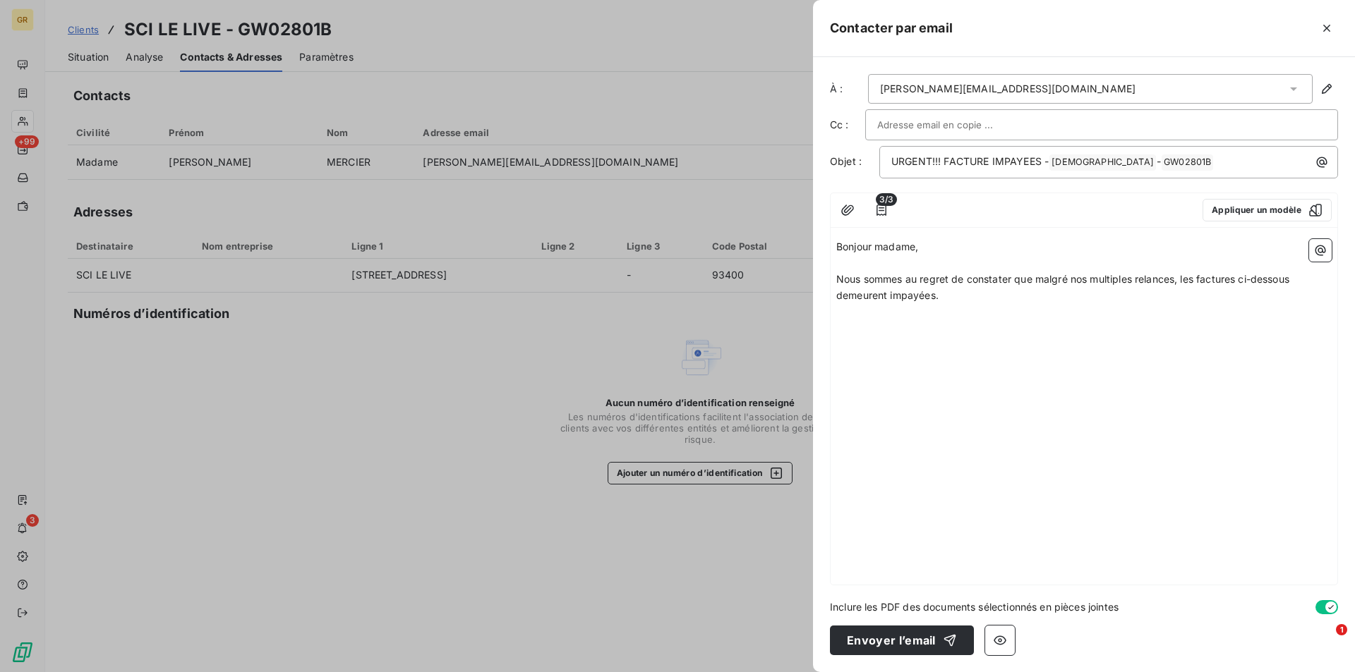
click at [877, 354] on div "Bonjour madame, ﻿ Nous sommes au regret de constater que malgré nos multiples r…" at bounding box center [1084, 409] width 507 height 351
click at [953, 295] on p "Nous sommes au regret de constater que malgré nos multiples relances, les factu…" at bounding box center [1083, 288] width 495 height 32
click at [881, 339] on div "Bonjour madame, ﻿ Nous sommes au regret de constater que malgré nos multiples r…" at bounding box center [1084, 409] width 507 height 351
click at [888, 322] on div "Bonjour madame, ﻿ Nous sommes au regret de constater que malgré nos multiples r…" at bounding box center [1084, 409] width 507 height 351
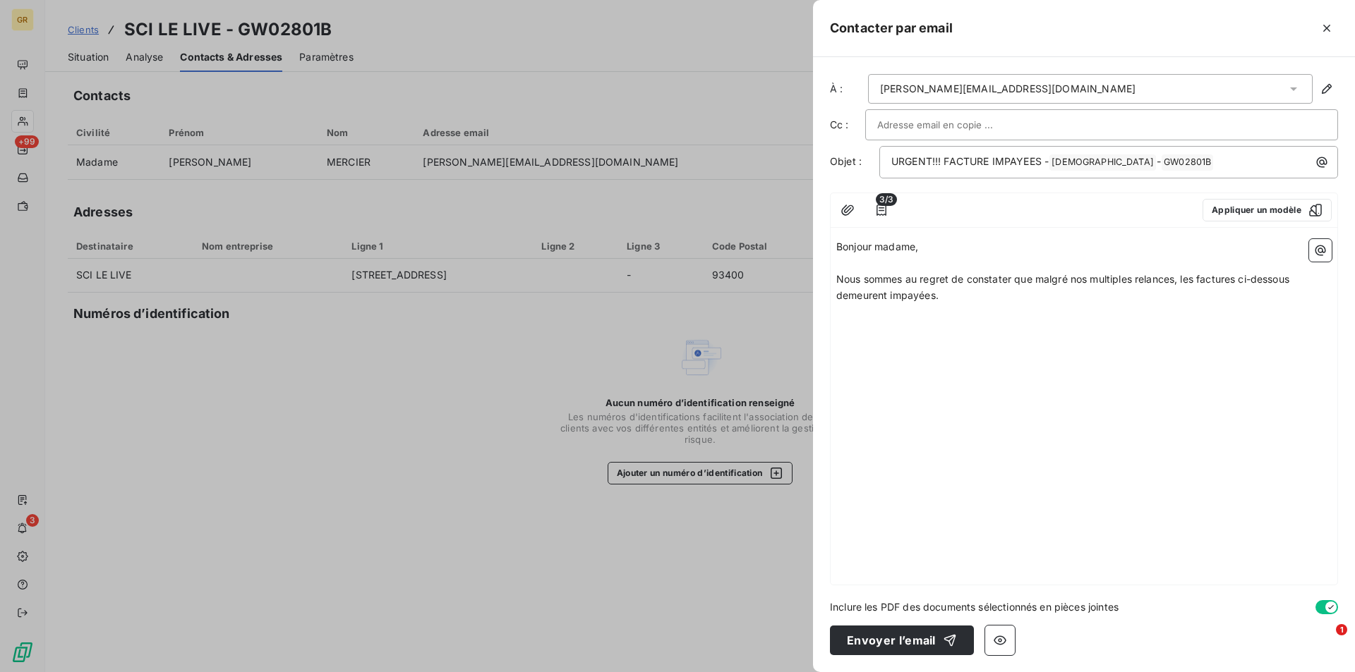
click at [950, 301] on p "Nous sommes au regret de constater que malgré nos multiples relances, les factu…" at bounding box center [1083, 288] width 495 height 32
click at [1319, 246] on icon "button" at bounding box center [1320, 251] width 11 height 11
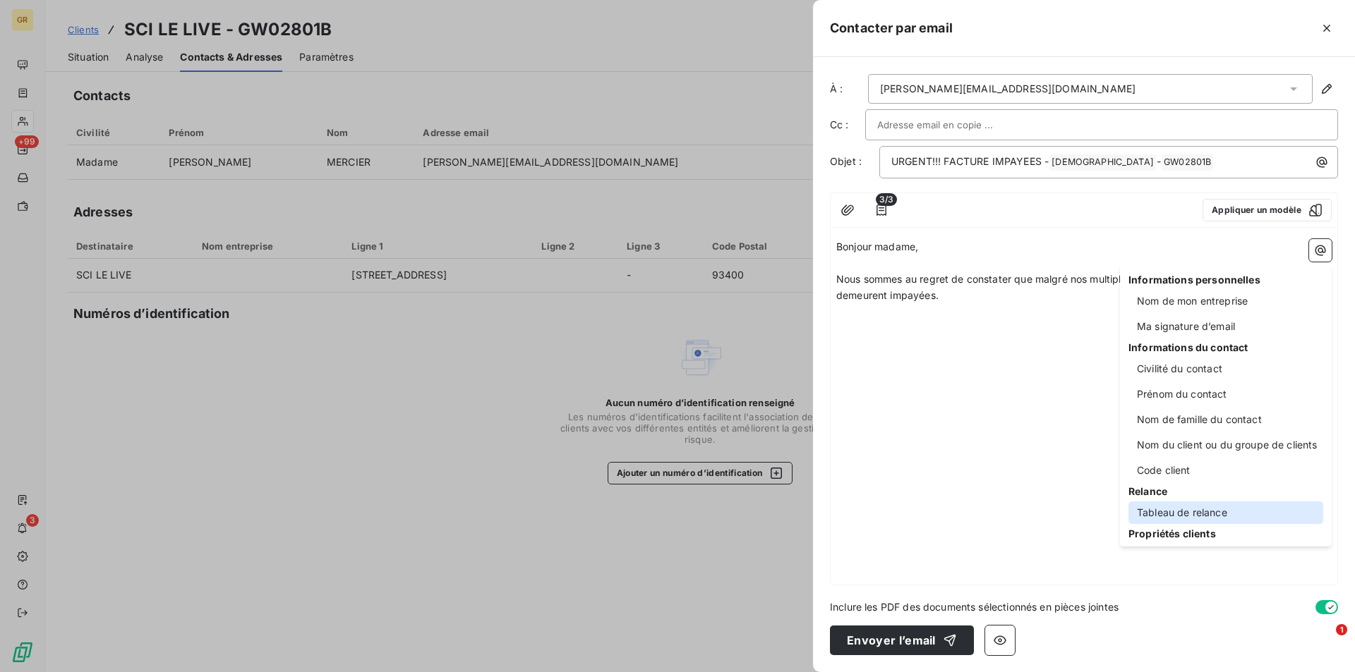
click at [1190, 515] on div "Tableau de relance" at bounding box center [1225, 513] width 195 height 23
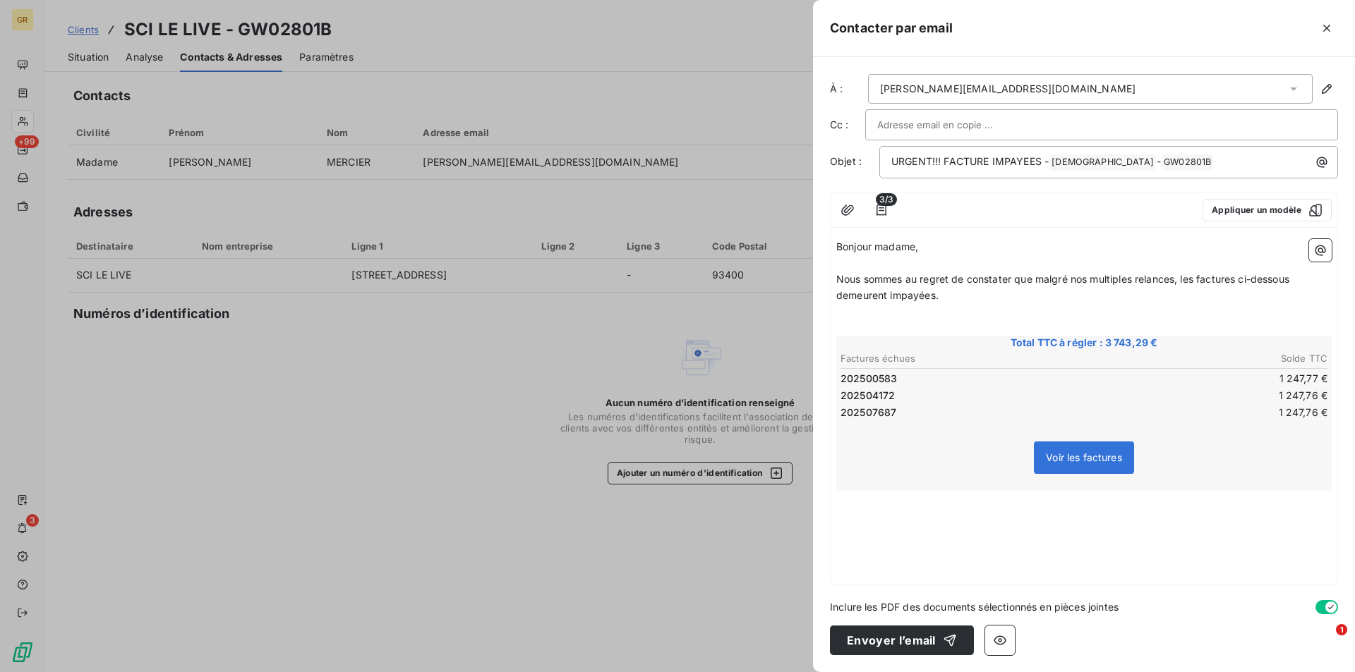
click at [871, 524] on div "Bonjour madame, ﻿ Nous sommes au regret de constater que malgré nos multiples r…" at bounding box center [1084, 409] width 507 height 351
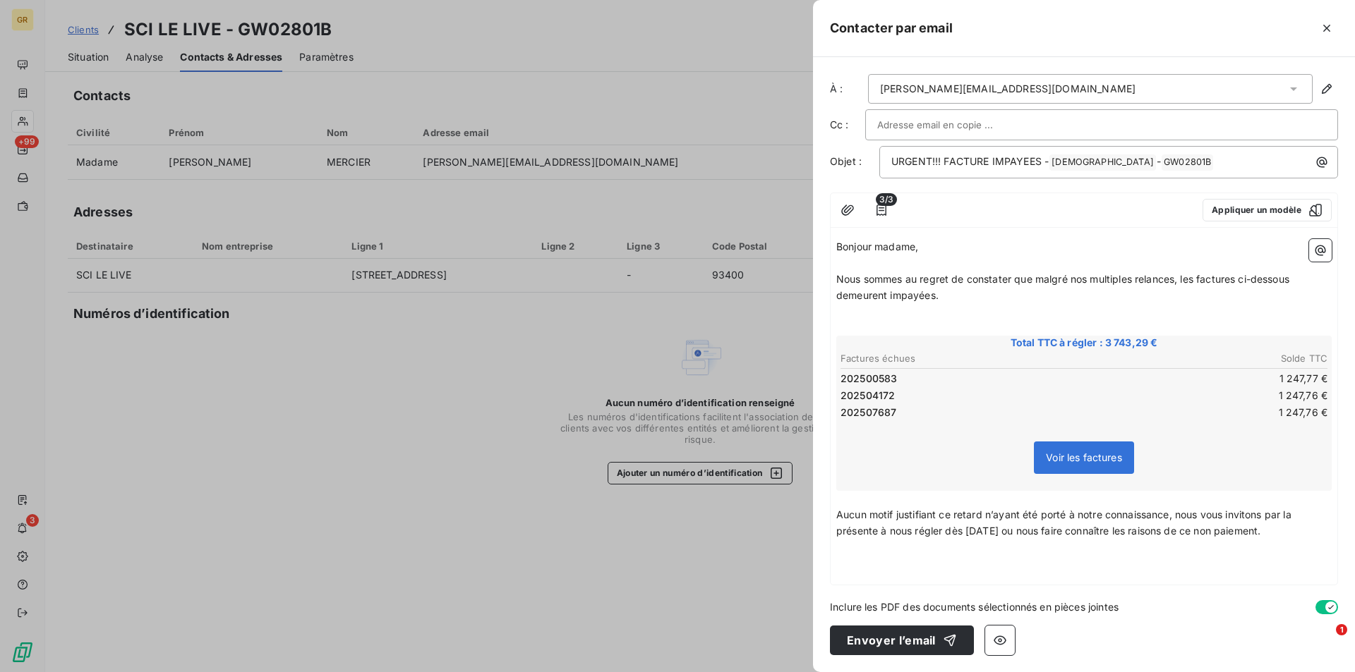
click at [864, 551] on p "﻿" at bounding box center [1083, 548] width 495 height 16
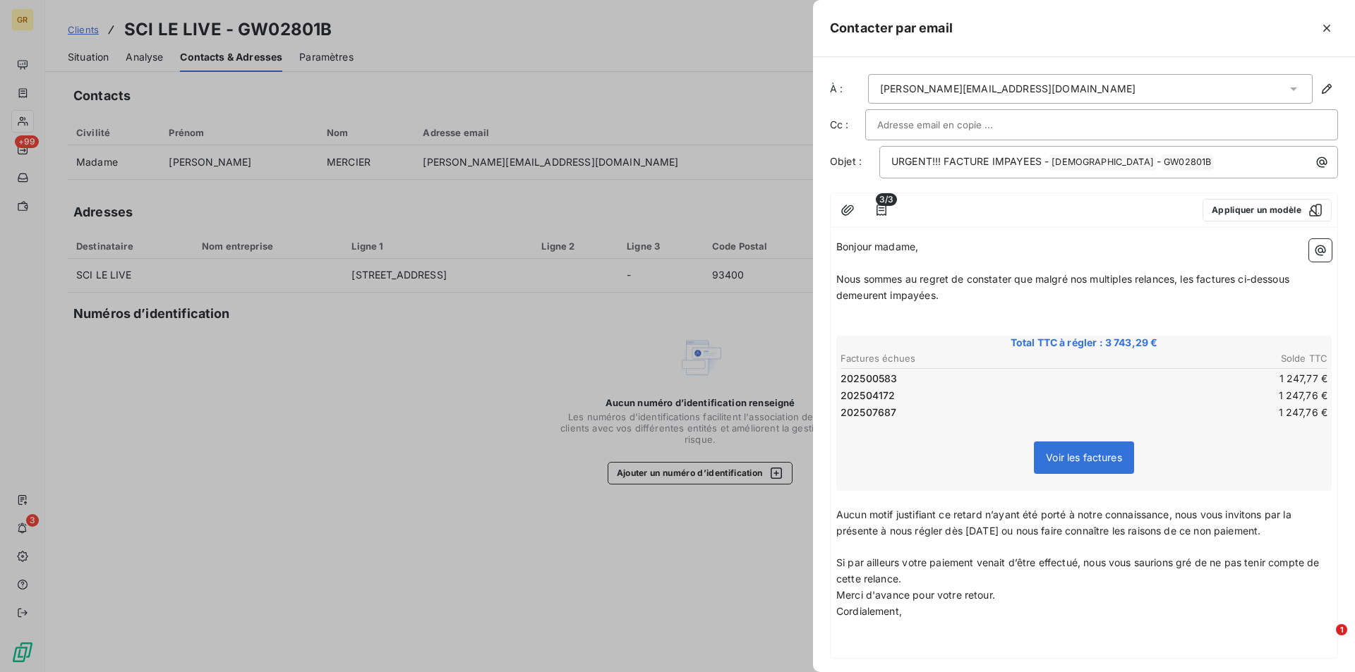
click at [917, 580] on p "Si par ailleurs votre paiement venait d’être effectué, nous vous saurions gré d…" at bounding box center [1083, 571] width 495 height 32
click at [998, 613] on p "Merci d'avance pour votre retour." at bounding box center [1083, 612] width 495 height 16
click at [1006, 617] on p "Merci d'avance pour votre retour." at bounding box center [1083, 612] width 495 height 16
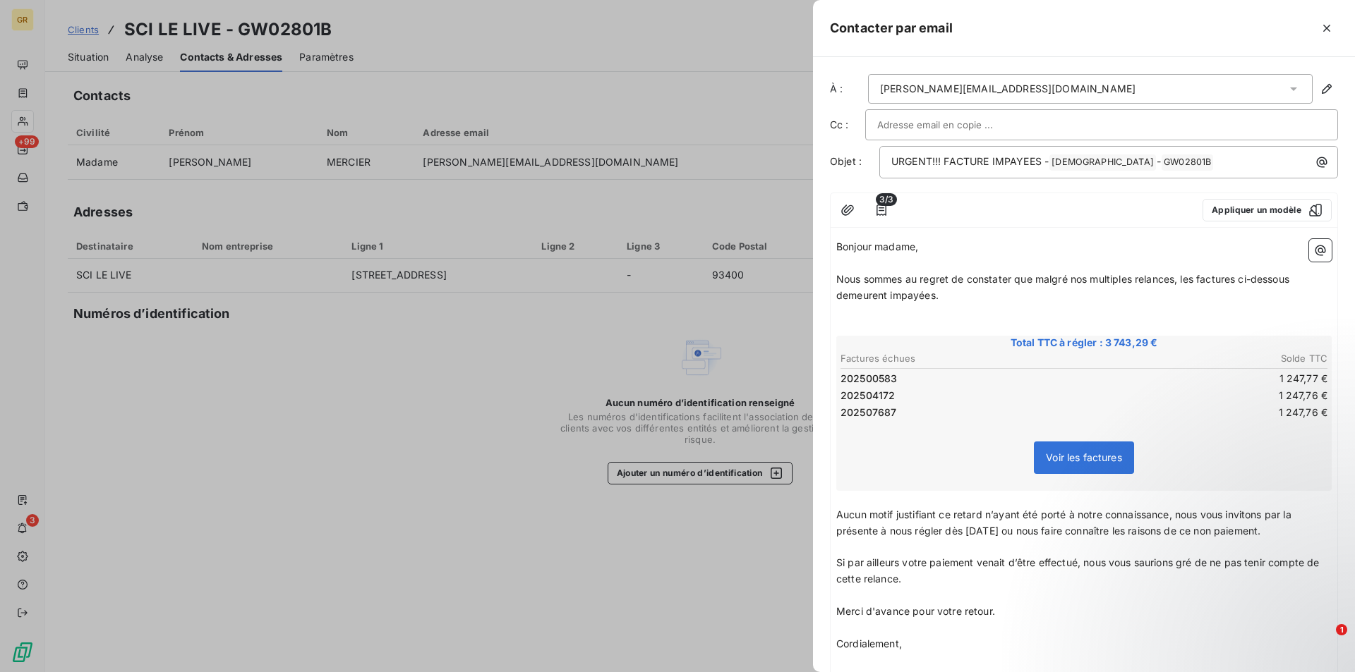
click at [925, 244] on p "Bonjour madame," at bounding box center [1083, 247] width 495 height 16
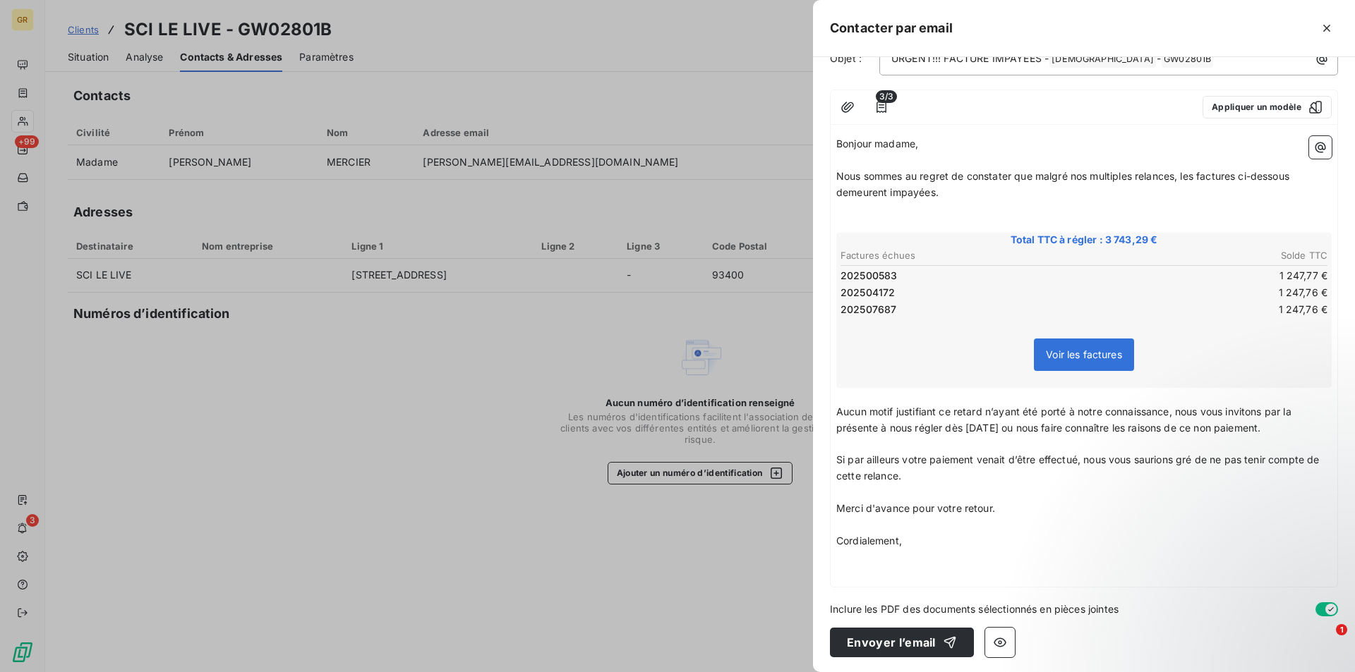
scroll to position [105, 0]
click at [864, 561] on p "﻿" at bounding box center [1083, 556] width 495 height 16
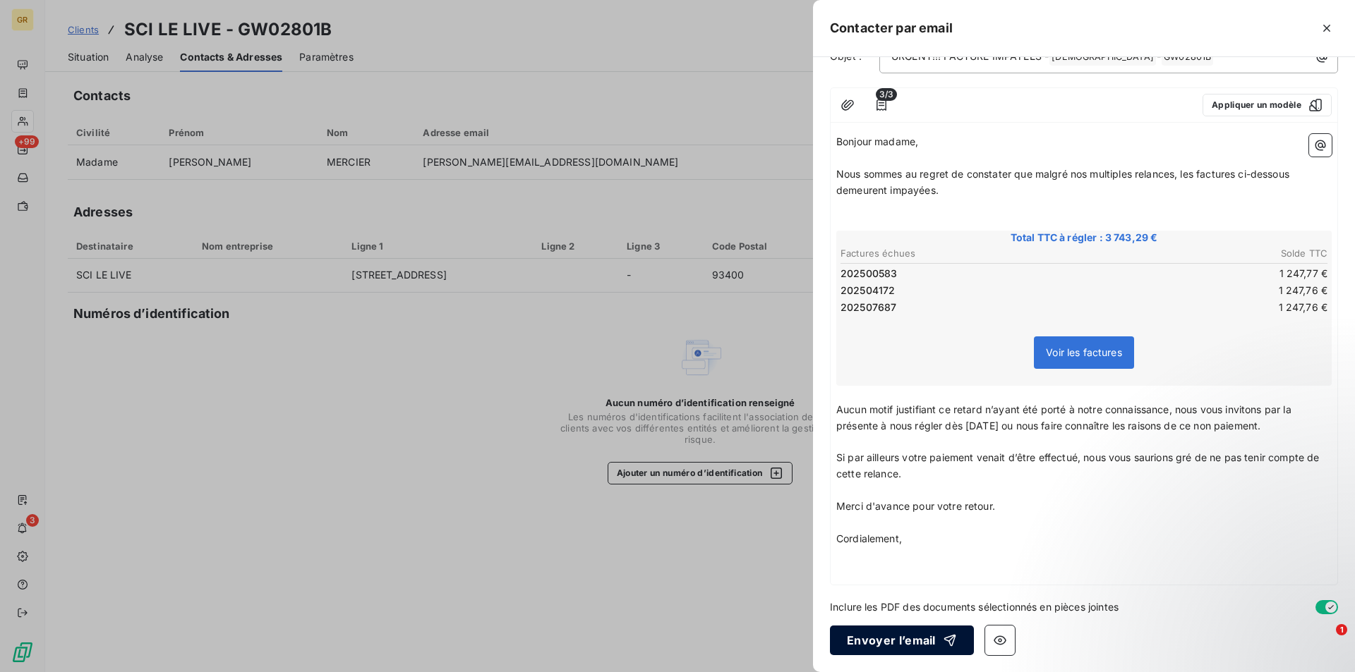
click at [927, 641] on button "Envoyer l’email" at bounding box center [902, 641] width 144 height 30
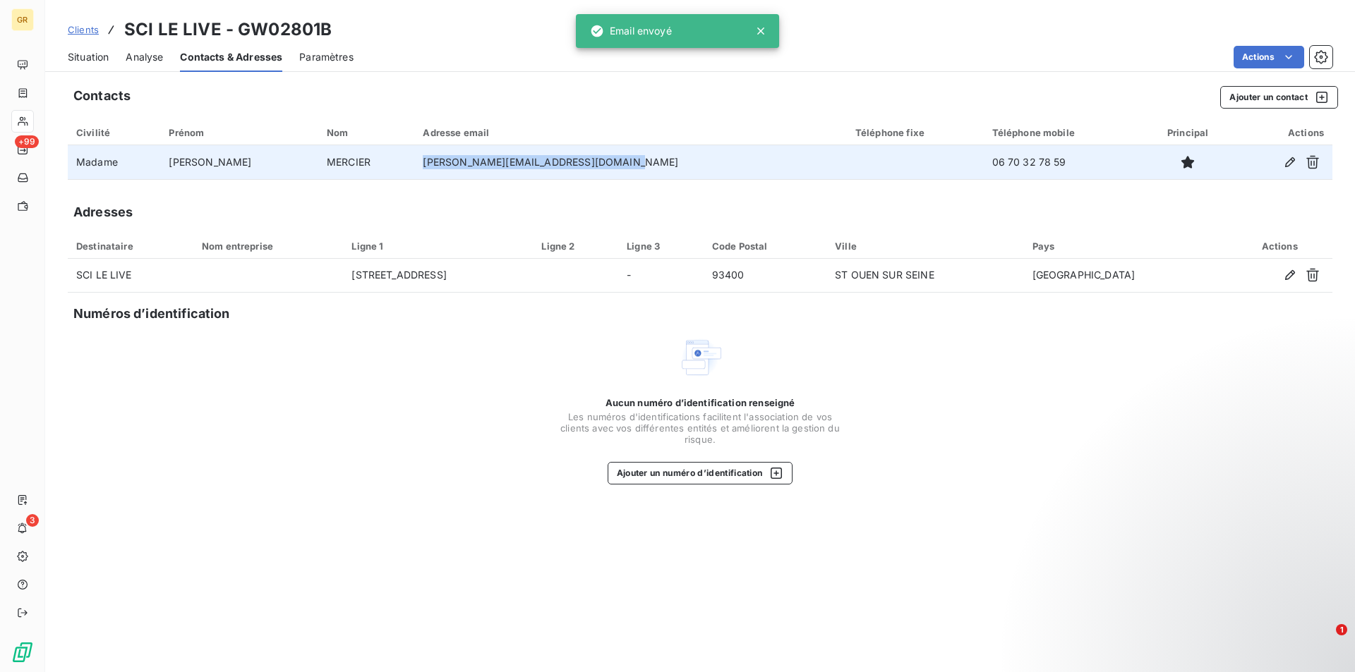
drag, startPoint x: 589, startPoint y: 161, endPoint x: 384, endPoint y: 164, distance: 205.4
click at [384, 163] on tr "Madame [PERSON_NAME] [PERSON_NAME][EMAIL_ADDRESS][DOMAIN_NAME] 06 70 32 78 59" at bounding box center [700, 162] width 1265 height 34
copy tr "[PERSON_NAME][EMAIL_ADDRESS][DOMAIN_NAME]"
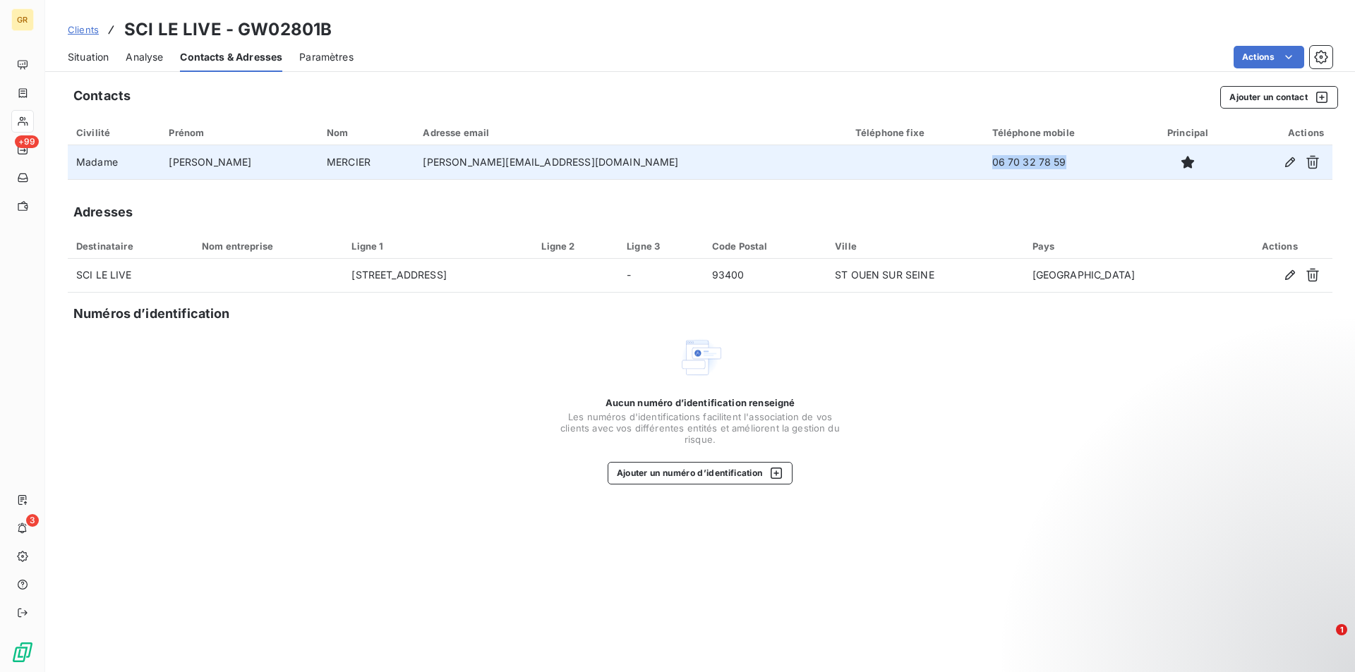
drag, startPoint x: 1007, startPoint y: 164, endPoint x: 934, endPoint y: 166, distance: 72.7
click at [984, 166] on td "06 70 32 78 59" at bounding box center [1063, 162] width 158 height 34
copy td "06 70 32 78 59"
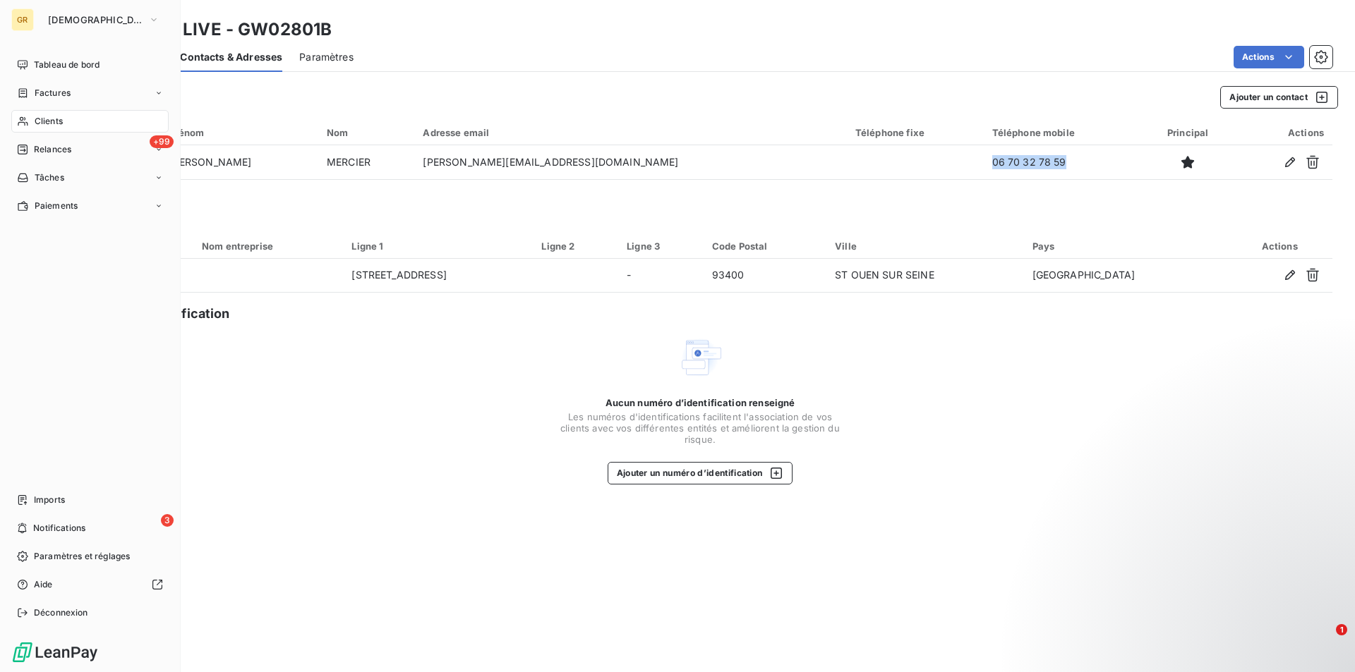
click at [64, 124] on div "Clients" at bounding box center [89, 121] width 157 height 23
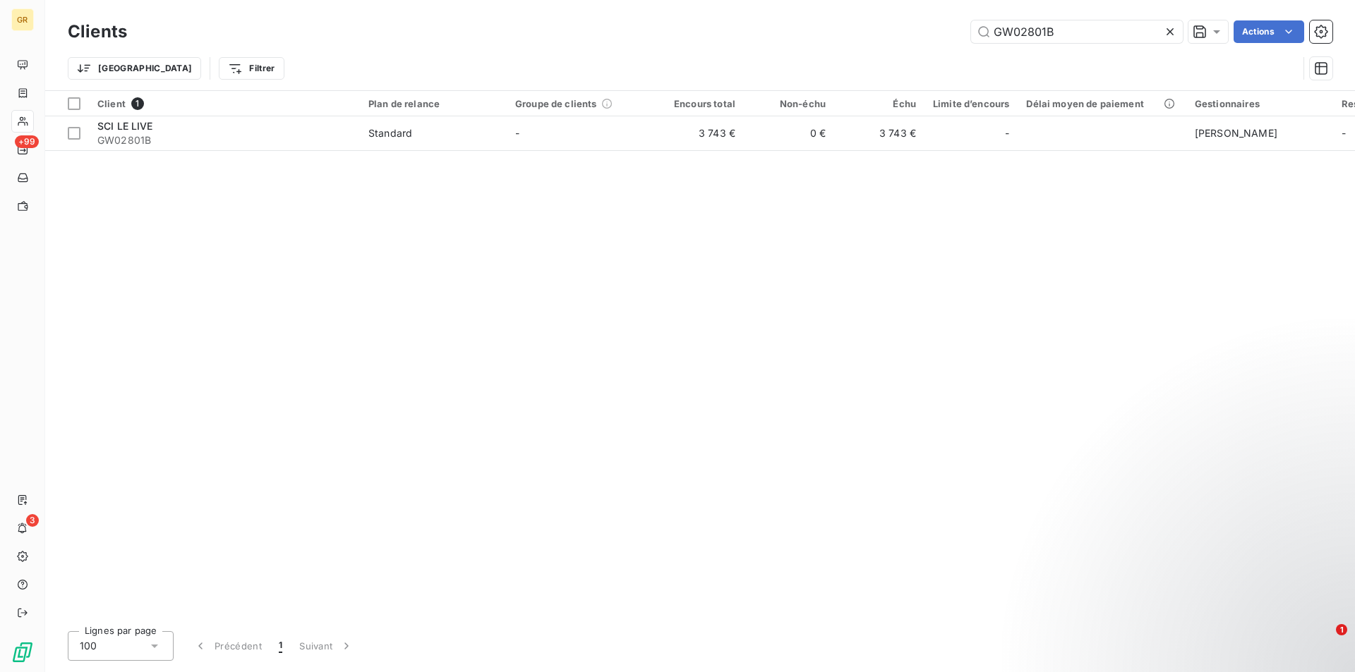
drag, startPoint x: 1061, startPoint y: 32, endPoint x: 865, endPoint y: 32, distance: 196.2
click at [866, 32] on div "GW02801B Actions" at bounding box center [738, 31] width 1188 height 23
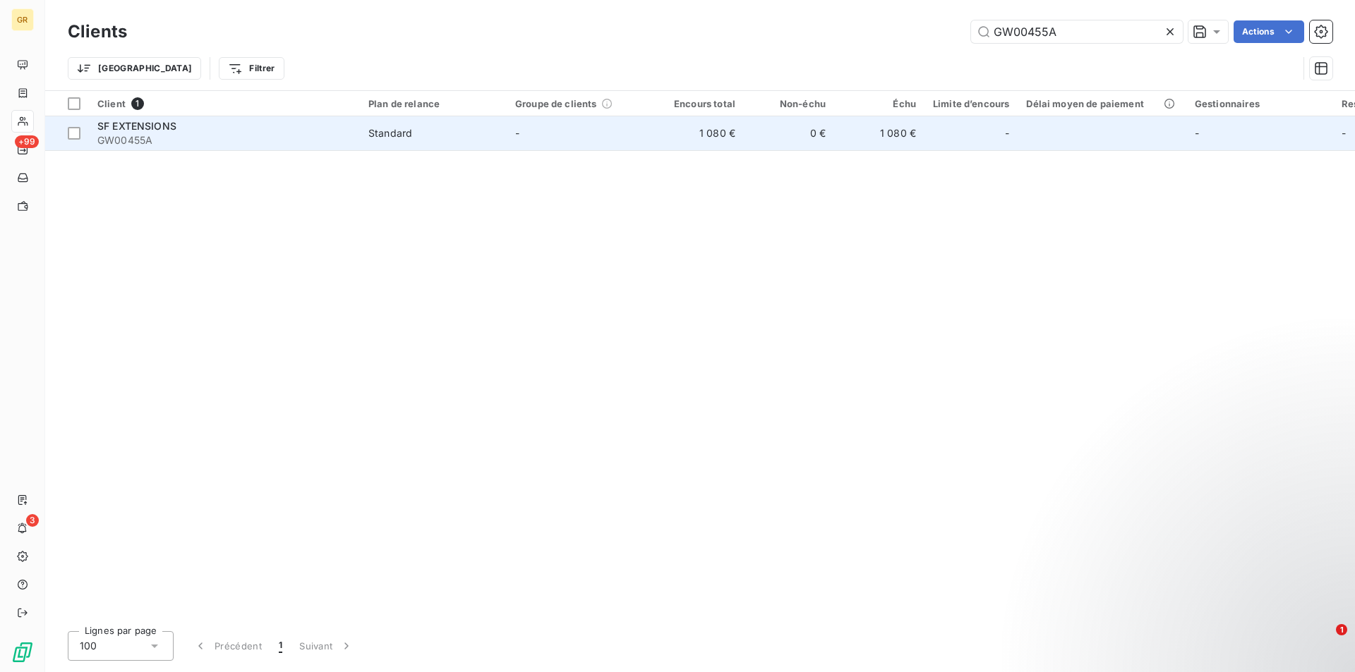
type input "GW00455A"
click at [522, 135] on td "-" at bounding box center [580, 133] width 147 height 34
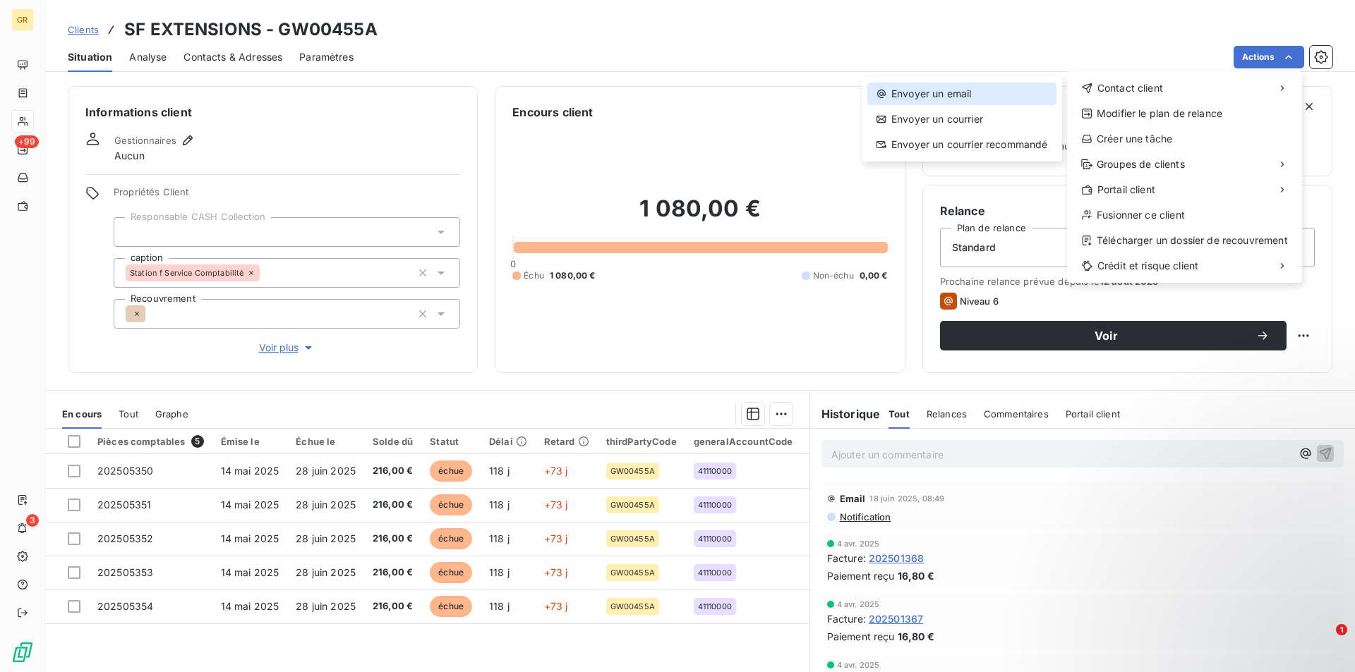
click at [979, 97] on div "Envoyer un email" at bounding box center [961, 94] width 189 height 23
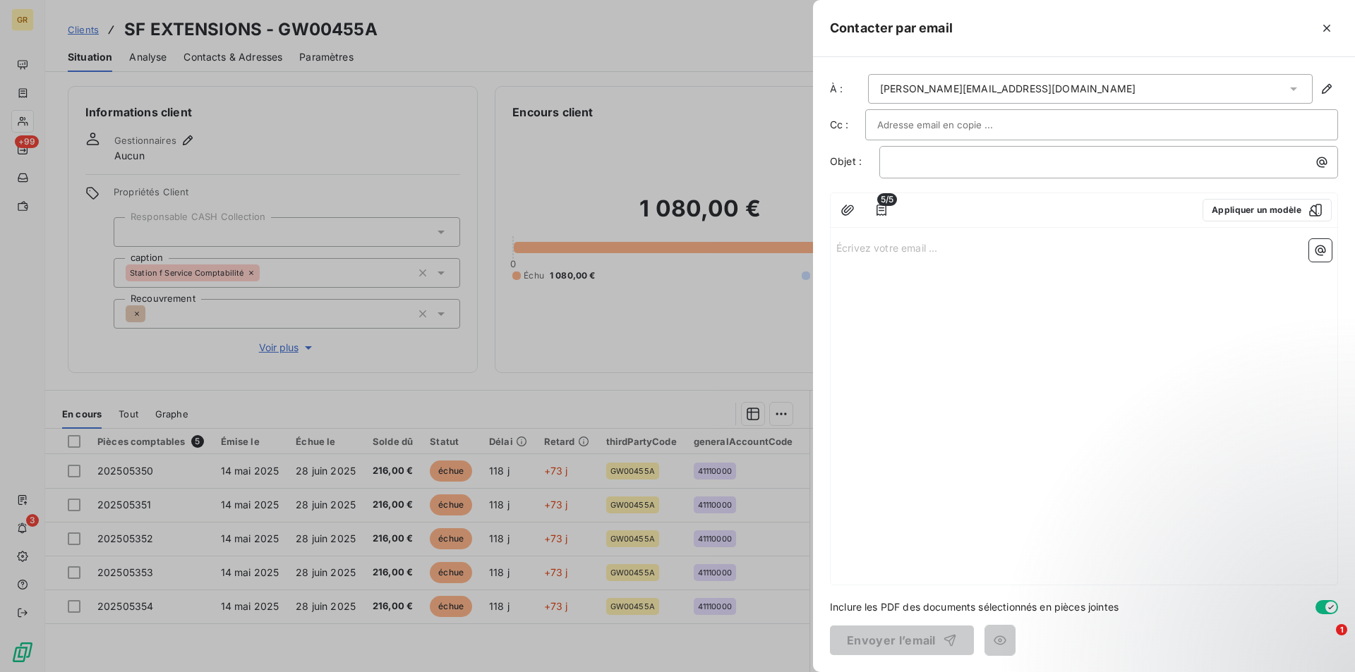
click at [946, 127] on input "text" at bounding box center [953, 124] width 152 height 21
click at [960, 170] on div "﻿" at bounding box center [1108, 162] width 459 height 32
click at [961, 165] on p "﻿" at bounding box center [1112, 162] width 442 height 16
click at [1318, 159] on icon "button" at bounding box center [1322, 162] width 11 height 11
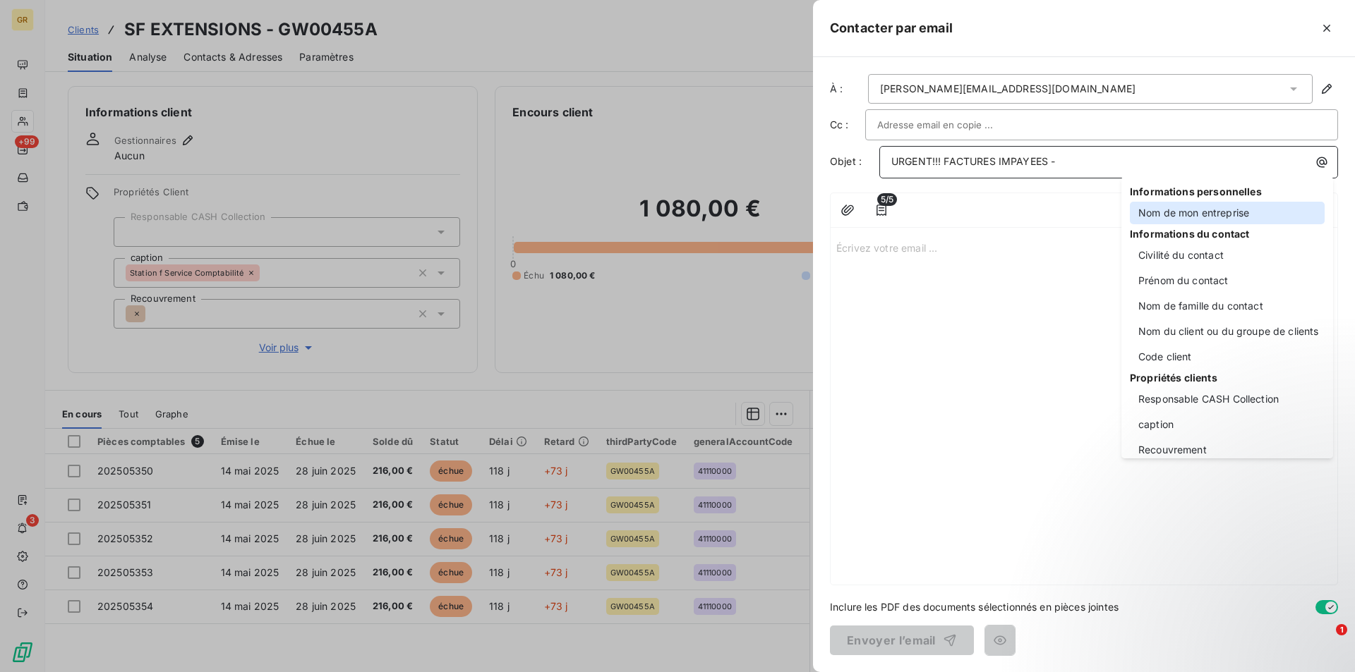
click at [1183, 216] on div "Nom de mon entreprise" at bounding box center [1227, 213] width 195 height 23
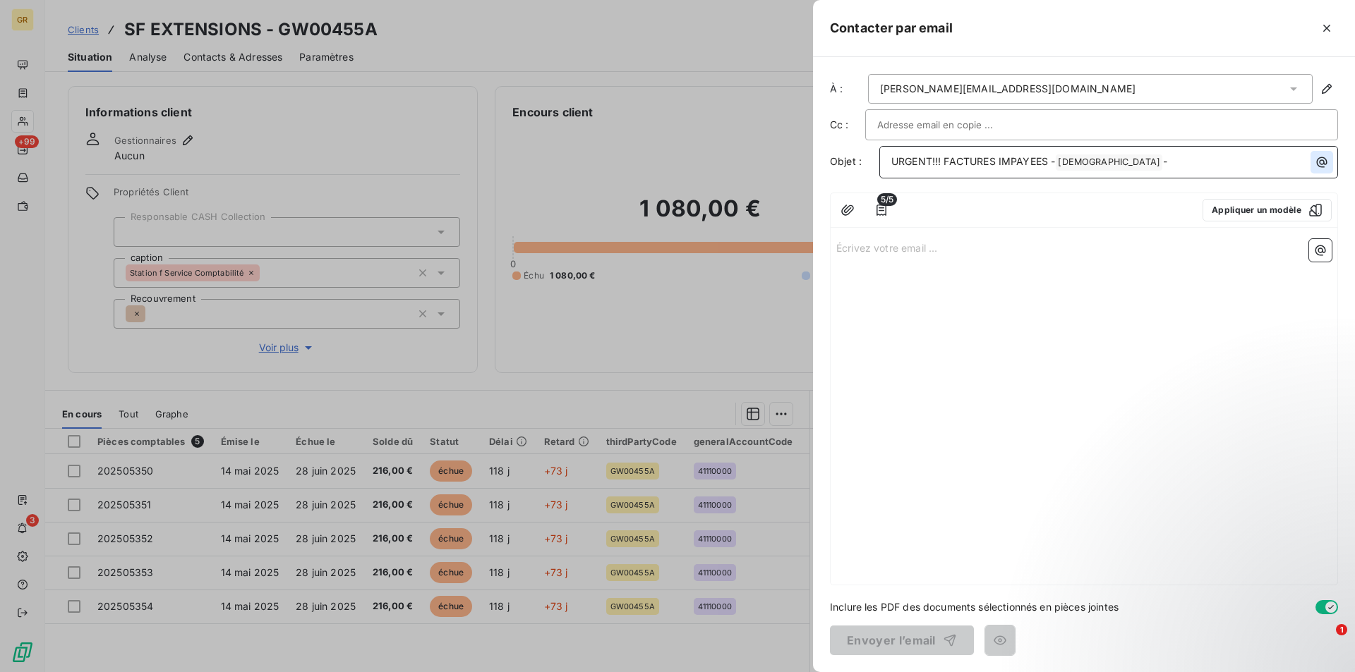
click at [1324, 171] on button "button" at bounding box center [1321, 162] width 23 height 23
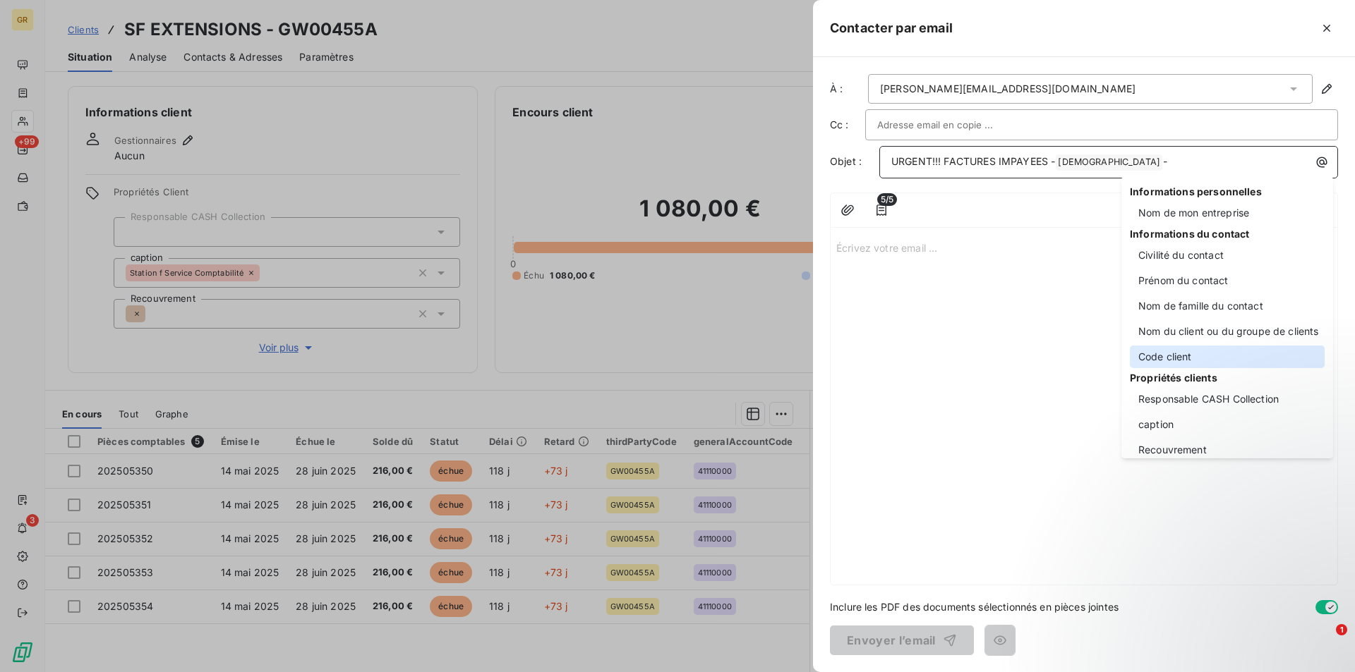
click at [1175, 358] on div "Code client" at bounding box center [1227, 357] width 195 height 23
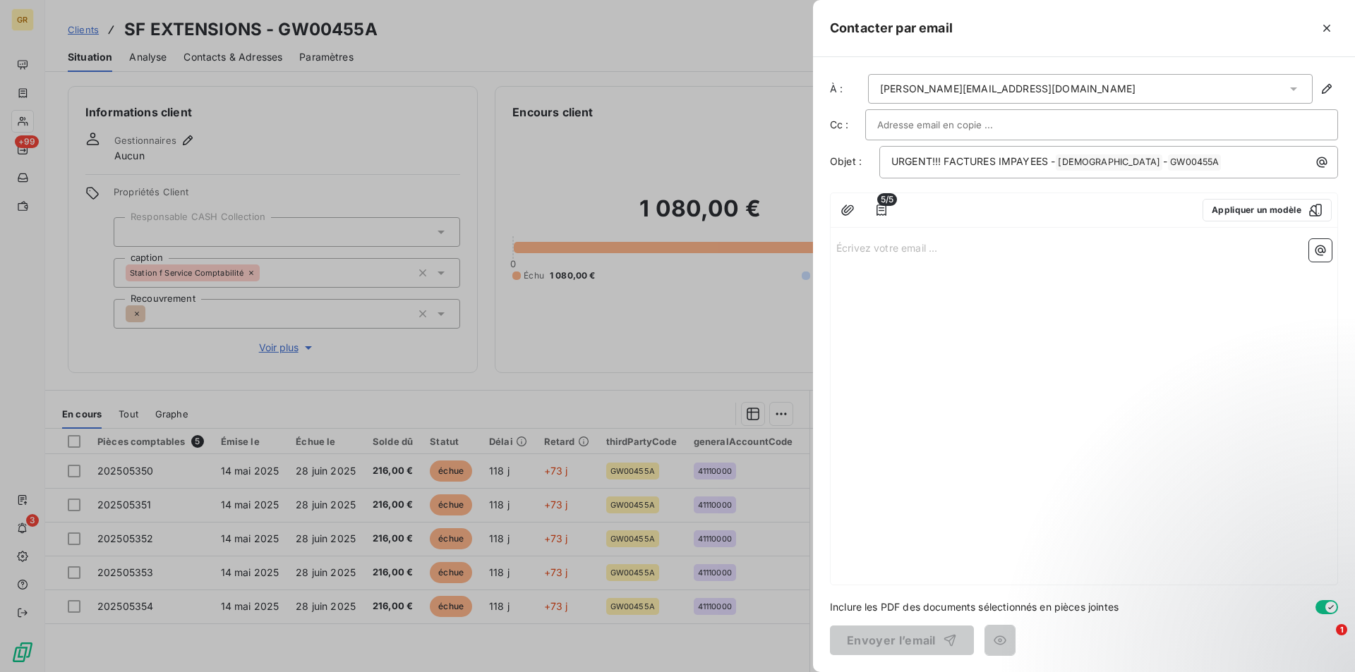
click at [894, 251] on p "Écrivez votre email ... ﻿" at bounding box center [1083, 247] width 495 height 16
drag, startPoint x: 884, startPoint y: 291, endPoint x: 876, endPoint y: 289, distance: 8.7
click at [884, 291] on div "Bonjour, ﻿ ﻿" at bounding box center [1084, 409] width 507 height 351
click at [855, 284] on p "﻿" at bounding box center [1083, 280] width 495 height 16
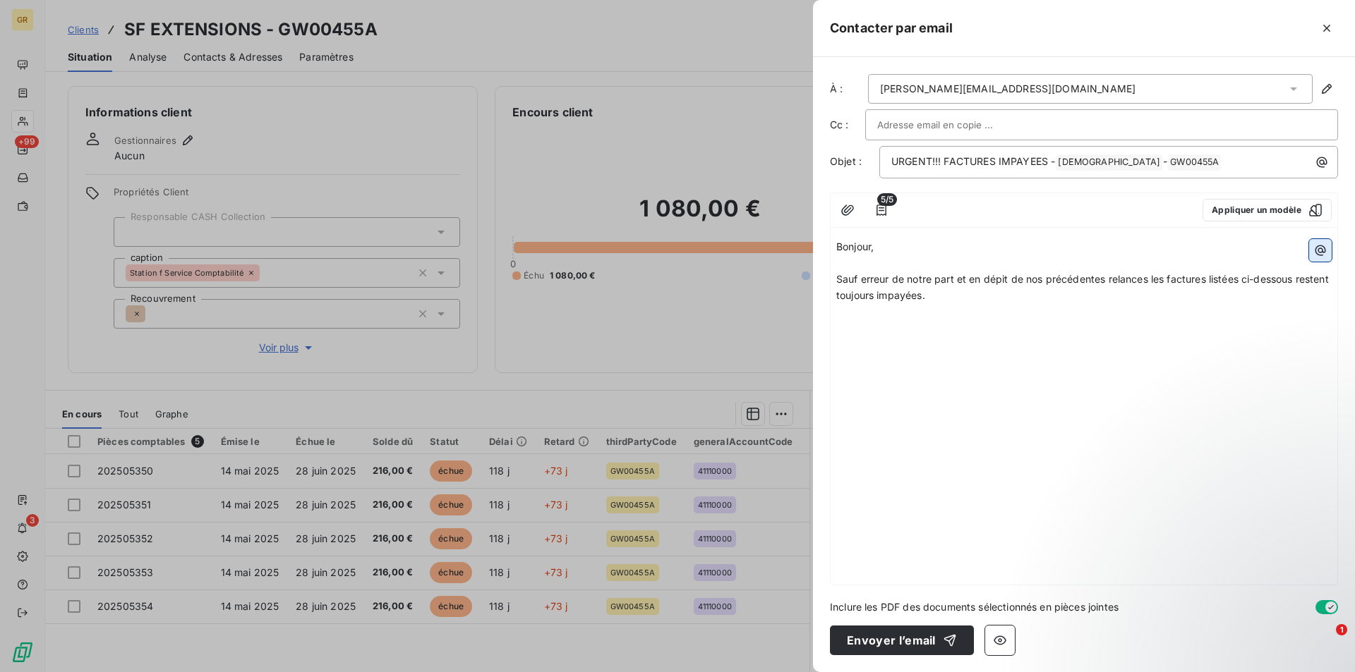
click at [1321, 250] on icon "button" at bounding box center [1320, 250] width 14 height 14
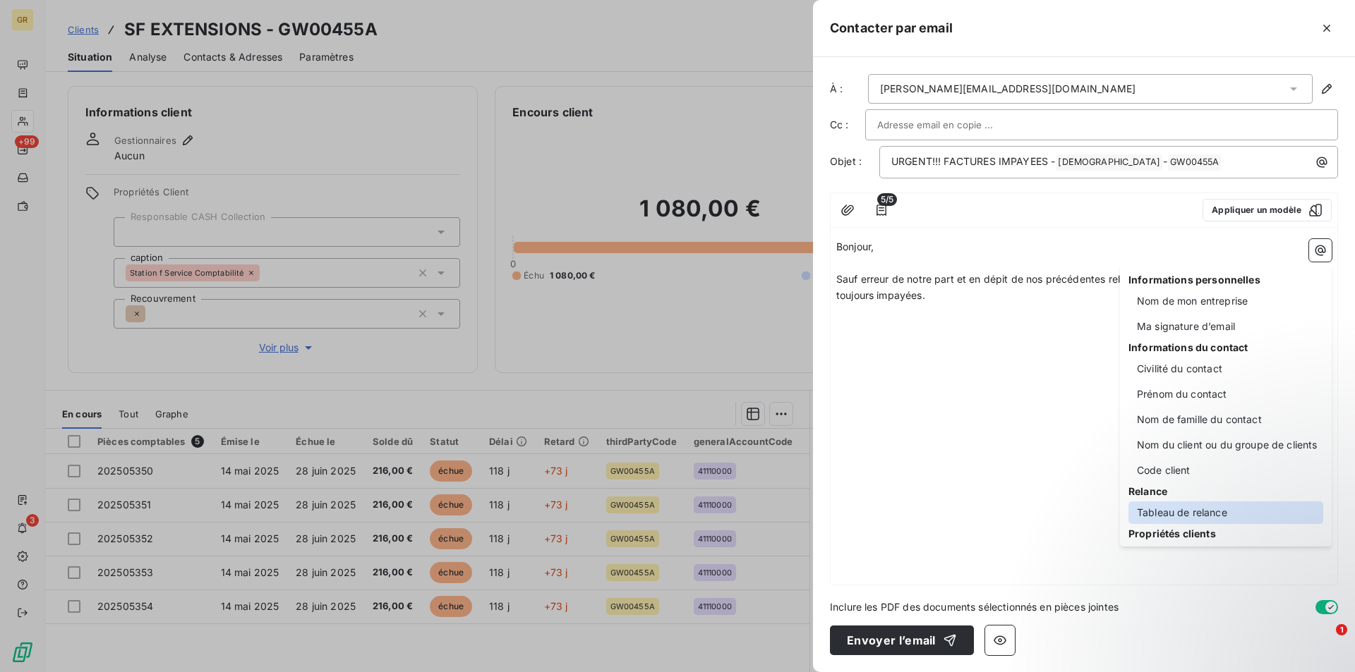
click at [1194, 512] on div "Tableau de relance" at bounding box center [1225, 513] width 195 height 23
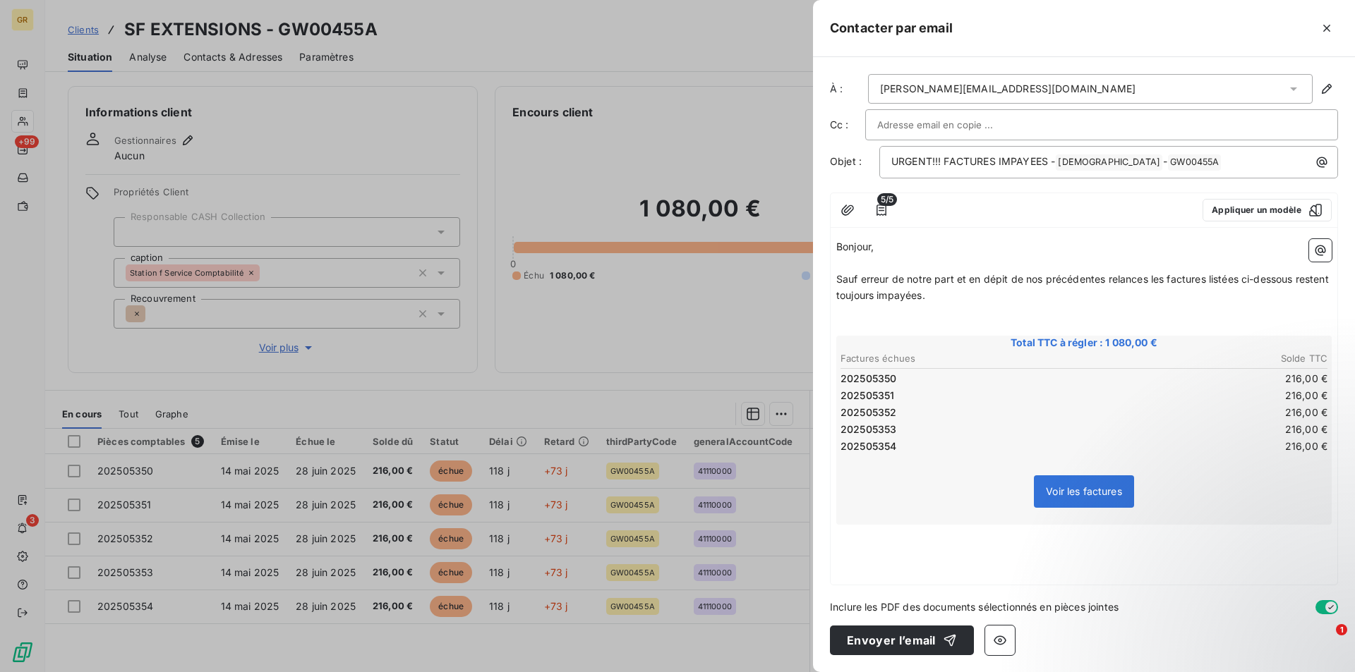
click at [969, 298] on p "Sauf erreur de notre part et en dépit de nos précédentes relances les factures …" at bounding box center [1083, 288] width 495 height 32
click at [899, 541] on p "﻿" at bounding box center [1083, 533] width 495 height 16
click at [903, 545] on p "﻿" at bounding box center [1083, 549] width 495 height 16
click at [874, 549] on p "﻿" at bounding box center [1083, 549] width 495 height 16
click at [873, 546] on p "﻿" at bounding box center [1083, 549] width 495 height 16
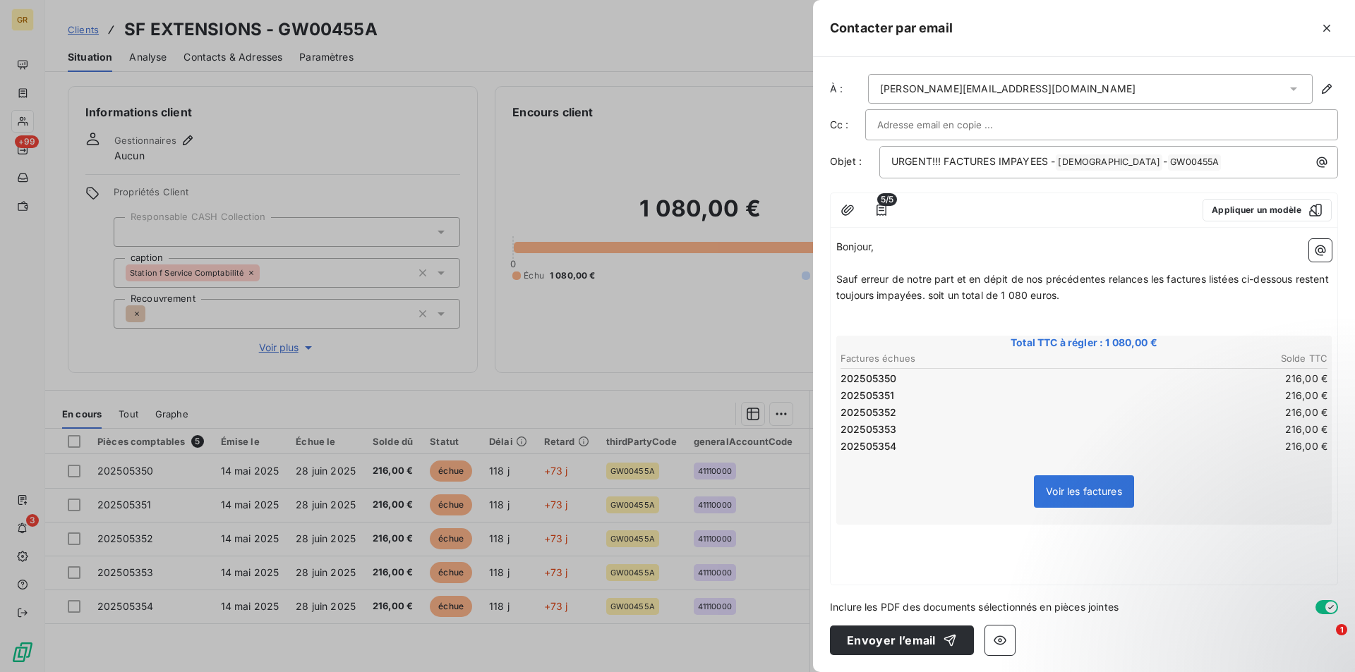
click at [862, 535] on p "﻿" at bounding box center [1083, 533] width 495 height 16
drag, startPoint x: 865, startPoint y: 545, endPoint x: 867, endPoint y: 553, distance: 7.4
click at [865, 547] on p "﻿" at bounding box center [1083, 549] width 495 height 16
click at [855, 539] on p "﻿" at bounding box center [1083, 533] width 495 height 16
click at [868, 546] on p "﻿" at bounding box center [1083, 549] width 495 height 16
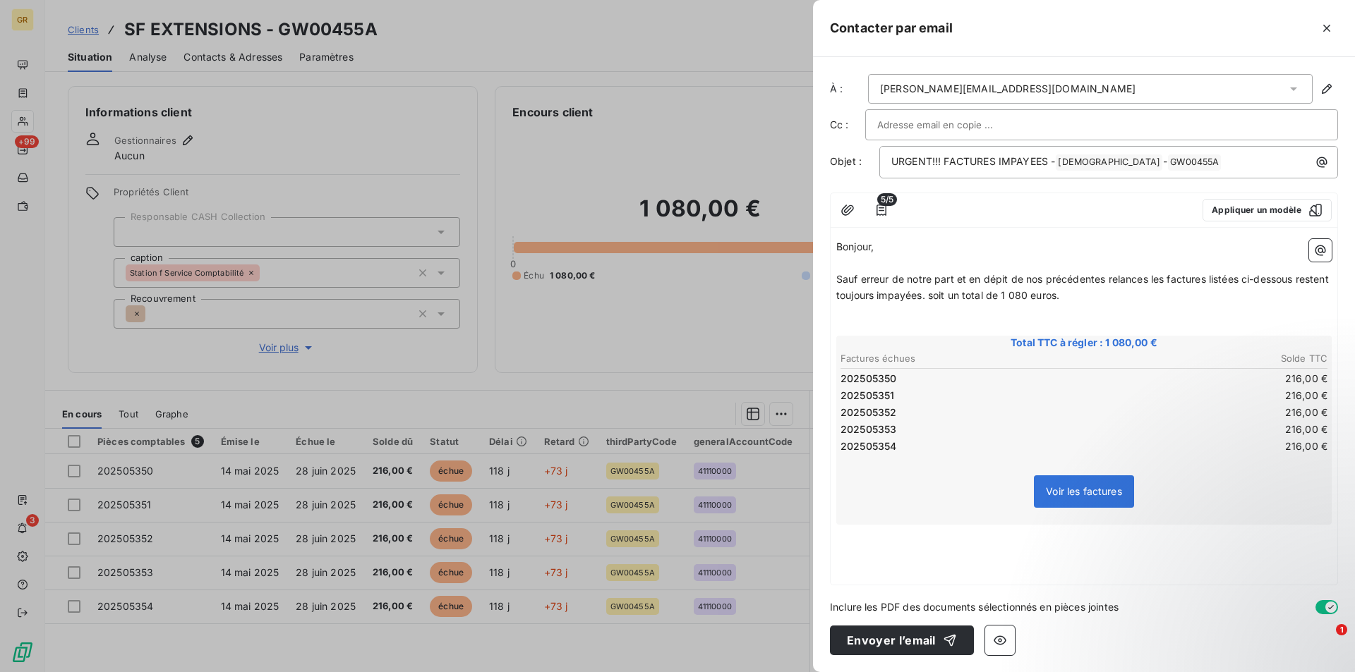
click at [856, 538] on p "﻿" at bounding box center [1083, 533] width 495 height 16
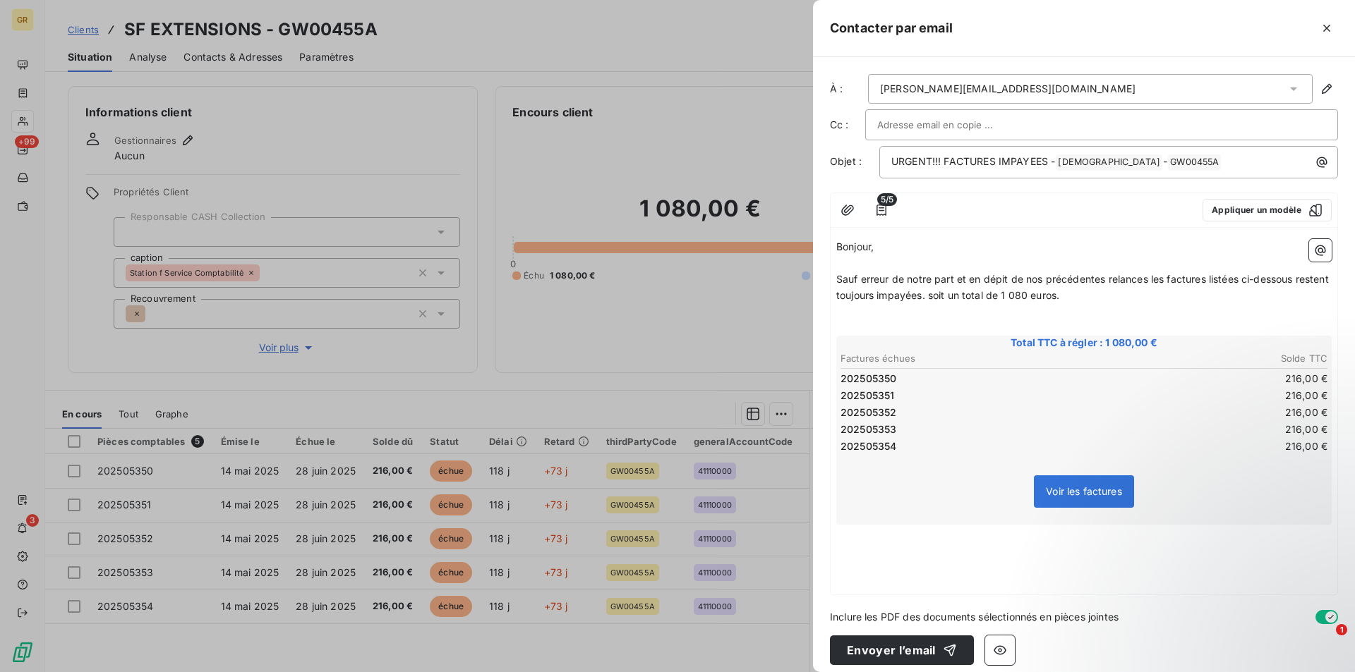
click at [874, 549] on p "﻿" at bounding box center [1083, 549] width 495 height 16
click at [903, 545] on p "﻿" at bounding box center [1083, 549] width 495 height 16
click at [1102, 299] on p "Sauf erreur de notre part et en dépit de nos précédentes relances les factures …" at bounding box center [1083, 288] width 495 height 32
click at [874, 547] on p "﻿" at bounding box center [1083, 549] width 495 height 16
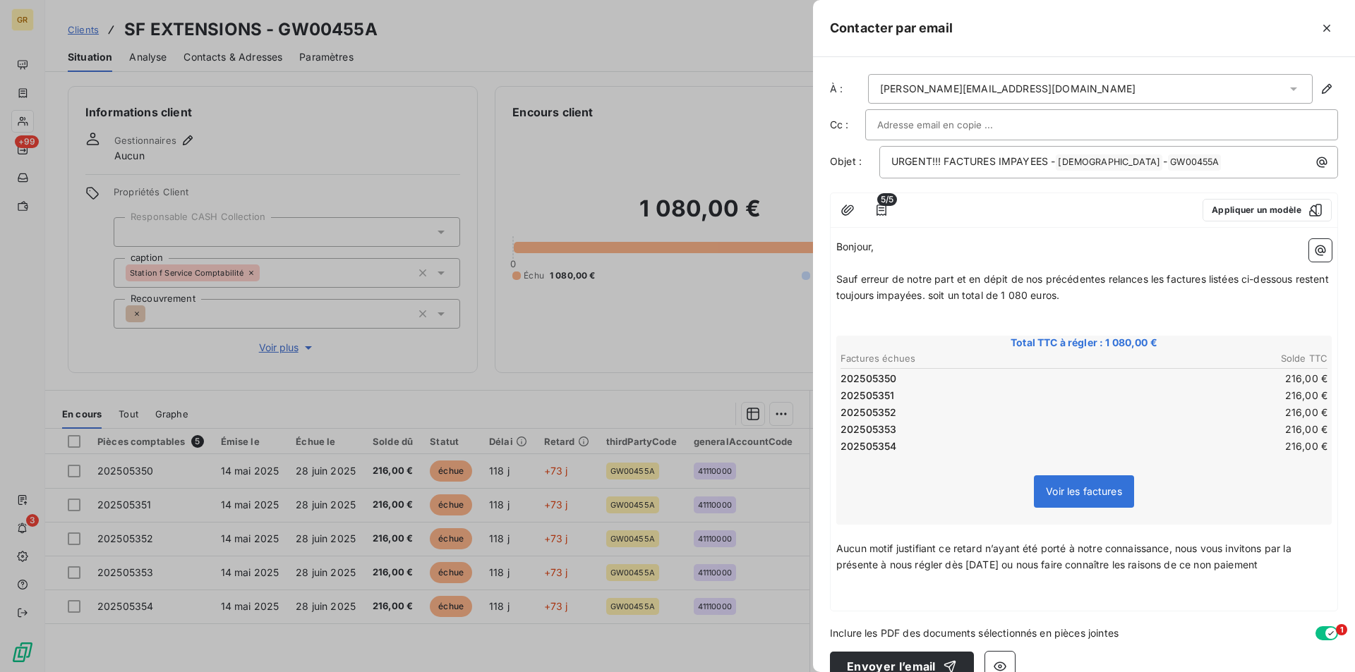
click at [1289, 569] on p "Aucun motif justifiant ce retard n’ayant été porté à notre connaissance, nous v…" at bounding box center [1083, 557] width 495 height 32
click at [888, 605] on div "Bonjour, ﻿ Sauf erreur de notre part et en dépit de nos précédentes relances le…" at bounding box center [1083, 438] width 495 height 399
click at [867, 598] on p "﻿" at bounding box center [1083, 597] width 495 height 16
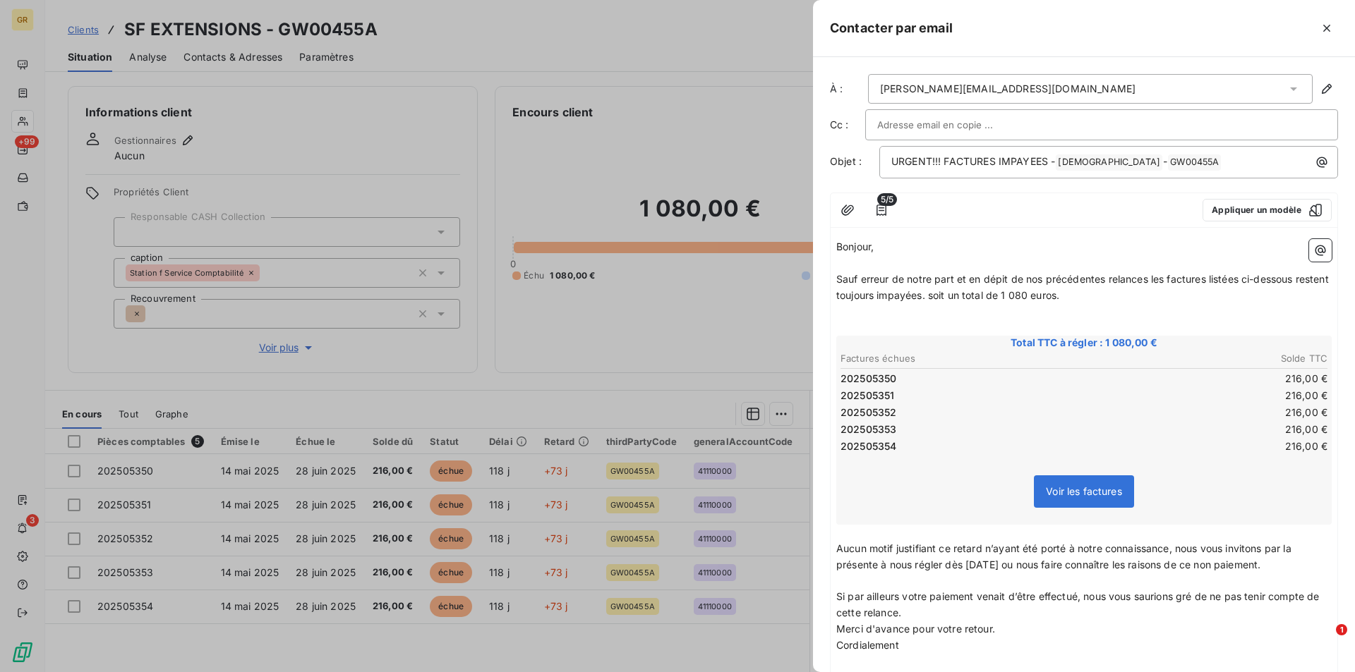
click at [931, 616] on p "Si par ailleurs votre paiement venait d’être effectué, nous vous saurions gré d…" at bounding box center [1083, 605] width 495 height 32
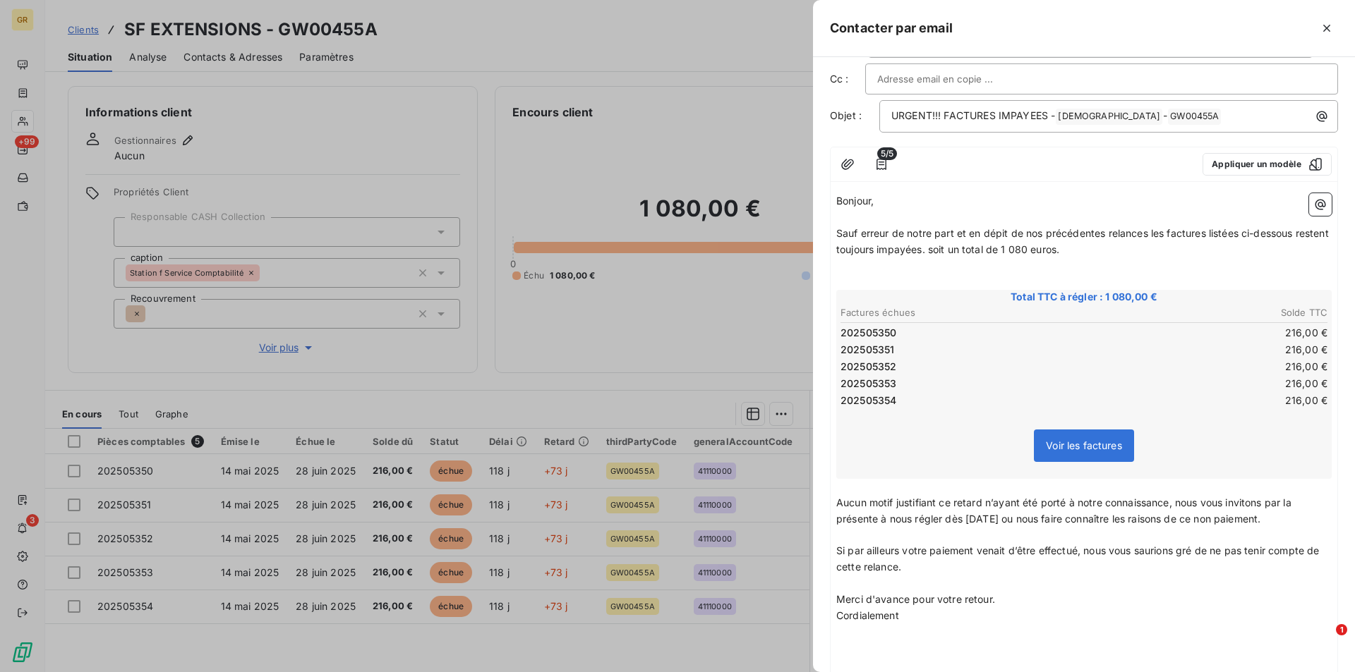
scroll to position [71, 0]
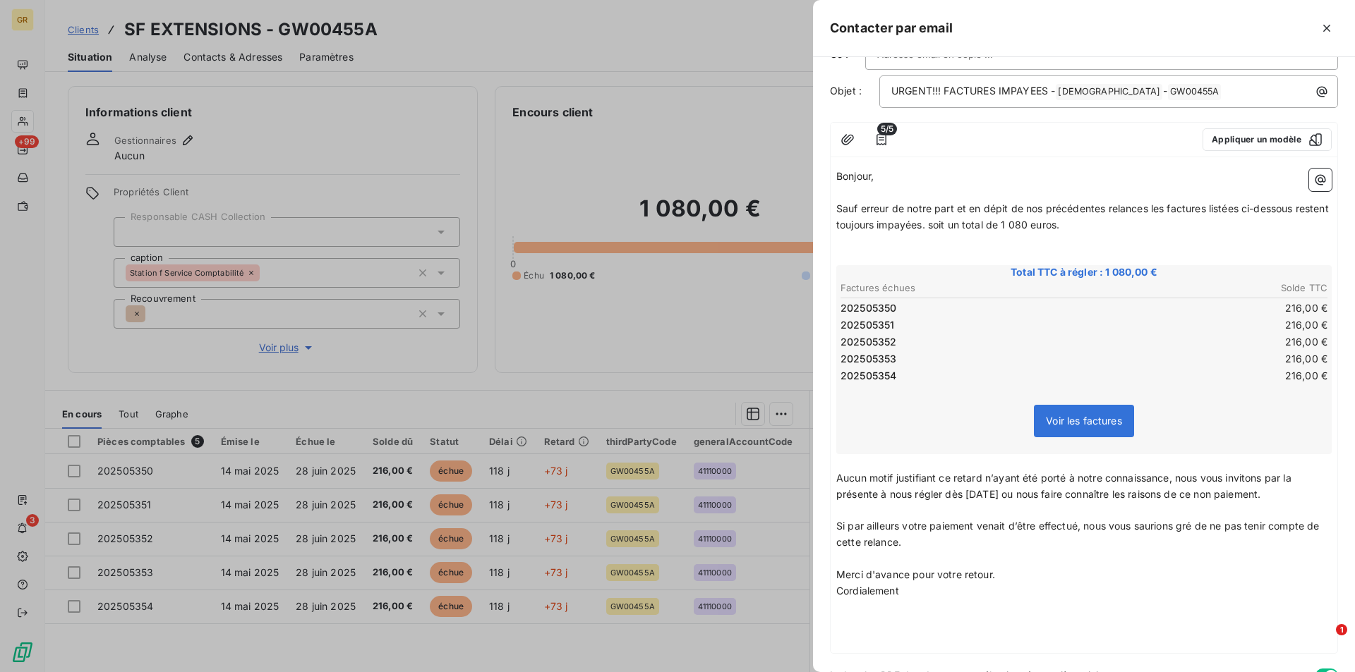
click at [1006, 581] on p "Merci d'avance pour votre retour." at bounding box center [1083, 575] width 495 height 16
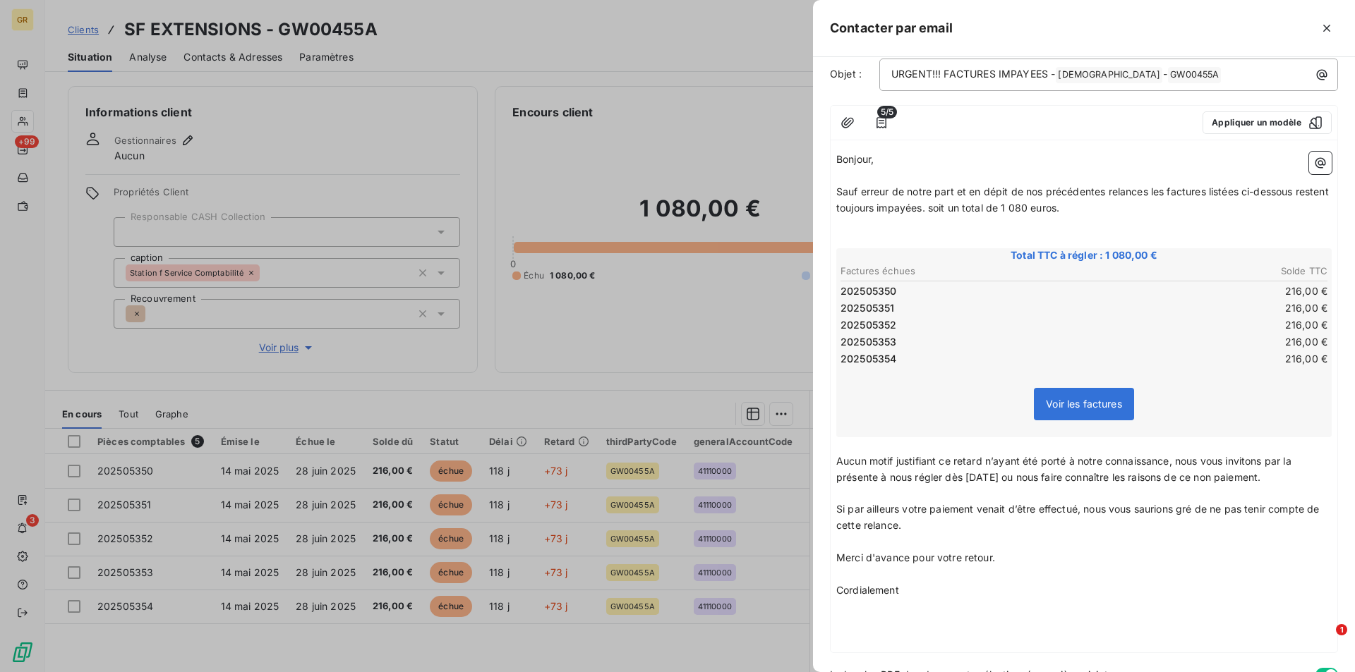
scroll to position [155, 0]
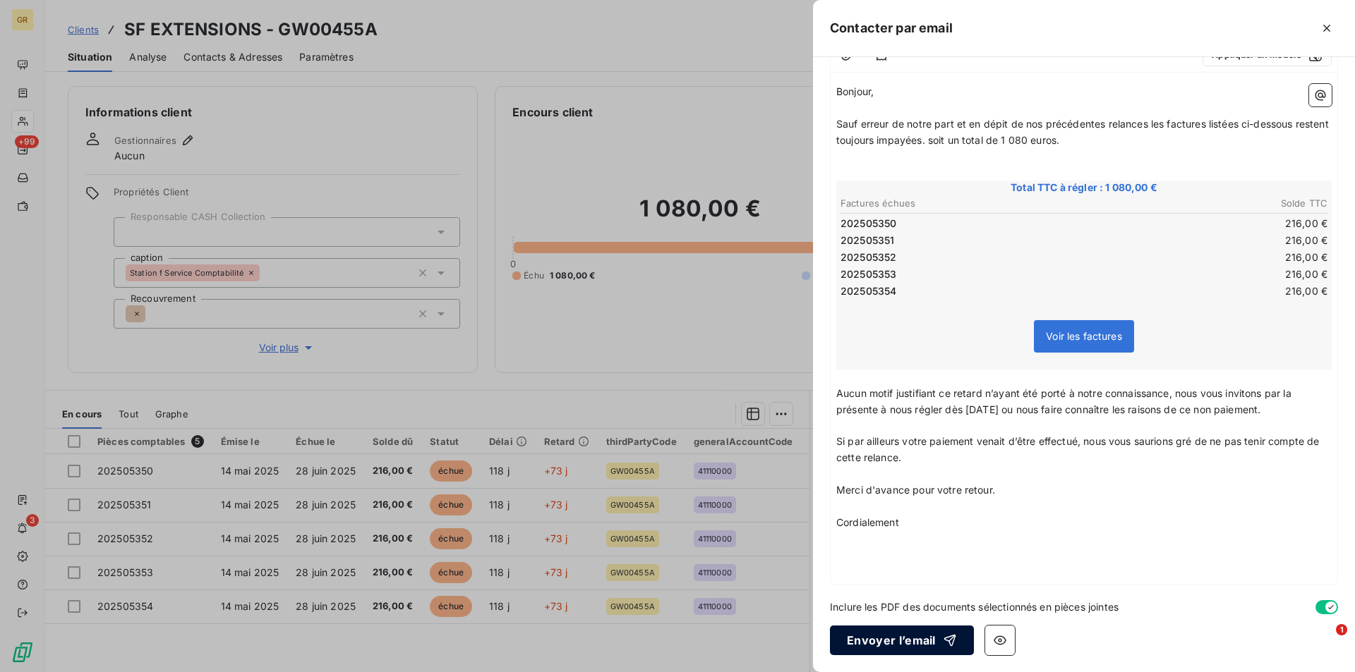
click at [921, 636] on button "Envoyer l’email" at bounding box center [902, 641] width 144 height 30
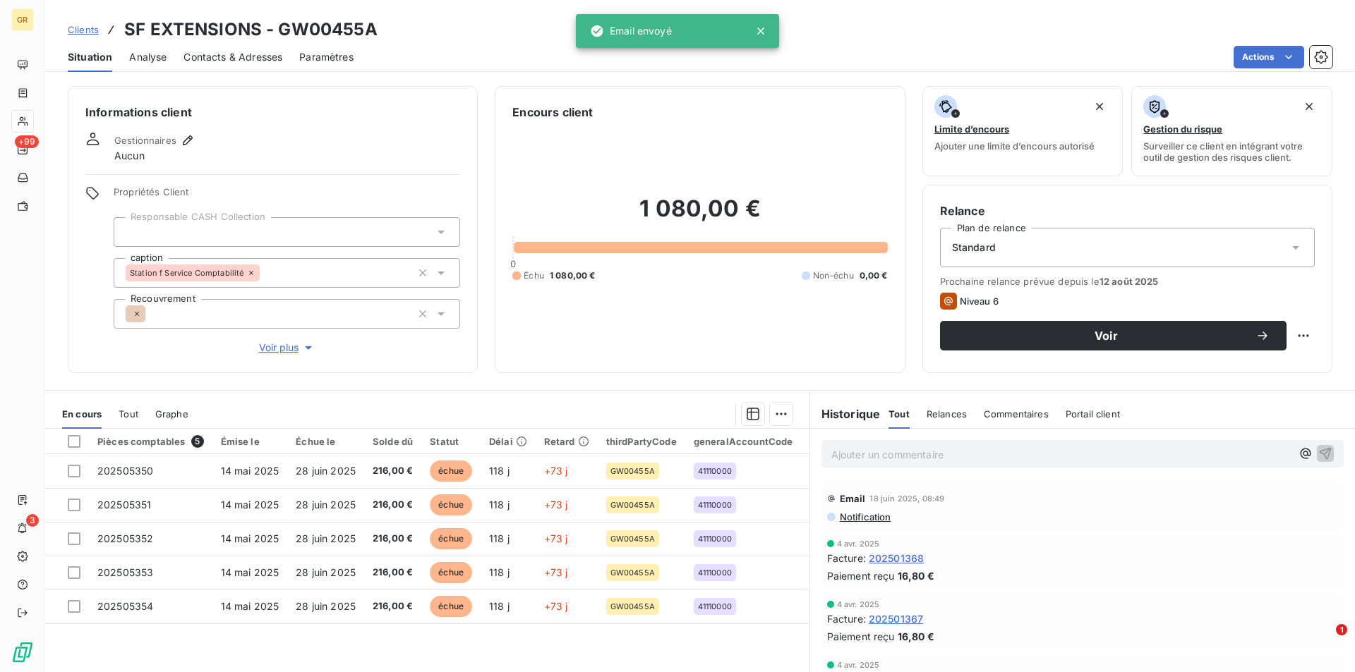
drag, startPoint x: 242, startPoint y: 57, endPoint x: 339, endPoint y: 72, distance: 98.5
click at [242, 57] on span "Contacts & Adresses" at bounding box center [232, 57] width 99 height 14
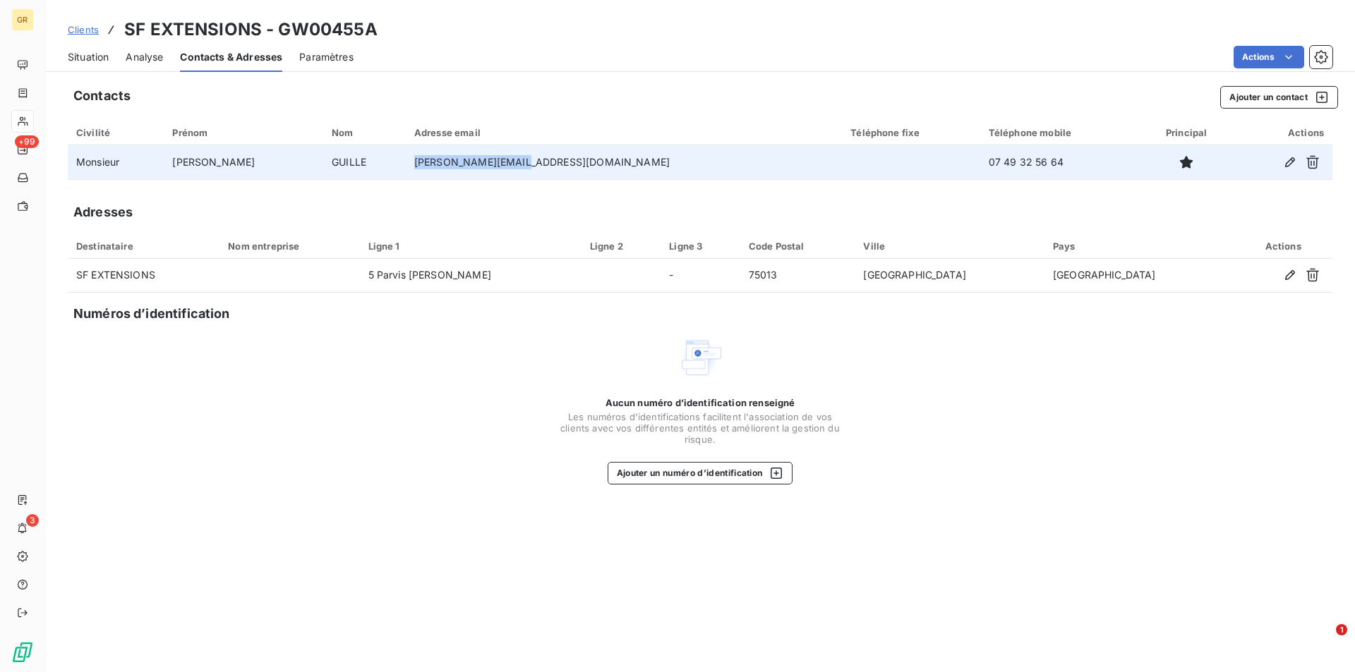
drag, startPoint x: 500, startPoint y: 164, endPoint x: 435, endPoint y: 162, distance: 64.9
click at [435, 162] on td "[PERSON_NAME][EMAIL_ADDRESS][DOMAIN_NAME]" at bounding box center [624, 162] width 436 height 34
drag, startPoint x: 951, startPoint y: 159, endPoint x: 870, endPoint y: 168, distance: 81.6
click at [980, 168] on td "07 49 32 56 64" at bounding box center [1059, 162] width 159 height 34
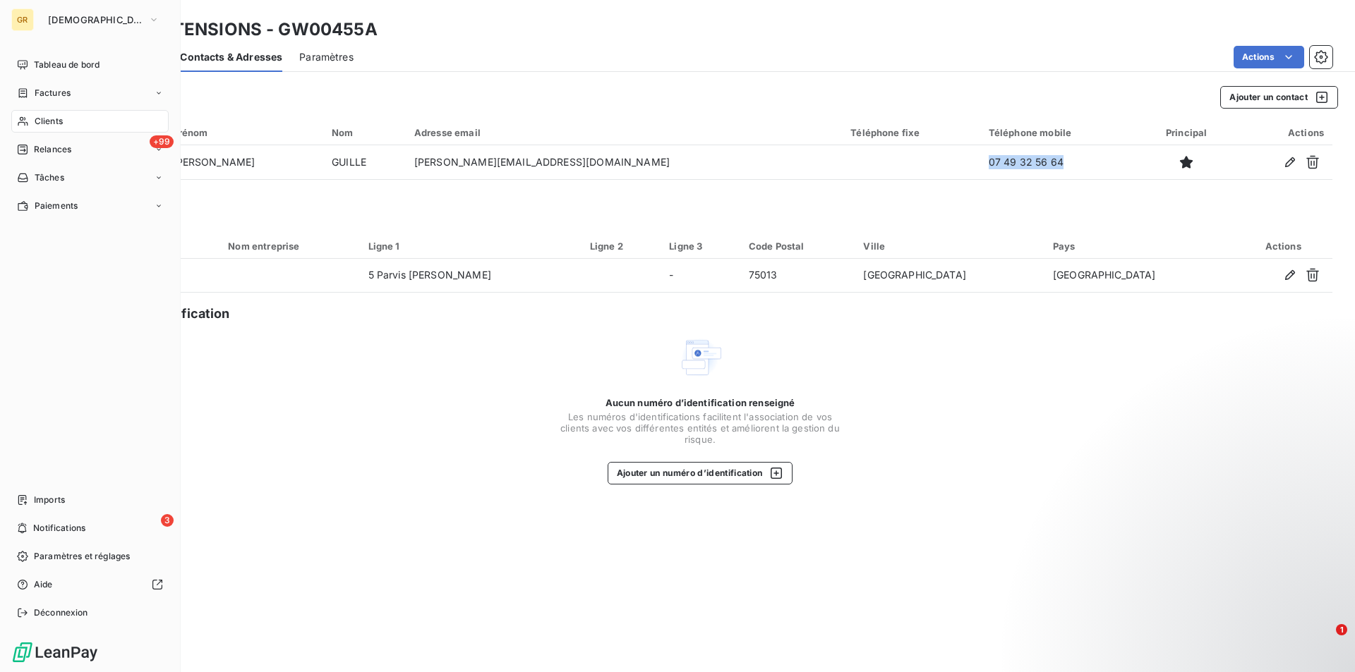
drag, startPoint x: 61, startPoint y: 121, endPoint x: 114, endPoint y: 111, distance: 53.7
click at [61, 121] on span "Clients" at bounding box center [49, 121] width 28 height 13
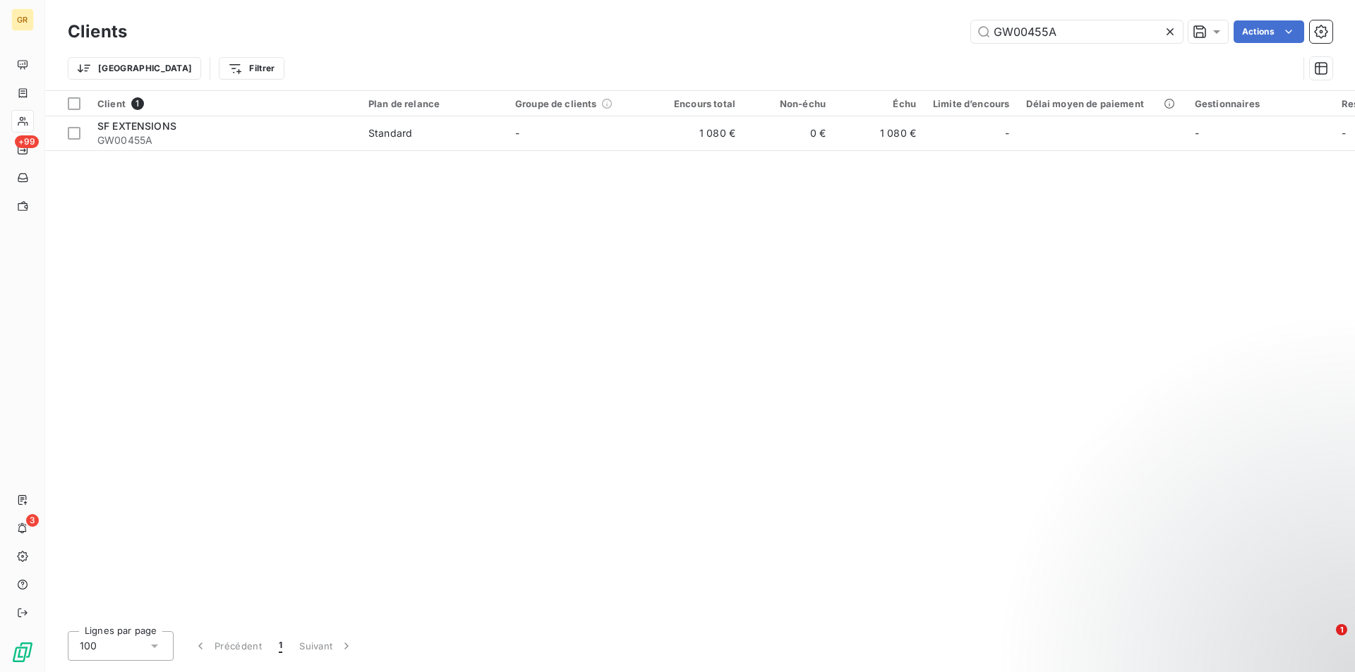
drag, startPoint x: 1094, startPoint y: 34, endPoint x: 906, endPoint y: 37, distance: 187.7
click at [906, 37] on div "GW00455A Actions" at bounding box center [738, 31] width 1188 height 23
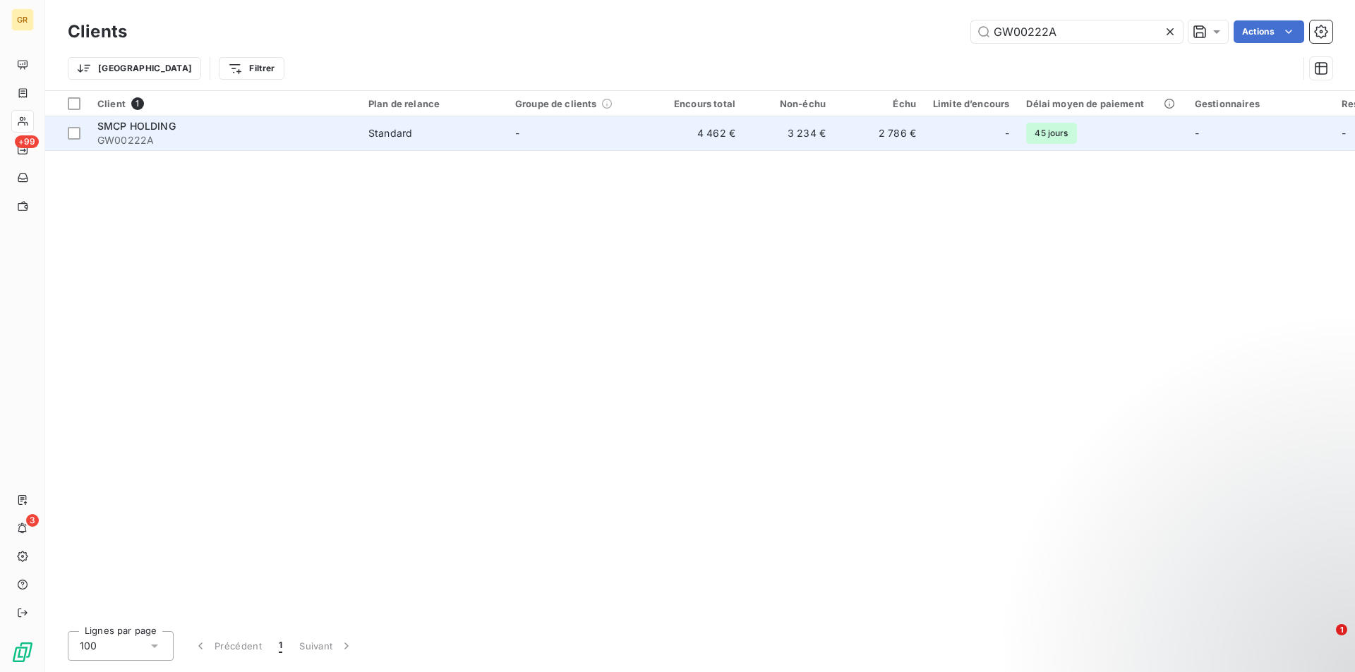
type input "GW00222A"
click at [277, 138] on span "GW00222A" at bounding box center [224, 140] width 254 height 14
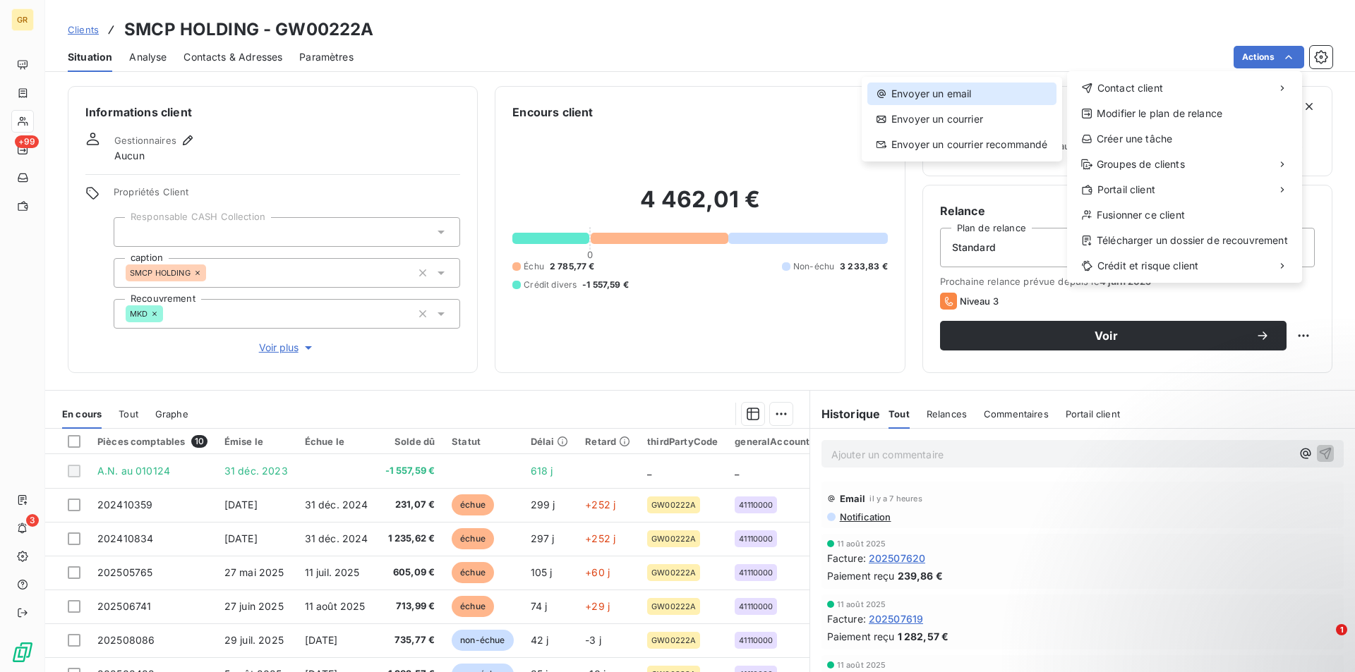
click at [979, 91] on div "Envoyer un email" at bounding box center [961, 94] width 189 height 23
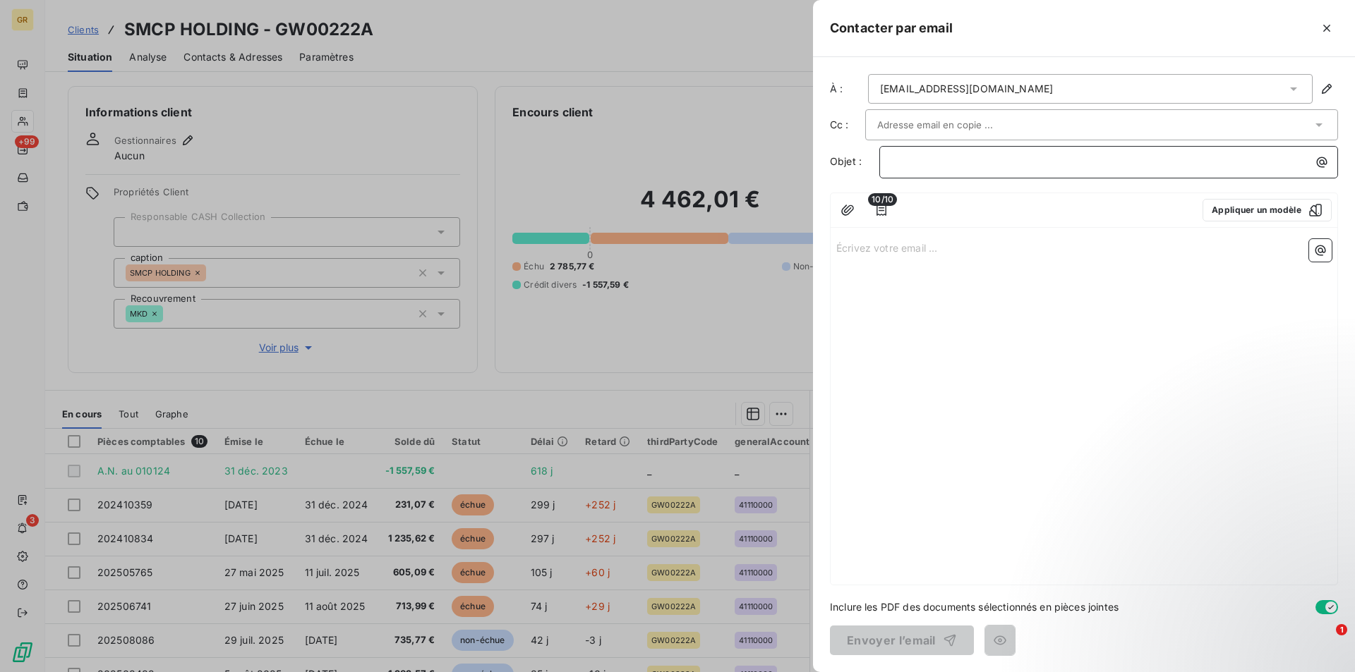
click at [979, 162] on p "﻿" at bounding box center [1112, 162] width 442 height 16
click at [964, 121] on input "text" at bounding box center [953, 124] width 152 height 21
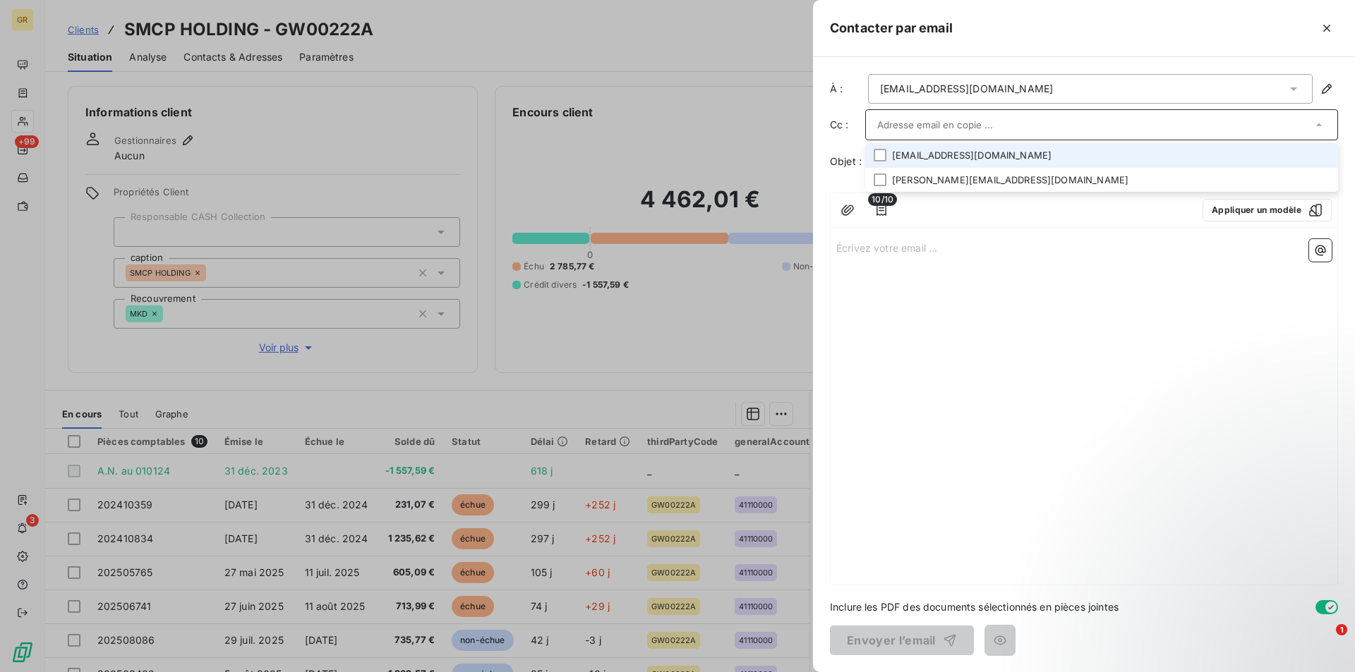
drag, startPoint x: 886, startPoint y: 157, endPoint x: 899, endPoint y: 165, distance: 15.3
click at [887, 157] on li "[EMAIL_ADDRESS][DOMAIN_NAME]" at bounding box center [1101, 155] width 473 height 25
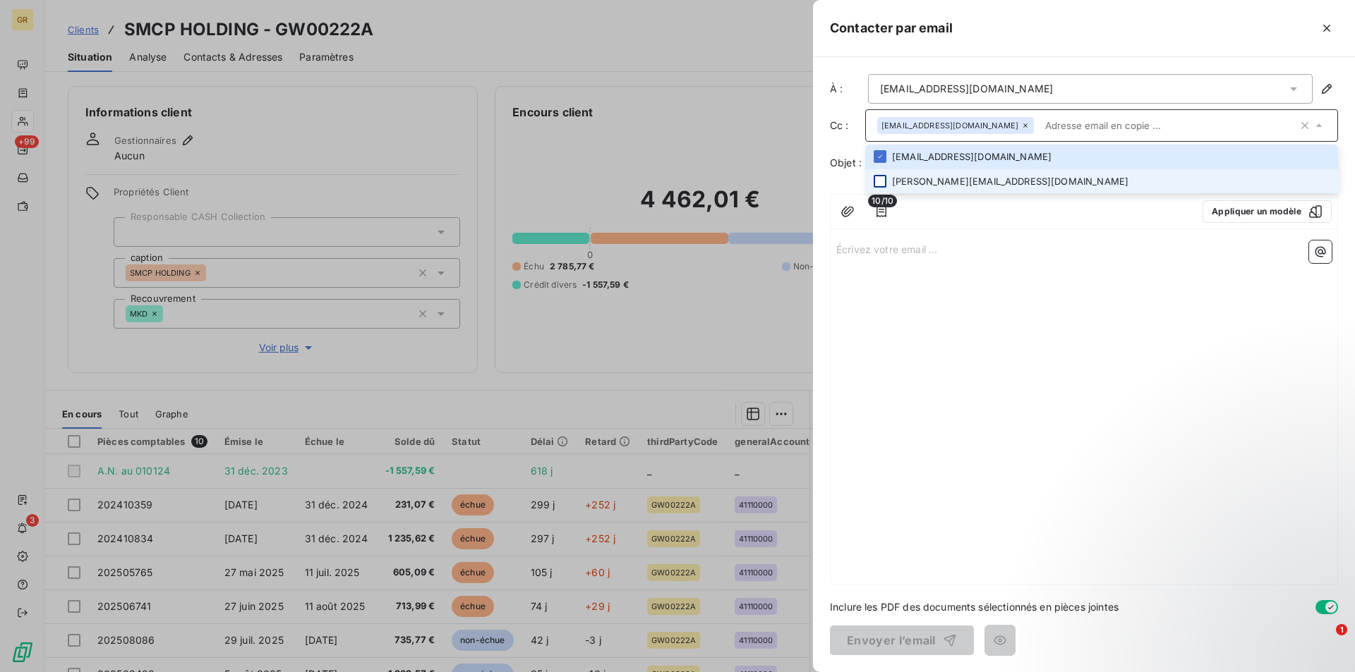
click at [884, 181] on div at bounding box center [880, 181] width 13 height 13
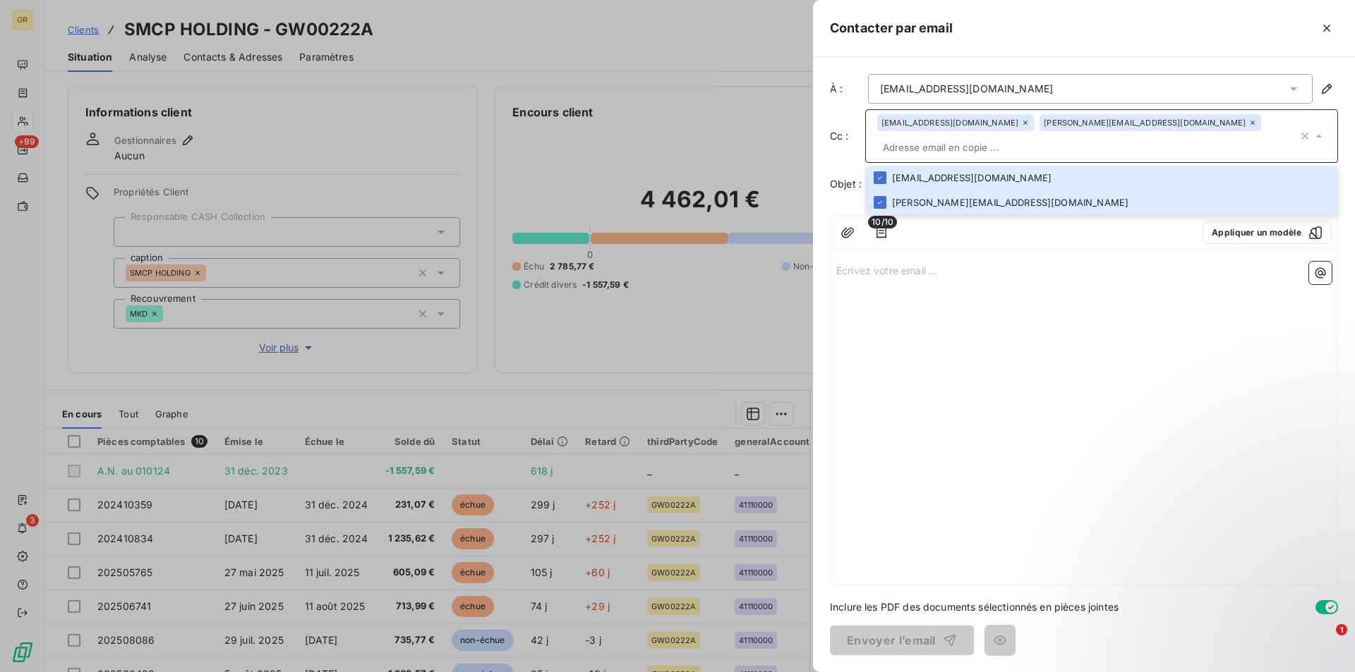
click at [1025, 269] on p "Écrivez votre email ... ﻿" at bounding box center [1083, 270] width 495 height 16
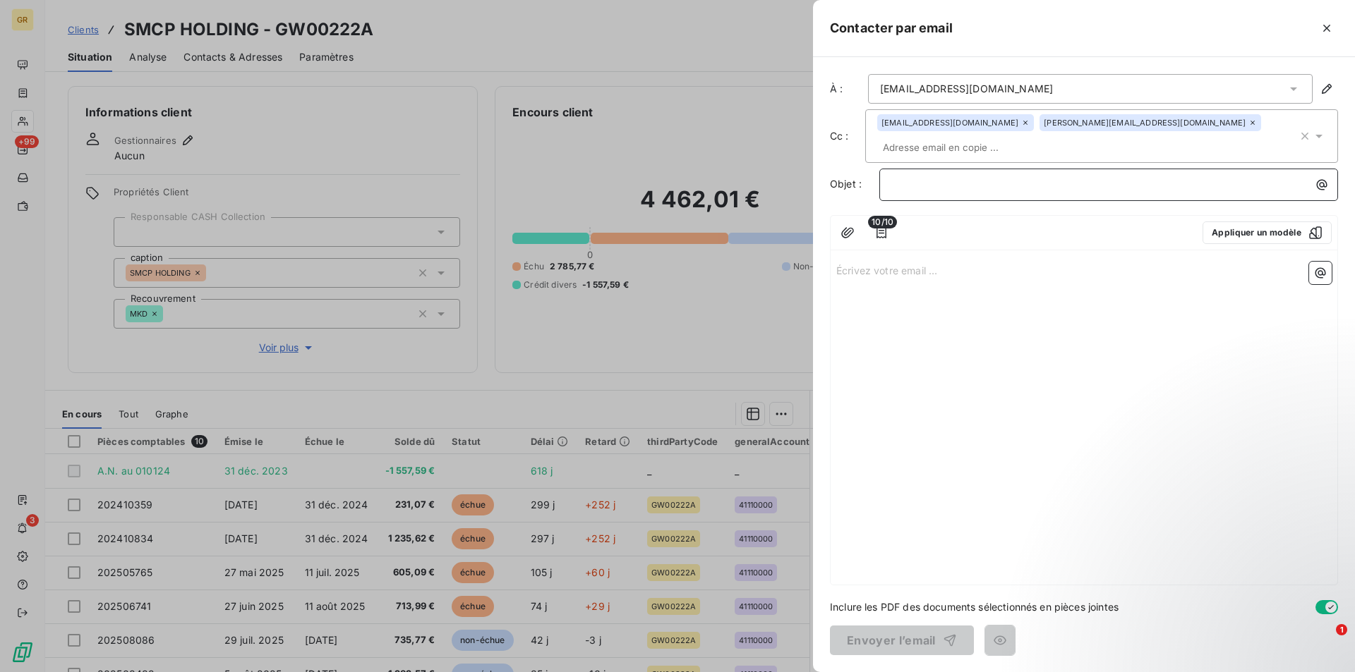
click at [953, 191] on p "﻿" at bounding box center [1112, 184] width 442 height 16
click at [1002, 168] on div "À : [EMAIL_ADDRESS][DOMAIN_NAME] Cc : [DOMAIN_NAME][EMAIL_ADDRESS][DOMAIN_NAME]…" at bounding box center [1084, 364] width 542 height 615
click at [988, 195] on div "﻿" at bounding box center [1108, 185] width 459 height 32
click at [990, 191] on p "﻿" at bounding box center [1112, 184] width 442 height 16
click at [1330, 189] on button "button" at bounding box center [1321, 185] width 23 height 23
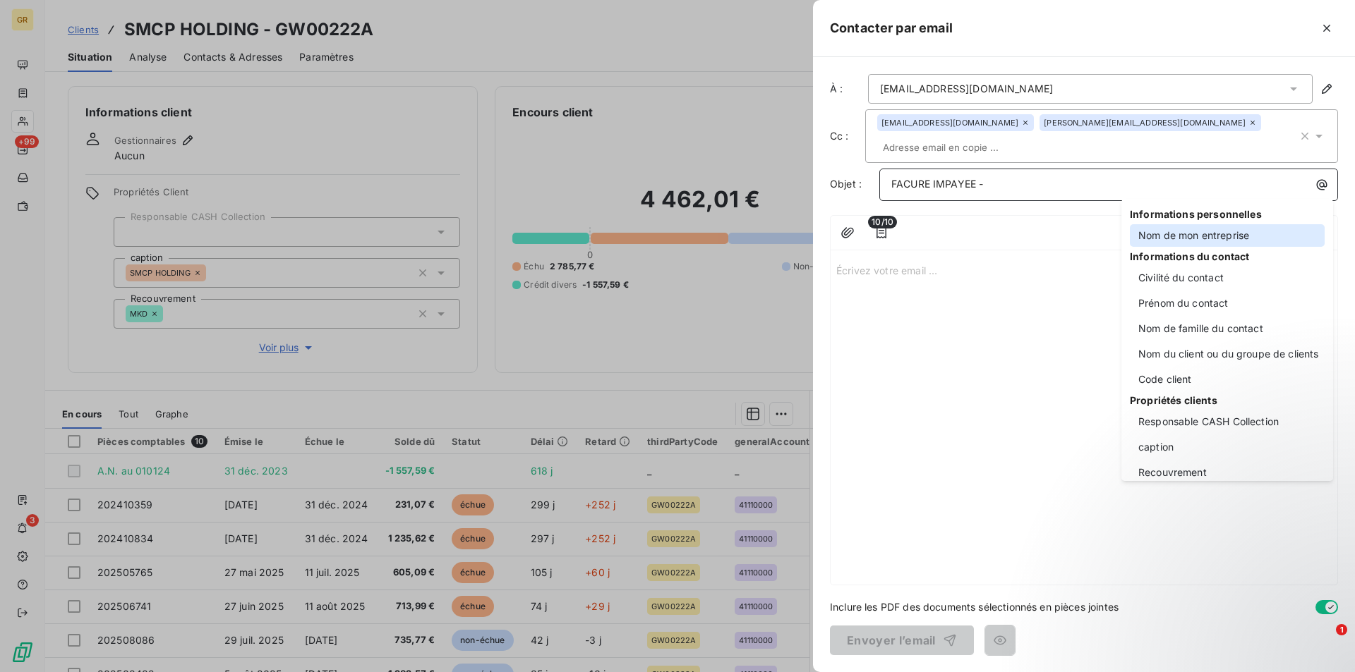
click at [1191, 236] on div "Nom de mon entreprise" at bounding box center [1227, 235] width 195 height 23
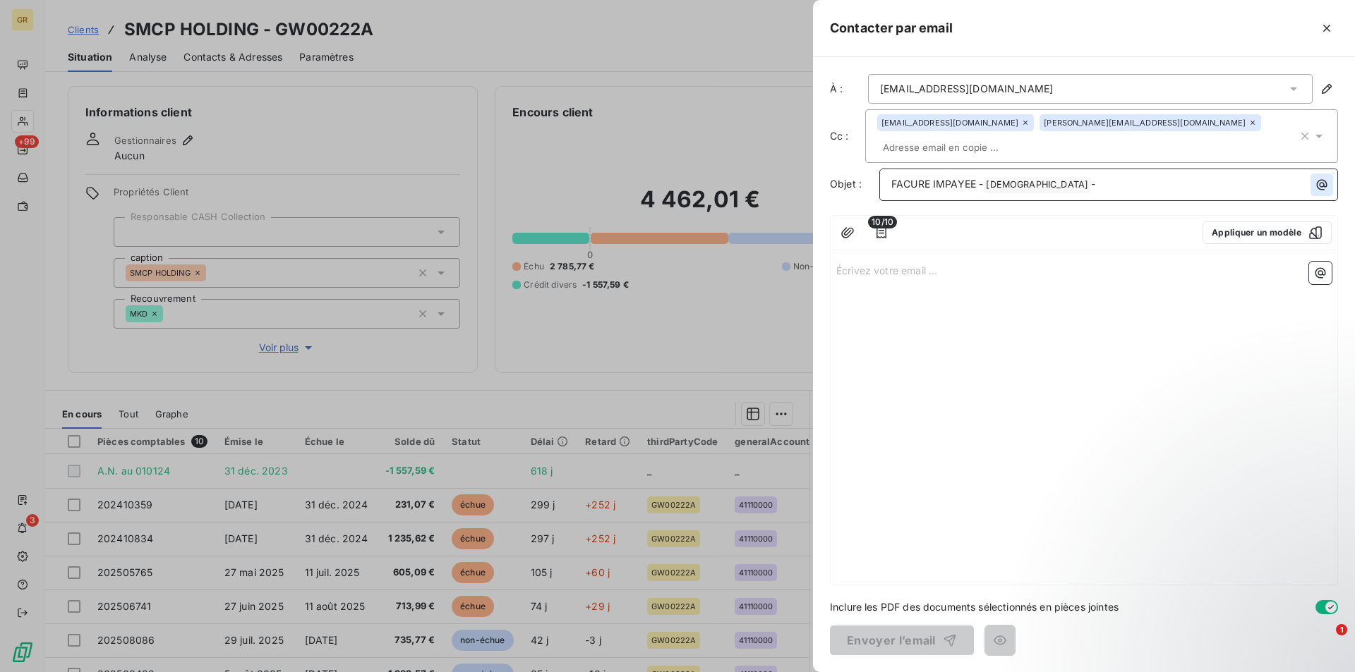
click at [1319, 188] on icon "button" at bounding box center [1322, 185] width 14 height 14
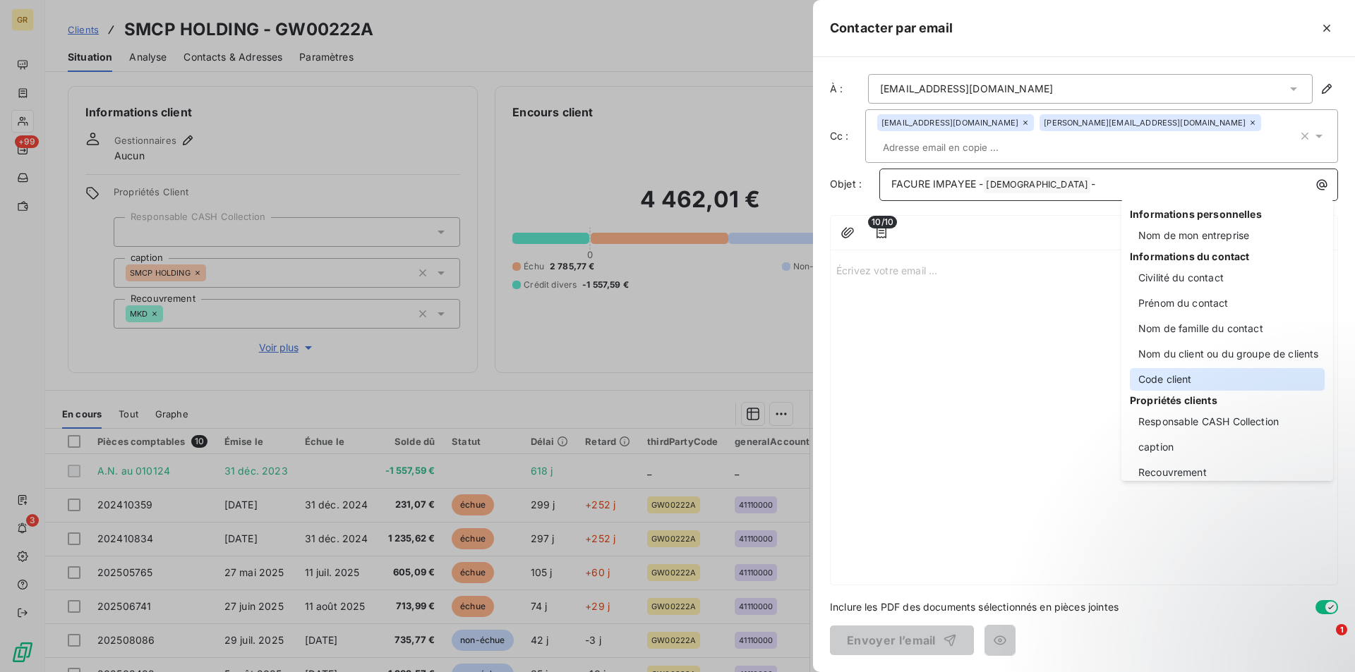
click at [1183, 380] on div "Code client" at bounding box center [1227, 379] width 195 height 23
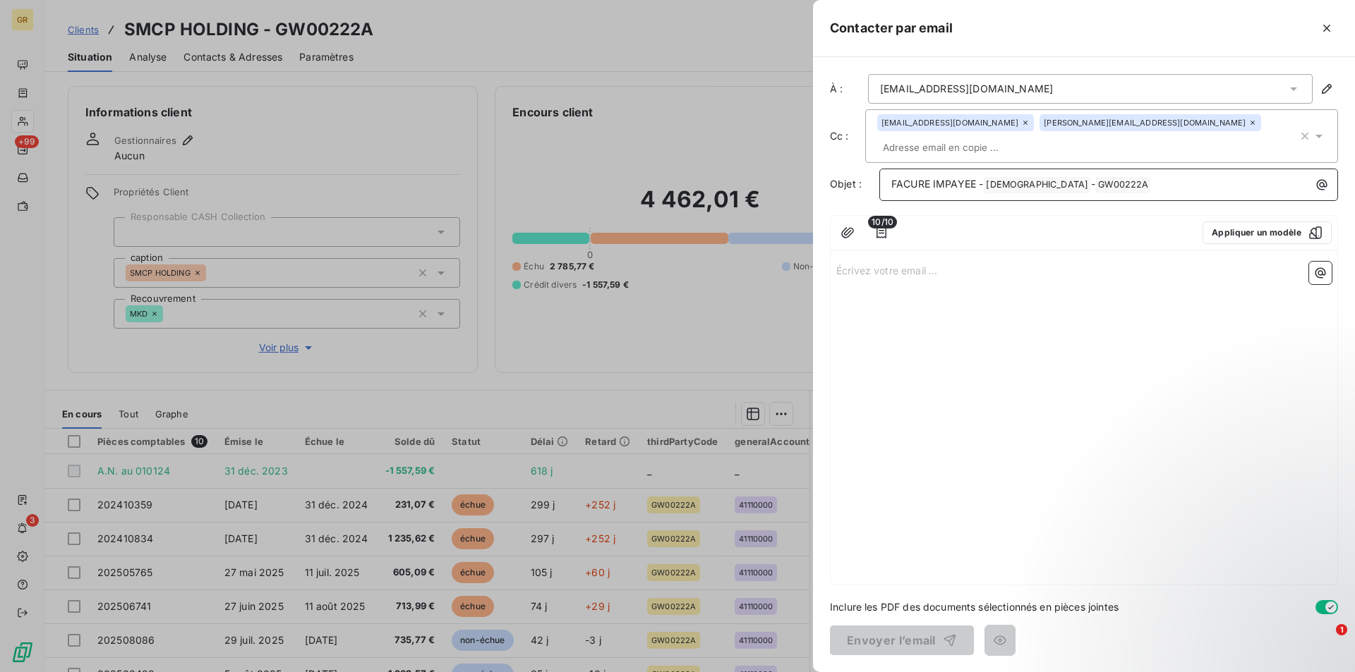
click at [850, 267] on p "Écrivez votre email ... ﻿" at bounding box center [1083, 270] width 495 height 16
click at [873, 229] on button "button" at bounding box center [881, 233] width 23 height 23
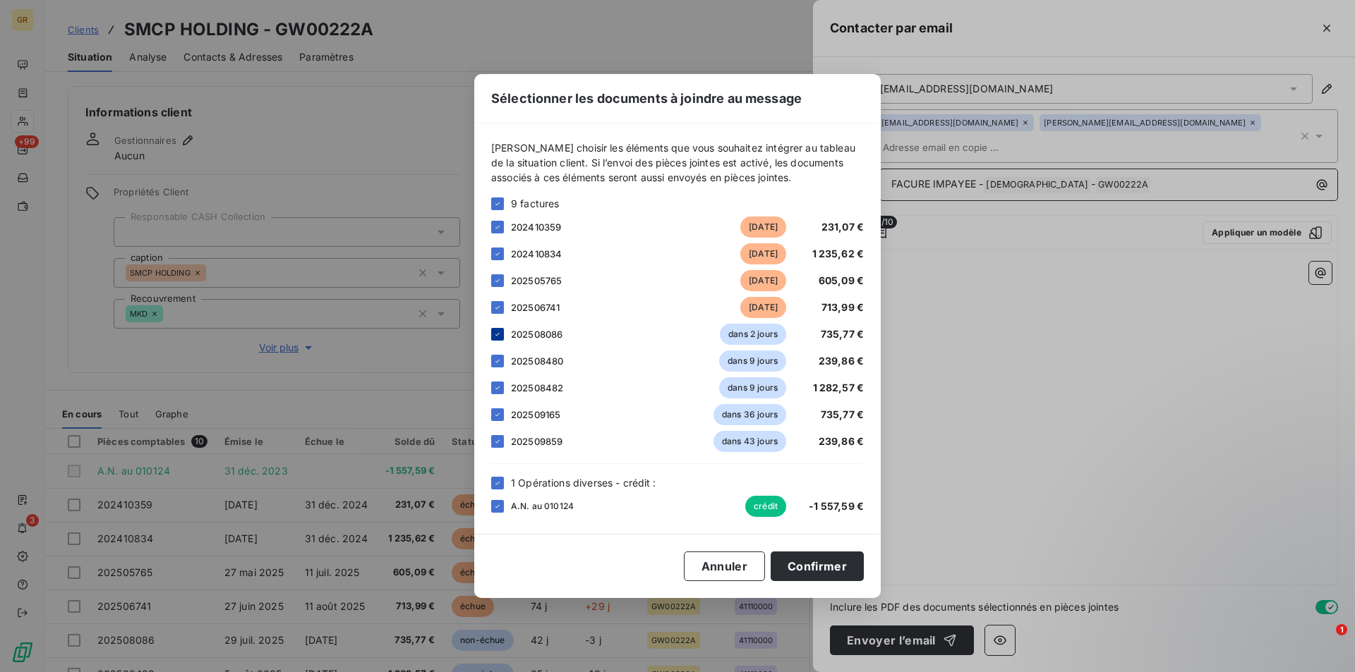
click at [493, 334] on icon at bounding box center [497, 334] width 8 height 8
click at [500, 363] on icon at bounding box center [497, 361] width 8 height 8
click at [502, 385] on div at bounding box center [497, 388] width 13 height 13
drag, startPoint x: 496, startPoint y: 409, endPoint x: 501, endPoint y: 428, distance: 19.0
click at [496, 411] on div at bounding box center [497, 415] width 13 height 13
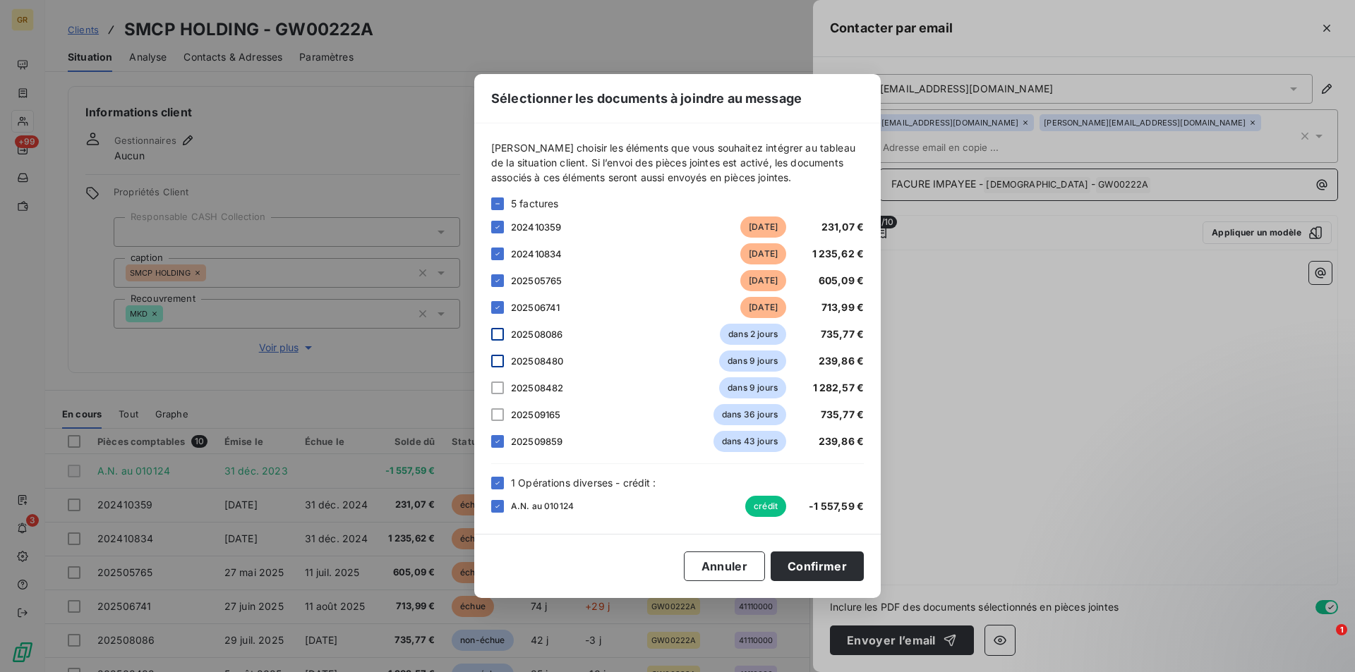
drag, startPoint x: 504, startPoint y: 436, endPoint x: 519, endPoint y: 452, distance: 22.5
click at [504, 438] on div "202509859 dans 43 jours 239,86 €" at bounding box center [677, 441] width 373 height 21
click at [501, 444] on icon at bounding box center [497, 442] width 8 height 8
click at [825, 568] on button "Confirmer" at bounding box center [817, 567] width 93 height 30
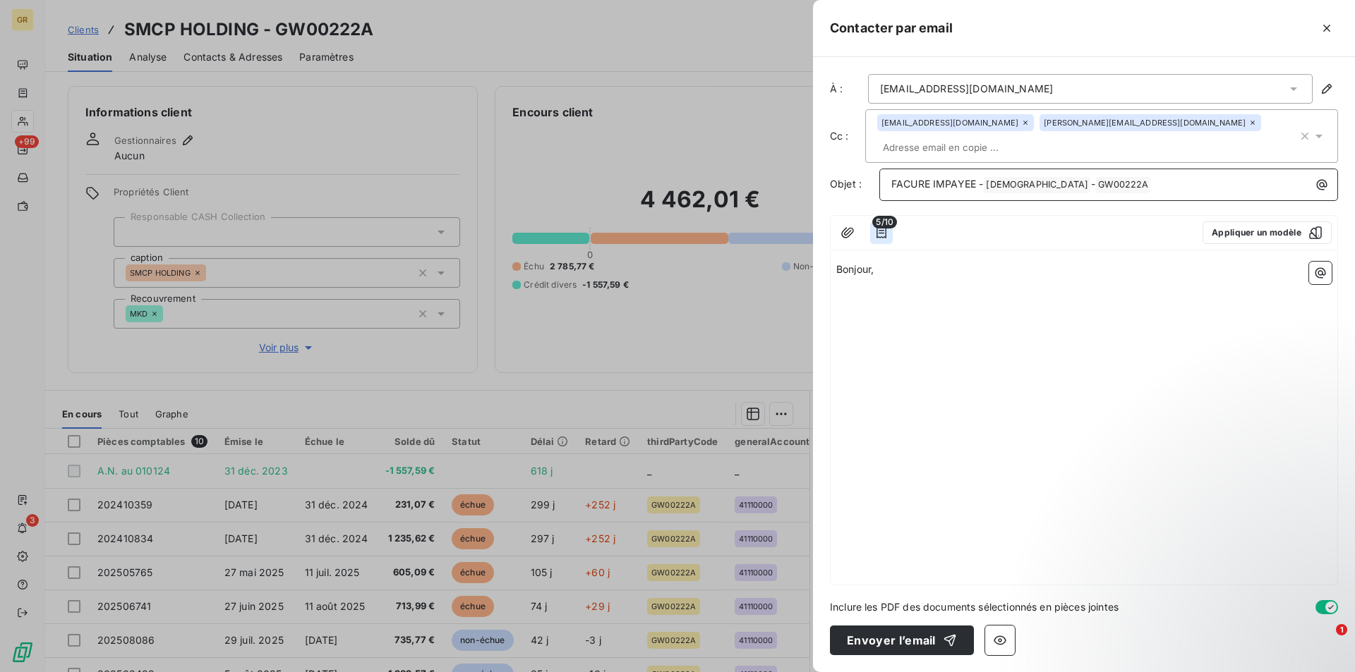
click at [886, 230] on icon "button" at bounding box center [881, 233] width 14 height 14
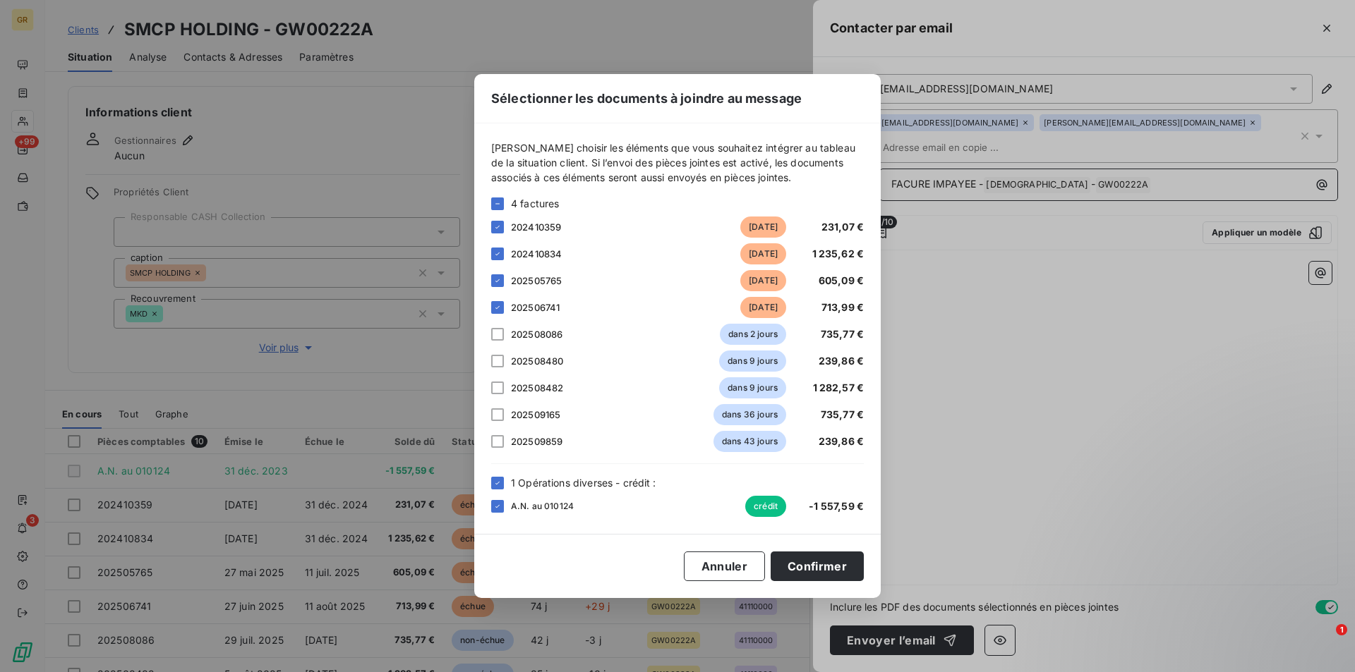
click at [963, 416] on div "Sélectionner les documents à joindre au message [PERSON_NAME] choisir les éléme…" at bounding box center [677, 336] width 1355 height 672
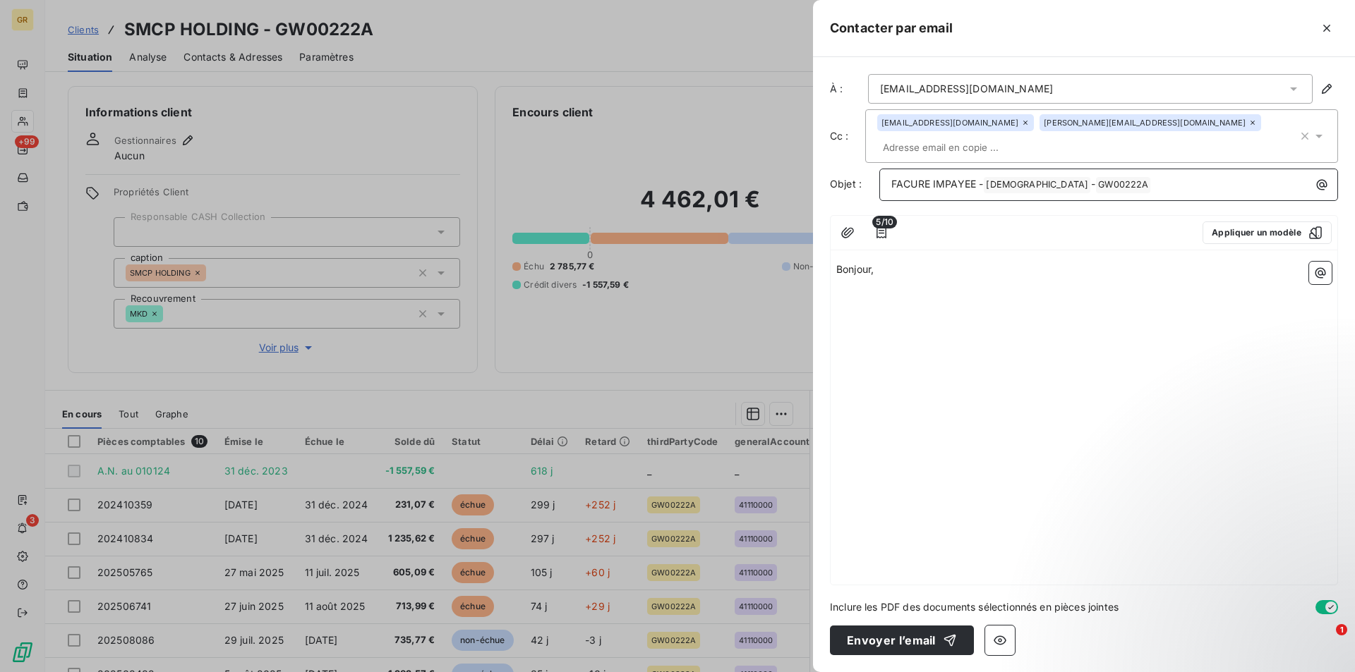
click at [896, 271] on p "Bonjour," at bounding box center [1083, 270] width 495 height 16
click at [873, 296] on p "﻿" at bounding box center [1083, 302] width 495 height 16
click at [948, 302] on span "Sauf erreur ou omission le règlement des factures listées ci-dessous ne nous es…" at bounding box center [1079, 310] width 487 height 28
click at [1329, 299] on p "Sauf erreur ou omission, le règlement des factures listées ci-dessous ne nous e…" at bounding box center [1083, 310] width 495 height 32
click at [1327, 275] on button "button" at bounding box center [1320, 273] width 23 height 23
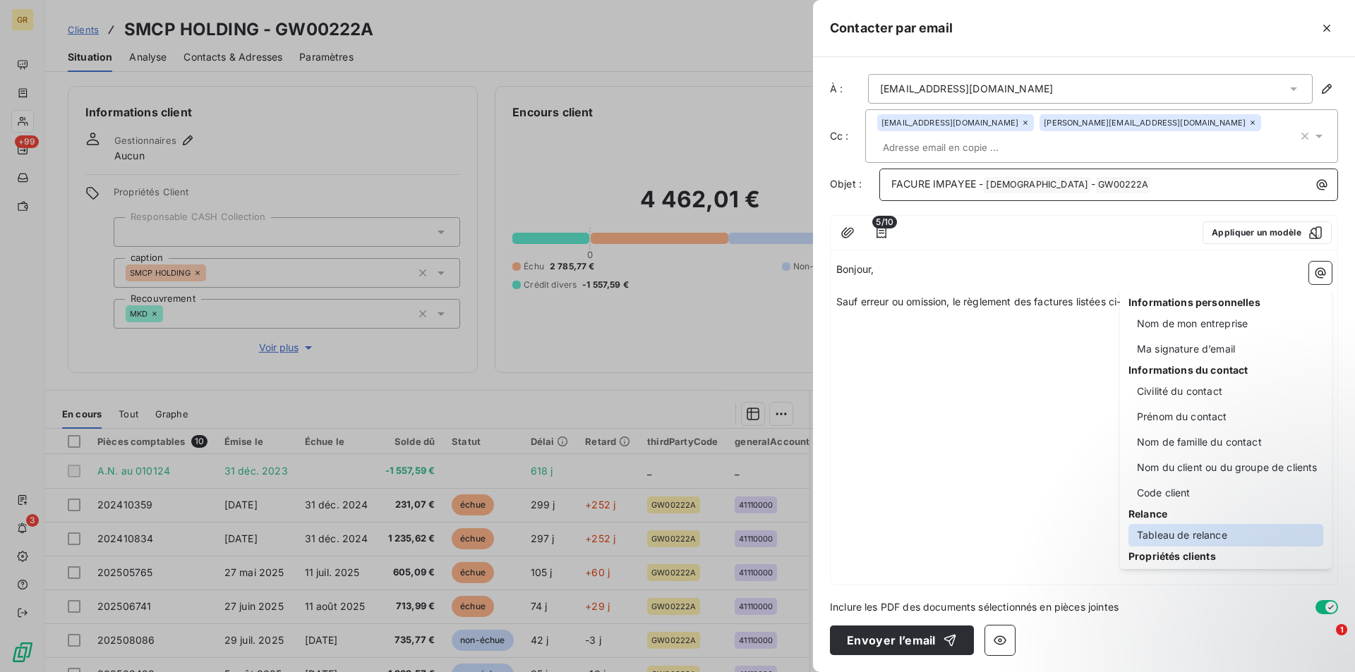
click at [1190, 533] on div "Tableau de relance" at bounding box center [1225, 535] width 195 height 23
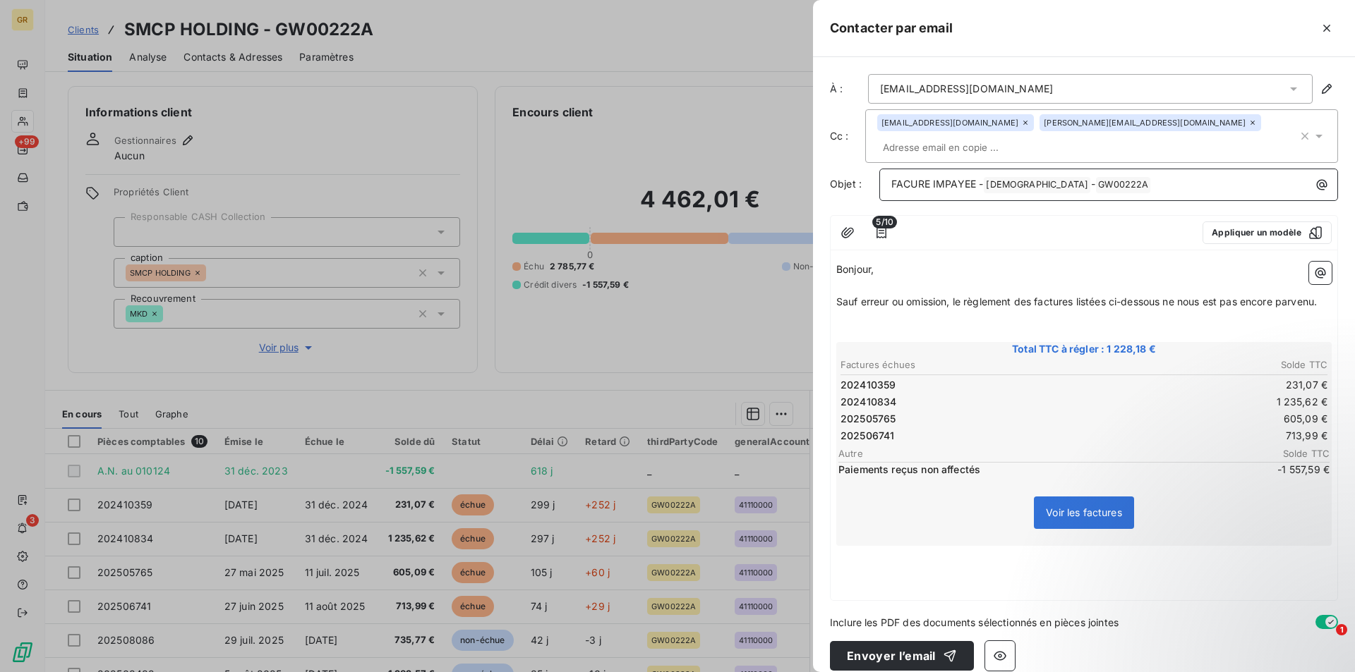
click at [898, 310] on p "Sauf erreur ou omission, le règlement des factures listées ci-dessous ne nous e…" at bounding box center [1083, 302] width 495 height 16
click at [886, 579] on p "﻿" at bounding box center [1083, 570] width 495 height 16
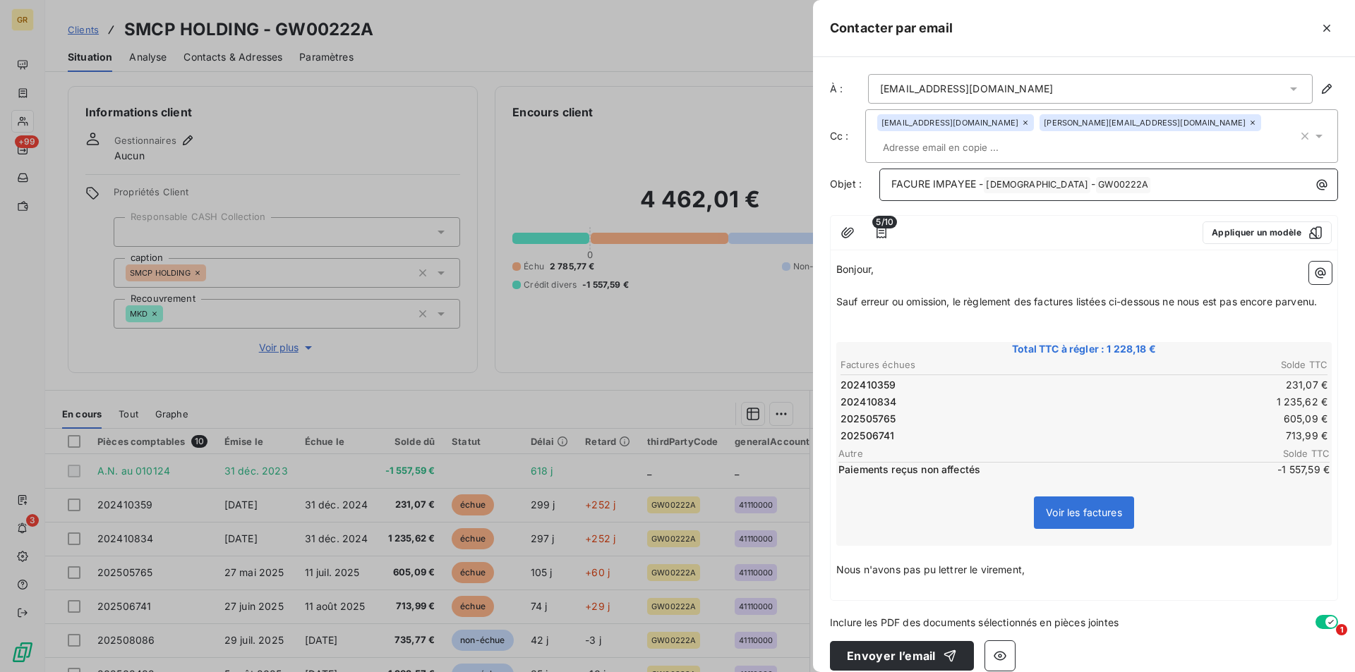
click at [1039, 579] on p "Nous n'avons pas pu lettrer le virement," at bounding box center [1083, 570] width 495 height 16
click at [1042, 579] on p "Nous n'avons pas pu lettrer le virement," at bounding box center [1083, 570] width 495 height 16
click at [892, 230] on button "button" at bounding box center [881, 233] width 23 height 23
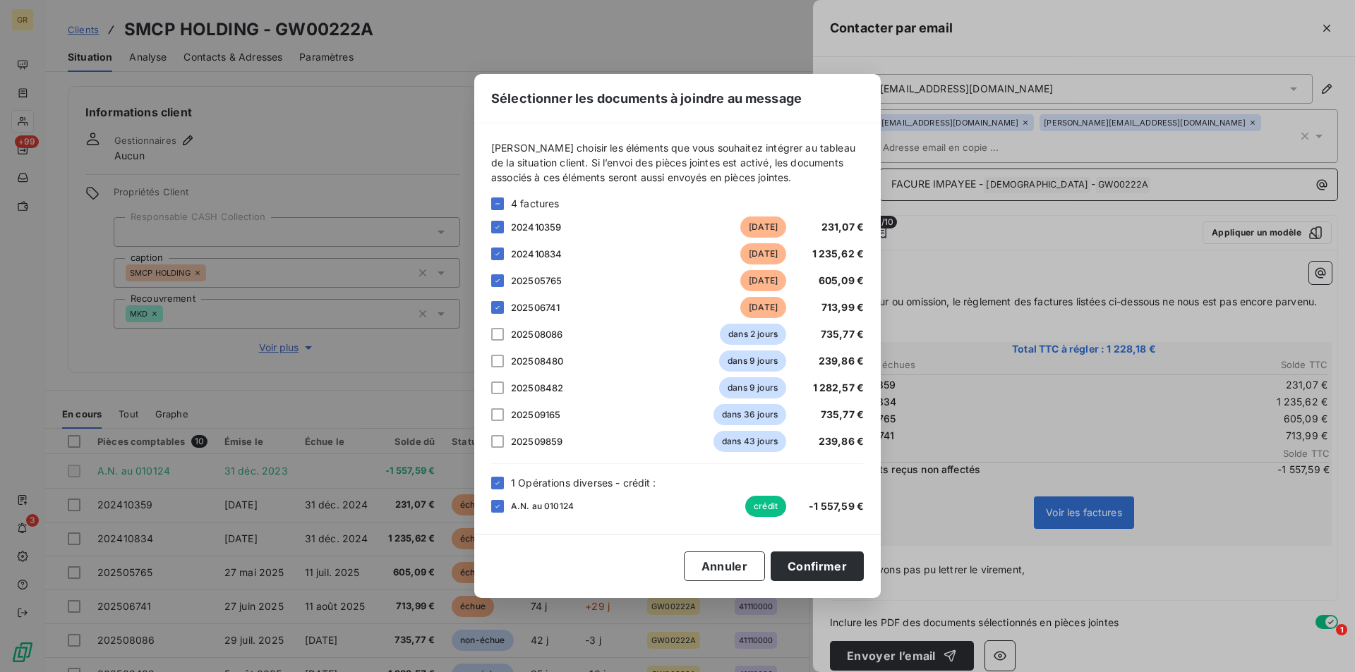
drag, startPoint x: 500, startPoint y: 481, endPoint x: 503, endPoint y: 490, distance: 9.2
click at [500, 481] on icon at bounding box center [497, 483] width 8 height 8
click at [838, 570] on button "Confirmer" at bounding box center [817, 567] width 93 height 30
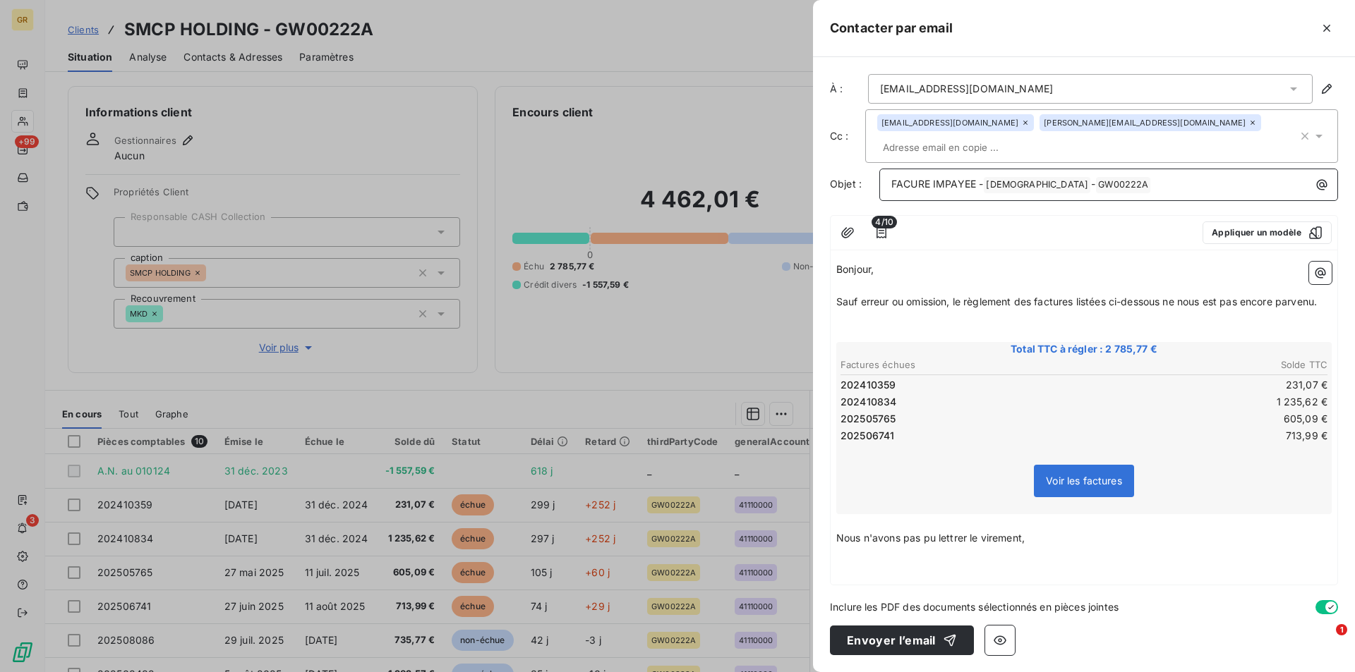
click at [1317, 306] on span "Sauf erreur ou omission, le règlement des factures listées ci-dessous ne nous e…" at bounding box center [1076, 302] width 481 height 12
click at [1317, 305] on span "Sauf erreur ou omission, le règlement des factures listées ci-dessous ne nous e…" at bounding box center [1076, 302] width 481 height 12
drag, startPoint x: 1037, startPoint y: 538, endPoint x: 1045, endPoint y: 540, distance: 8.6
click at [1038, 538] on p "Nous n'avons pas pu lettrer le virement," at bounding box center [1083, 539] width 495 height 16
drag, startPoint x: 1045, startPoint y: 541, endPoint x: 834, endPoint y: 533, distance: 211.1
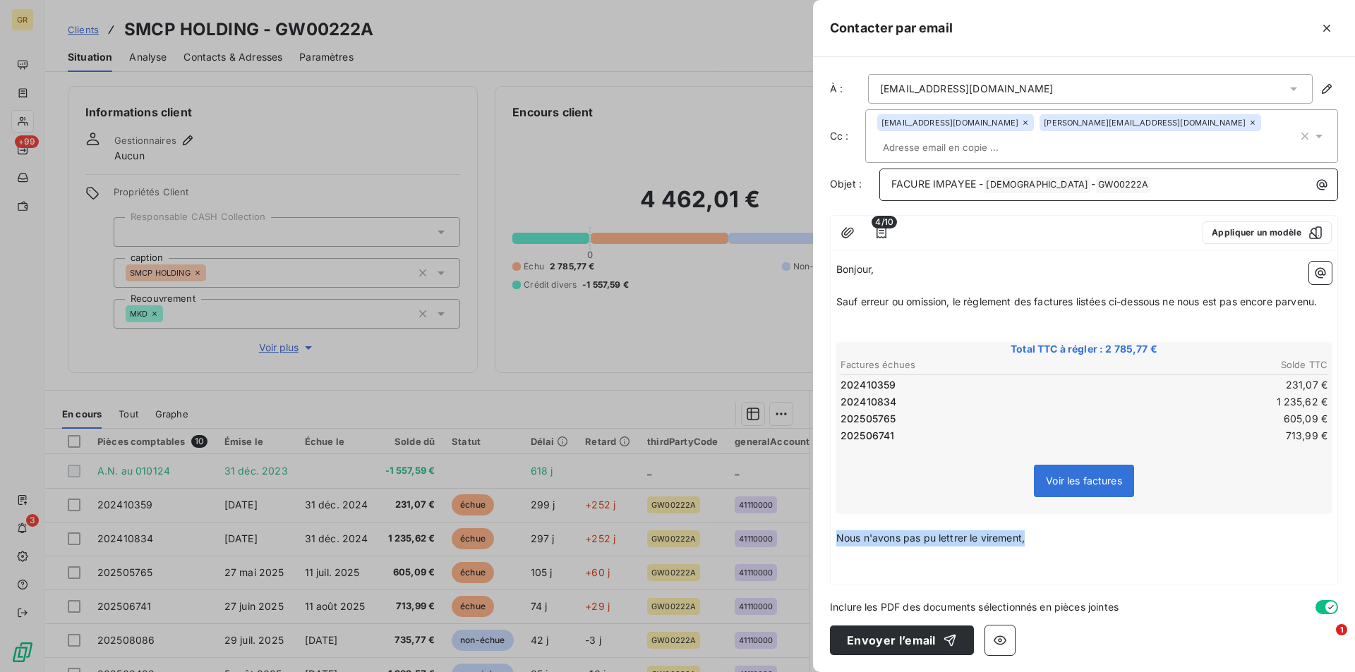
click at [834, 533] on div "Bonjour, ﻿ Sauf erreur ou omission, le règlement des factures listées ci-dessou…" at bounding box center [1084, 420] width 507 height 329
click at [862, 534] on p "﻿" at bounding box center [1083, 539] width 495 height 16
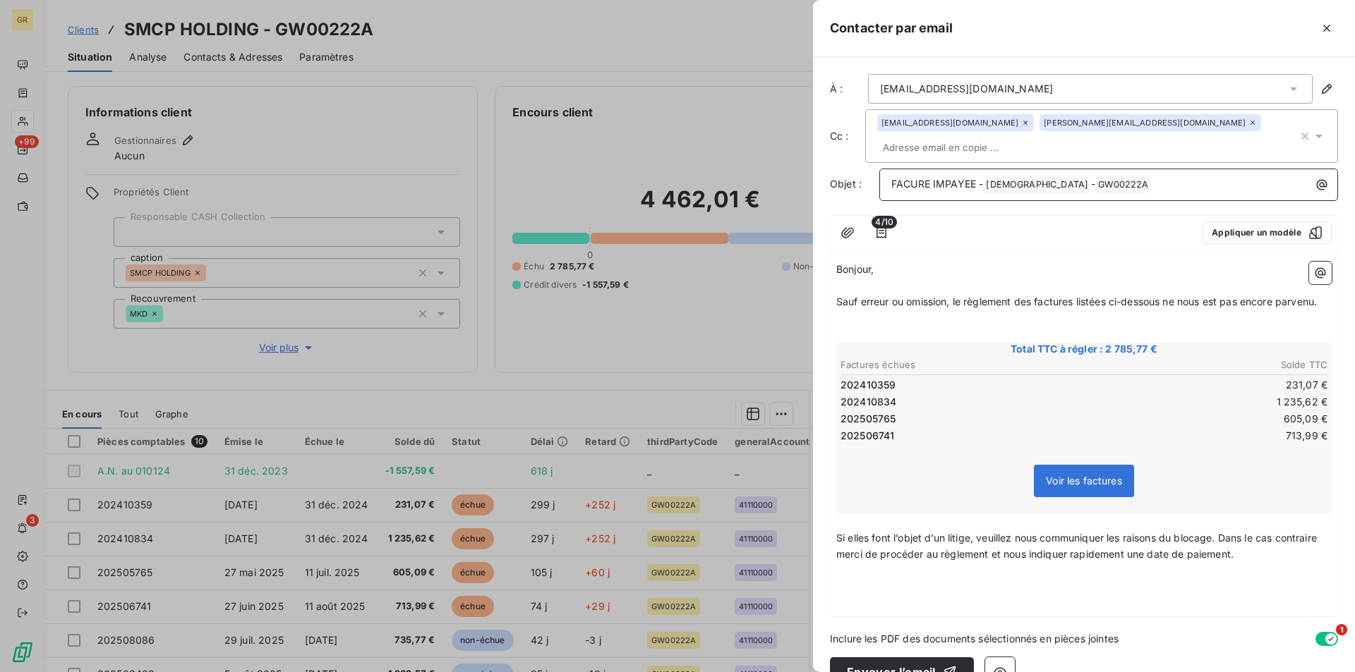
click at [867, 611] on div "Bonjour, ﻿ Sauf erreur ou omission, le règlement des factures listées ci-dessou…" at bounding box center [1083, 436] width 495 height 349
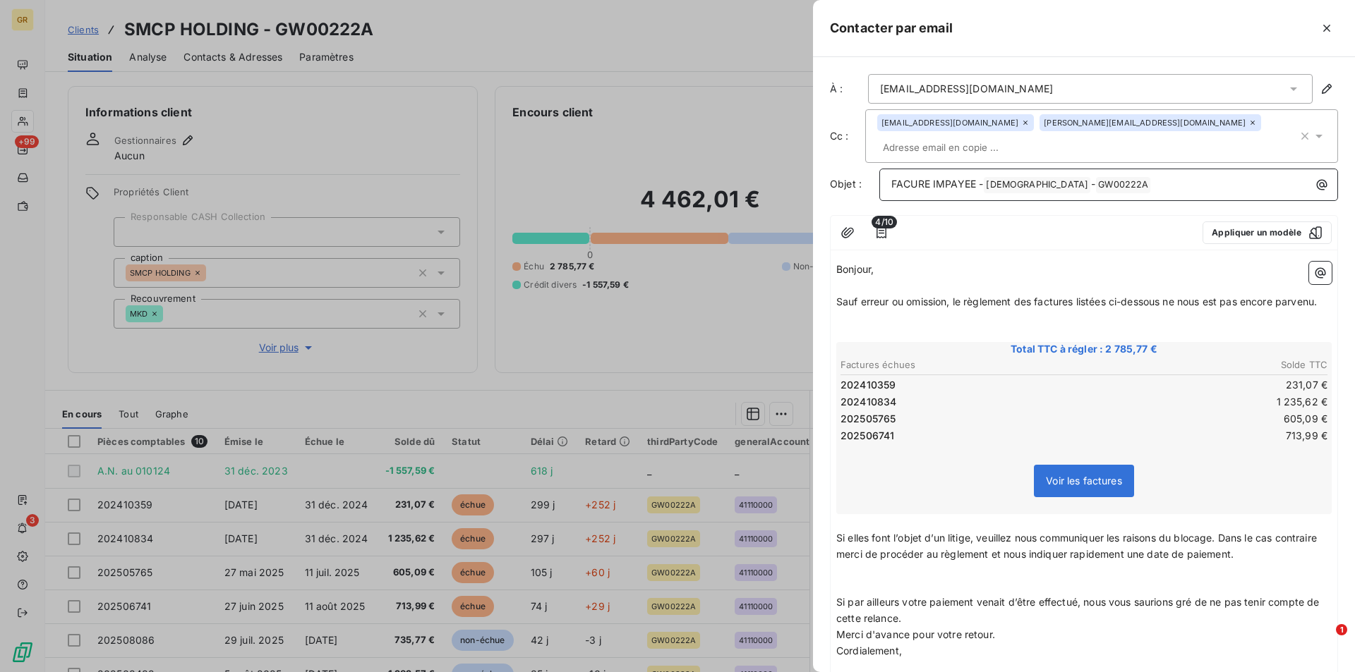
click at [941, 627] on p "Si par ailleurs votre paiement venait d’être effectué, nous vous saurions gré d…" at bounding box center [1083, 611] width 495 height 32
click at [839, 596] on p "﻿" at bounding box center [1083, 587] width 495 height 16
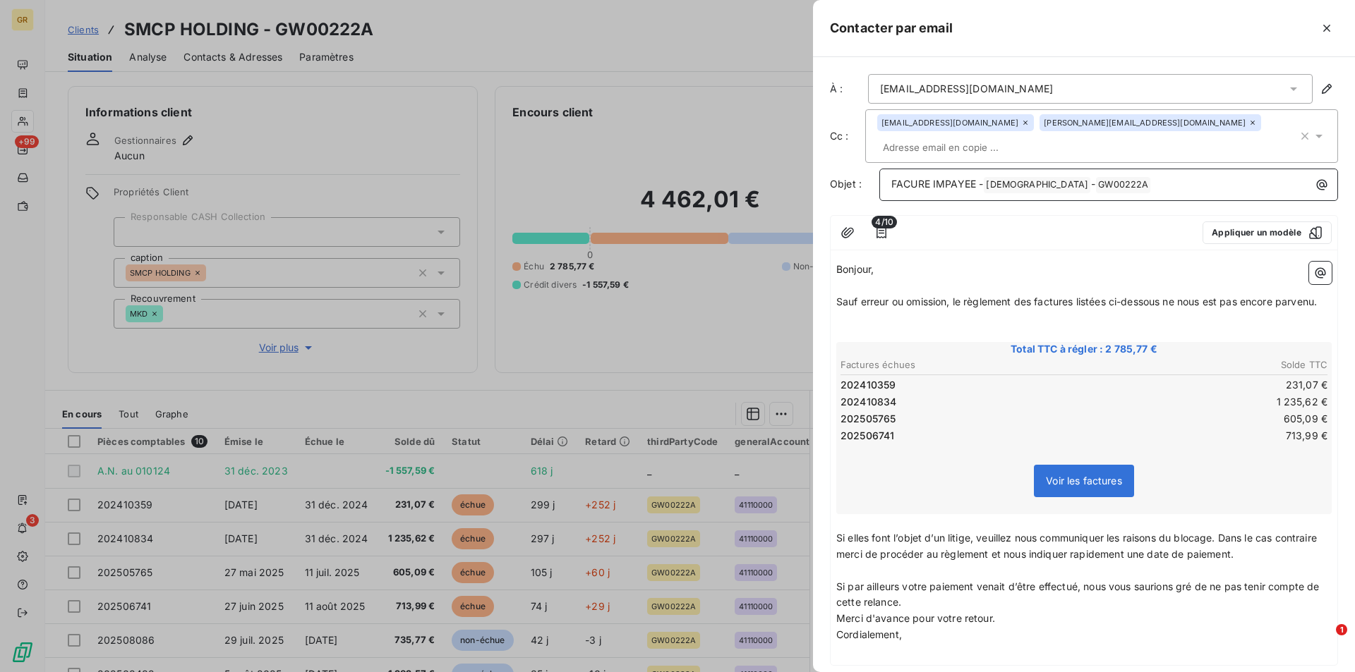
click at [930, 612] on p "Si par ailleurs votre paiement venait d’être effectué, nous vous saurions gré d…" at bounding box center [1083, 595] width 495 height 32
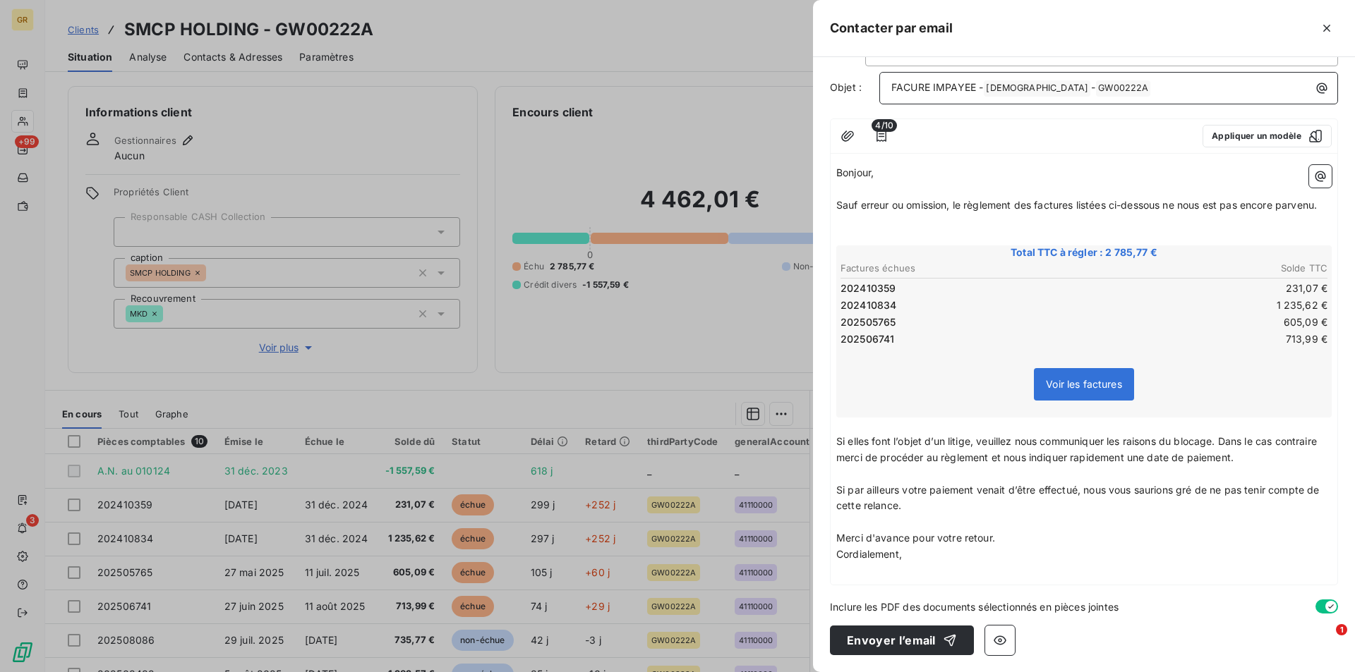
scroll to position [113, 0]
drag, startPoint x: 979, startPoint y: 545, endPoint x: 829, endPoint y: 539, distance: 150.4
click at [829, 539] on div "À : [EMAIL_ADDRESS][DOMAIN_NAME] Cc : [DOMAIN_NAME][EMAIL_ADDRESS][DOMAIN_NAME]…" at bounding box center [1084, 364] width 542 height 615
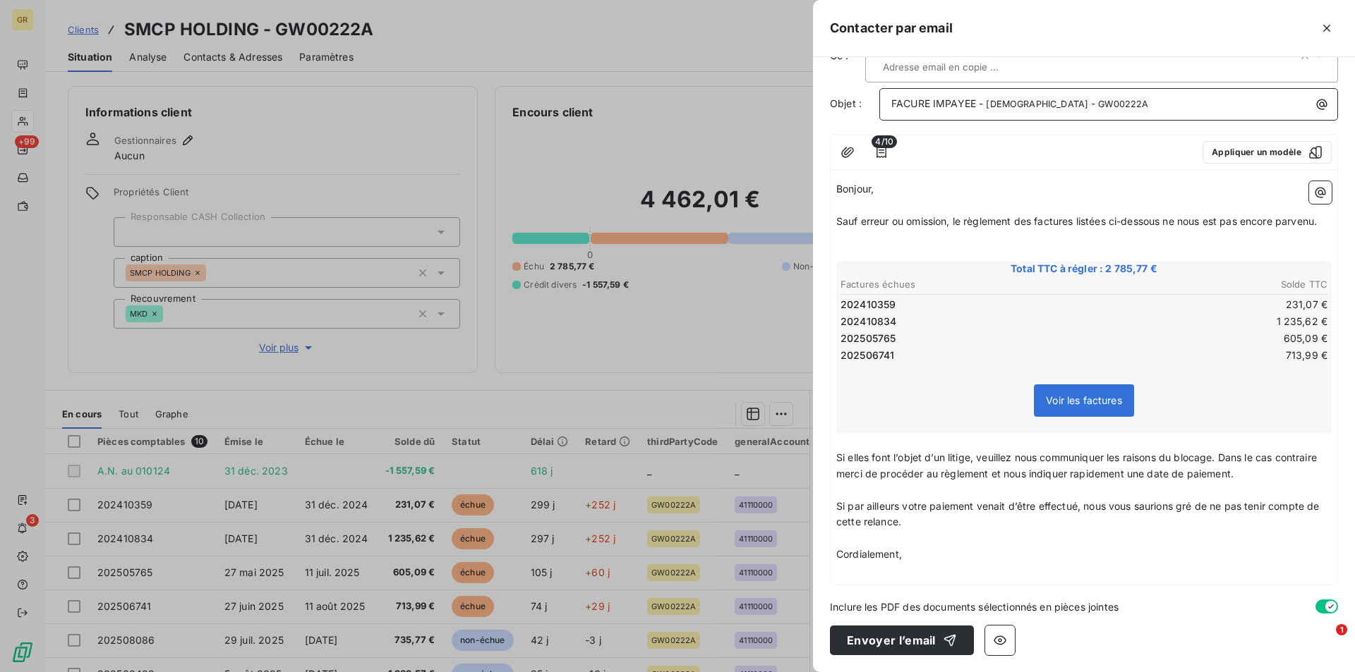
click at [923, 560] on p "Cordialement," at bounding box center [1083, 555] width 495 height 16
click at [903, 651] on button "Envoyer l’email" at bounding box center [902, 641] width 144 height 30
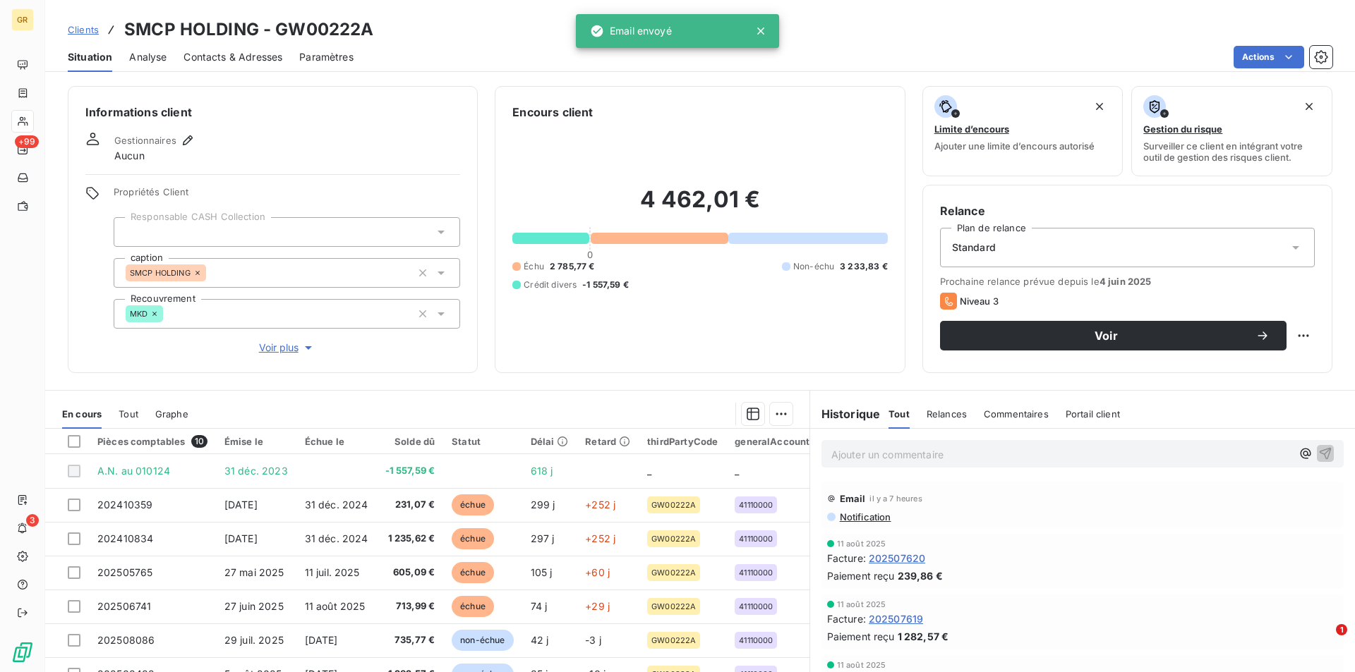
drag, startPoint x: 228, startPoint y: 55, endPoint x: 292, endPoint y: 73, distance: 66.8
click at [228, 55] on span "Contacts & Adresses" at bounding box center [232, 57] width 99 height 14
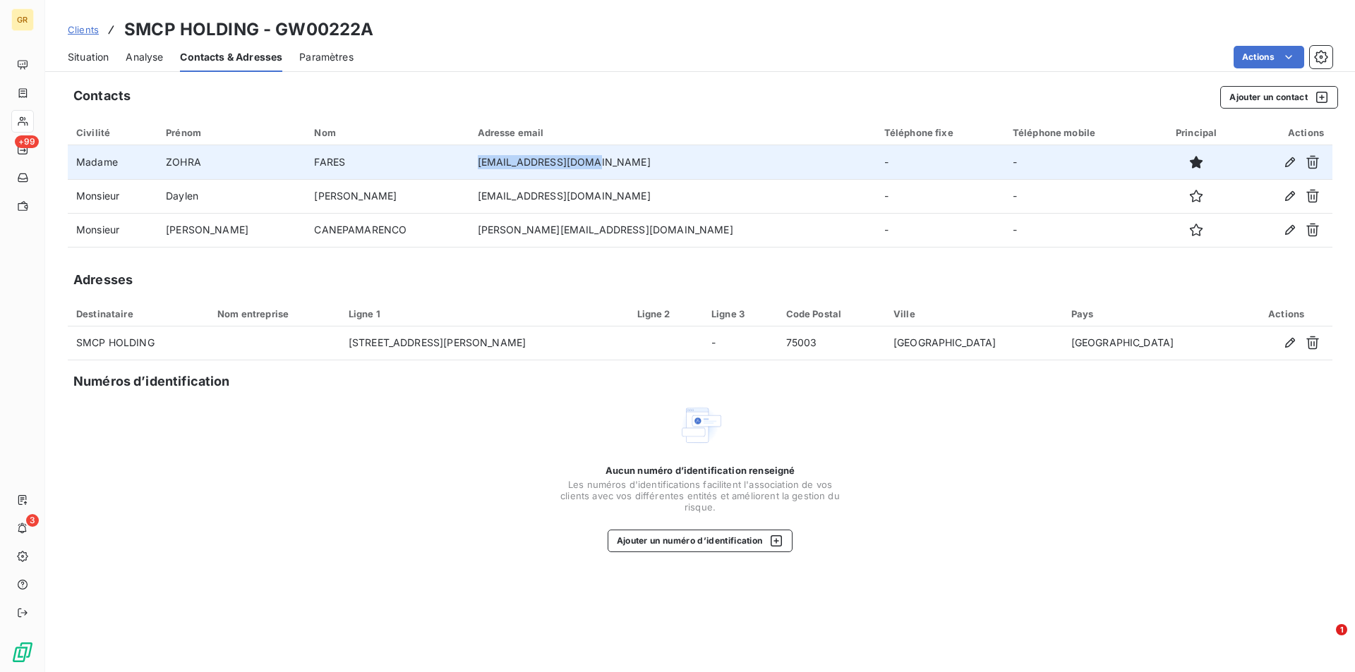
drag, startPoint x: 597, startPoint y: 164, endPoint x: 465, endPoint y: 165, distance: 132.0
click at [469, 165] on td "[EMAIL_ADDRESS][DOMAIN_NAME]" at bounding box center [672, 162] width 406 height 34
